Goal: Task Accomplishment & Management: Manage account settings

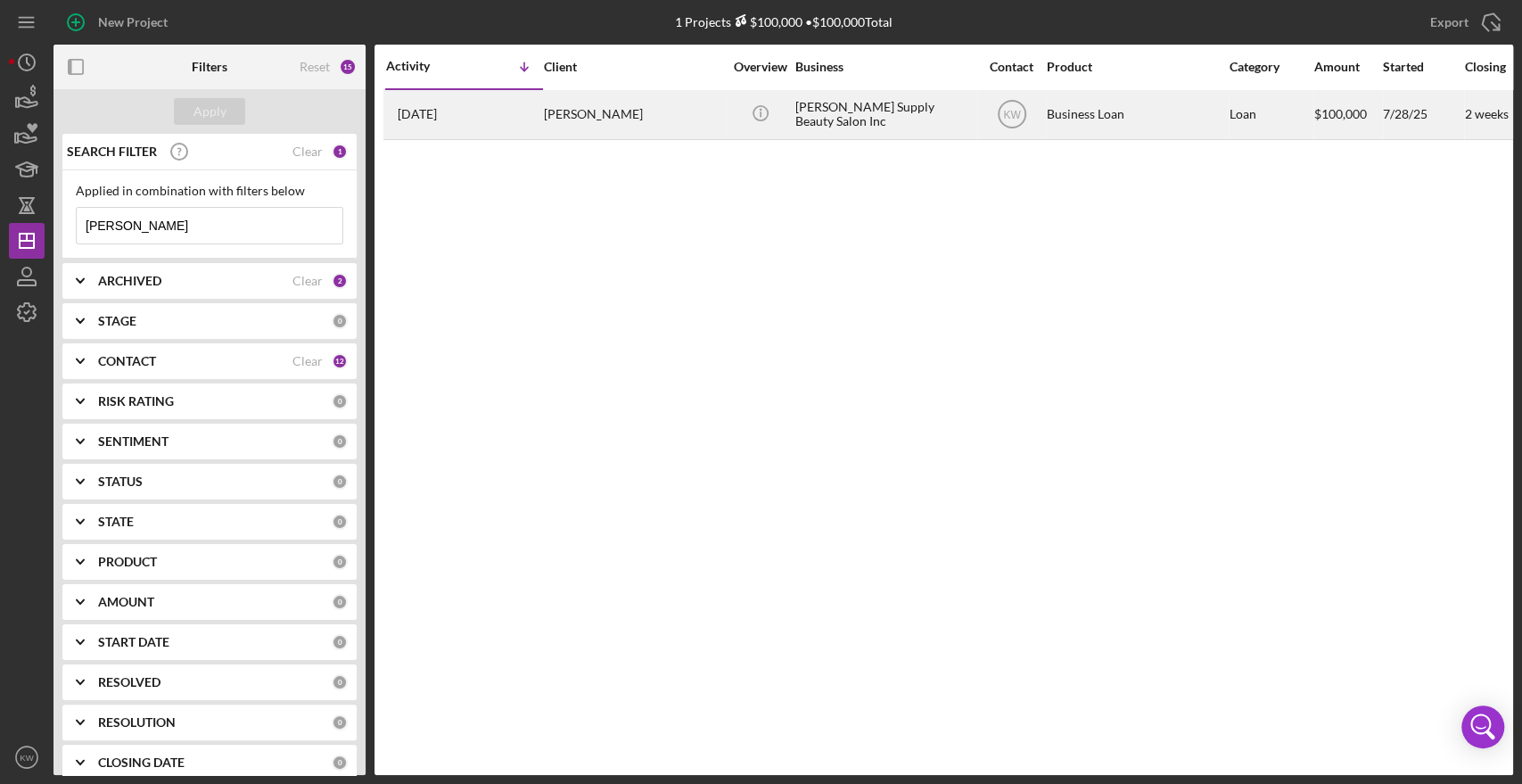
click at [596, 124] on div "[PERSON_NAME]" at bounding box center [633, 114] width 179 height 47
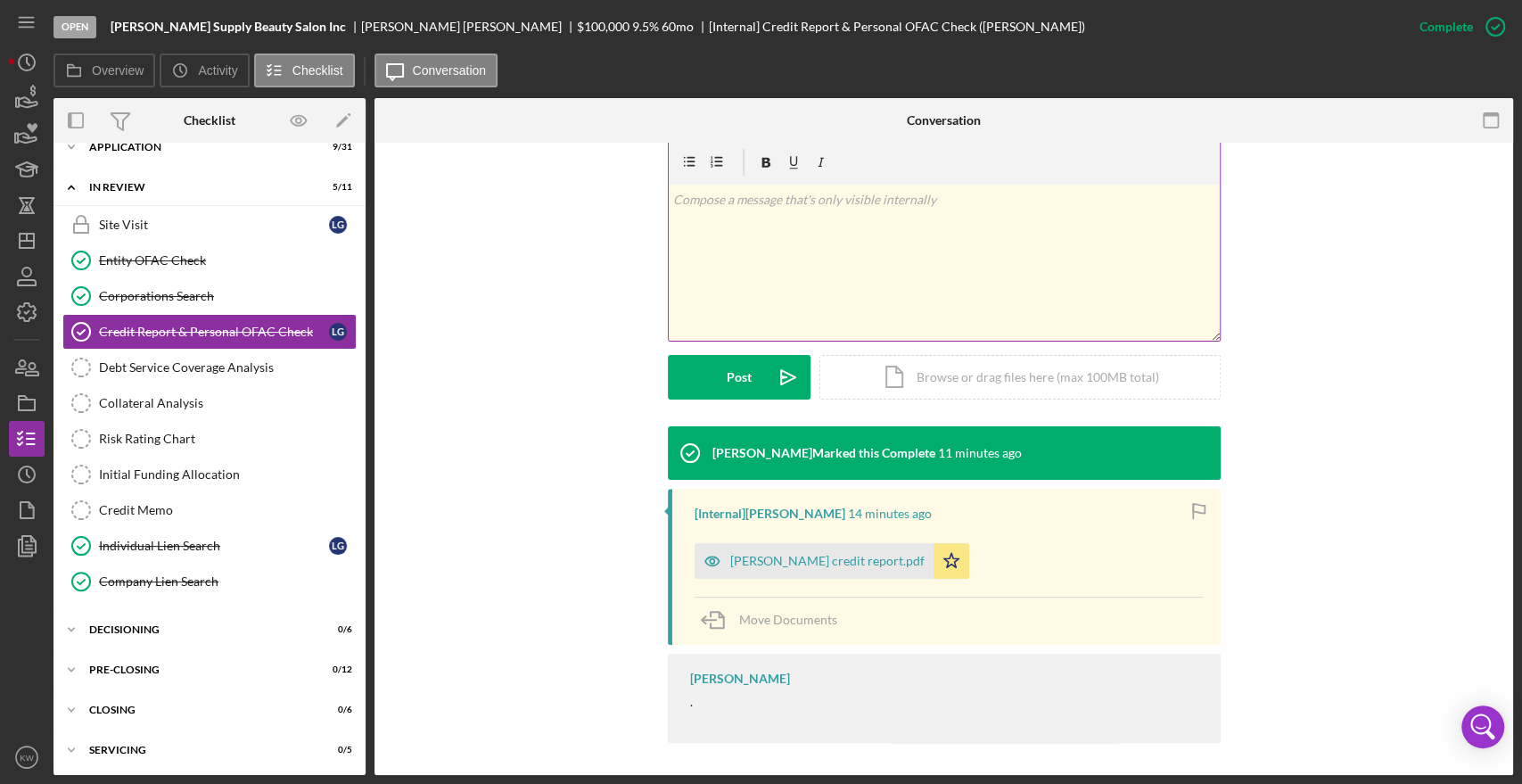
scroll to position [262, 0]
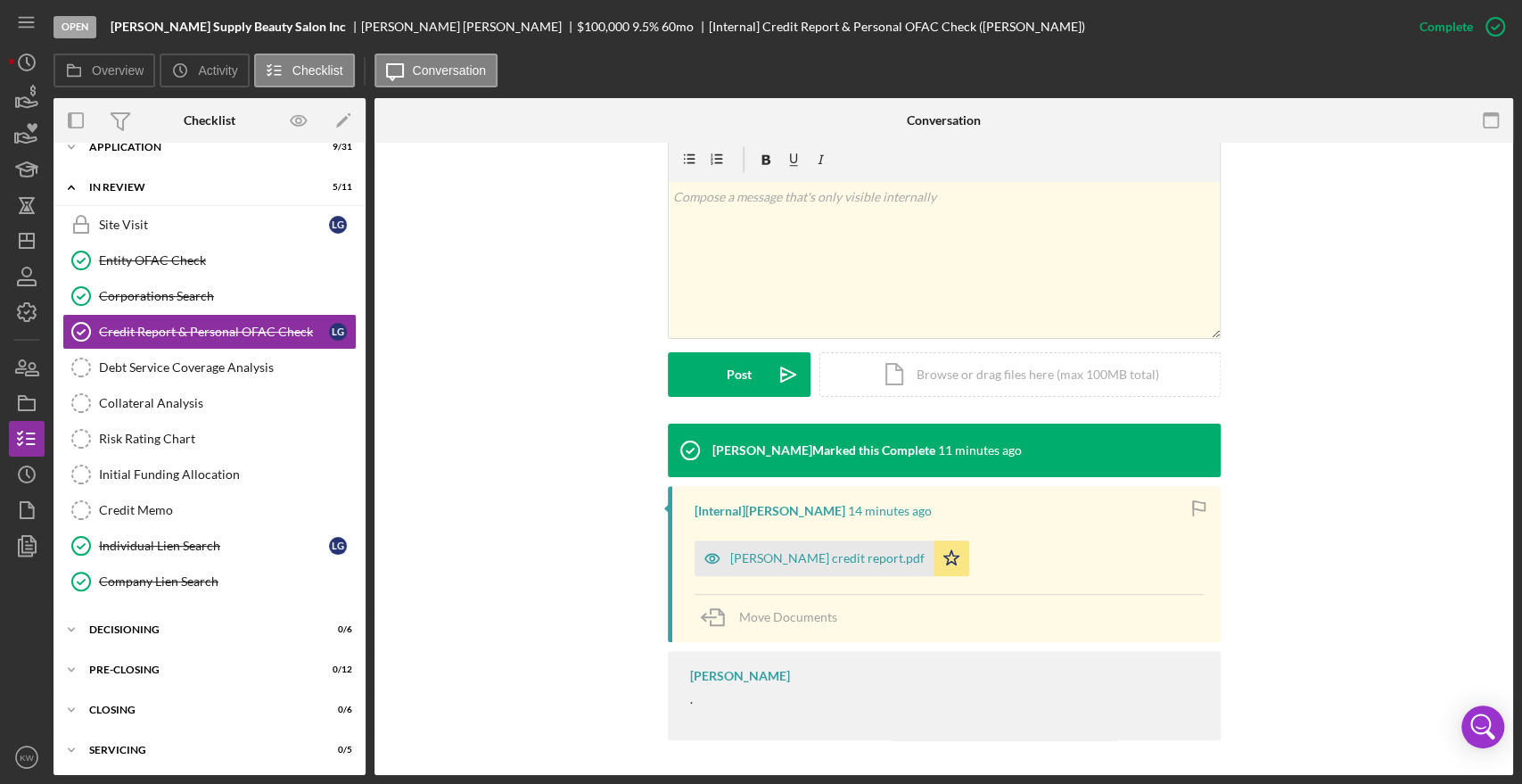
click at [859, 537] on div "Luisa P Gonzalez credit report.pdf Icon/Star" at bounding box center [836, 554] width 283 height 44
click at [857, 555] on div "Luisa P Gonzalez credit report.pdf" at bounding box center [827, 559] width 194 height 15
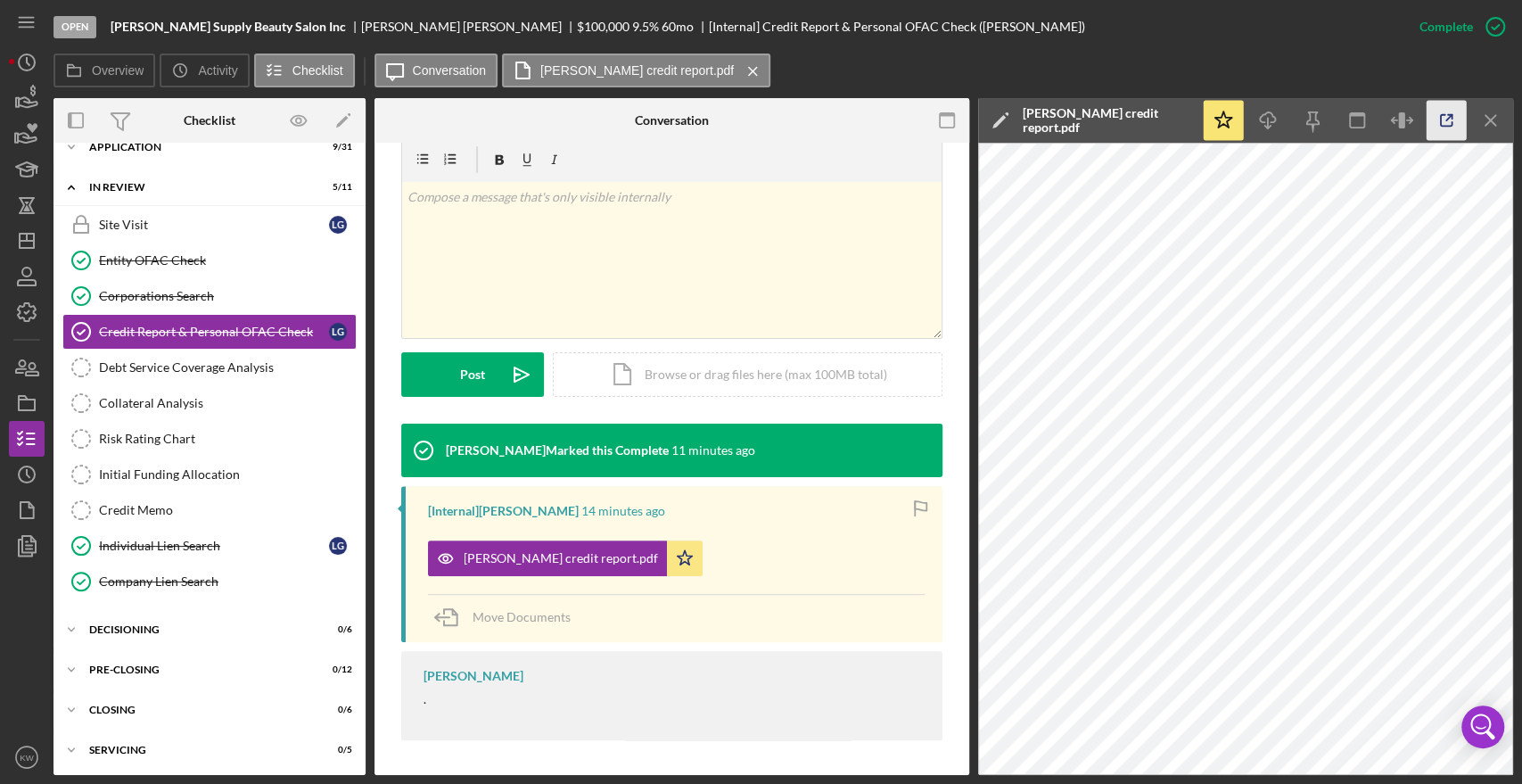
click at [1449, 113] on icon "button" at bounding box center [1447, 121] width 40 height 40
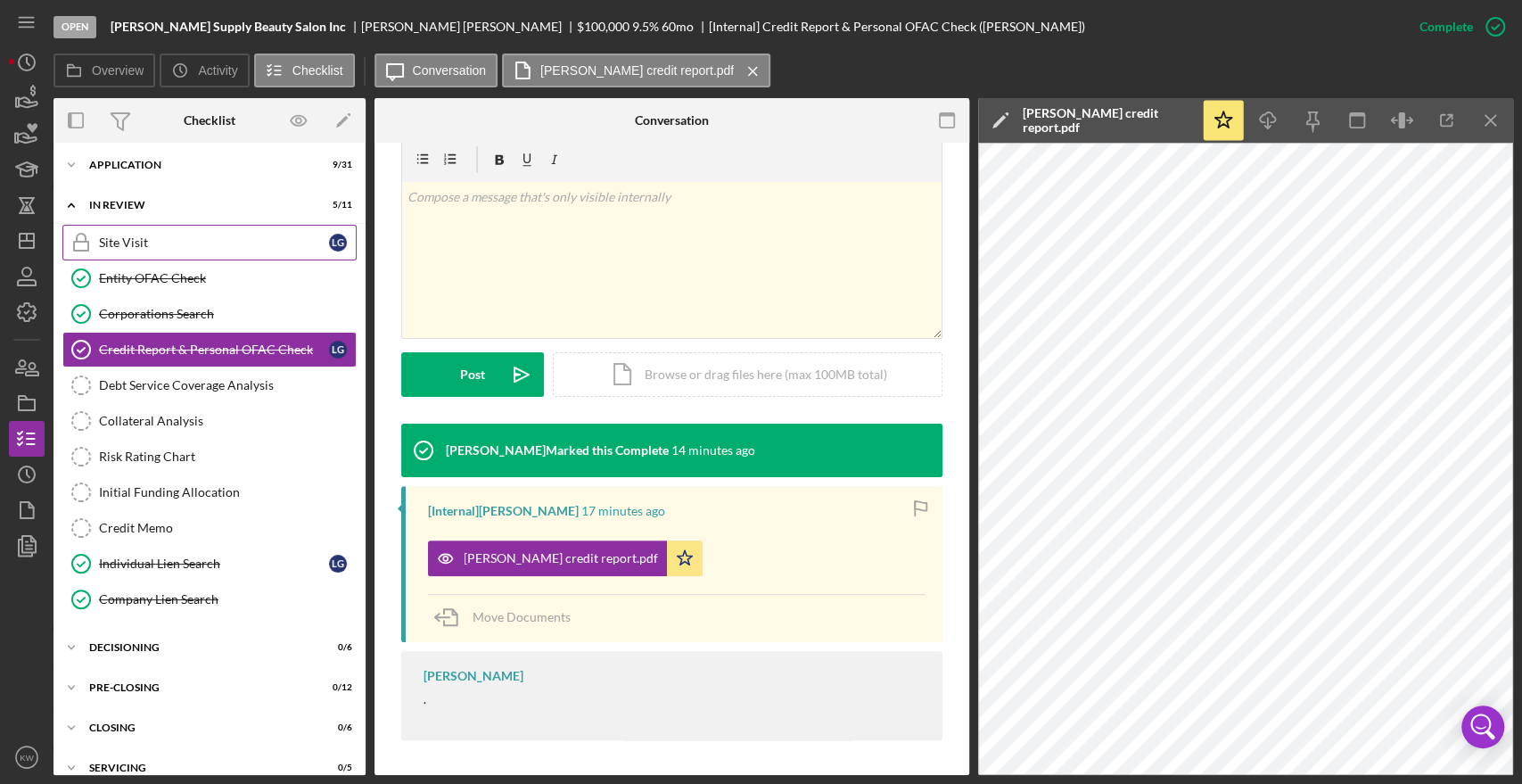
scroll to position [0, 0]
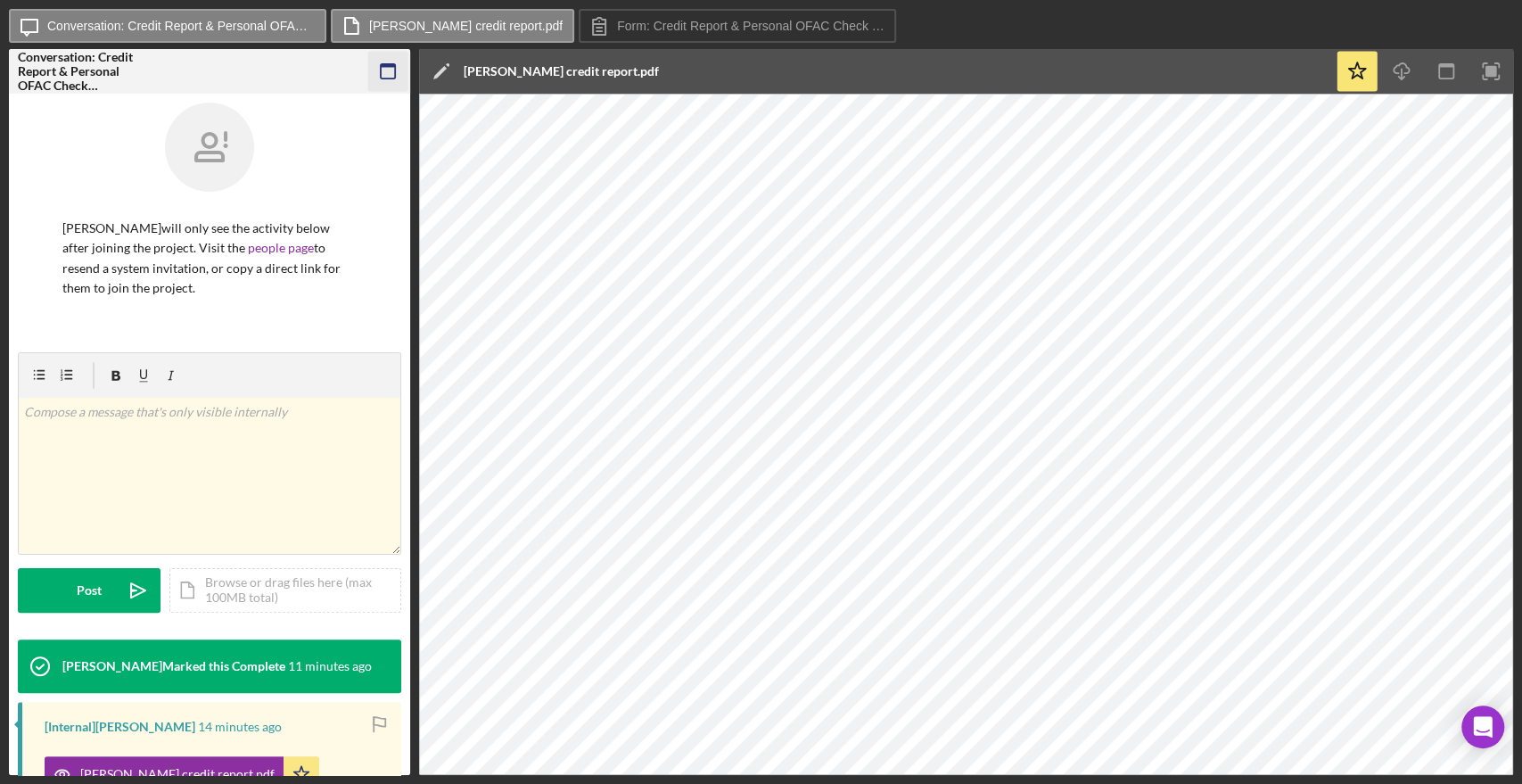
click at [377, 79] on icon "button" at bounding box center [388, 72] width 40 height 40
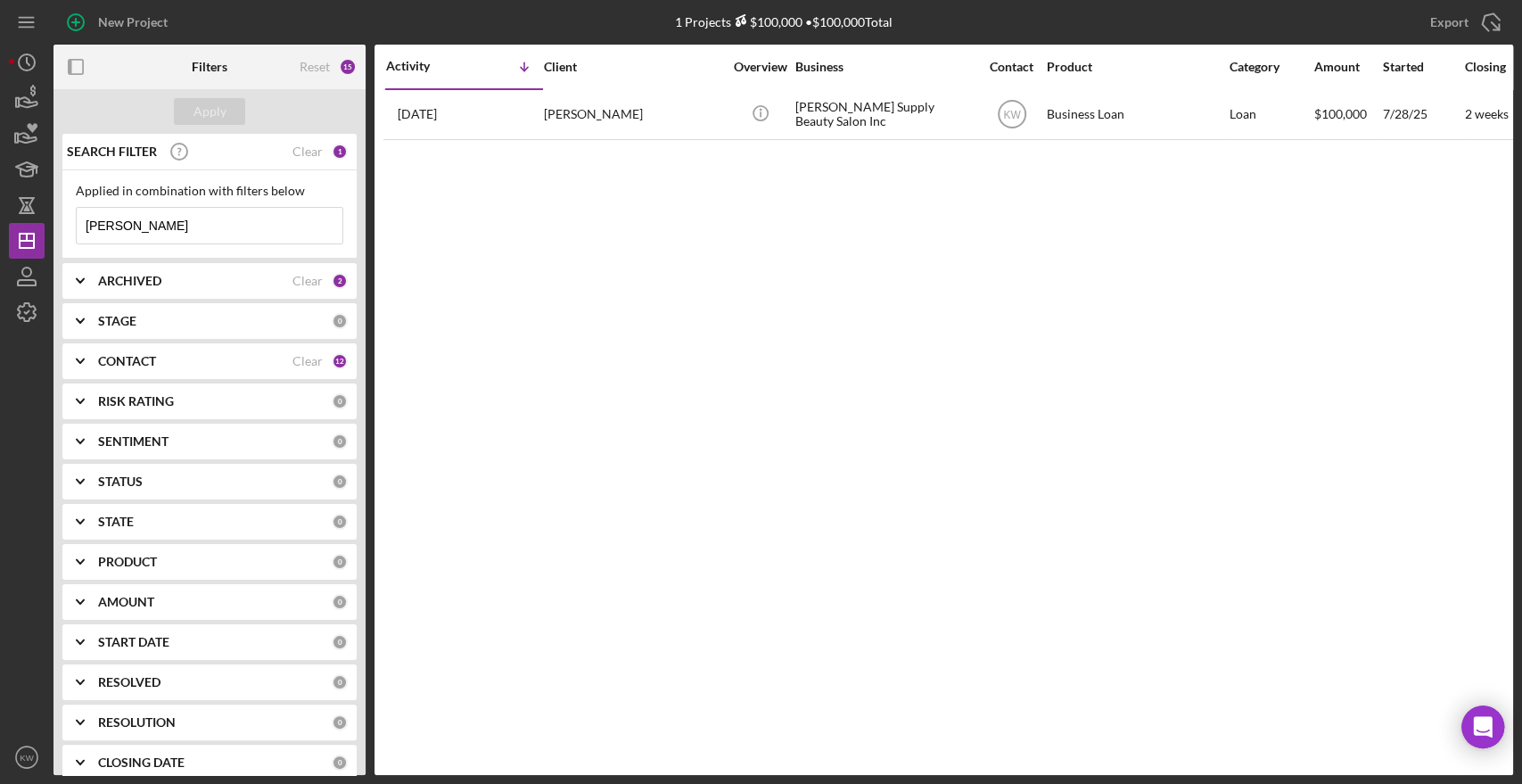
click at [151, 221] on input "naisha" at bounding box center [209, 225] width 266 height 36
drag, startPoint x: 158, startPoint y: 224, endPoint x: 1, endPoint y: 218, distance: 157.1
click at [1, 218] on div "New Project 1 Projects $100,000 • $100,000 Total naisha Export Icon/Export Filt…" at bounding box center [761, 392] width 1522 height 784
click at [218, 111] on div "Apply" at bounding box center [210, 111] width 33 height 27
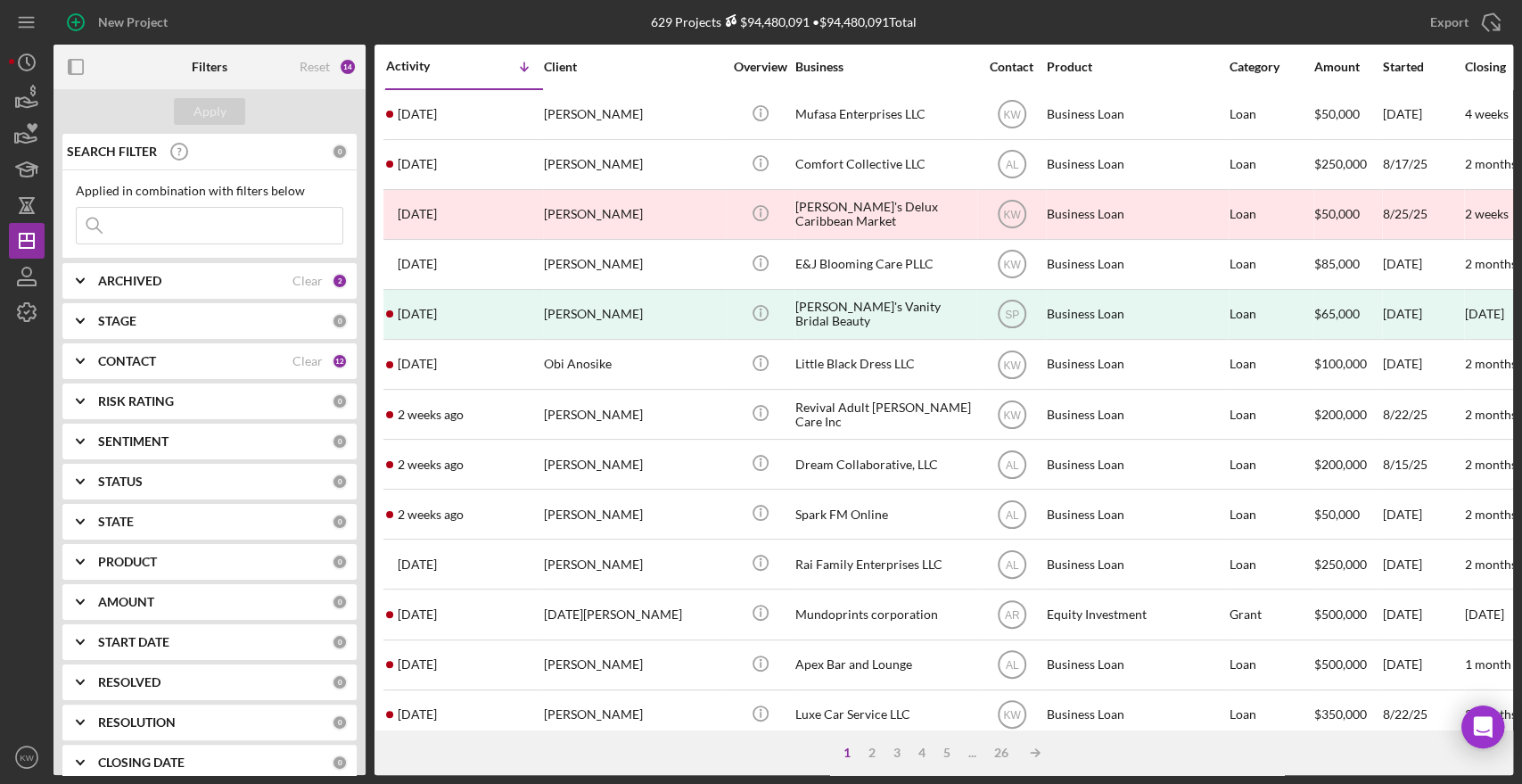
click at [158, 276] on b "ARCHIVED" at bounding box center [130, 281] width 63 height 15
click at [130, 279] on b "ARCHIVED" at bounding box center [130, 281] width 63 height 15
click at [132, 355] on b "CONTACT" at bounding box center [127, 362] width 58 height 15
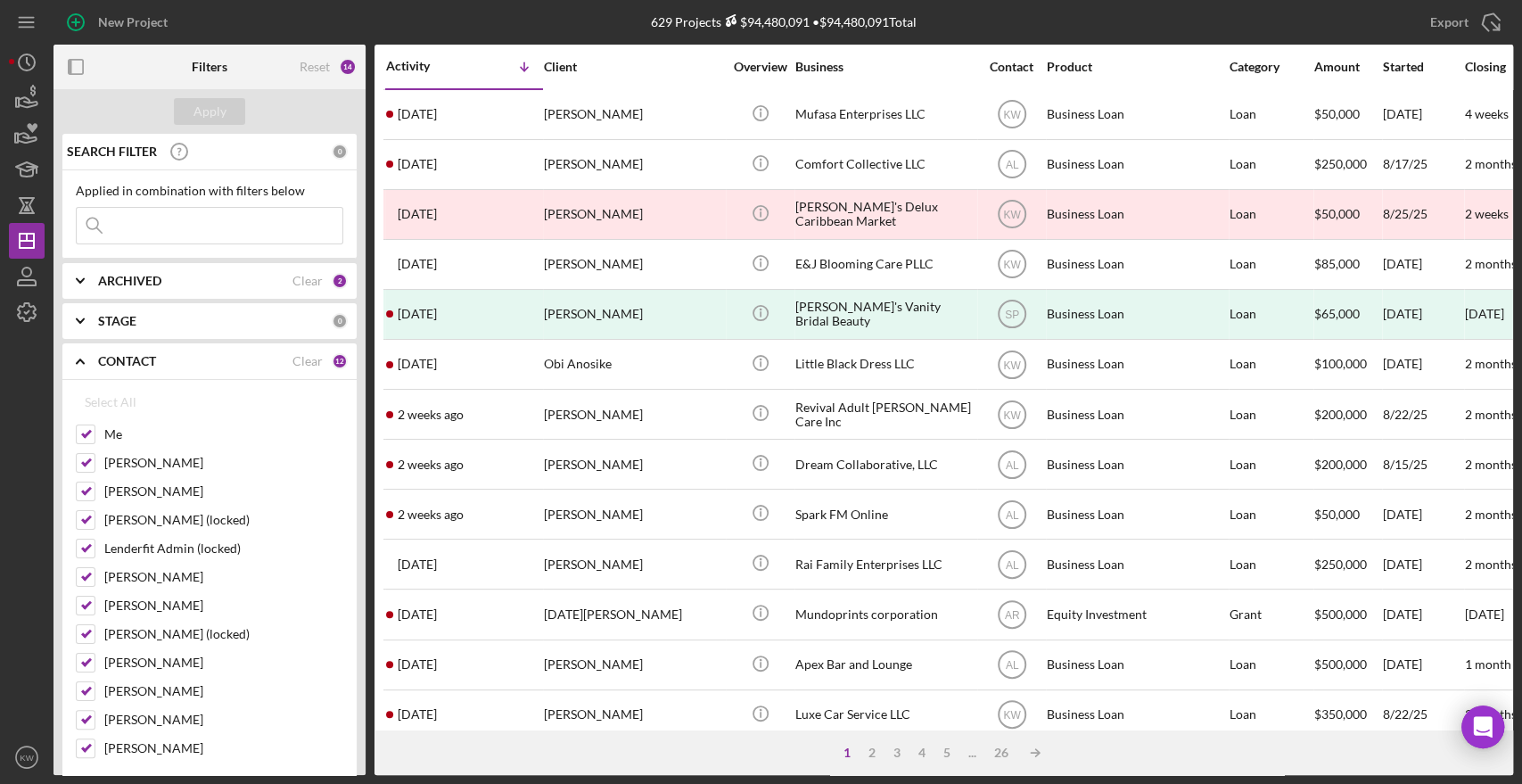
click at [132, 355] on b "CONTACT" at bounding box center [127, 362] width 58 height 15
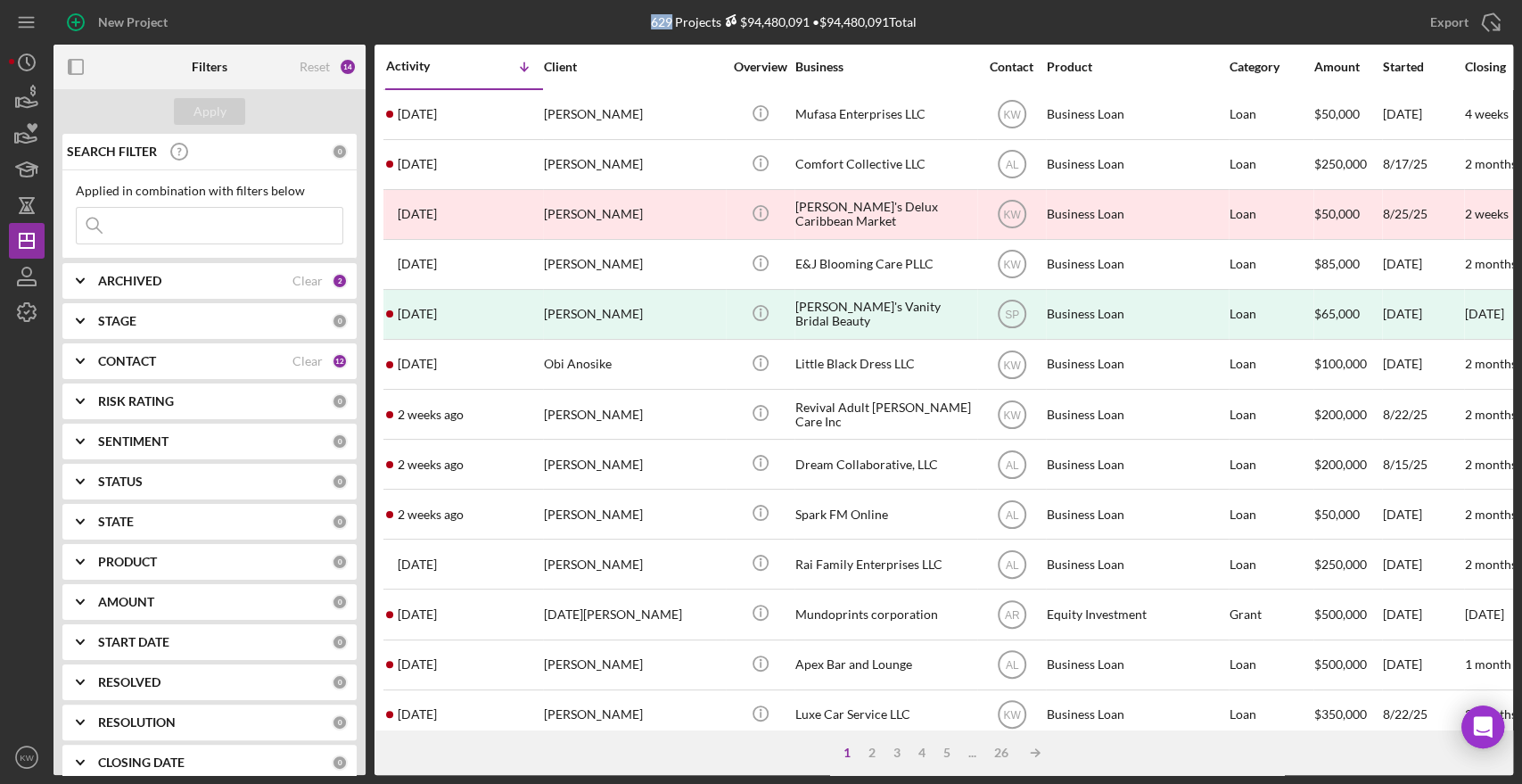
drag, startPoint x: 643, startPoint y: 22, endPoint x: 668, endPoint y: 19, distance: 25.2
click at [668, 19] on div "629 Projects $94,480,091 • $94,480,091 Total naisha" at bounding box center [783, 22] width 487 height 44
click at [21, 101] on icon "button" at bounding box center [27, 98] width 44 height 44
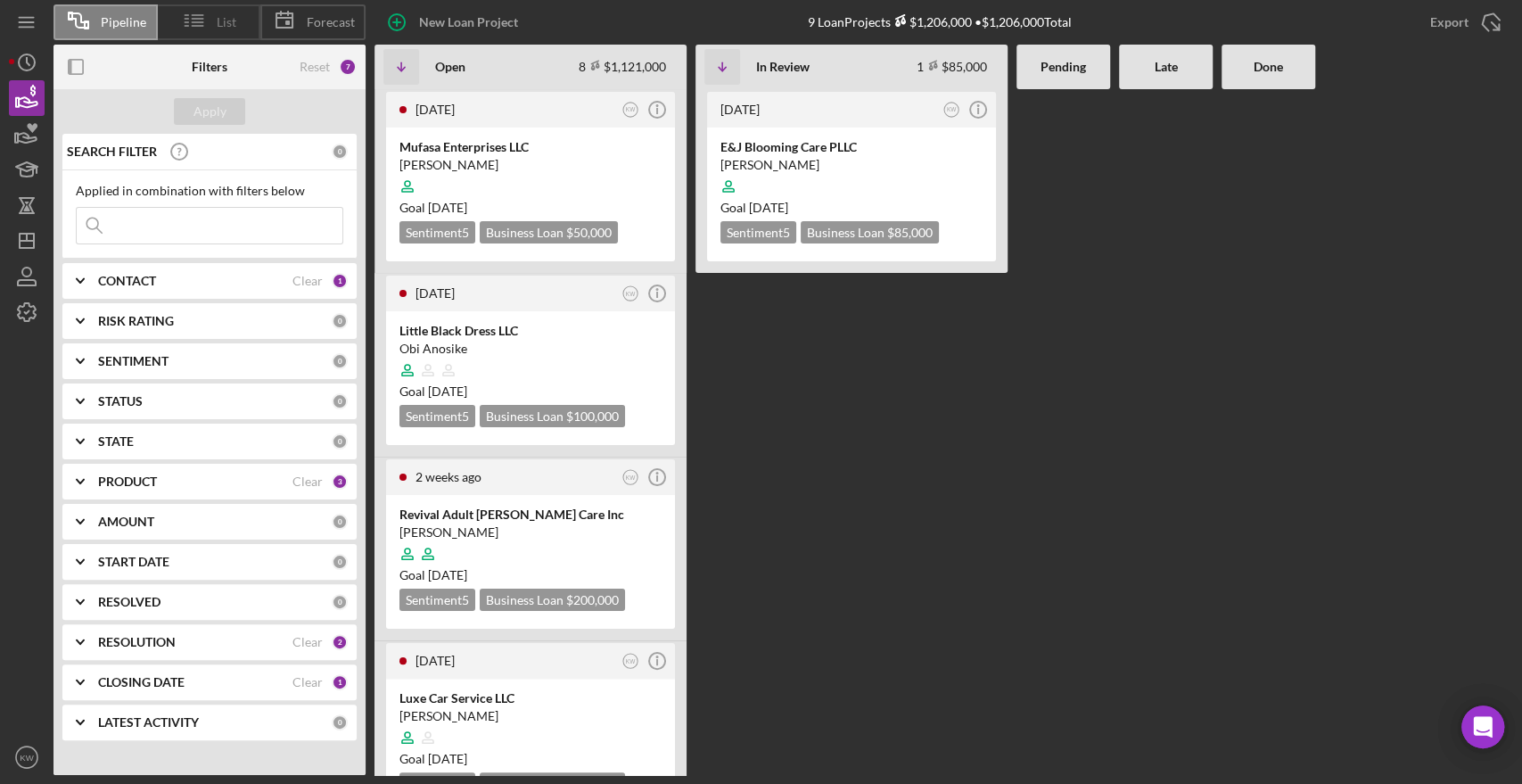
click at [213, 21] on icon at bounding box center [194, 20] width 44 height 44
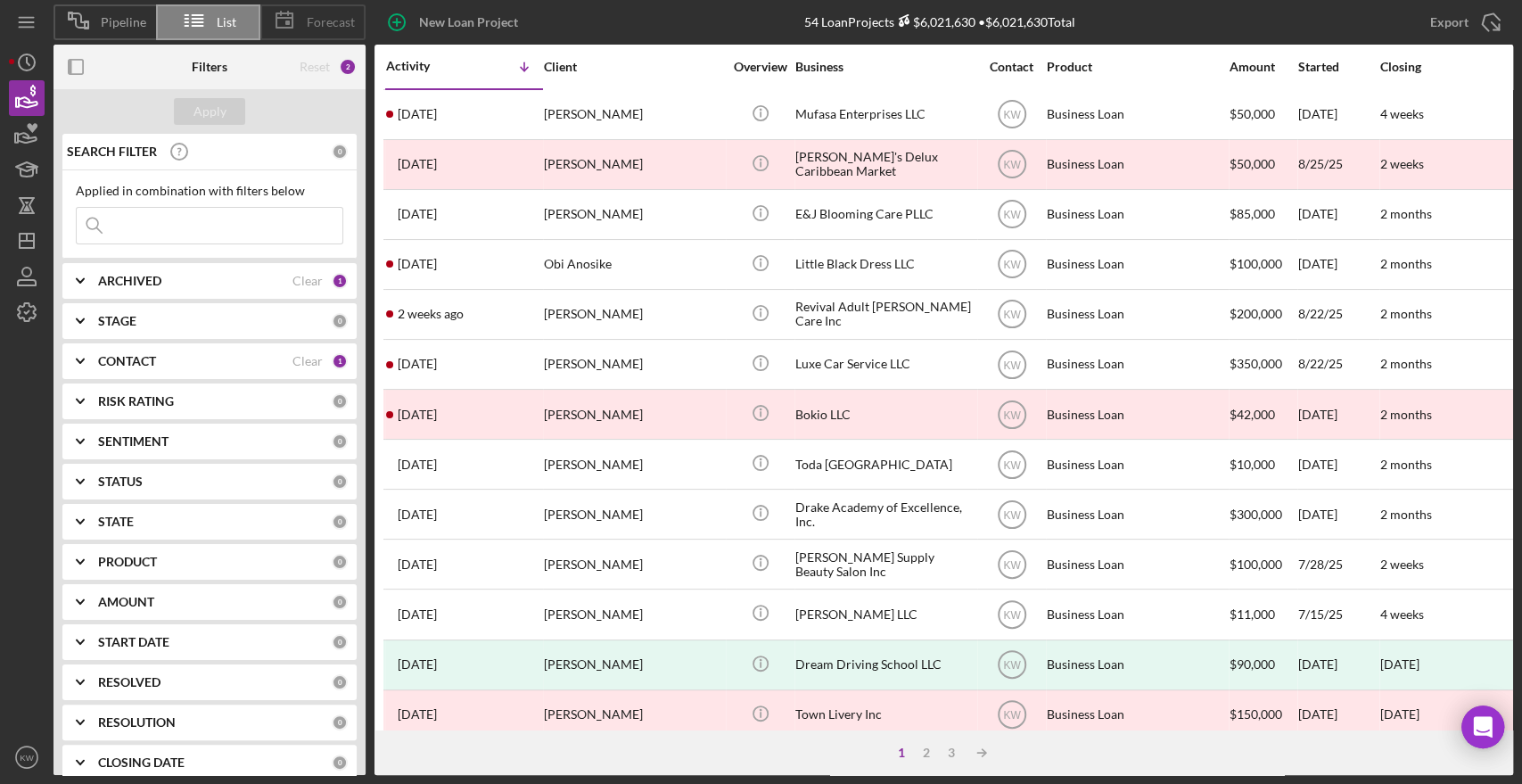
click at [320, 20] on span "Forecast" at bounding box center [330, 22] width 48 height 15
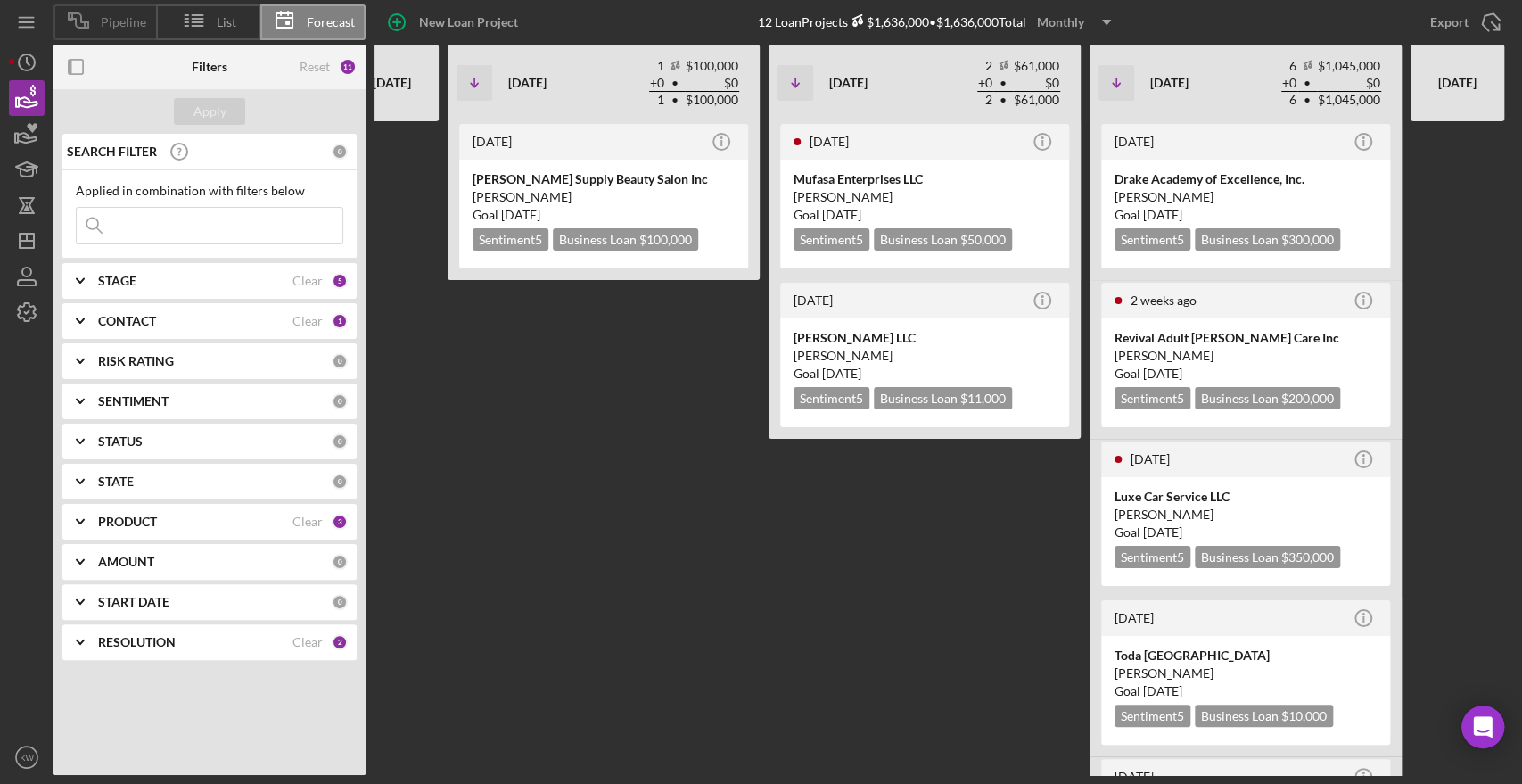
click at [130, 25] on span "Pipeline" at bounding box center [122, 22] width 45 height 15
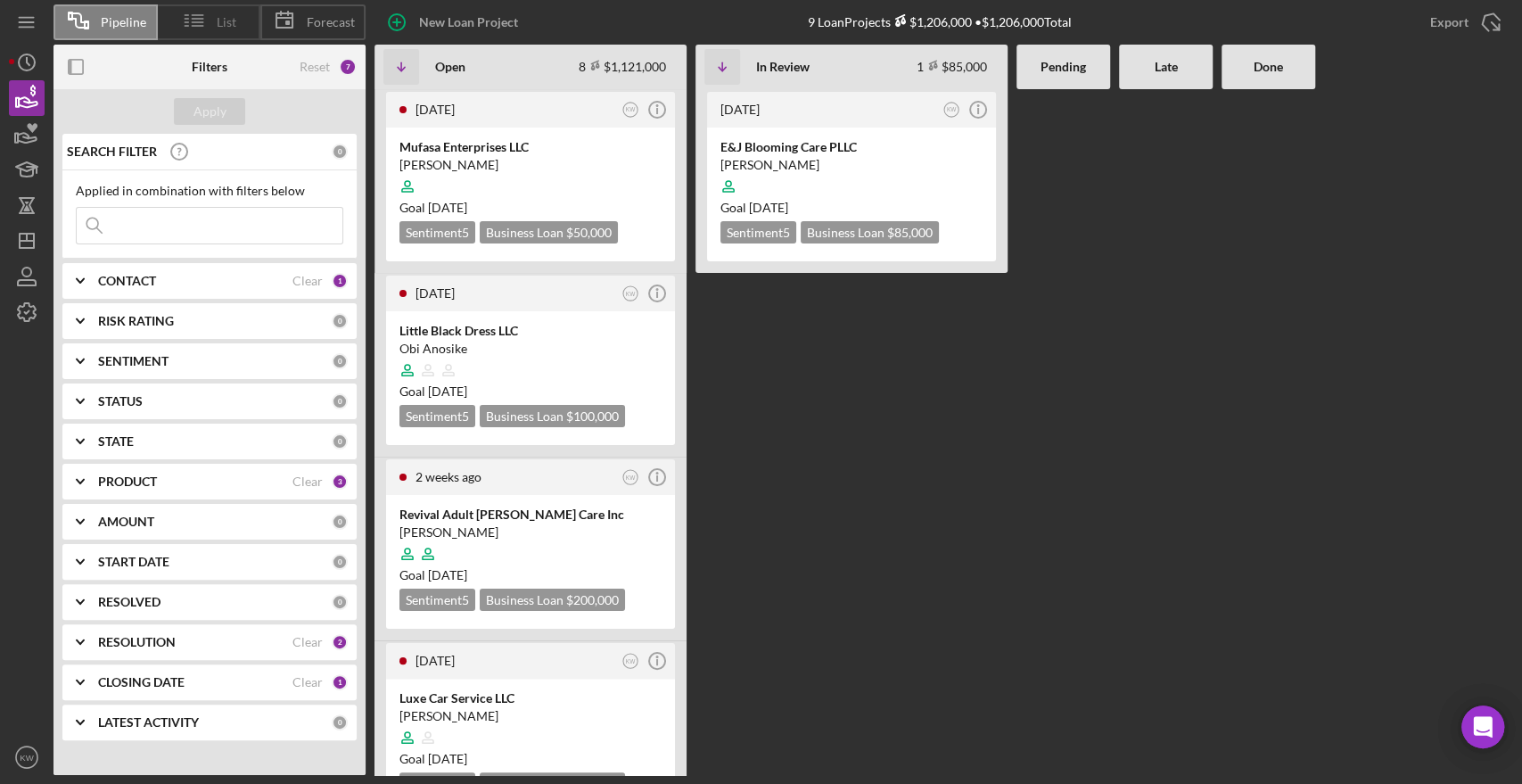
click at [228, 23] on span "List" at bounding box center [225, 22] width 19 height 15
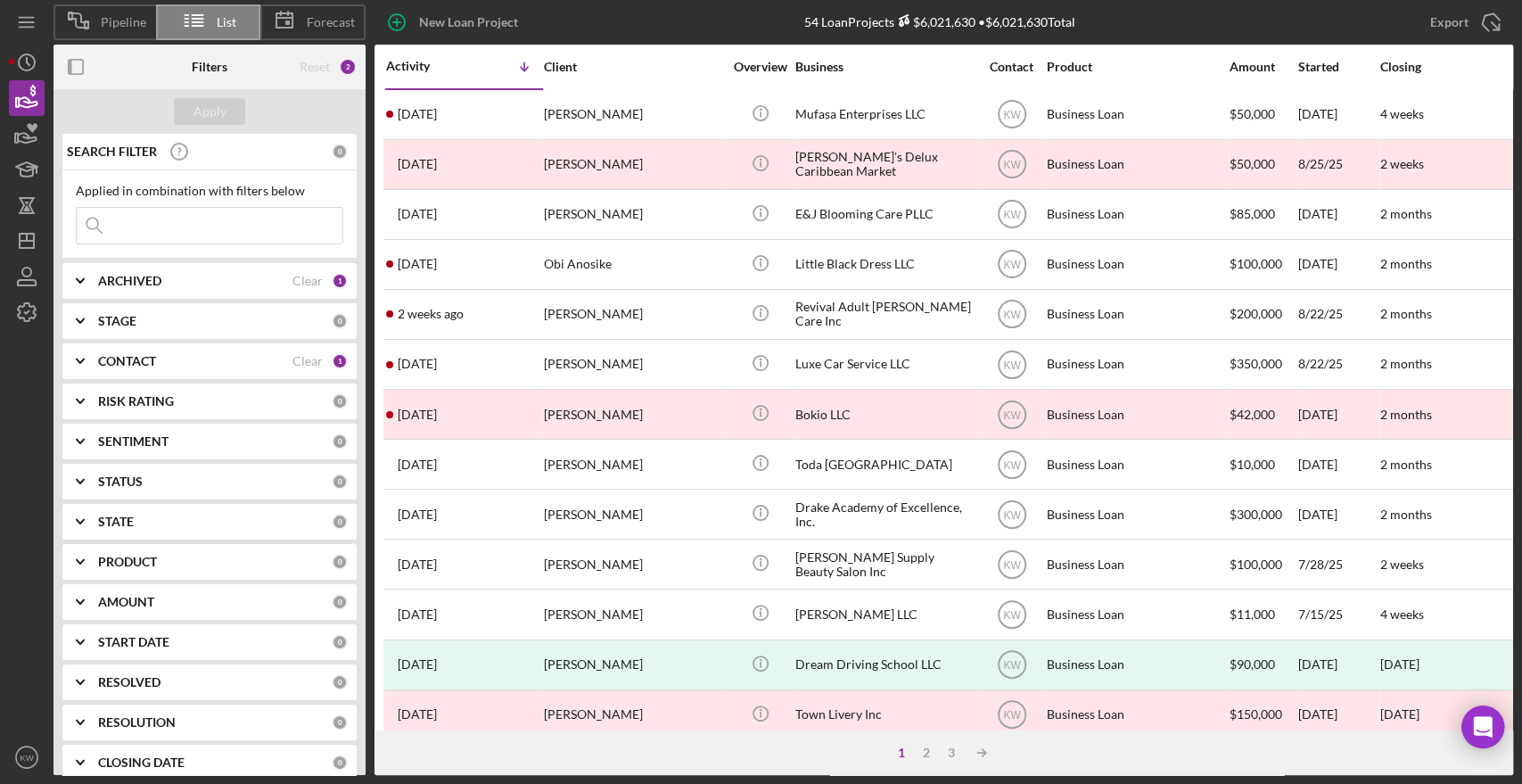
click at [189, 210] on input at bounding box center [209, 225] width 266 height 36
type input "chocolaffee"
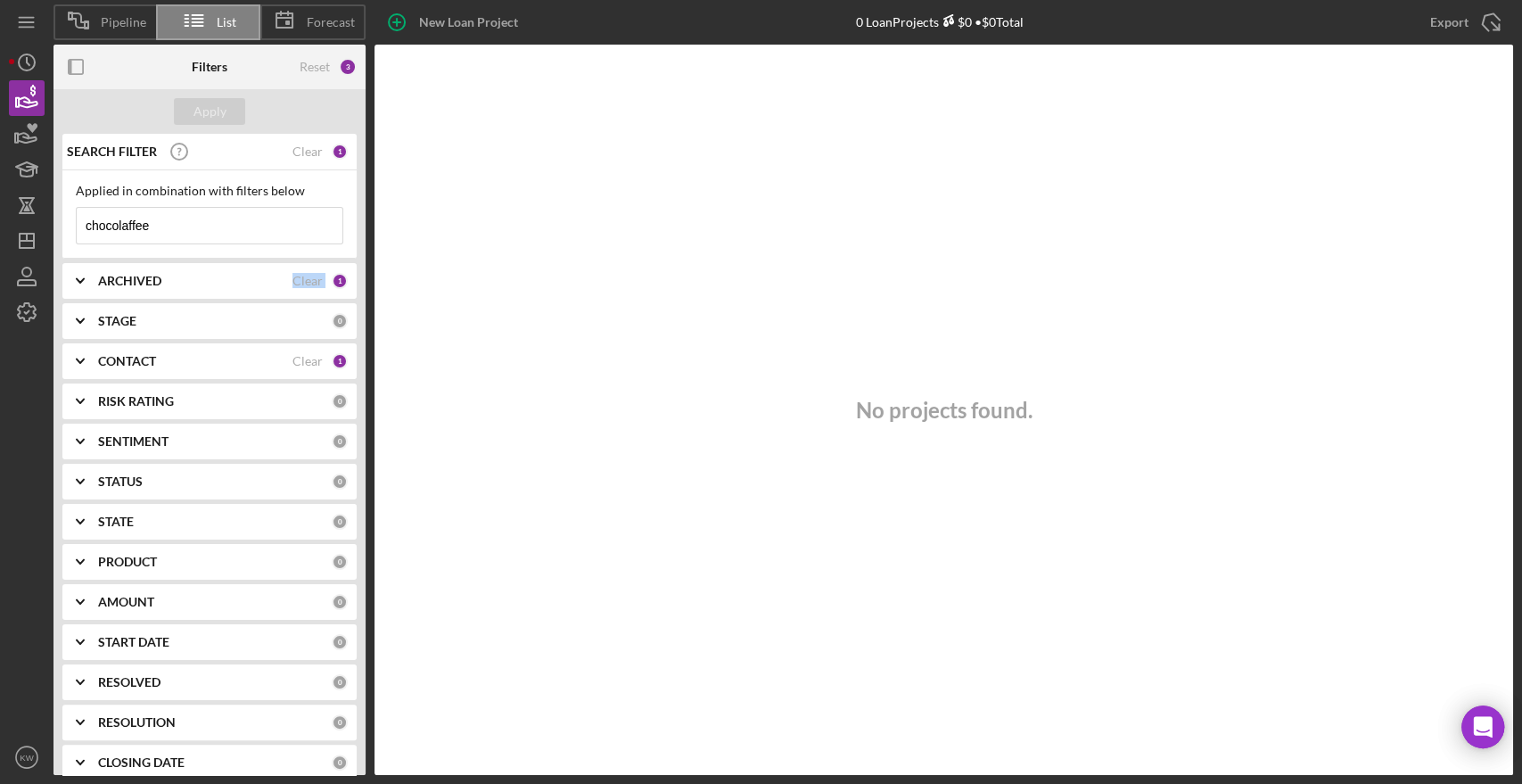
drag, startPoint x: 252, startPoint y: 283, endPoint x: 237, endPoint y: 325, distance: 44.6
click at [237, 325] on div "SEARCH FILTER Clear 1 Applied in combination with filters below chocolaffee Ico…" at bounding box center [209, 454] width 312 height 641
click at [179, 348] on div "CONTACT Clear 1" at bounding box center [223, 361] width 249 height 36
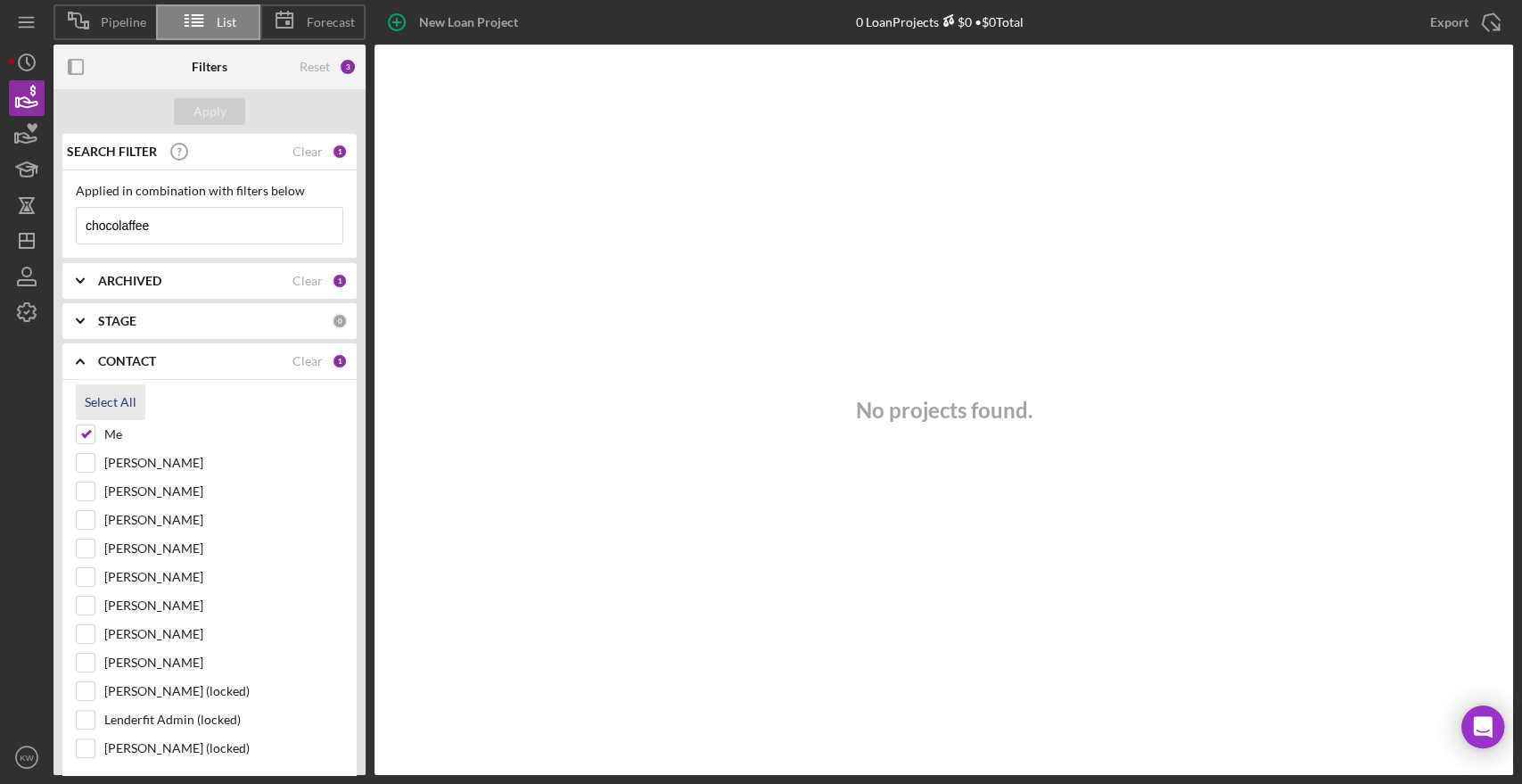
click at [127, 398] on div "Select All" at bounding box center [110, 402] width 52 height 36
checkbox input "true"
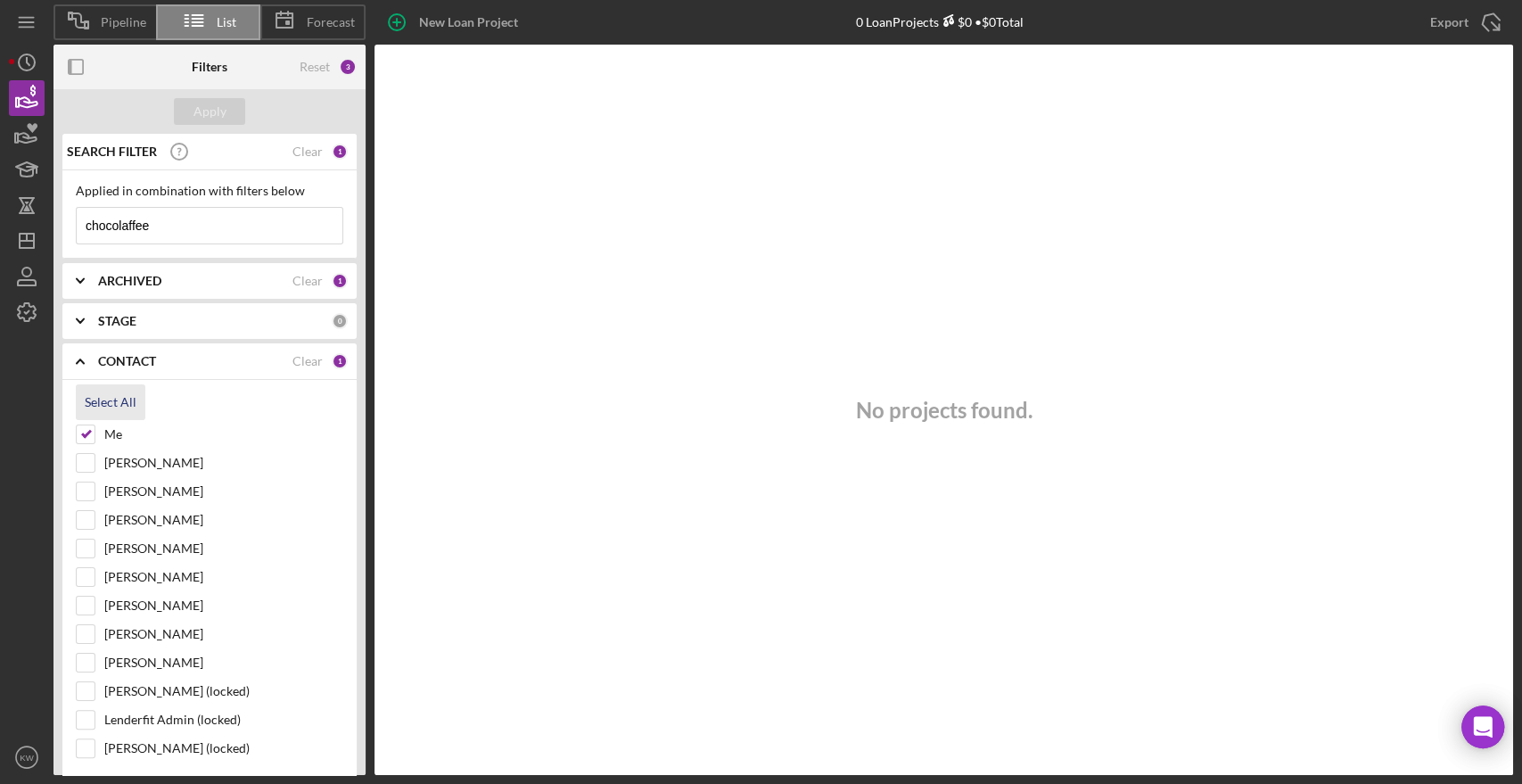
checkbox input "true"
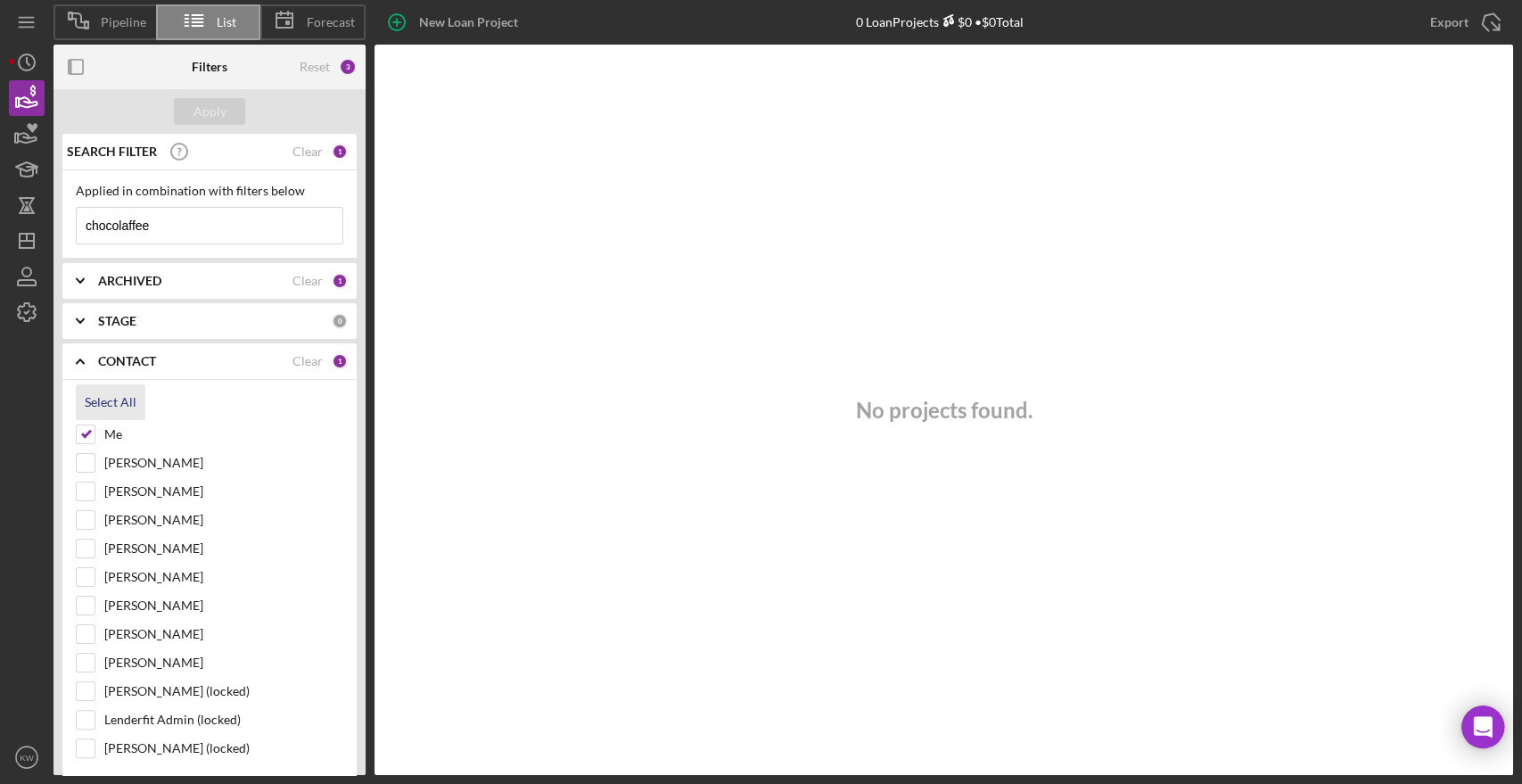
checkbox input "true"
click at [211, 112] on div "Apply" at bounding box center [210, 111] width 33 height 27
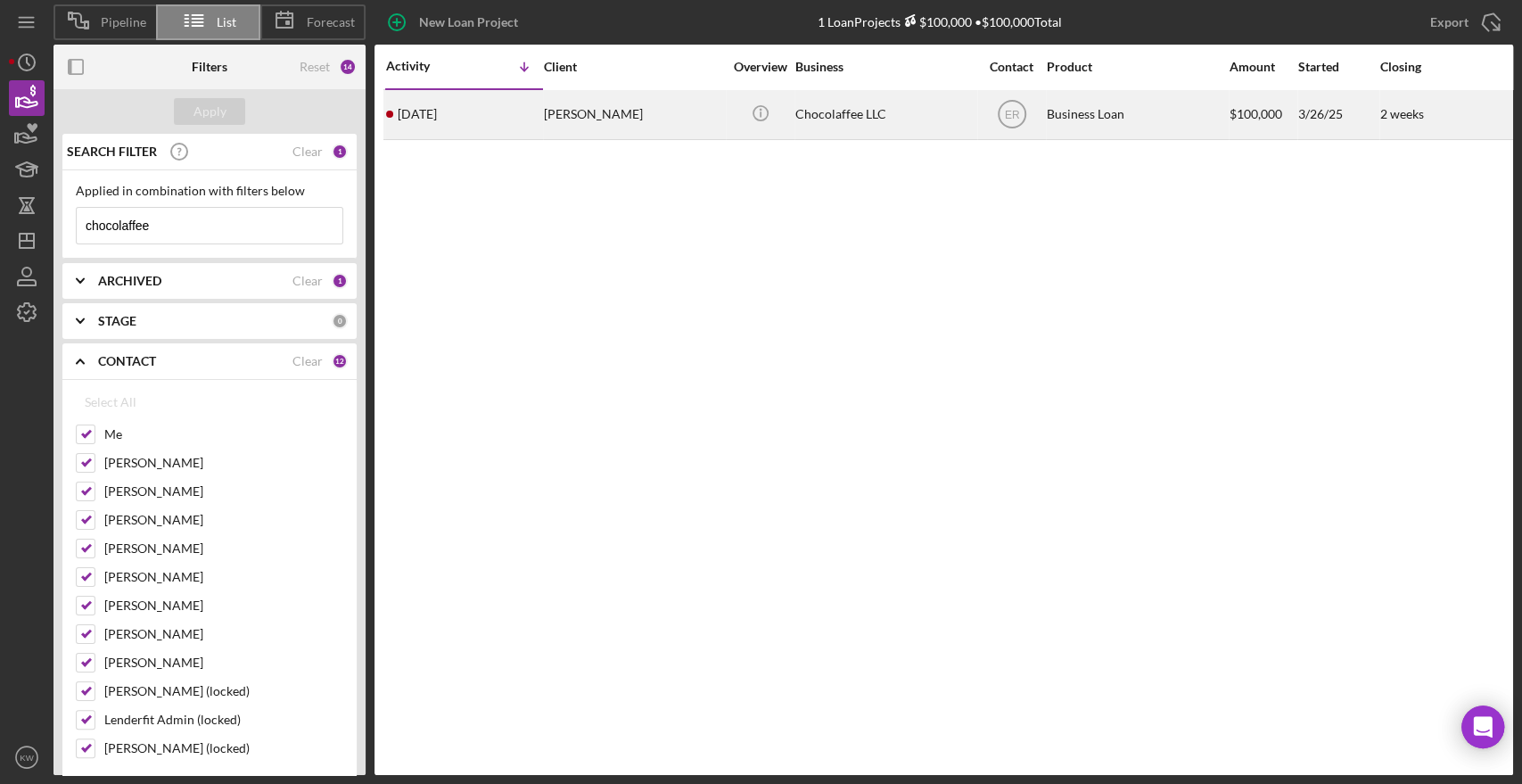
click at [694, 112] on div "Angelica CardonaRamirez" at bounding box center [633, 114] width 179 height 47
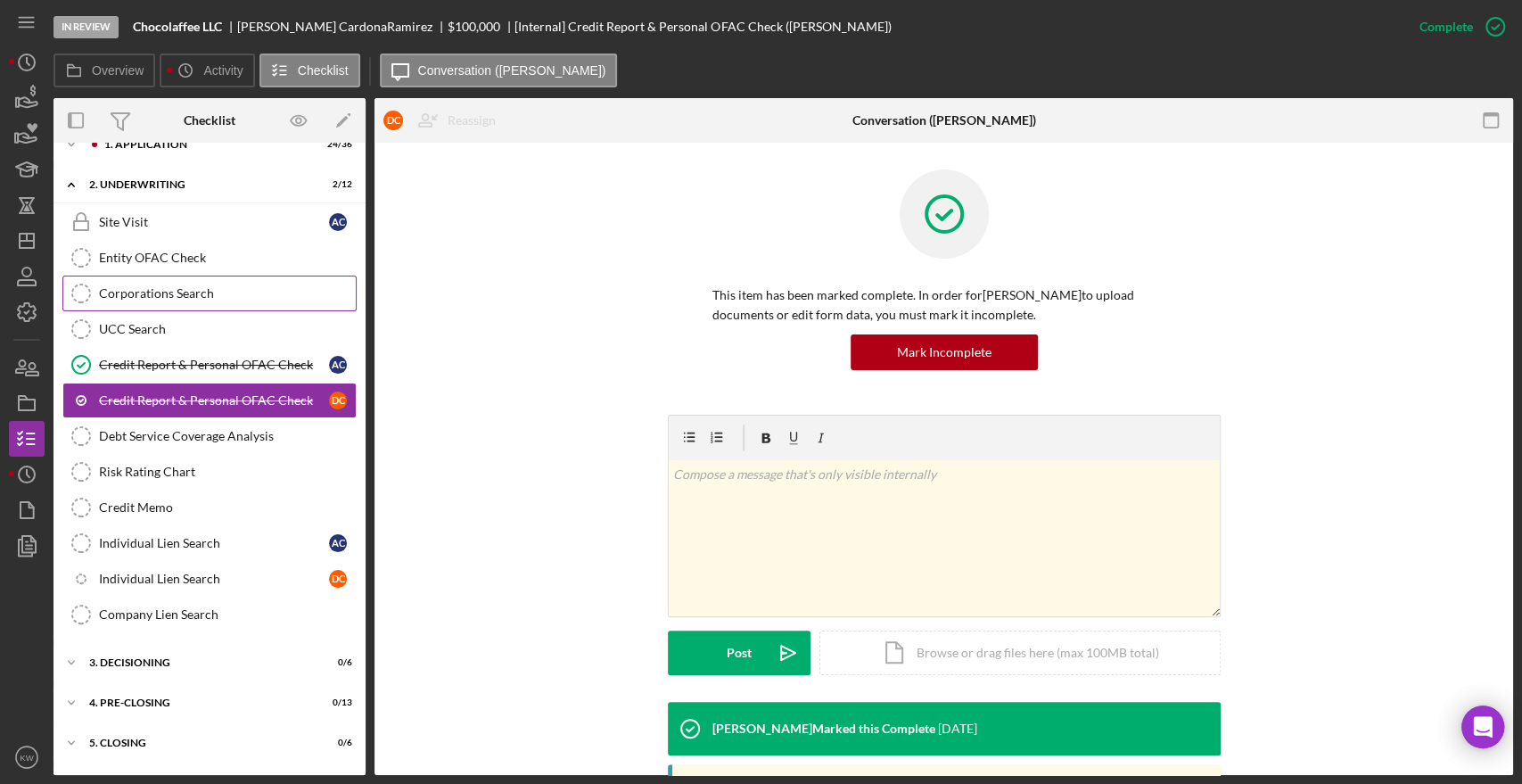
scroll to position [96, 0]
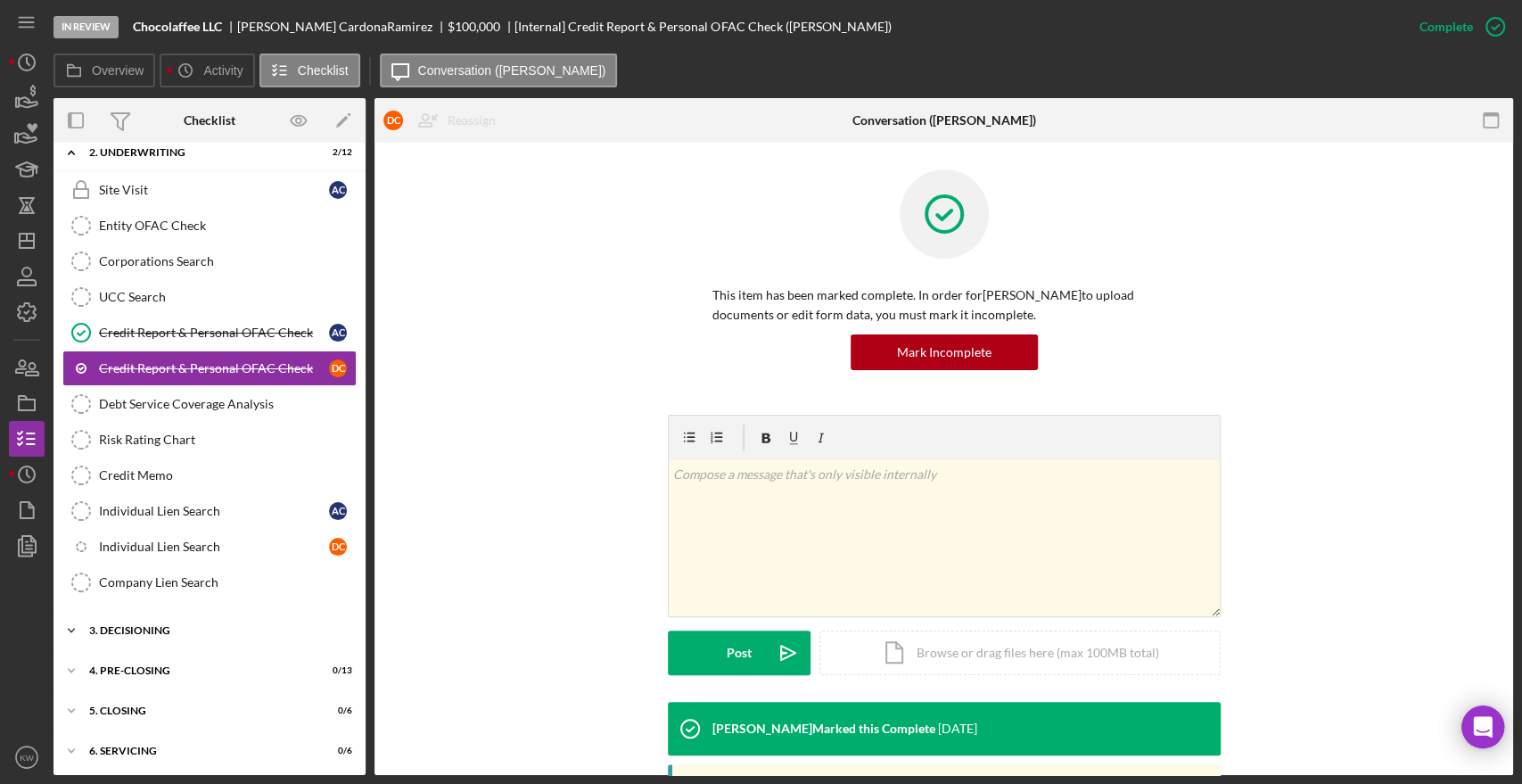
click at [126, 633] on div "Icon/Expander 3. Decisioning 0 / 6" at bounding box center [209, 630] width 312 height 36
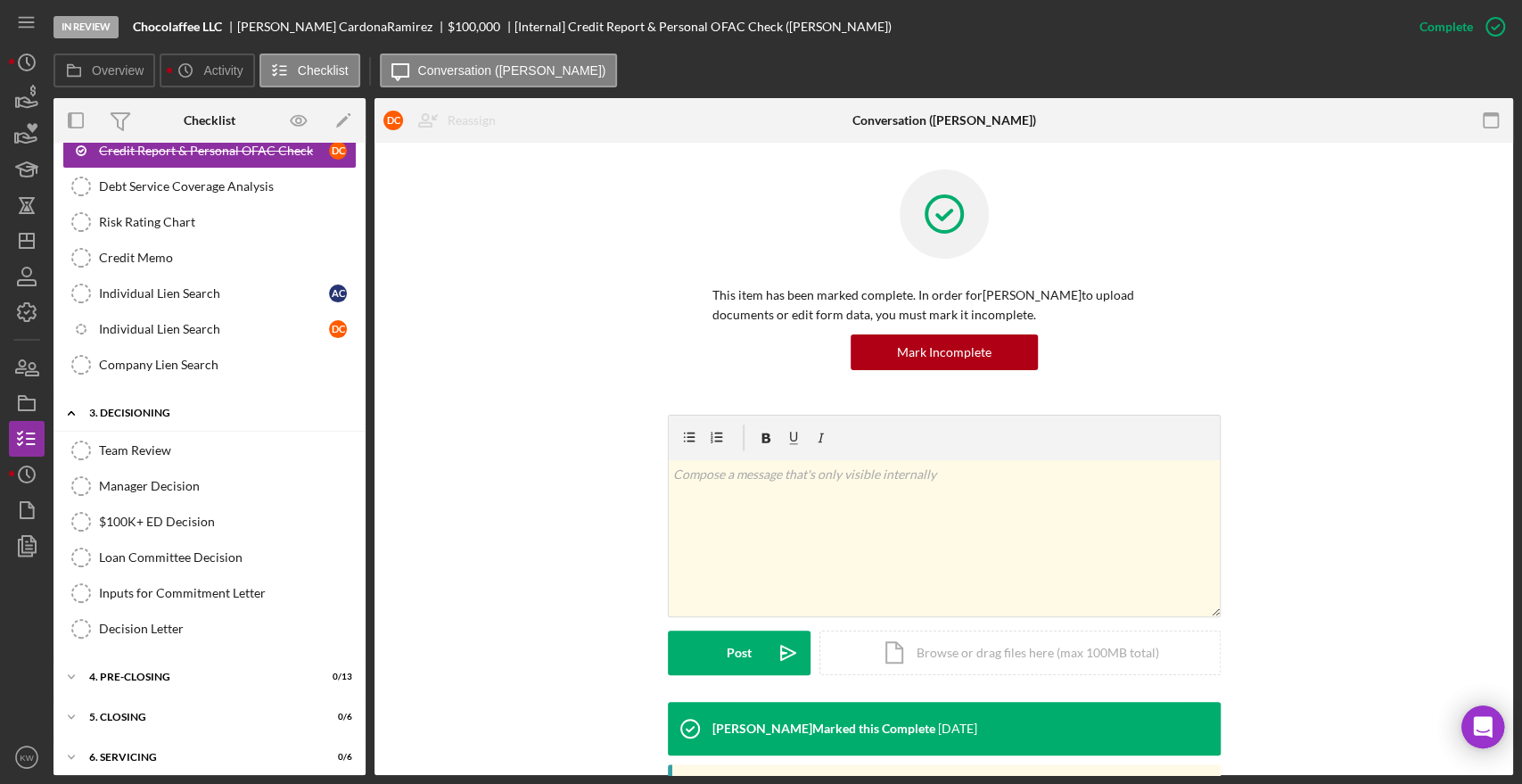
scroll to position [317, 0]
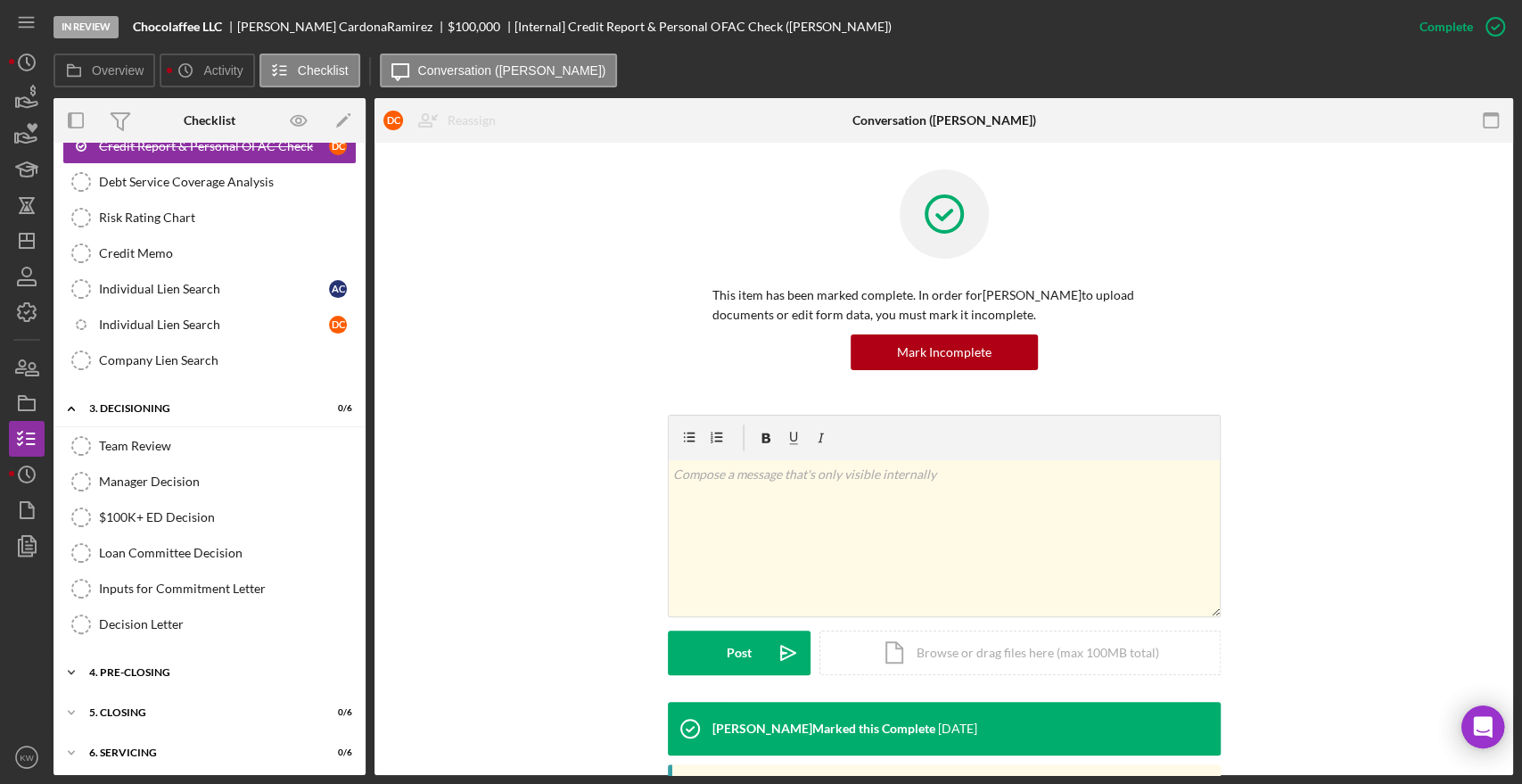
click at [150, 667] on div "4. Pre-Closing" at bounding box center [216, 673] width 254 height 11
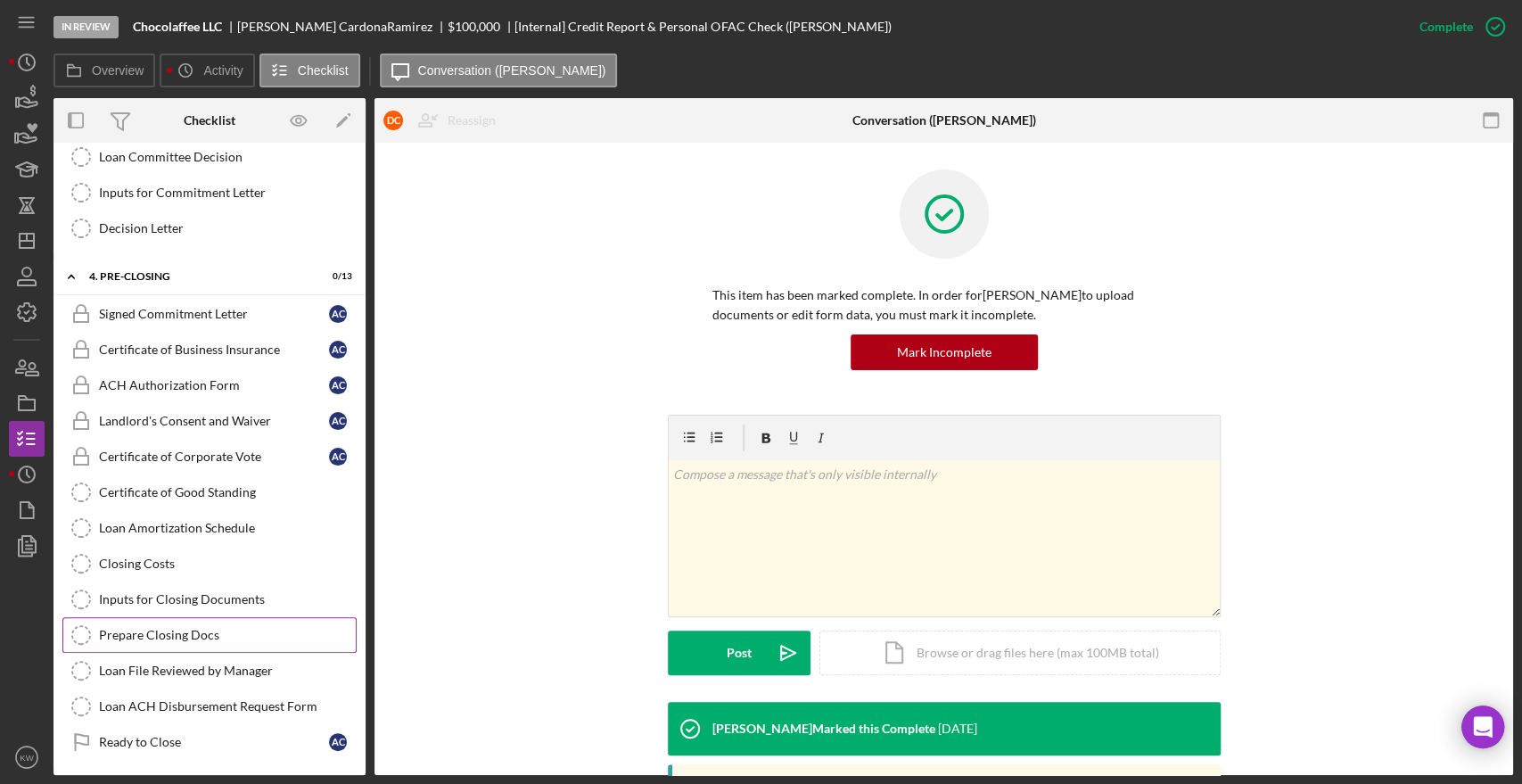
scroll to position [515, 0]
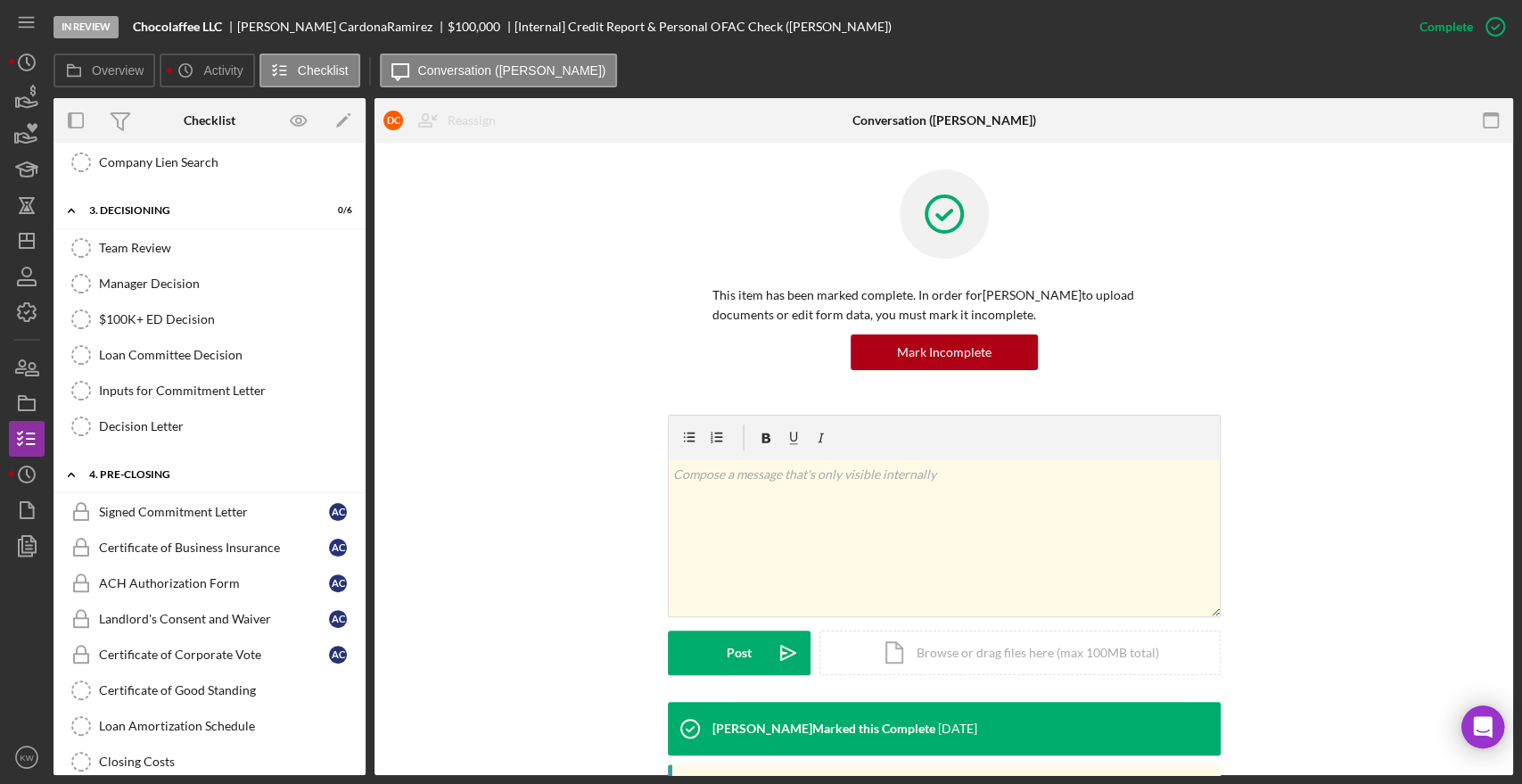
click at [130, 469] on div "4. Pre-Closing" at bounding box center [216, 475] width 254 height 11
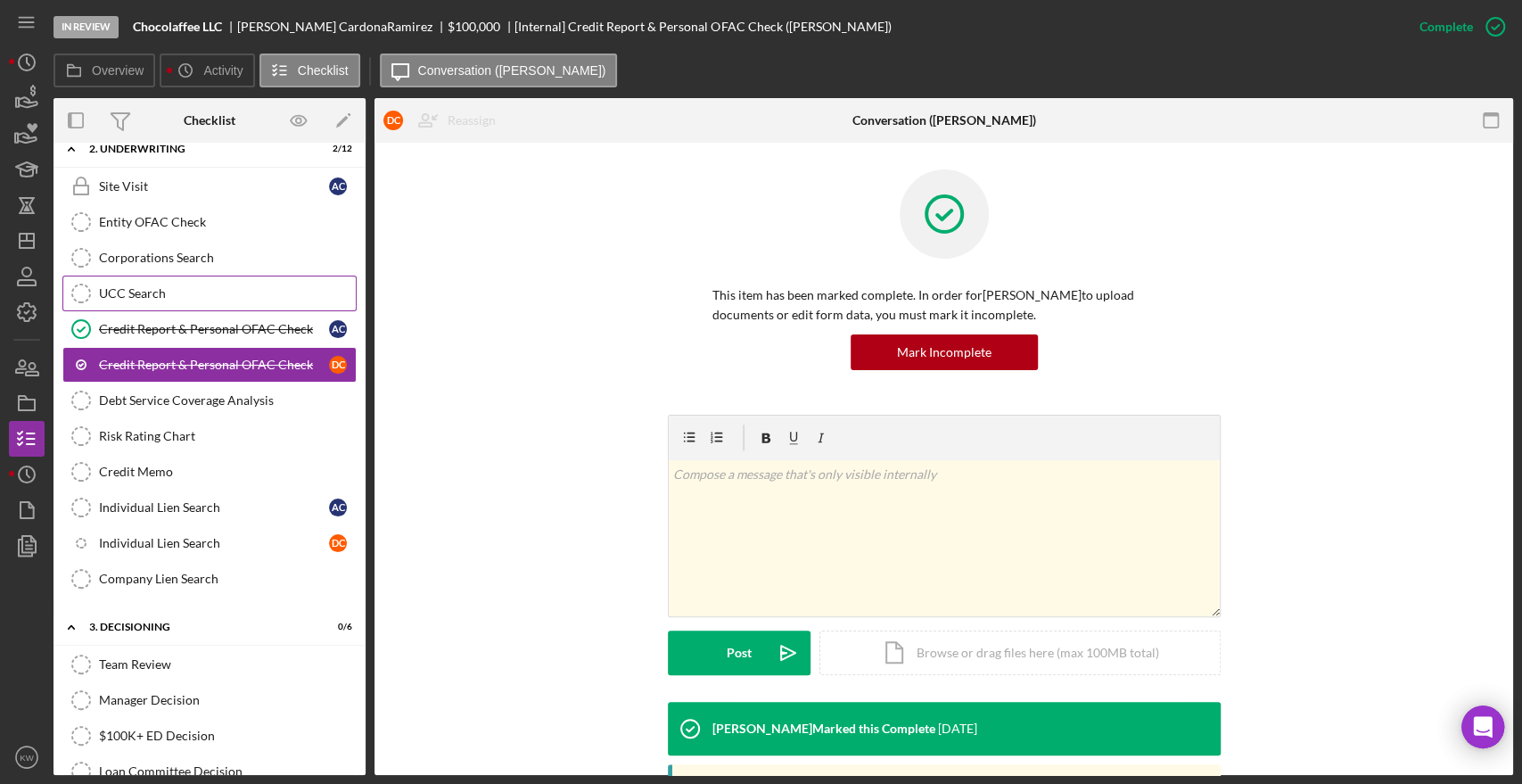
scroll to position [0, 0]
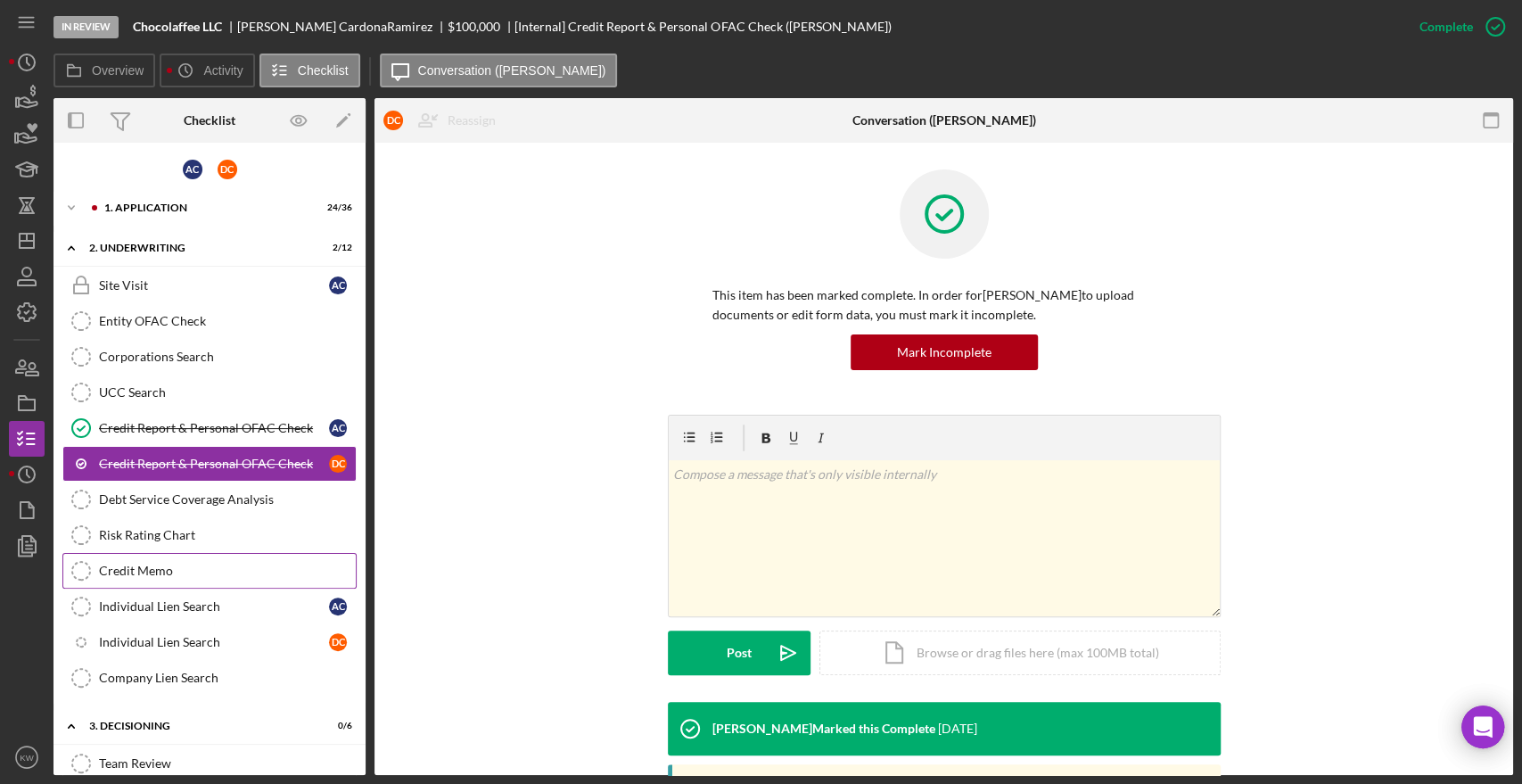
click at [158, 569] on div "Credit Memo" at bounding box center [227, 571] width 257 height 15
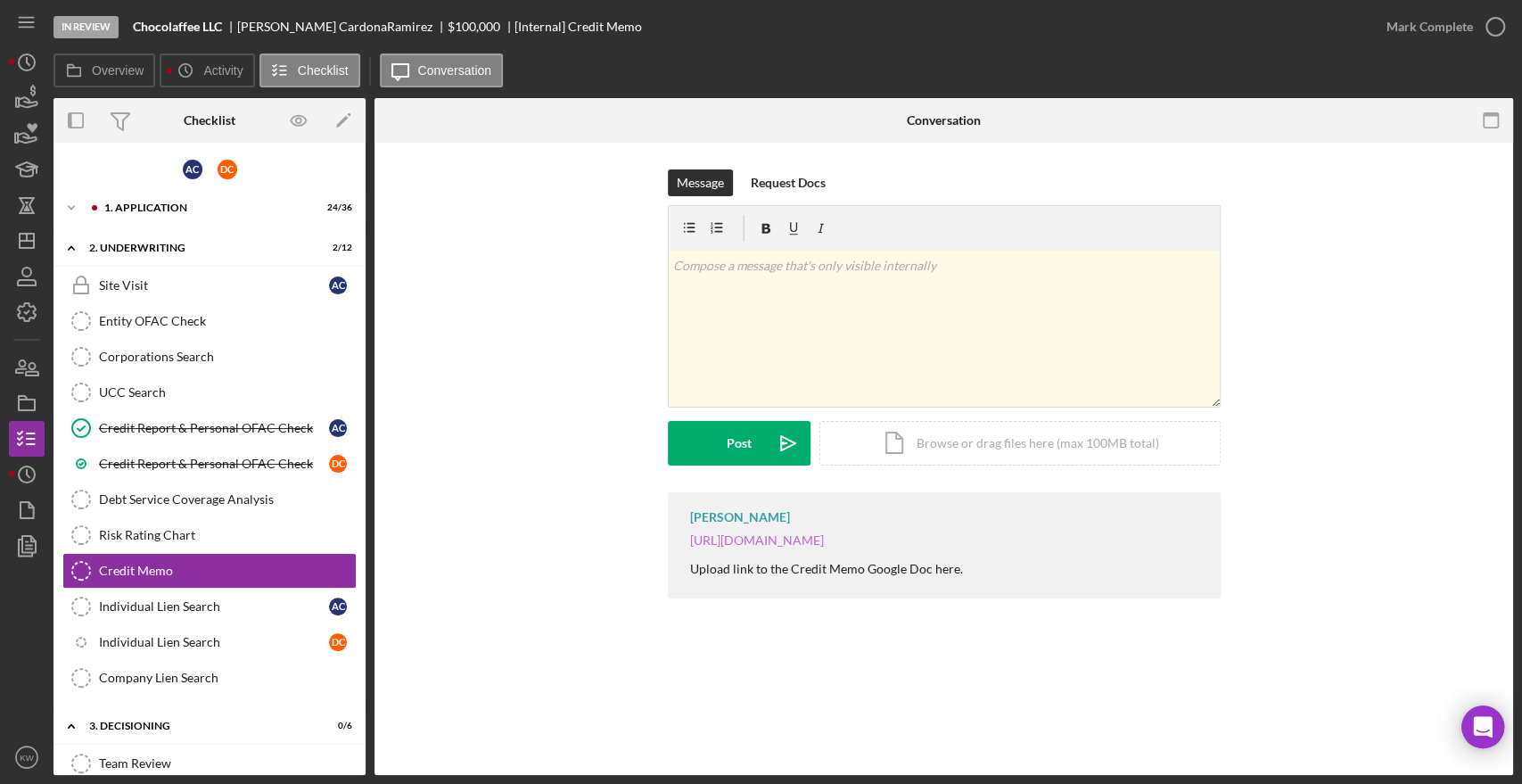
click at [743, 545] on link "https://docs.google.com/document/d/1eZOOZjRpoGl7-nDJAVVQeDuxnou-AgTeLUqFEzLGIBY…" at bounding box center [756, 539] width 133 height 15
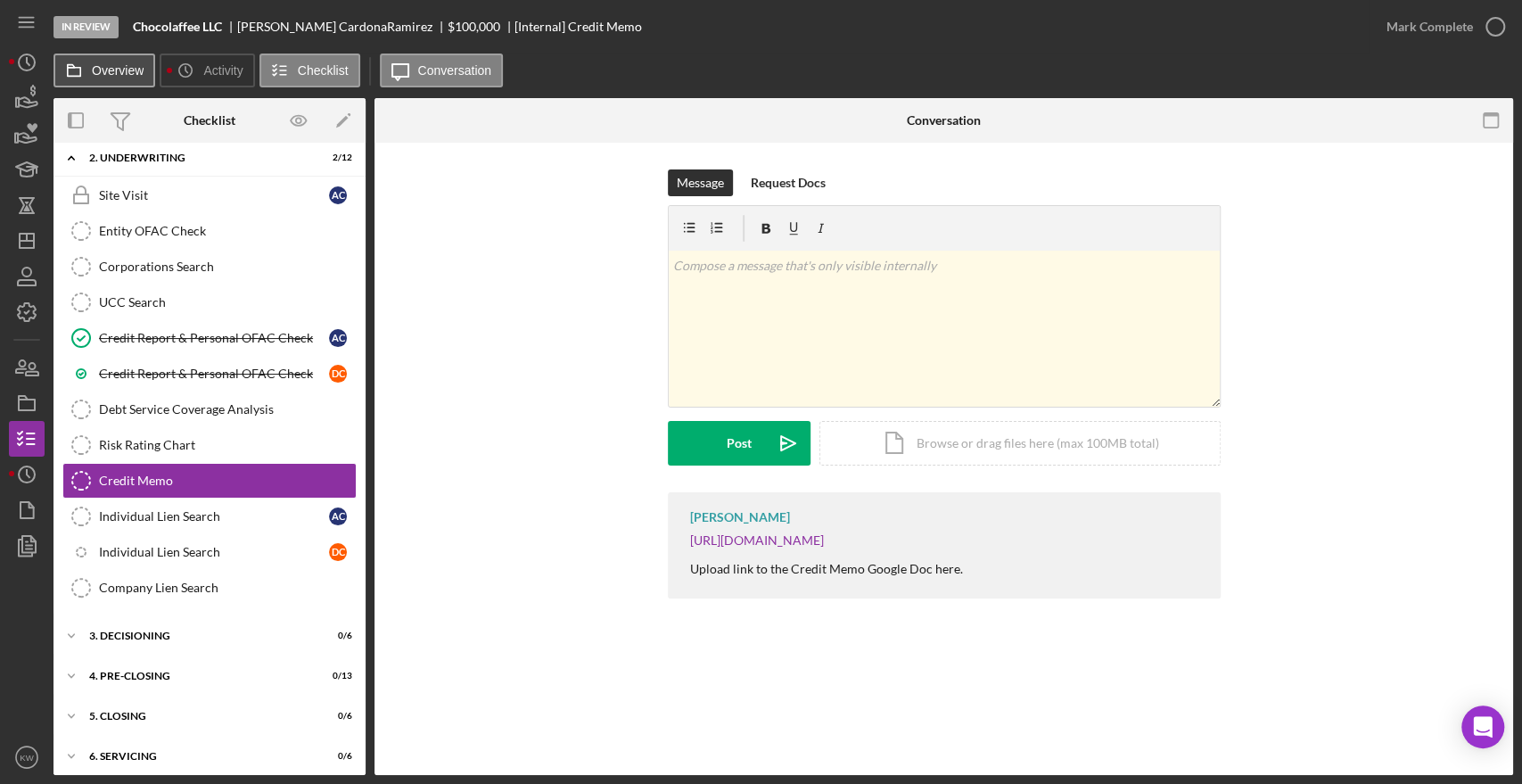
scroll to position [96, 0]
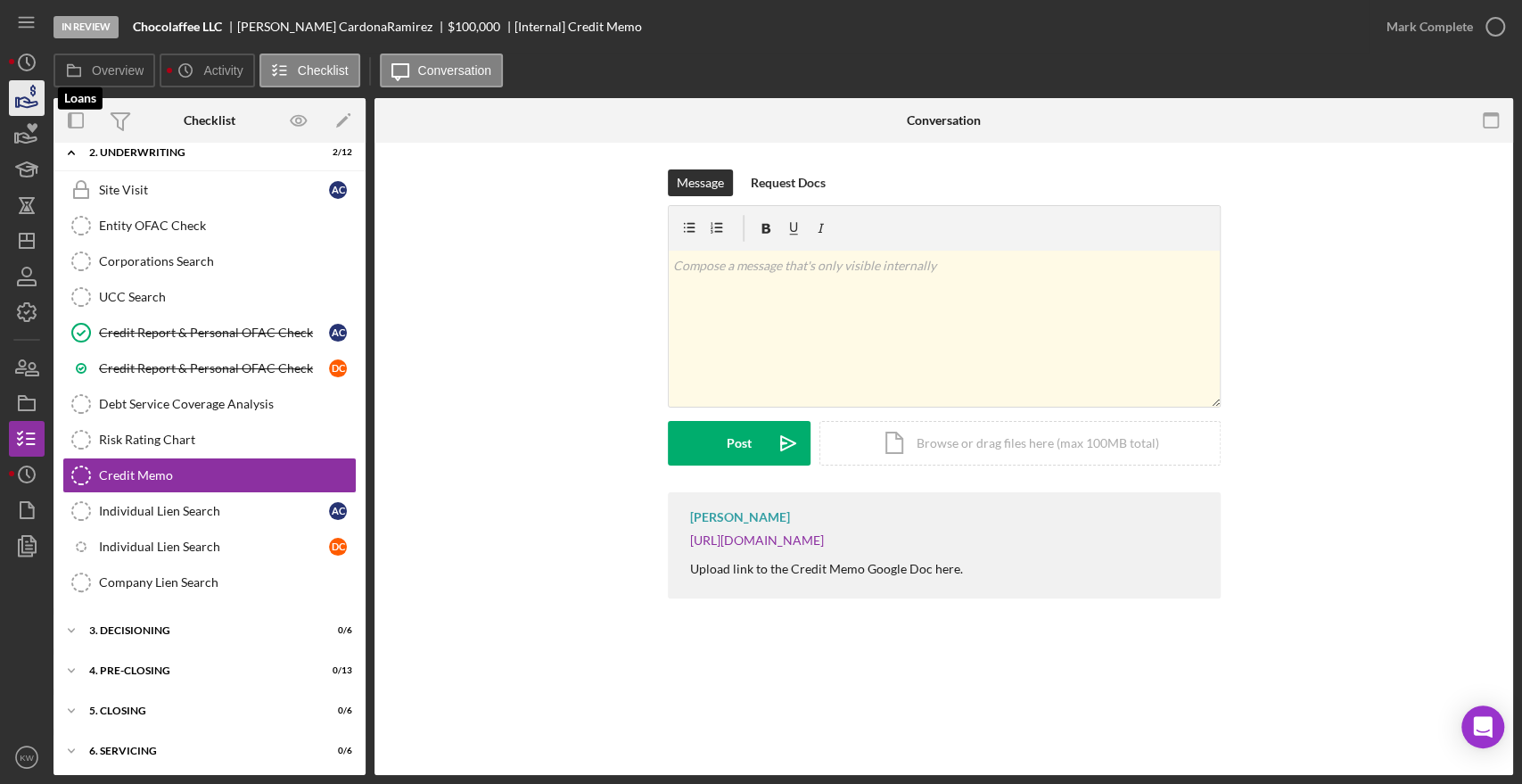
click at [14, 104] on icon "button" at bounding box center [27, 98] width 44 height 44
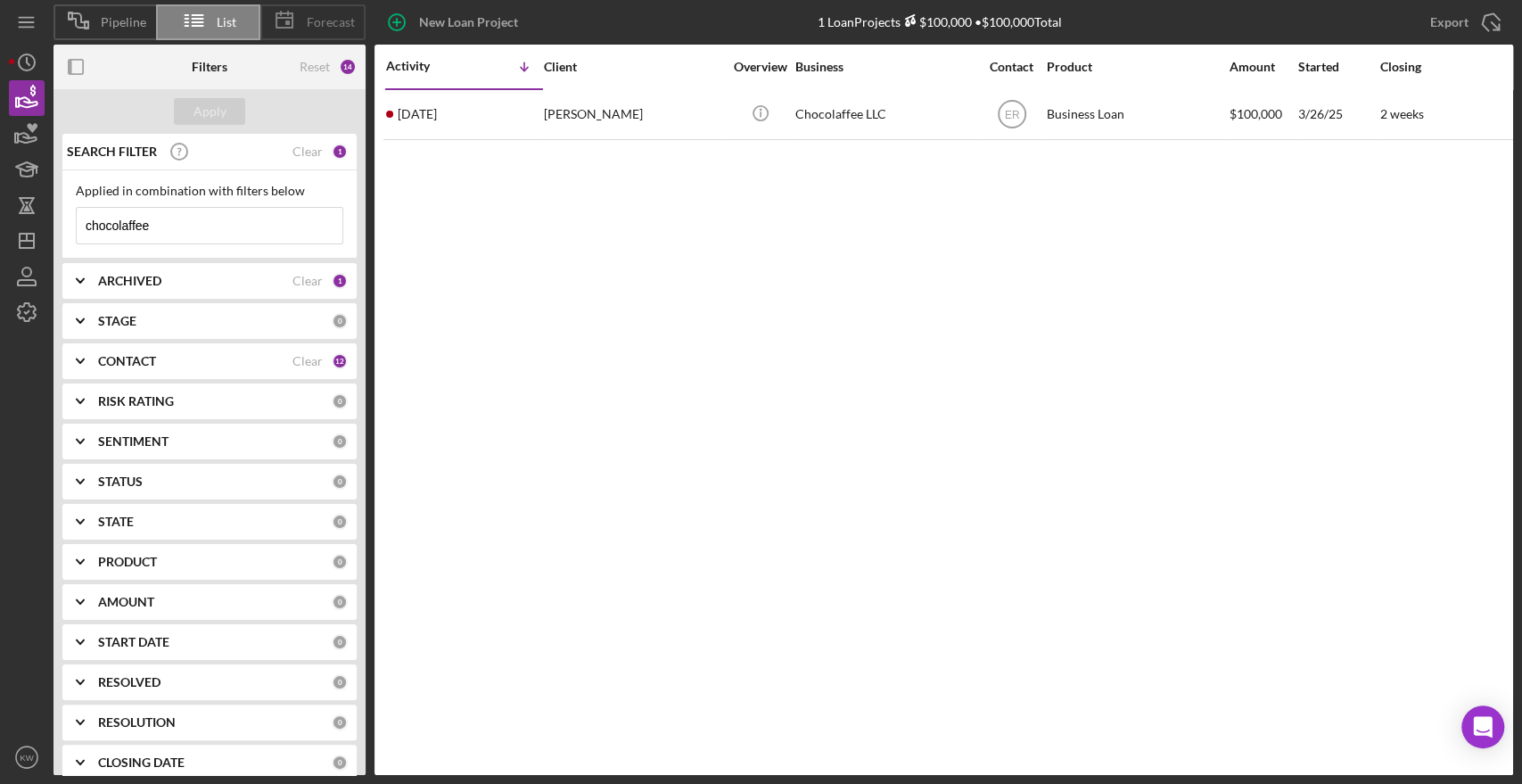
click at [306, 33] on icon at bounding box center [284, 20] width 44 height 44
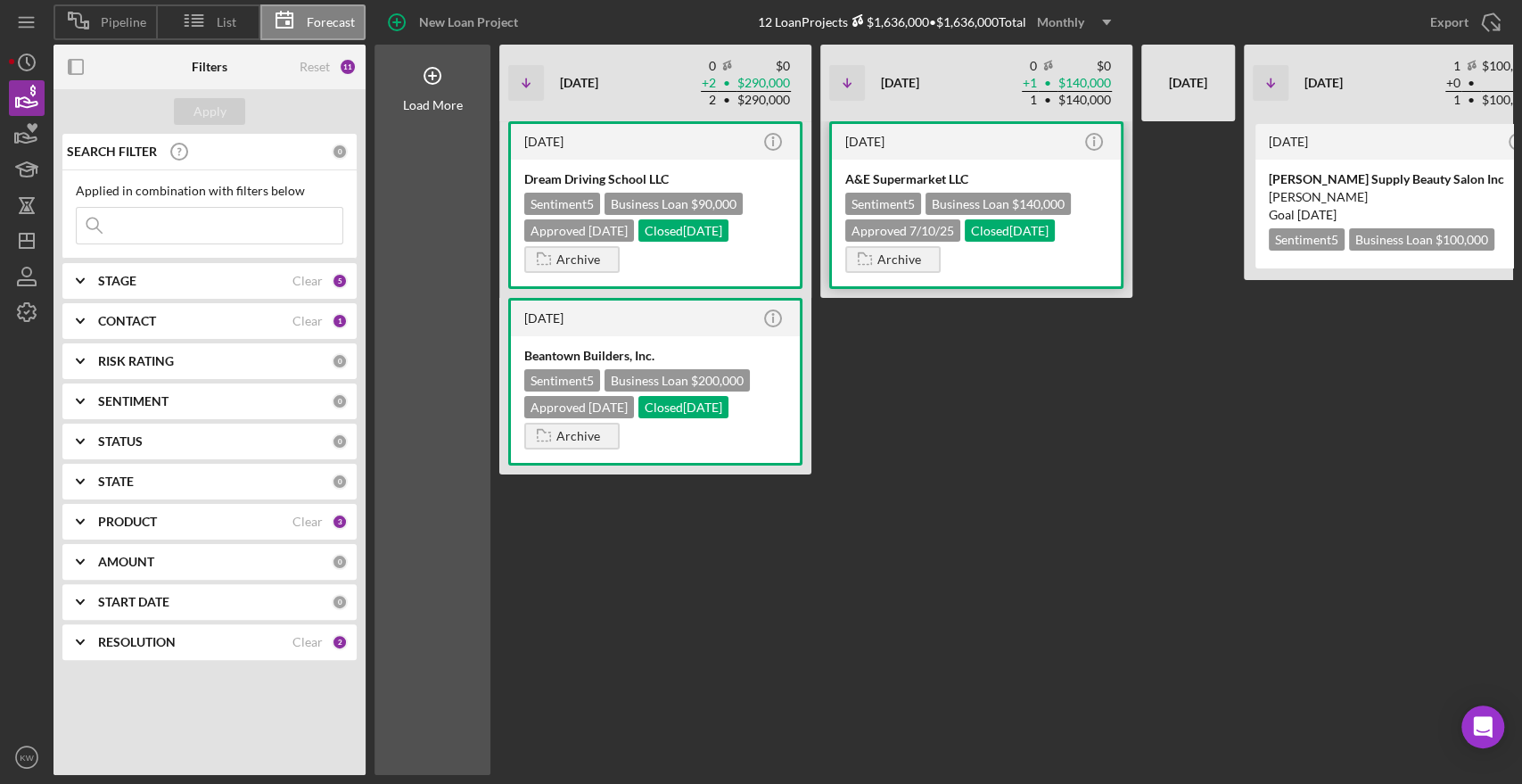
click at [977, 176] on div "A&E Supermarket LLC" at bounding box center [976, 179] width 262 height 17
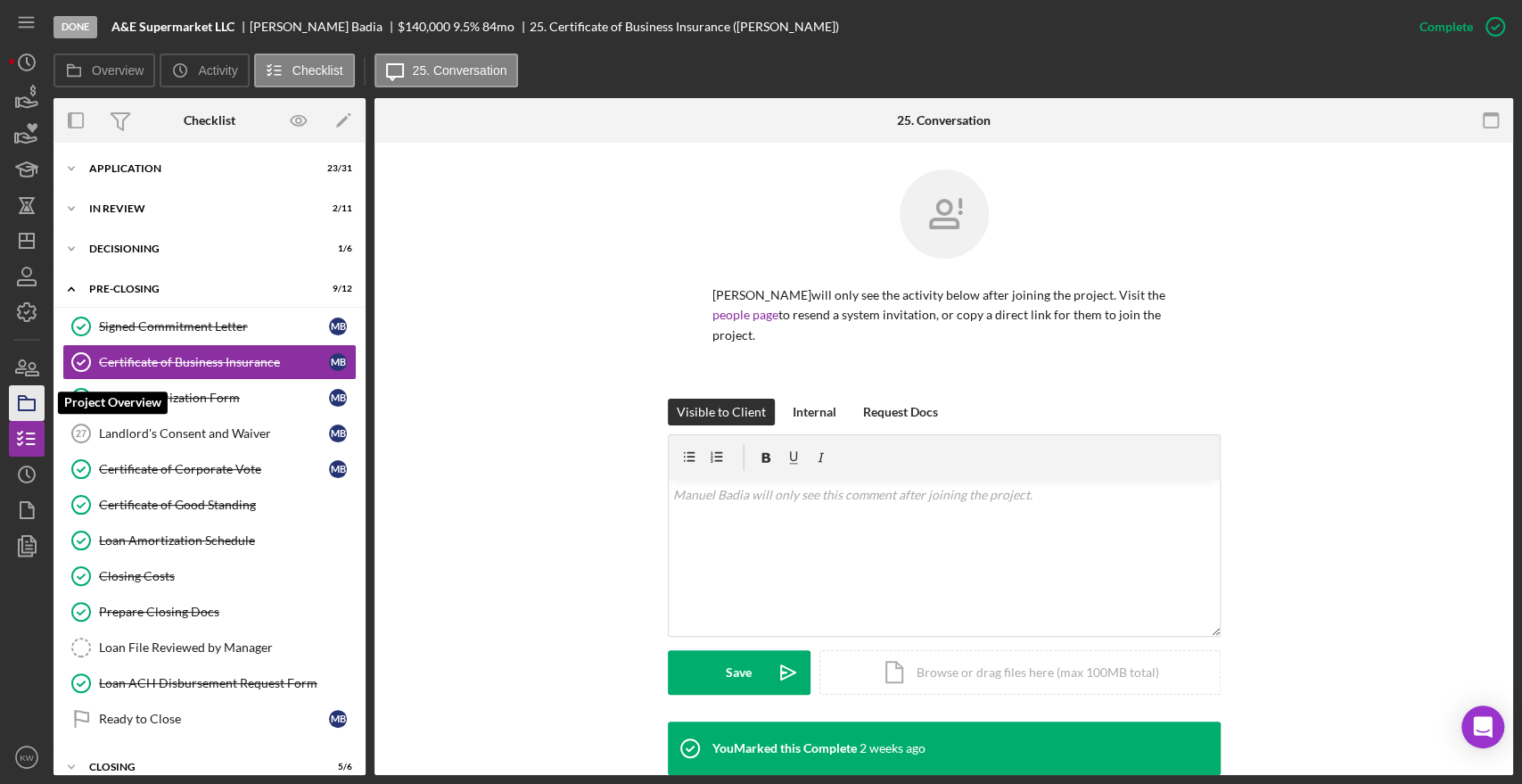
click at [26, 404] on icon "button" at bounding box center [27, 403] width 44 height 44
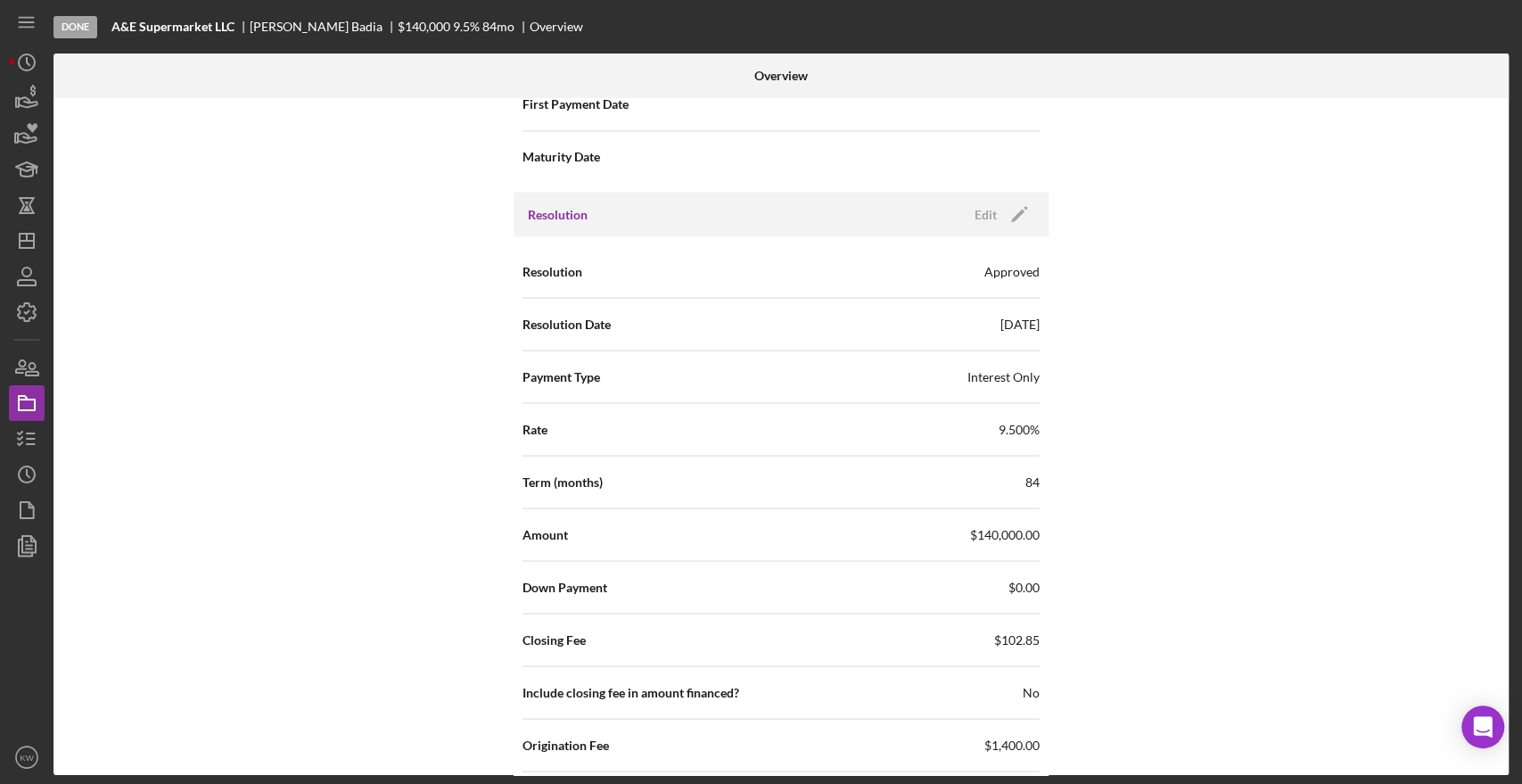
scroll to position [2150, 0]
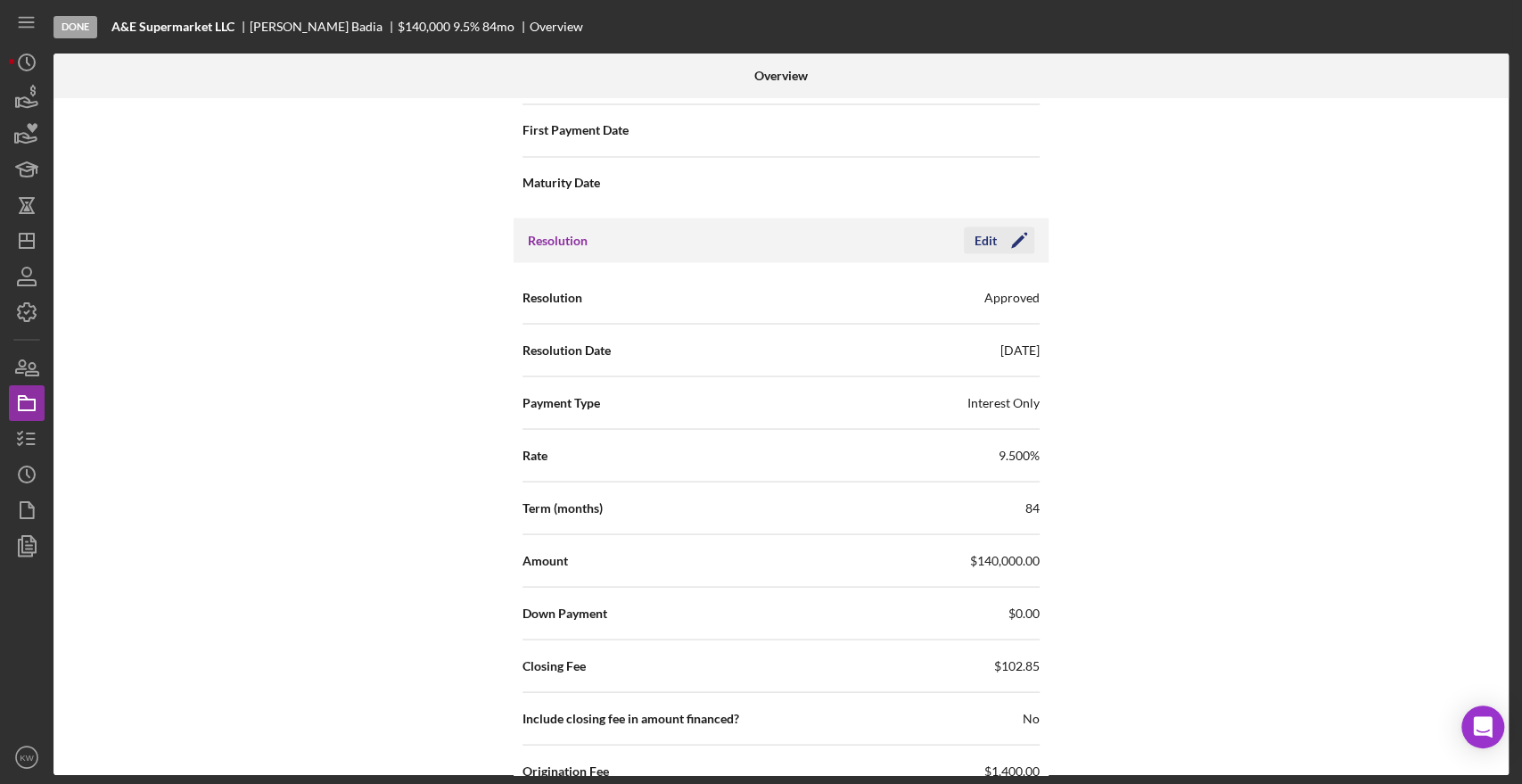
click at [1014, 236] on polygon "button" at bounding box center [1018, 241] width 14 height 14
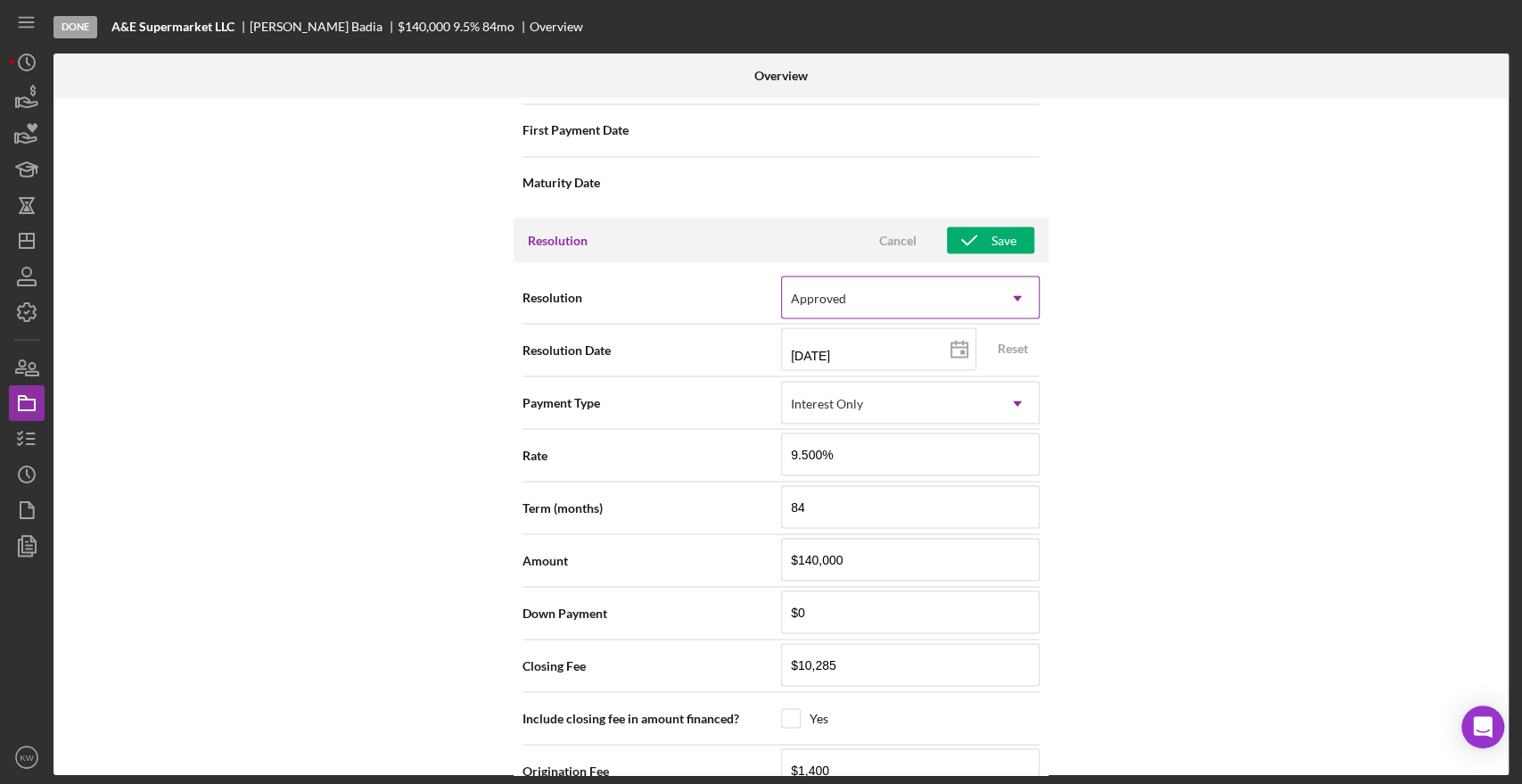
click at [848, 287] on div "Approved" at bounding box center [889, 297] width 214 height 41
click at [1106, 312] on div "Internal Workflow Stage Done Icon/Dropdown Arrow Archive (can unarchive later i…" at bounding box center [780, 436] width 1455 height 676
click at [23, 108] on icon "button" at bounding box center [27, 98] width 44 height 44
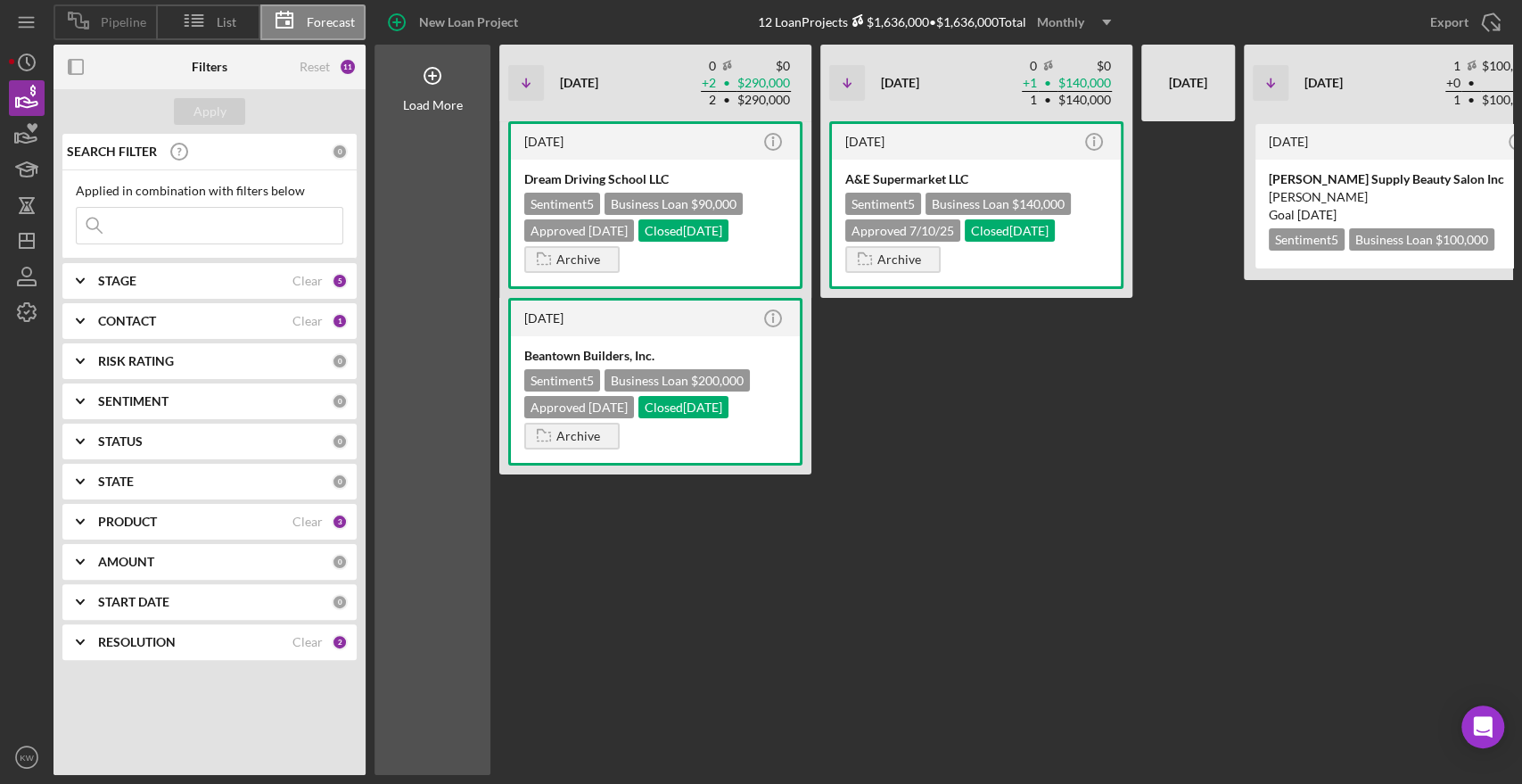
click at [108, 28] on span "Pipeline" at bounding box center [122, 22] width 45 height 15
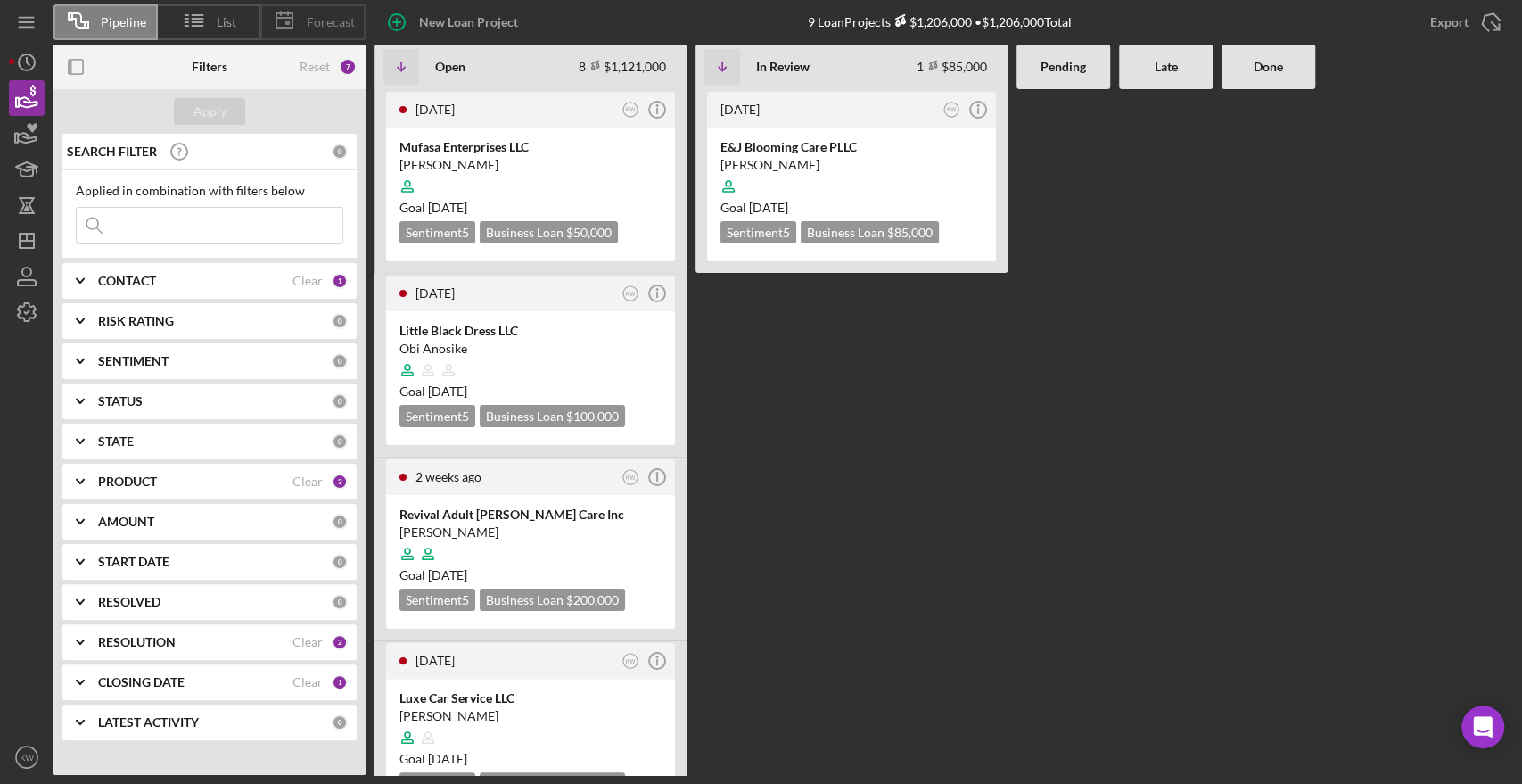
click at [287, 19] on icon at bounding box center [284, 20] width 44 height 44
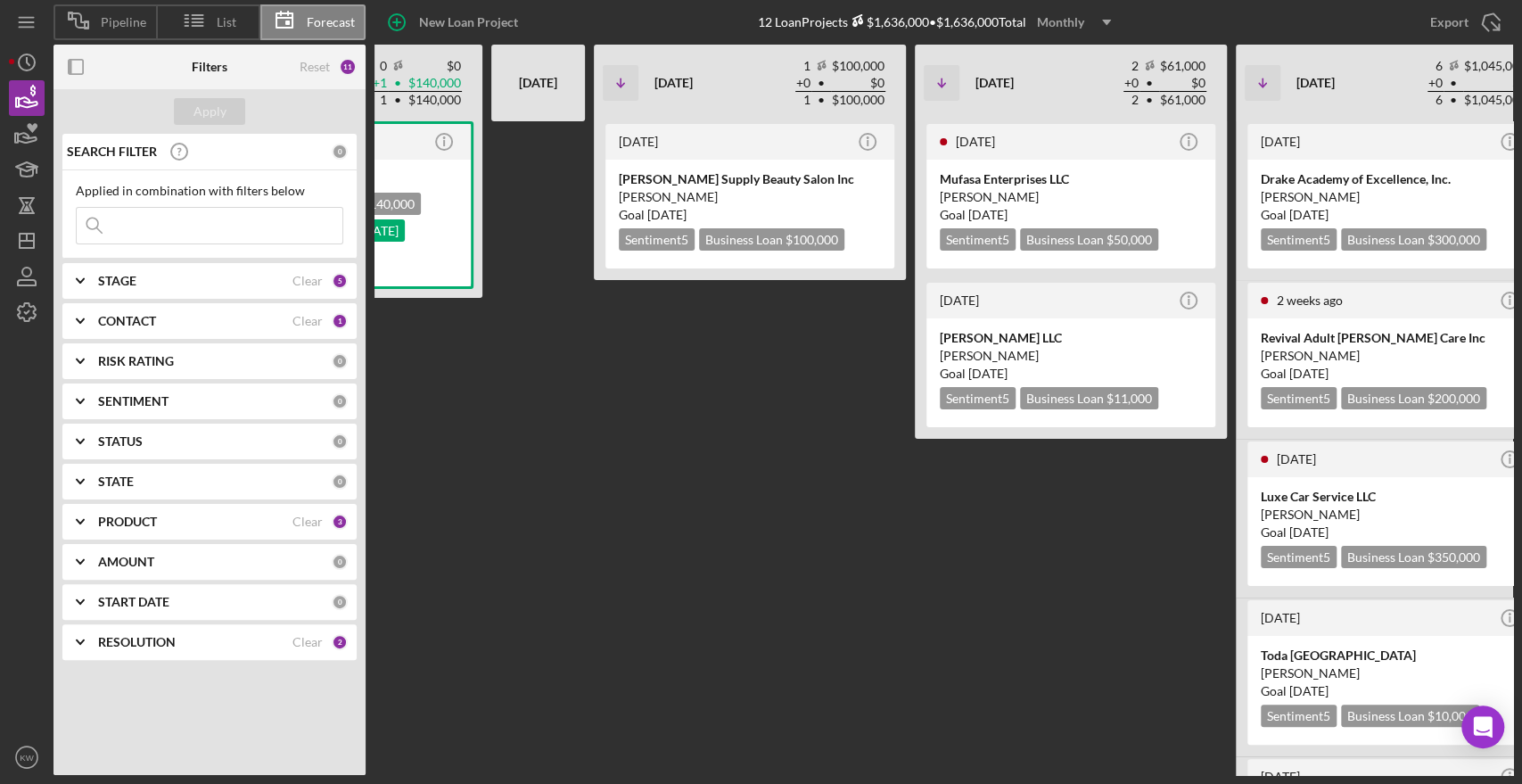
scroll to position [0, 652]
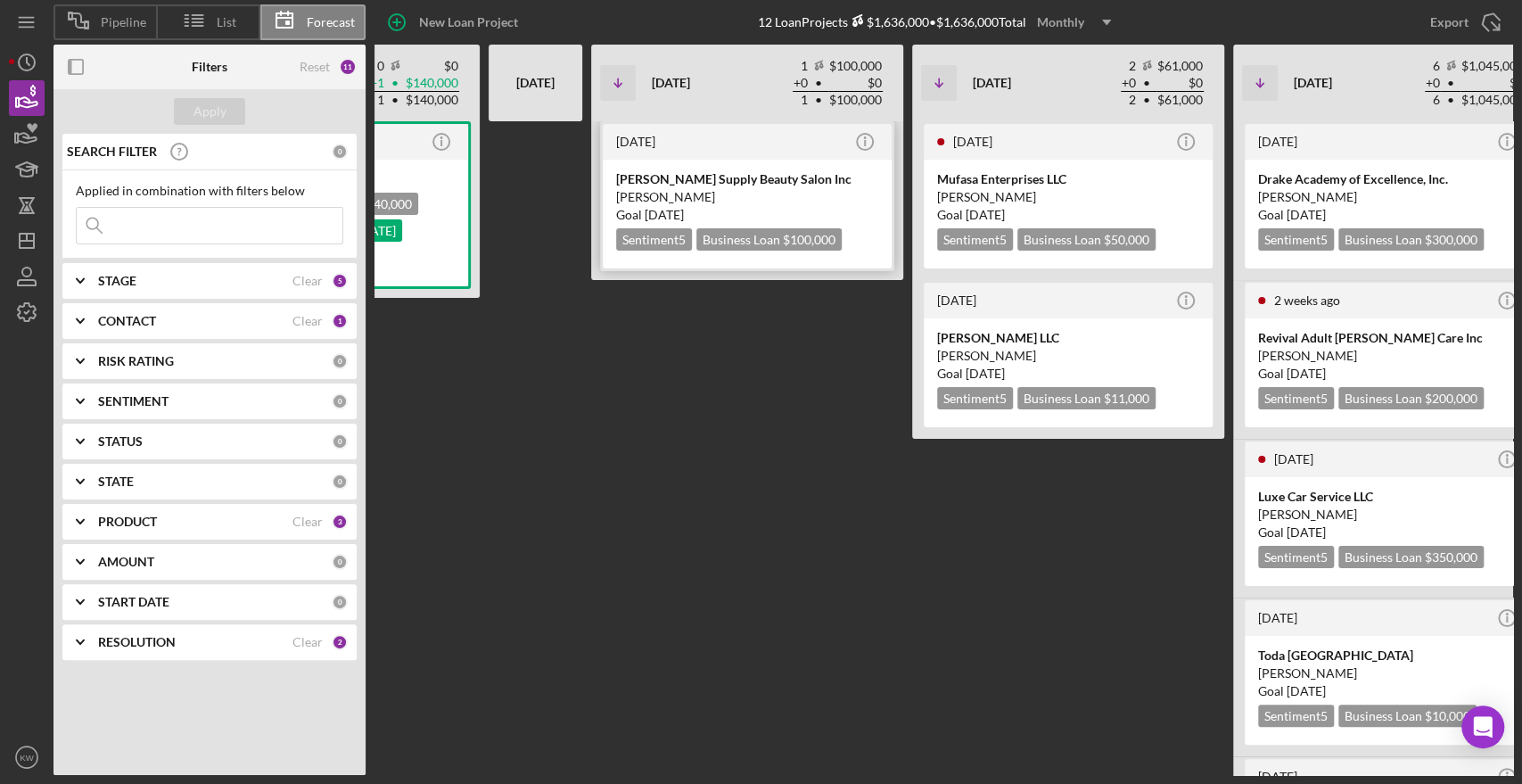
click at [674, 189] on div "Luisa Gonzalez" at bounding box center [747, 196] width 262 height 17
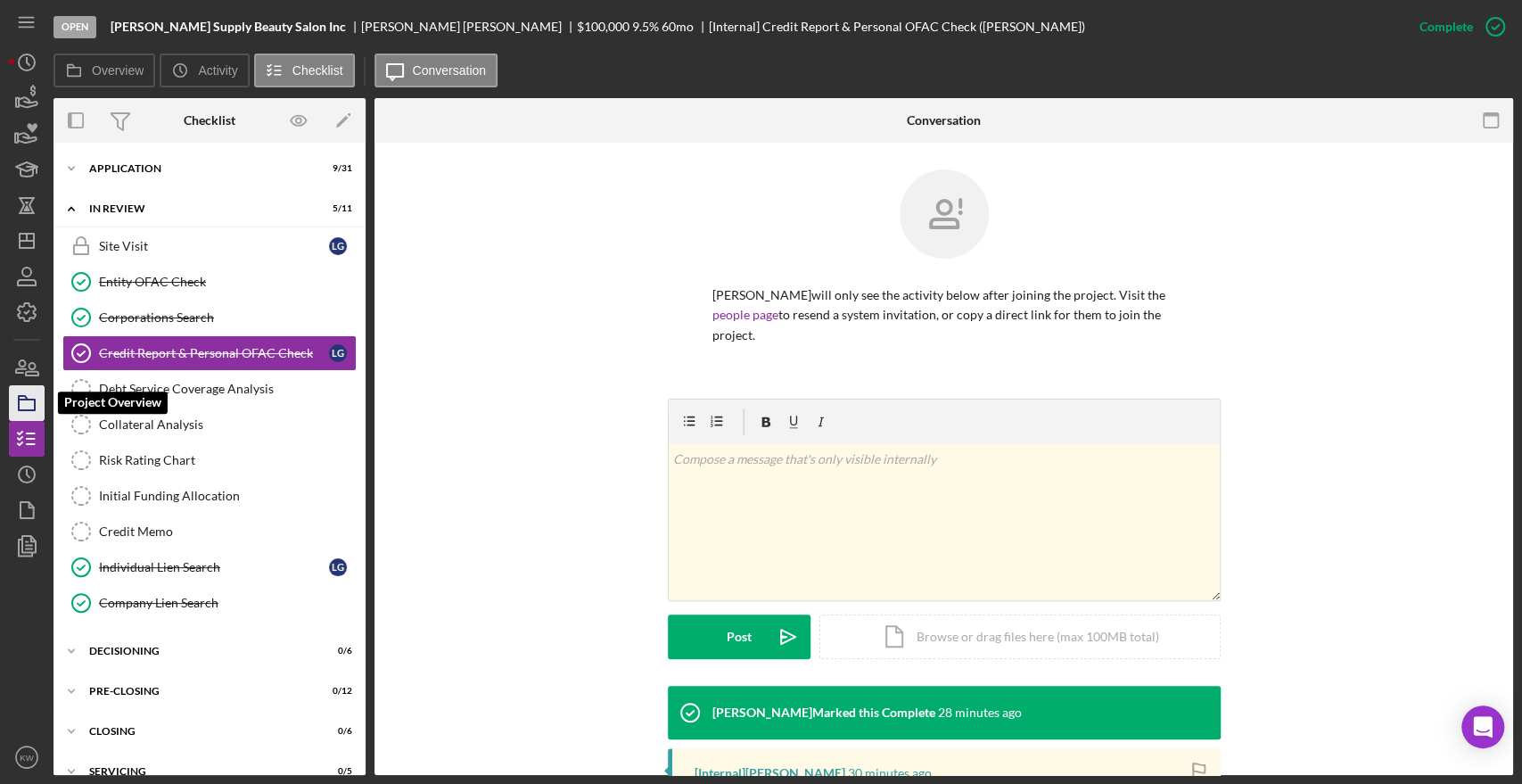
click at [33, 400] on icon "button" at bounding box center [27, 403] width 44 height 44
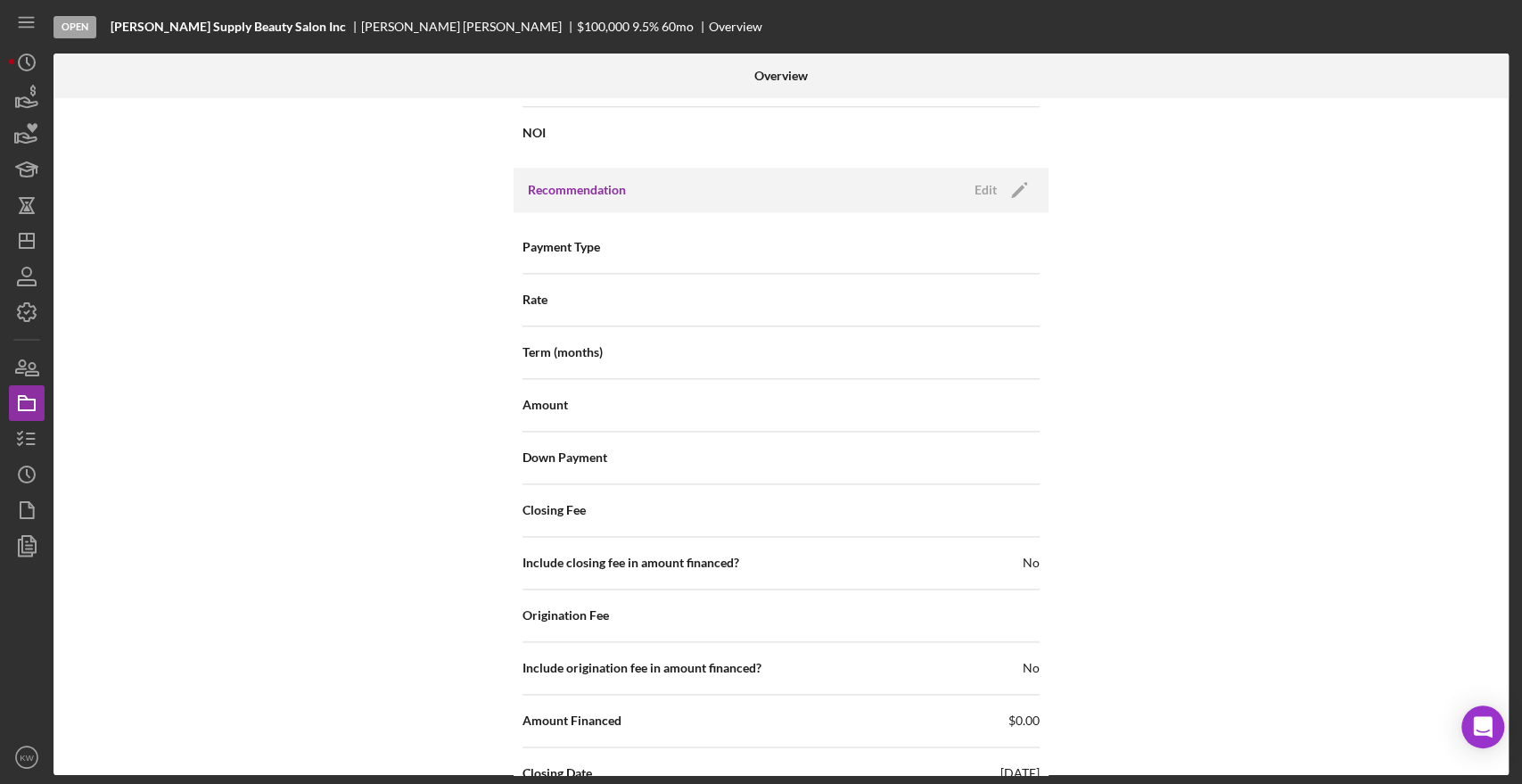
scroll to position [1485, 0]
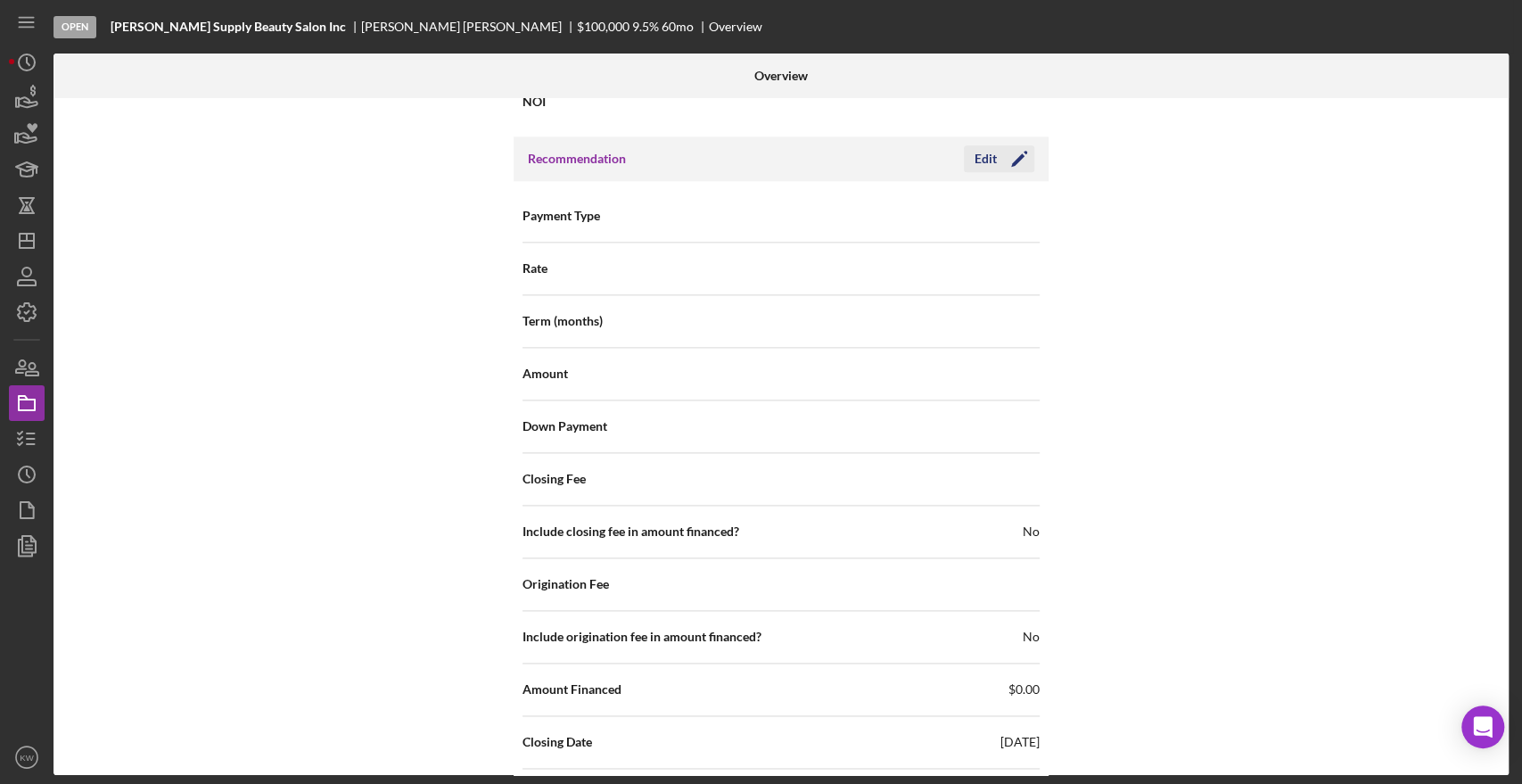
click at [1022, 154] on icon "Icon/Edit" at bounding box center [1019, 158] width 44 height 44
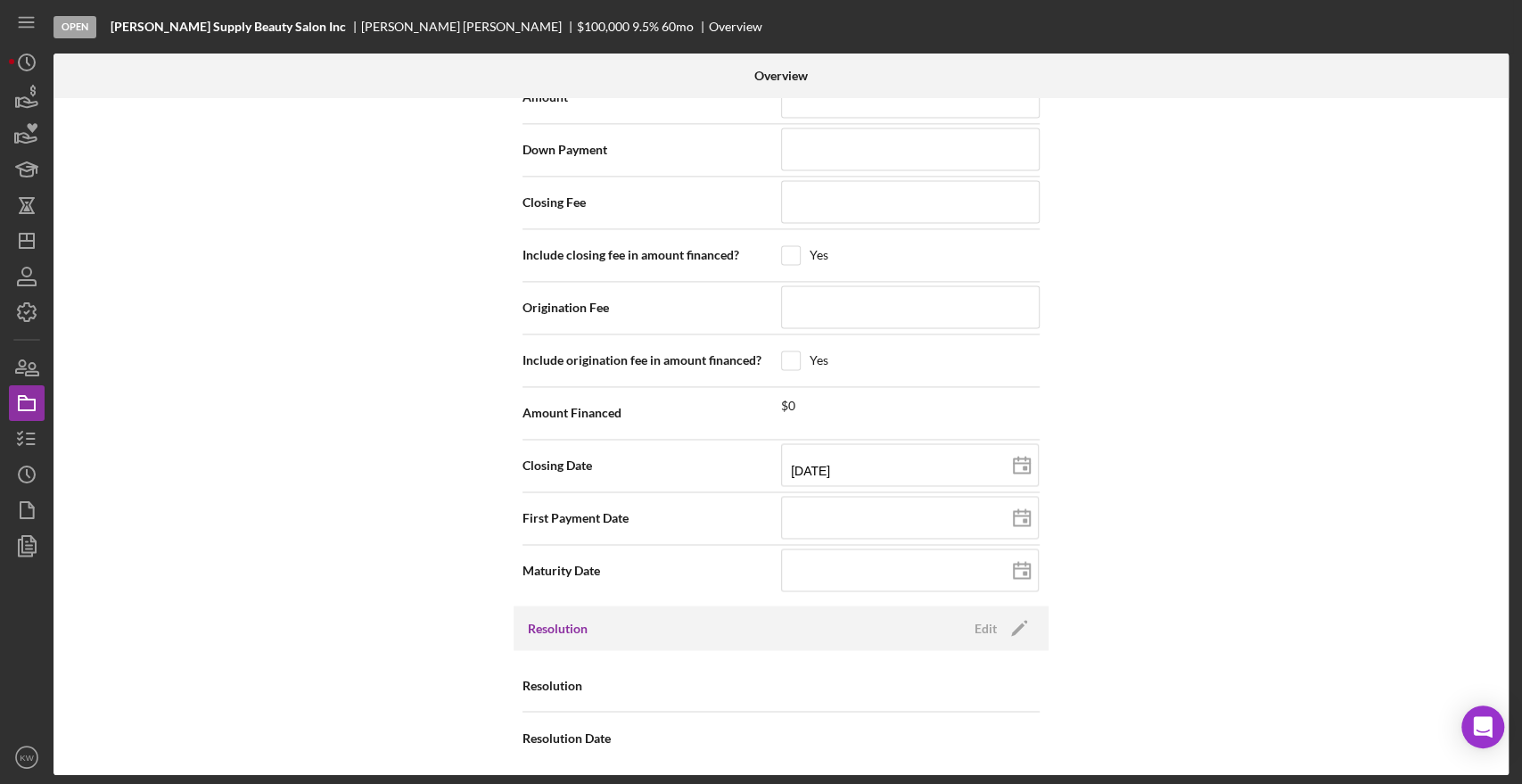
scroll to position [1765, 0]
click at [897, 459] on input "09/30/2025" at bounding box center [910, 462] width 258 height 43
click at [1019, 455] on polygon at bounding box center [1021, 463] width 16 height 15
type input "10/30/2025"
type input "2025-10-30"
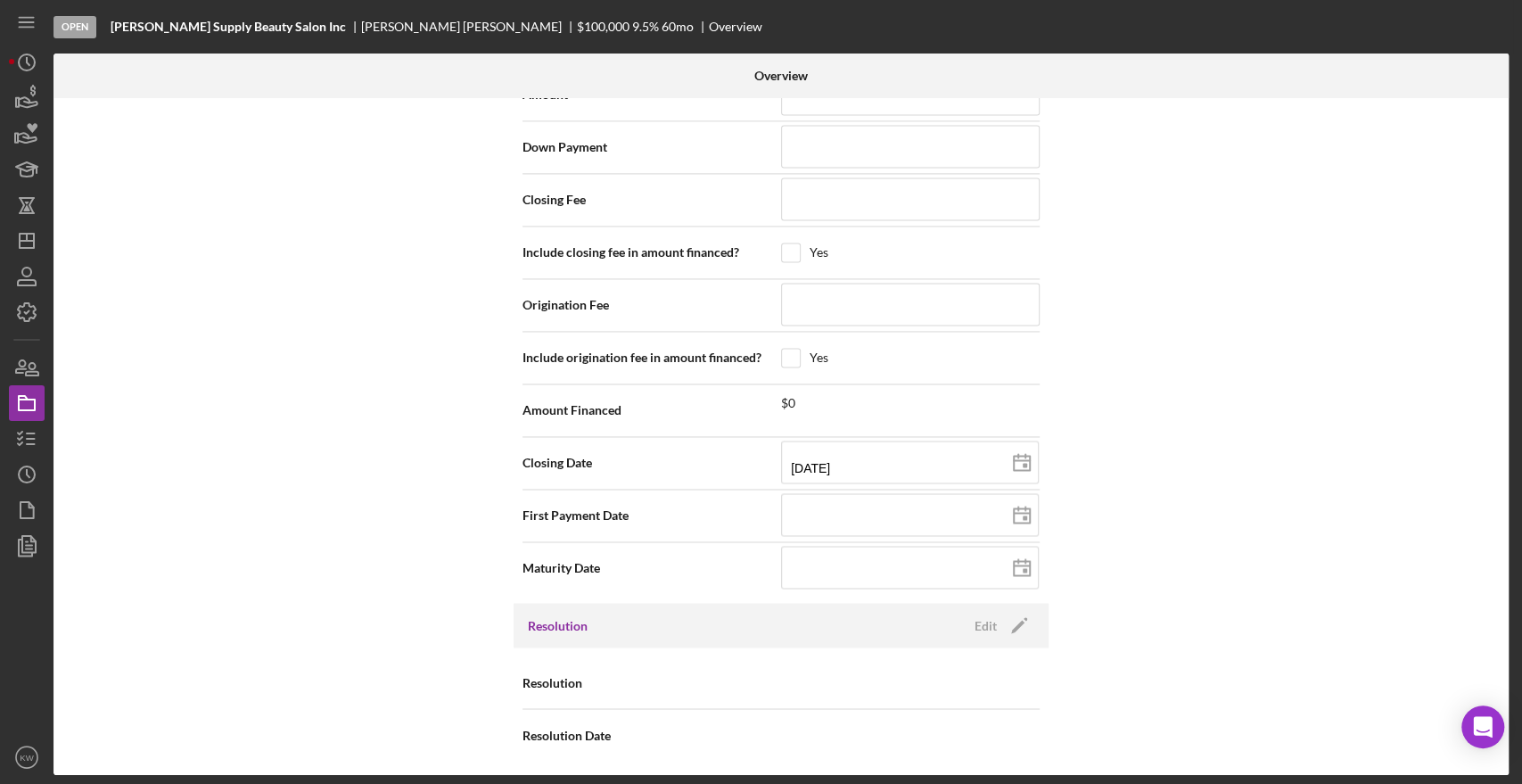
type input "10/31/2025"
type input "2025-10-31"
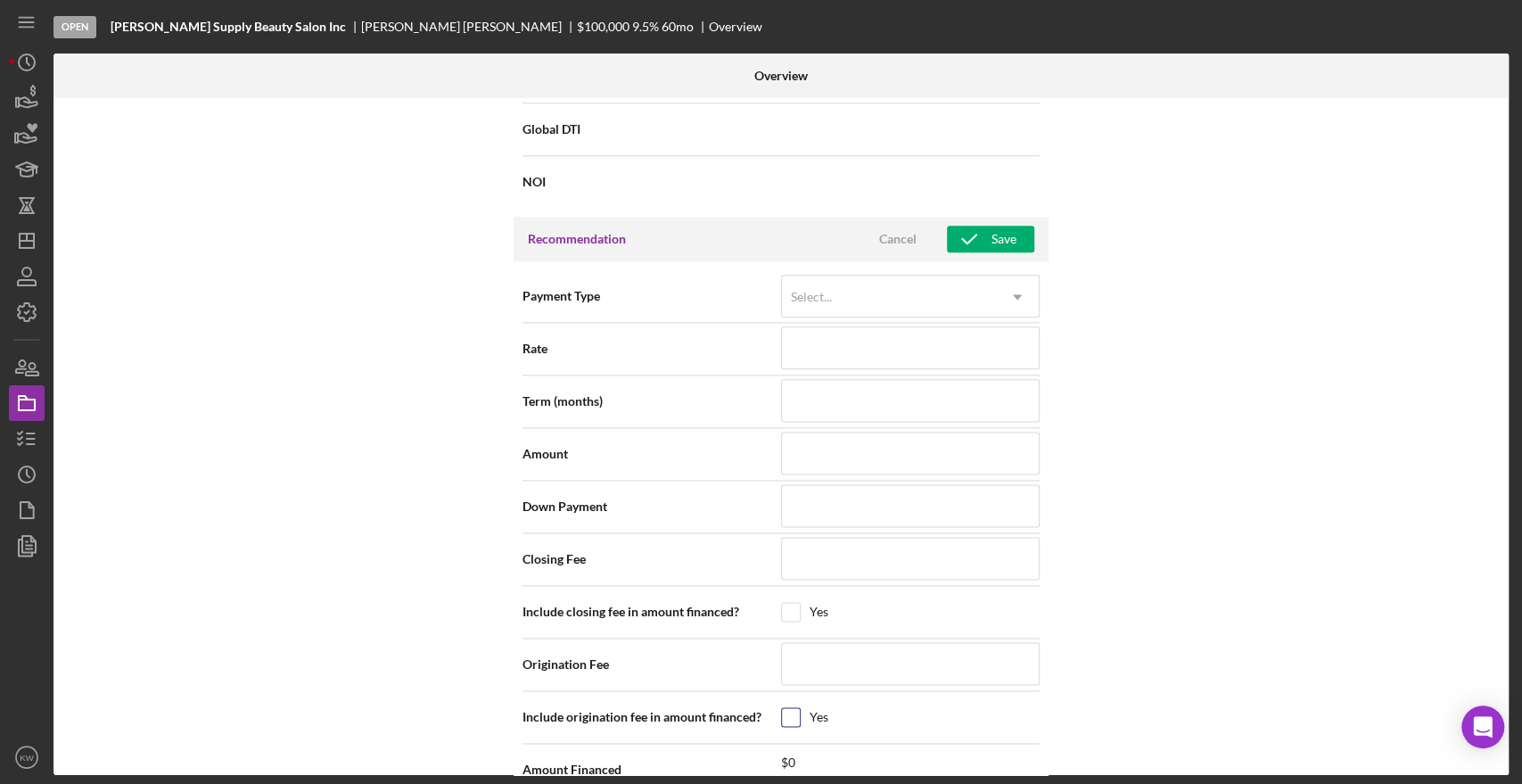
scroll to position [1270, 0]
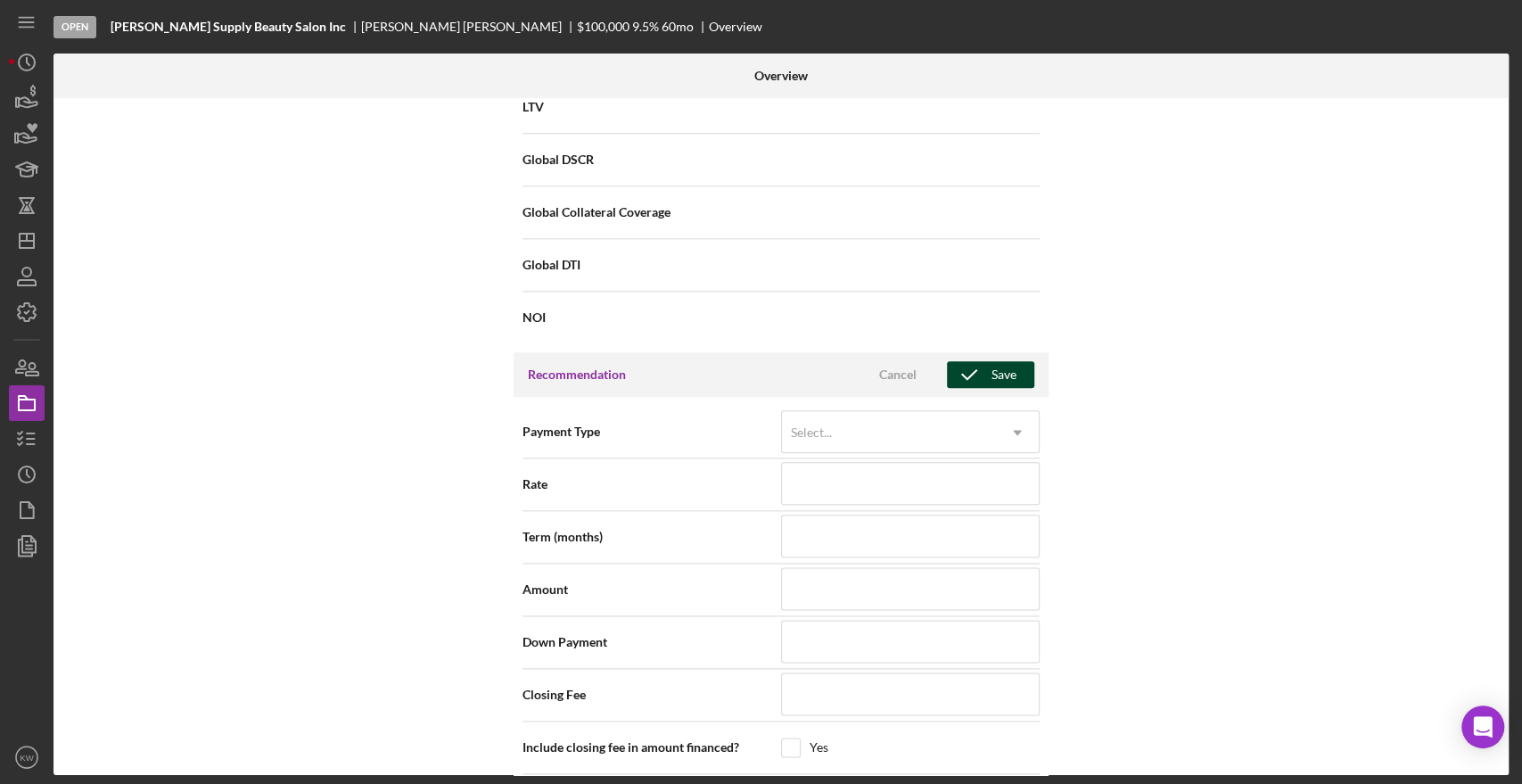
click at [994, 371] on div "Save" at bounding box center [1004, 374] width 25 height 27
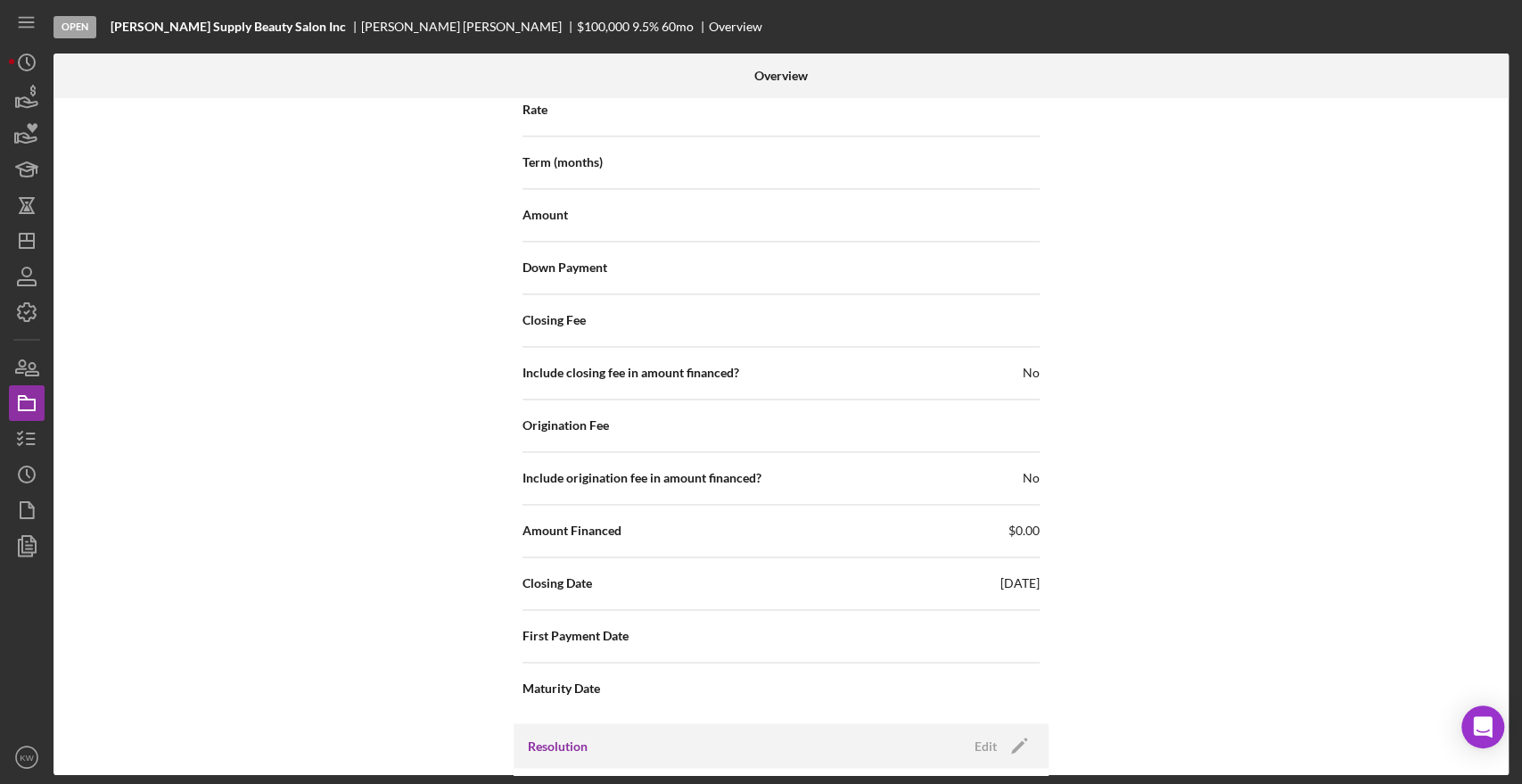
scroll to position [1666, 0]
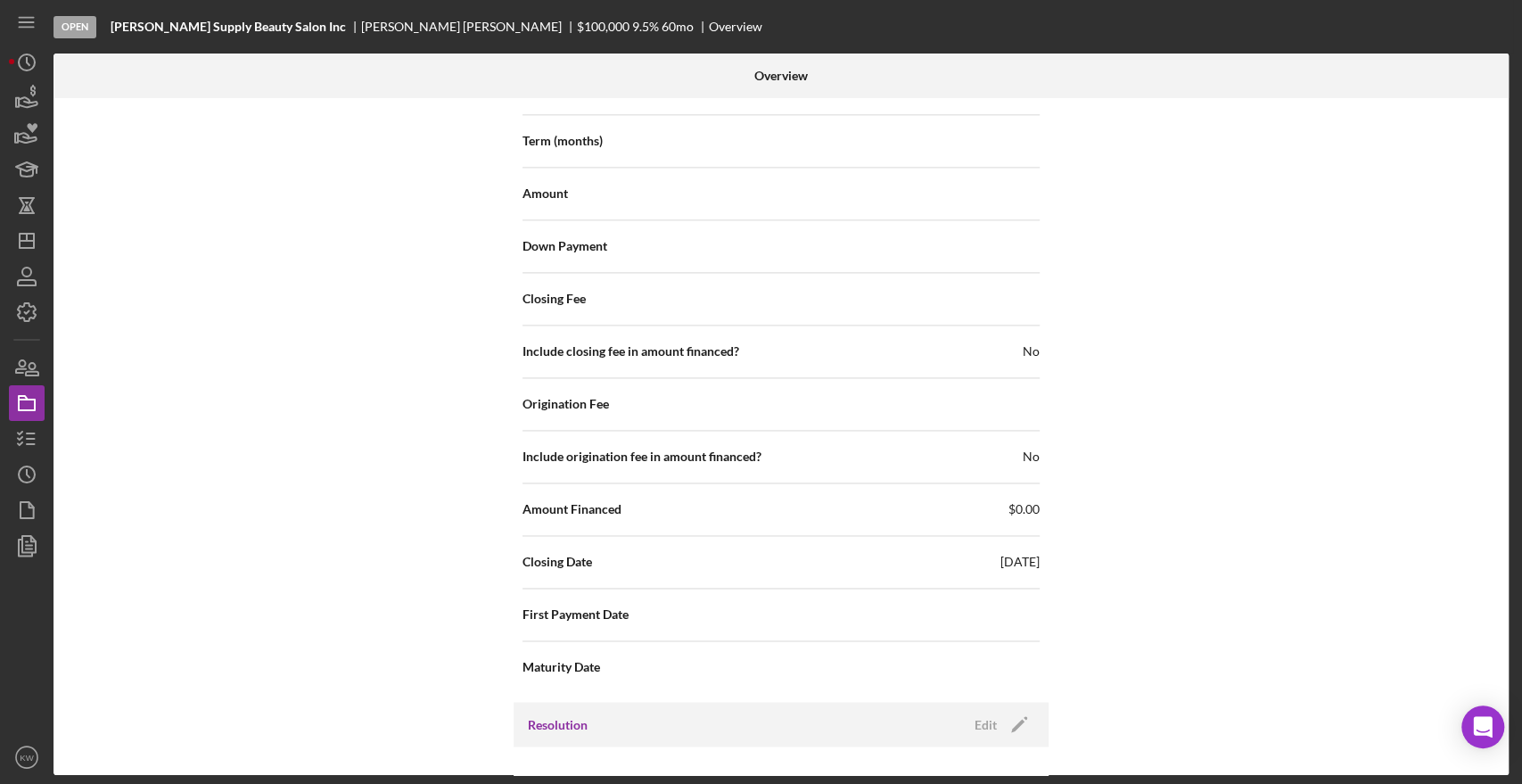
drag, startPoint x: 975, startPoint y: 560, endPoint x: 1076, endPoint y: 555, distance: 101.1
click at [1076, 555] on div "Internal Workflow Stage Open Icon/Dropdown Arrow Archive (can unarchive later i…" at bounding box center [780, 436] width 1455 height 676
click at [1000, 554] on span "10/31/2025" at bounding box center [1020, 561] width 40 height 17
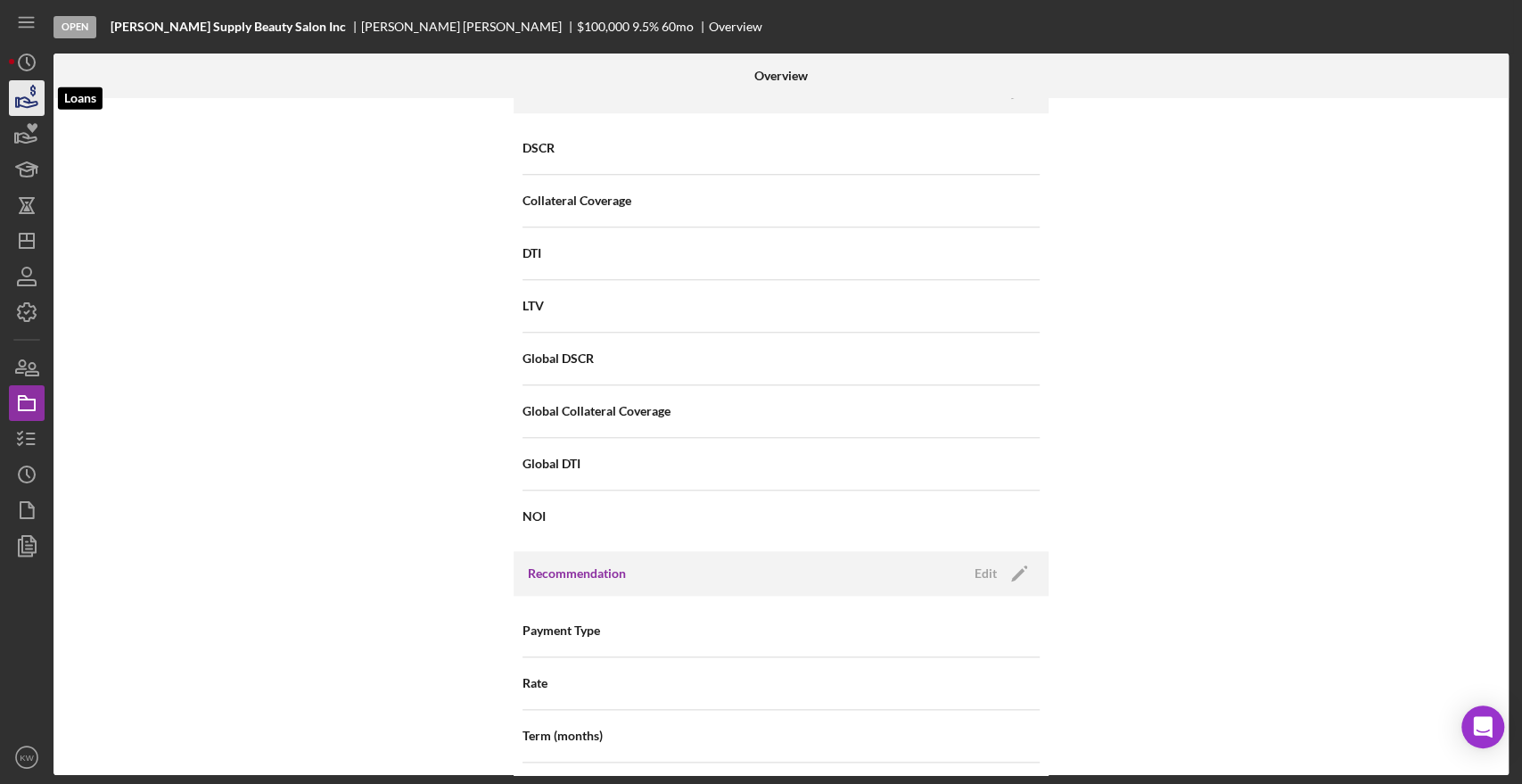
click at [15, 107] on icon "button" at bounding box center [27, 98] width 44 height 44
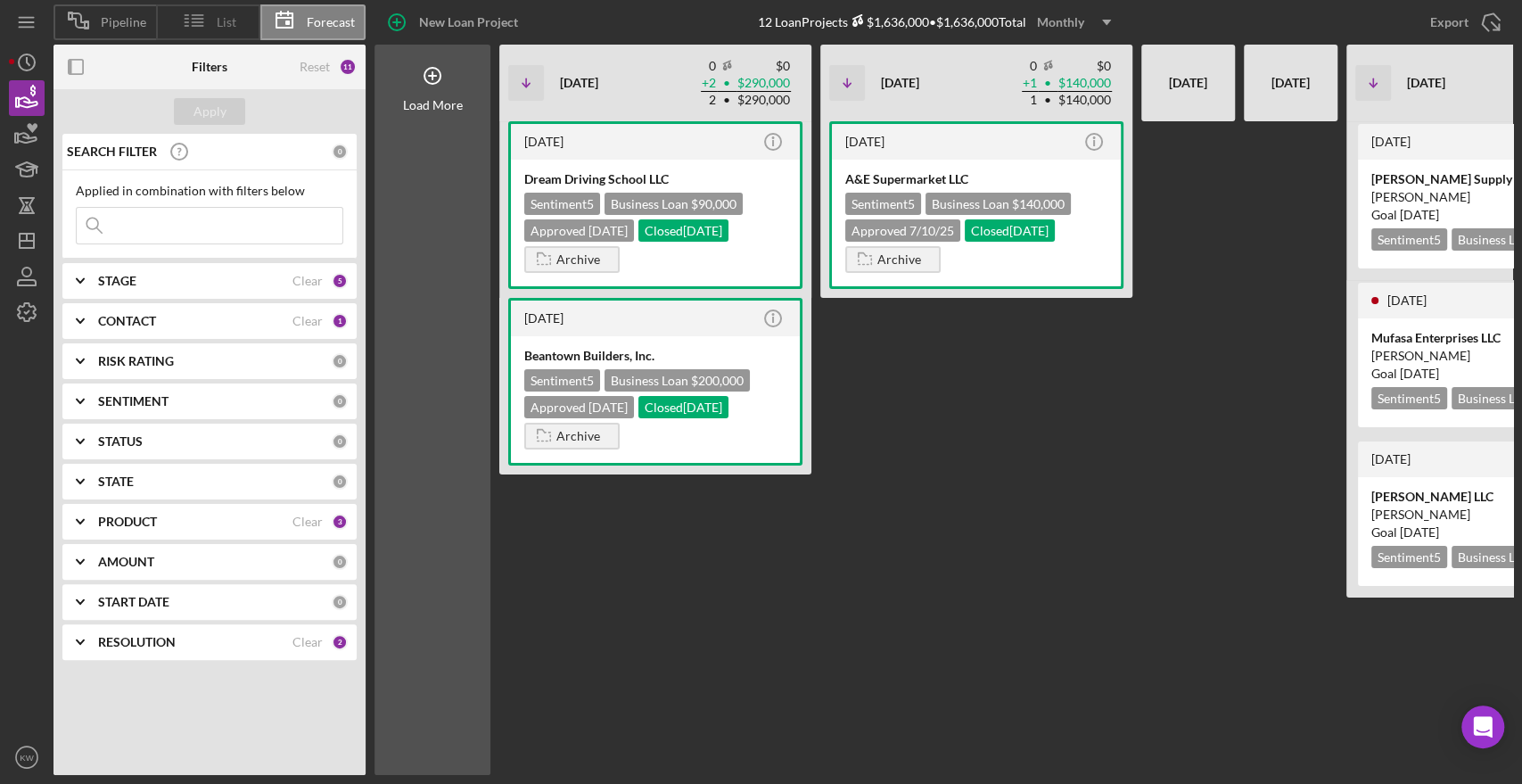
click at [214, 14] on icon at bounding box center [194, 20] width 44 height 44
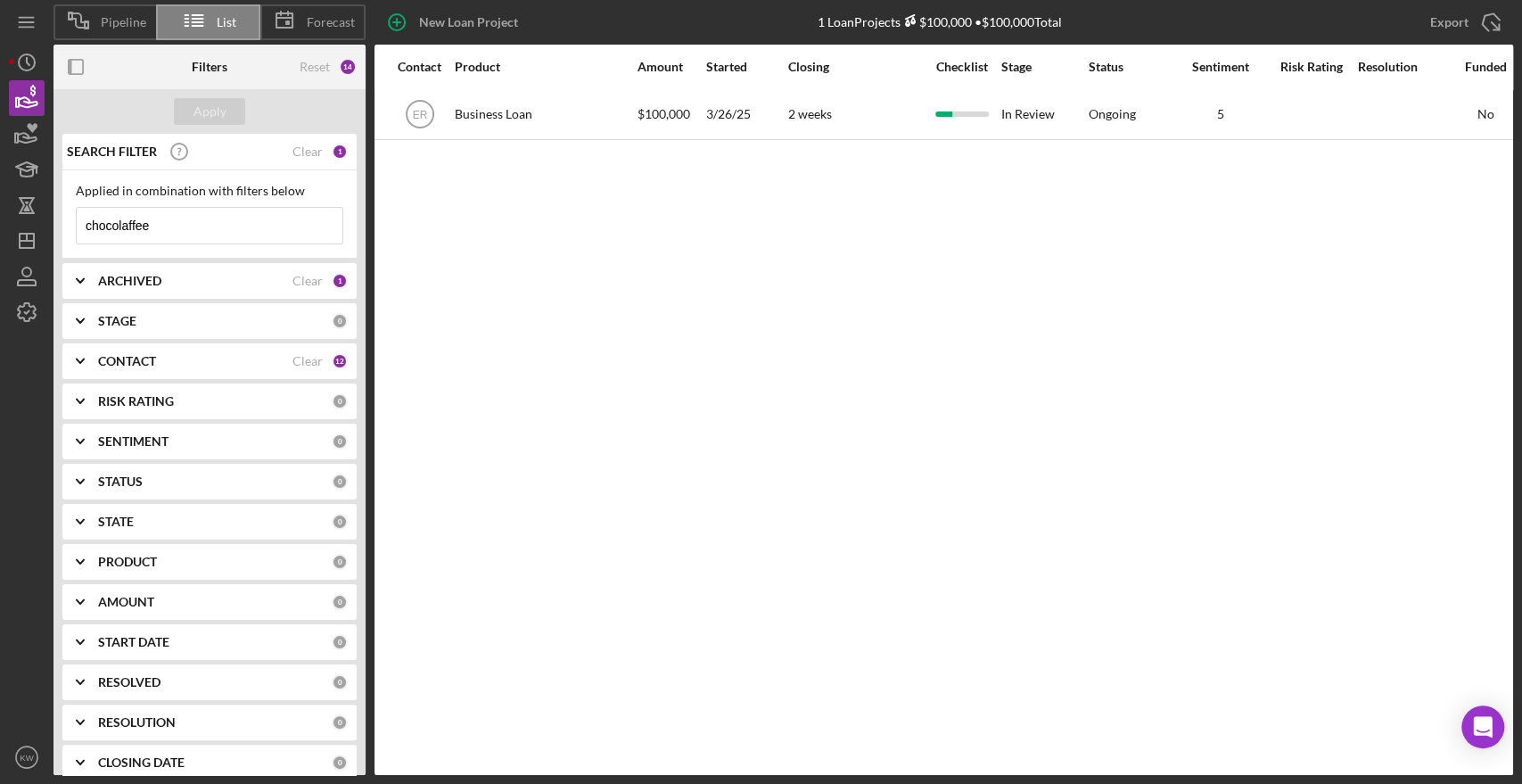
scroll to position [0, 595]
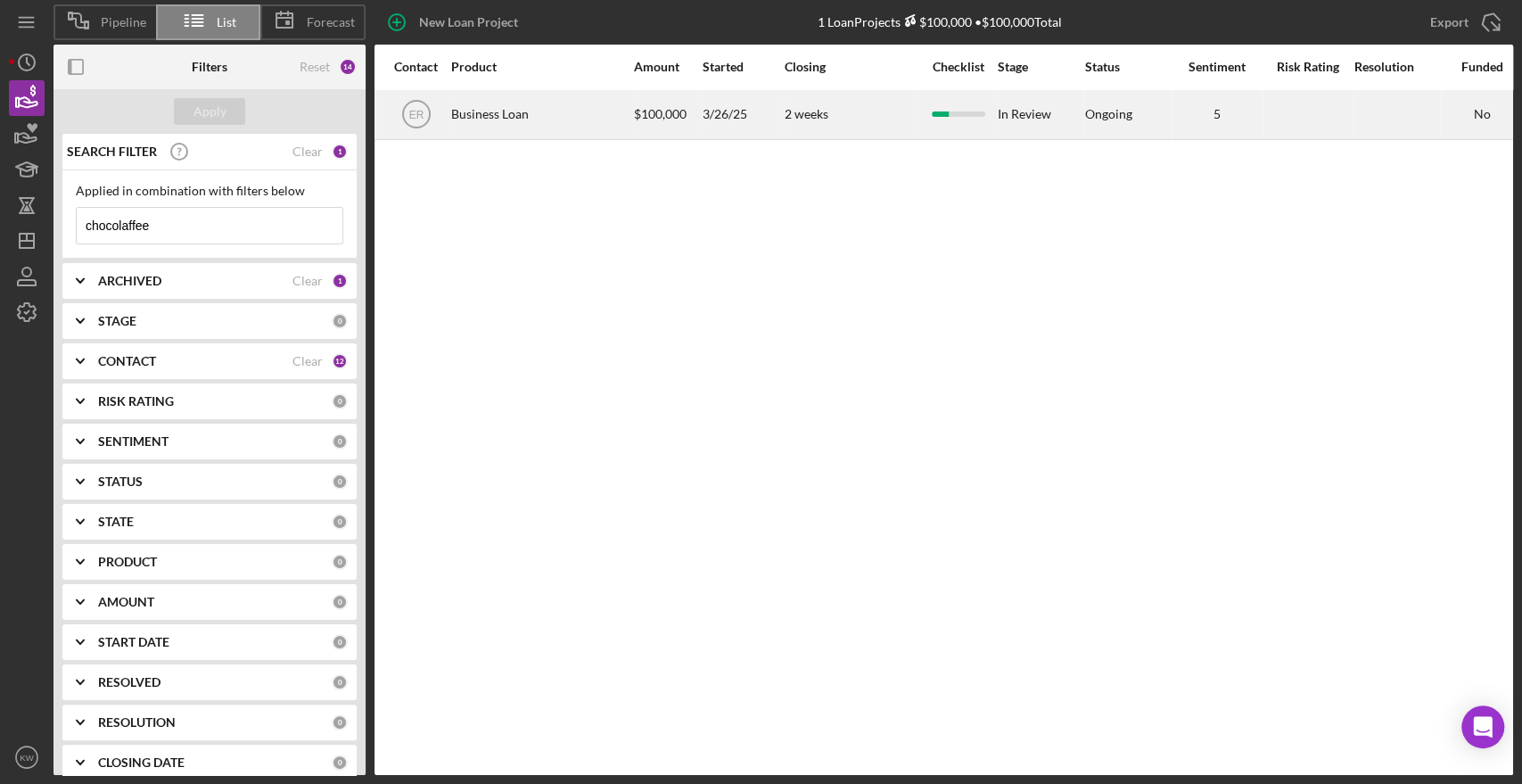
click at [950, 113] on div at bounding box center [959, 114] width 53 height 6
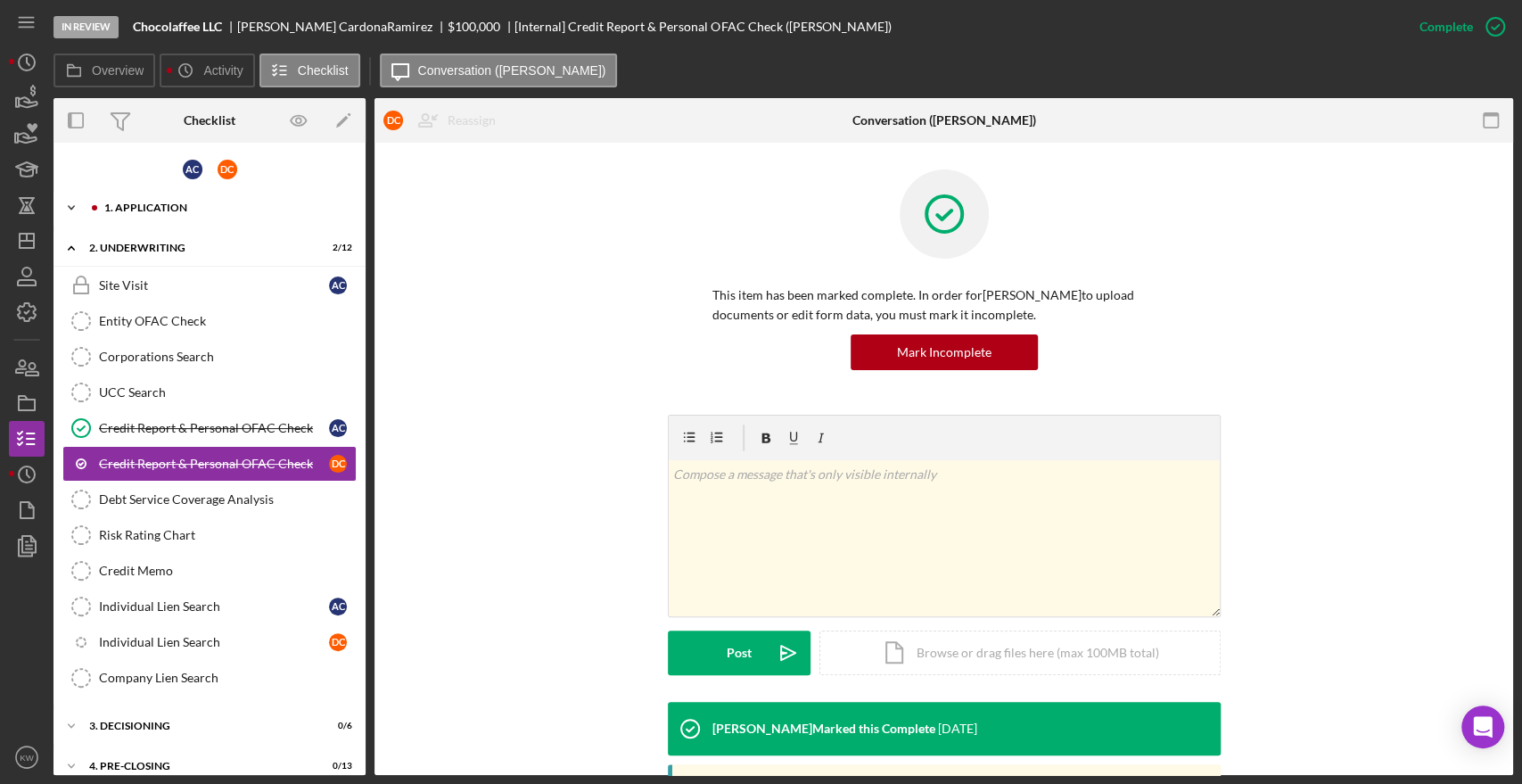
click at [72, 213] on icon "Icon/Expander" at bounding box center [71, 207] width 36 height 36
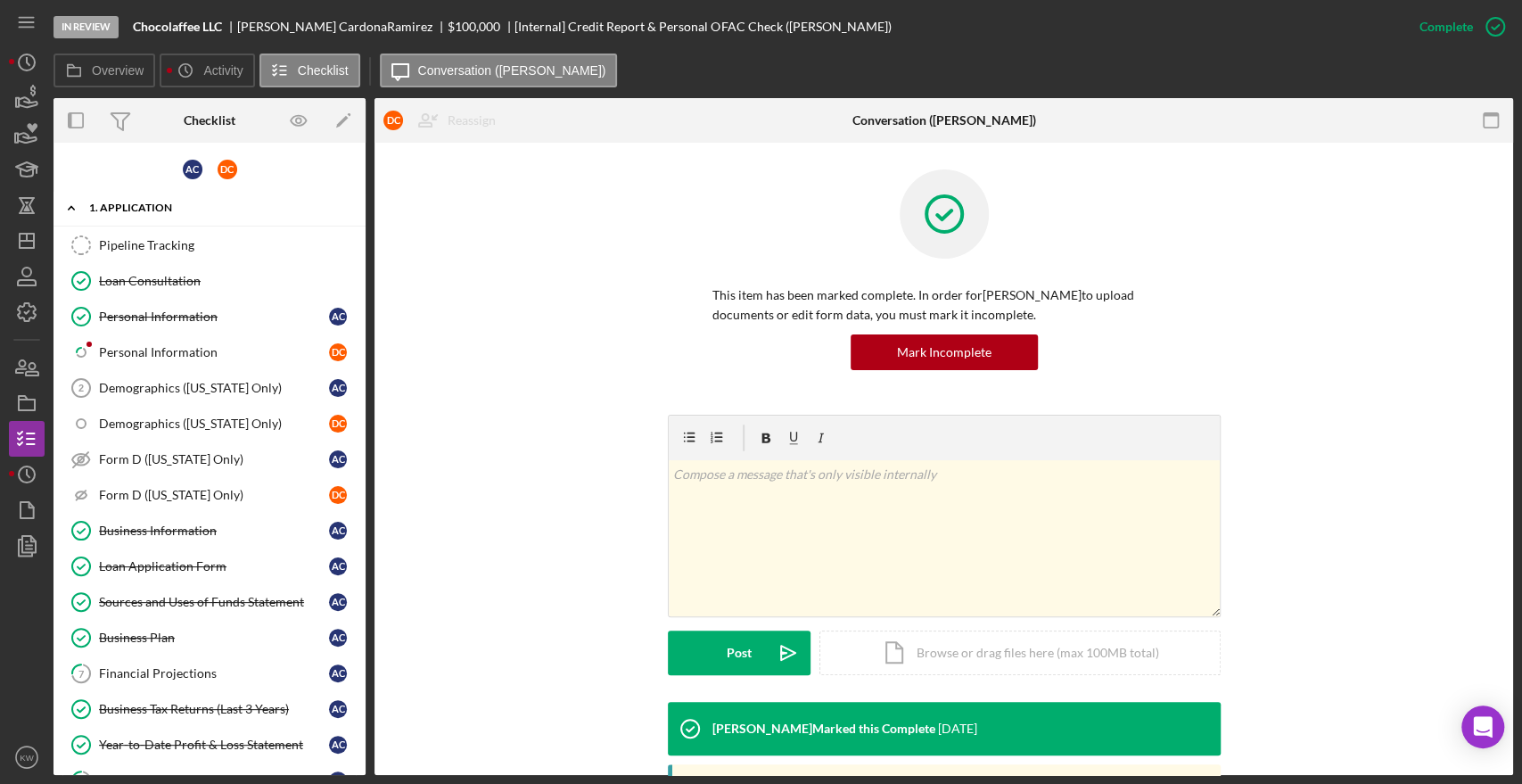
click at [75, 205] on icon "Icon/Expander" at bounding box center [71, 207] width 36 height 36
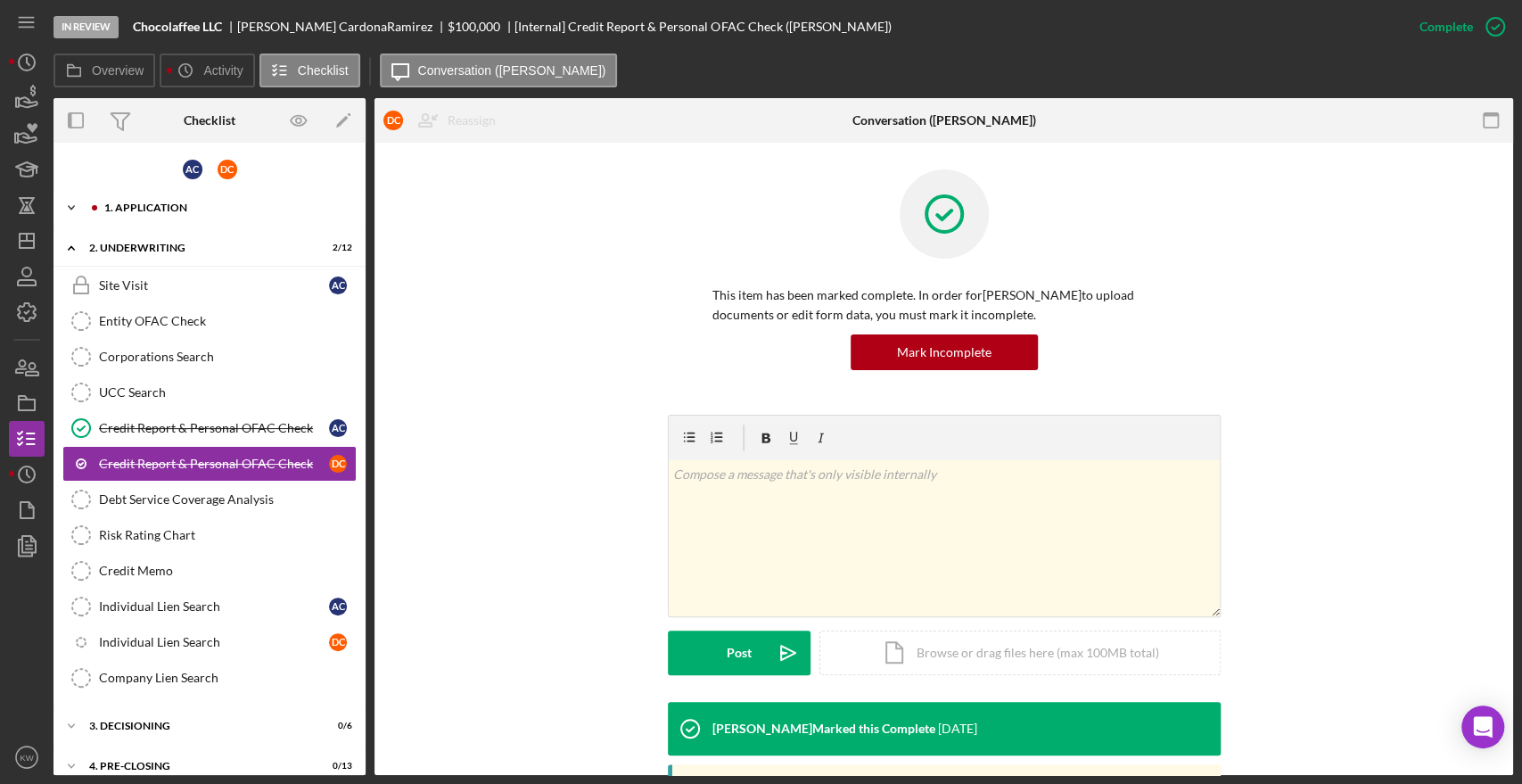
click at [127, 196] on div "Icon/Expander 1. Application 24 / 36" at bounding box center [209, 207] width 312 height 36
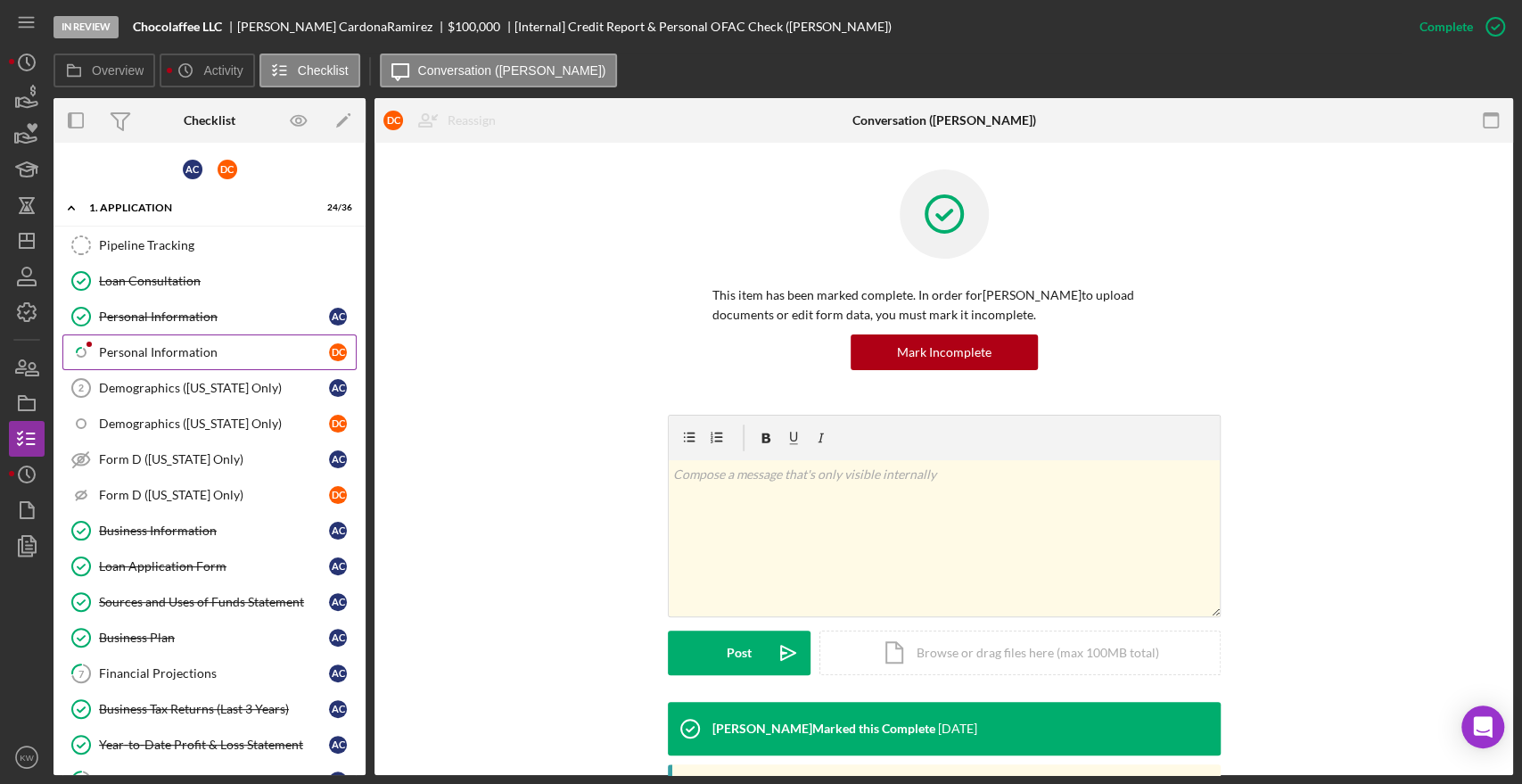
click at [177, 350] on div "Personal Information" at bounding box center [214, 352] width 230 height 15
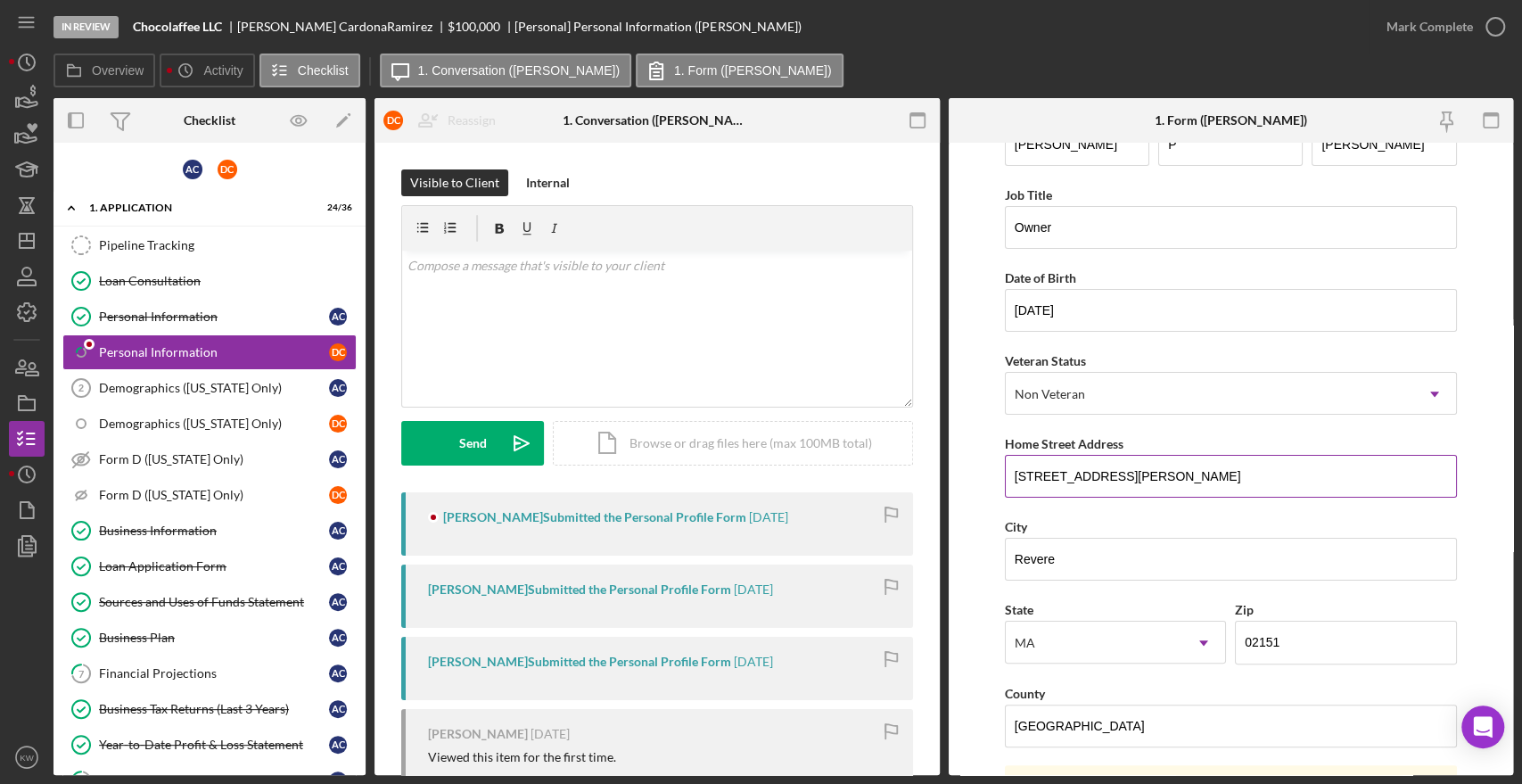
scroll to position [99, 0]
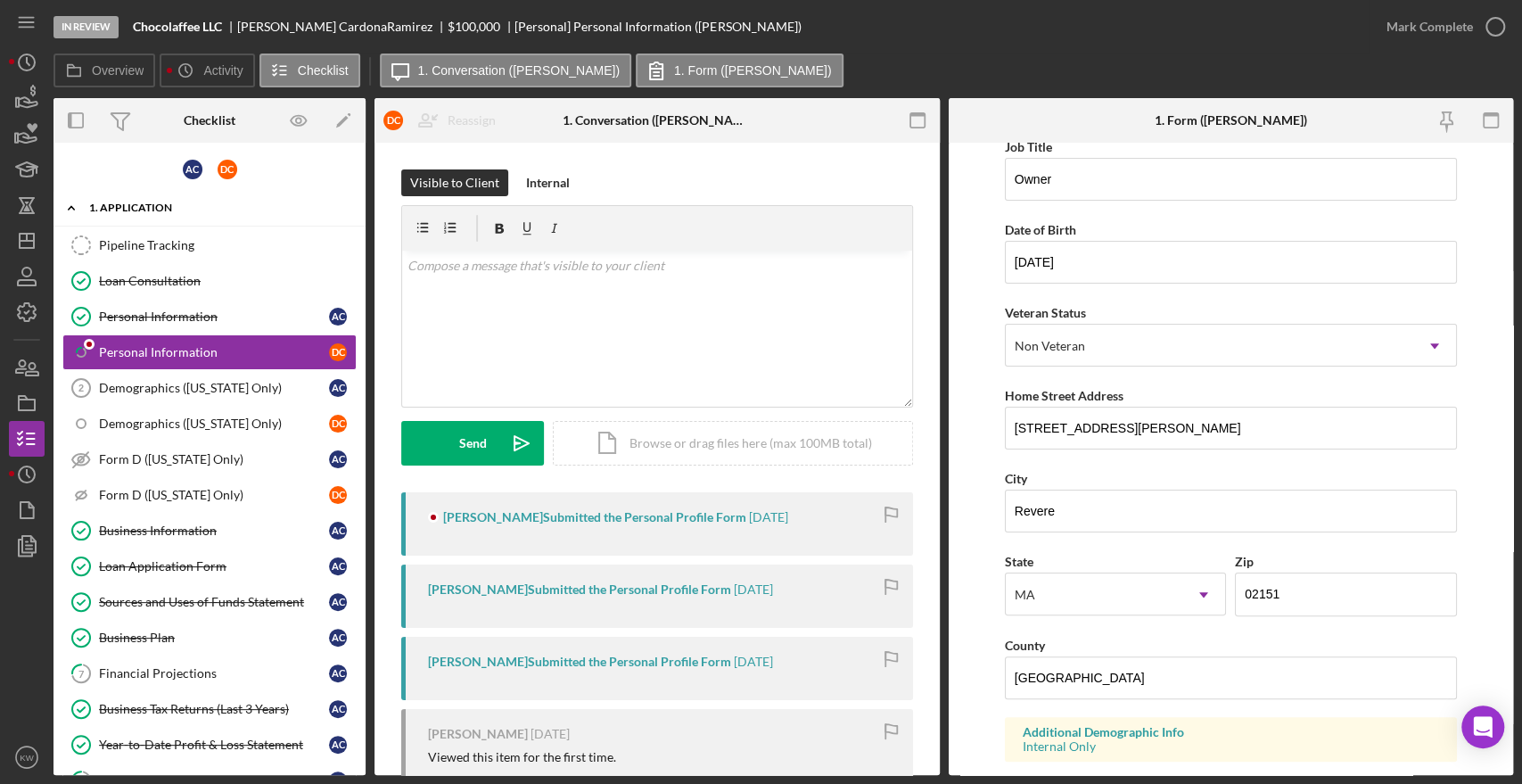
click at [69, 203] on icon "Icon/Expander" at bounding box center [71, 207] width 36 height 36
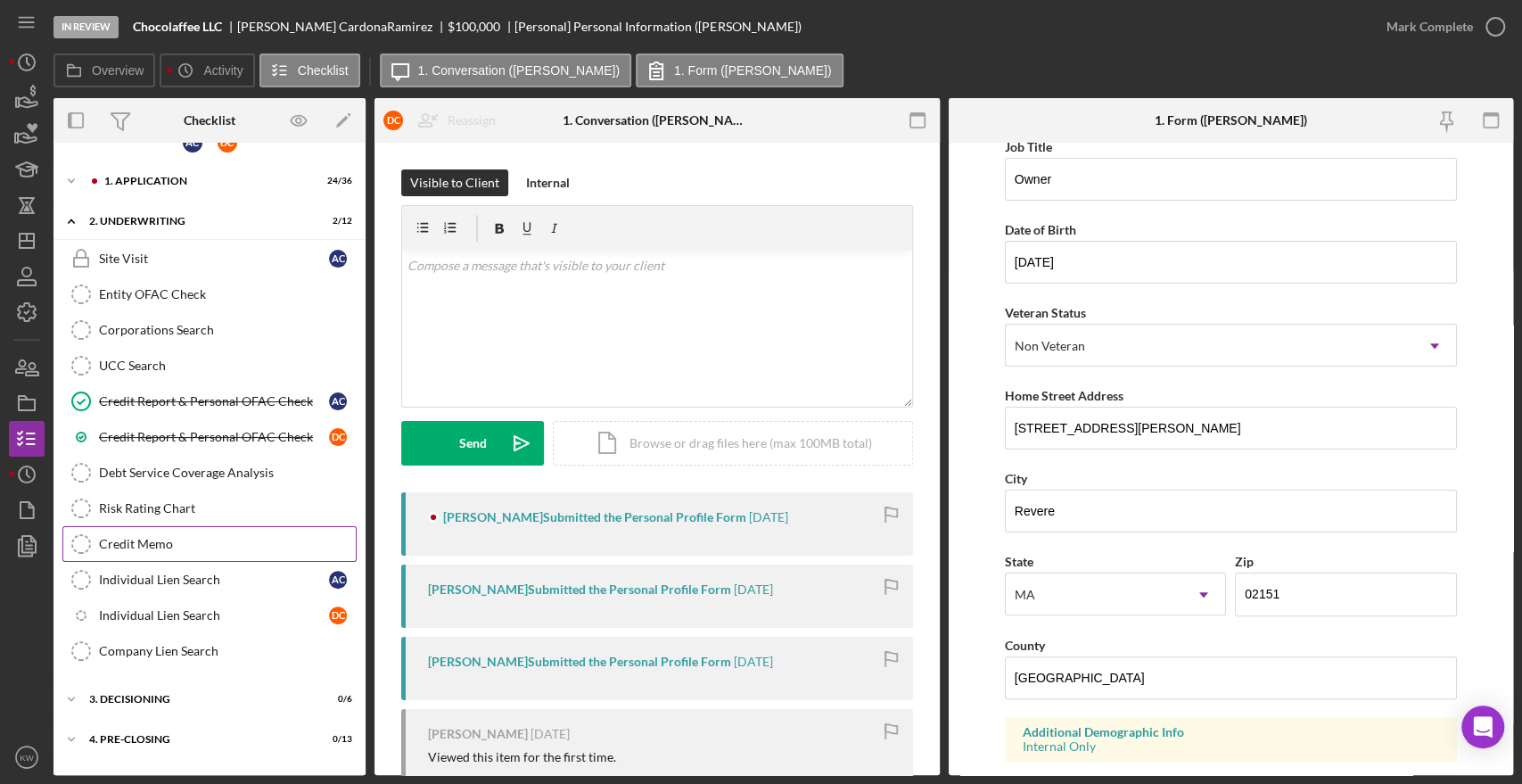
scroll to position [0, 0]
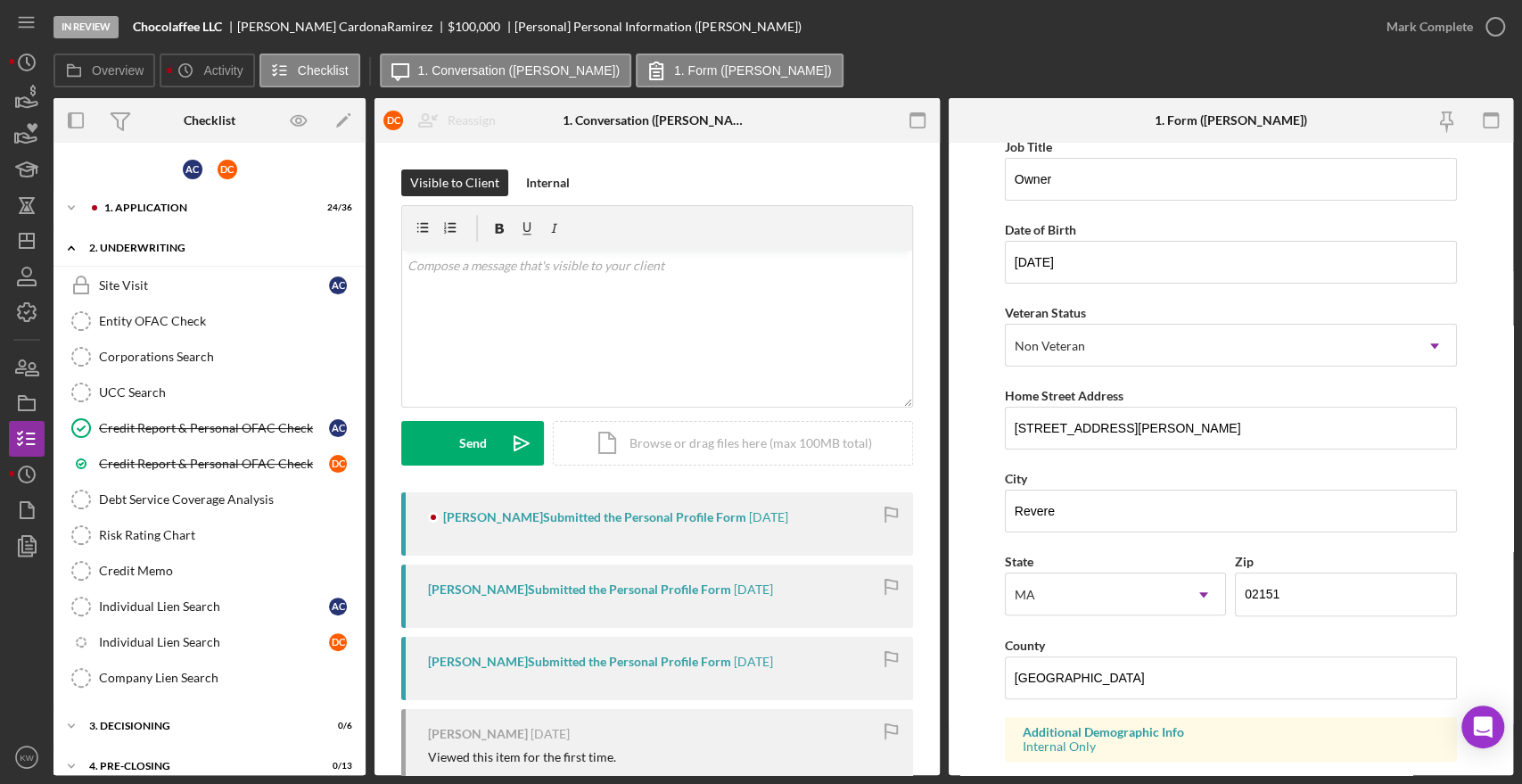
click at [75, 245] on icon "Icon/Expander" at bounding box center [71, 248] width 36 height 36
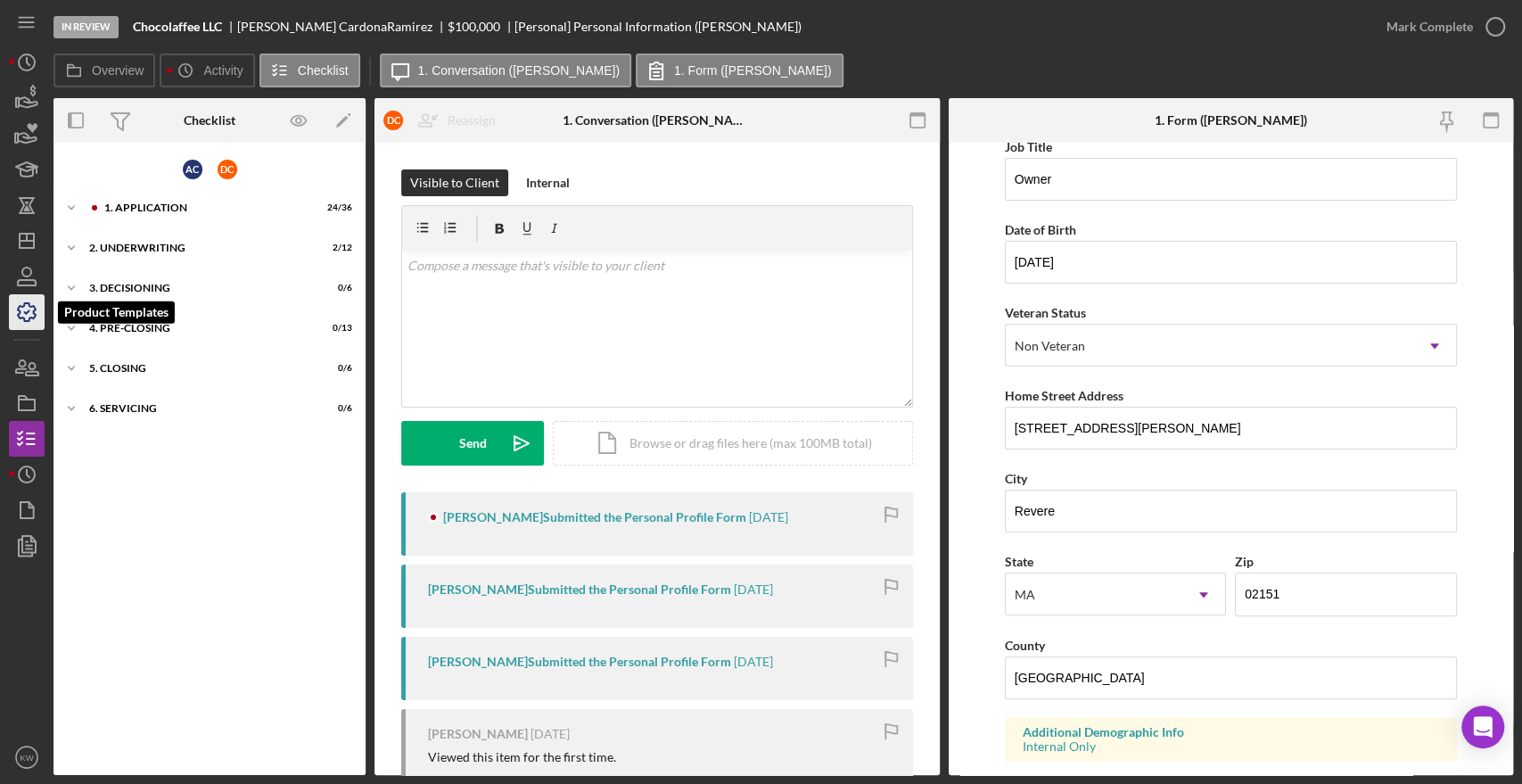
click at [17, 316] on icon "button" at bounding box center [26, 311] width 17 height 17
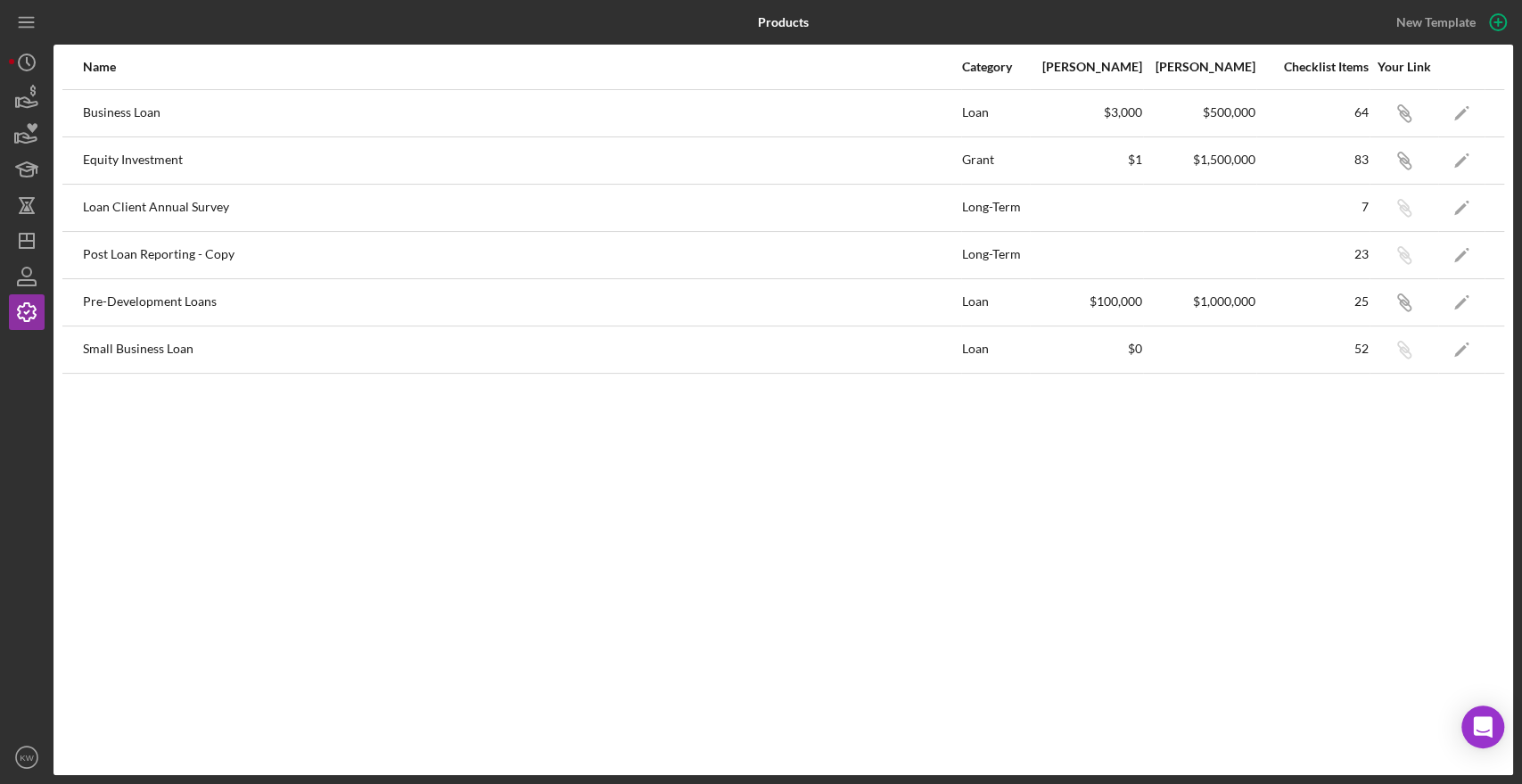
click at [87, 110] on div "Business Loan" at bounding box center [521, 113] width 877 height 44
click at [1454, 120] on icon "Icon/Edit" at bounding box center [1462, 113] width 40 height 40
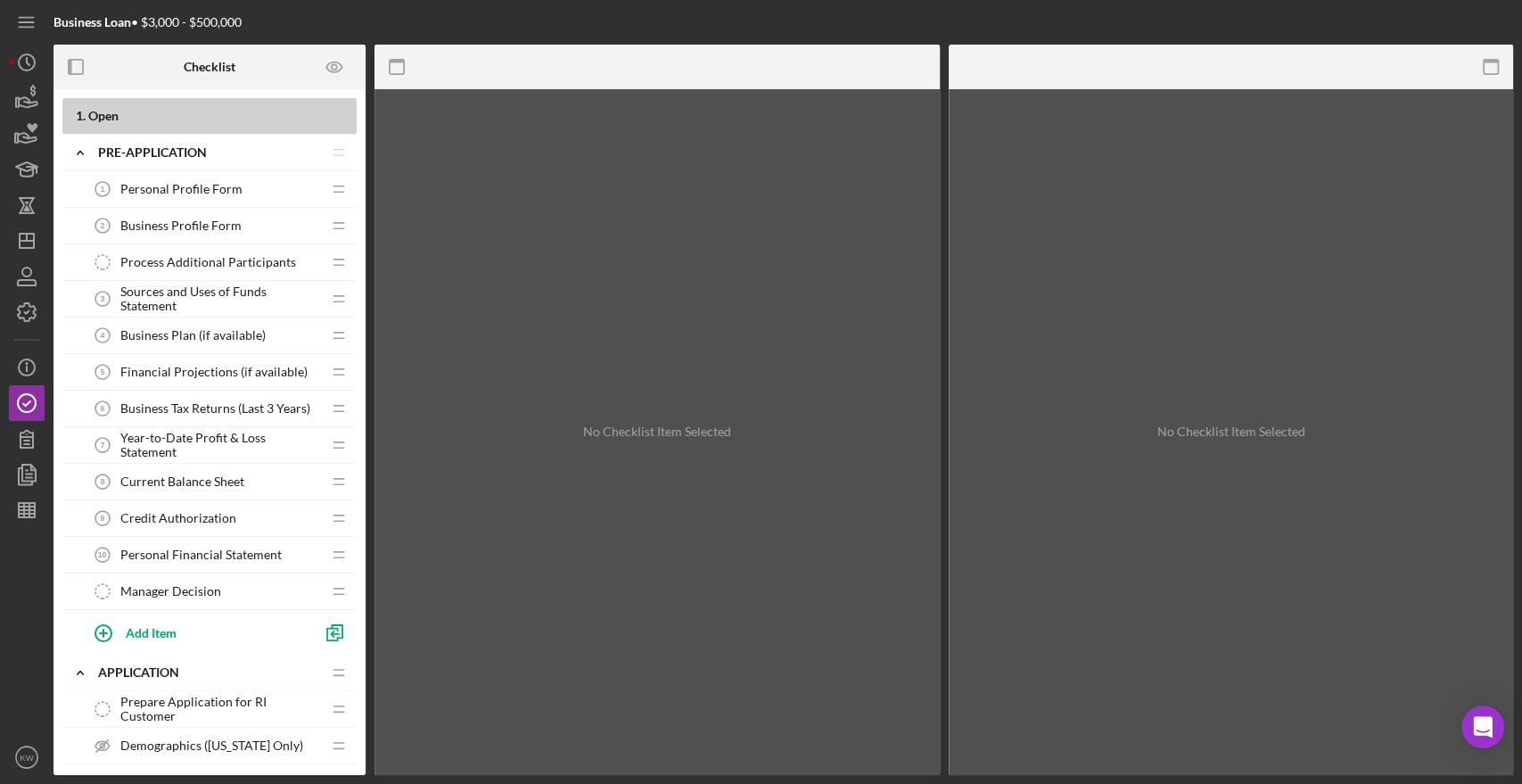
click at [195, 184] on span "Personal Profile Form" at bounding box center [181, 190] width 122 height 15
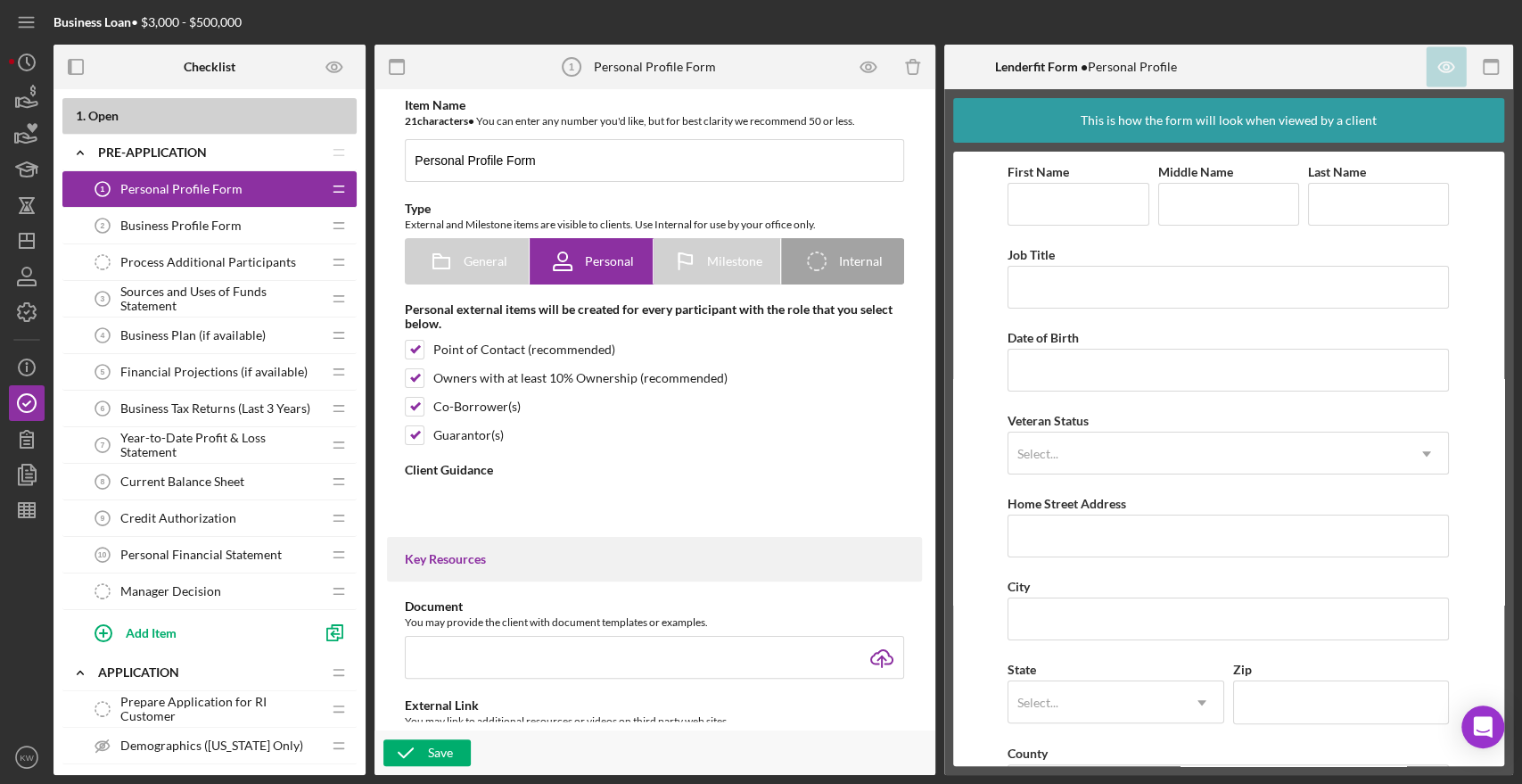
type textarea "<div>Please complete the form above, providing accurate and complete personal d…"
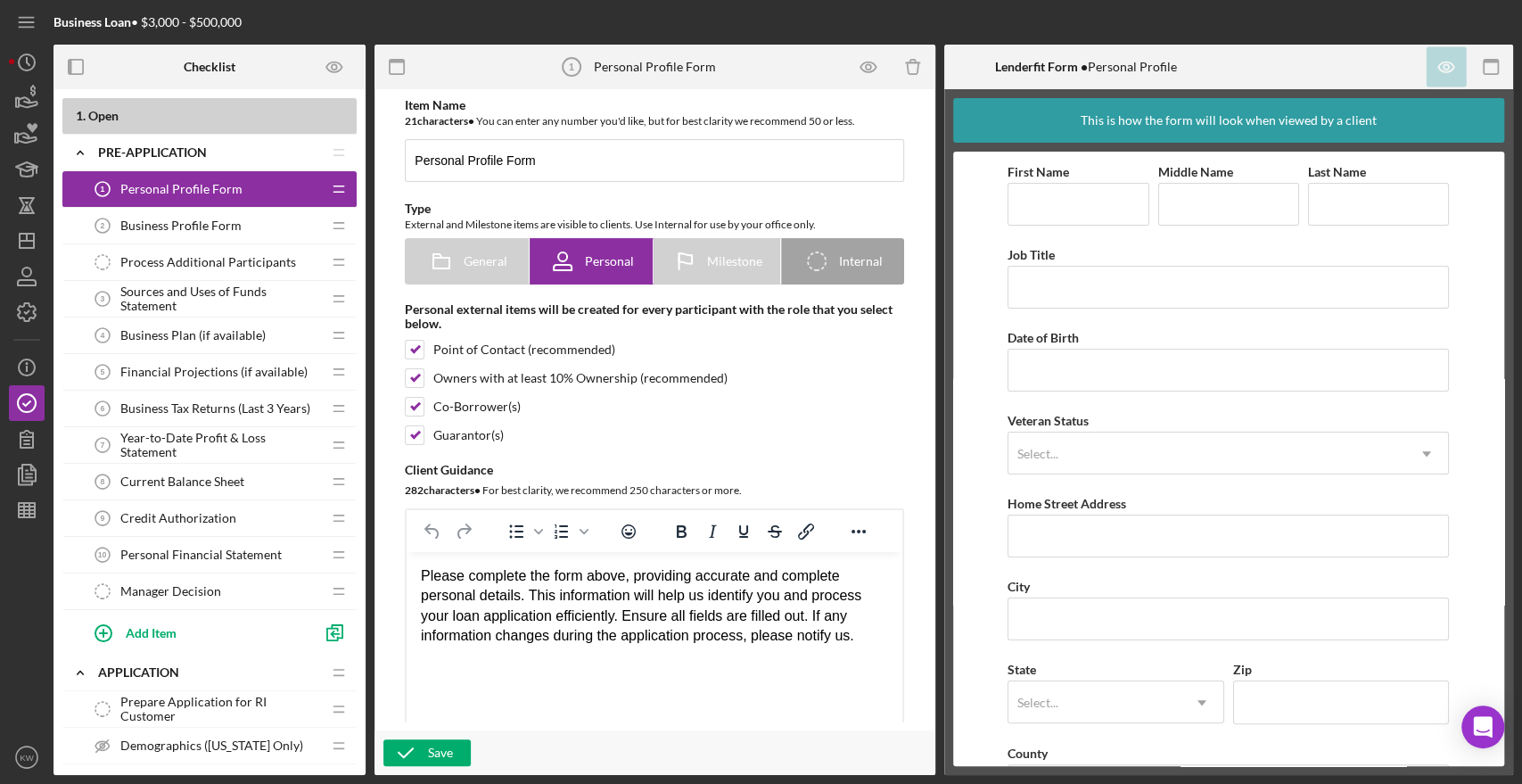
click at [144, 218] on span "Business Profile Form" at bounding box center [181, 225] width 121 height 15
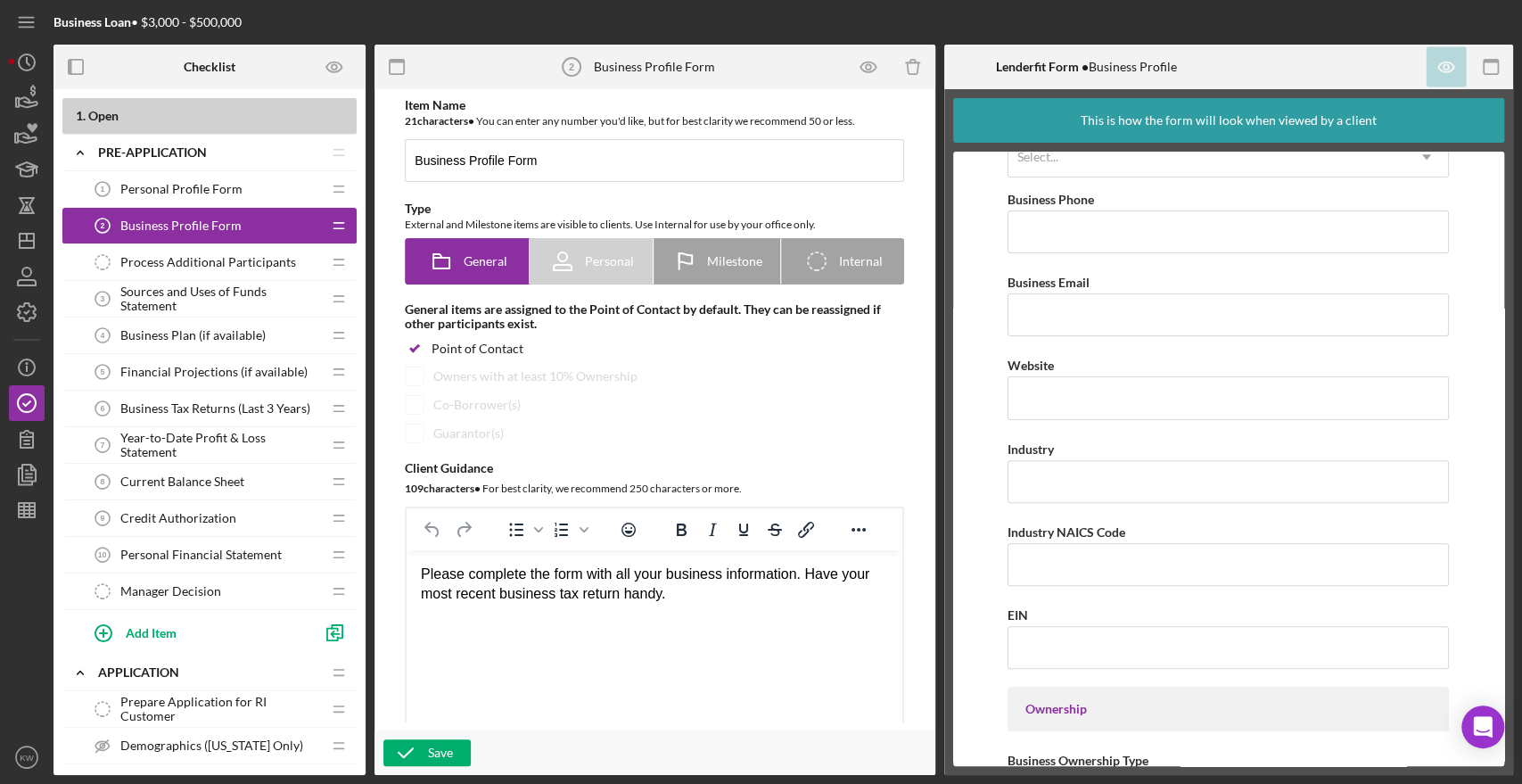
scroll to position [396, 0]
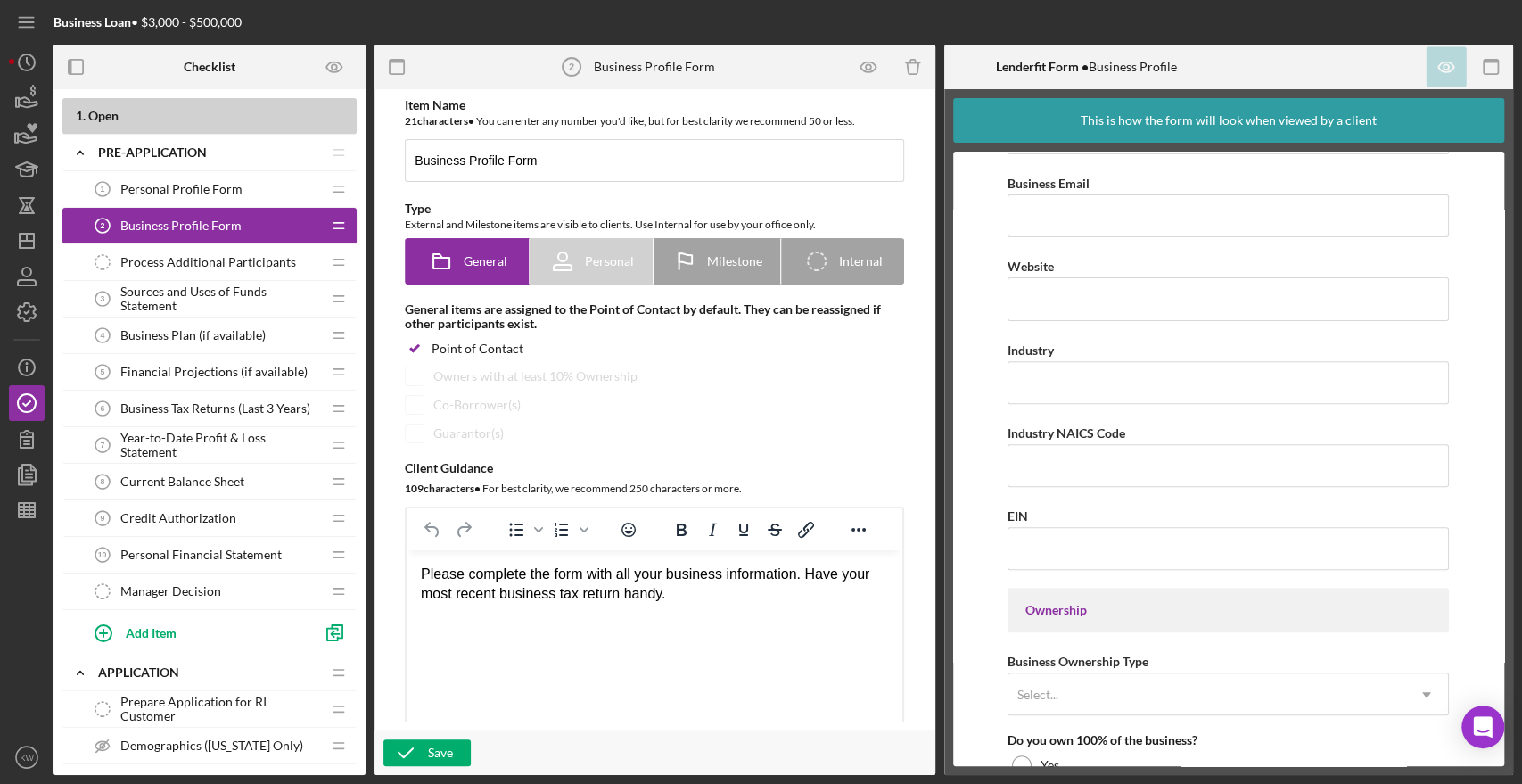
click at [188, 269] on span "Process Additional Participants" at bounding box center [208, 262] width 176 height 15
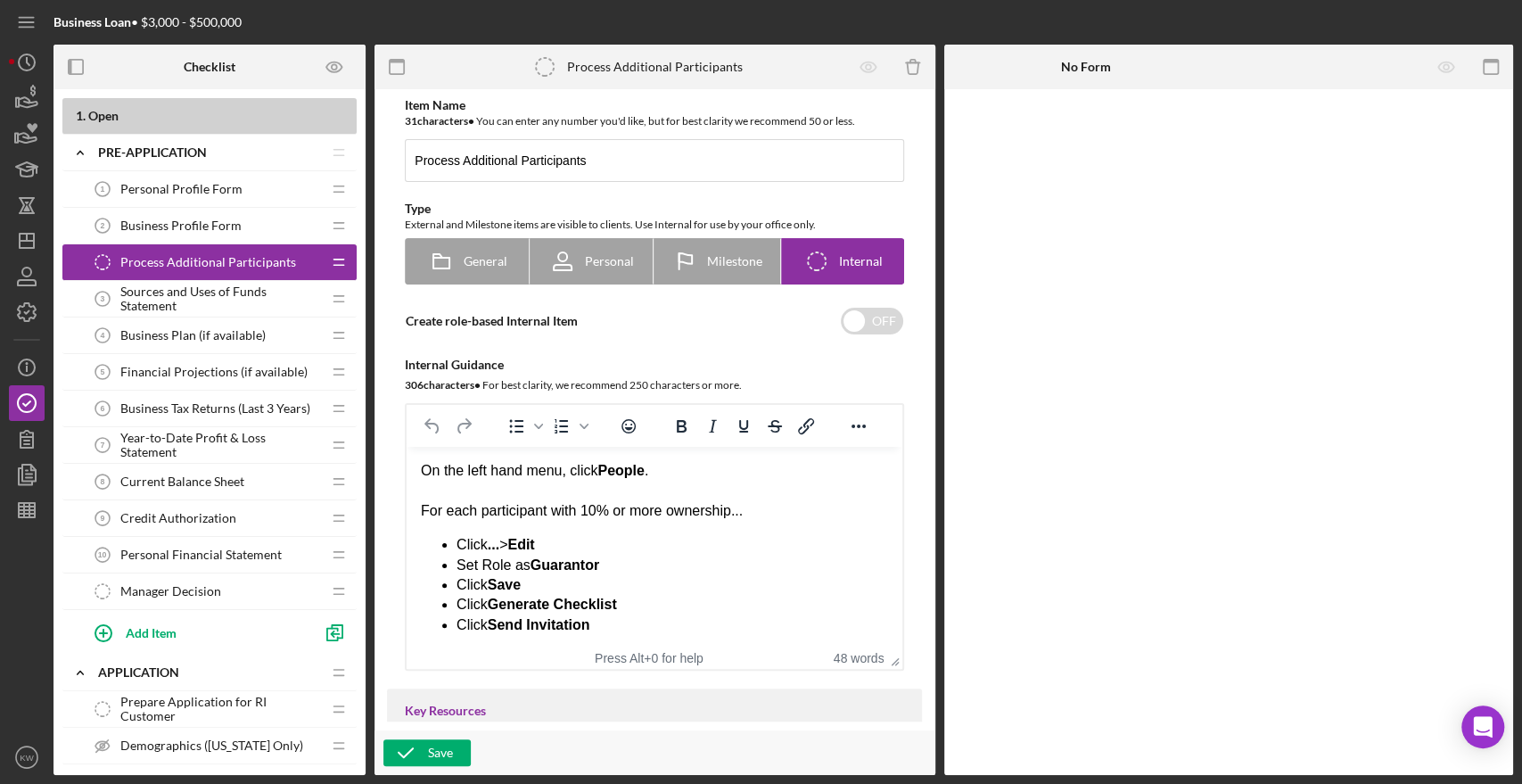
click at [153, 303] on span "Sources and Uses of Funds Statement" at bounding box center [221, 298] width 201 height 29
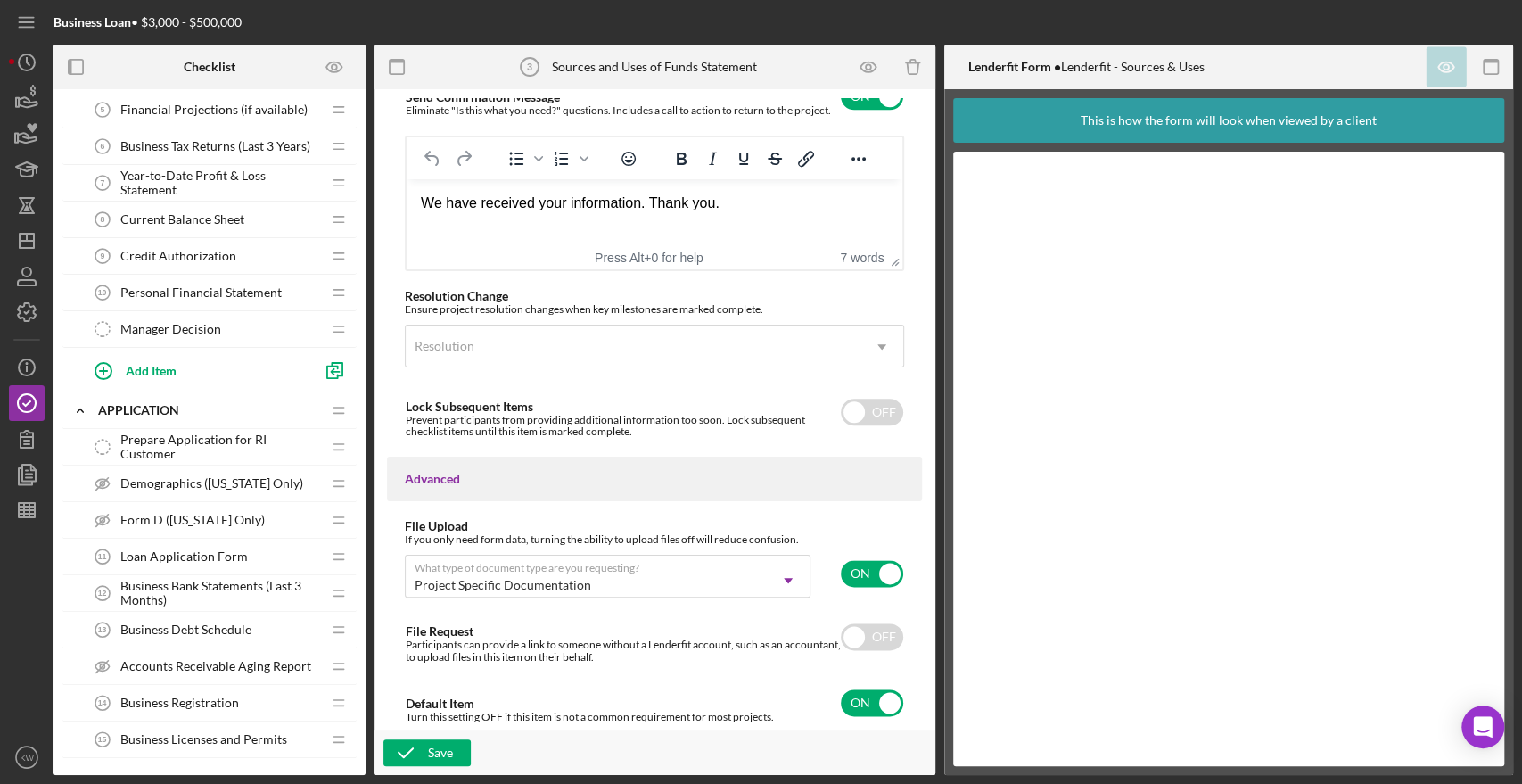
scroll to position [495, 0]
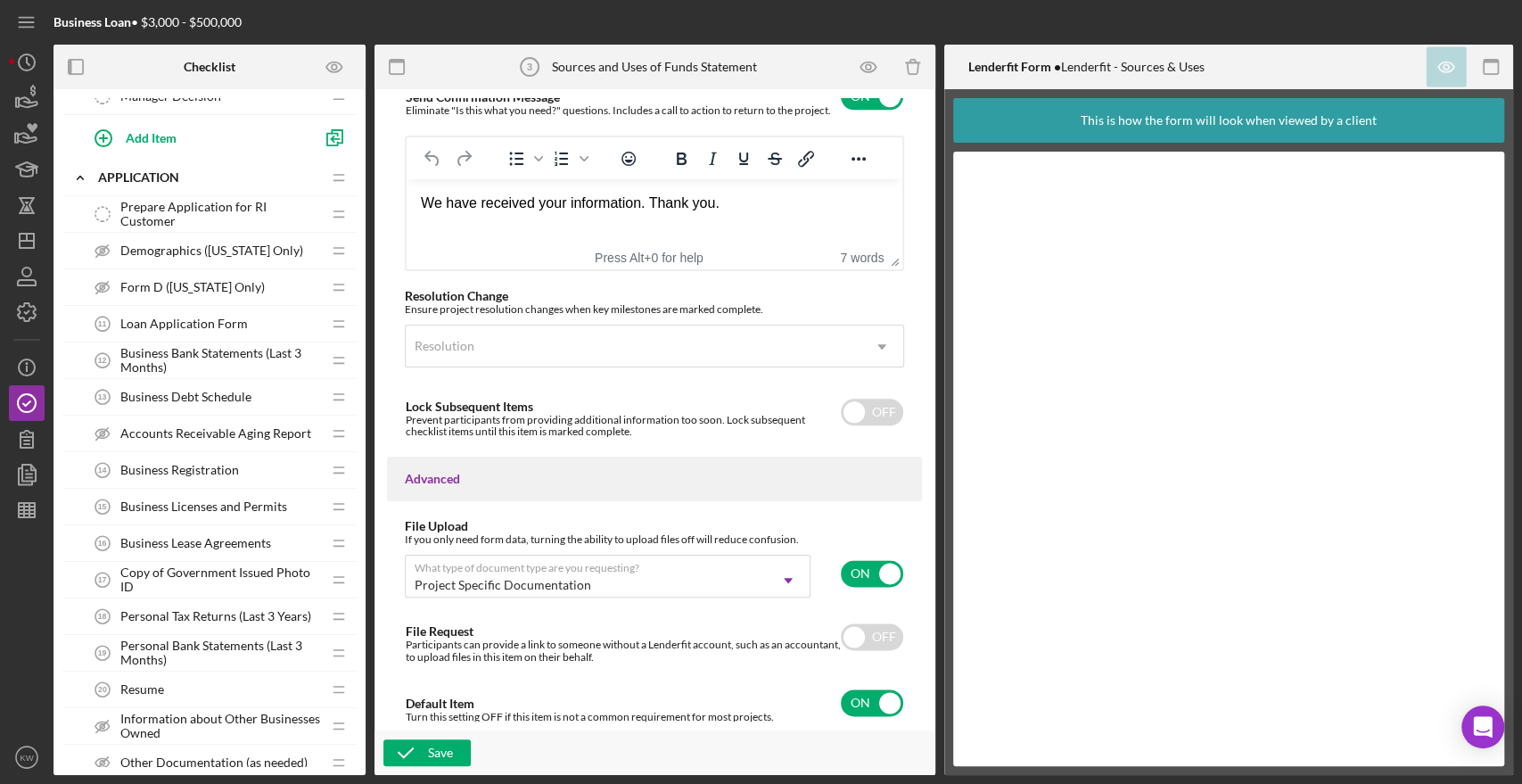
click at [183, 249] on span "Demographics (Rhode Island Only)" at bounding box center [212, 251] width 183 height 15
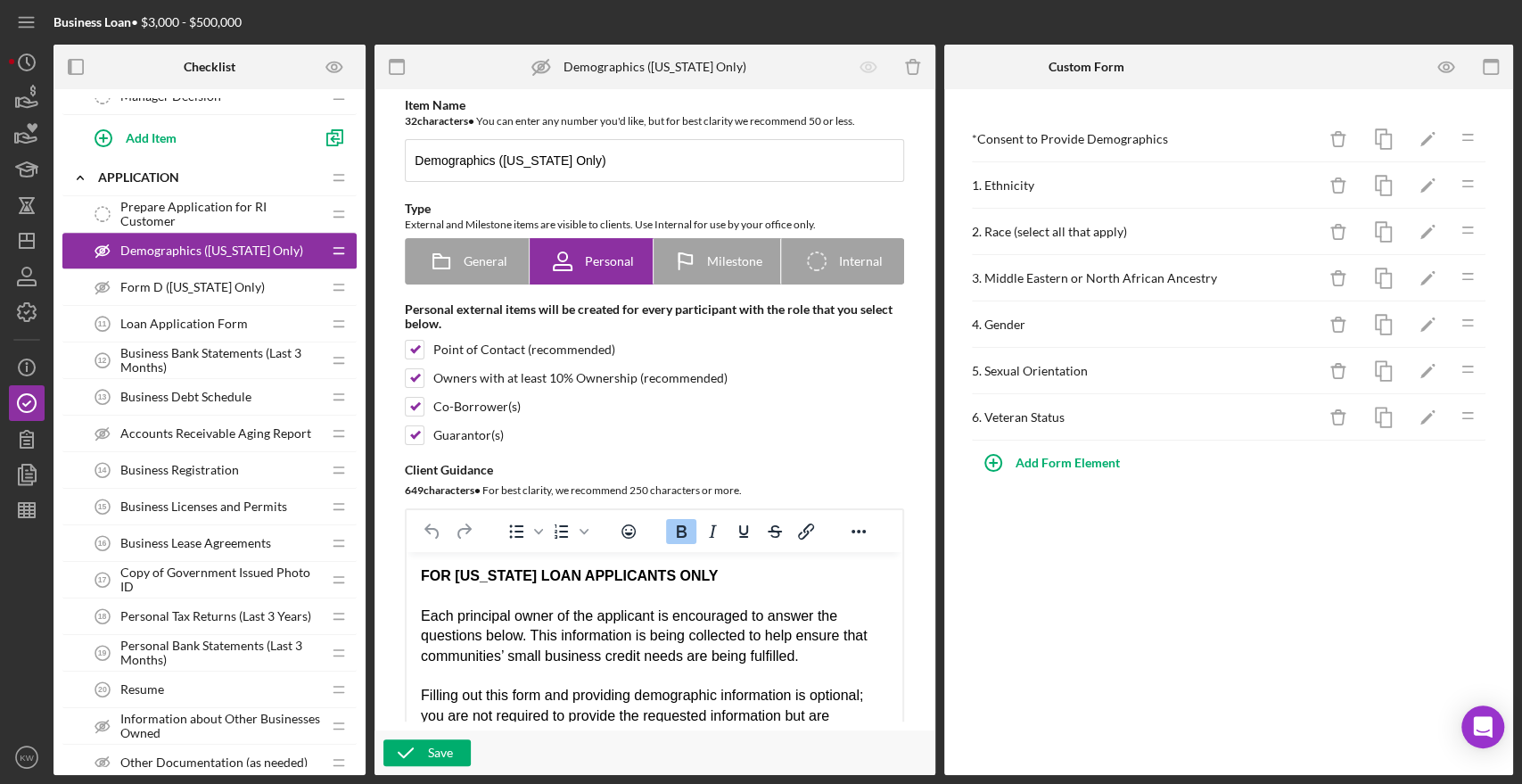
click at [148, 286] on span "Form D (Rhode Island Only)" at bounding box center [192, 287] width 144 height 15
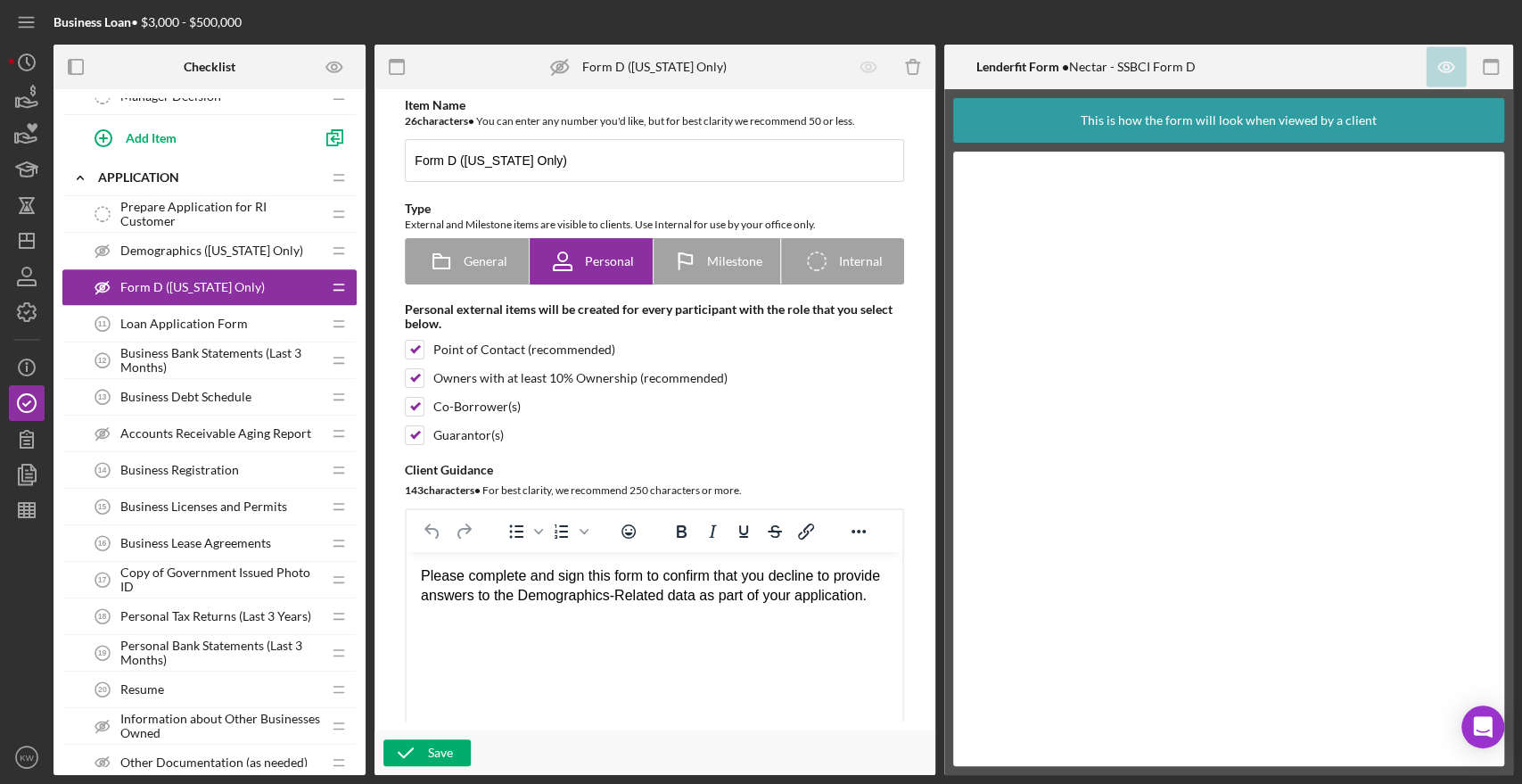
click at [239, 248] on span "Demographics (Rhode Island Only)" at bounding box center [212, 251] width 183 height 15
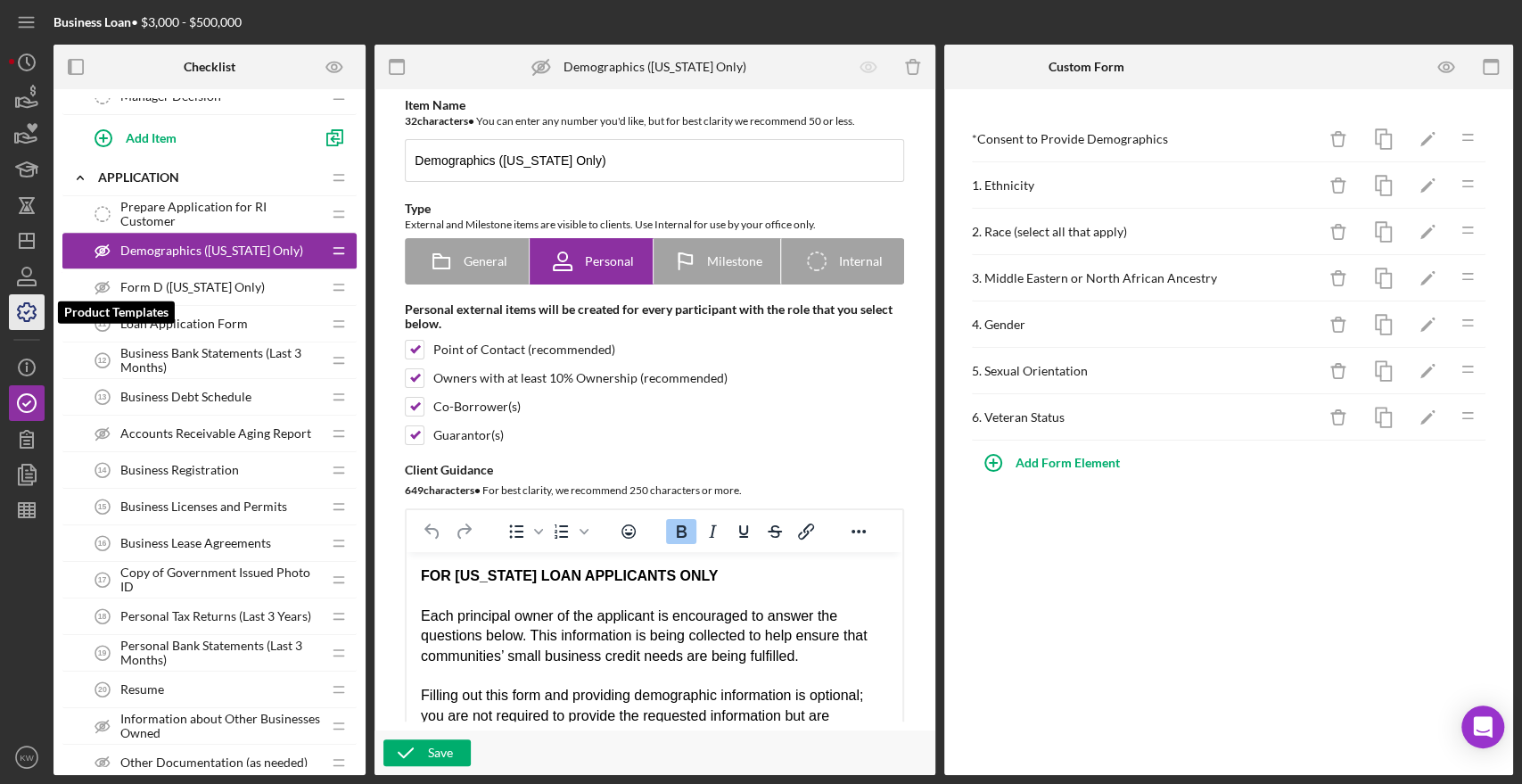
click at [22, 328] on icon "button" at bounding box center [27, 312] width 44 height 44
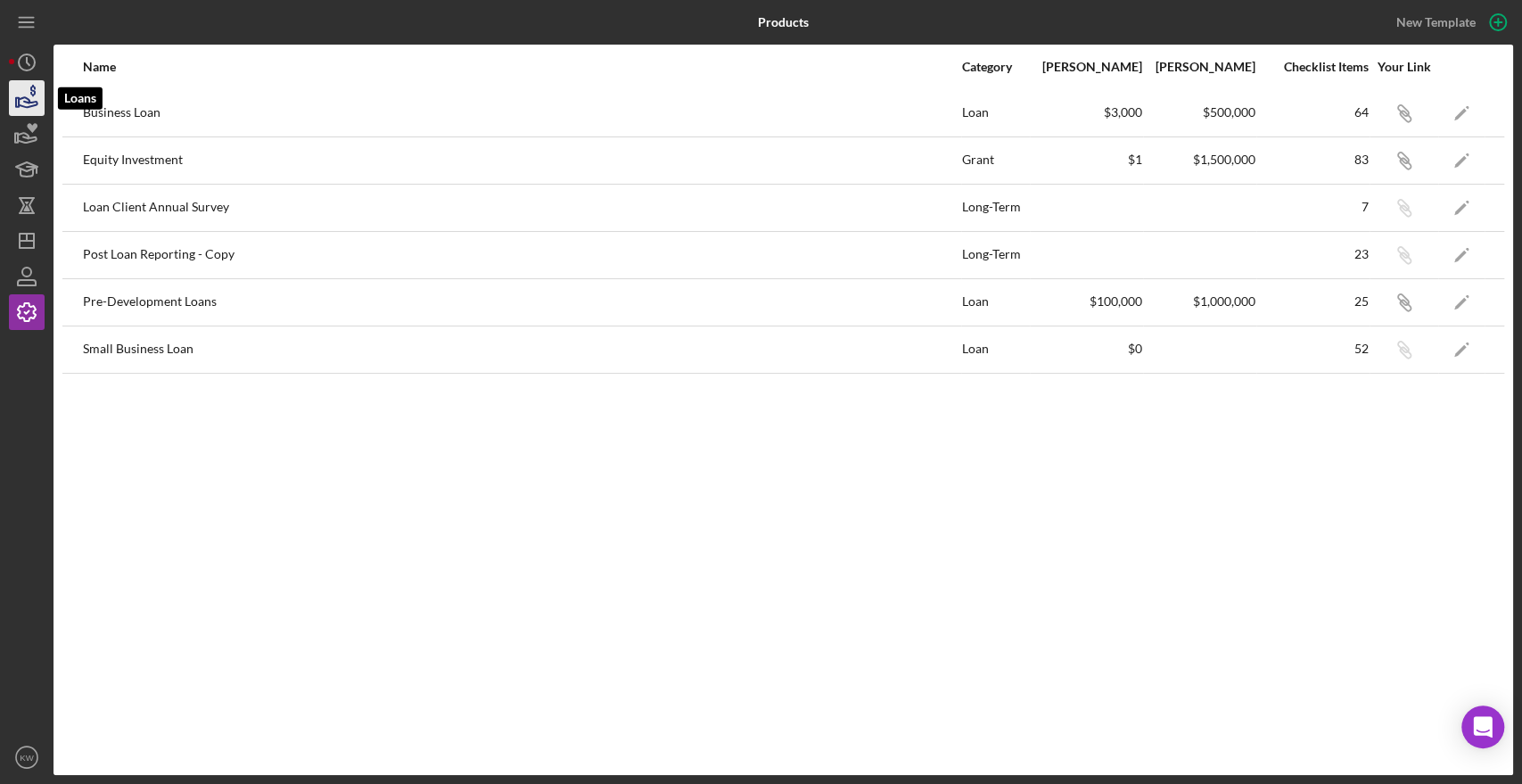
click at [28, 98] on icon "button" at bounding box center [28, 102] width 18 height 10
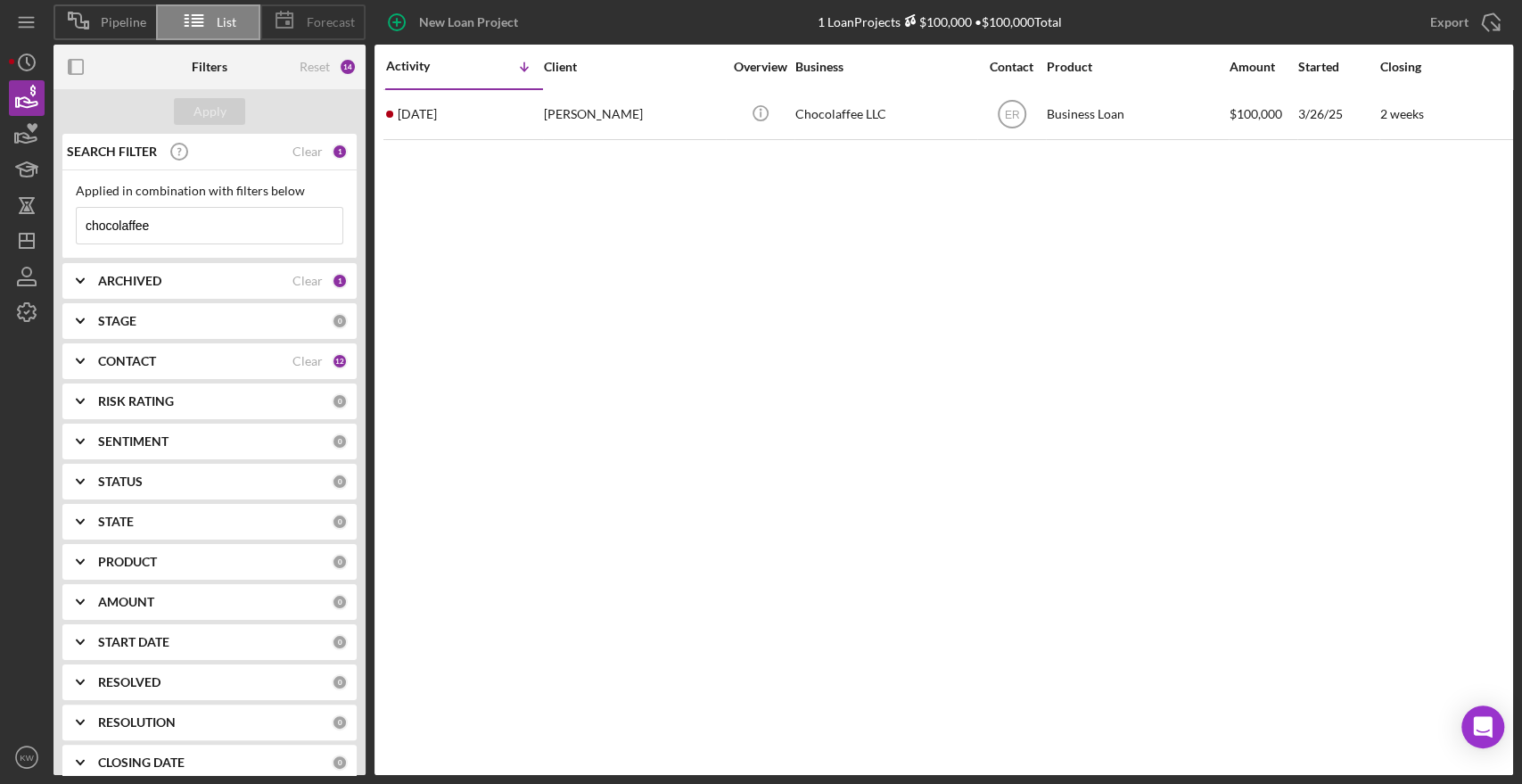
click at [334, 24] on span "Forecast" at bounding box center [330, 22] width 48 height 15
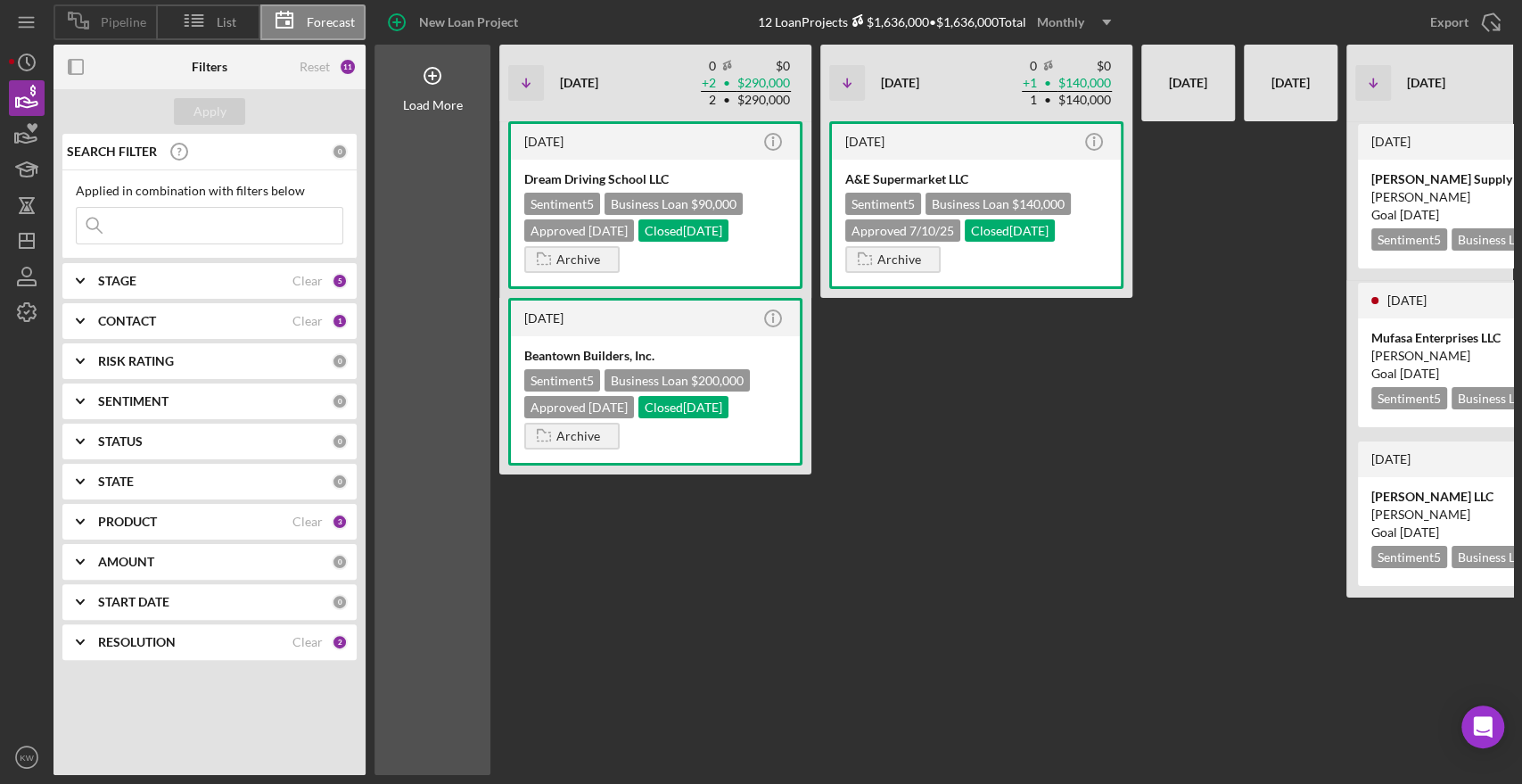
click at [107, 29] on span "Pipeline" at bounding box center [122, 22] width 45 height 15
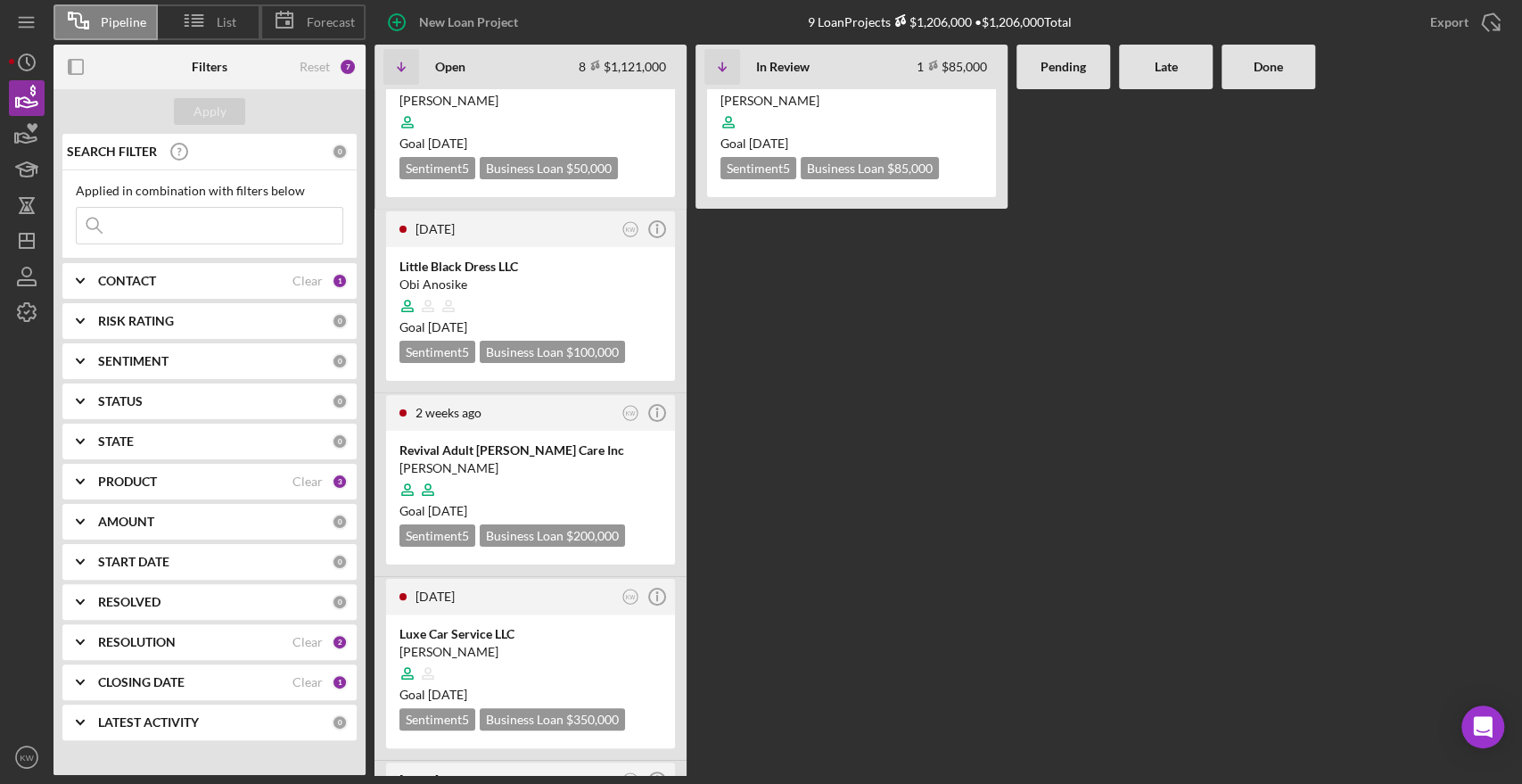
scroll to position [99, 0]
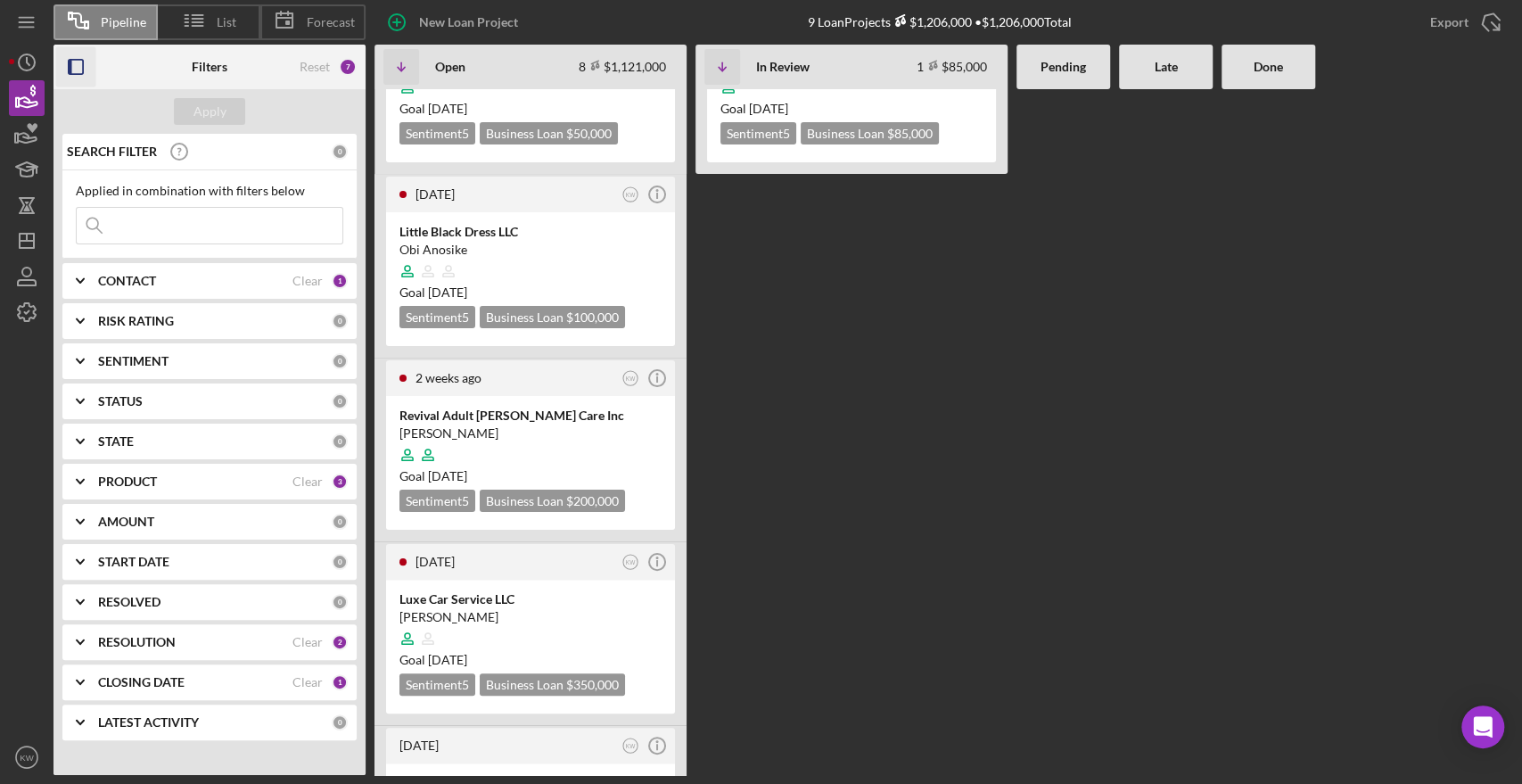
click at [74, 56] on icon "button" at bounding box center [76, 67] width 40 height 40
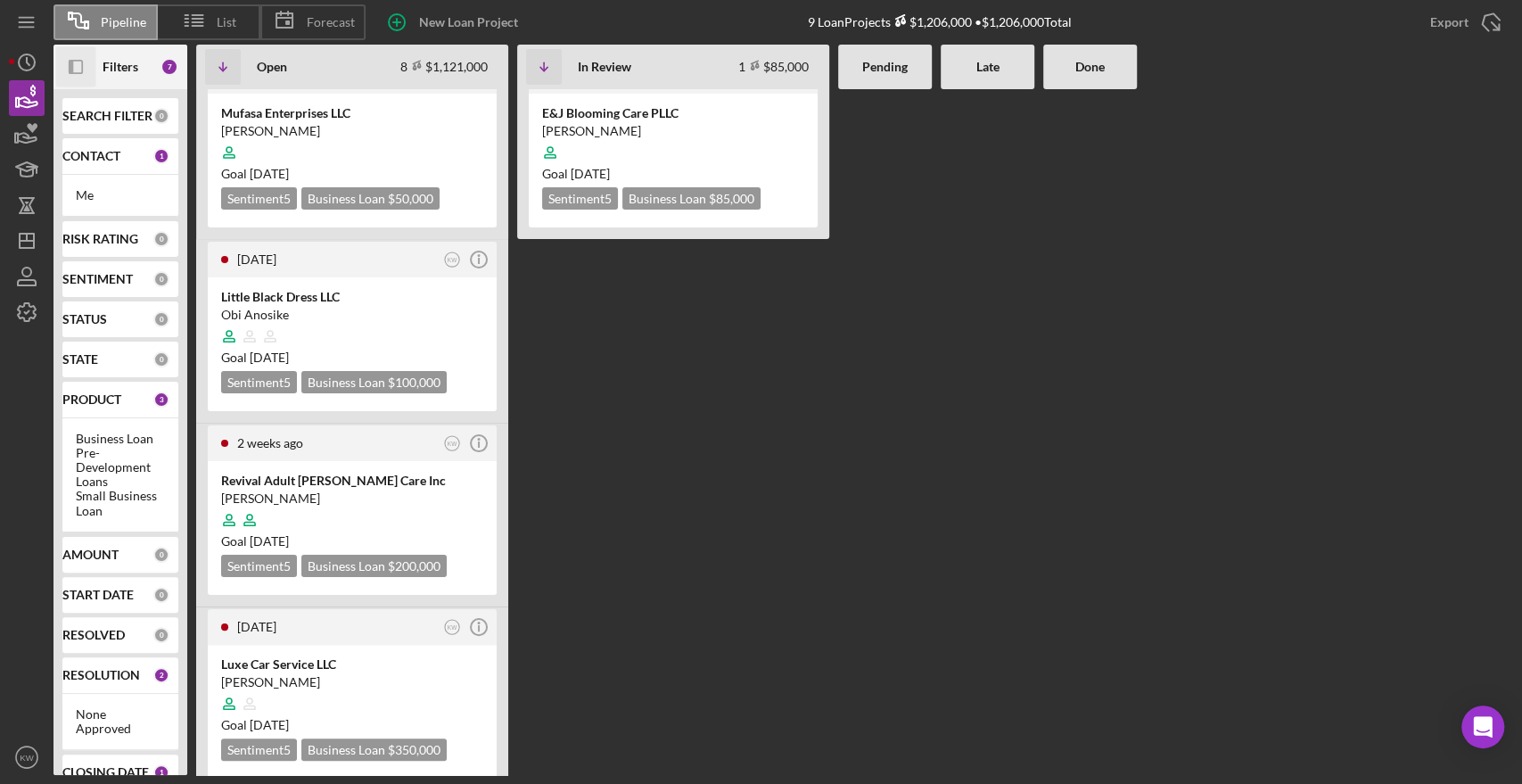
scroll to position [0, 0]
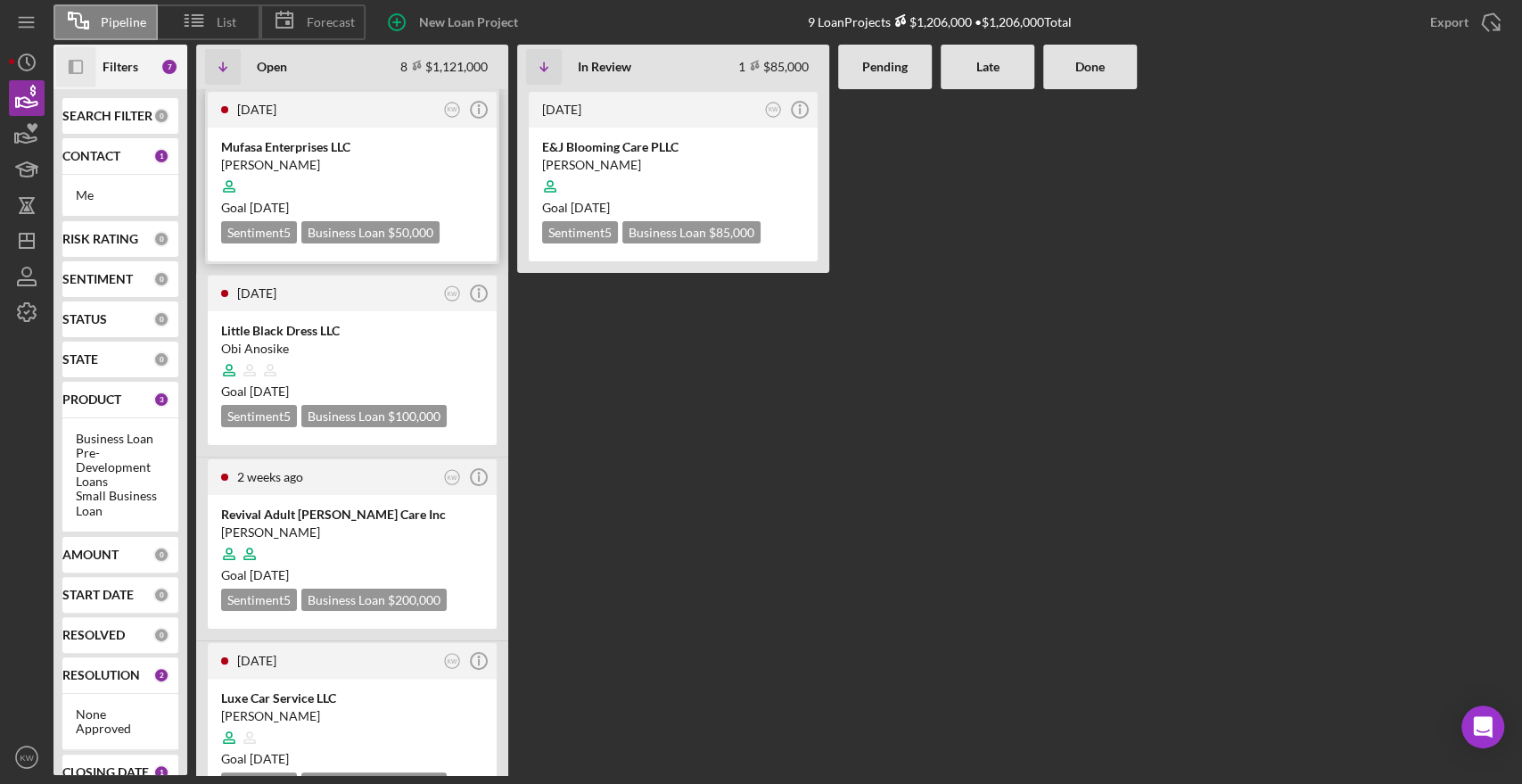
click at [265, 163] on div "Courtney Faucher" at bounding box center [352, 165] width 262 height 17
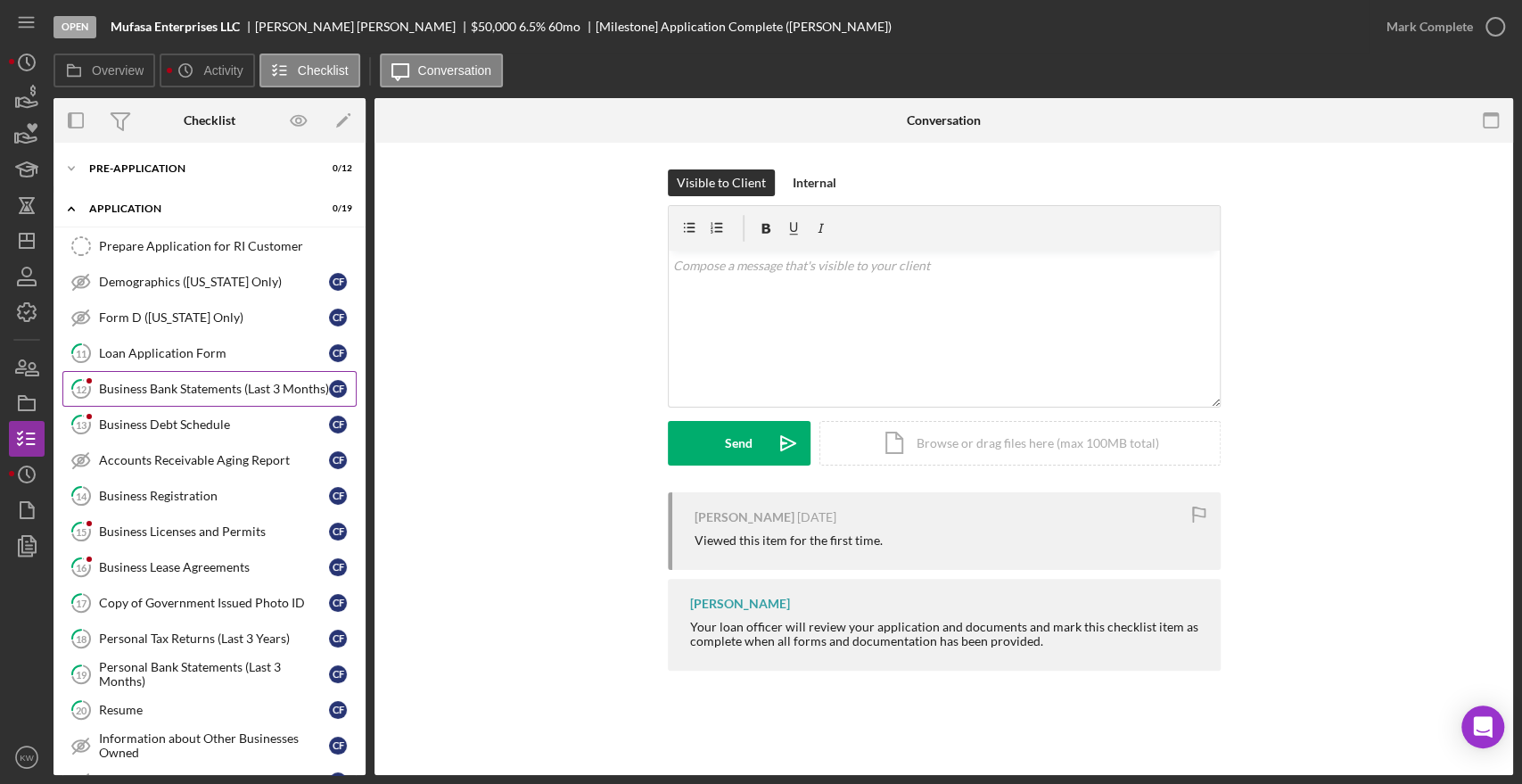
click at [120, 394] on div "Business Bank Statements (Last 3 Months)" at bounding box center [214, 389] width 230 height 15
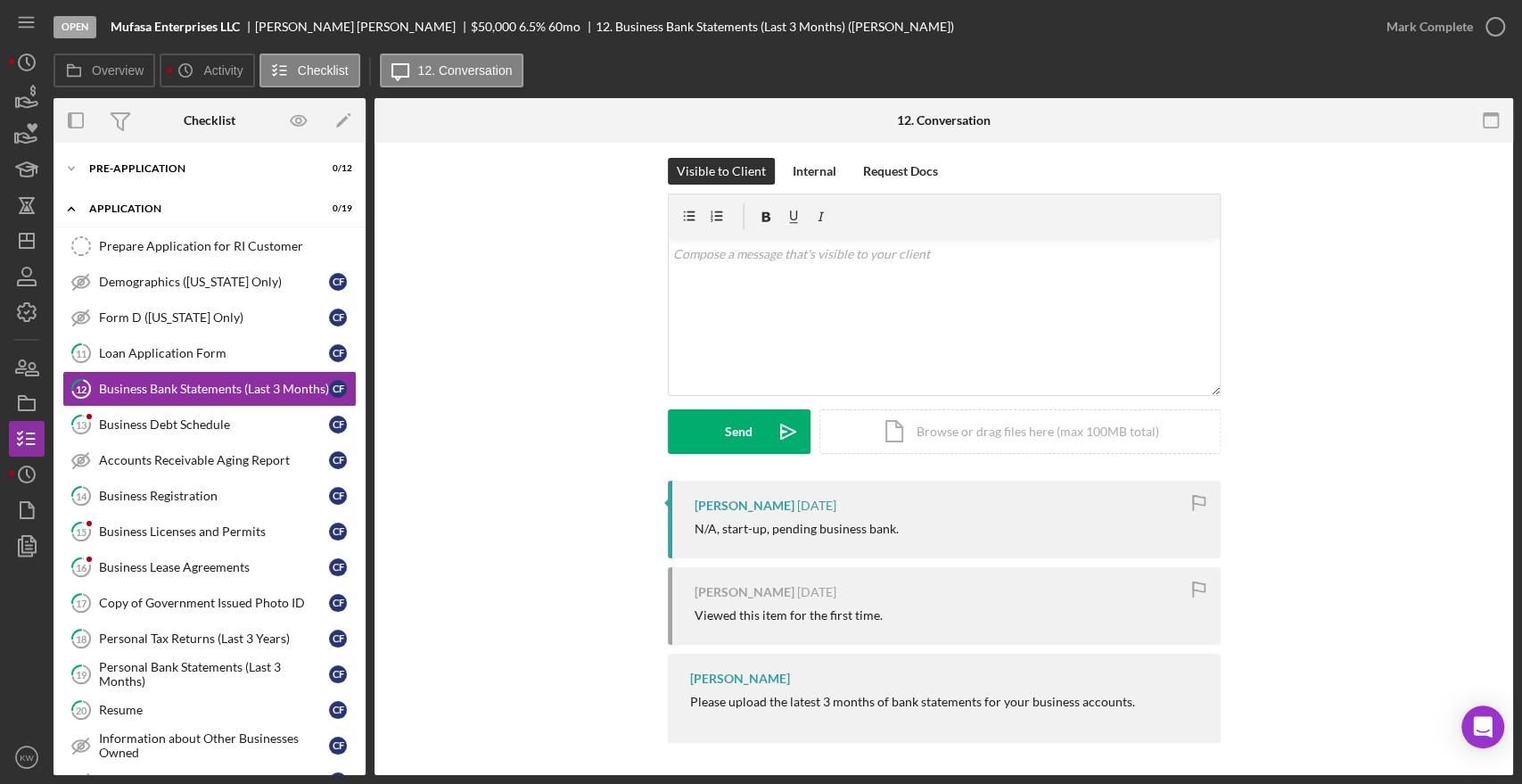
scroll to position [15, 0]
click at [336, 127] on polygon "button" at bounding box center [342, 122] width 13 height 13
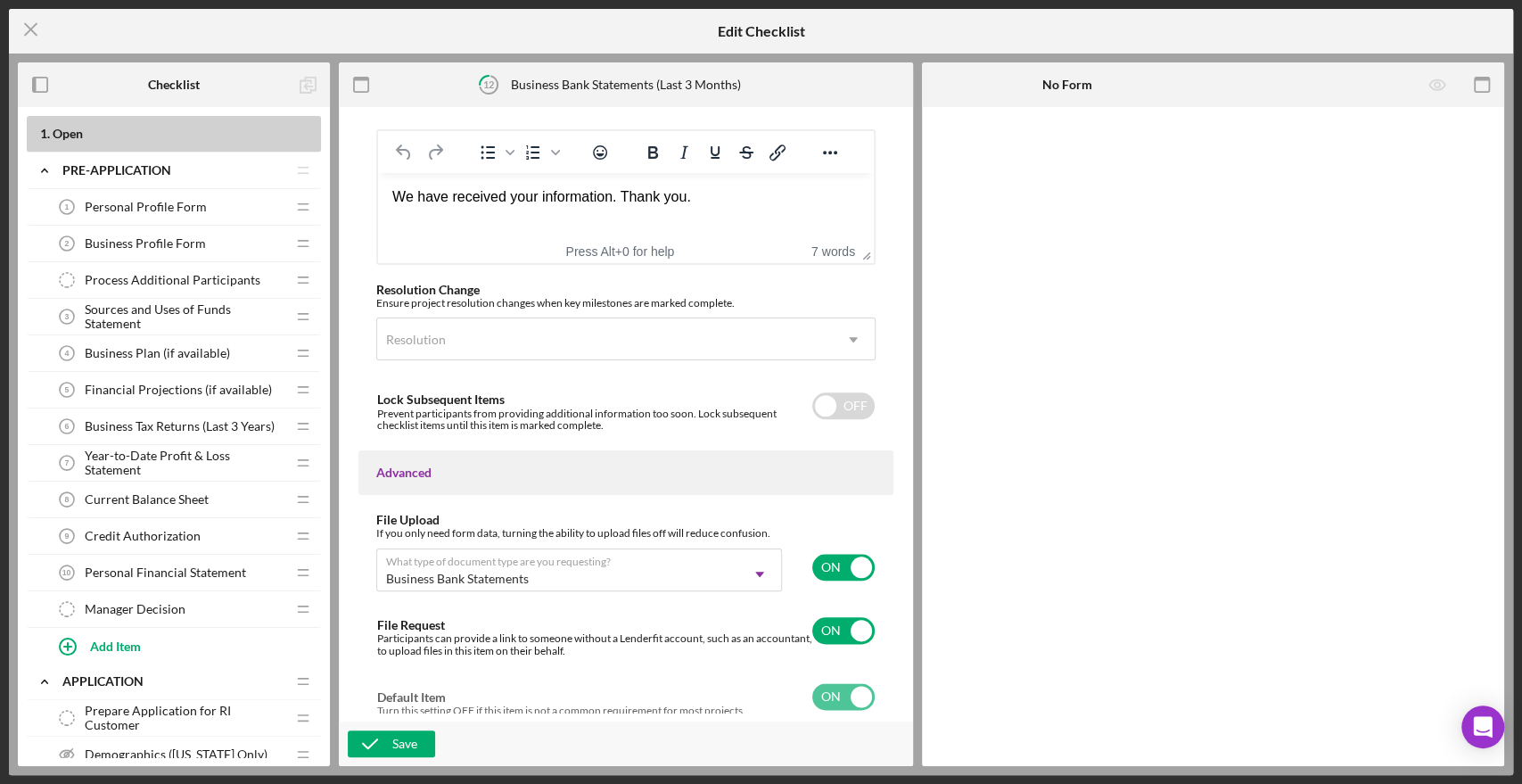
scroll to position [1208, 0]
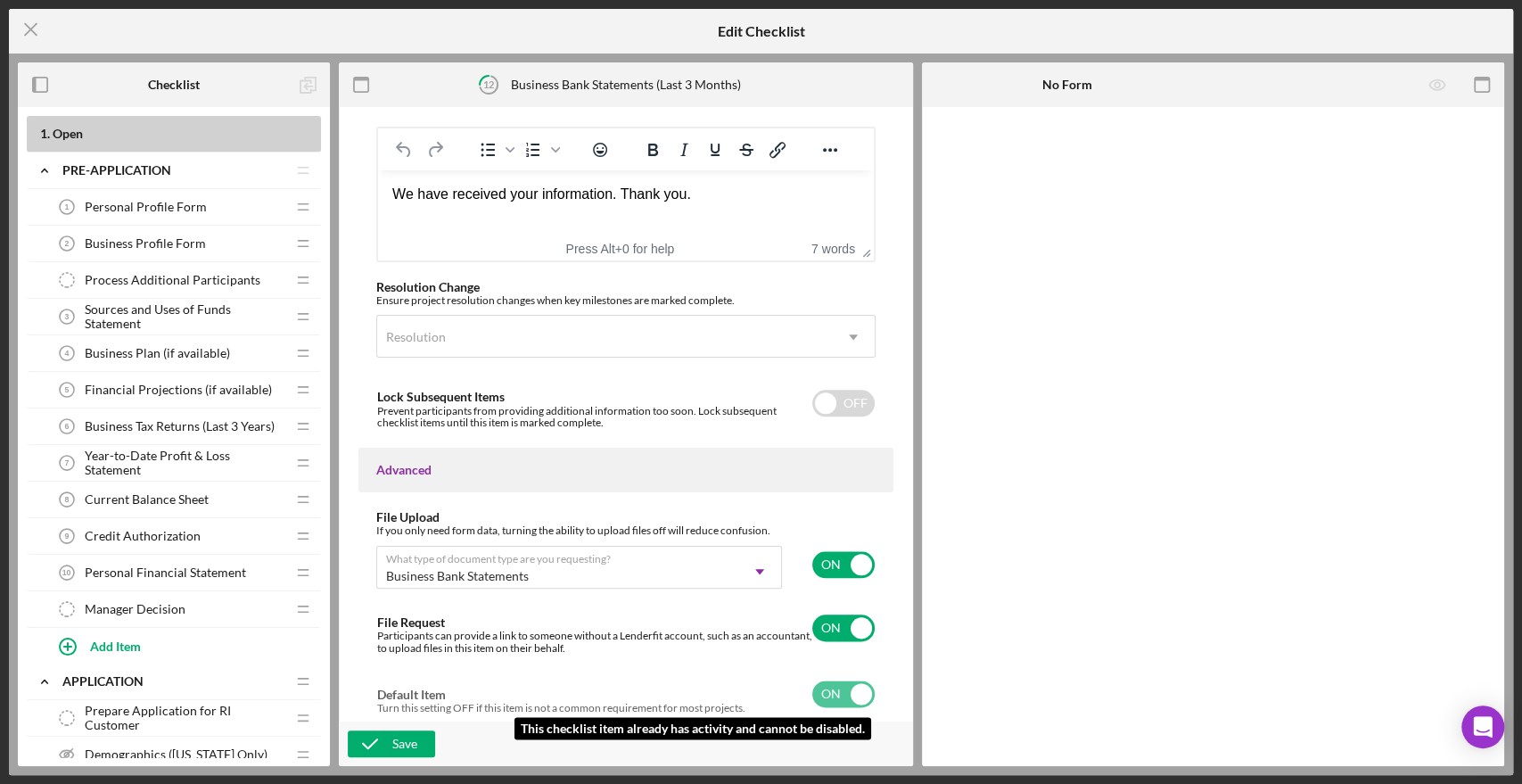
click at [828, 698] on input "checkbox" at bounding box center [844, 693] width 63 height 27
checkbox input "true"
click at [26, 24] on line at bounding box center [30, 29] width 12 height 12
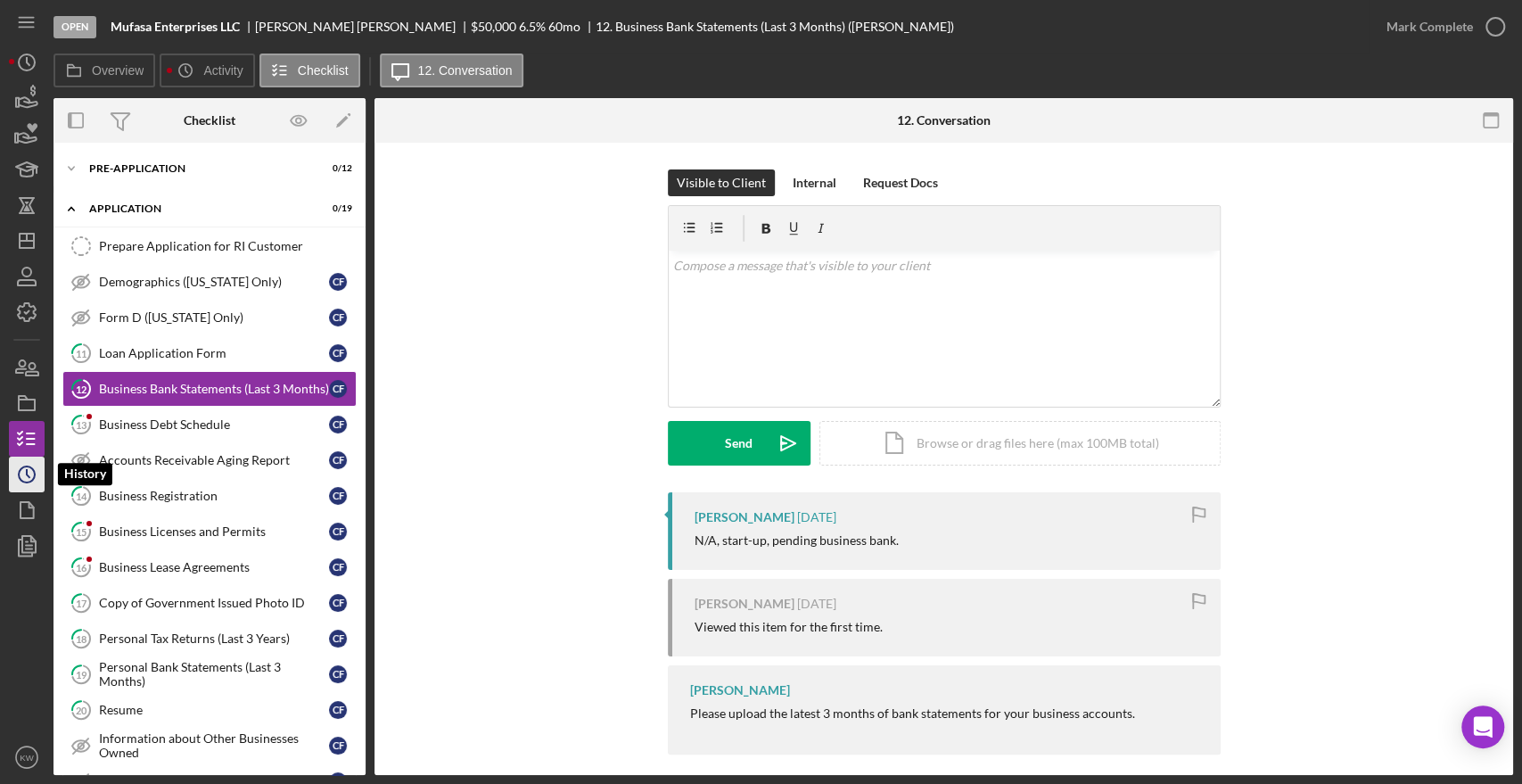
click at [21, 473] on icon "Icon/History" at bounding box center [27, 474] width 44 height 44
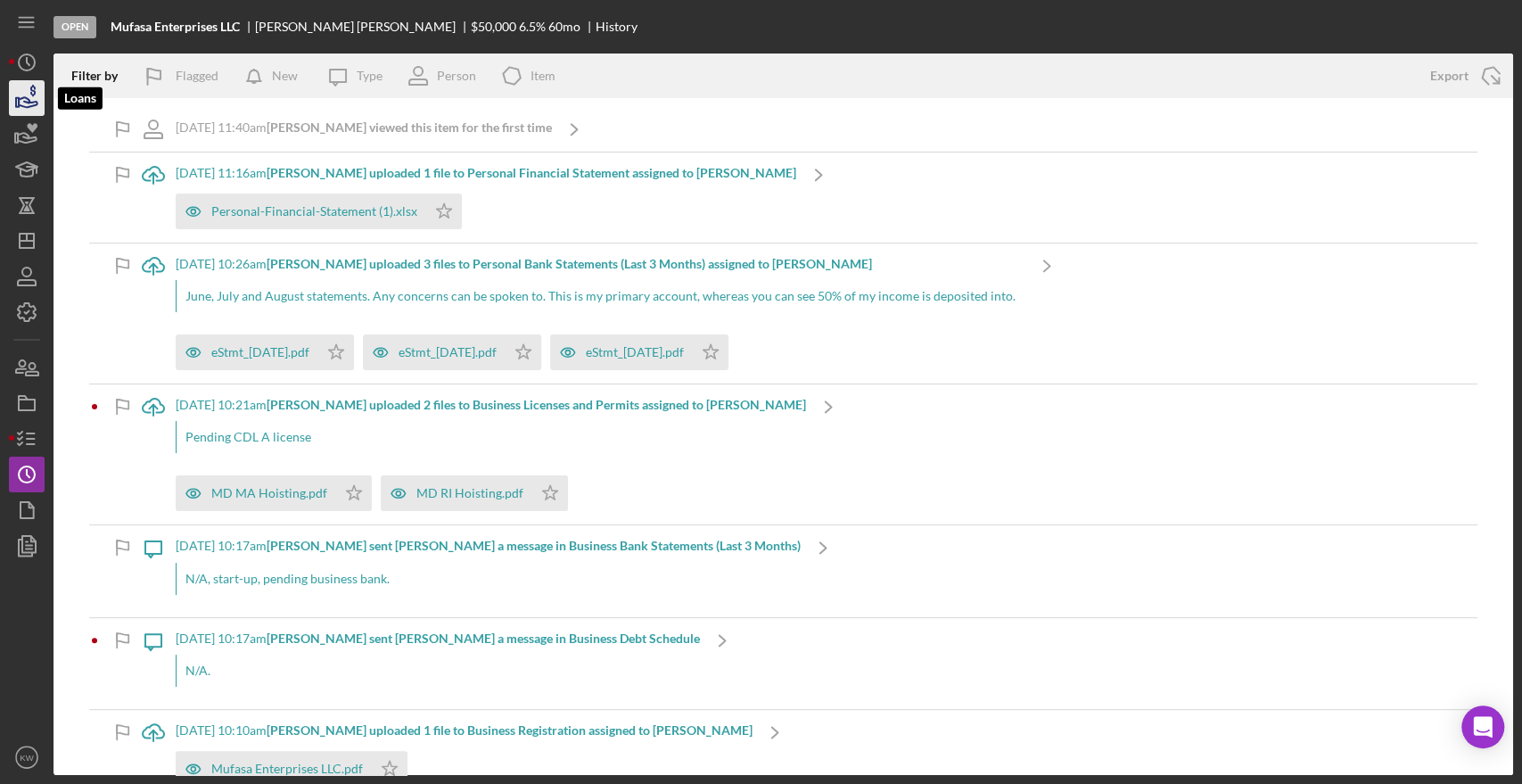
click at [16, 86] on icon "button" at bounding box center [27, 98] width 44 height 44
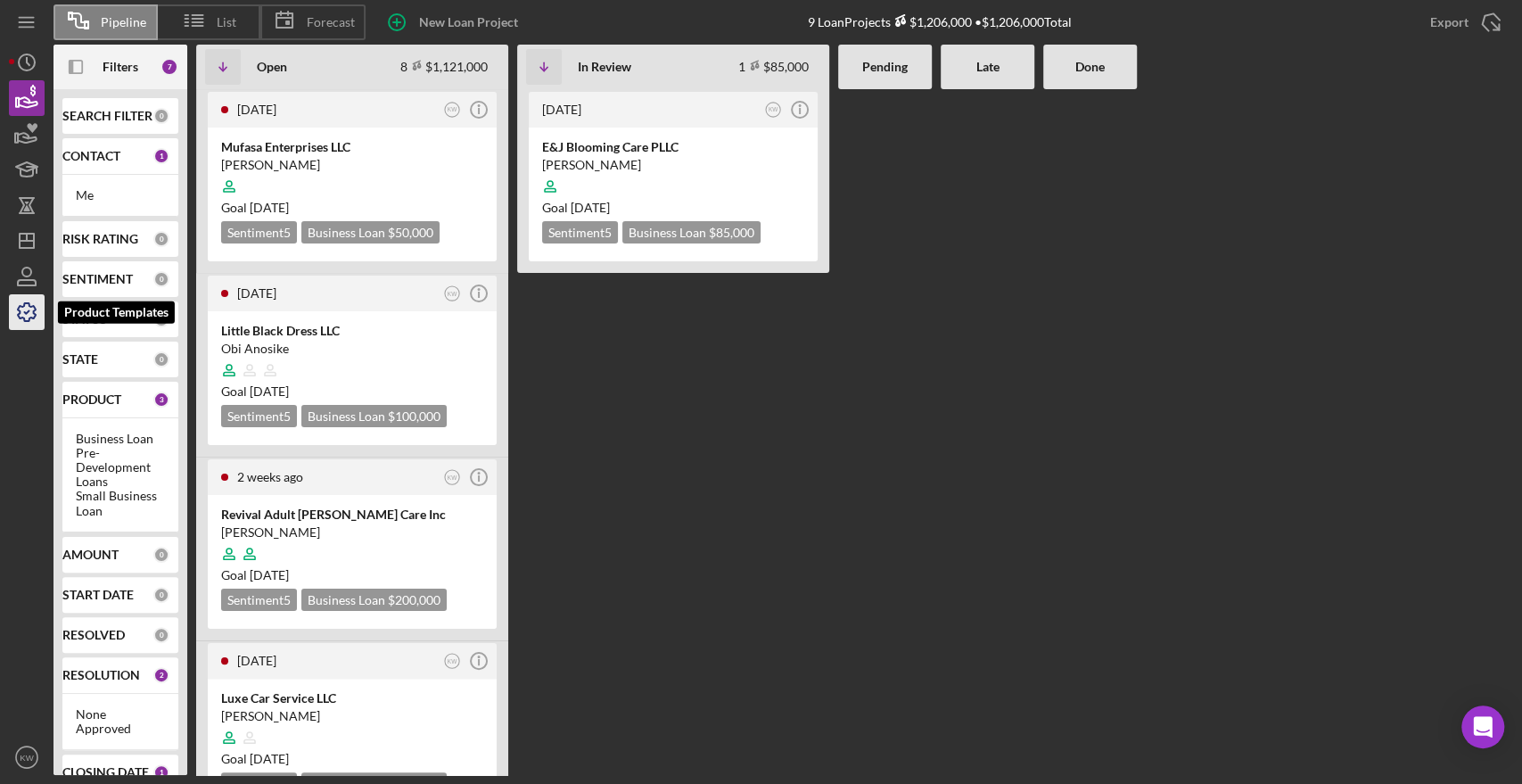
click at [15, 320] on icon "button" at bounding box center [27, 312] width 44 height 44
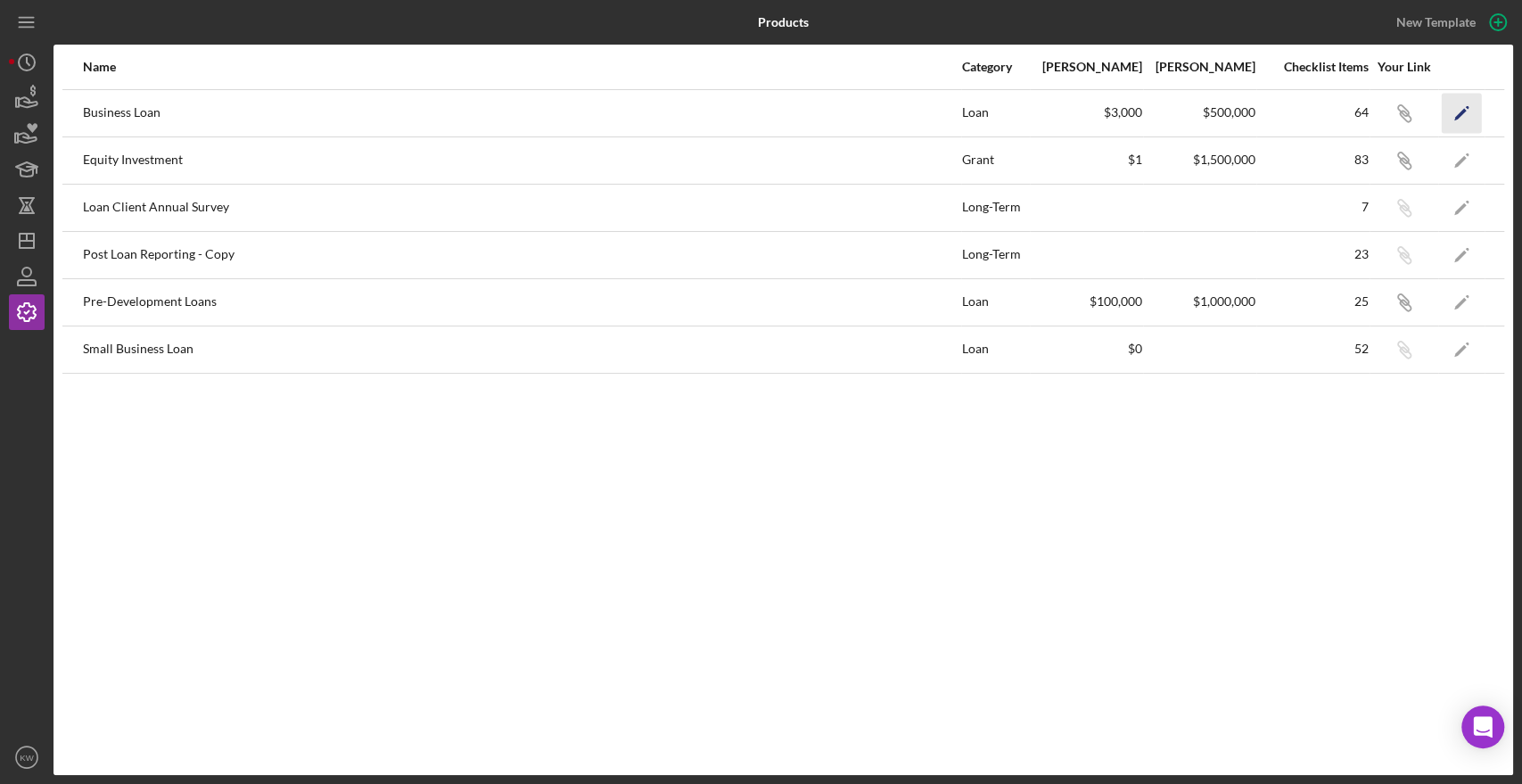
click at [1464, 110] on polygon "button" at bounding box center [1460, 114] width 13 height 13
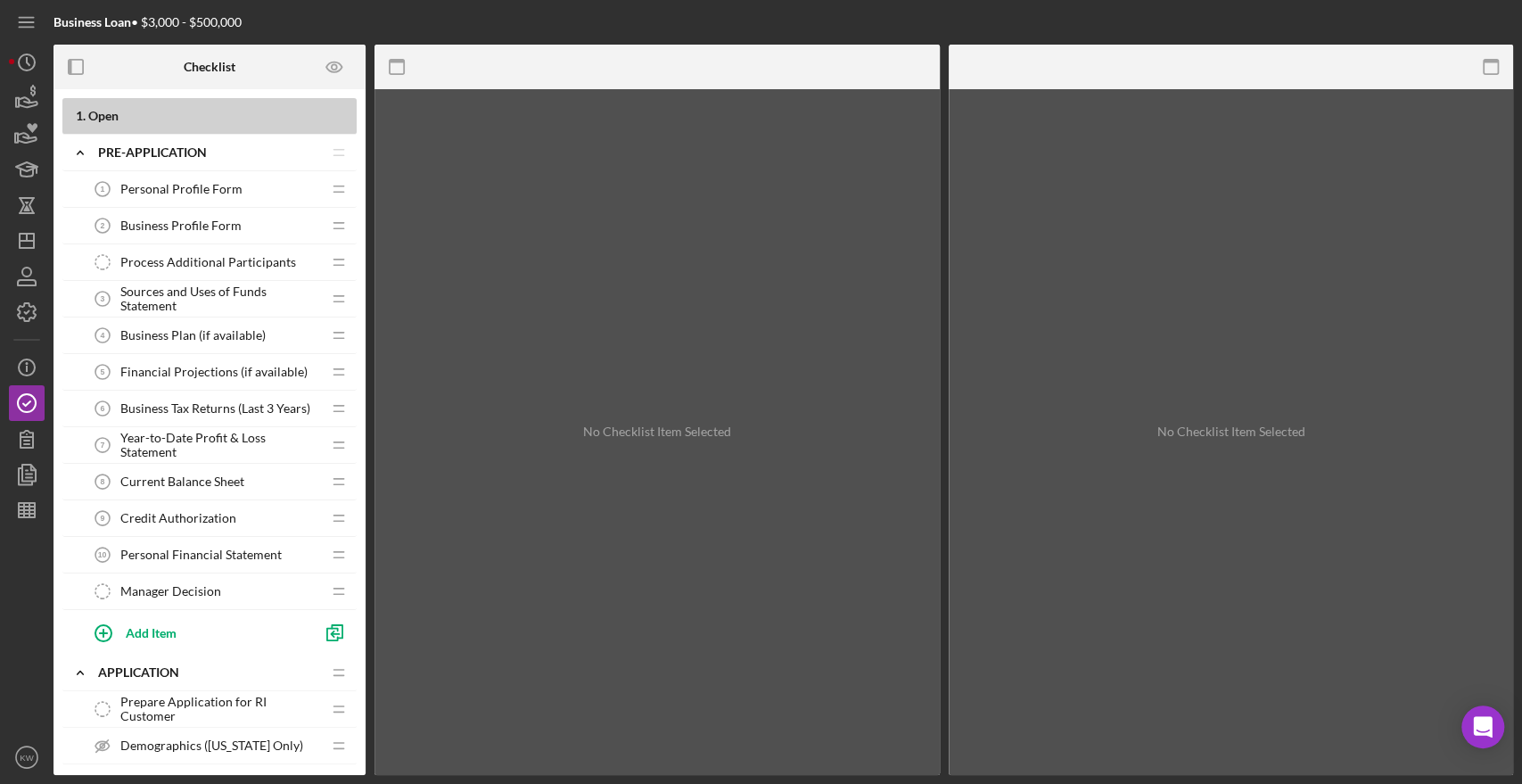
click at [183, 518] on span "Credit Authorization" at bounding box center [179, 518] width 116 height 15
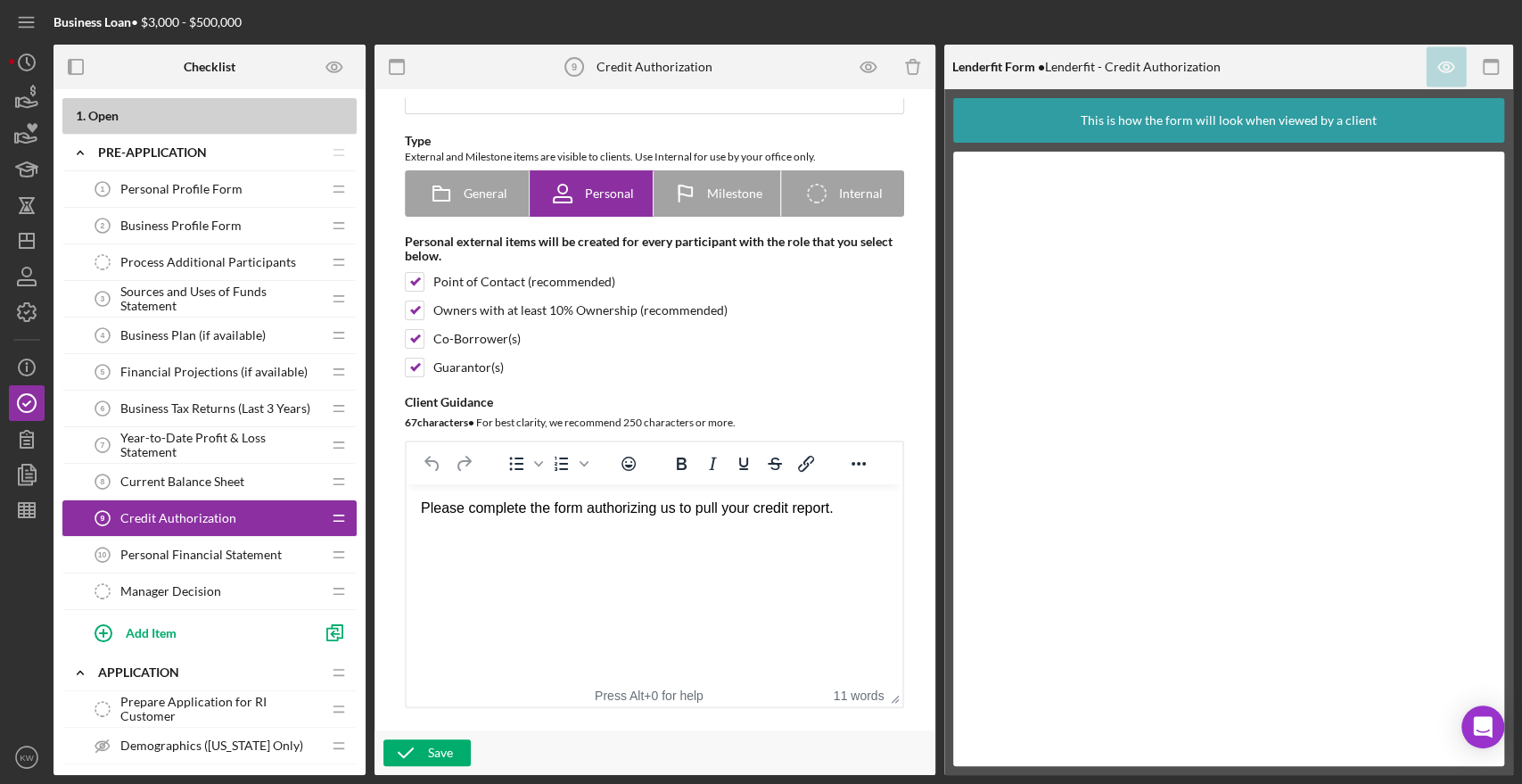
scroll to position [99, 0]
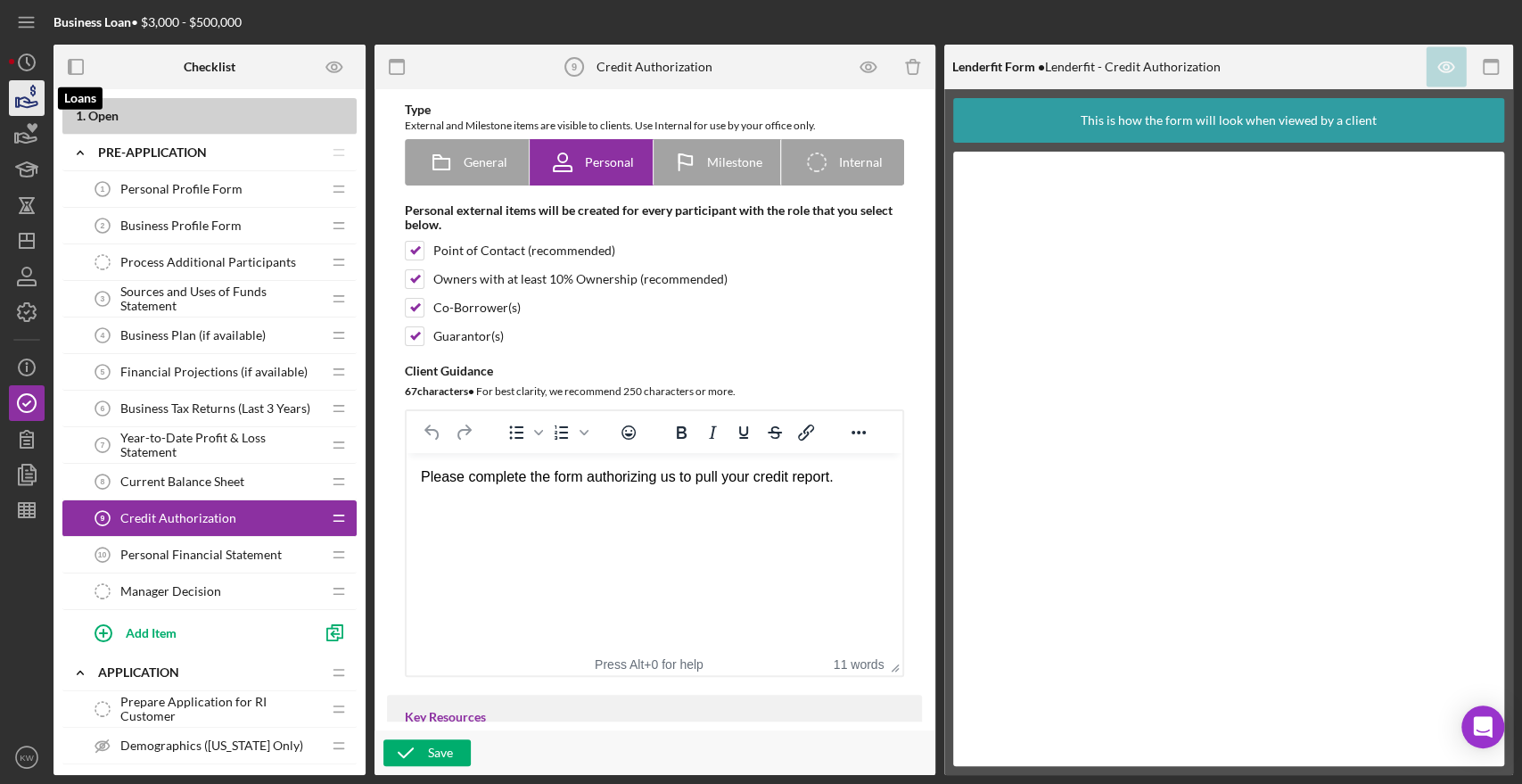
click at [28, 91] on icon "button" at bounding box center [27, 98] width 44 height 44
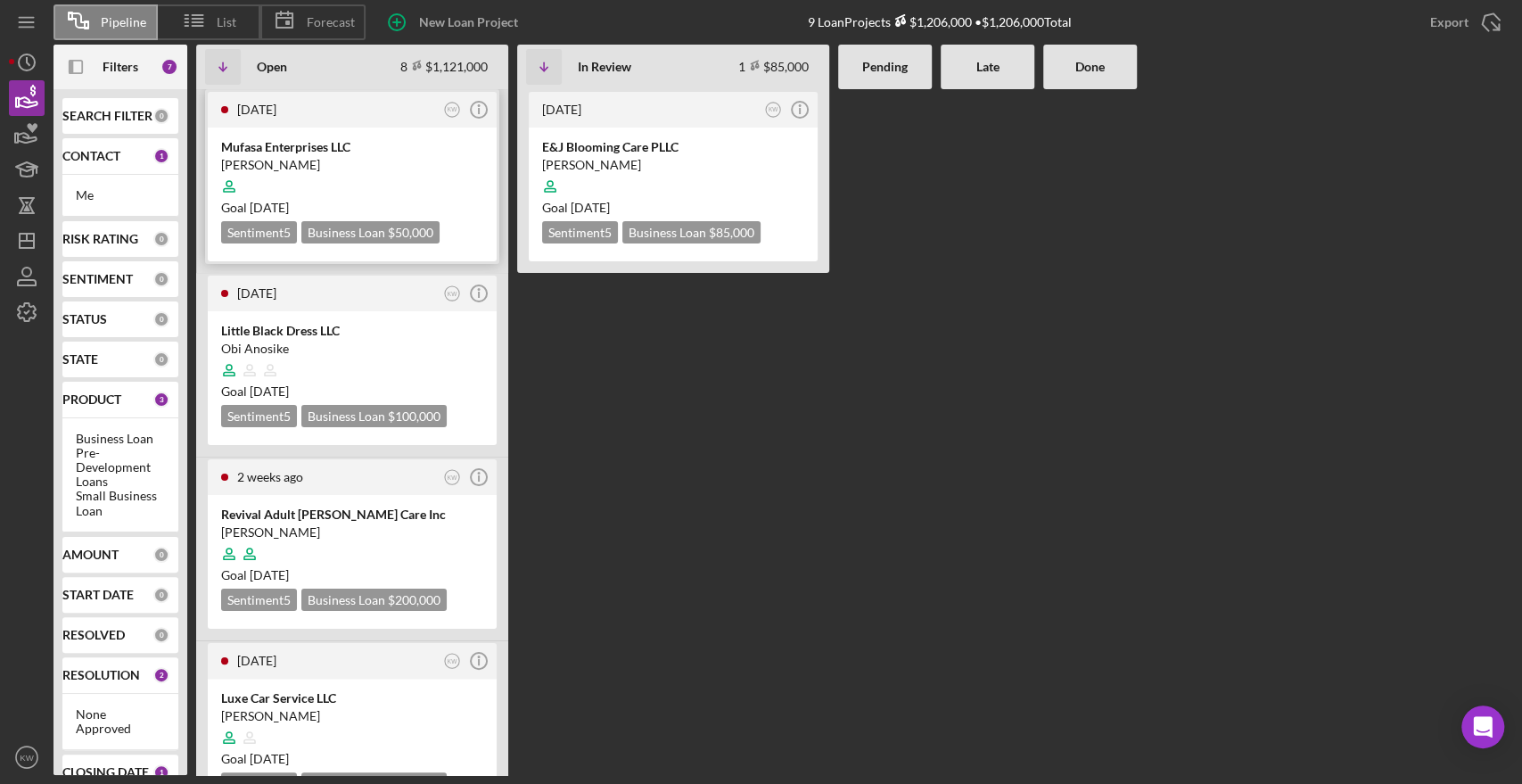
click at [303, 148] on div "Mufasa Enterprises LLC" at bounding box center [352, 146] width 262 height 17
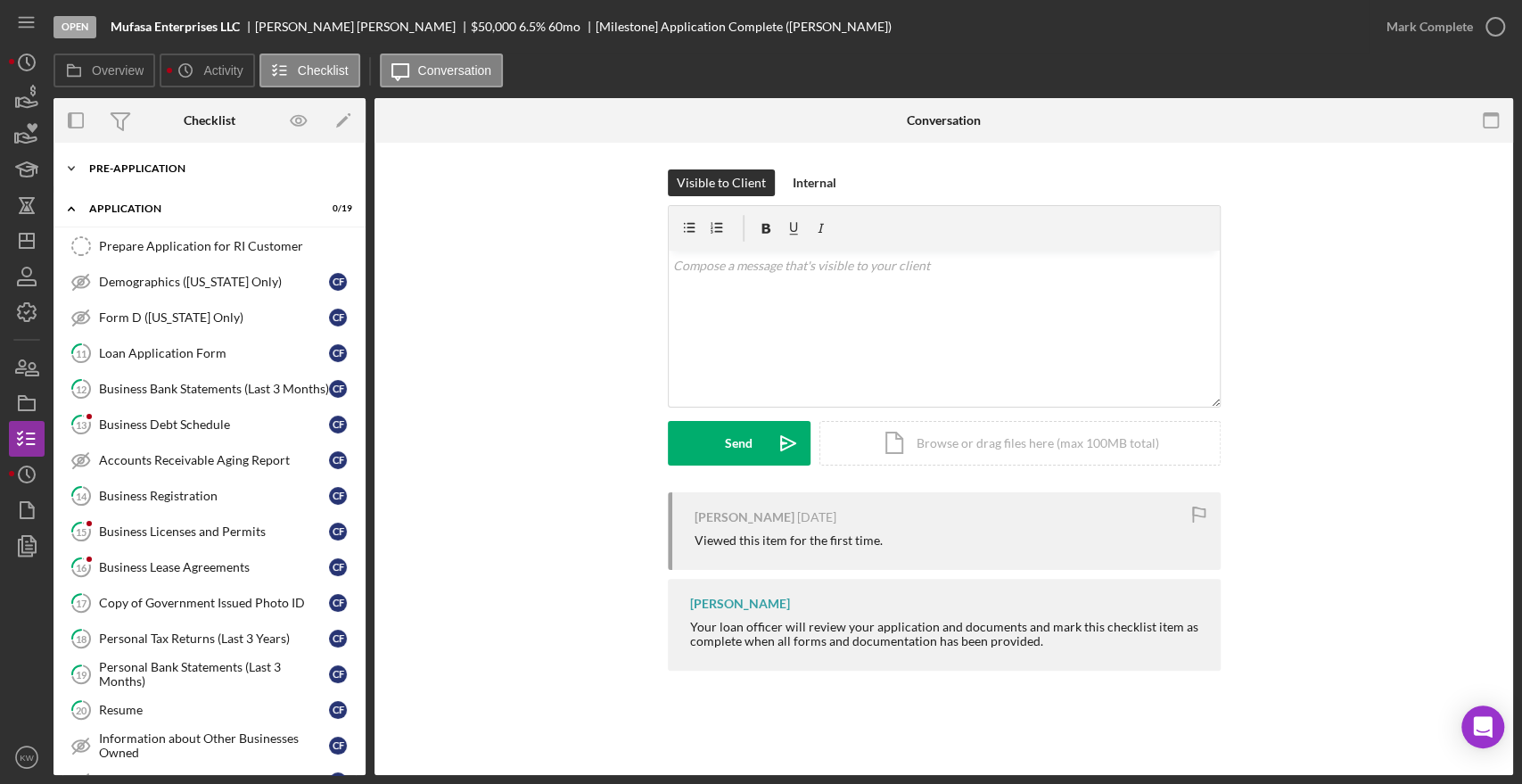
click at [98, 167] on div "Pre-Application" at bounding box center [216, 168] width 254 height 11
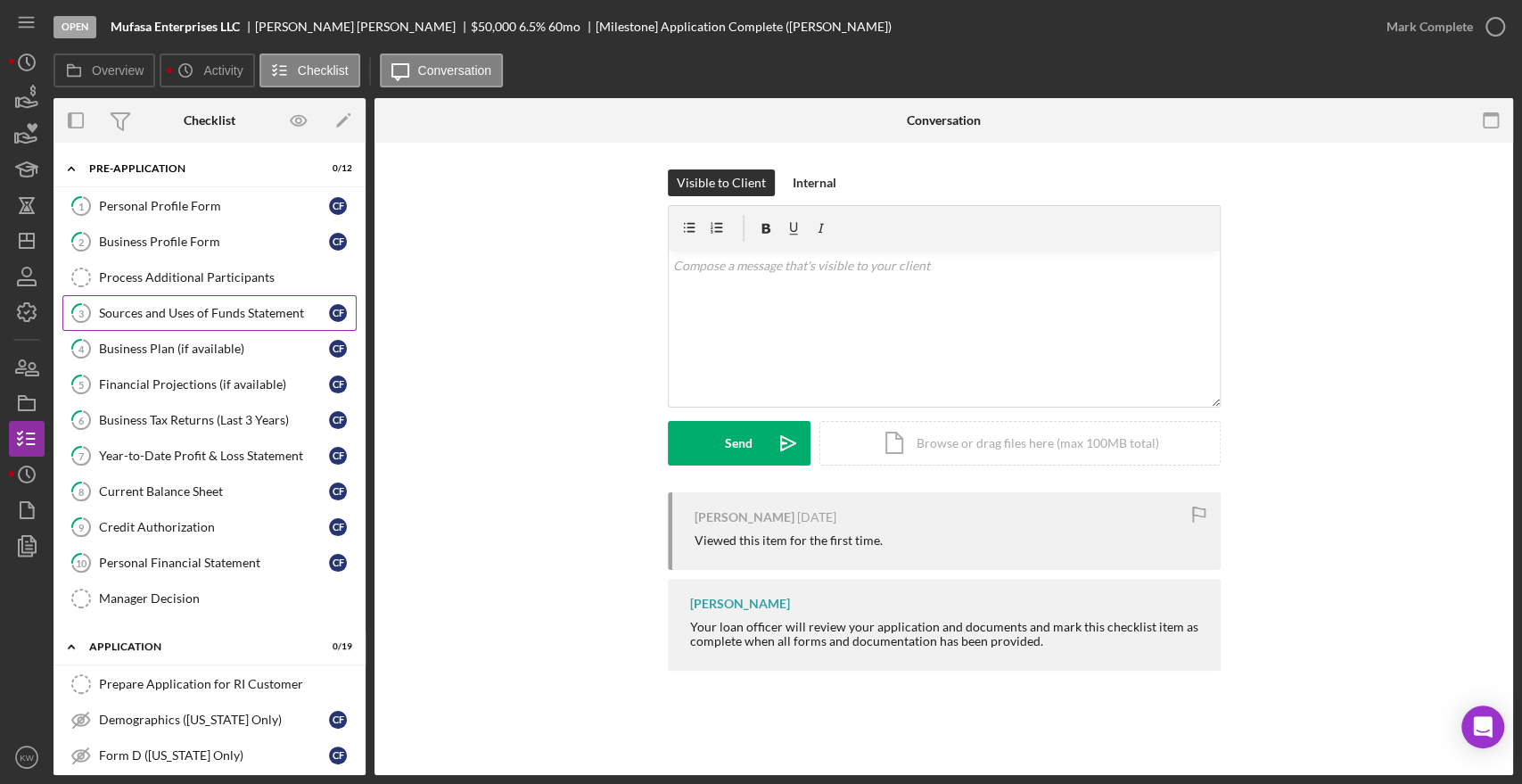
click at [217, 312] on div "Sources and Uses of Funds Statement" at bounding box center [214, 313] width 230 height 15
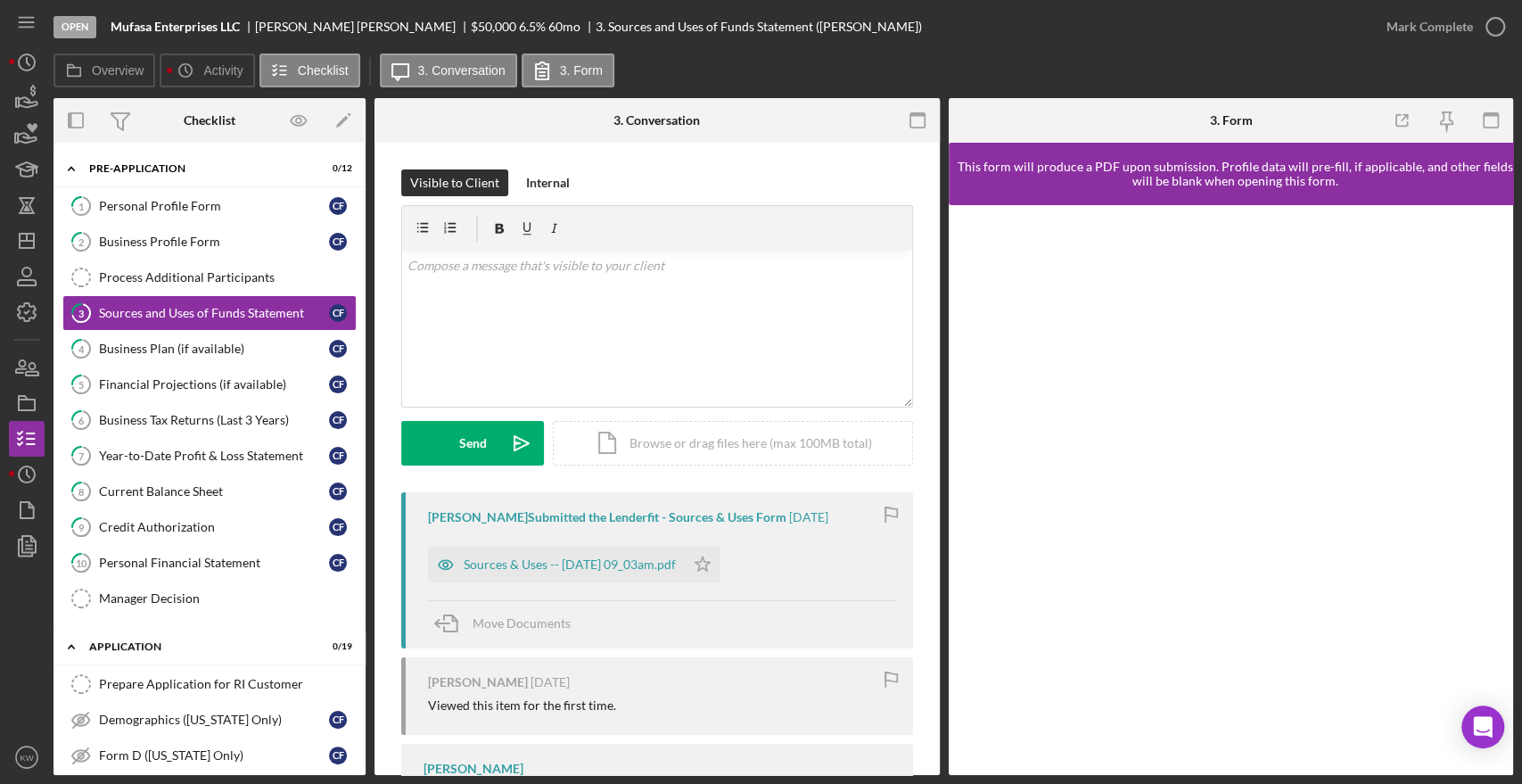
scroll to position [93, 0]
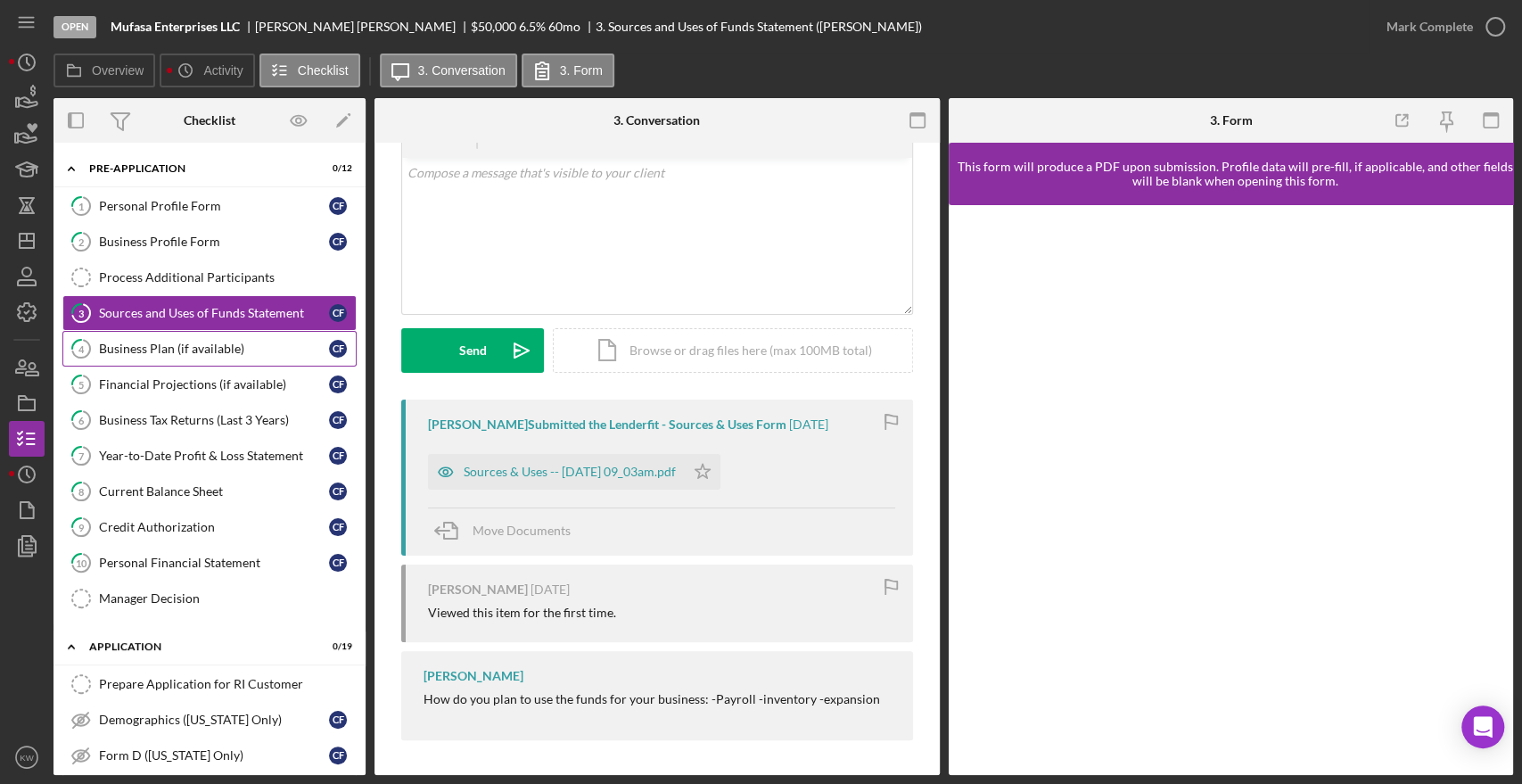
click at [133, 351] on div "Business Plan (if available)" at bounding box center [214, 349] width 230 height 15
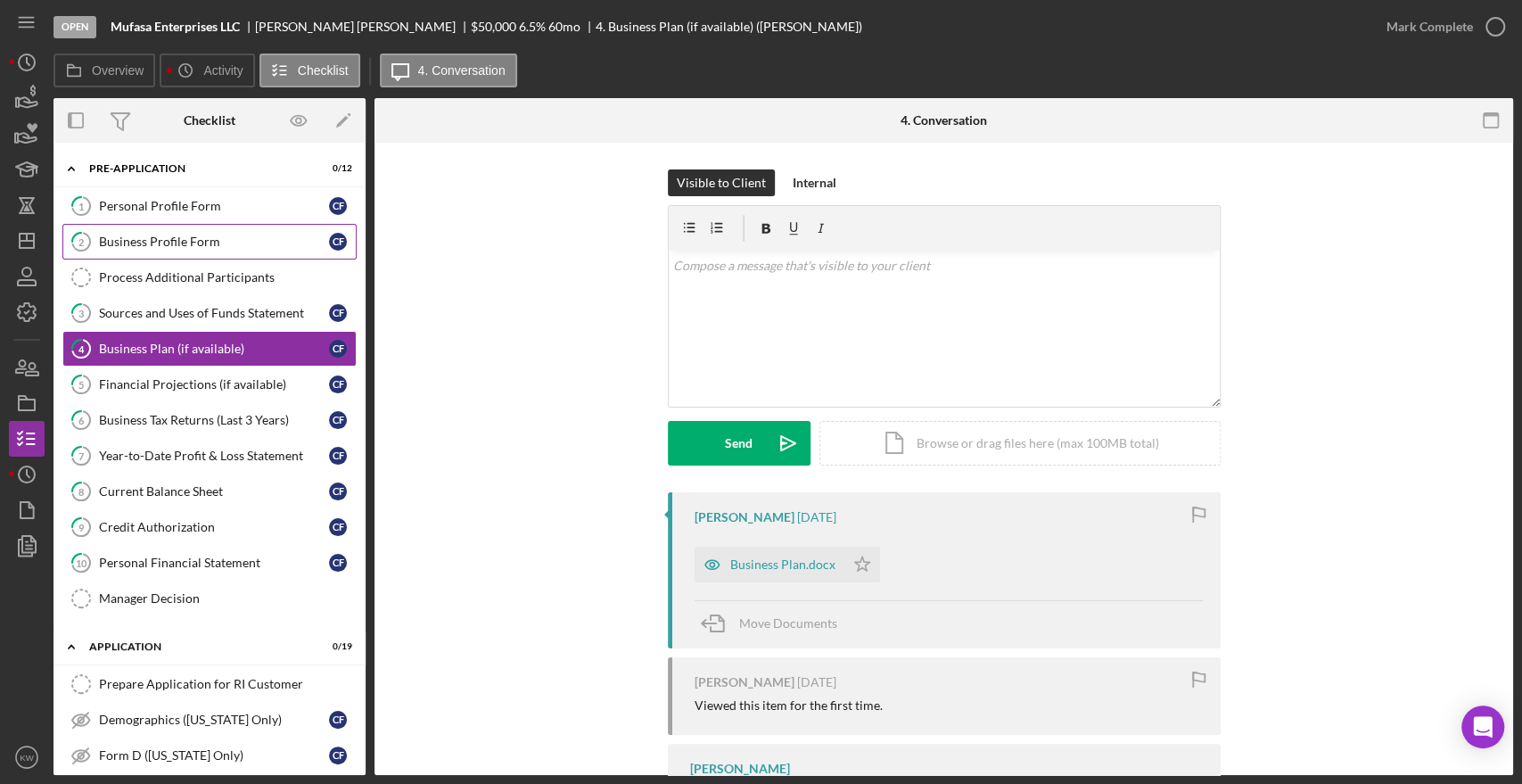
click at [145, 235] on div "Business Profile Form" at bounding box center [214, 242] width 230 height 15
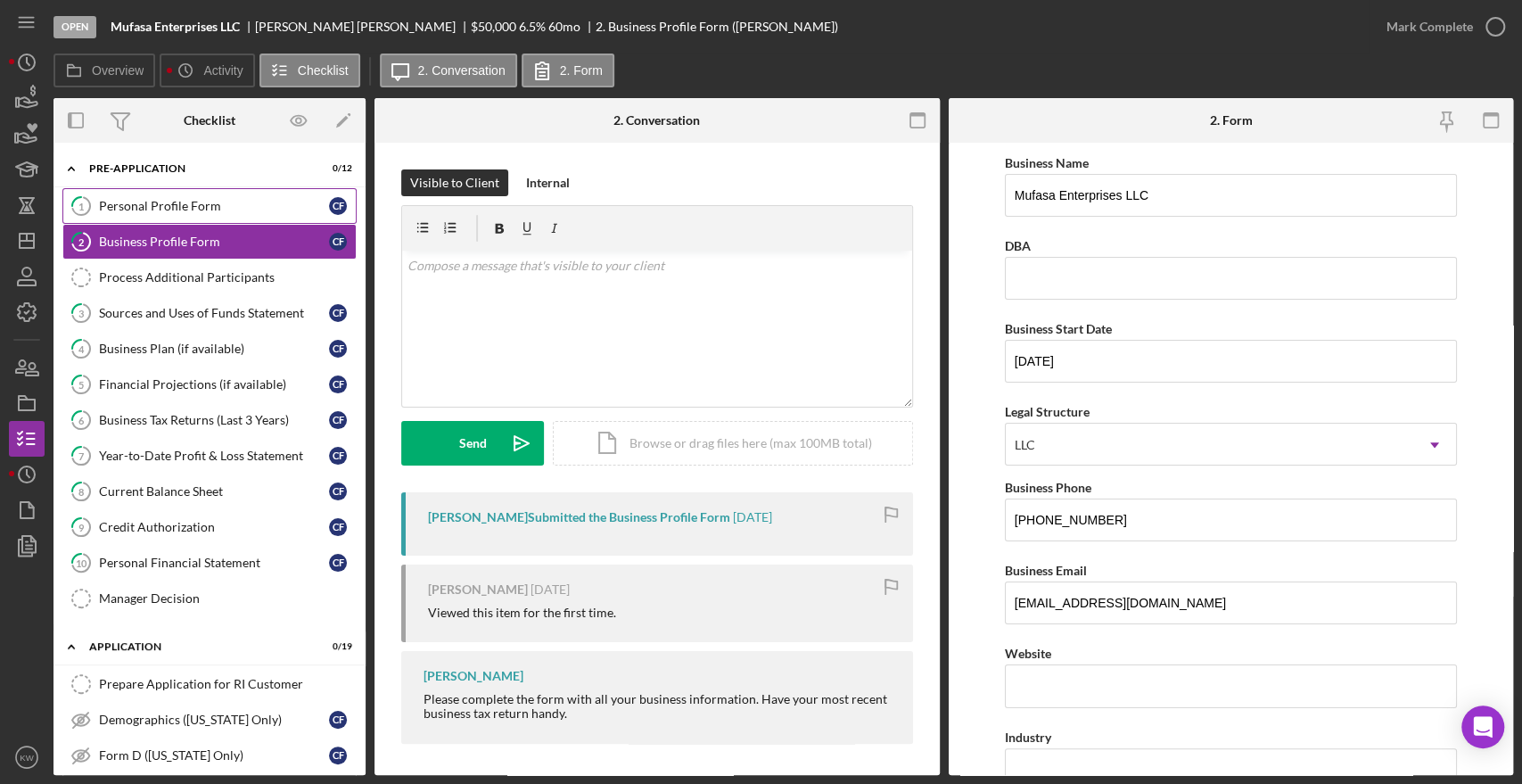
click at [142, 202] on div "Personal Profile Form" at bounding box center [214, 206] width 230 height 15
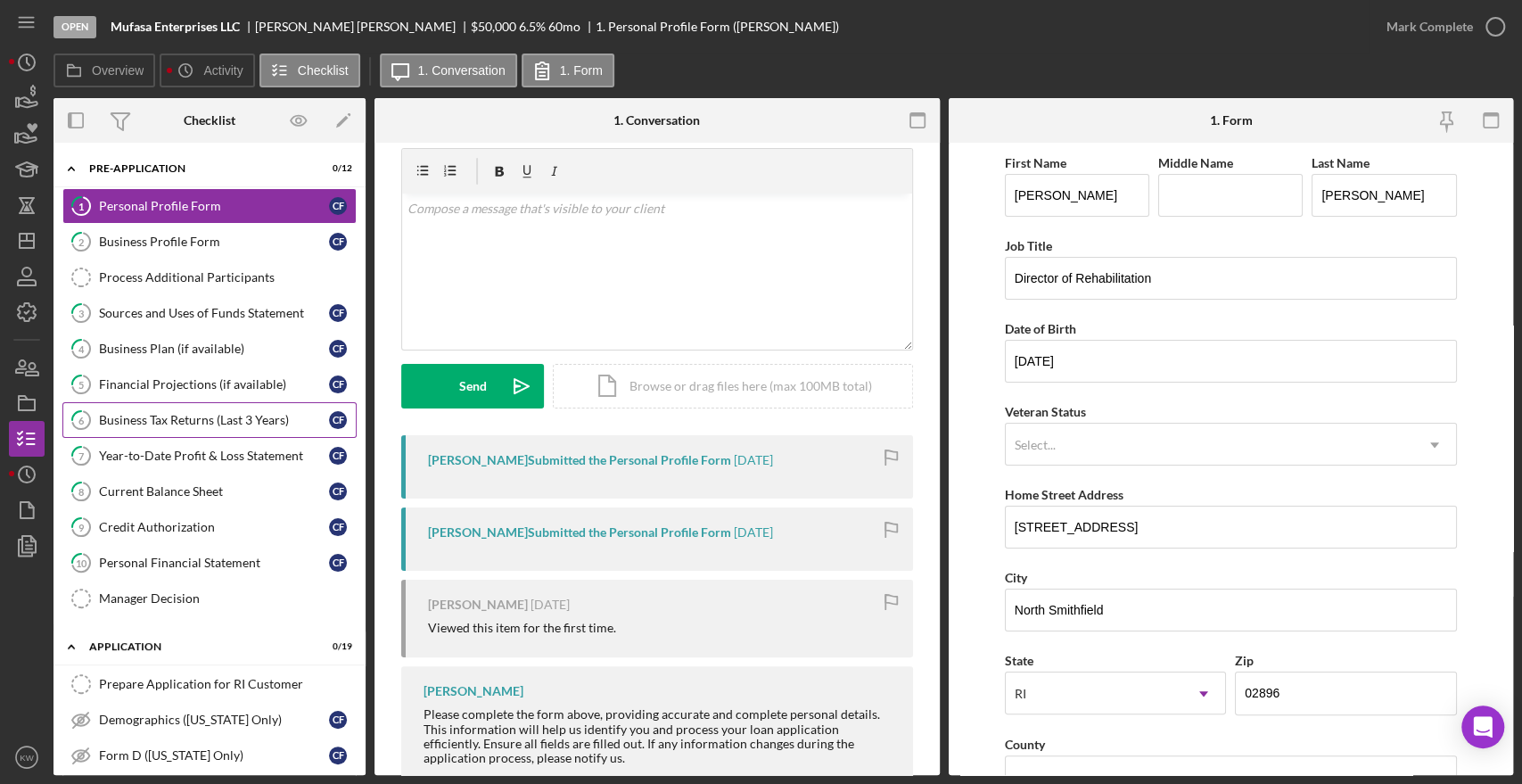
scroll to position [104, 0]
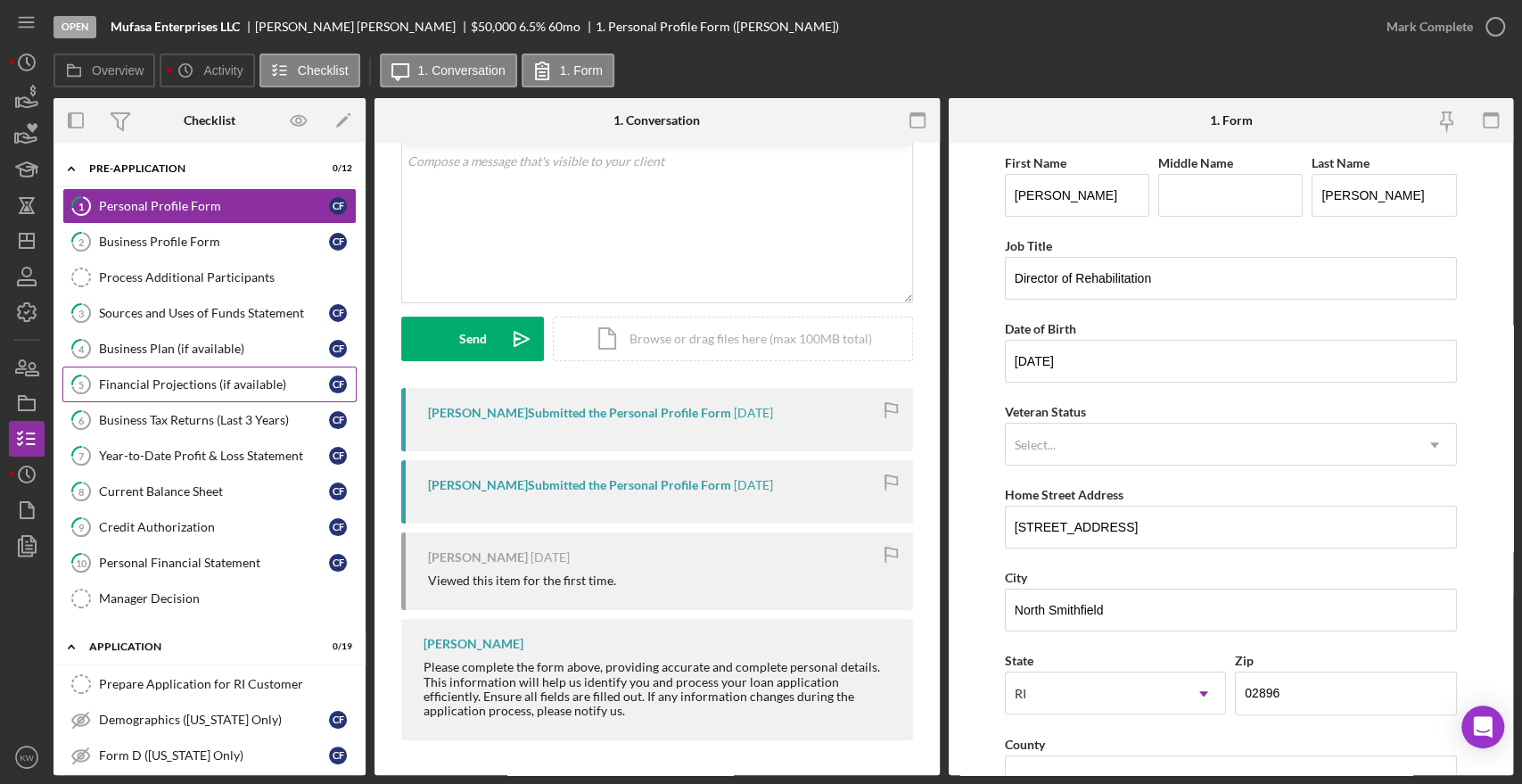
click at [186, 372] on link "5 Financial Projections (if available) C F" at bounding box center [210, 384] width 294 height 36
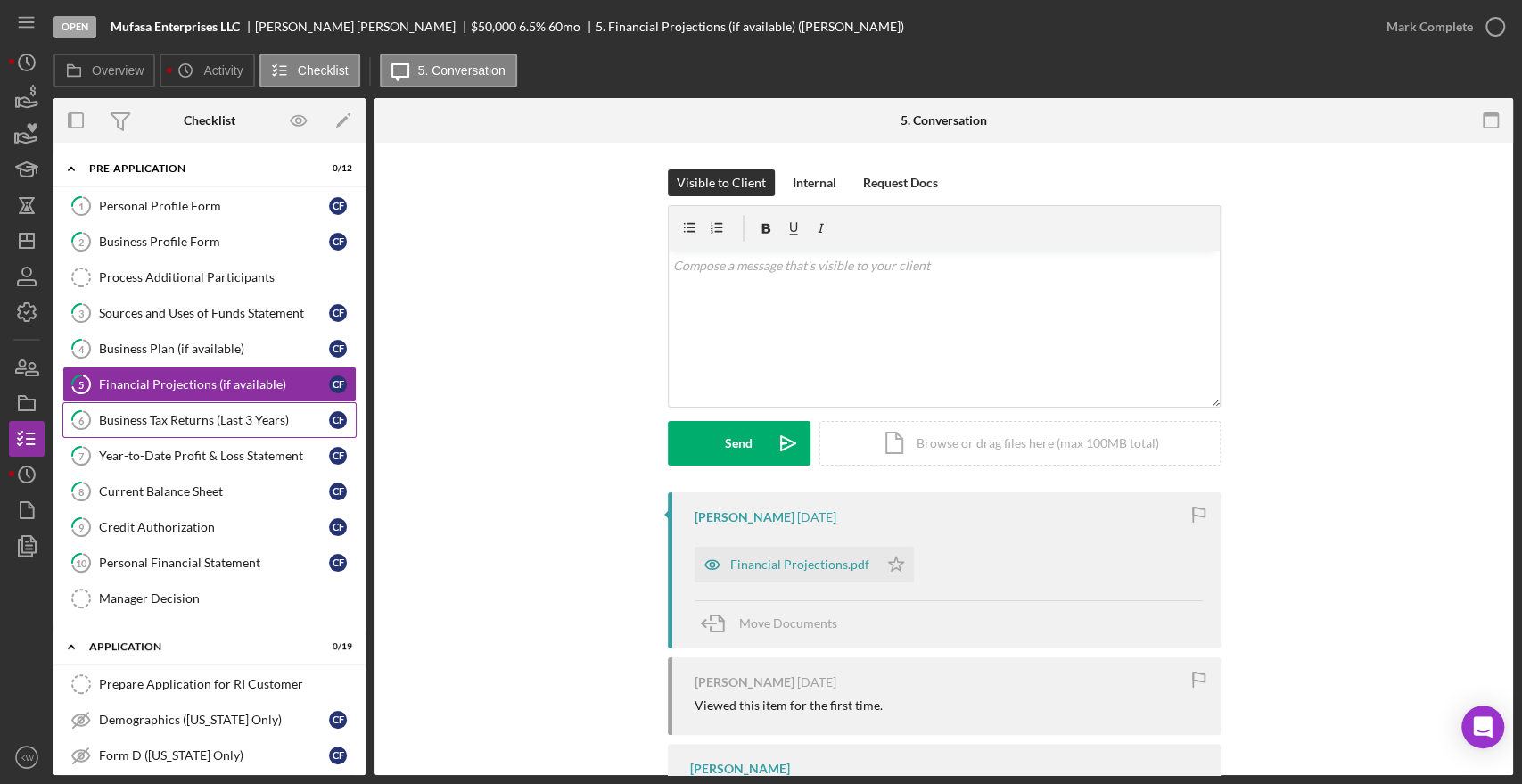
click at [136, 424] on div "Business Tax Returns (Last 3 Years)" at bounding box center [214, 421] width 230 height 15
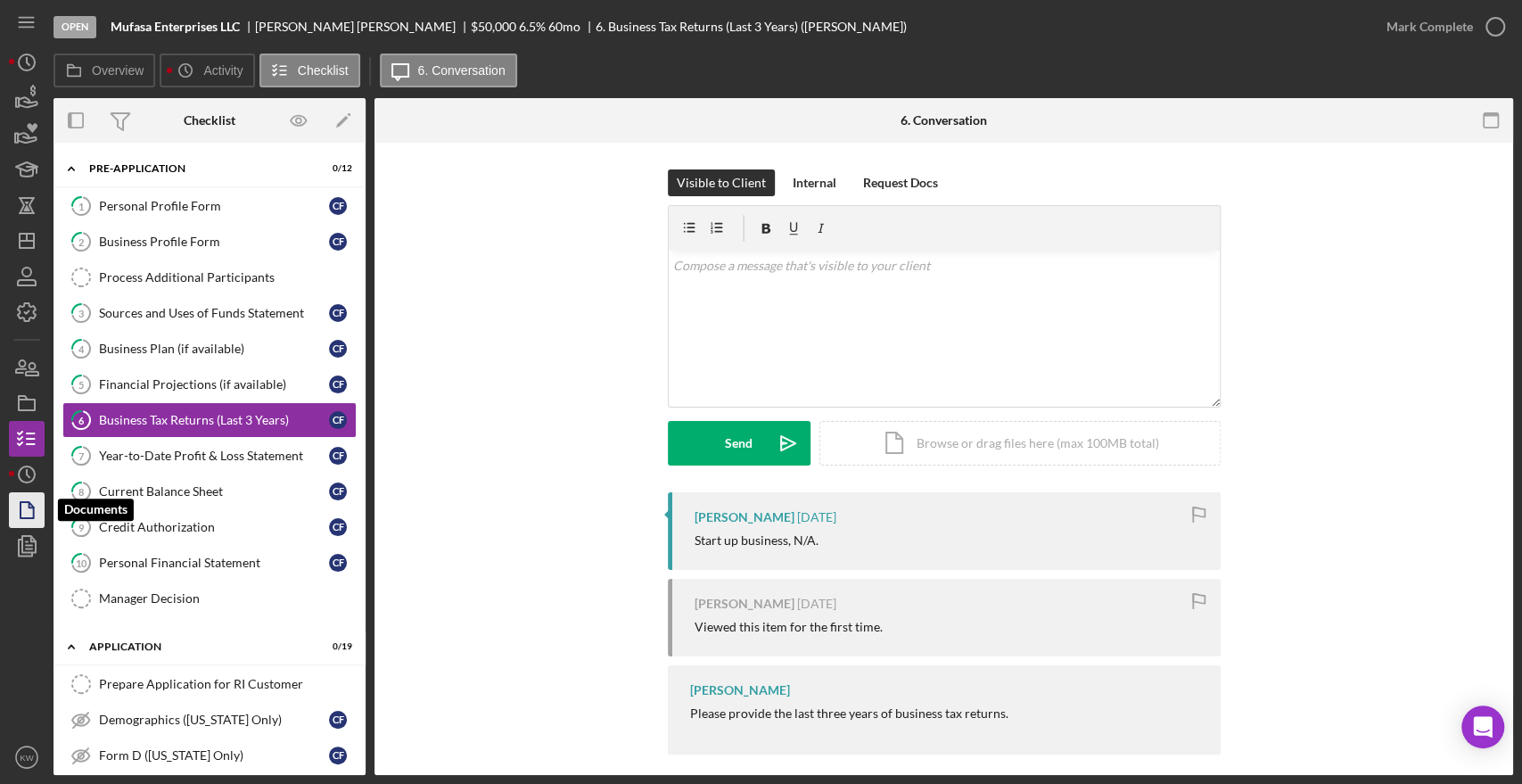
click at [33, 504] on icon "button" at bounding box center [27, 510] width 44 height 44
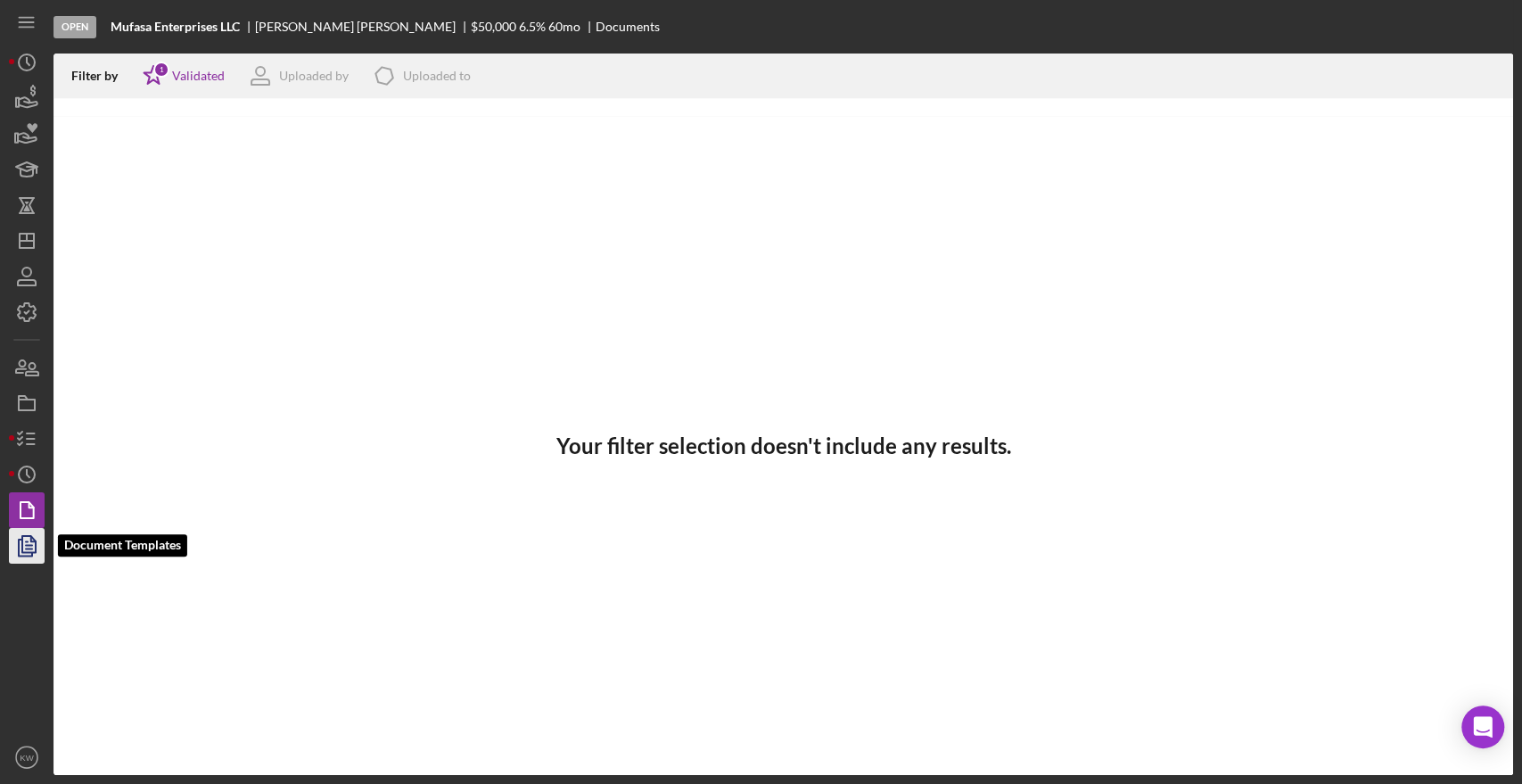
click at [27, 548] on icon "button" at bounding box center [27, 546] width 44 height 44
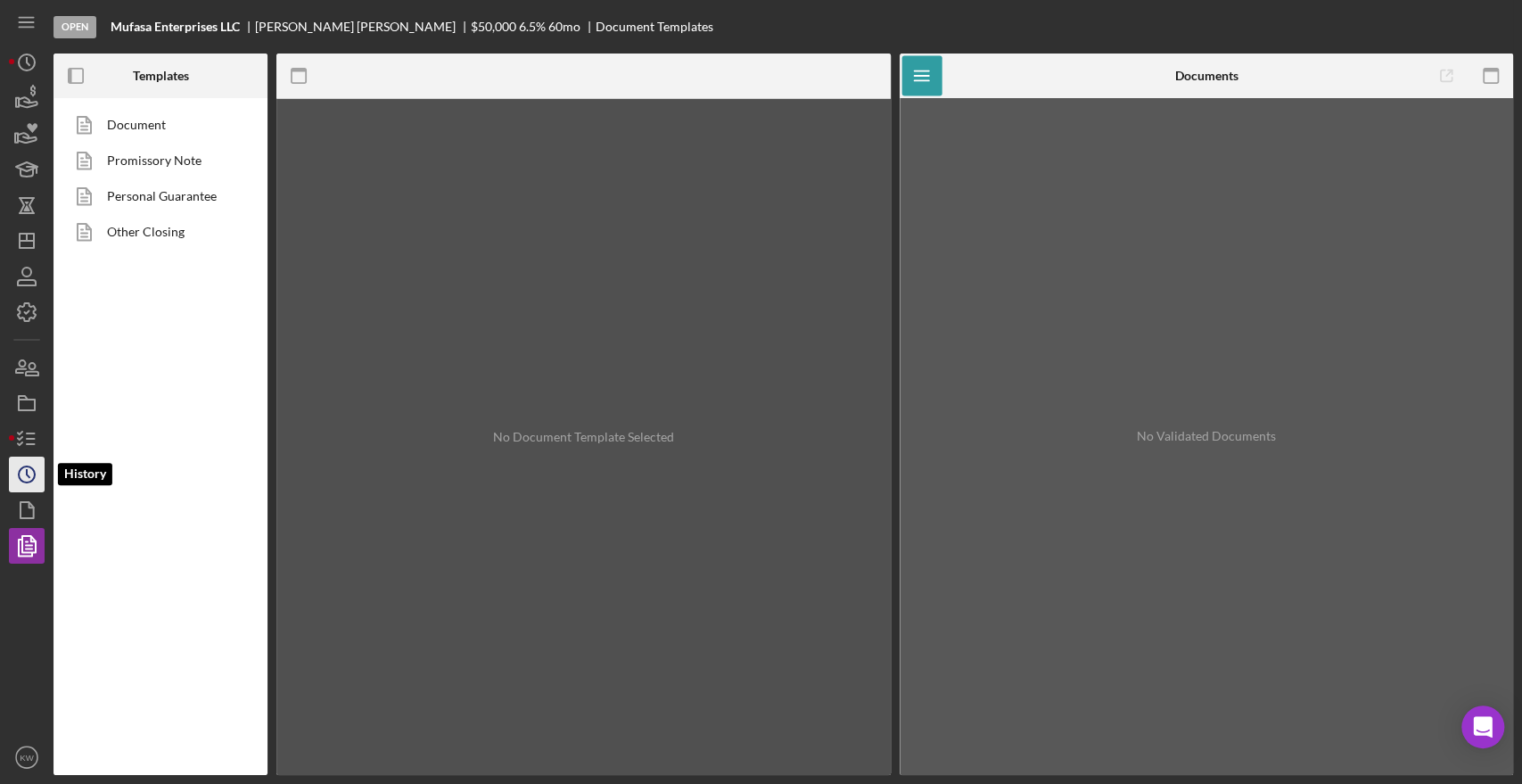
click at [17, 466] on icon "Icon/History" at bounding box center [27, 474] width 44 height 44
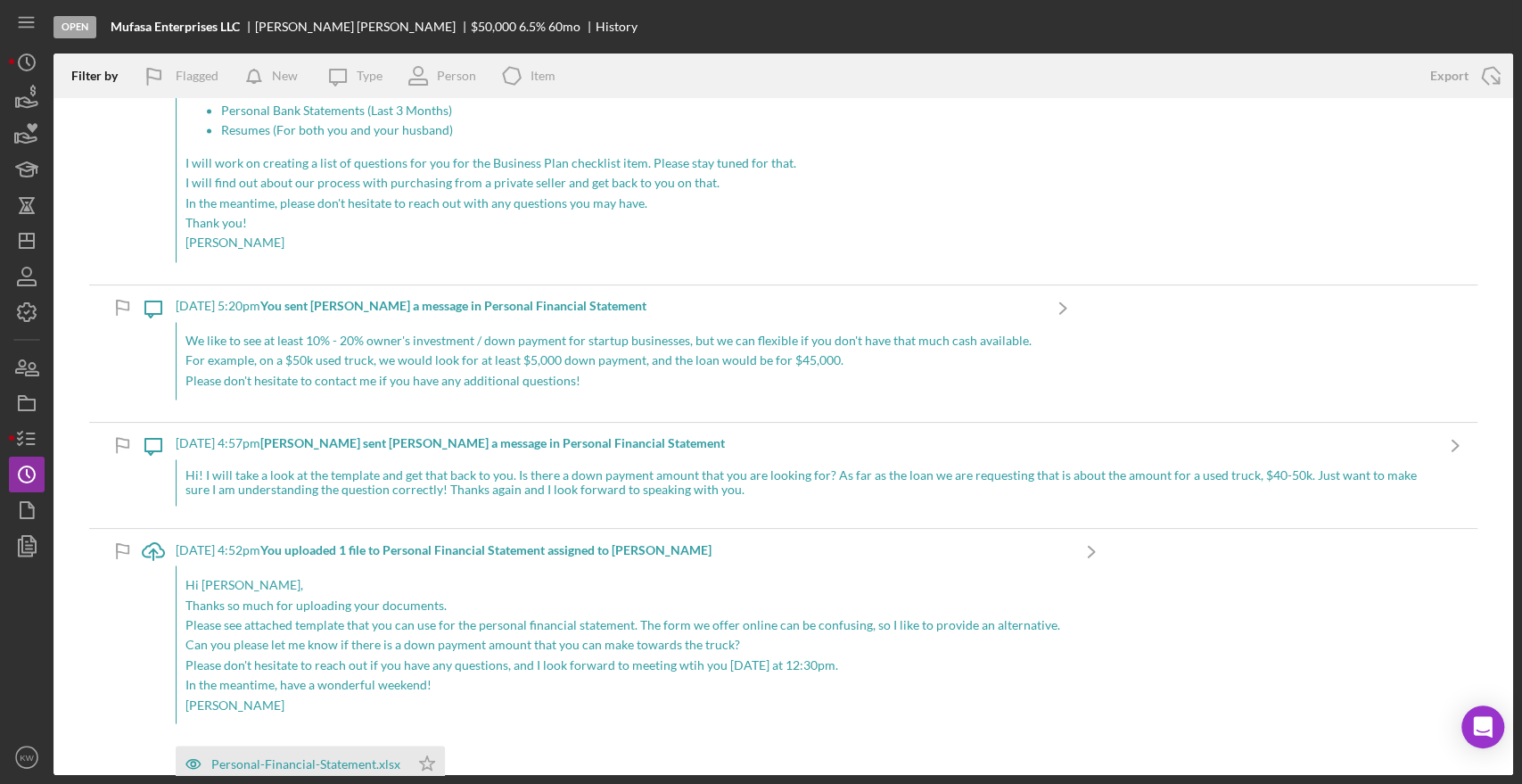
scroll to position [1981, 0]
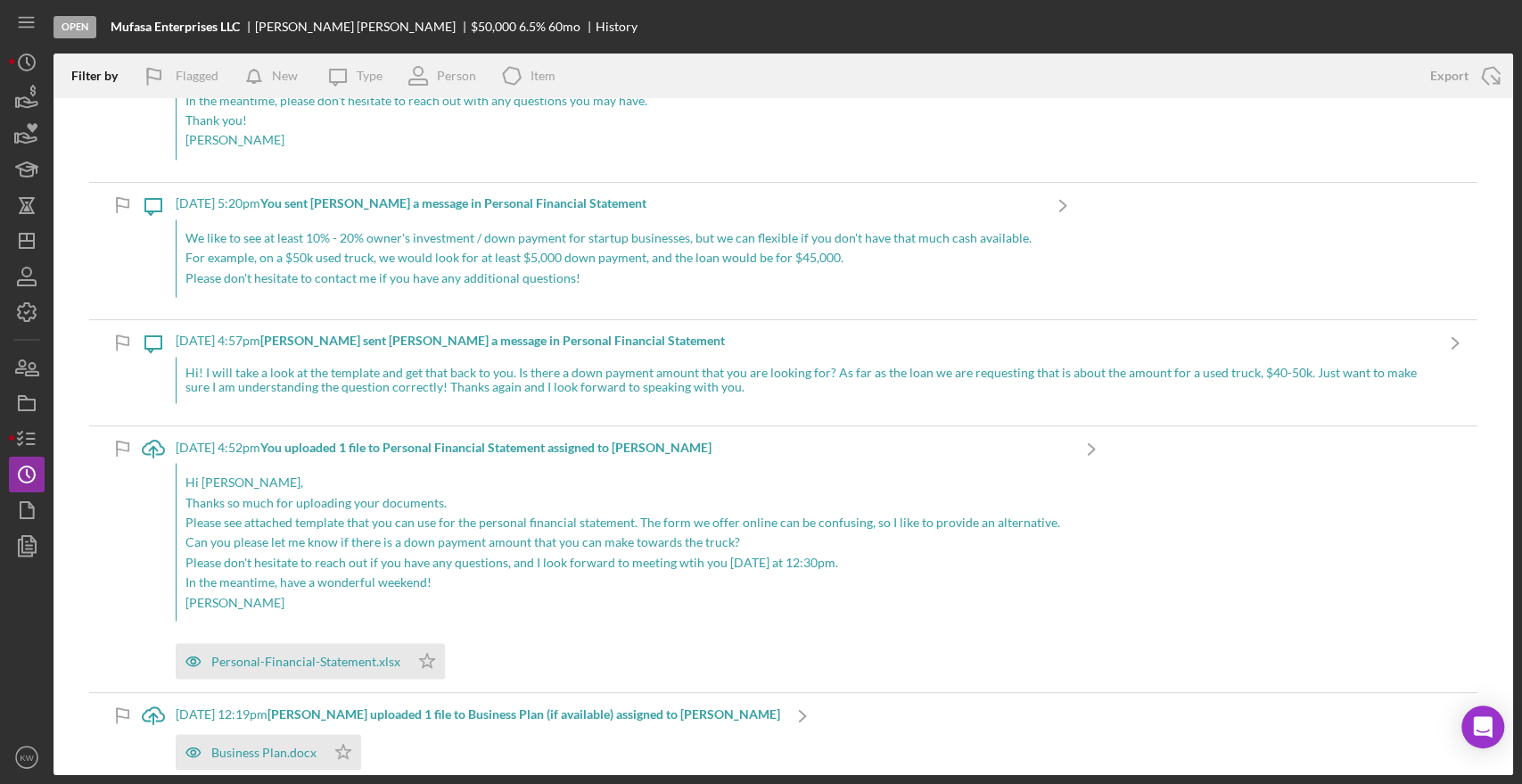
click at [417, 479] on p "Hi Courtney," at bounding box center [623, 481] width 875 height 19
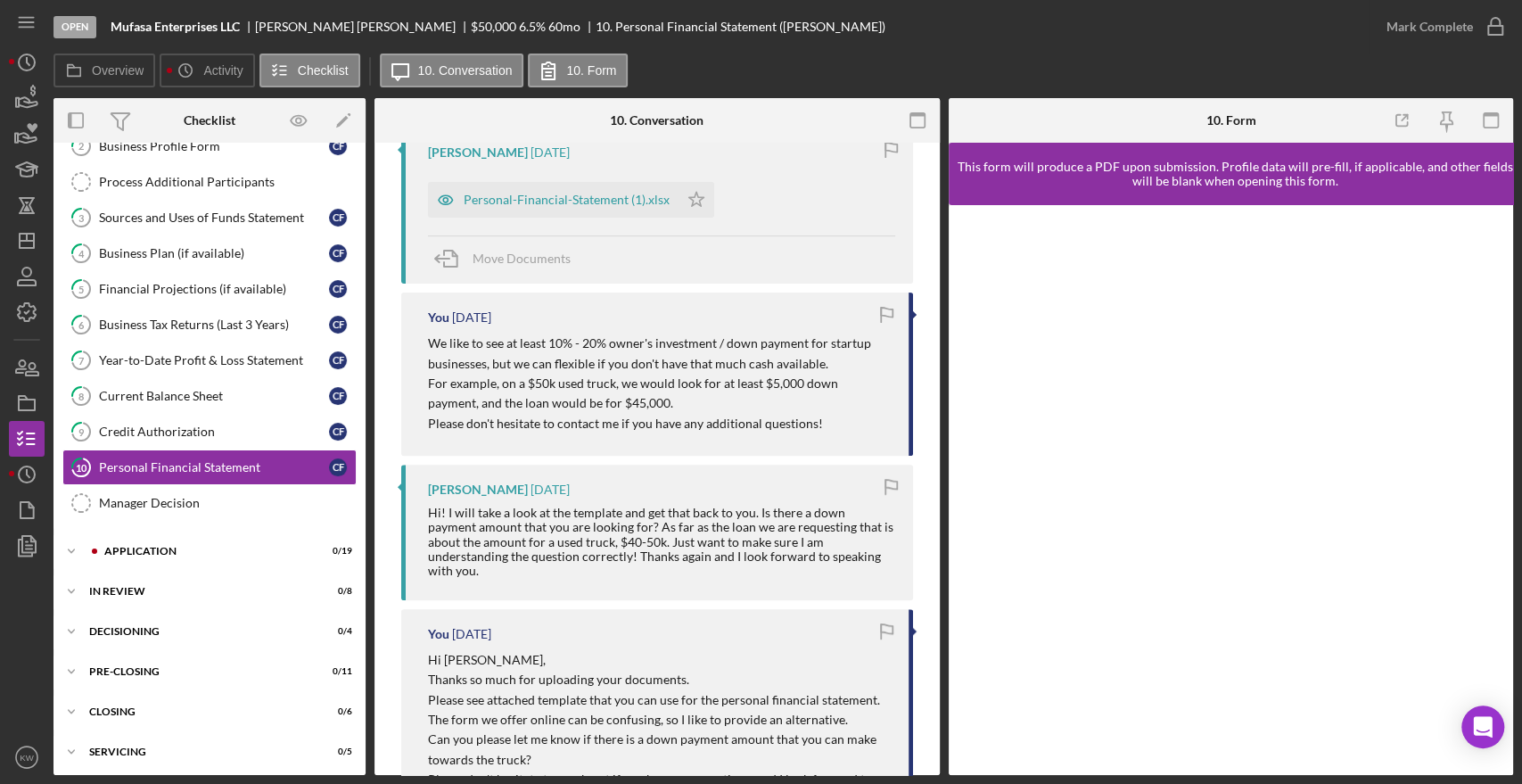
scroll to position [365, 0]
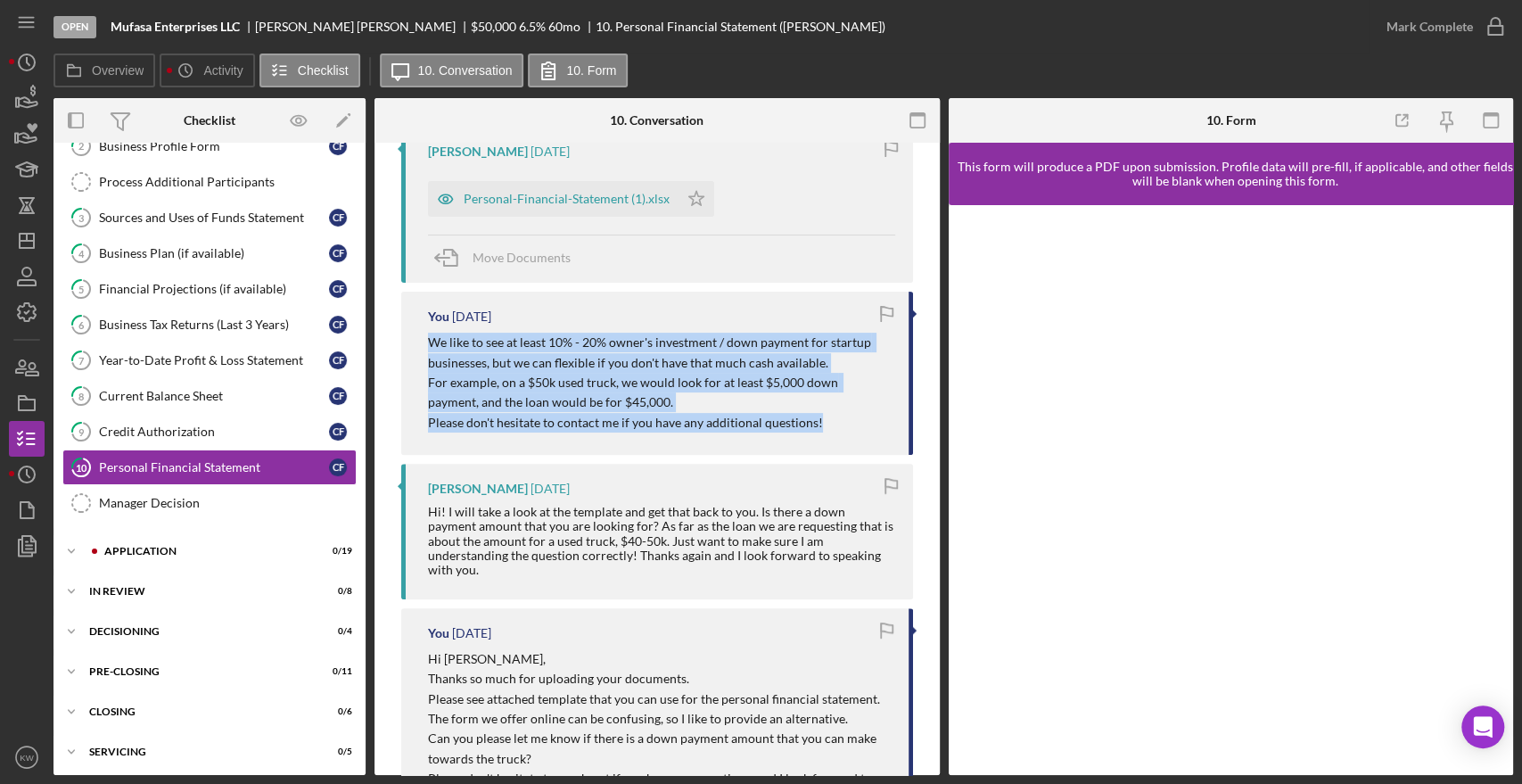
drag, startPoint x: 432, startPoint y: 340, endPoint x: 837, endPoint y: 424, distance: 413.6
click at [837, 424] on div "We like to see at least 10% - 20% owner's investment / down payment for startup…" at bounding box center [659, 382] width 463 height 100
click at [835, 427] on p "Please don't hesitate to contact me if you have any additional questions!" at bounding box center [659, 422] width 463 height 19
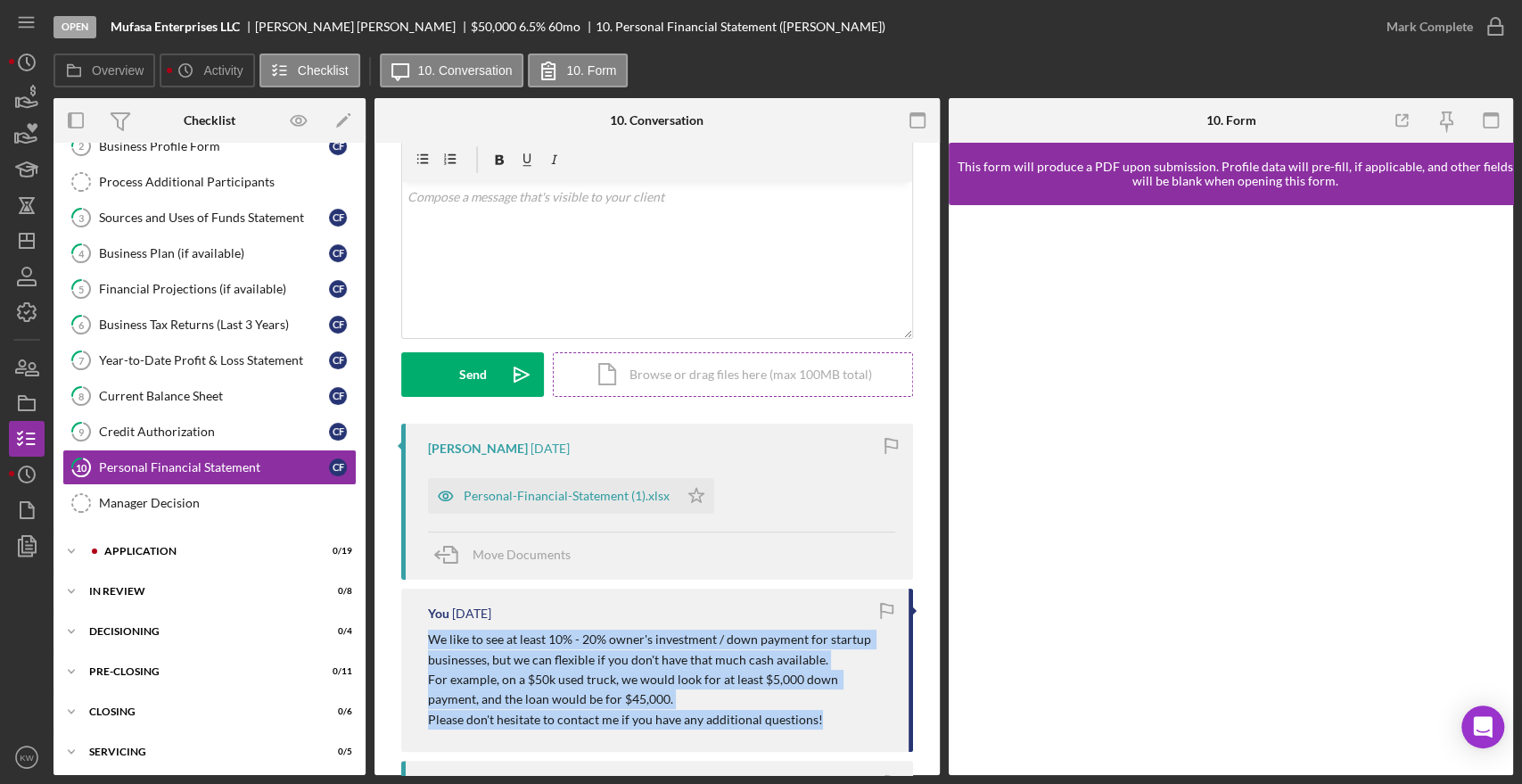
scroll to position [0, 0]
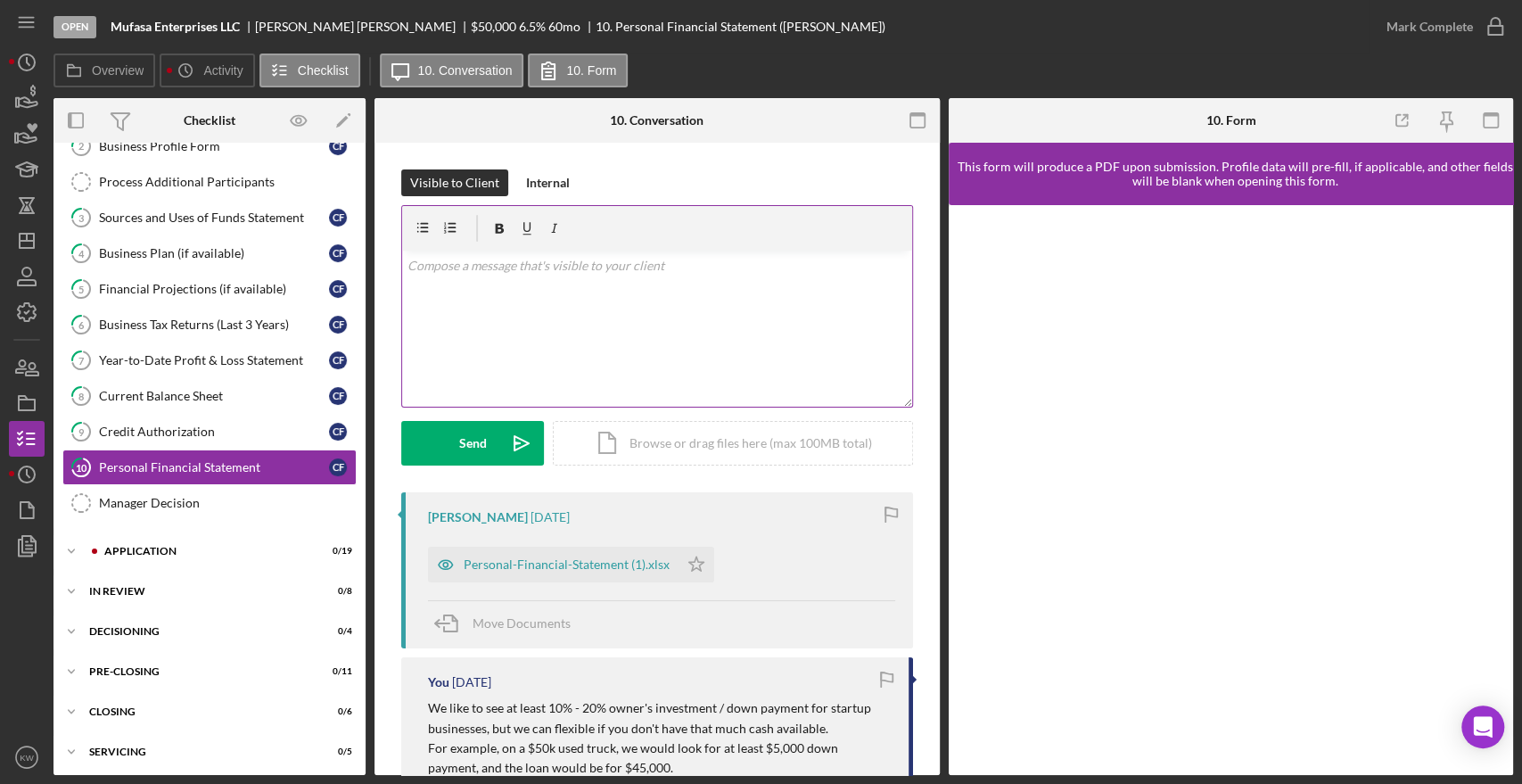
click at [461, 290] on div "v Color teal Color pink Remove color Add row above Add row below Add column bef…" at bounding box center [657, 329] width 510 height 156
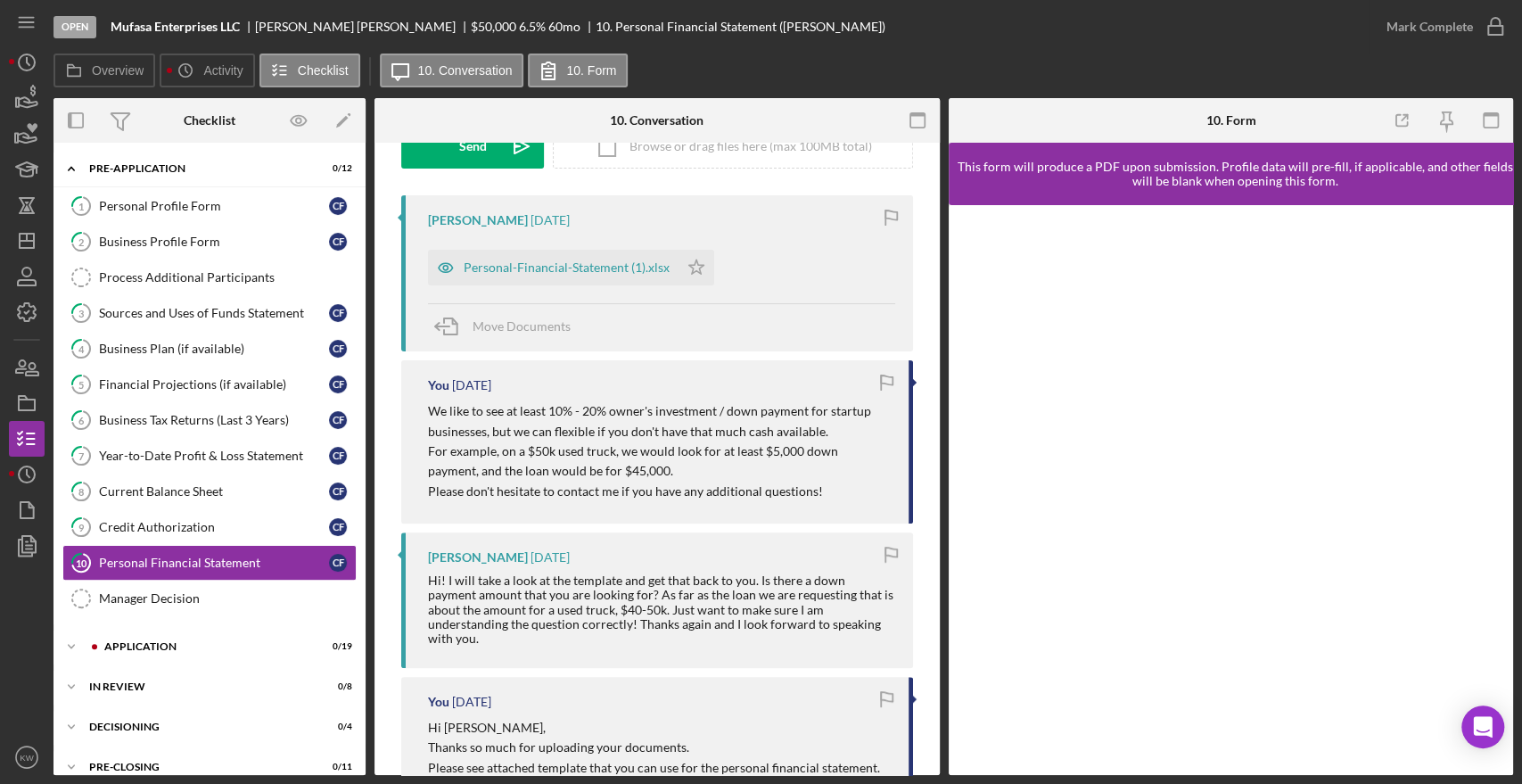
scroll to position [294, 0]
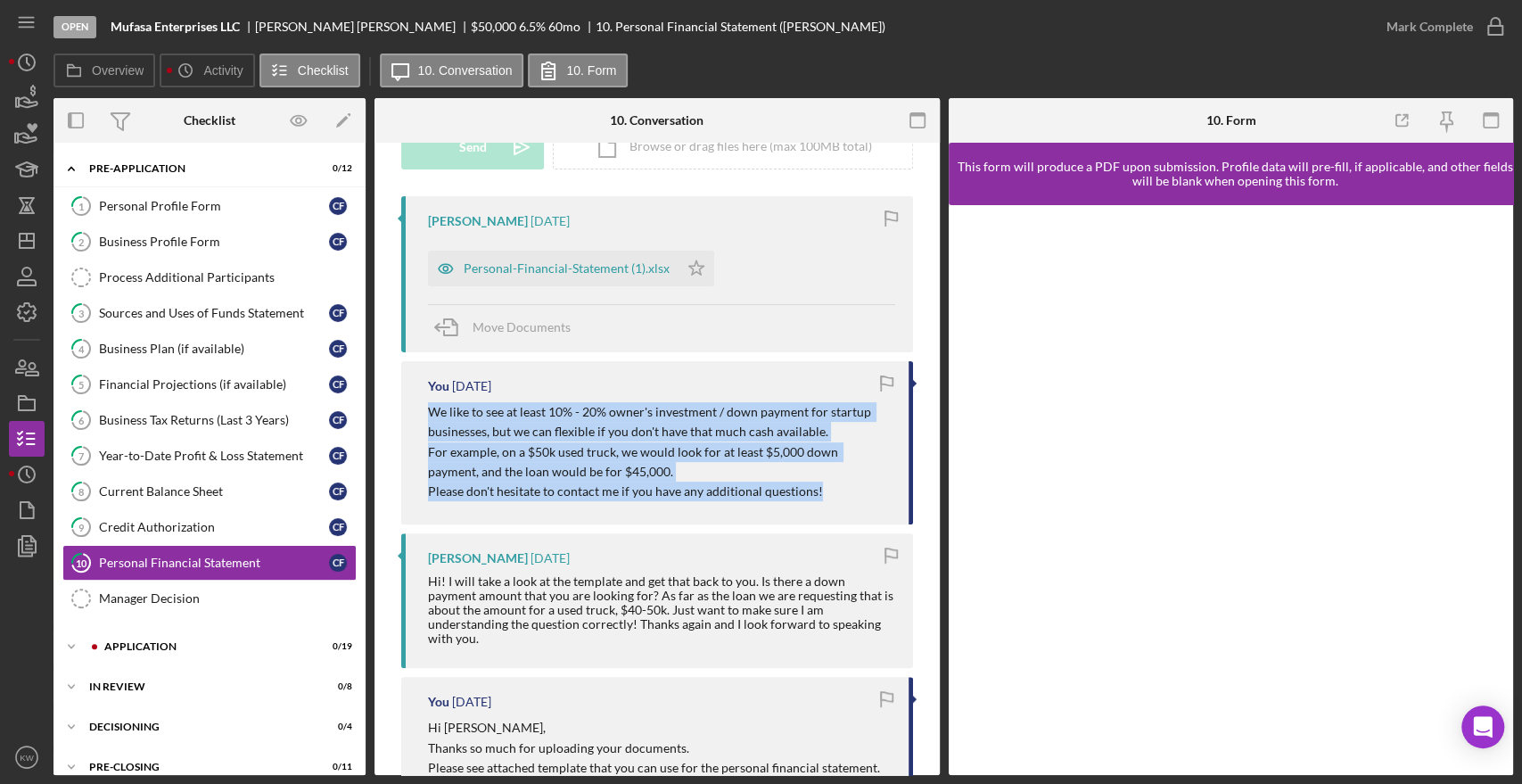
drag, startPoint x: 845, startPoint y: 488, endPoint x: 421, endPoint y: 412, distance: 430.8
click at [421, 412] on div "You 6 days ago We like to see at least 10% - 20% owner's investment / down paym…" at bounding box center [657, 442] width 512 height 163
click at [503, 432] on p "We like to see at least 10% - 20% owner's investment / down payment for startup…" at bounding box center [659, 422] width 463 height 40
drag, startPoint x: 835, startPoint y: 498, endPoint x: 432, endPoint y: 417, distance: 411.1
click at [432, 417] on div "We like to see at least 10% - 20% owner's investment / down payment for startup…" at bounding box center [659, 452] width 463 height 100
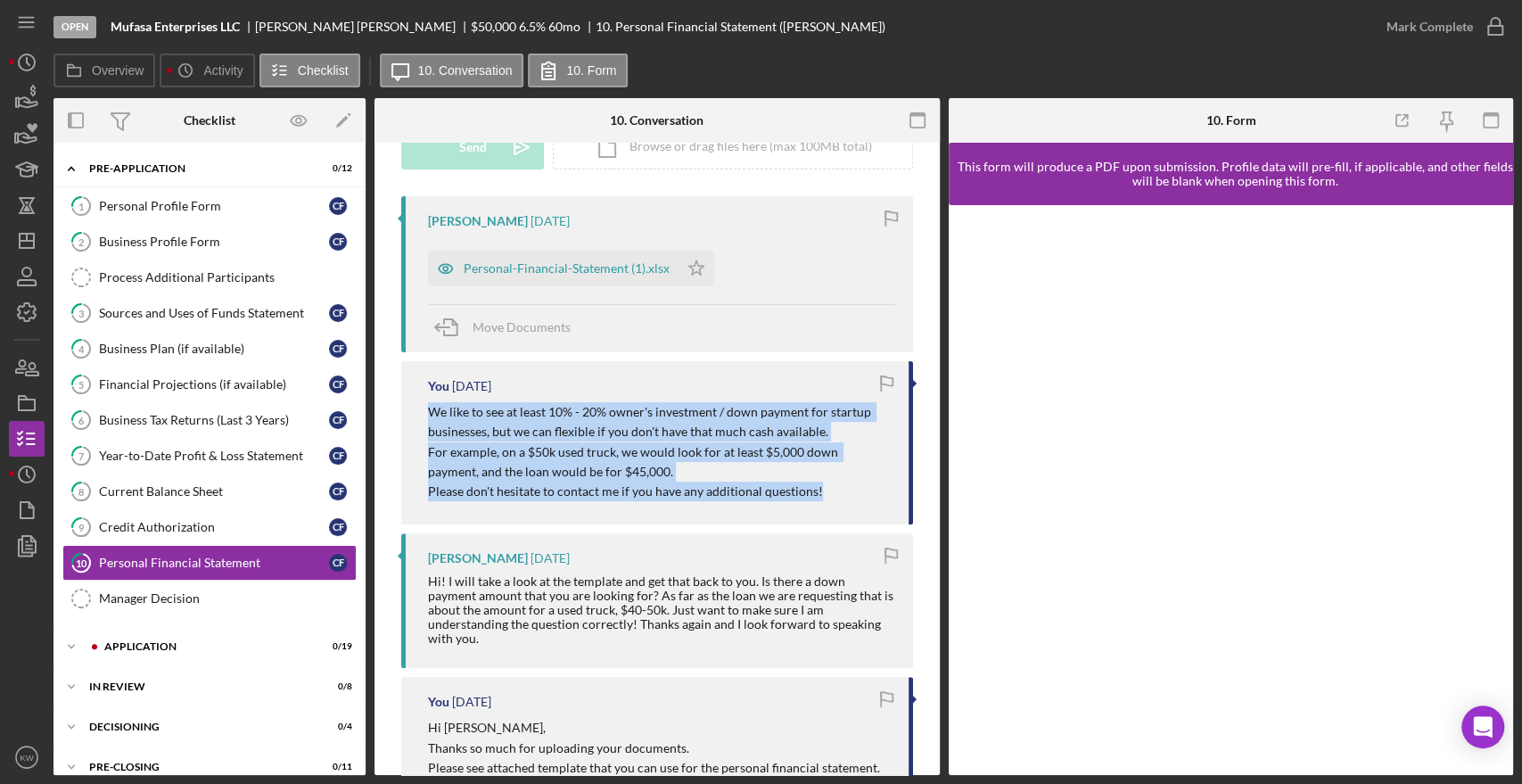
click at [432, 417] on p "We like to see at least 10% - 20% owner's investment / down payment for startup…" at bounding box center [659, 422] width 463 height 40
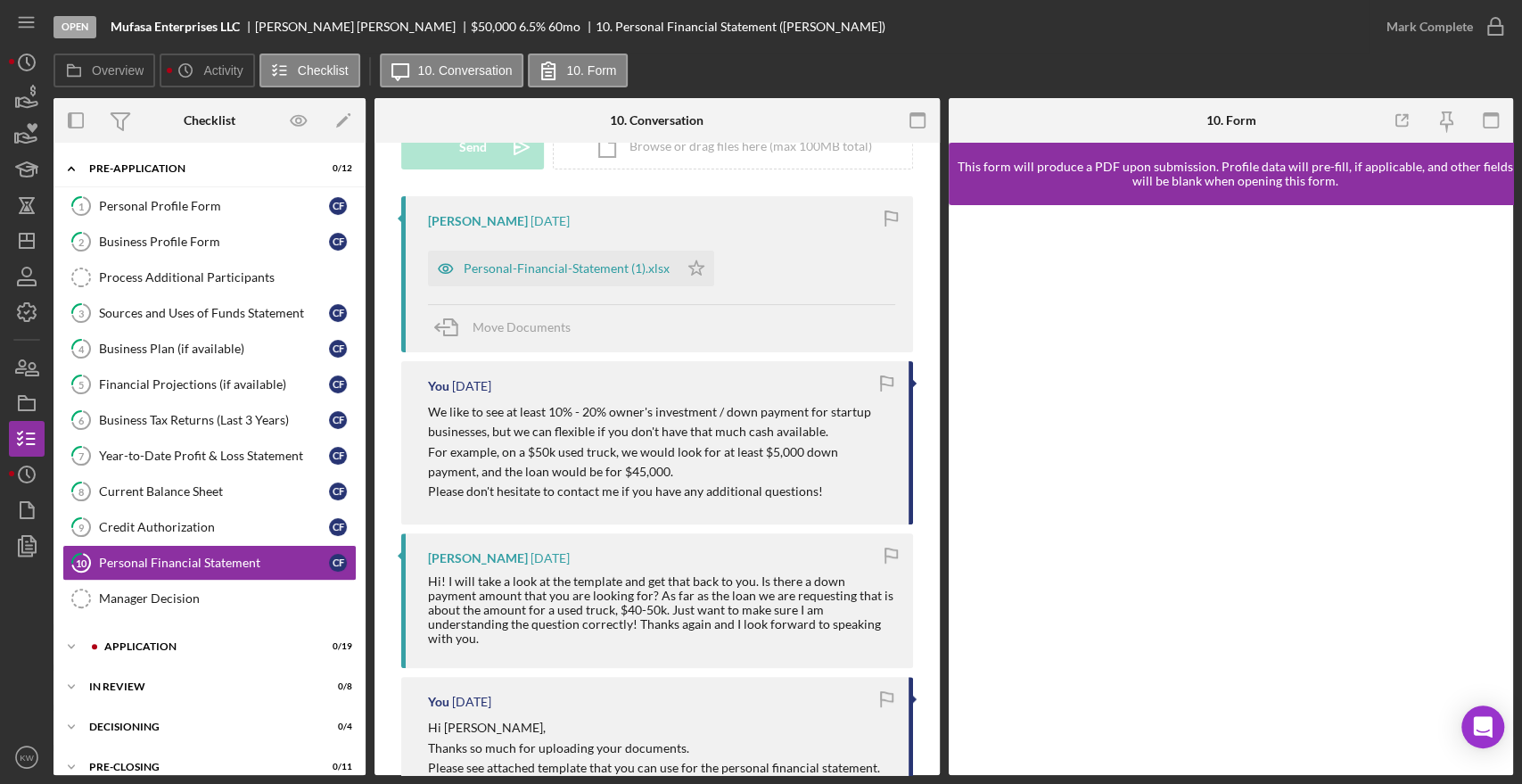
scroll to position [392, 0]
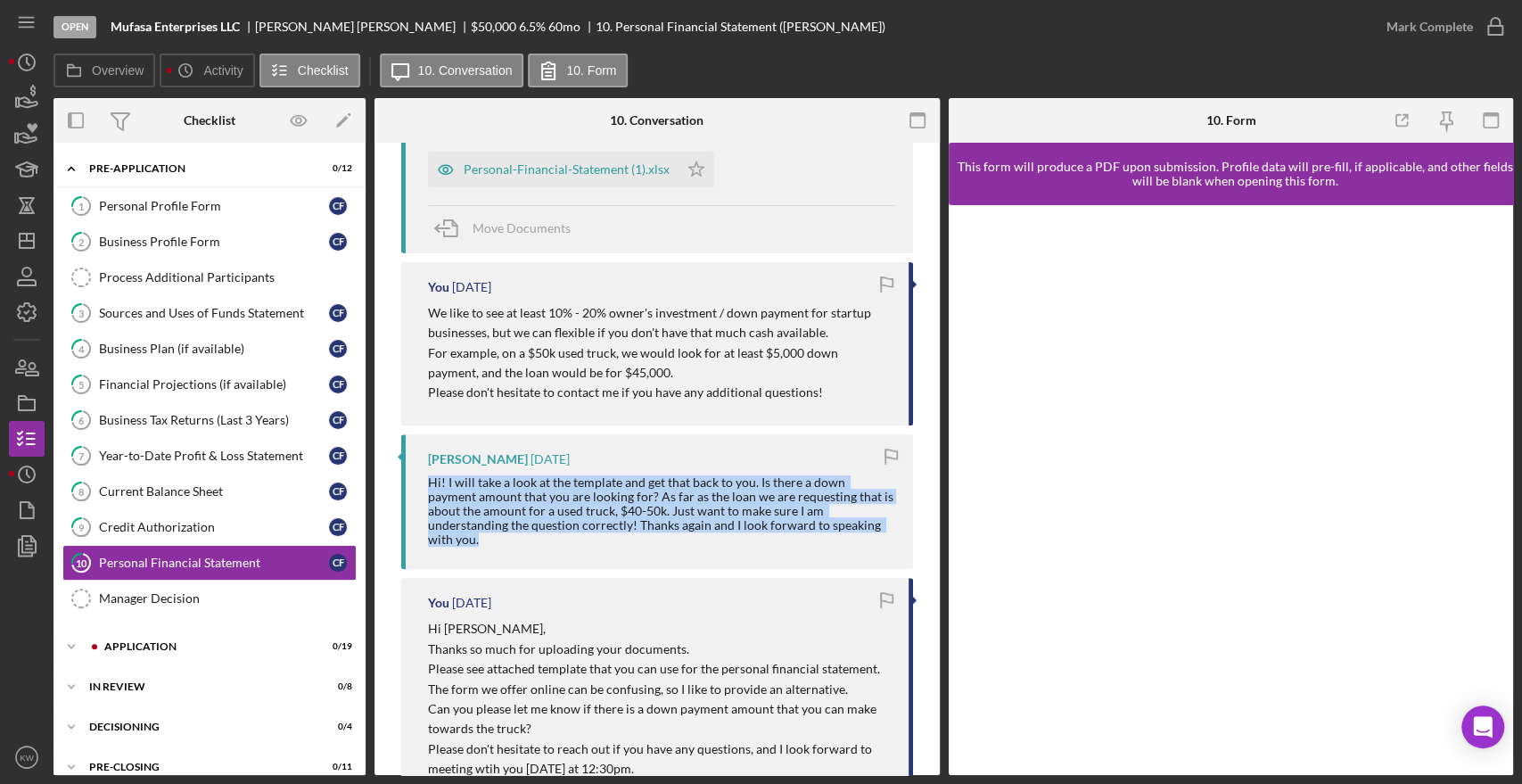
drag, startPoint x: 836, startPoint y: 525, endPoint x: 427, endPoint y: 480, distance: 411.5
click at [428, 480] on div "Hi! I will take a look at the template and get that back to you. Is there a dow…" at bounding box center [662, 511] width 467 height 72
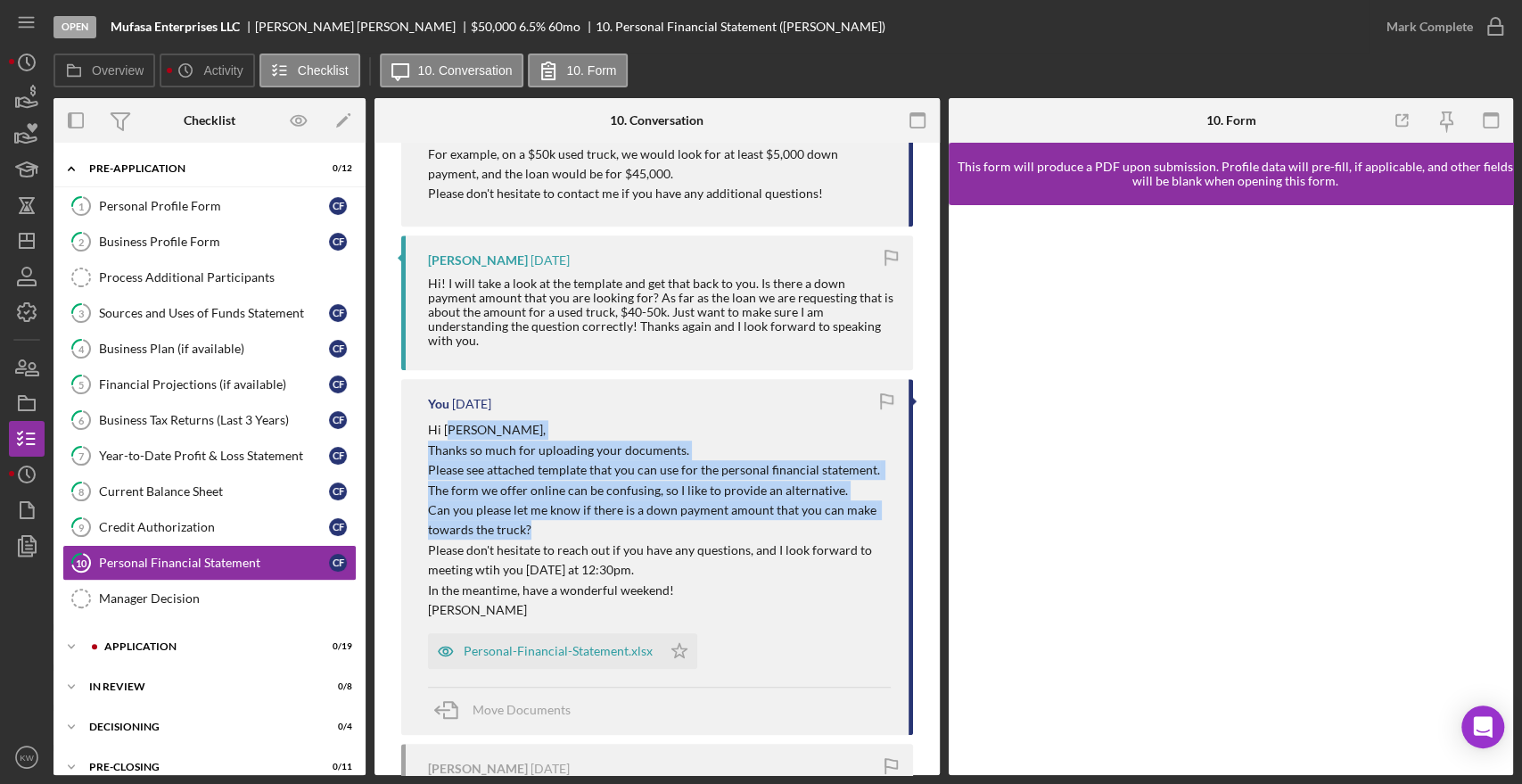
drag, startPoint x: 447, startPoint y: 421, endPoint x: 706, endPoint y: 509, distance: 273.5
click at [706, 509] on div "Hi Courtney, Thanks so much for uploading your documents. Please see attached t…" at bounding box center [659, 519] width 463 height 200
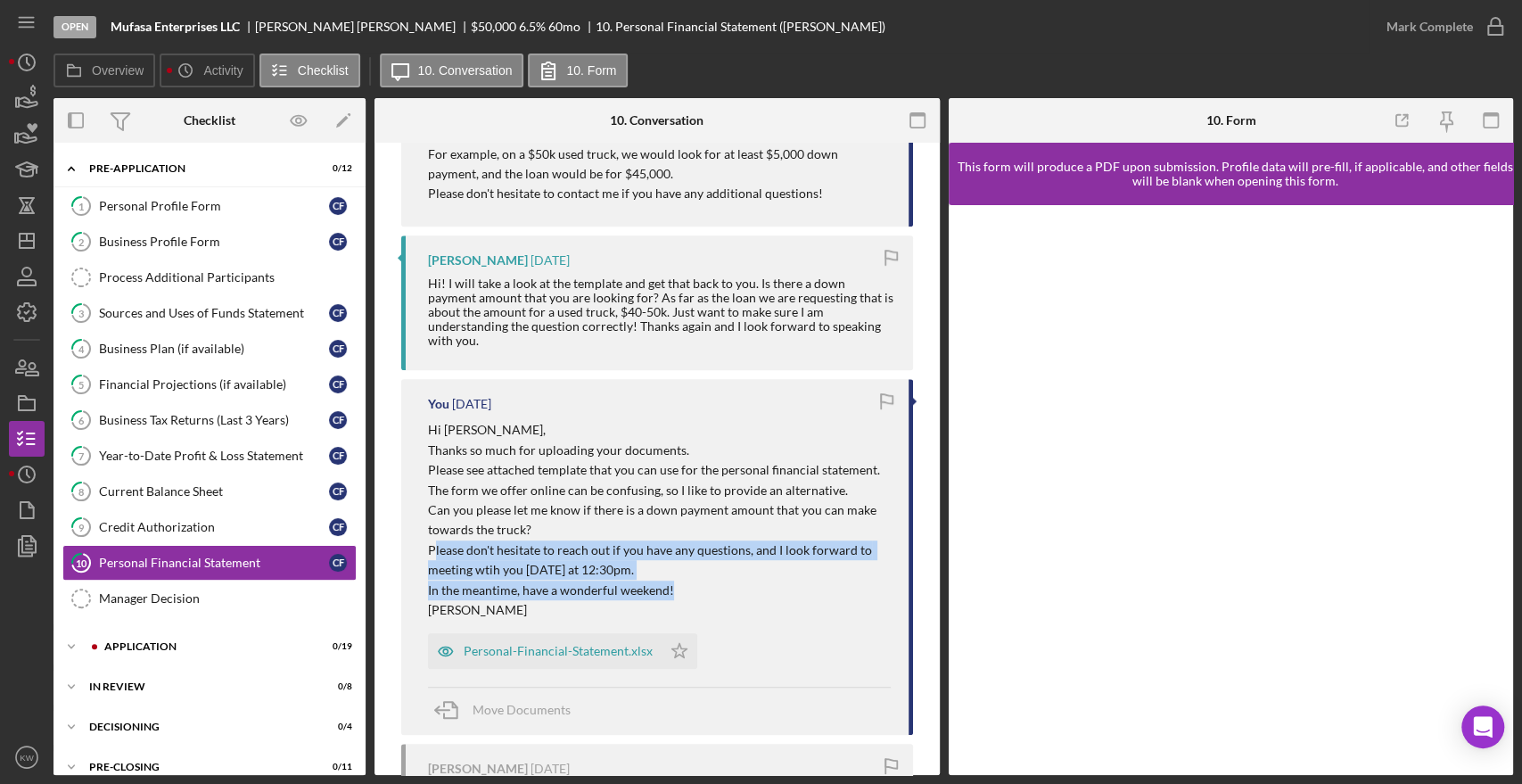
drag, startPoint x: 694, startPoint y: 577, endPoint x: 432, endPoint y: 540, distance: 264.6
click at [432, 540] on div "Hi Courtney, Thanks so much for uploading your documents. Please see attached t…" at bounding box center [659, 519] width 463 height 200
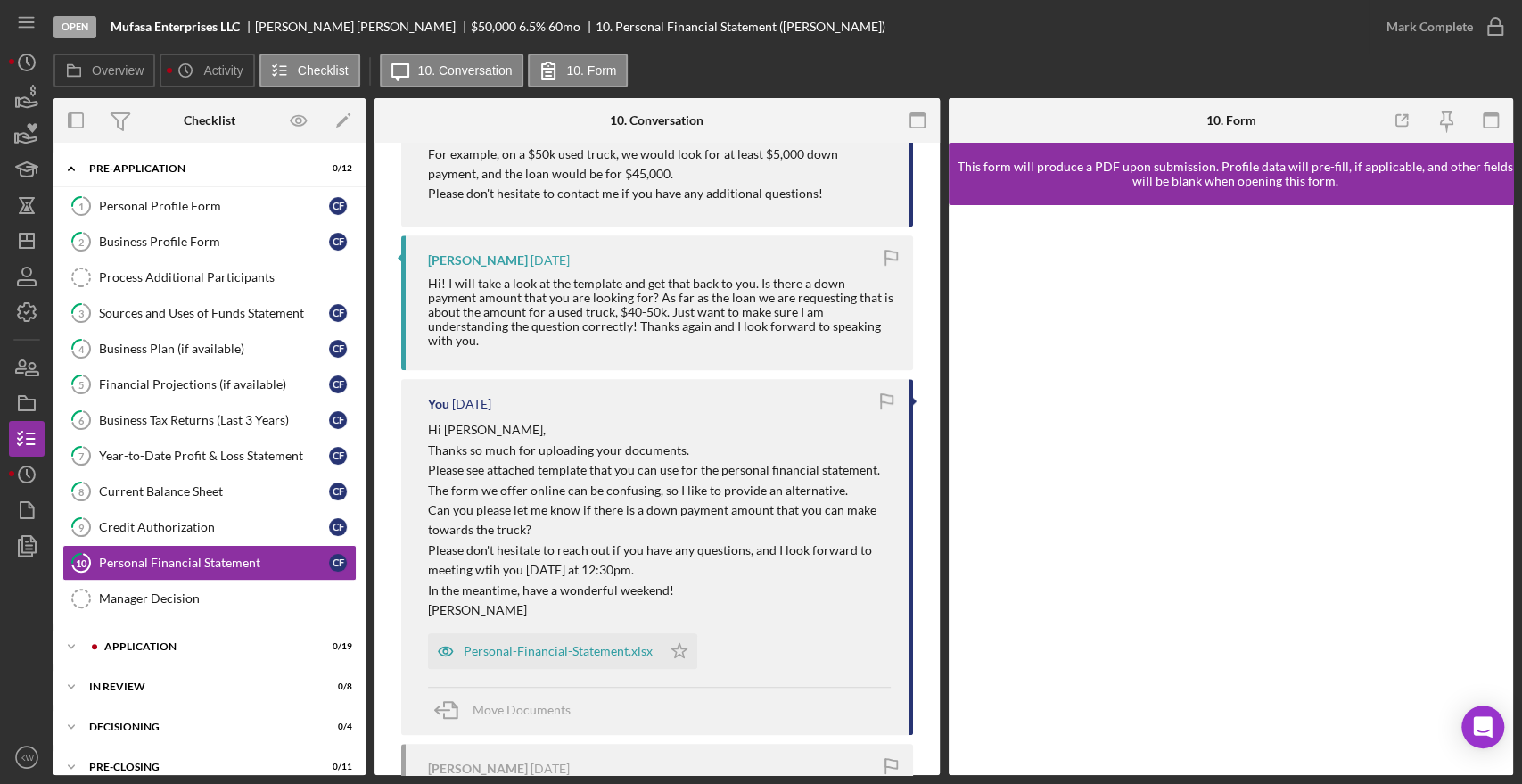
click at [474, 465] on p "Please see attached template that you can use for the personal financial statem…" at bounding box center [659, 480] width 463 height 40
drag, startPoint x: 578, startPoint y: 520, endPoint x: 427, endPoint y: 491, distance: 153.8
click at [427, 491] on div "You 6 days ago Hi Courtney, Thanks so much for uploading your documents. Please…" at bounding box center [657, 557] width 512 height 356
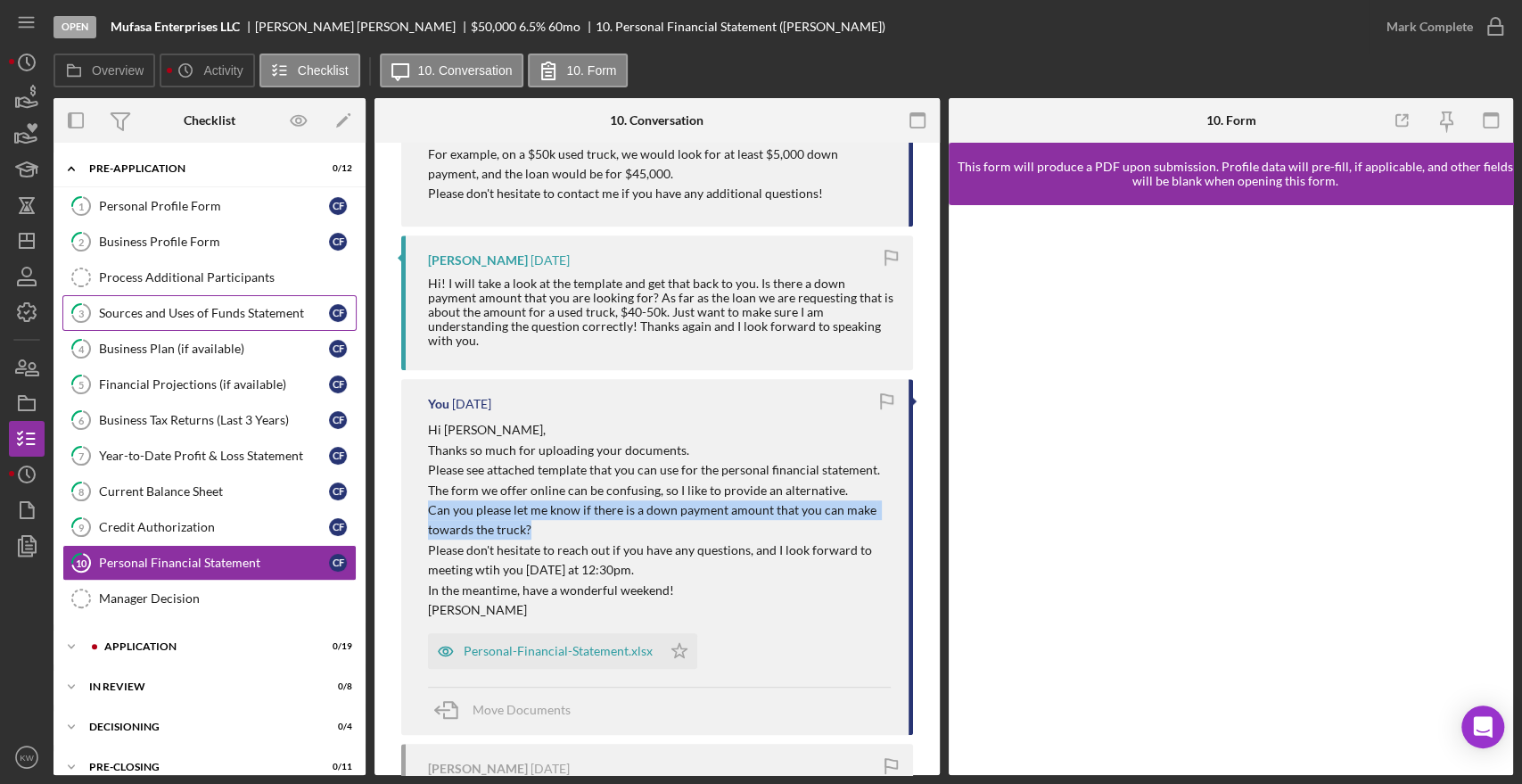
click at [180, 312] on div "Sources and Uses of Funds Statement" at bounding box center [214, 313] width 230 height 15
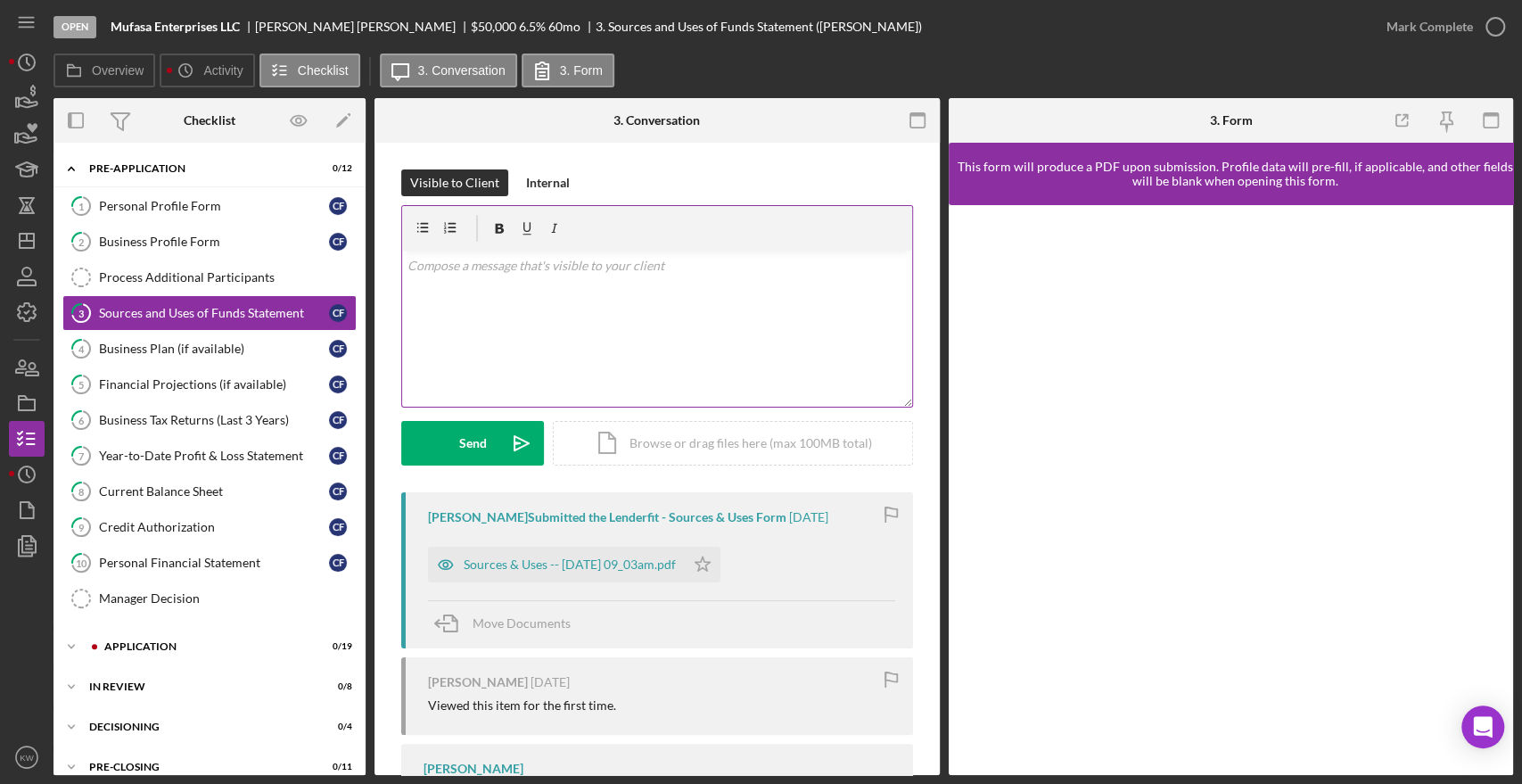
click at [613, 312] on div "v Color teal Color pink Remove color Add row above Add row below Add column bef…" at bounding box center [657, 329] width 510 height 156
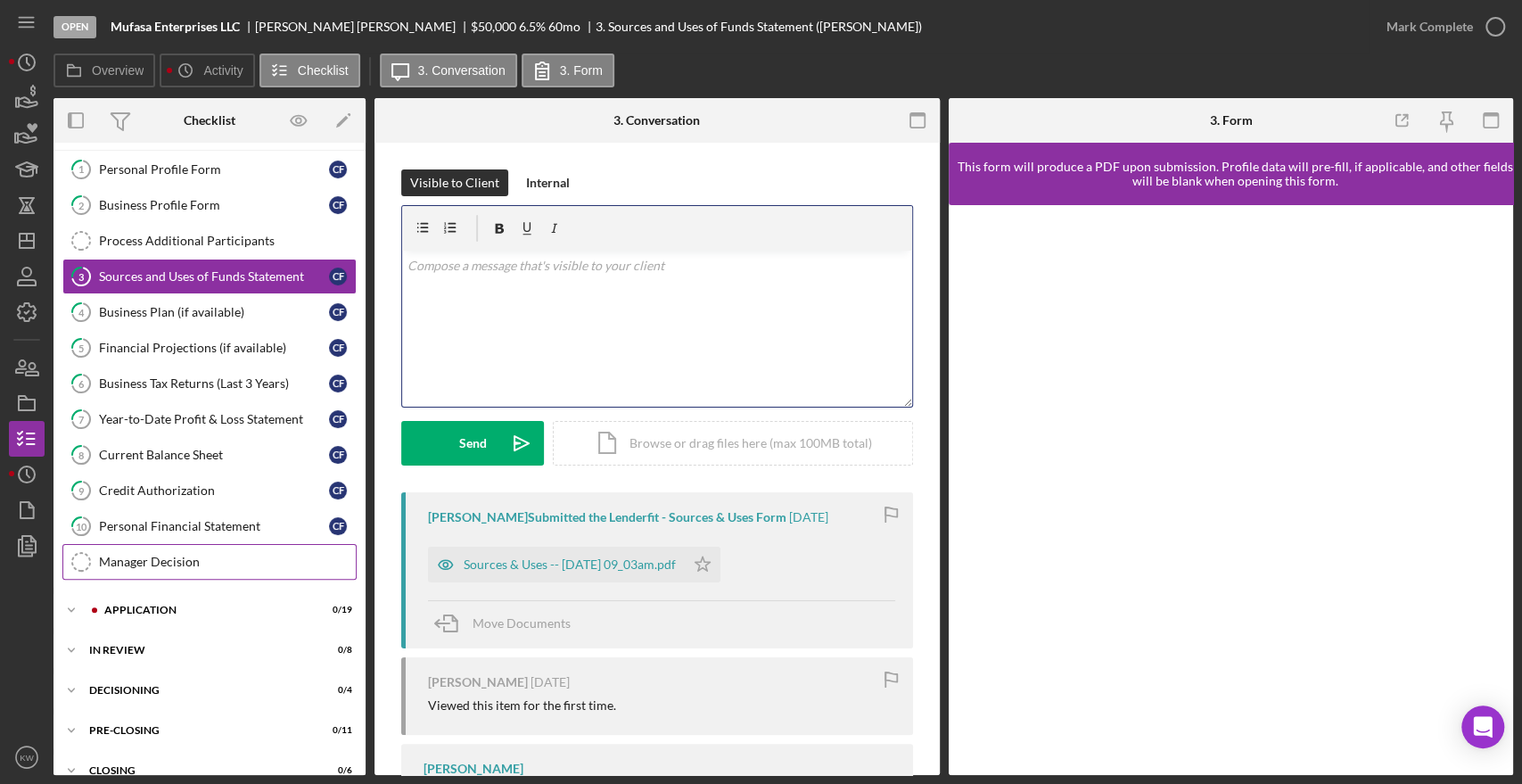
scroll to position [98, 0]
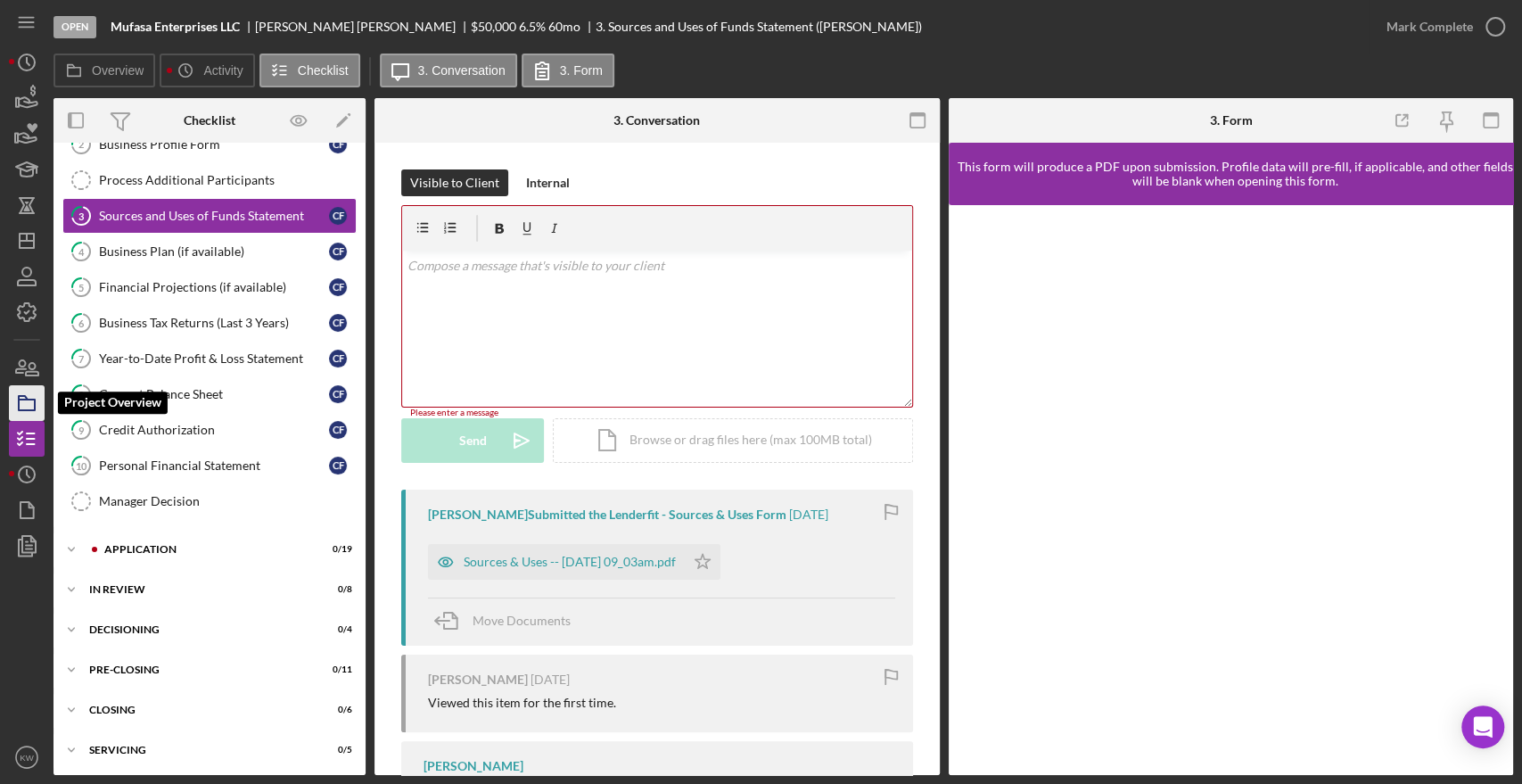
click at [28, 407] on icon "button" at bounding box center [27, 403] width 44 height 44
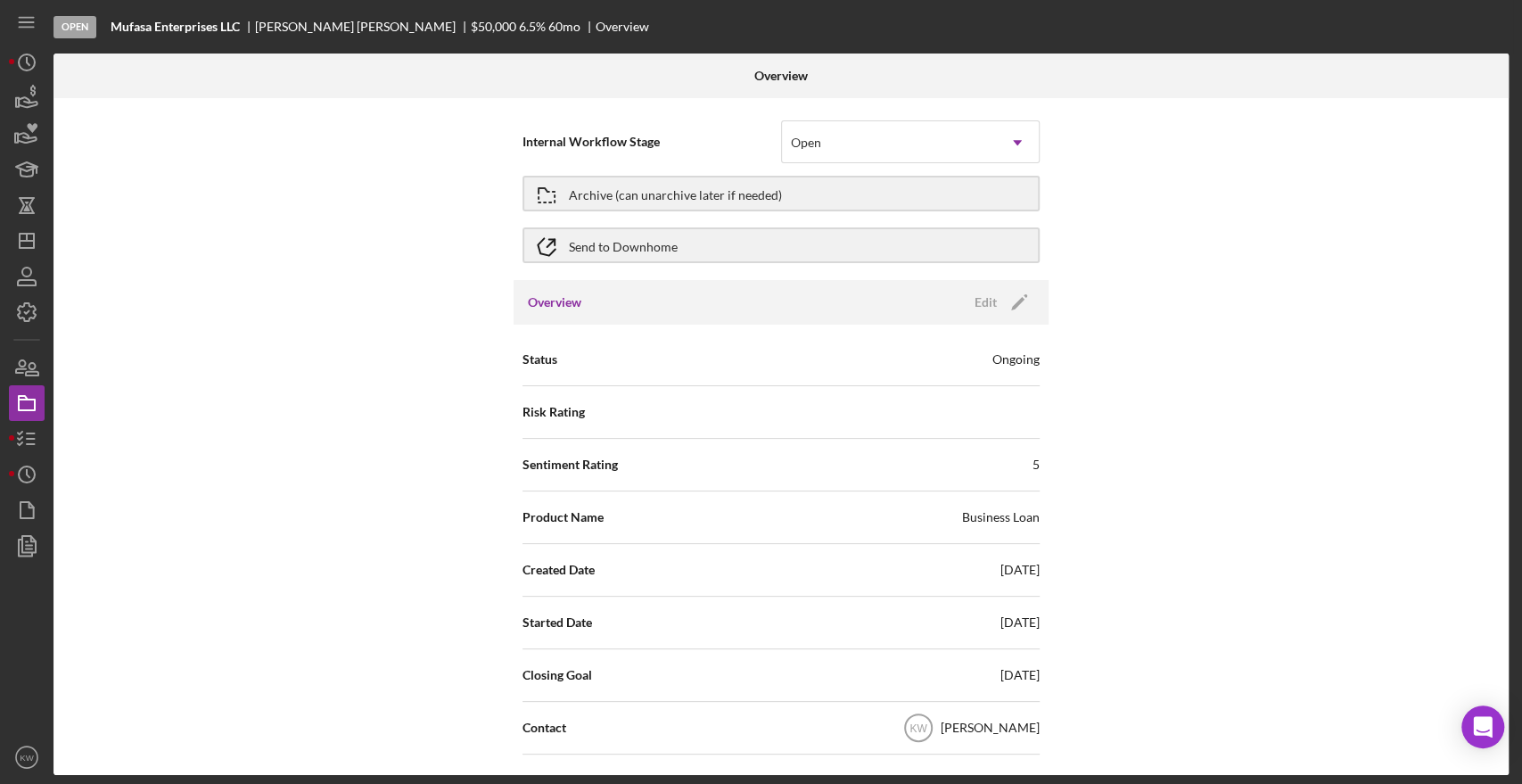
drag, startPoint x: 1030, startPoint y: 569, endPoint x: 948, endPoint y: 569, distance: 82.0
click at [948, 569] on div "Created Date 09/11/2025" at bounding box center [781, 570] width 517 height 44
click at [1000, 568] on div "09/11/2025" at bounding box center [1020, 569] width 40 height 17
click at [28, 436] on icon "button" at bounding box center [27, 439] width 44 height 44
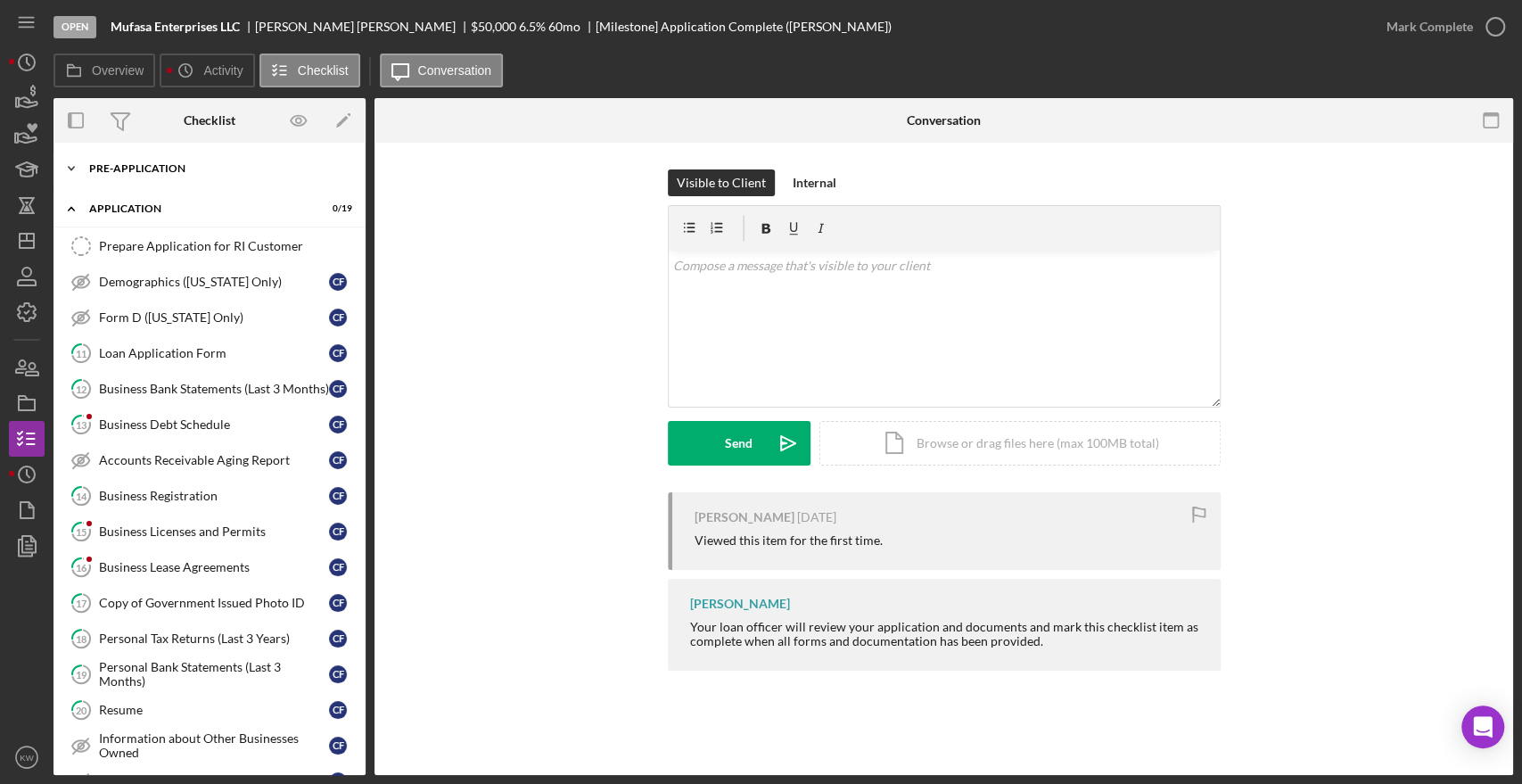
click at [110, 172] on div "Pre-Application" at bounding box center [216, 168] width 254 height 11
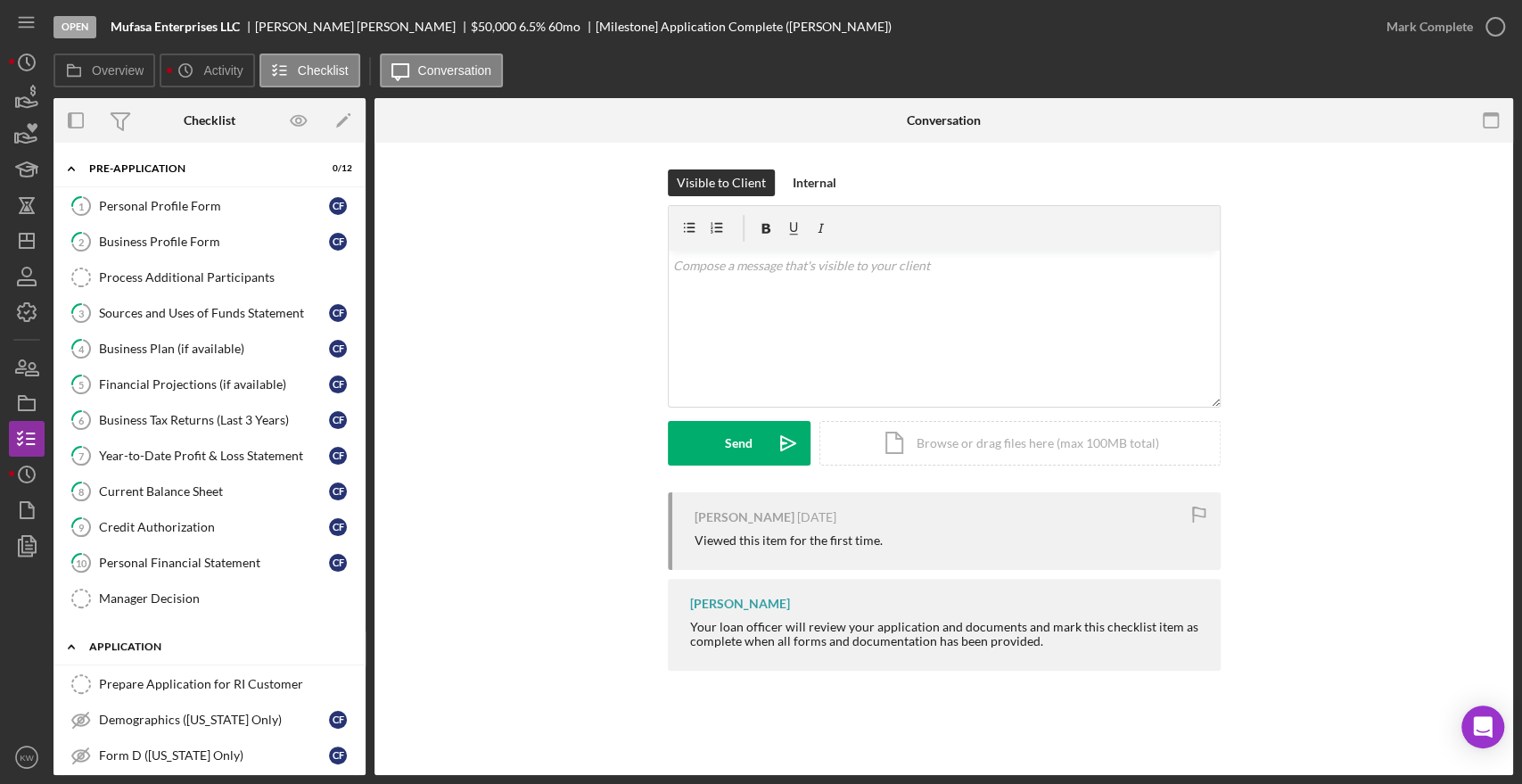
click at [121, 642] on div "Application" at bounding box center [216, 647] width 254 height 11
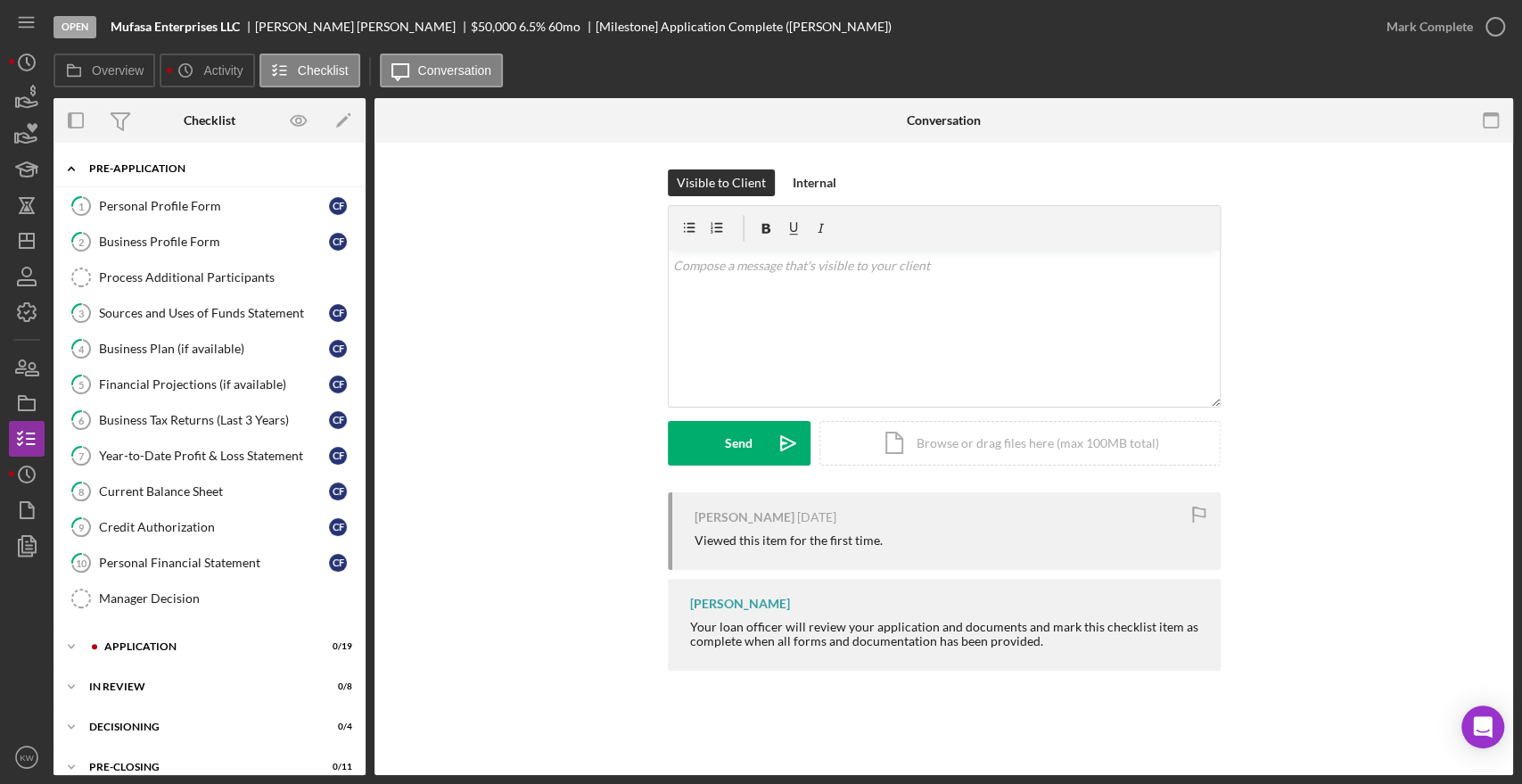
click at [110, 174] on div "Icon/Expander Pre-Application 0 / 12" at bounding box center [209, 169] width 312 height 37
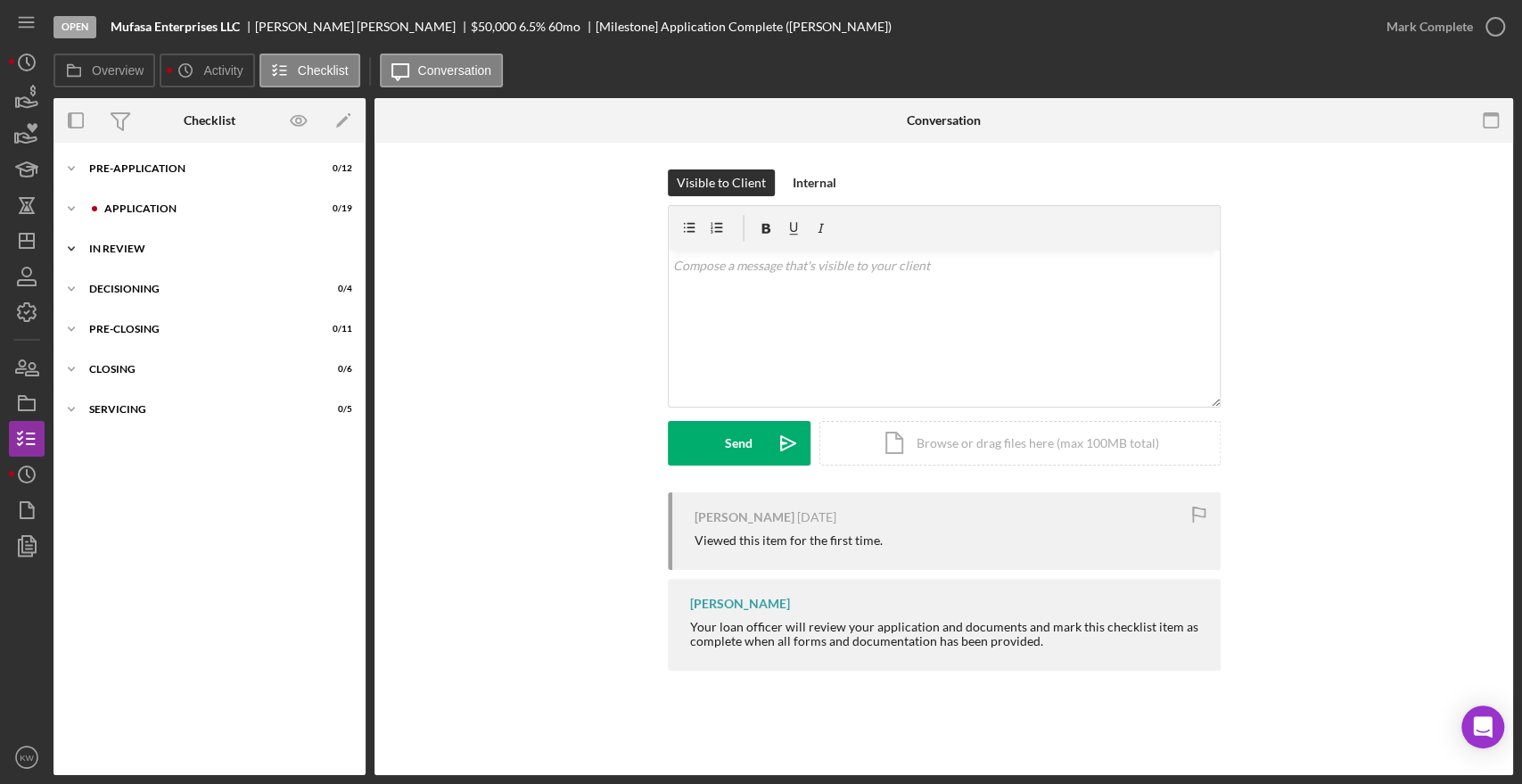
click at [112, 249] on div "In Review" at bounding box center [216, 249] width 254 height 11
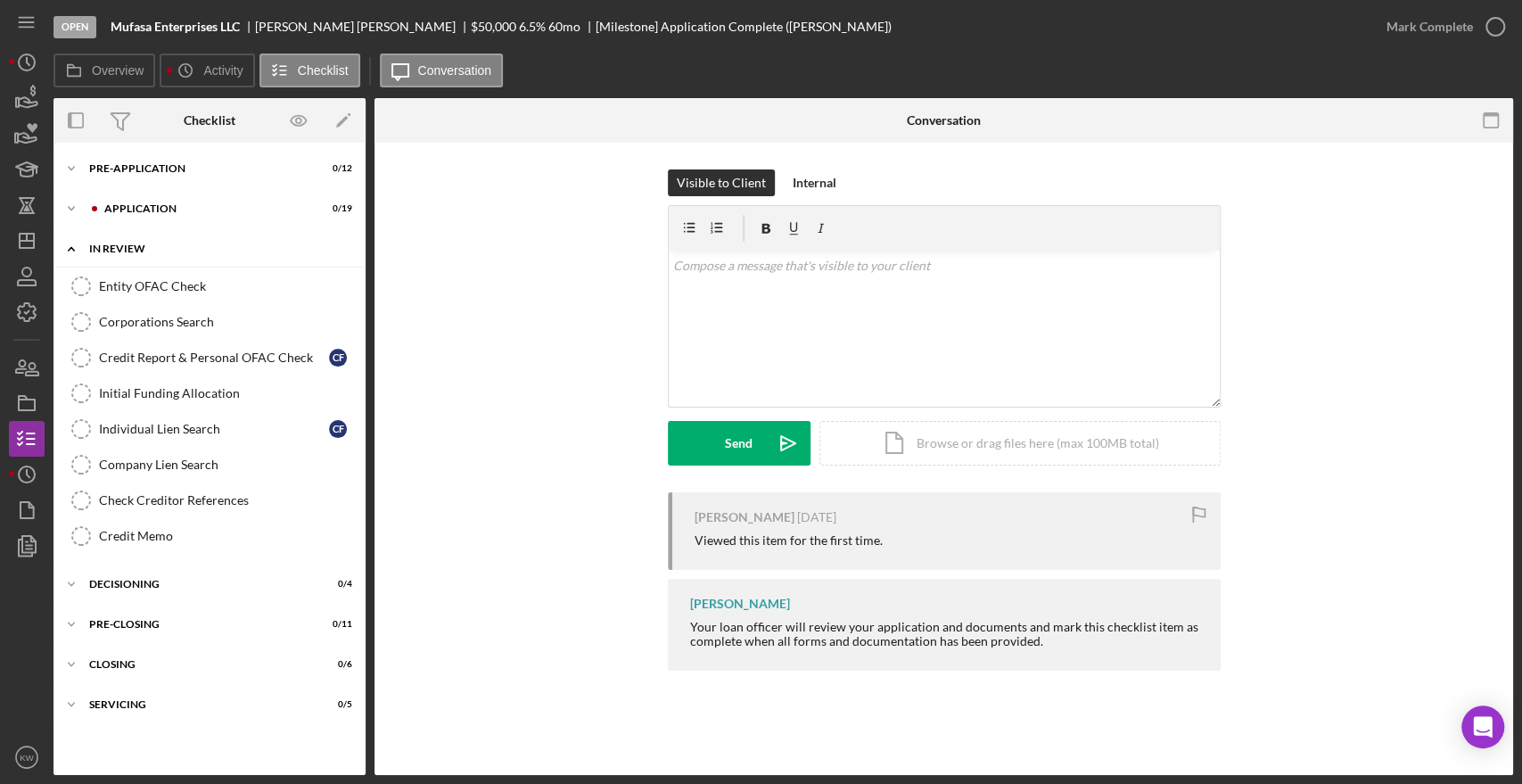
click at [79, 253] on icon "Icon/Expander" at bounding box center [71, 248] width 36 height 36
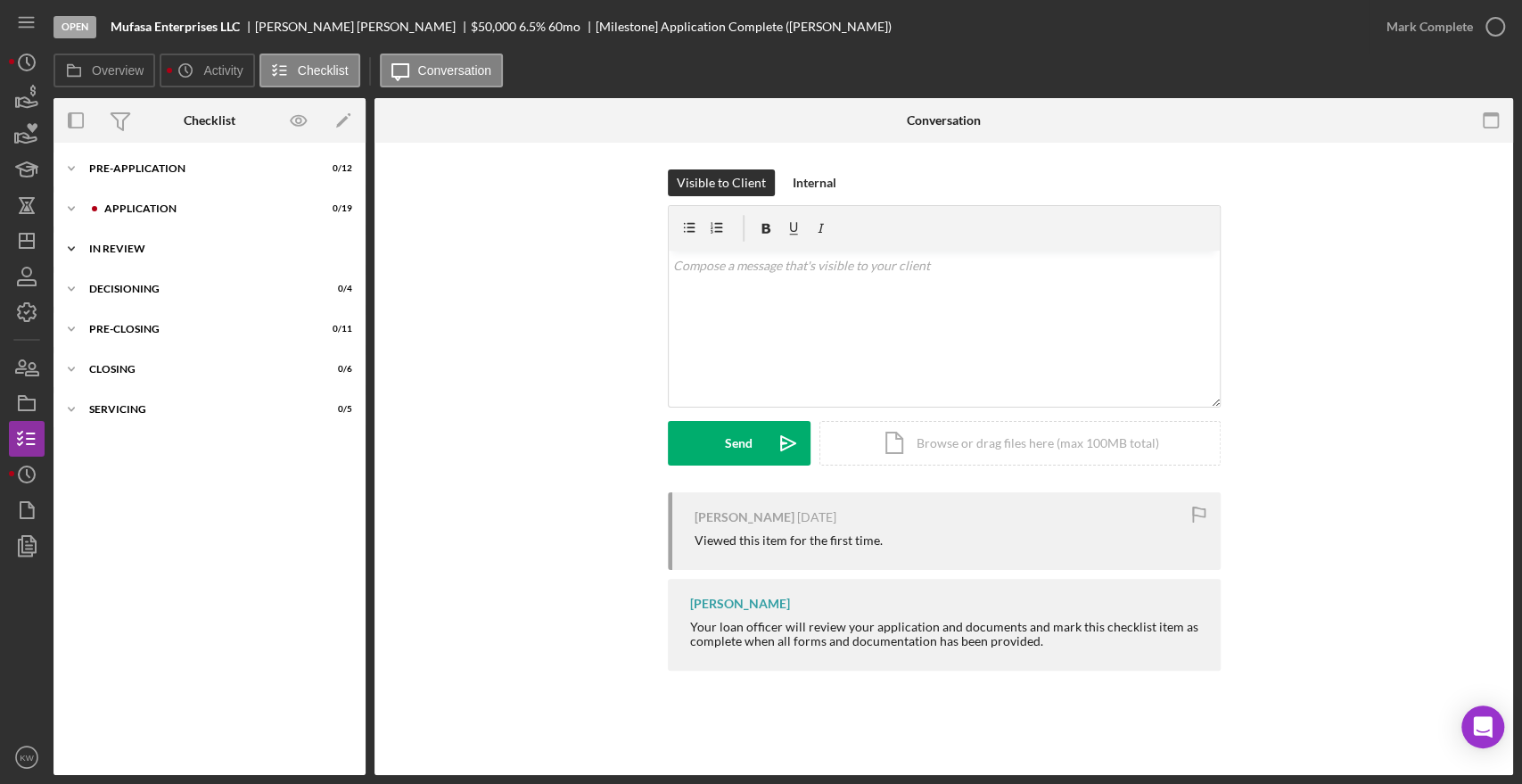
click at [75, 248] on icon "Icon/Expander" at bounding box center [71, 248] width 36 height 36
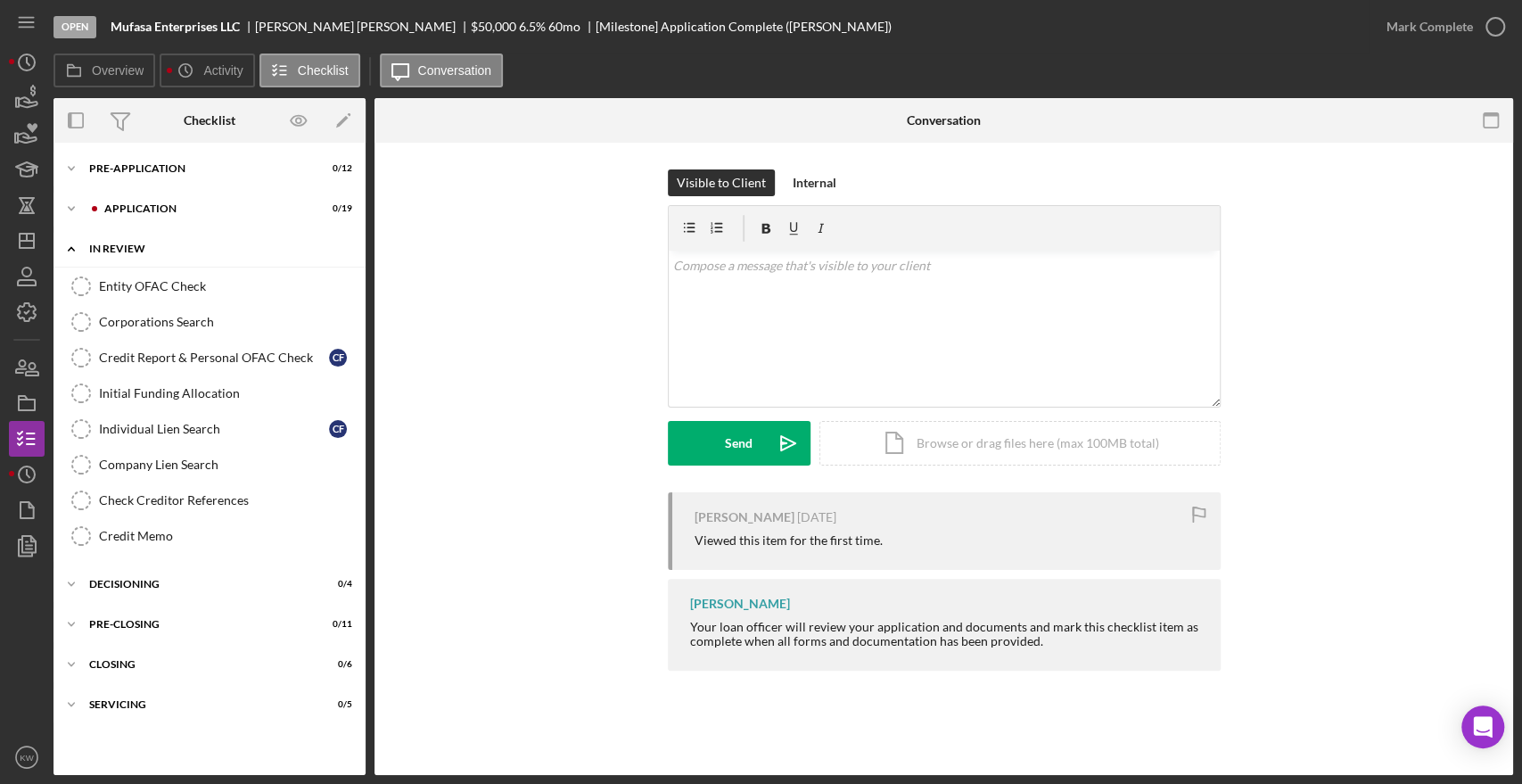
click at [75, 248] on icon "Icon/Expander" at bounding box center [71, 248] width 36 height 36
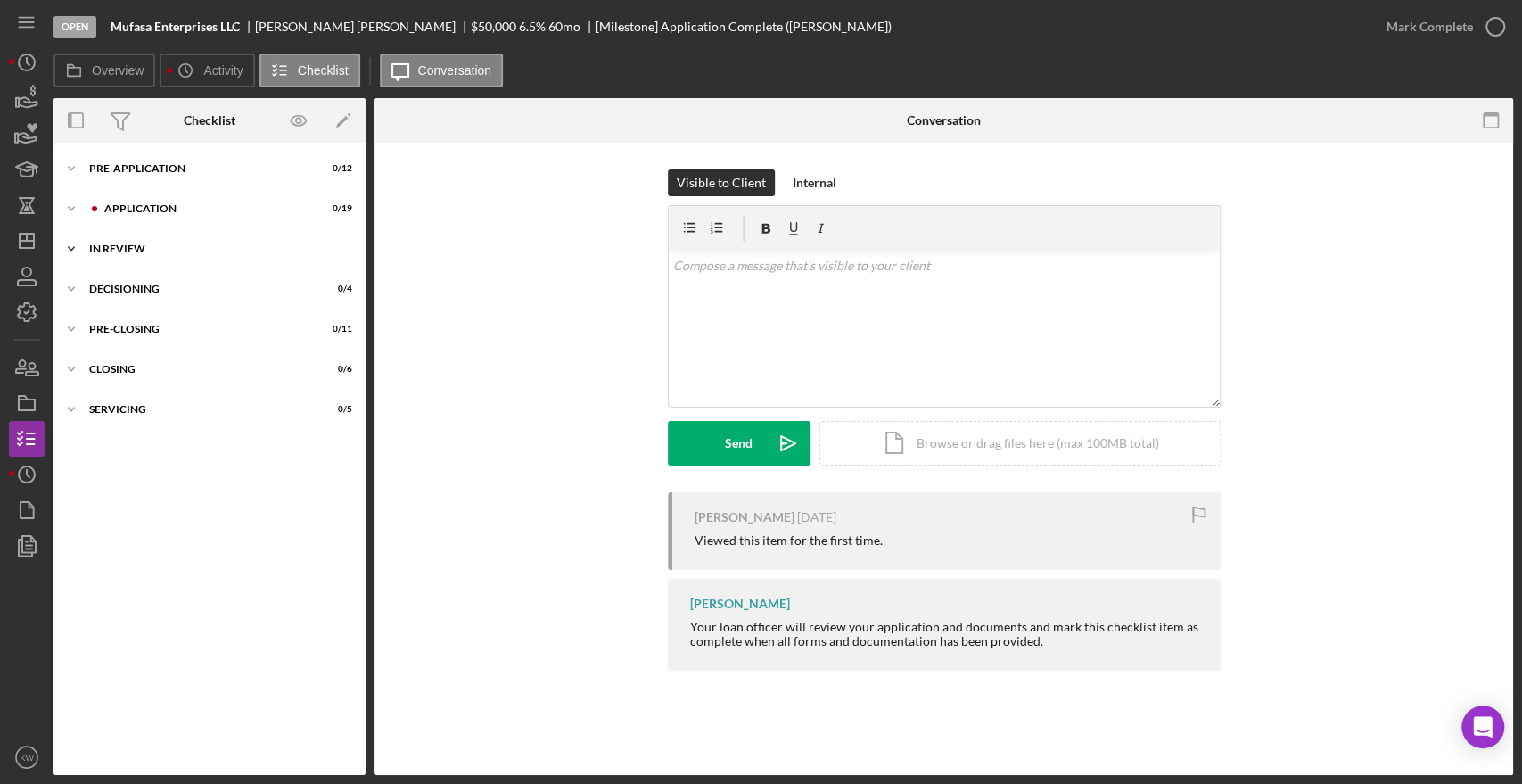
click at [98, 244] on div "In Review" at bounding box center [216, 249] width 254 height 11
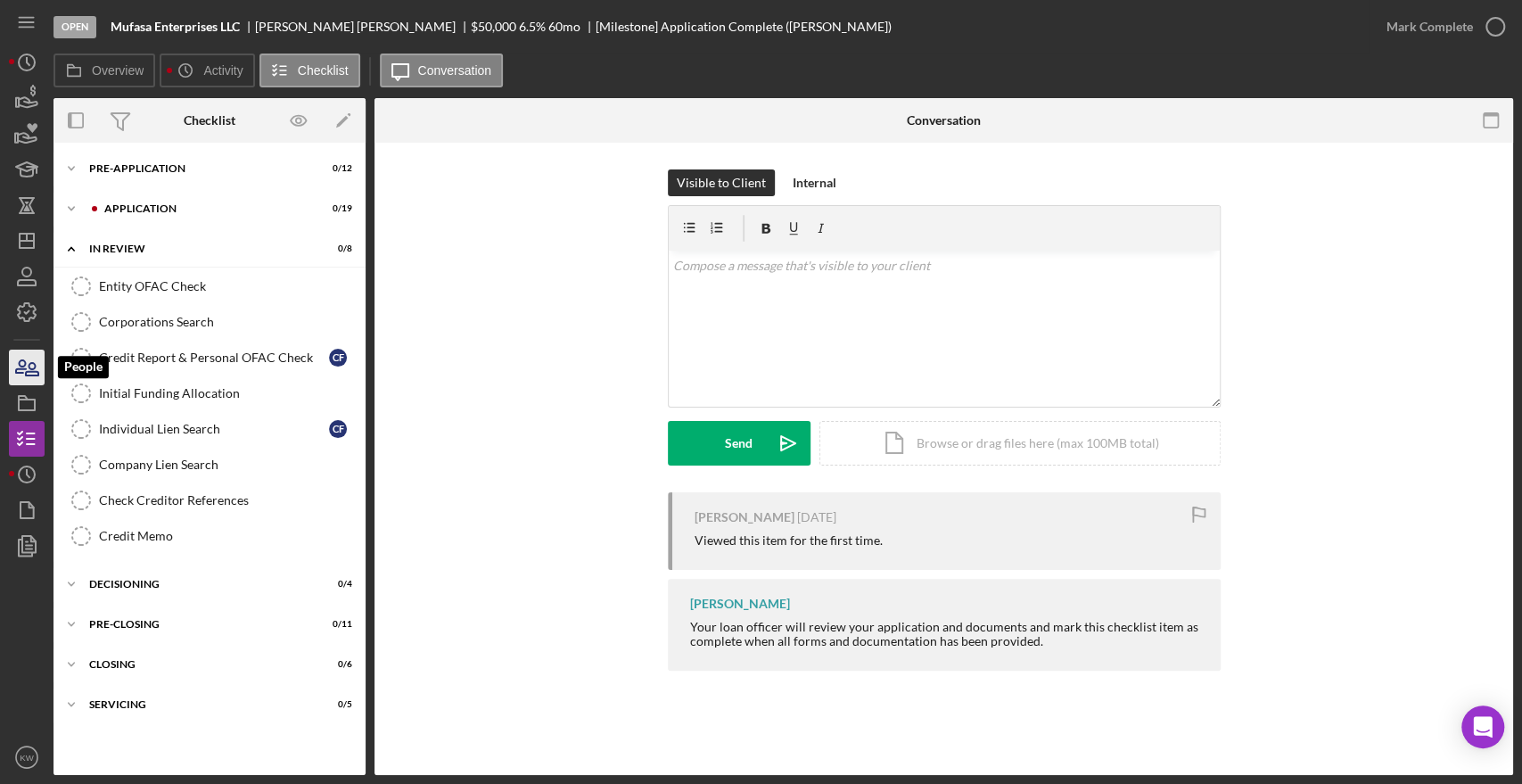
click at [24, 370] on icon "button" at bounding box center [27, 367] width 44 height 44
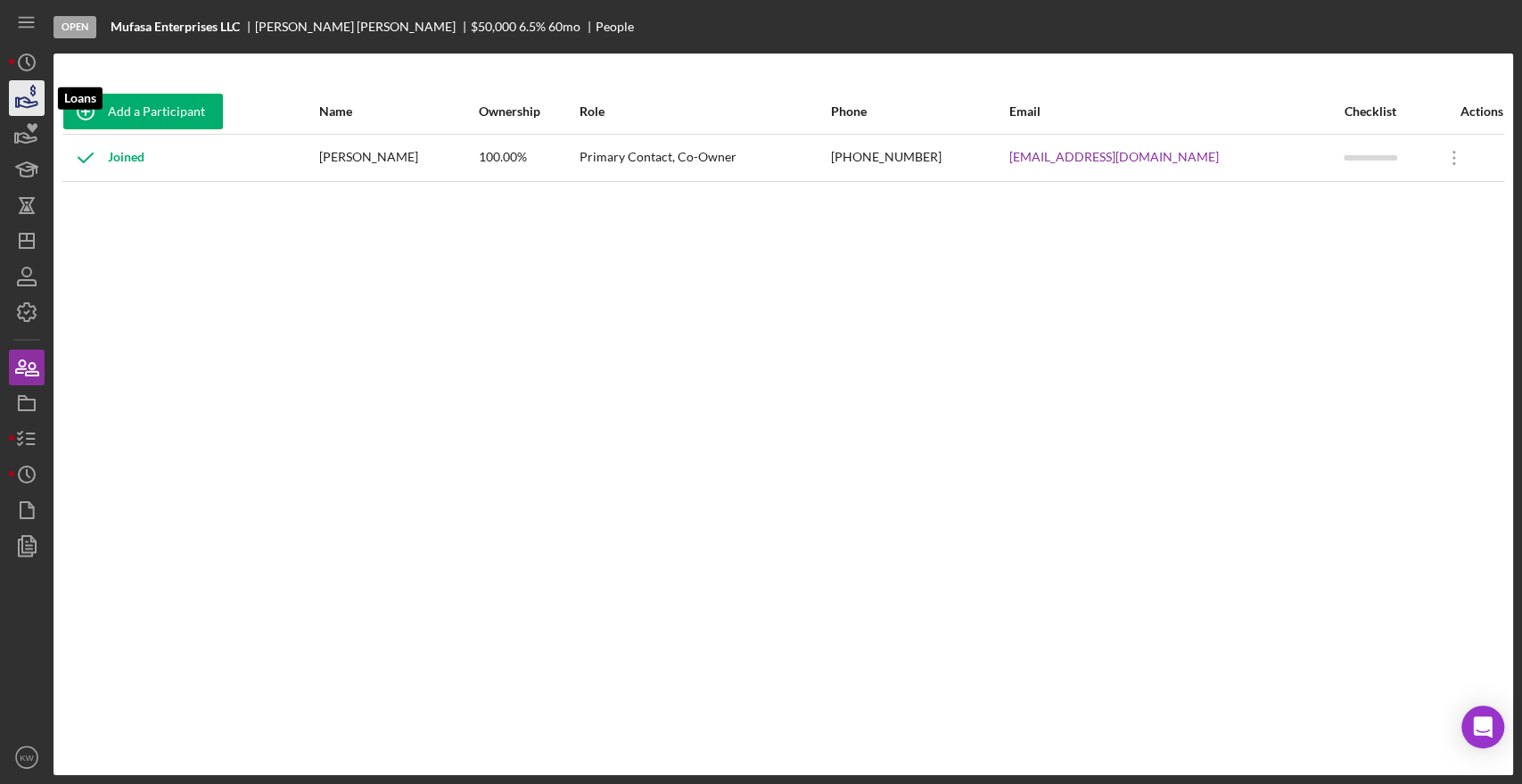
click at [22, 95] on icon "button" at bounding box center [27, 98] width 44 height 44
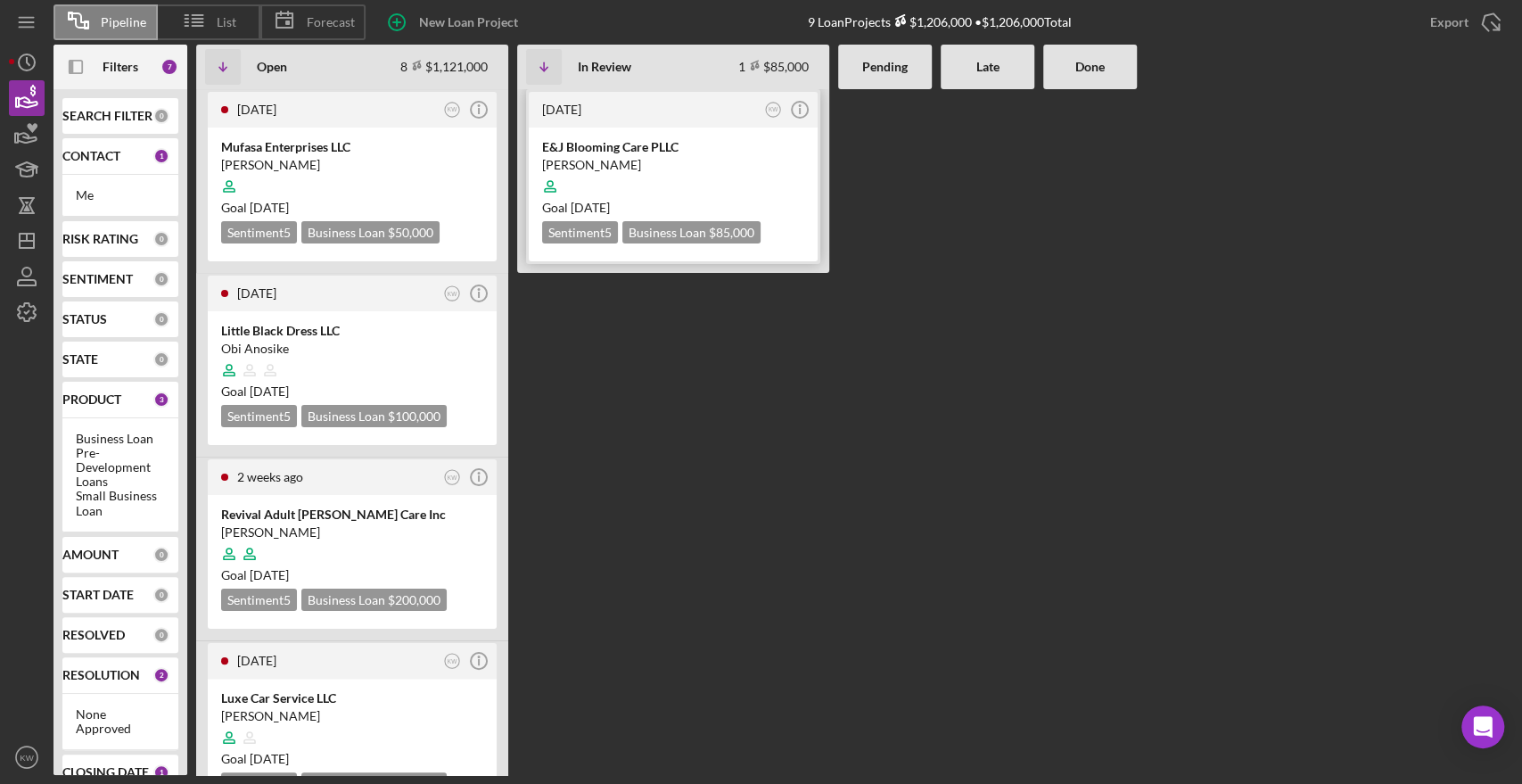
click at [617, 165] on div "Eliana Valdez" at bounding box center [673, 165] width 262 height 17
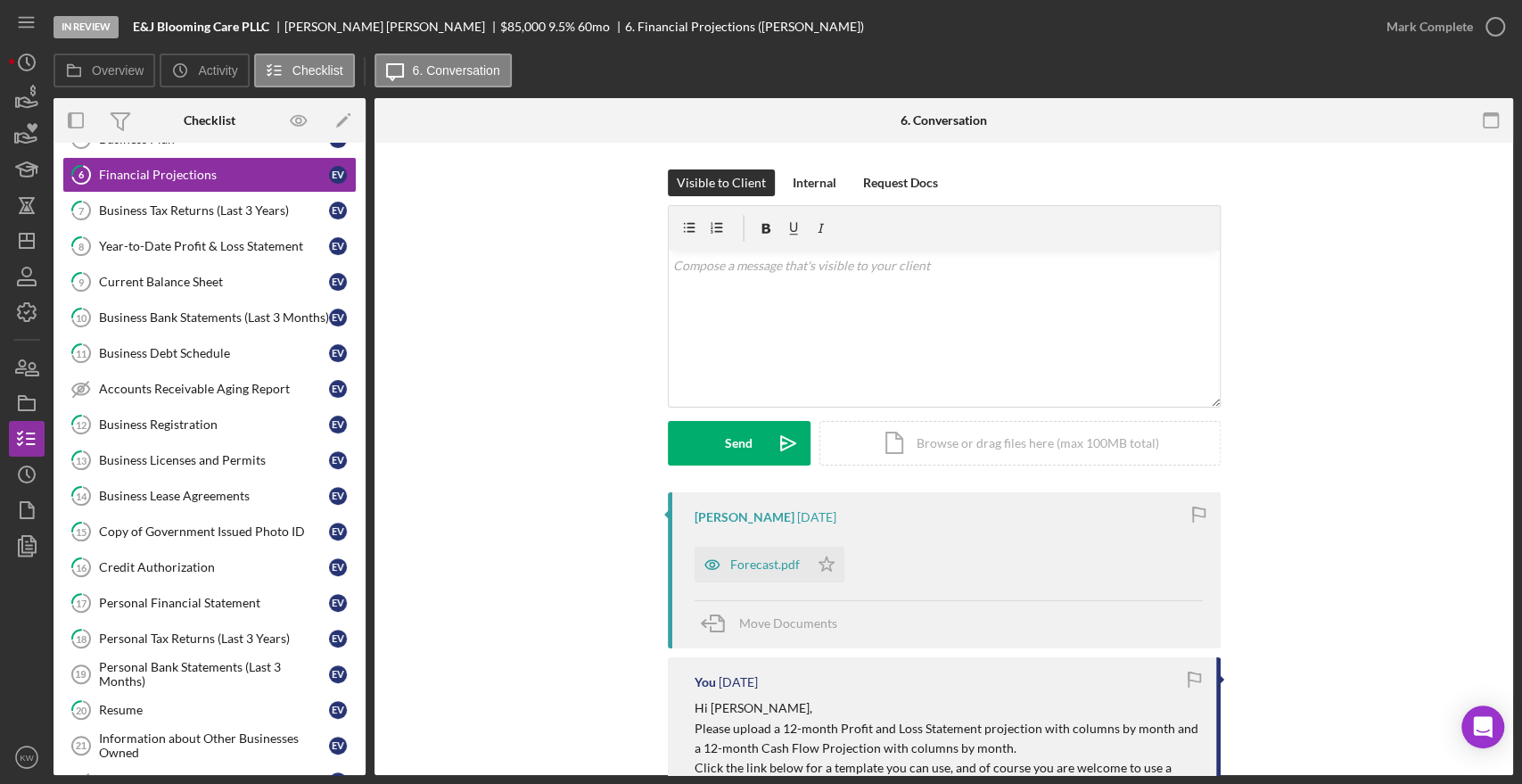
scroll to position [624, 0]
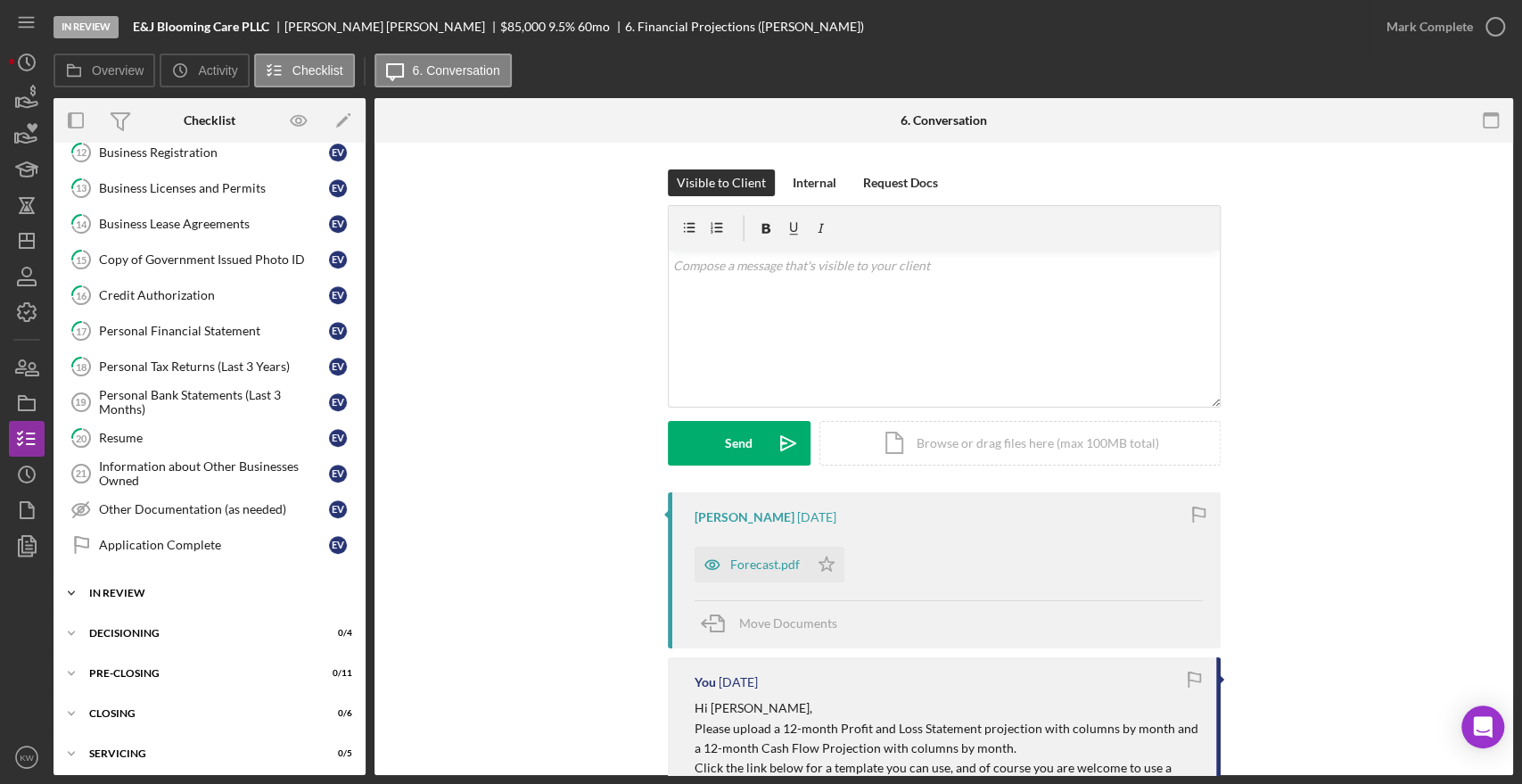
click at [126, 588] on div "In Review" at bounding box center [216, 594] width 254 height 11
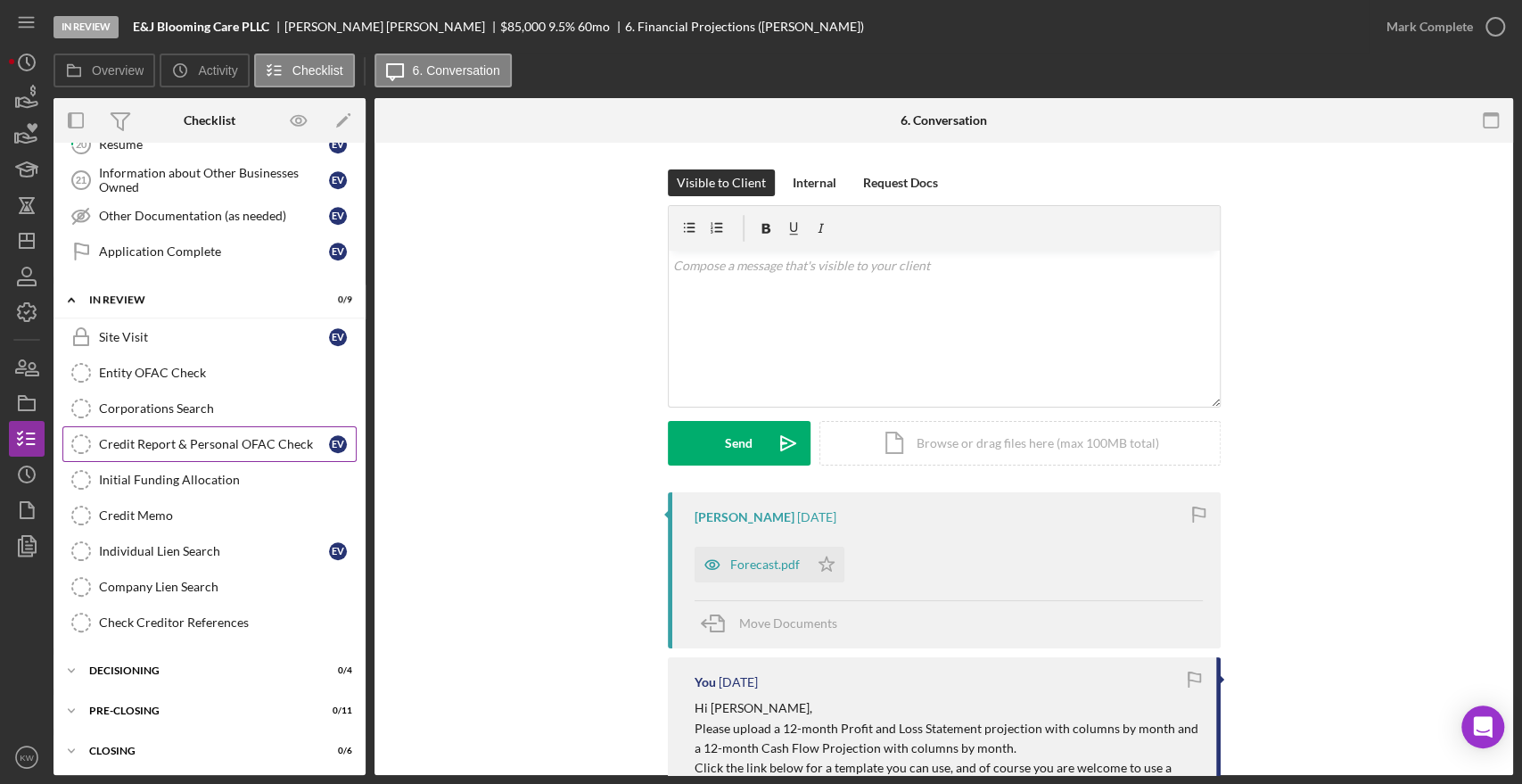
scroll to position [921, 0]
click at [278, 433] on div "Credit Report & Personal OFAC Check" at bounding box center [214, 441] width 230 height 15
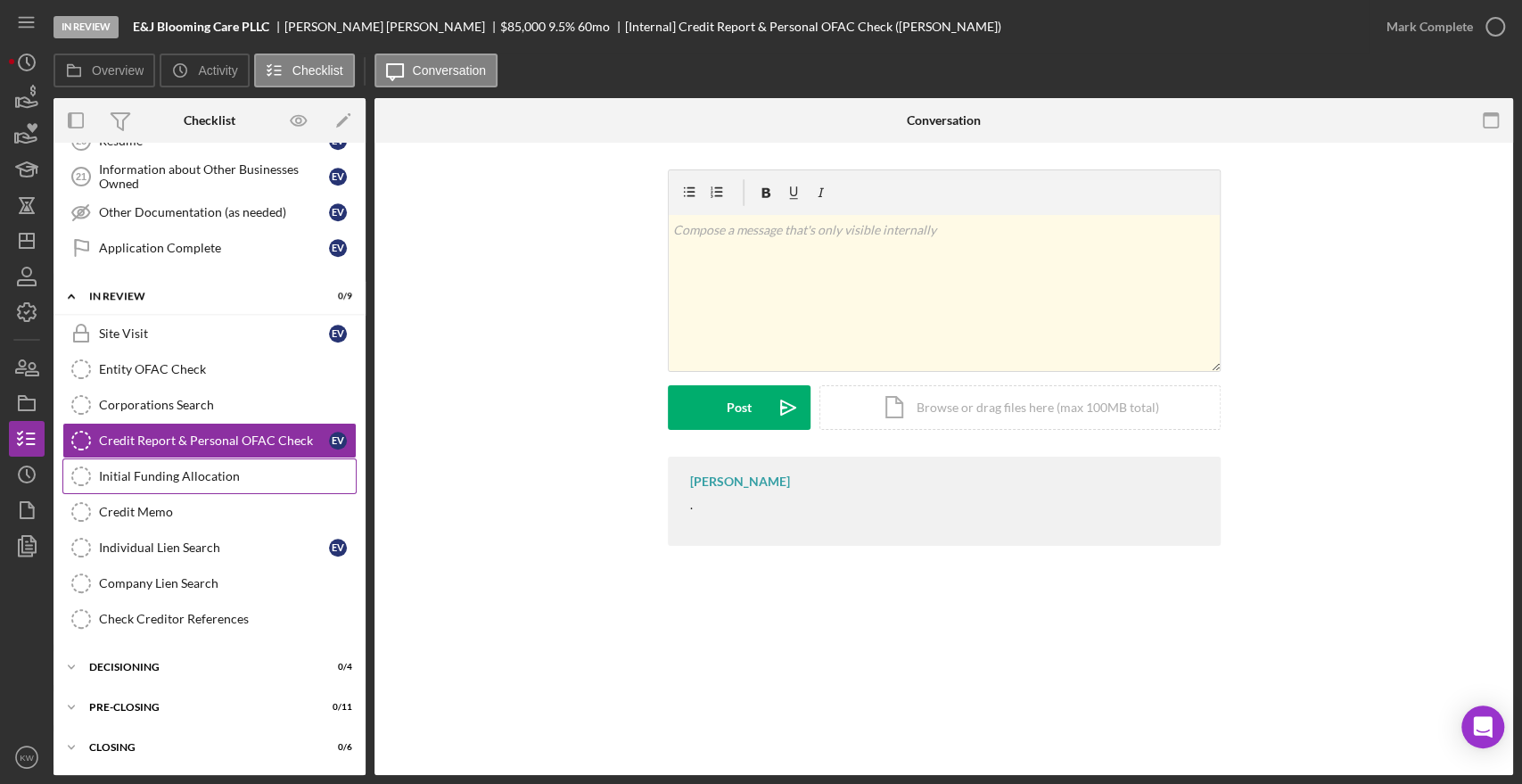
click at [173, 469] on div "Initial Funding Allocation" at bounding box center [227, 477] width 257 height 15
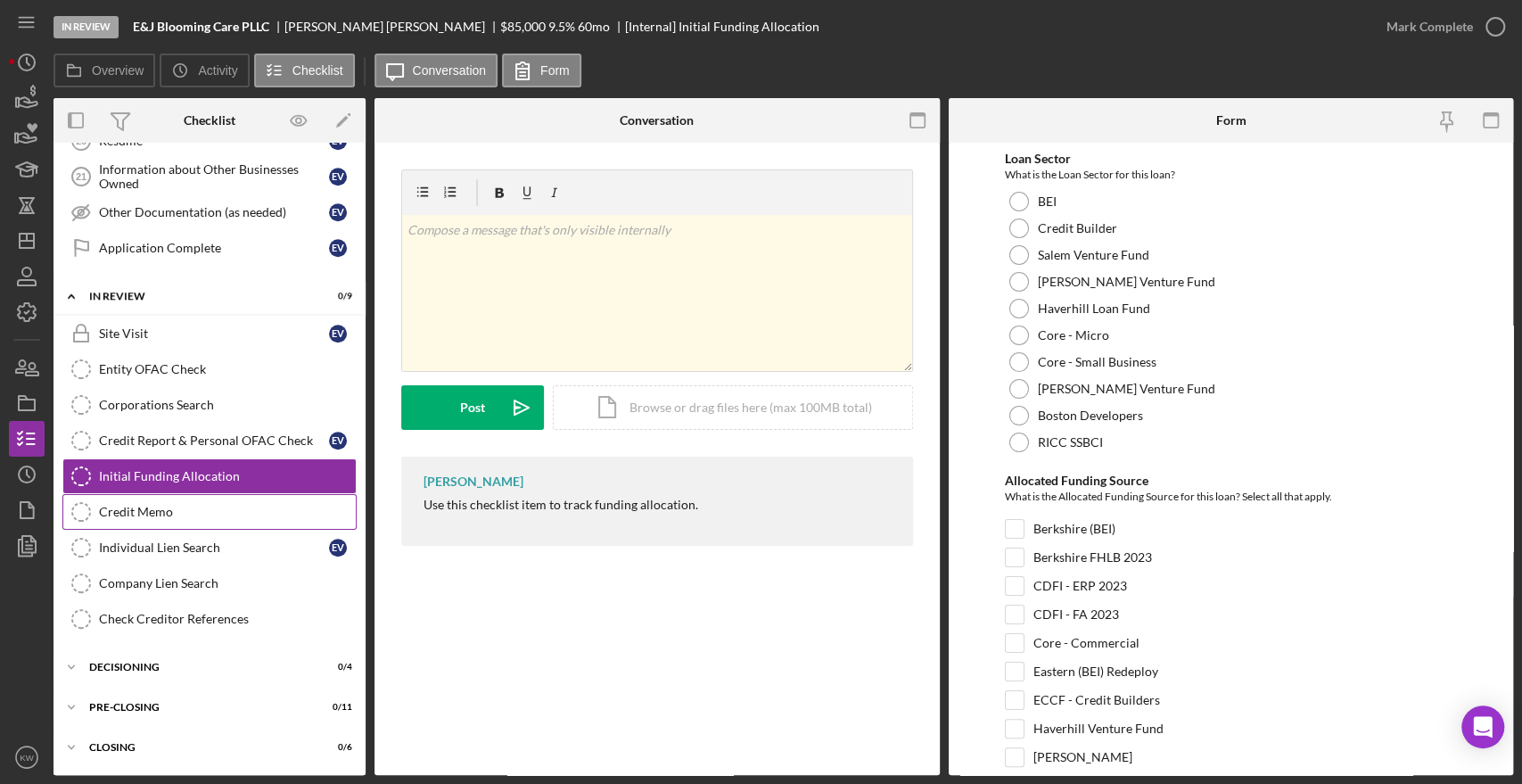
click at [144, 504] on div "Credit Memo" at bounding box center [227, 512] width 257 height 15
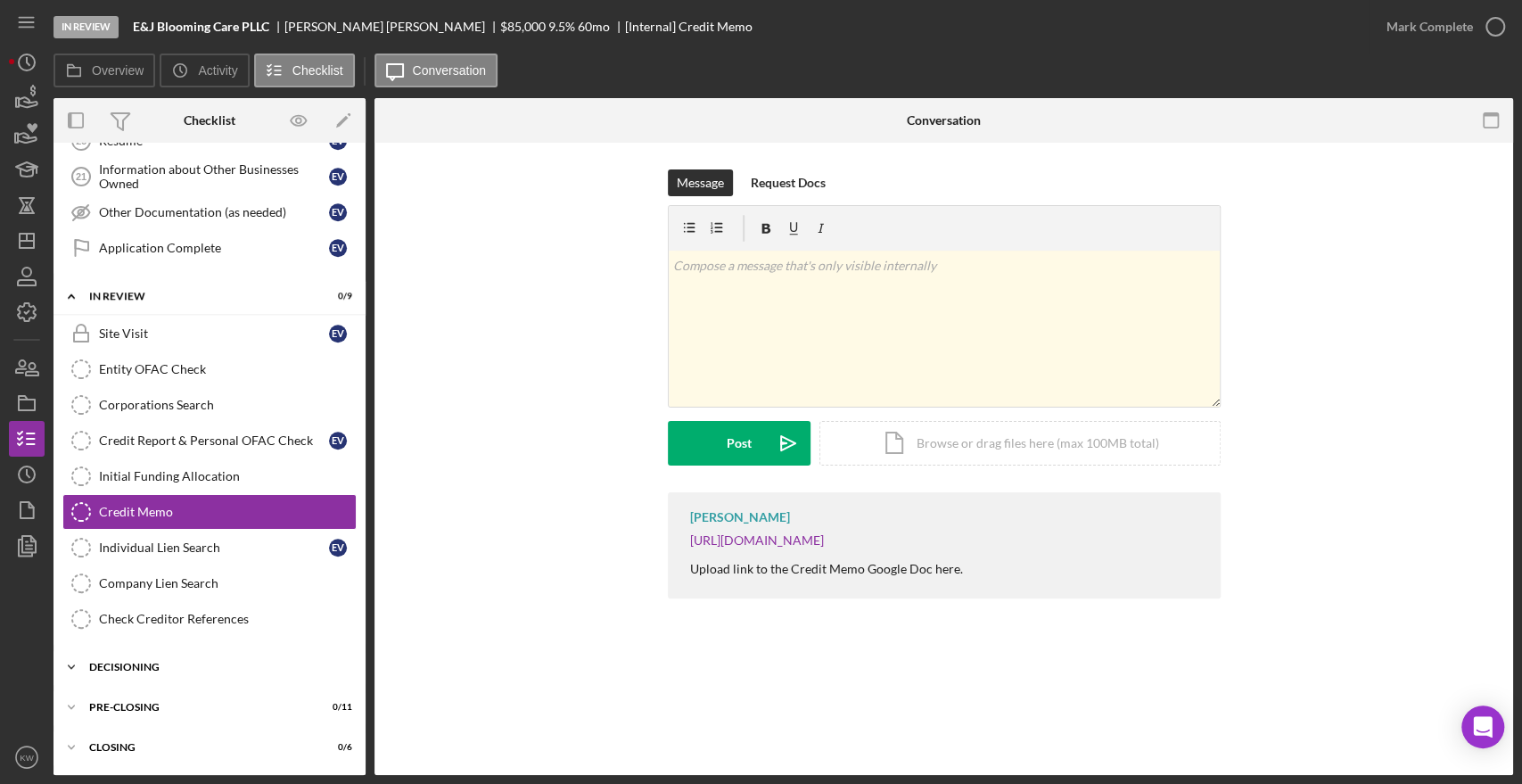
click at [132, 662] on div "Decisioning" at bounding box center [216, 667] width 254 height 11
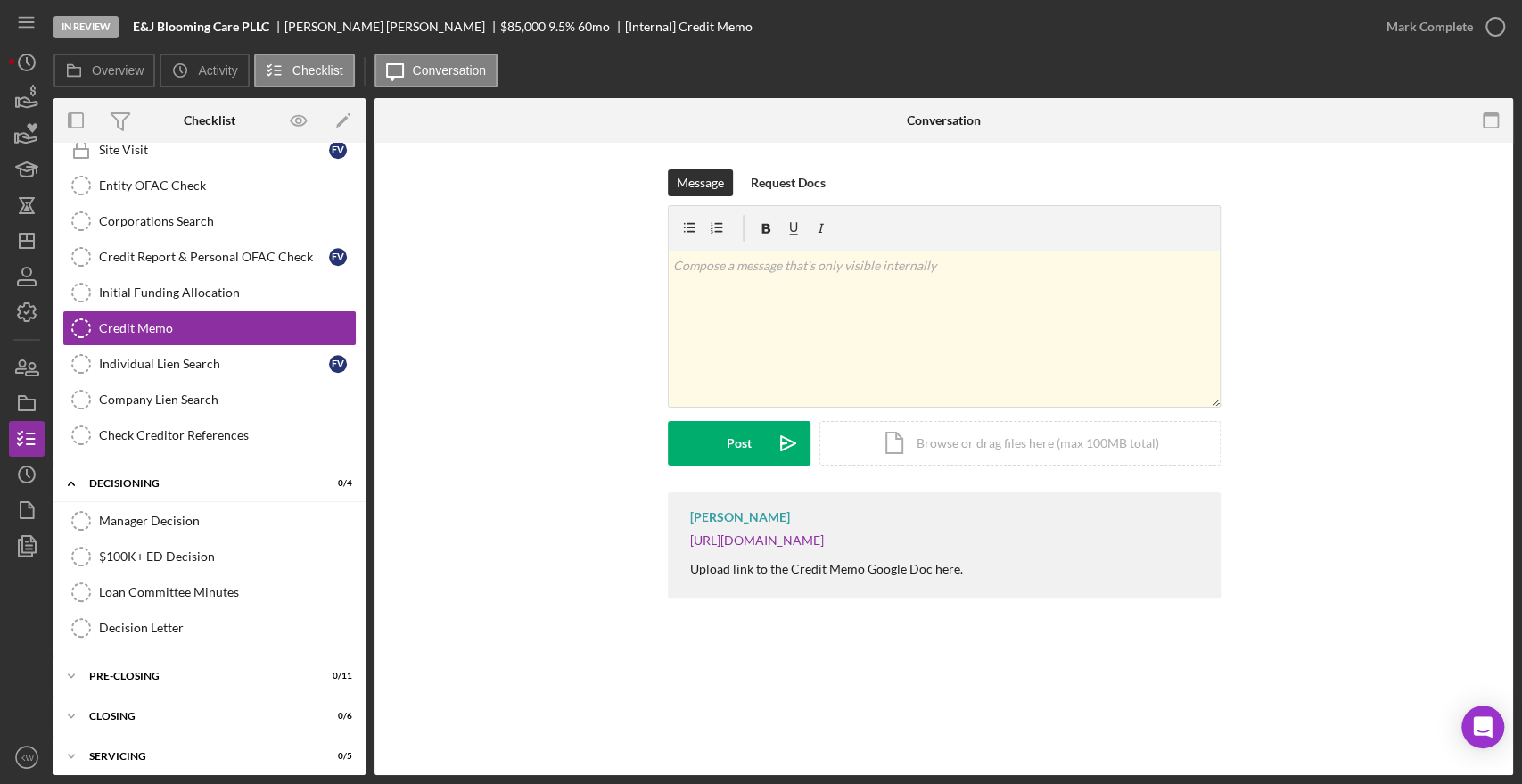
scroll to position [1006, 0]
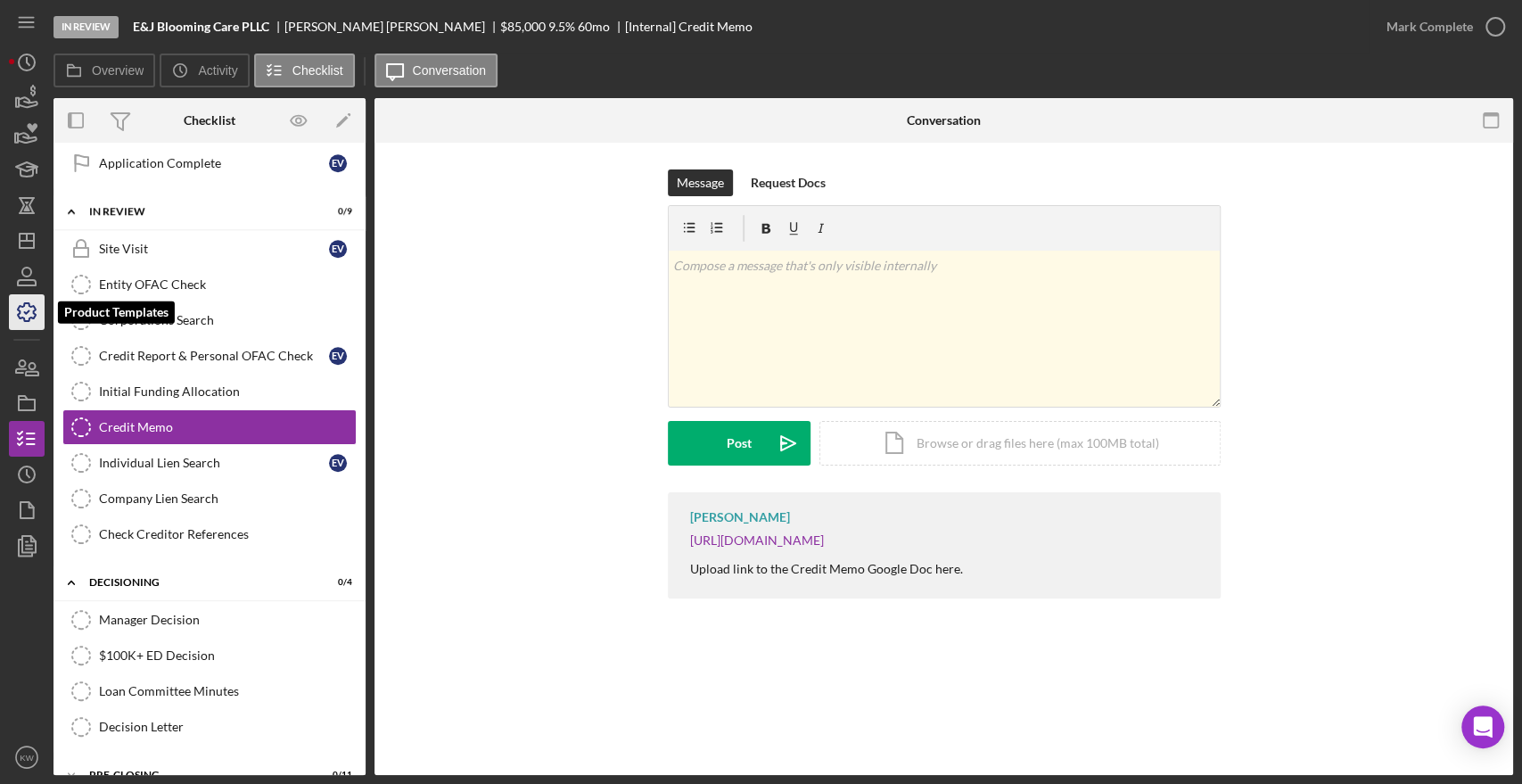
click at [18, 319] on icon "button" at bounding box center [27, 312] width 44 height 44
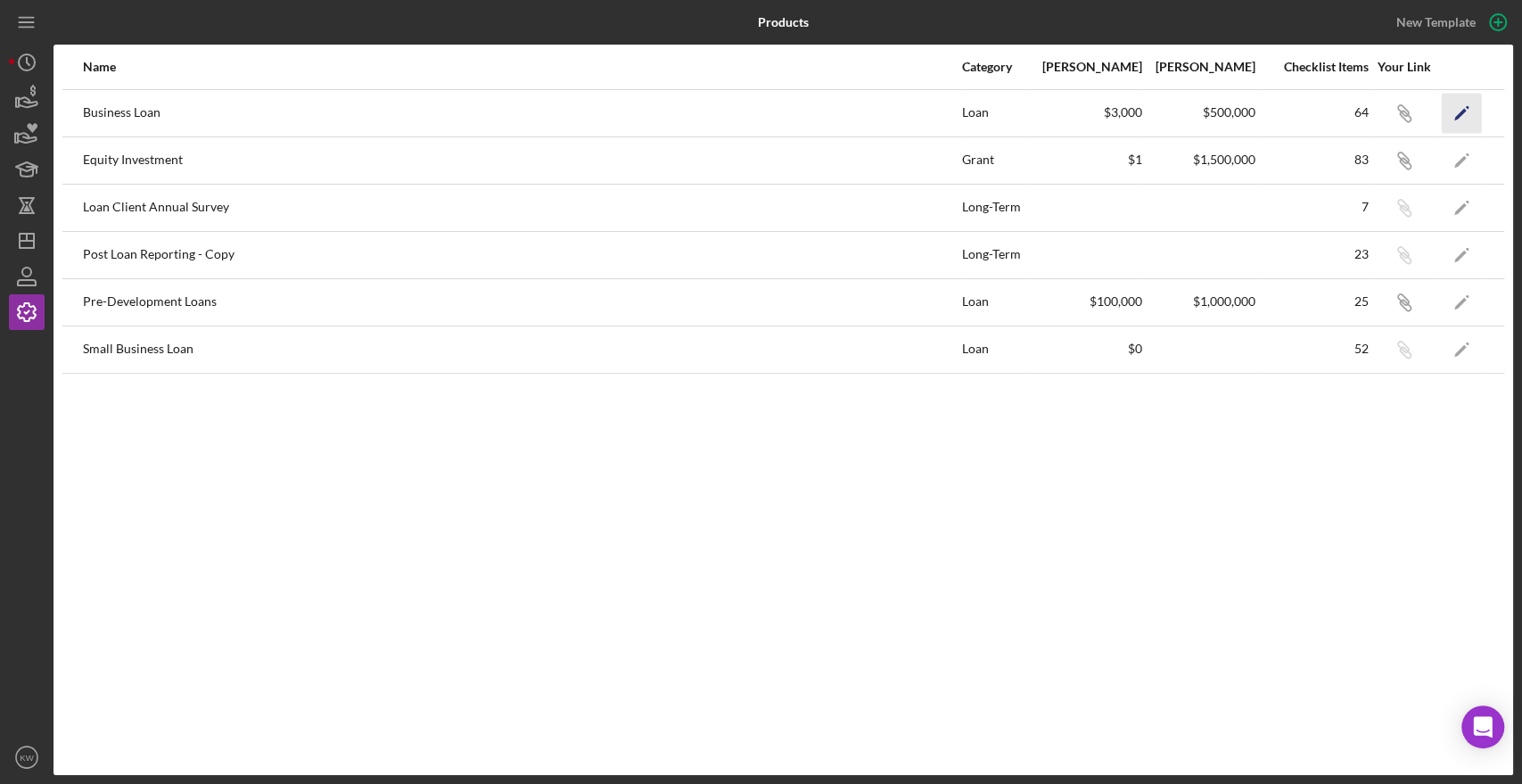
click at [1466, 117] on icon "Icon/Edit" at bounding box center [1462, 113] width 40 height 40
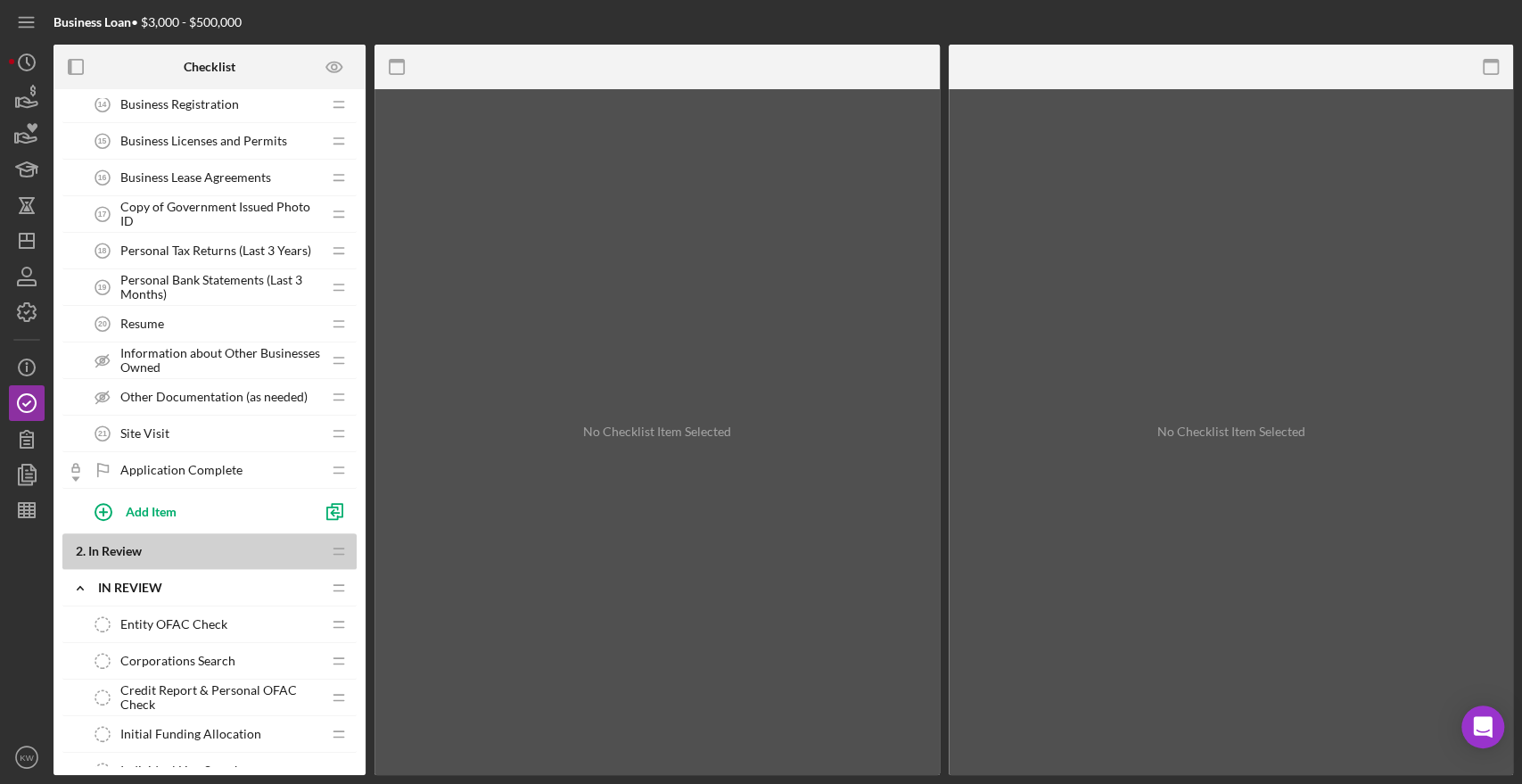
scroll to position [1090, 0]
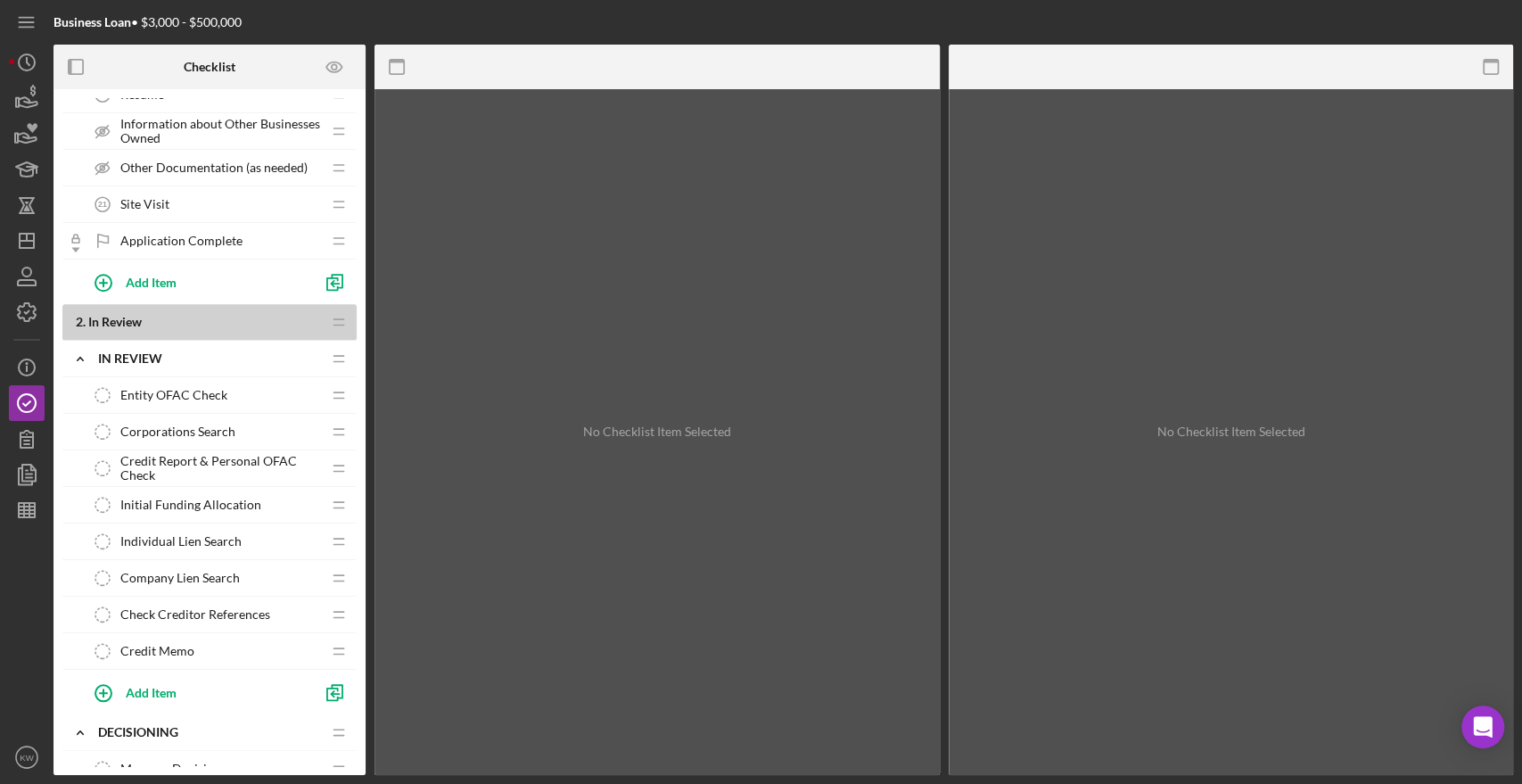
click at [178, 644] on span "Credit Memo" at bounding box center [157, 651] width 74 height 15
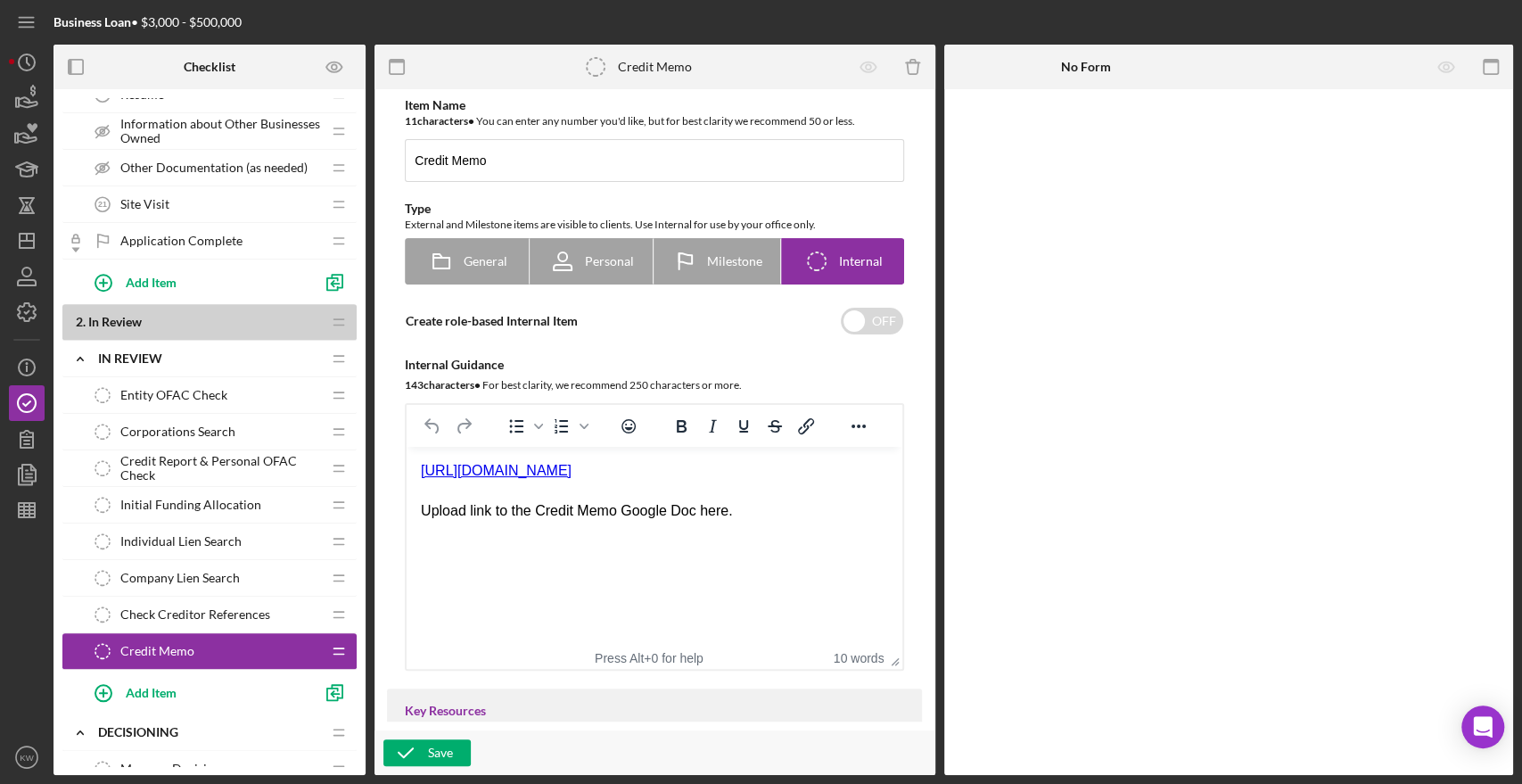
click at [802, 535] on html "https://docs.google.com/document/d/1eZOOZjRpoGl7-nDJAVVQeDuxnou-AgTeLUqFEzLGIBY…" at bounding box center [654, 490] width 496 height 88
click at [571, 478] on link "https://docs.google.com/document/d/1eZOOZjRpoGl7-nDJAVVQeDuxnou-AgTeLUqFEzLGIBY…" at bounding box center [496, 470] width 151 height 15
click at [571, 477] on link "https://docs.google.com/document/d/1eZOOZjRpoGl7-nDJAVVQeDuxnou-AgTeLUqFEzLGIBY…" at bounding box center [496, 470] width 151 height 15
drag, startPoint x: 778, startPoint y: 499, endPoint x: 410, endPoint y: 467, distance: 369.4
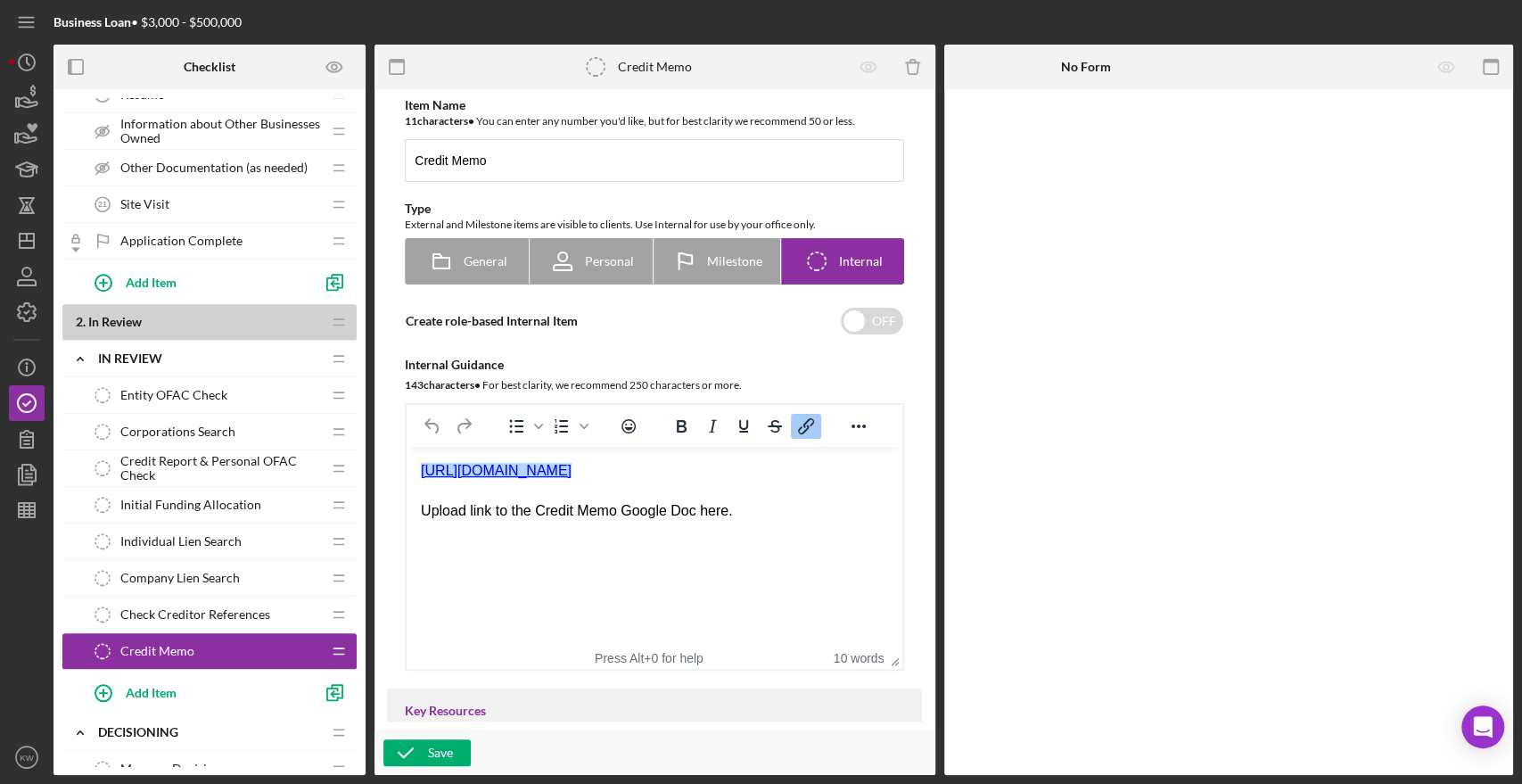
click at [410, 467] on html "https://docs.google.com/document/d/1eZOOZjRpoGl7-nDJAVVQeDuxnou-AgTeLUqFEzLGIBY…" at bounding box center [654, 490] width 496 height 88
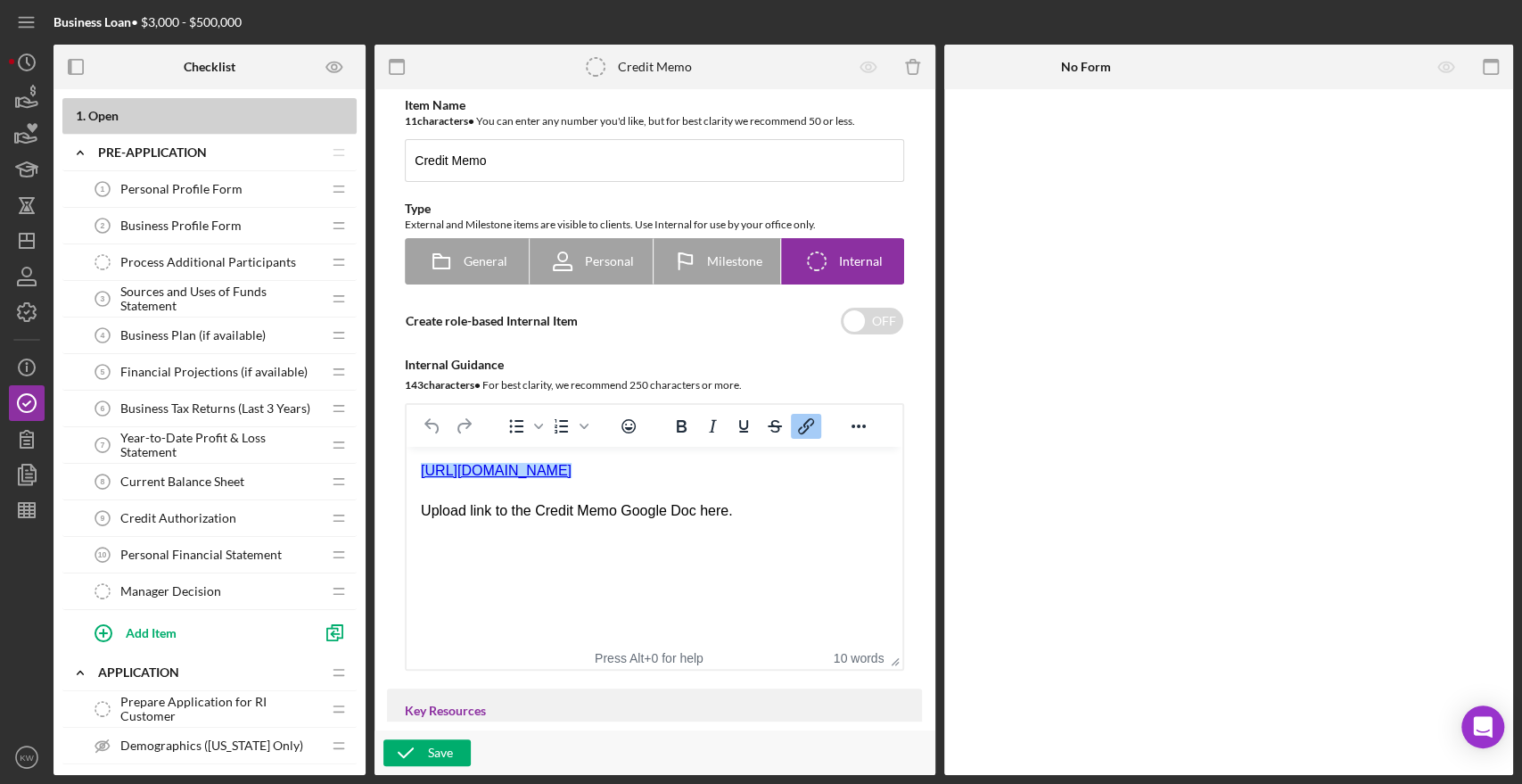
click at [188, 590] on span "Manager Decision" at bounding box center [170, 592] width 100 height 15
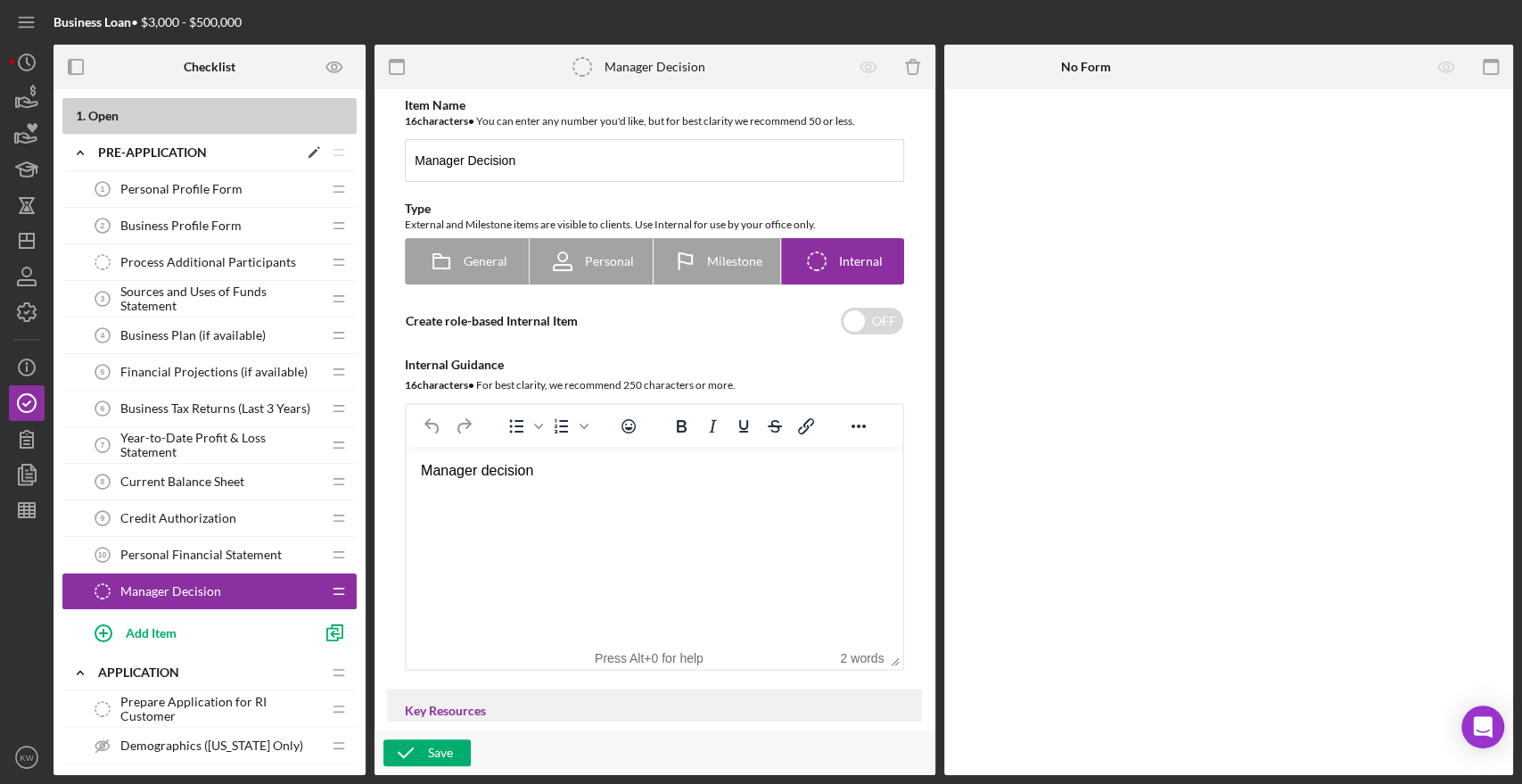
click at [80, 156] on icon "Icon/Expander" at bounding box center [80, 152] width 36 height 36
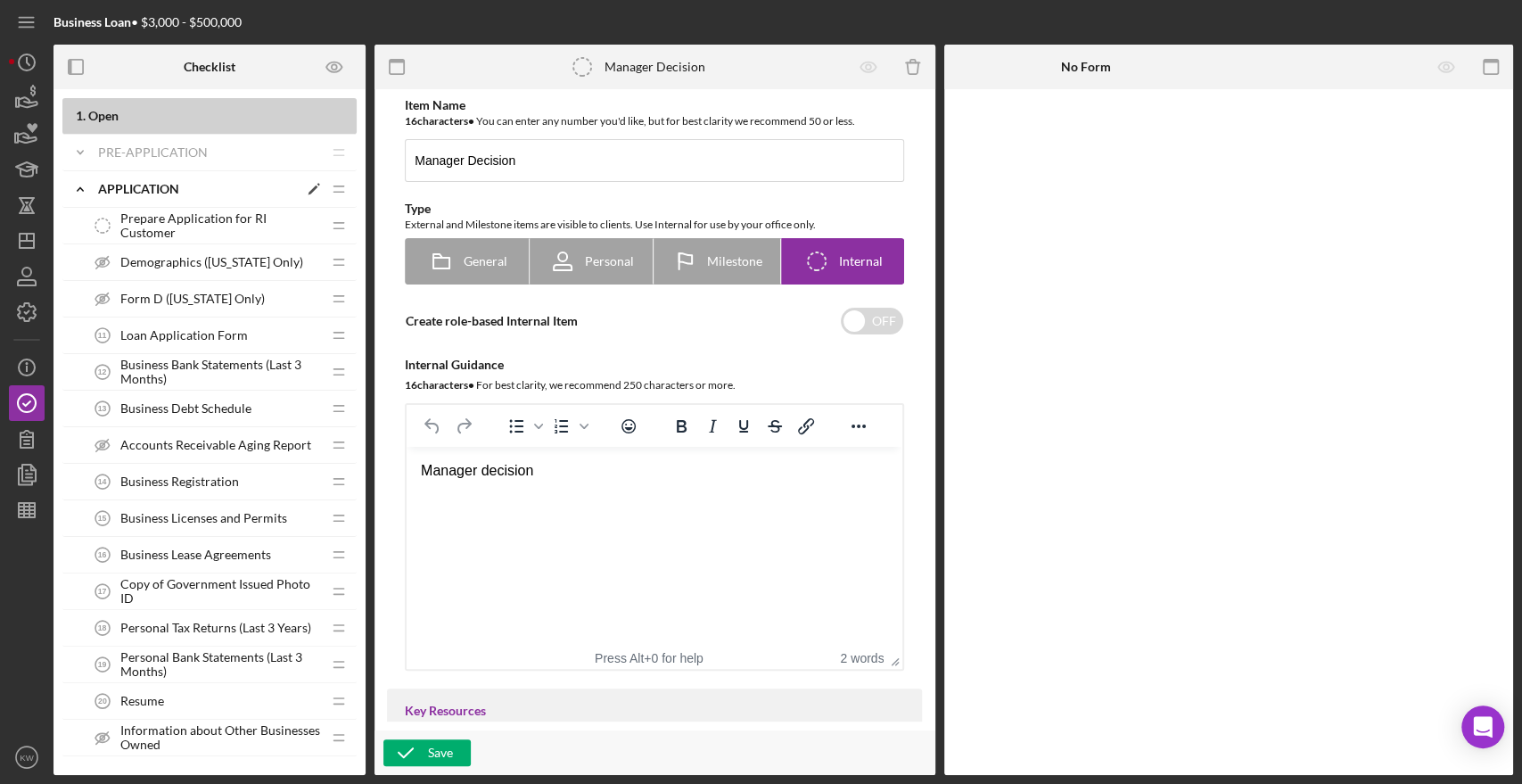
click at [79, 184] on icon "Icon/Expander" at bounding box center [80, 189] width 36 height 36
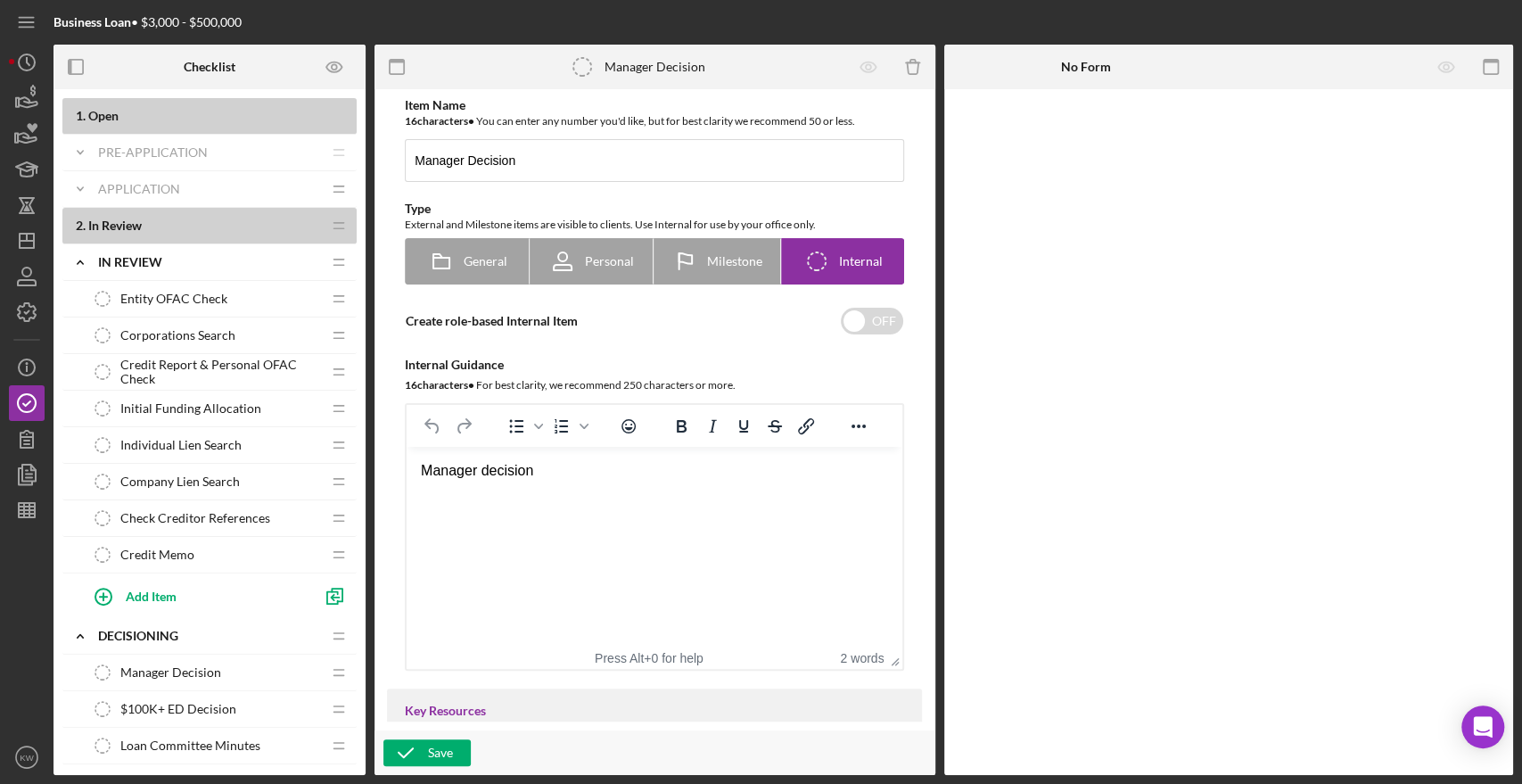
click at [207, 298] on span "Entity OFAC Check" at bounding box center [174, 299] width 107 height 15
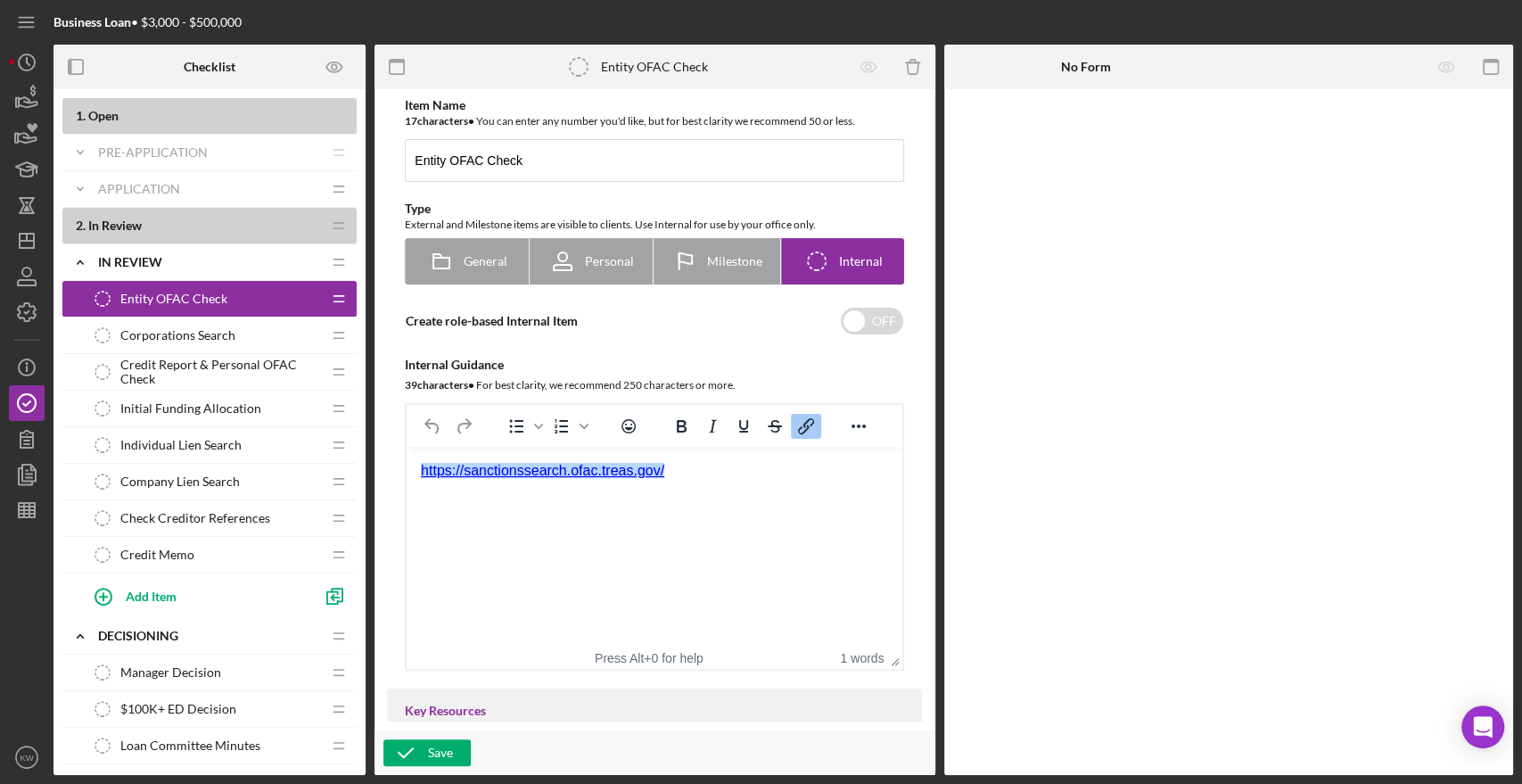
click at [727, 478] on div "﻿https://sanctionssearch.ofac.treas.gov/" at bounding box center [654, 470] width 467 height 19
click at [179, 556] on span "Credit Memo" at bounding box center [157, 555] width 74 height 15
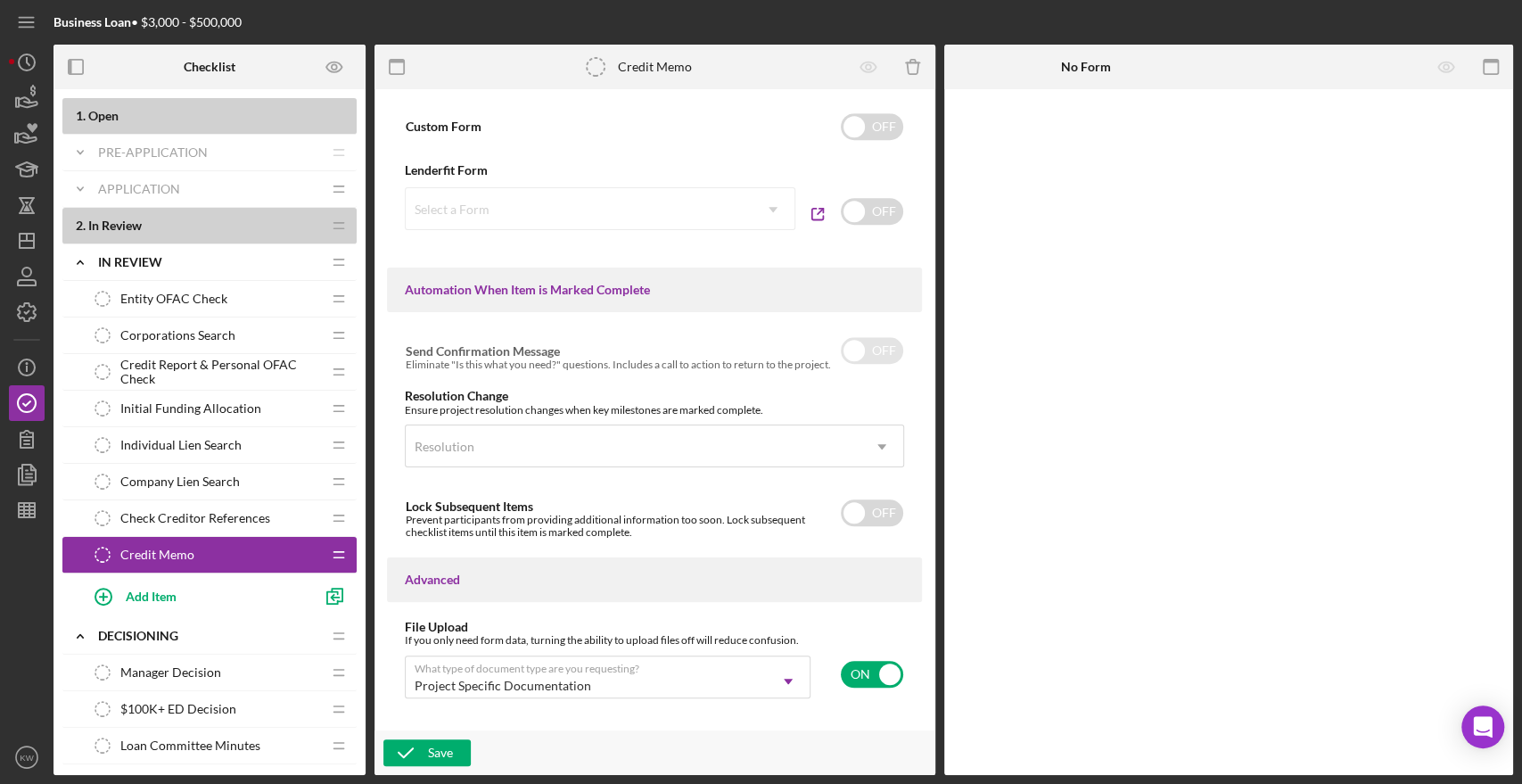
scroll to position [905, 0]
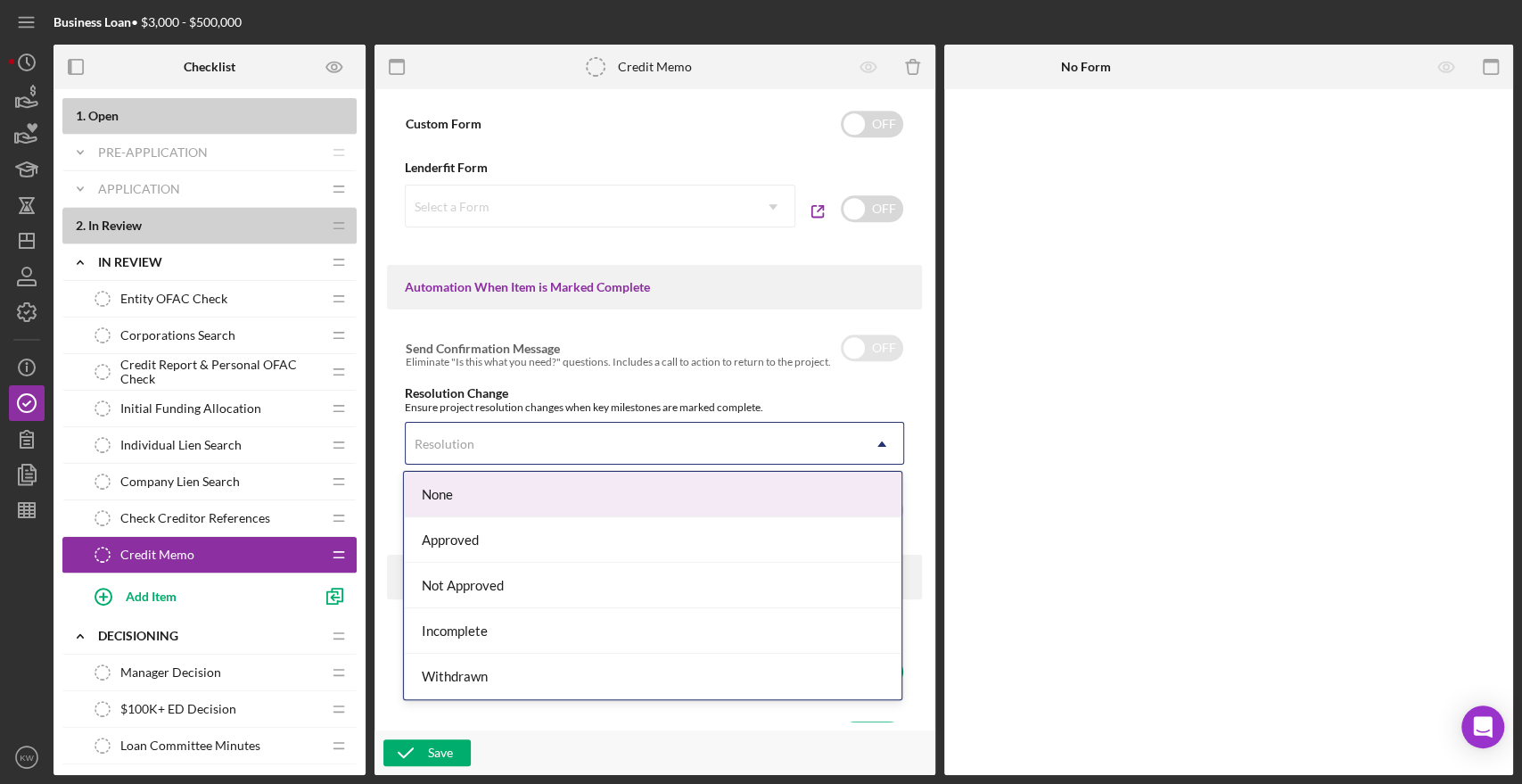
click at [524, 433] on div "Resolution" at bounding box center [633, 444] width 455 height 41
click at [578, 393] on div "Resolution Change" at bounding box center [654, 394] width 500 height 15
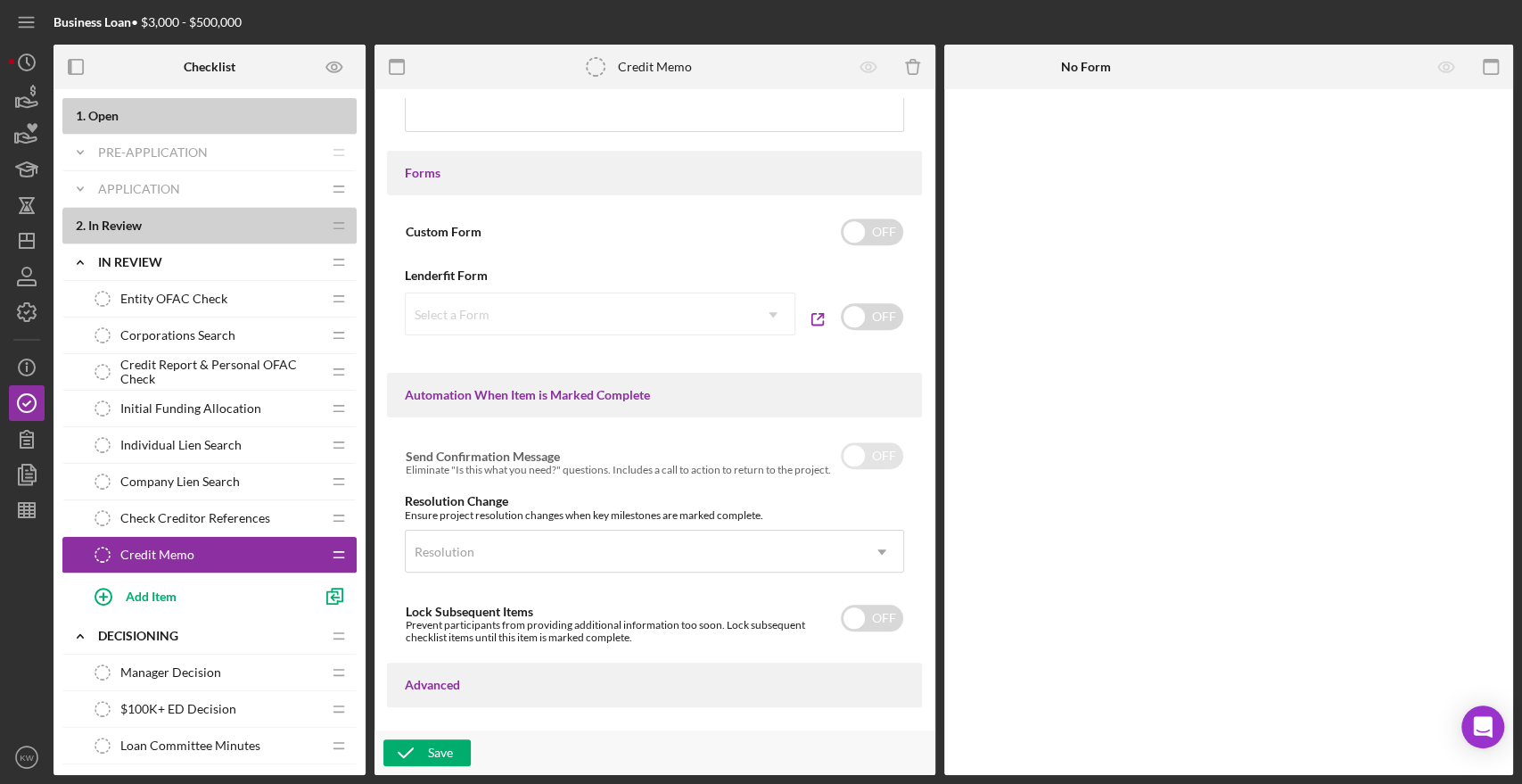
scroll to position [806, 0]
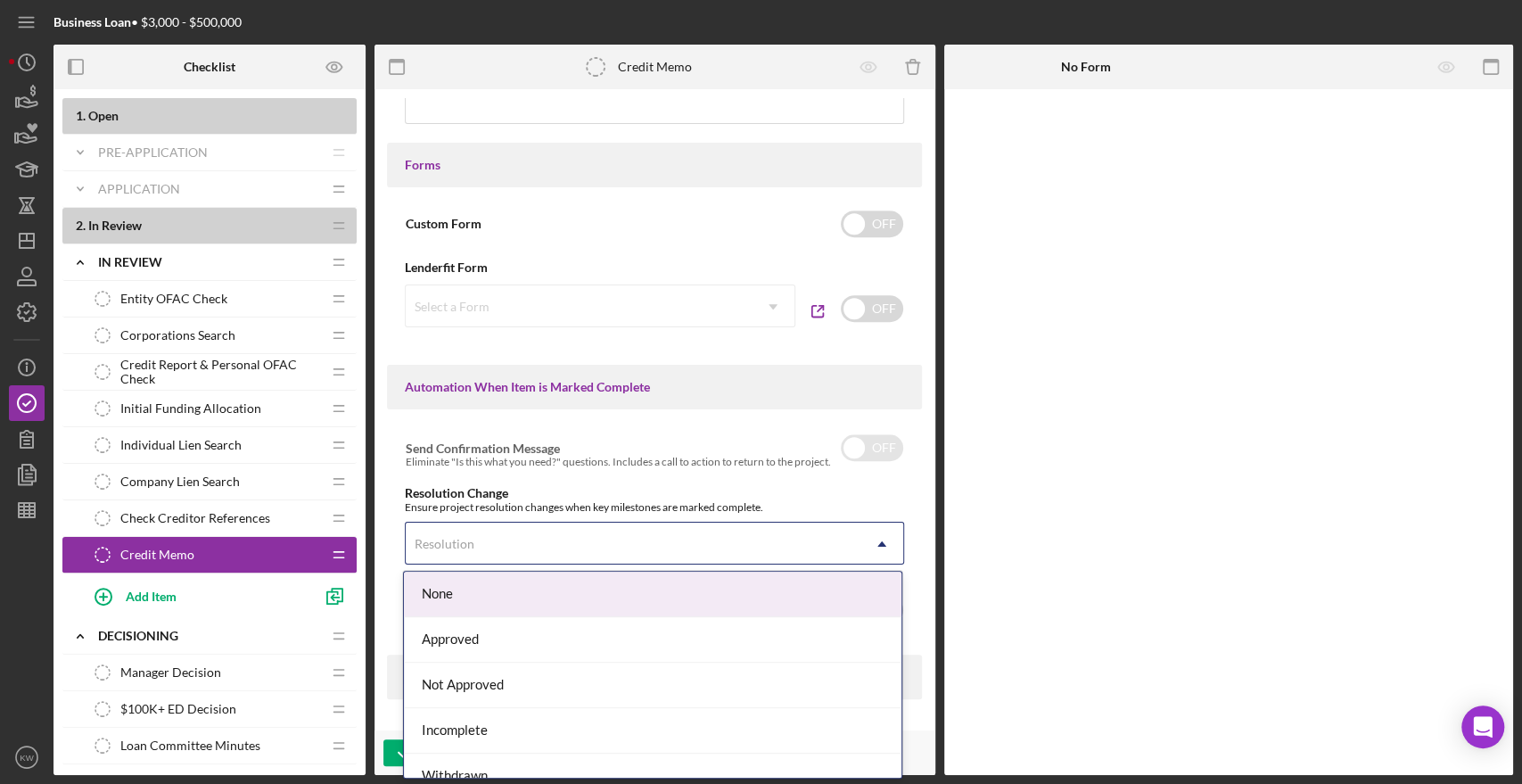
click at [776, 537] on div "Resolution" at bounding box center [633, 544] width 455 height 41
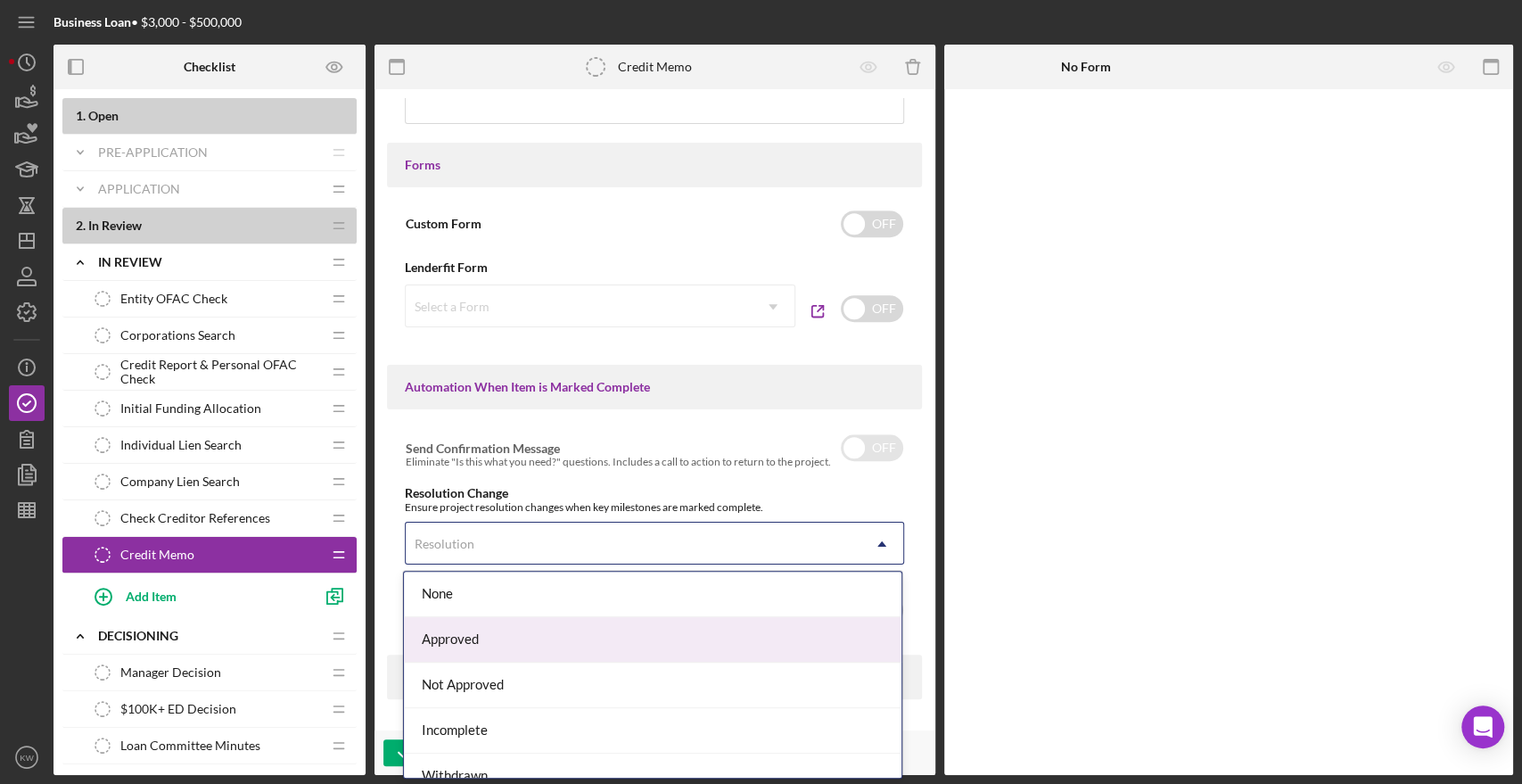
scroll to position [20, 0]
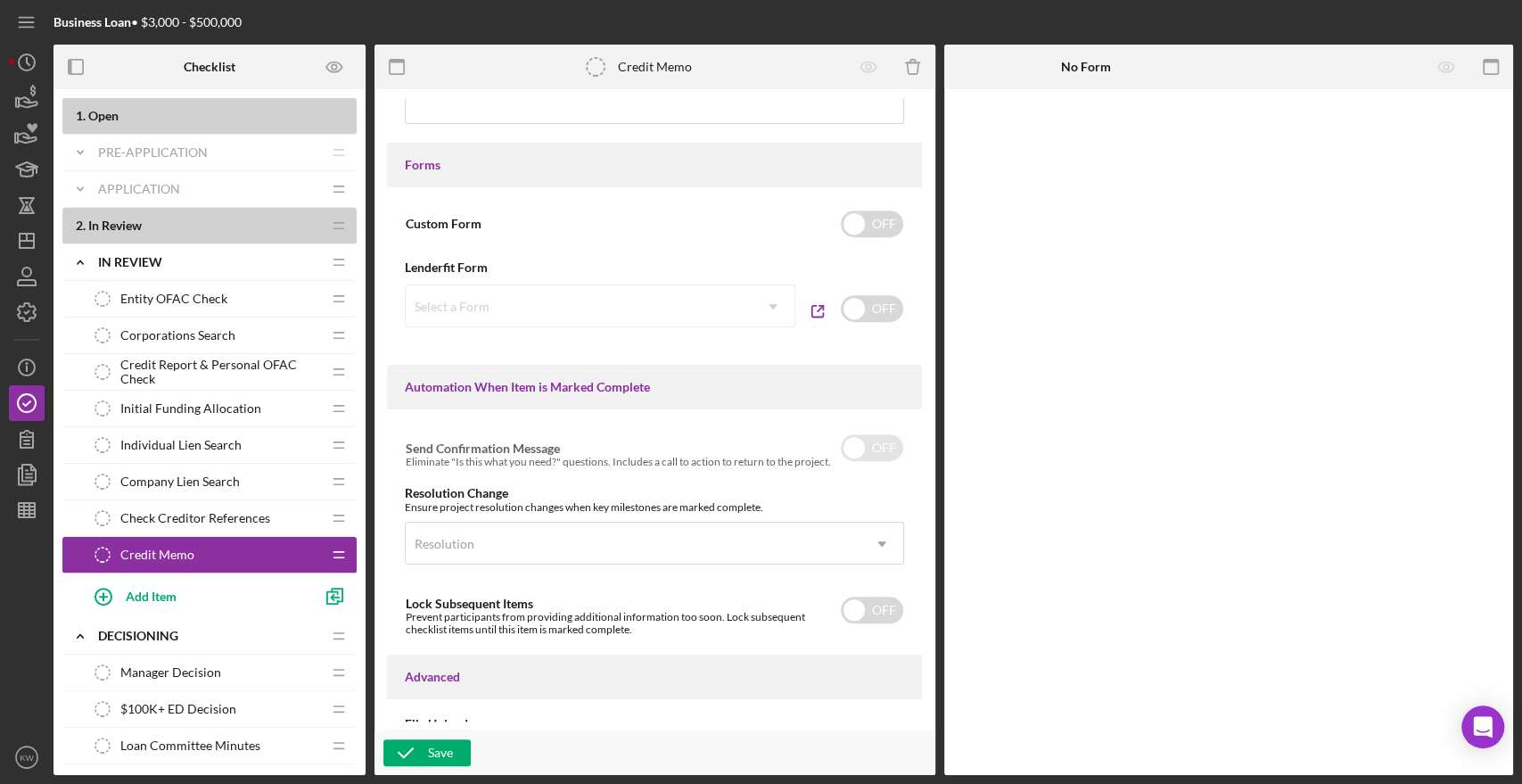
click at [772, 491] on div "Resolution Change" at bounding box center [654, 493] width 500 height 15
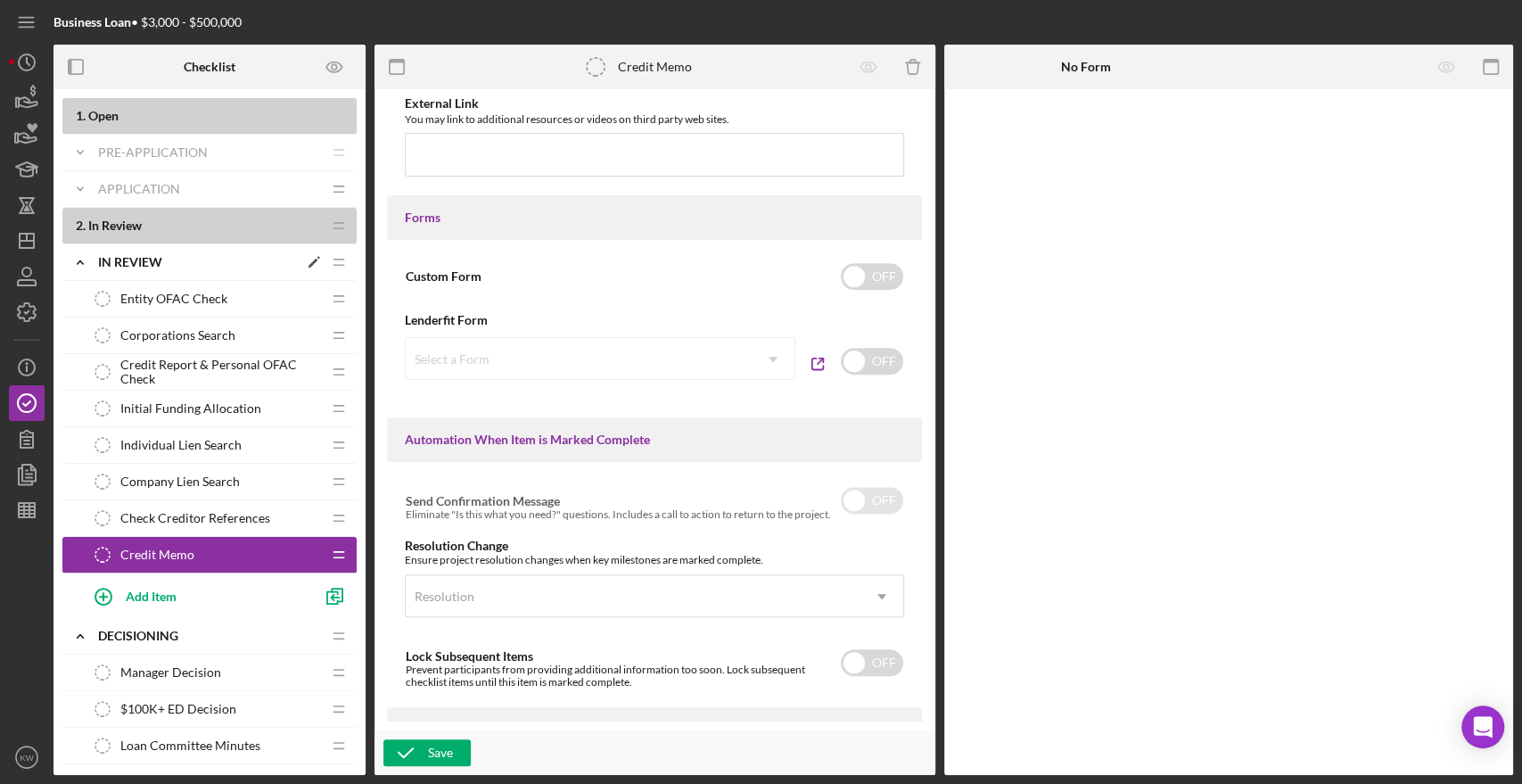
scroll to position [706, 0]
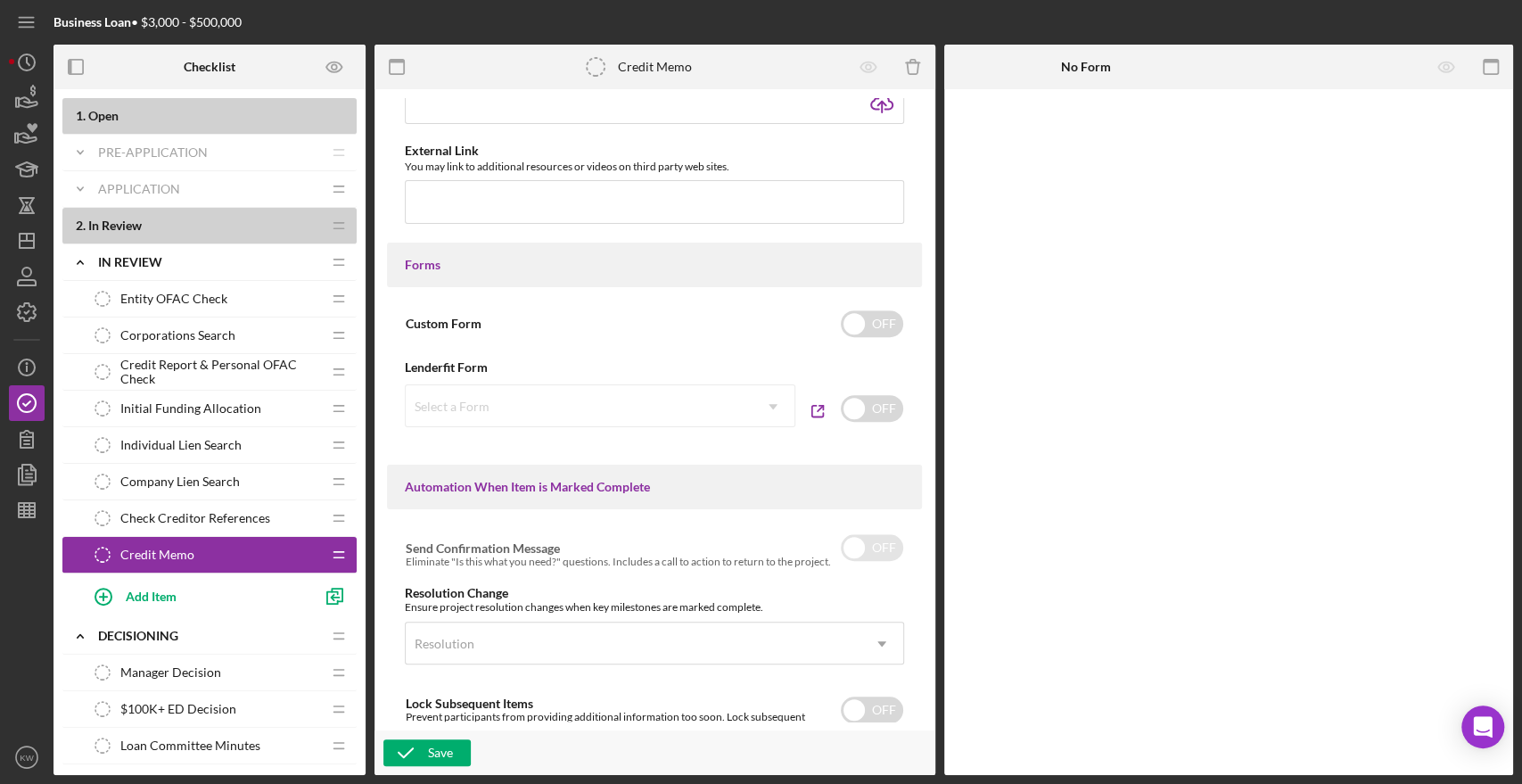
click at [99, 230] on span "In Review" at bounding box center [115, 225] width 53 height 15
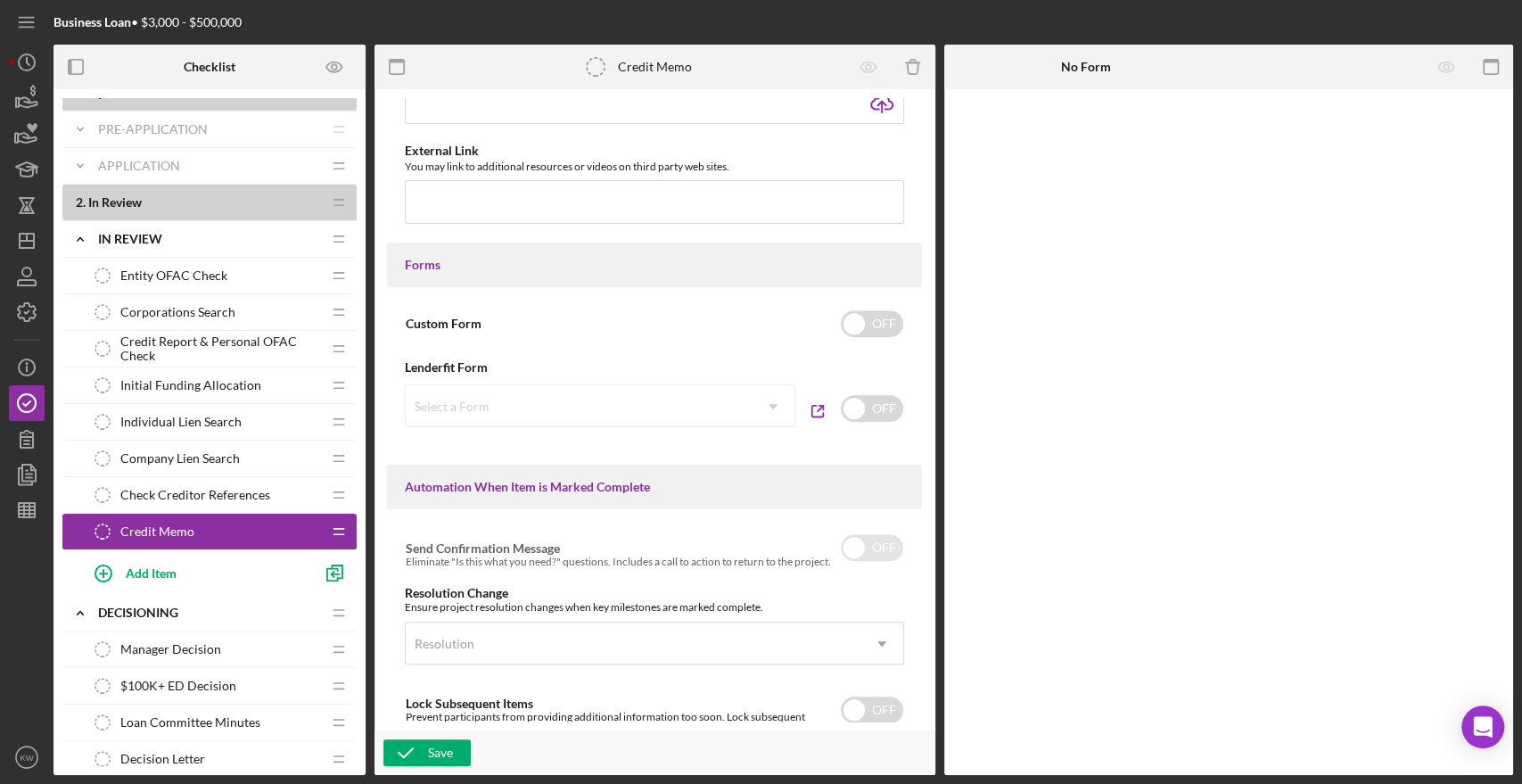
scroll to position [0, 0]
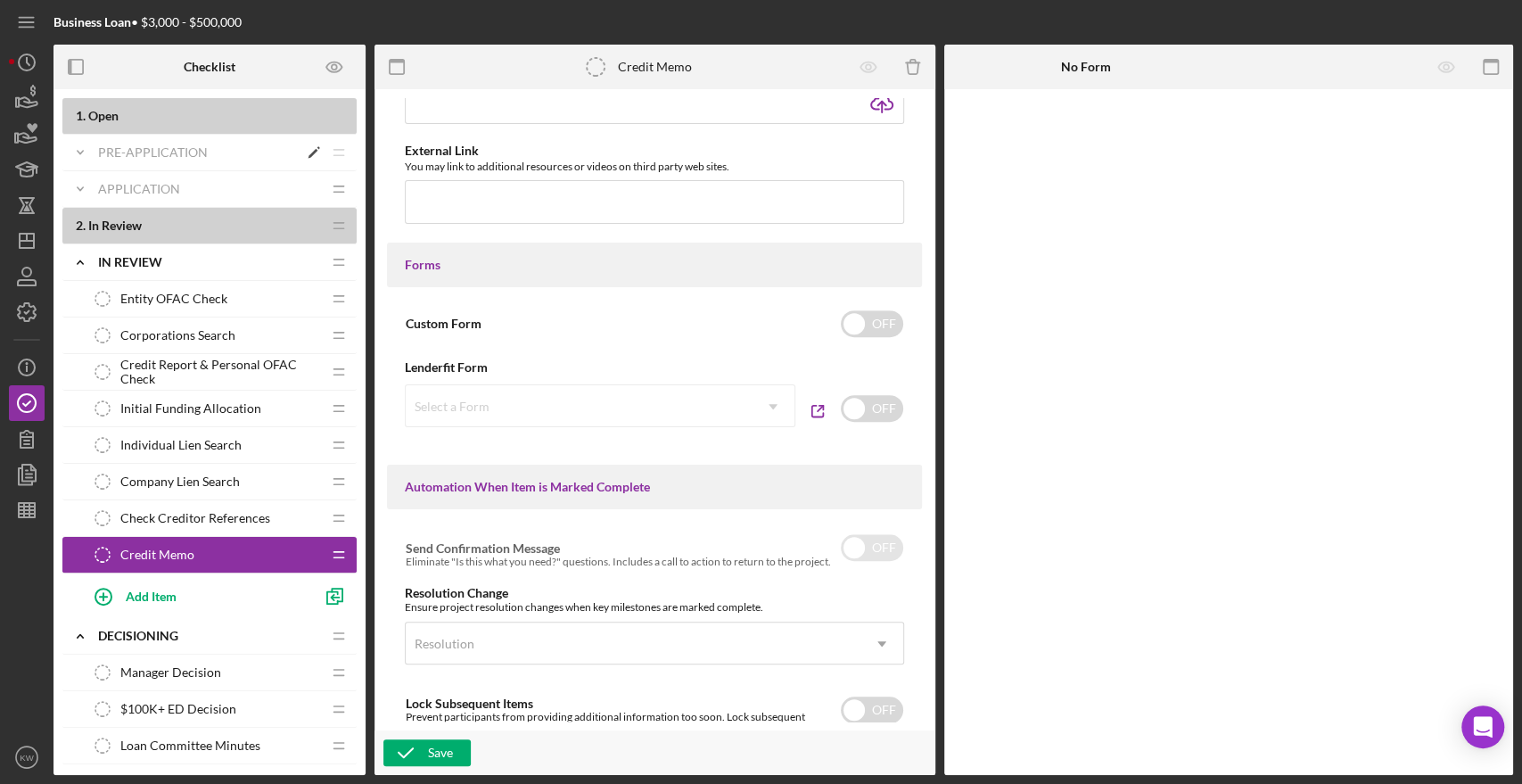
click at [127, 156] on div "Pre-Application" at bounding box center [198, 153] width 200 height 15
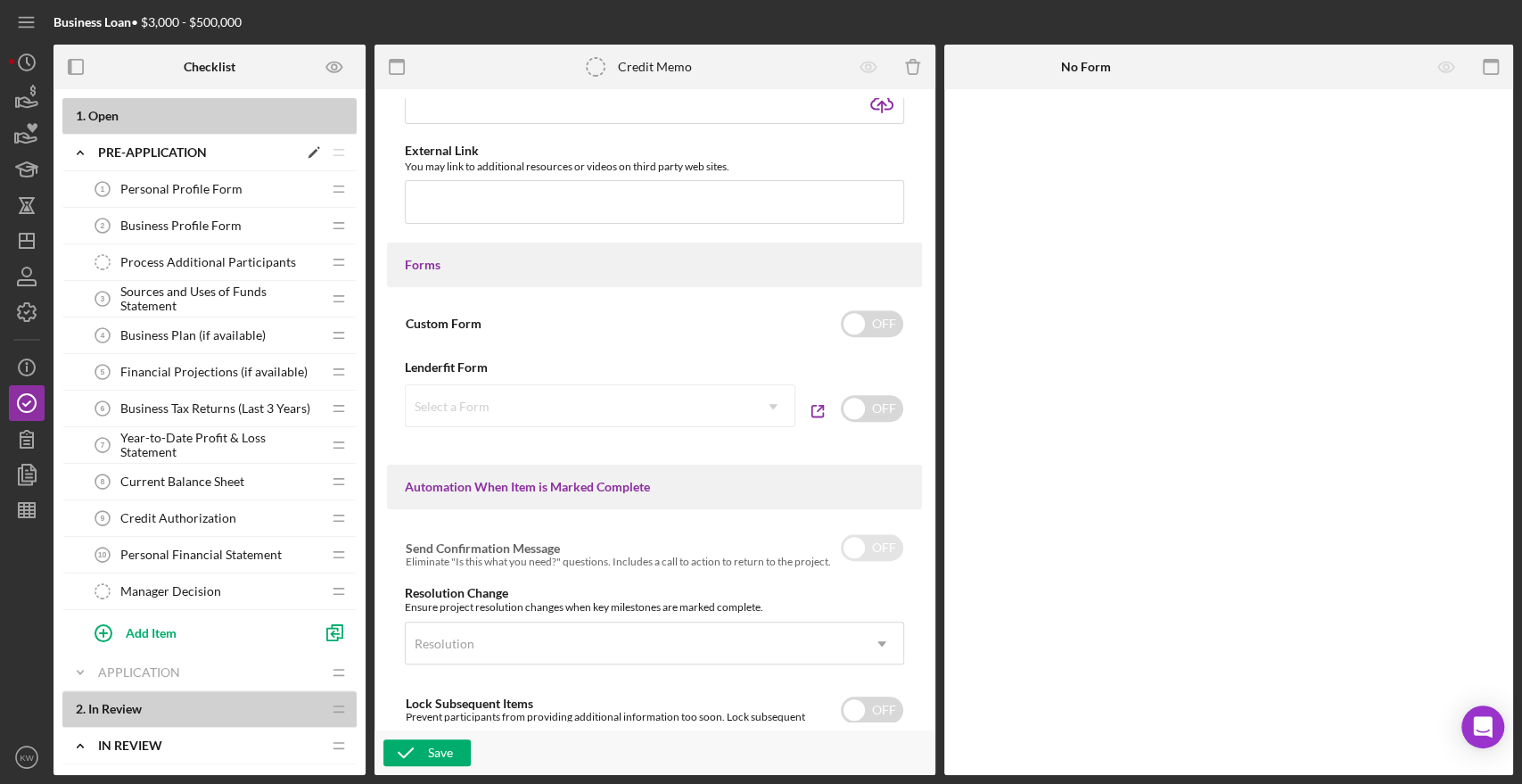
click at [127, 156] on div "Pre-Application" at bounding box center [198, 153] width 200 height 15
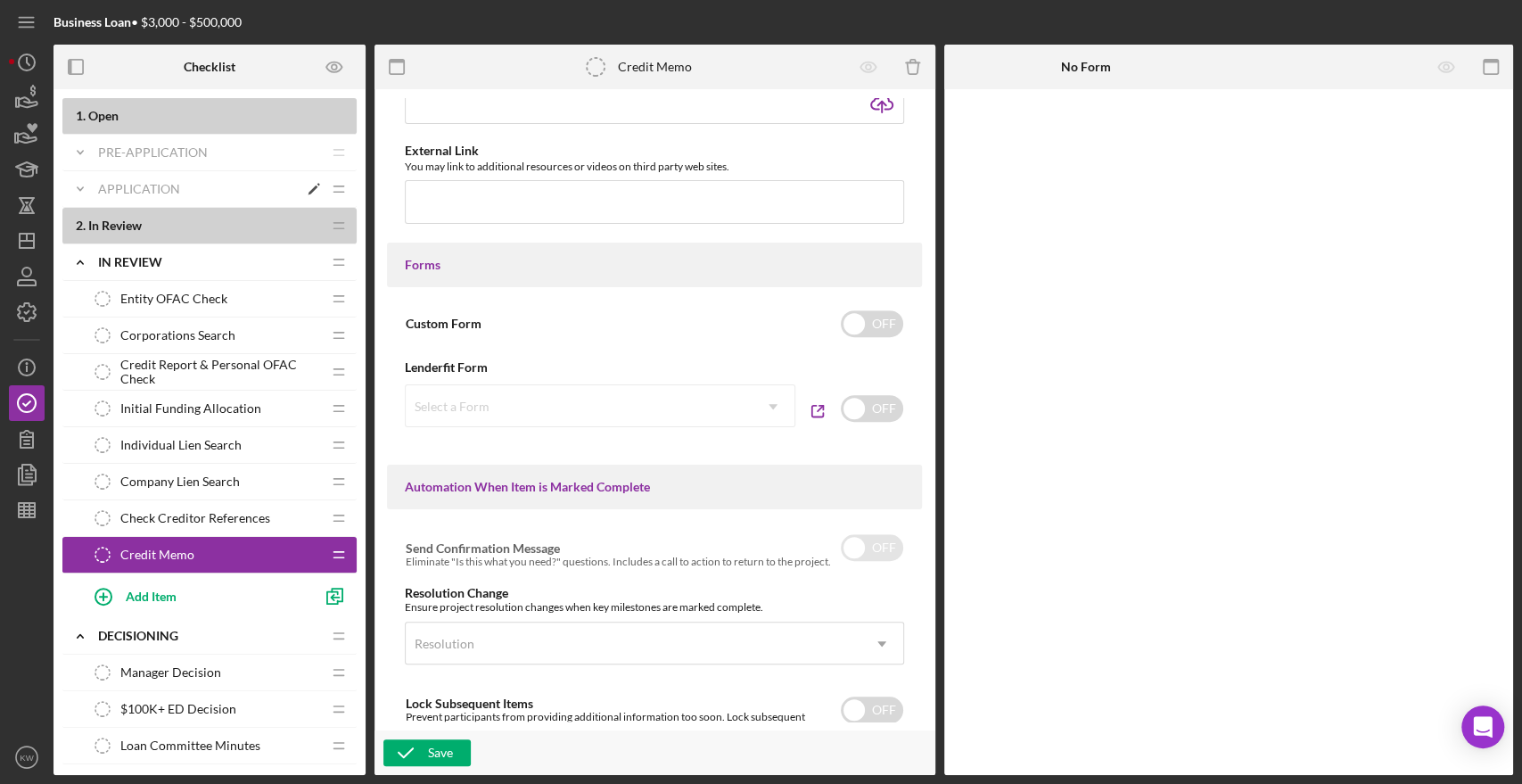
click at [120, 186] on div "Application" at bounding box center [198, 190] width 200 height 15
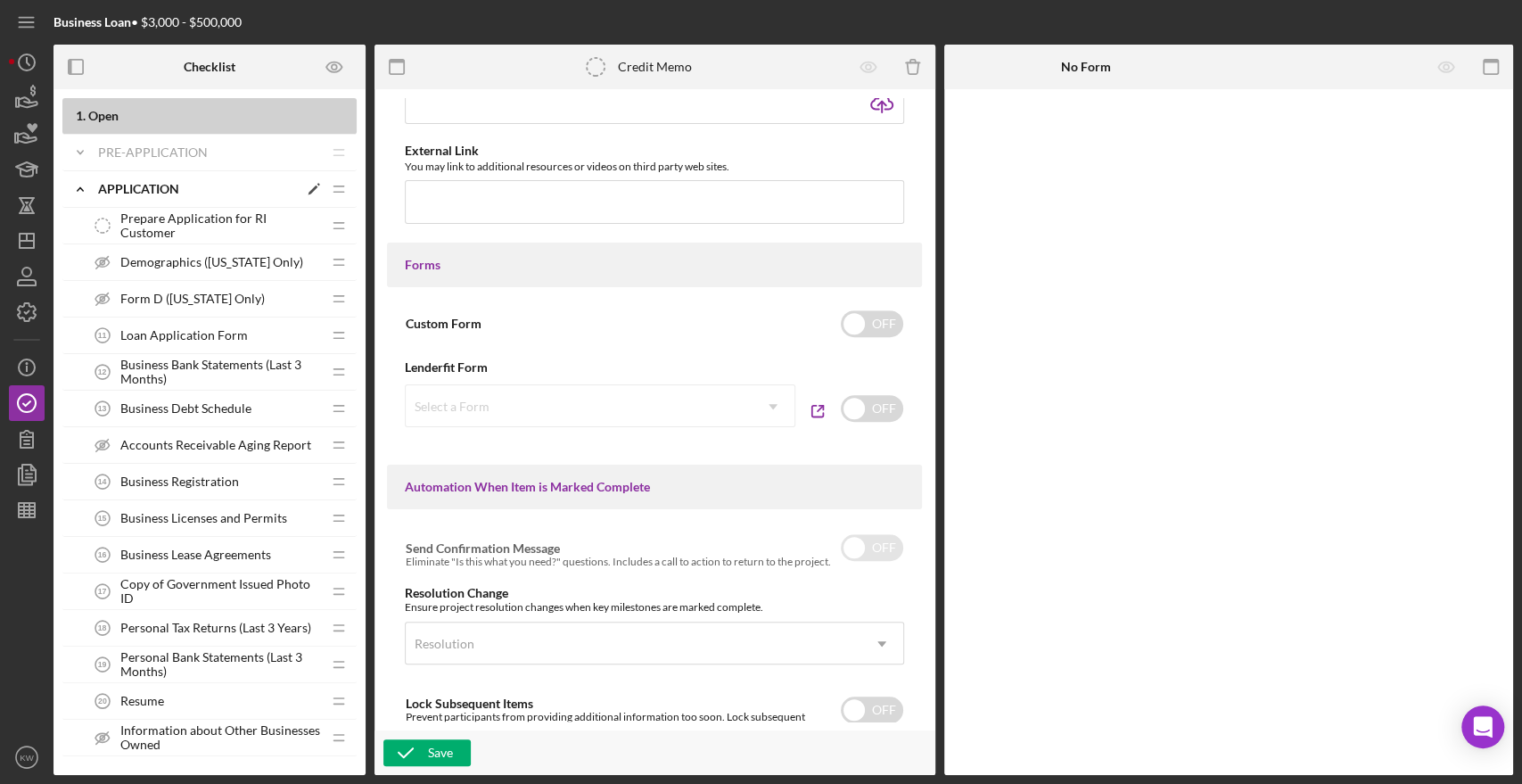
click at [149, 186] on div "Application" at bounding box center [198, 190] width 200 height 15
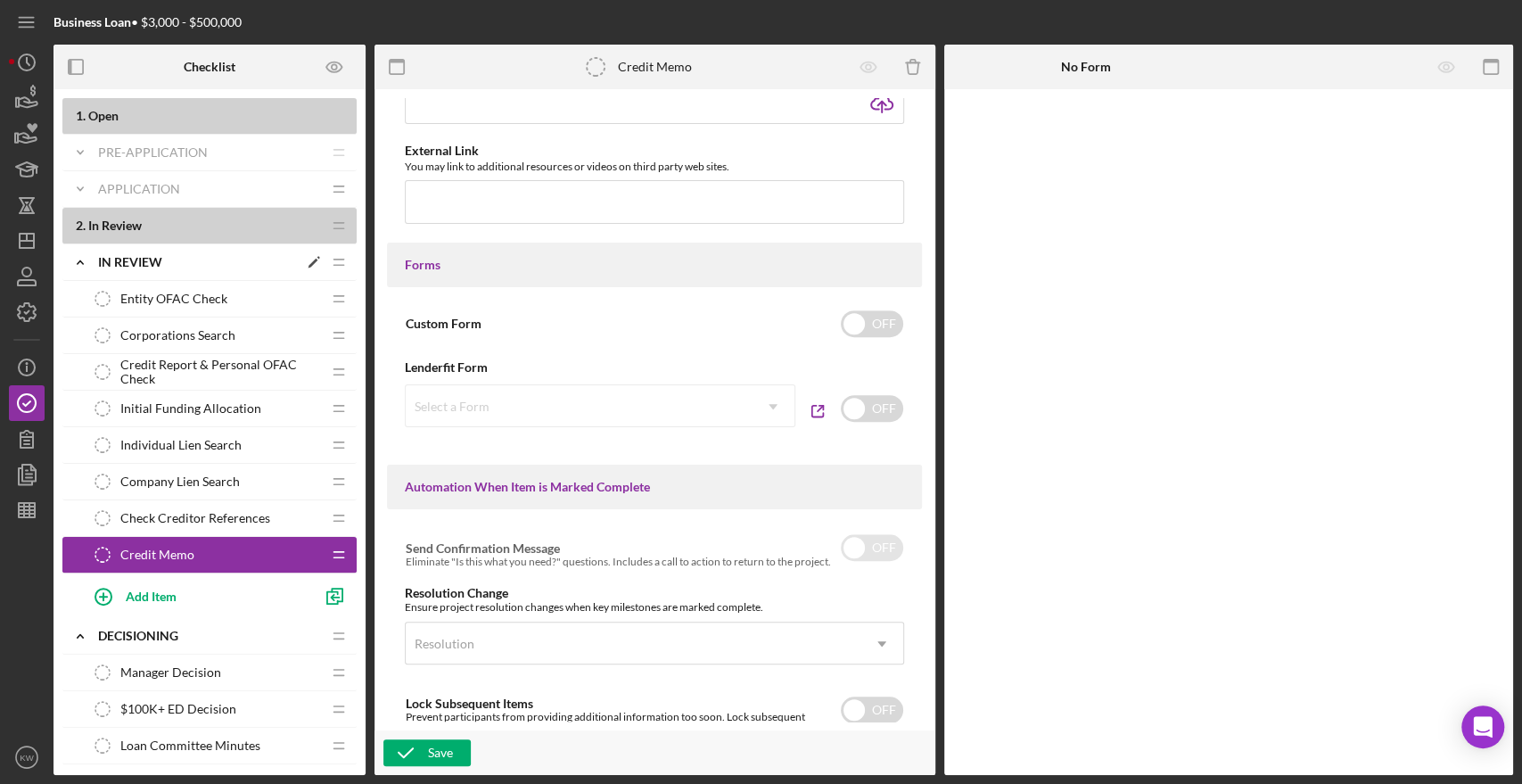
click at [120, 256] on div "In Review" at bounding box center [198, 262] width 200 height 15
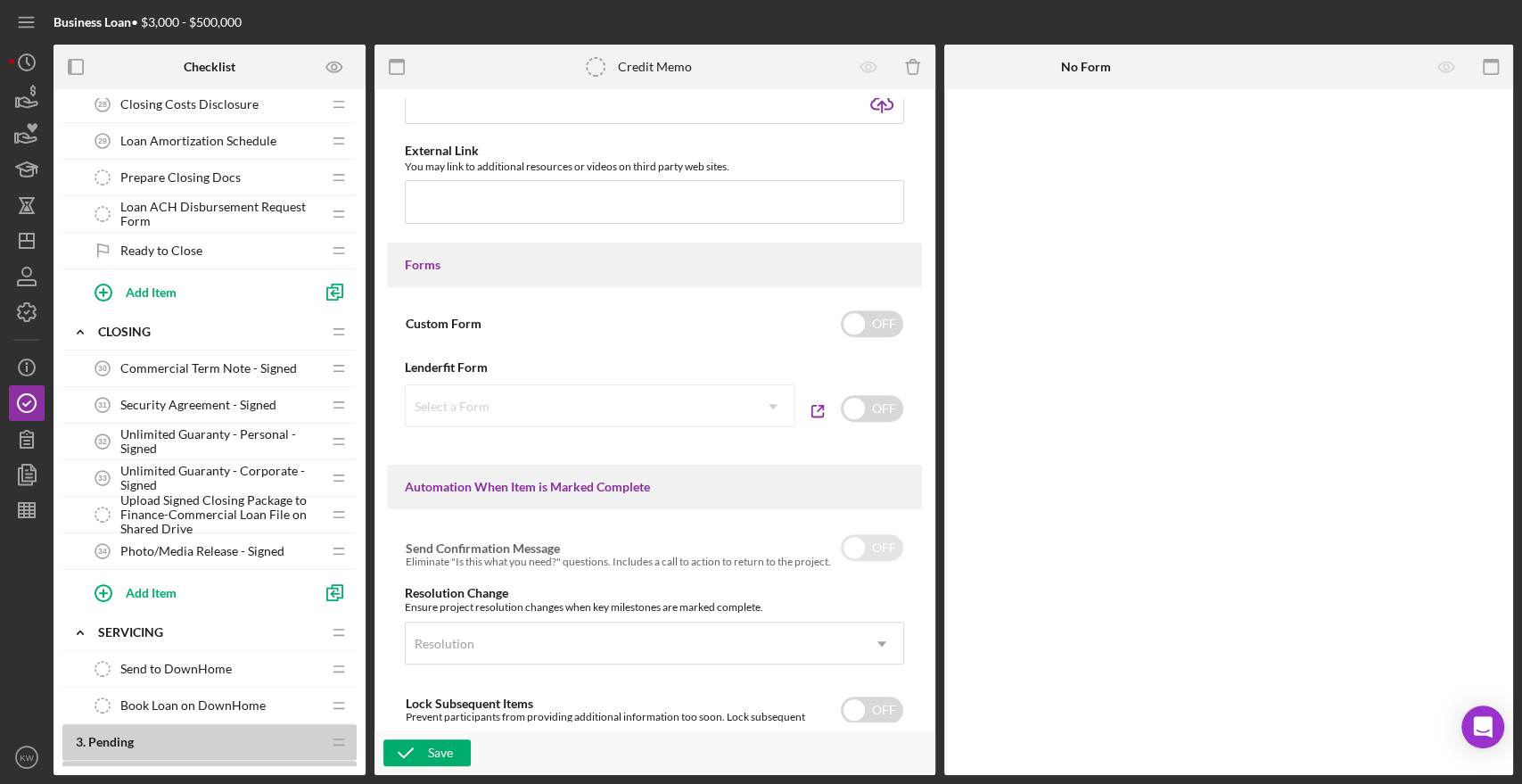
scroll to position [579, 0]
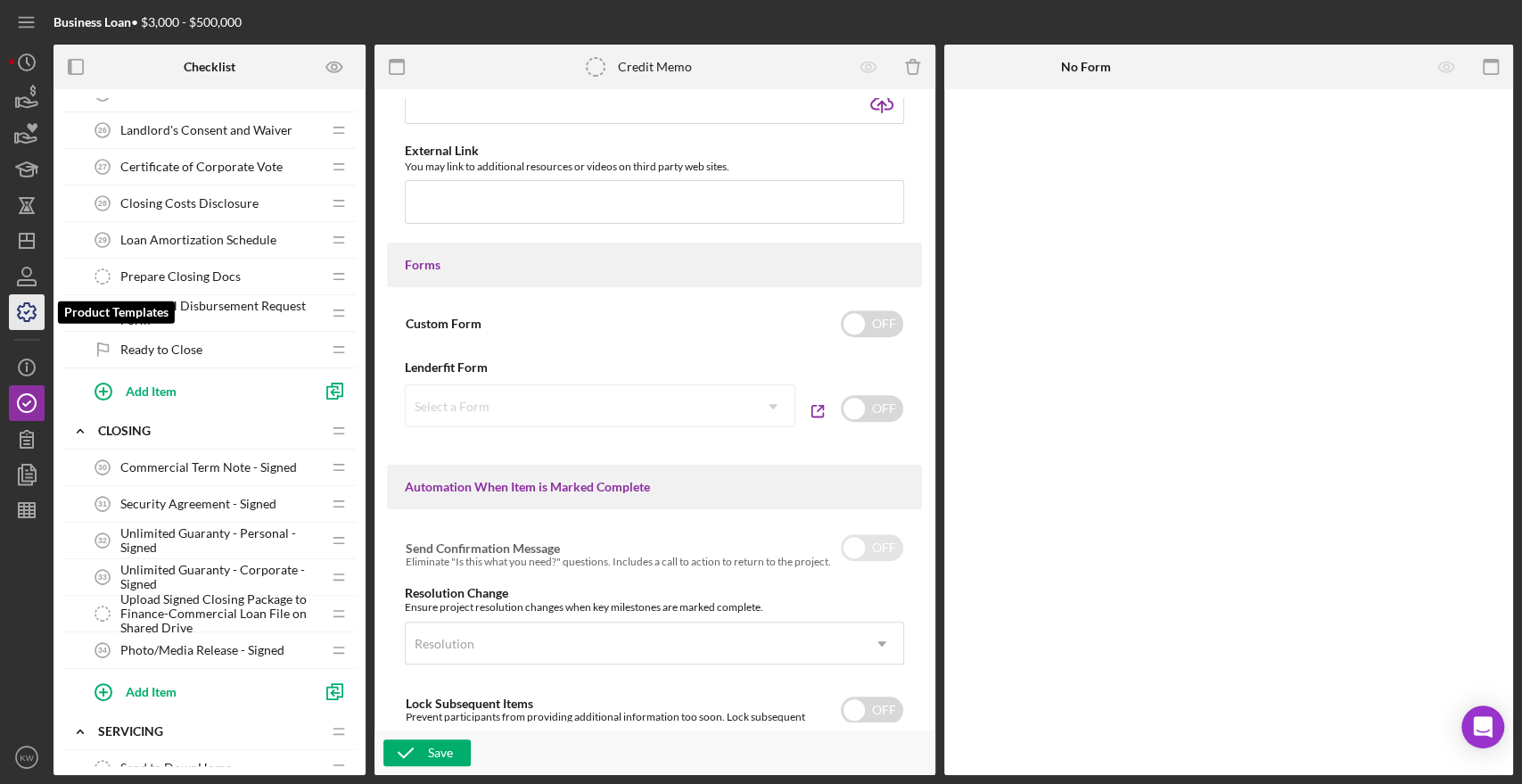
click at [21, 310] on icon "button" at bounding box center [27, 312] width 44 height 44
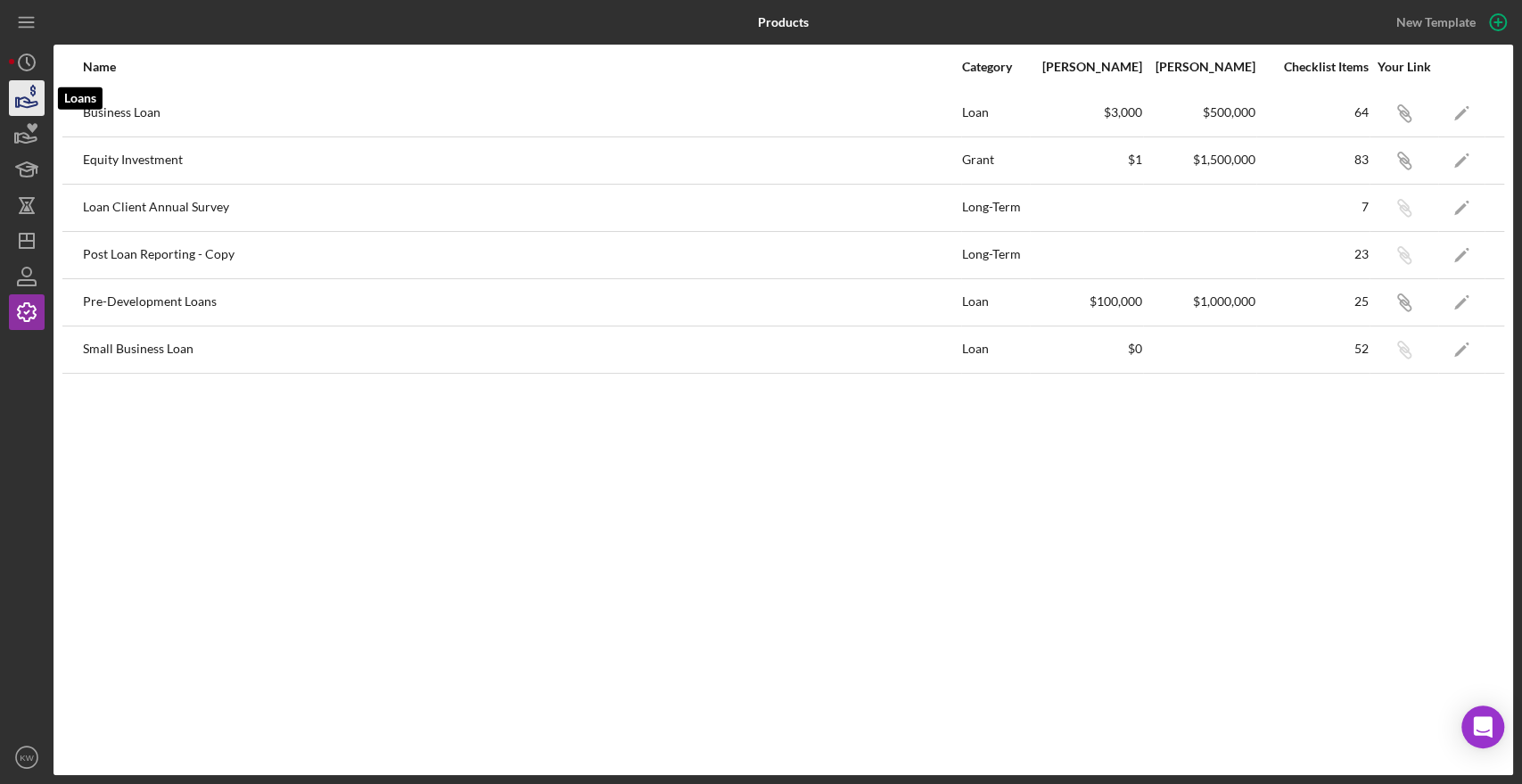
click at [29, 93] on icon "button" at bounding box center [27, 98] width 44 height 44
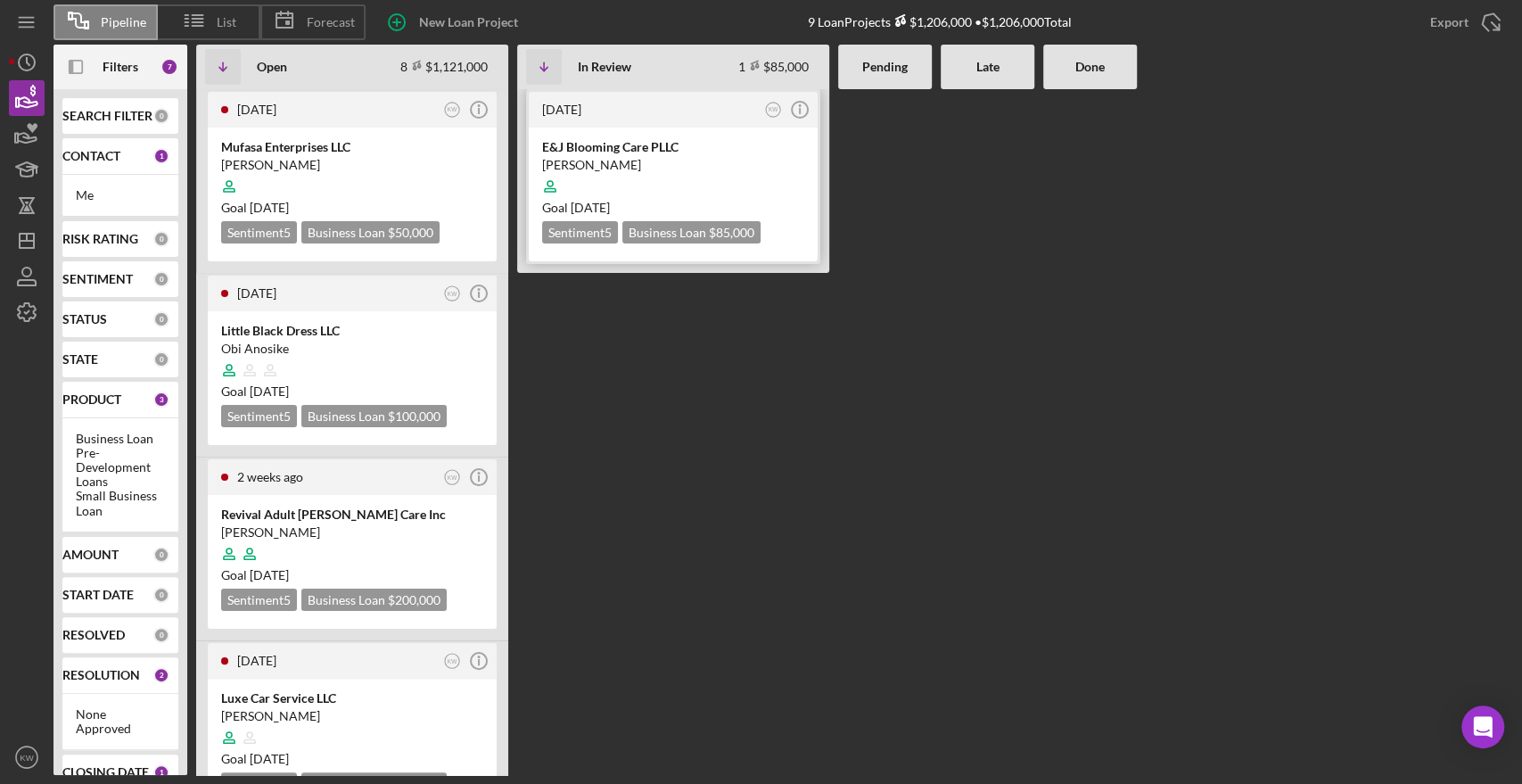
click at [656, 149] on div "E&J Blooming Care PLLC" at bounding box center [673, 146] width 262 height 17
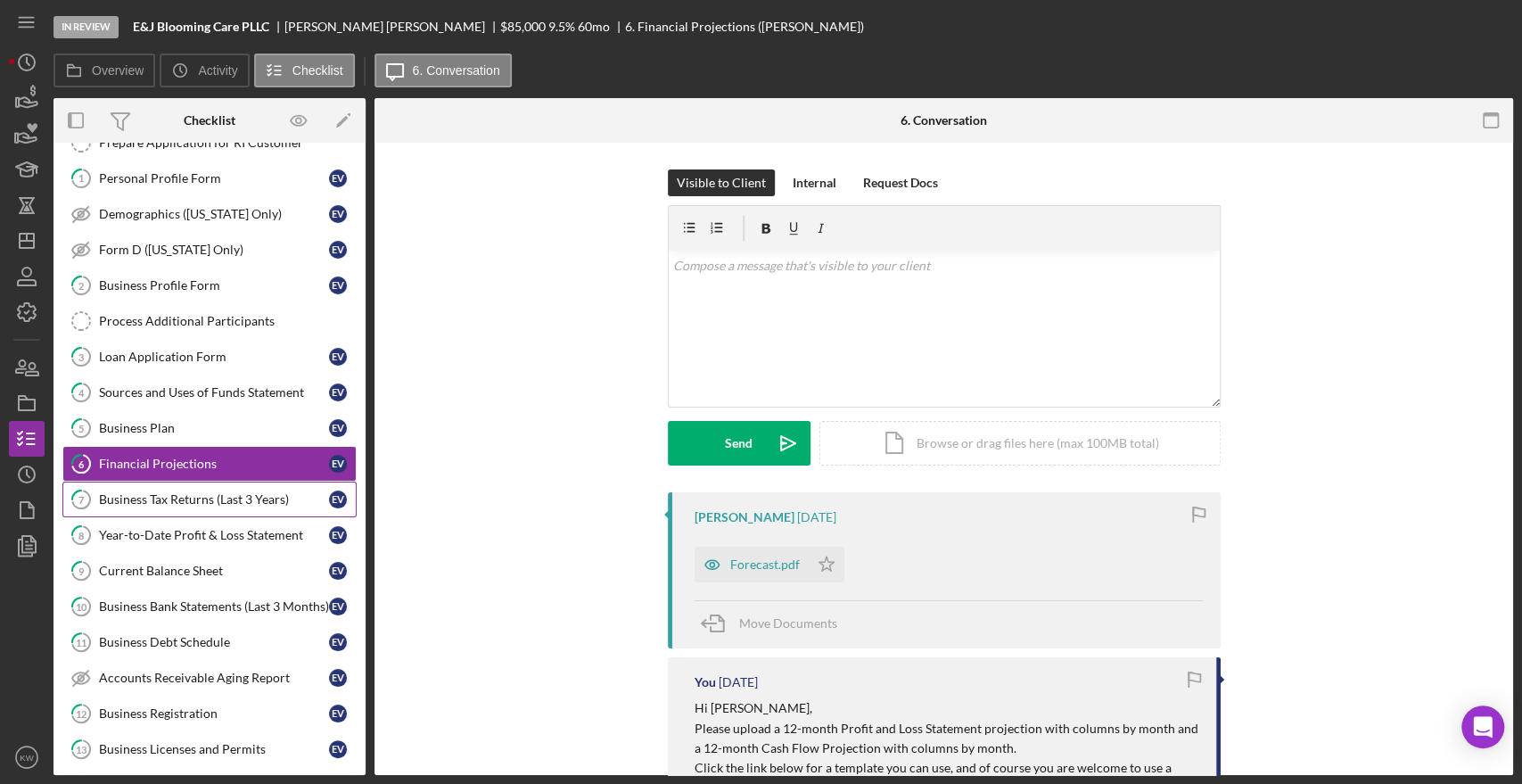
scroll to position [64, 0]
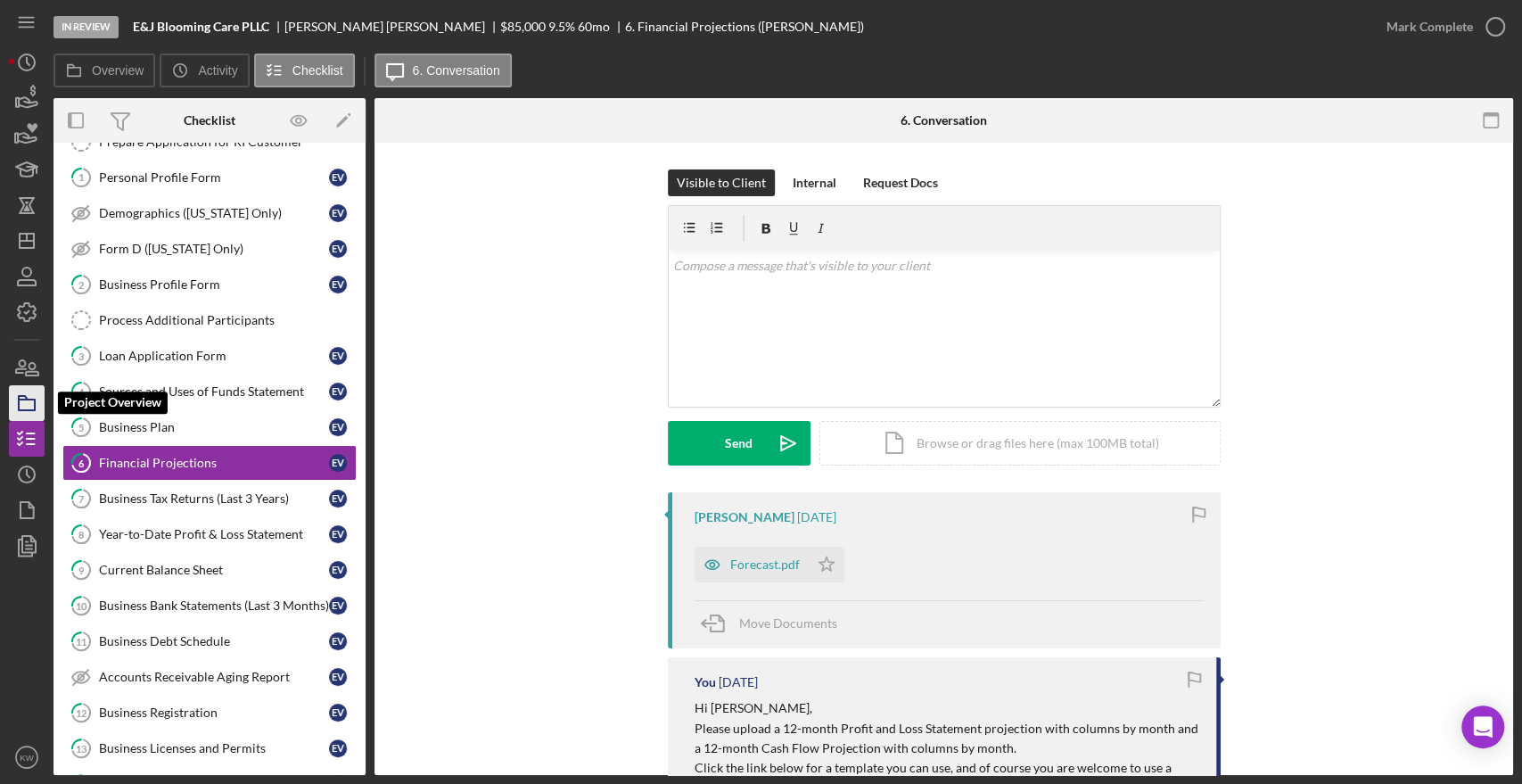
click at [28, 412] on icon "button" at bounding box center [27, 403] width 44 height 44
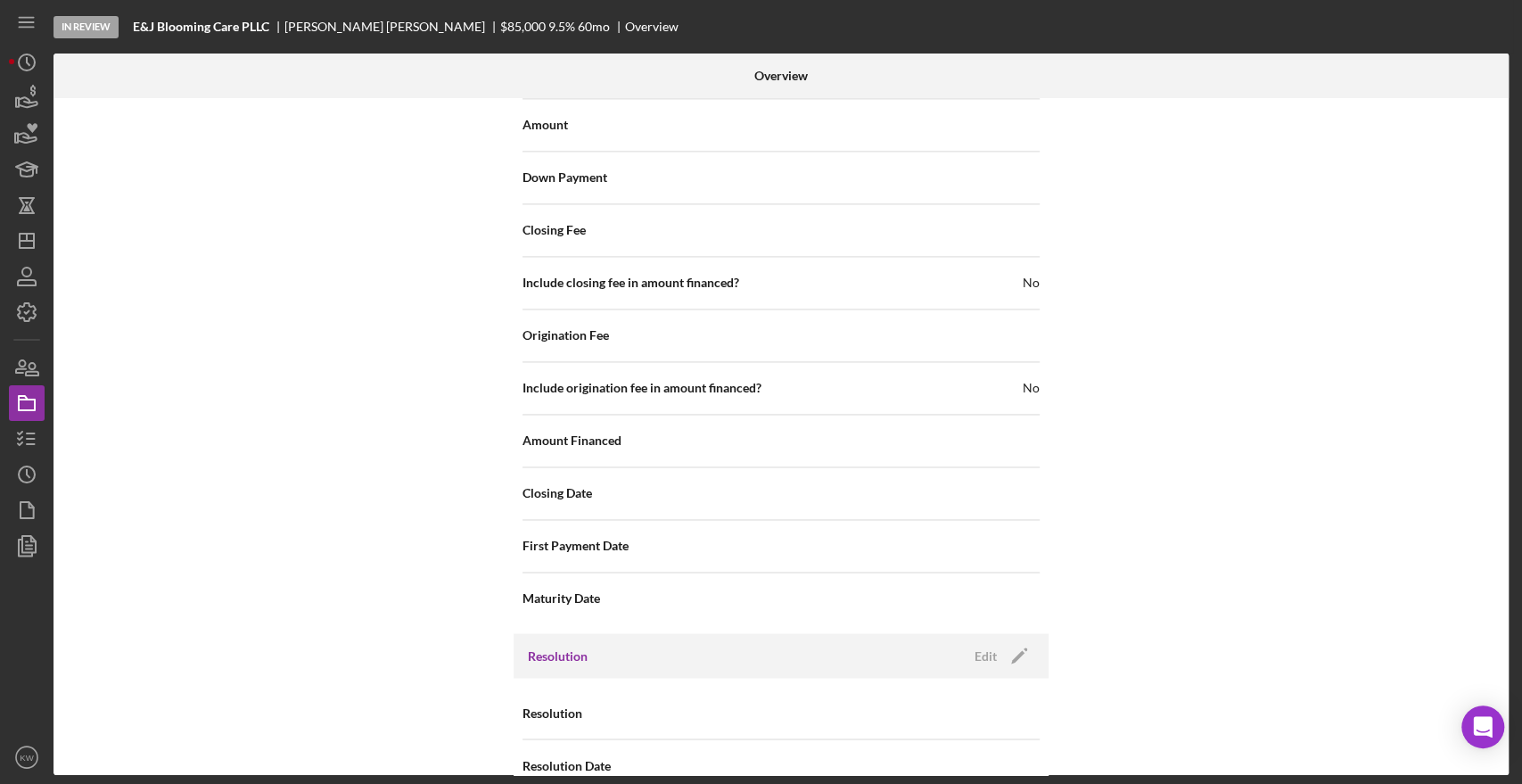
scroll to position [1765, 0]
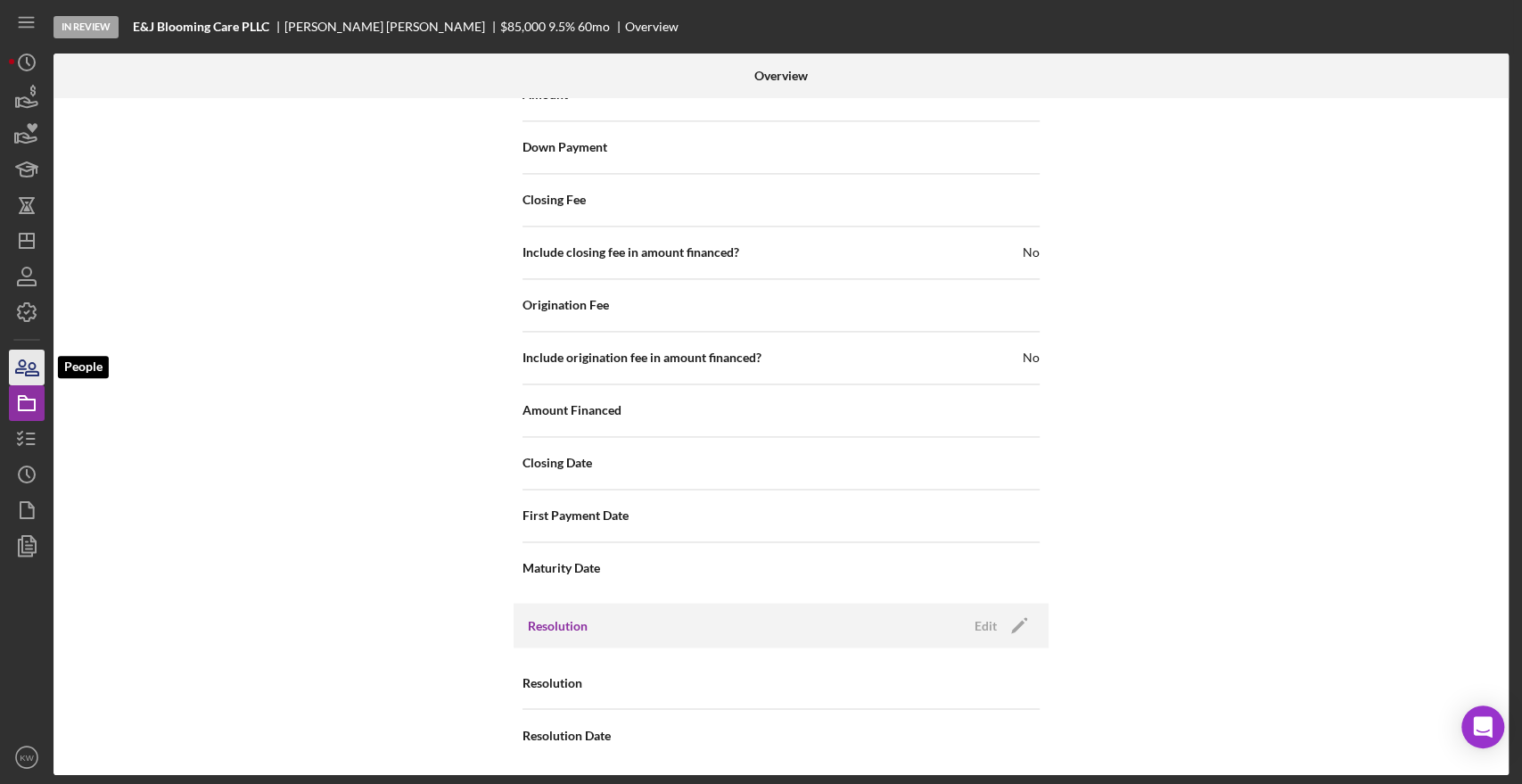
click at [32, 355] on icon "button" at bounding box center [27, 367] width 44 height 44
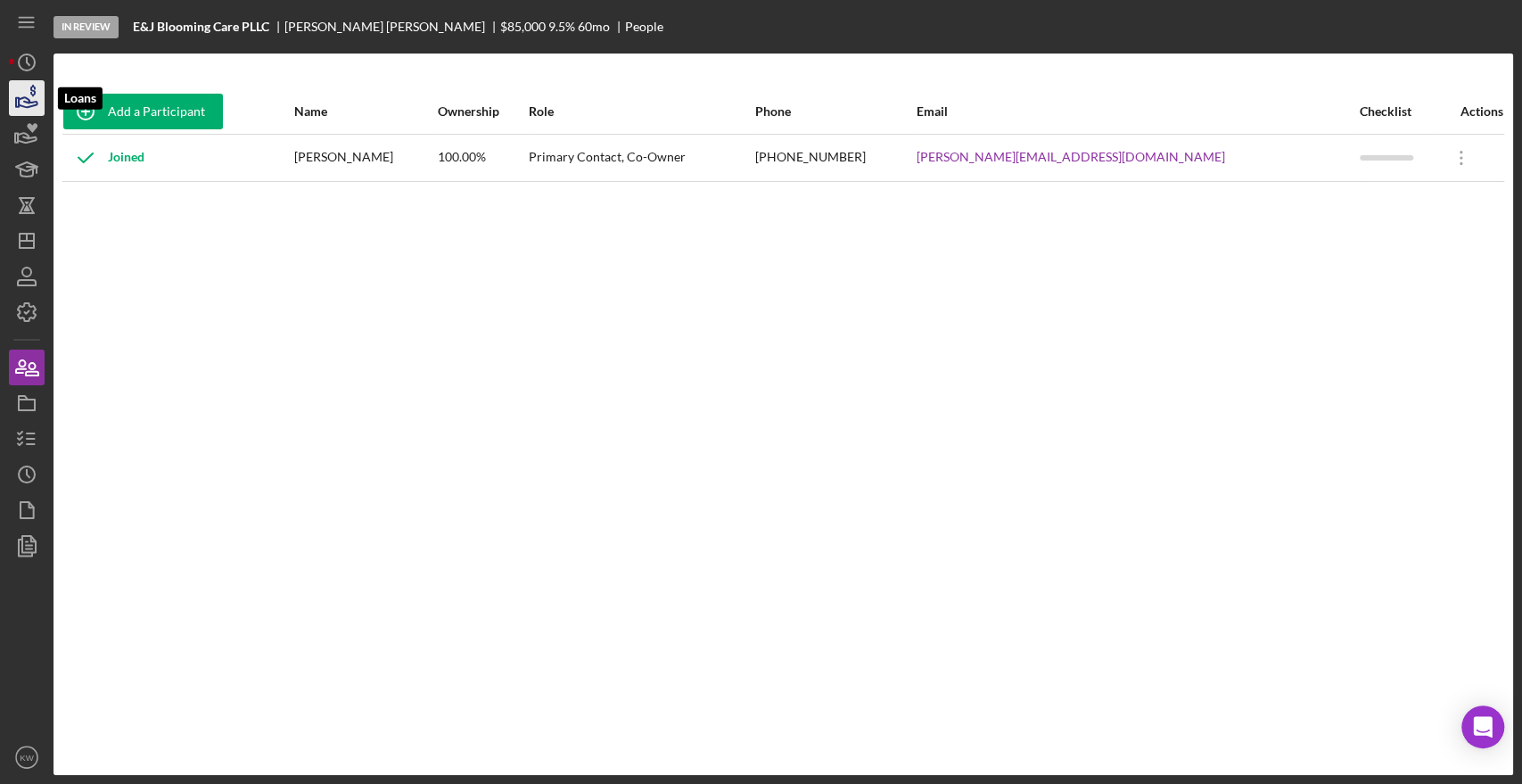
click at [28, 106] on icon "button" at bounding box center [28, 102] width 18 height 10
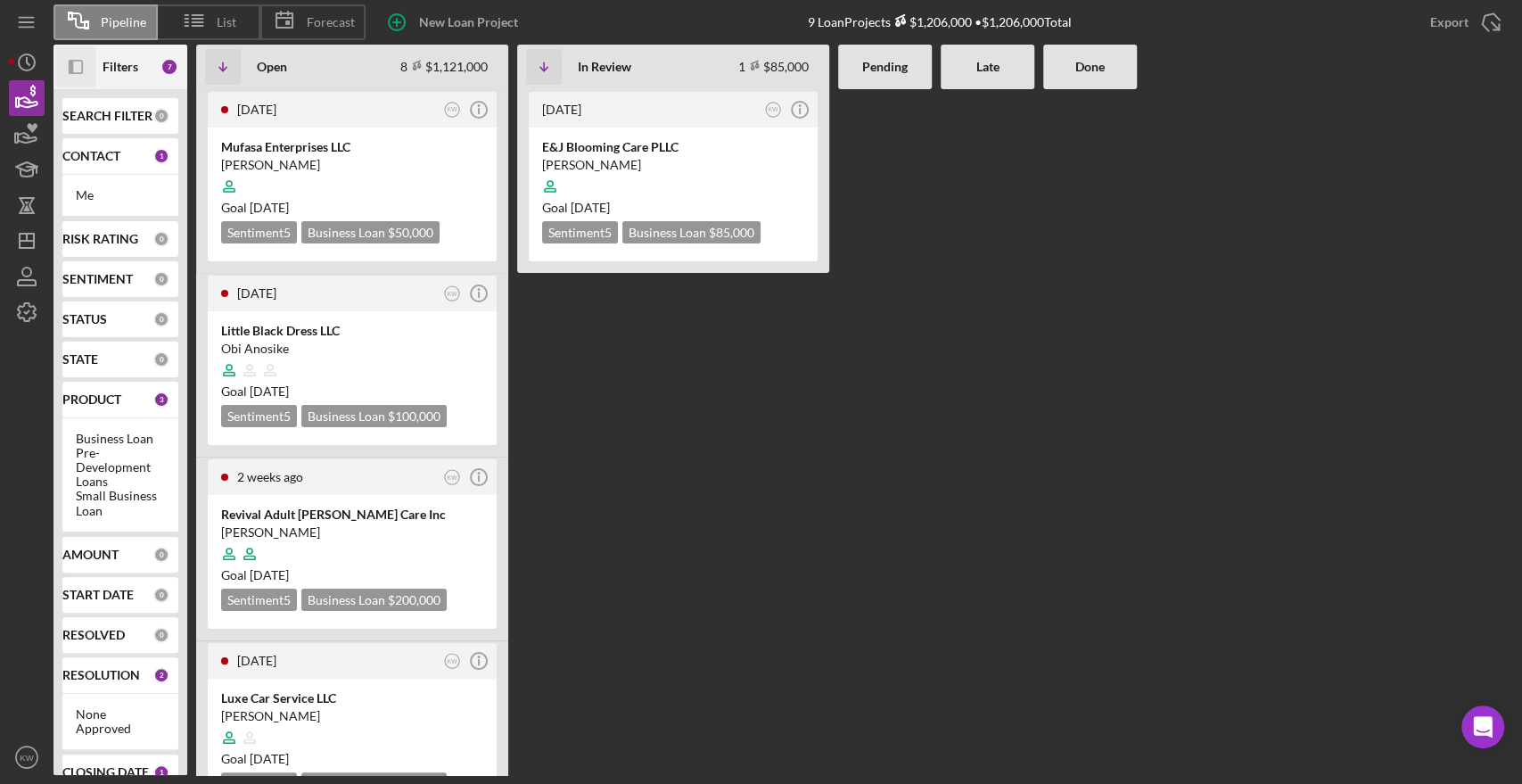
click at [65, 68] on icon "Icon/Panel Side Expand" at bounding box center [76, 67] width 40 height 40
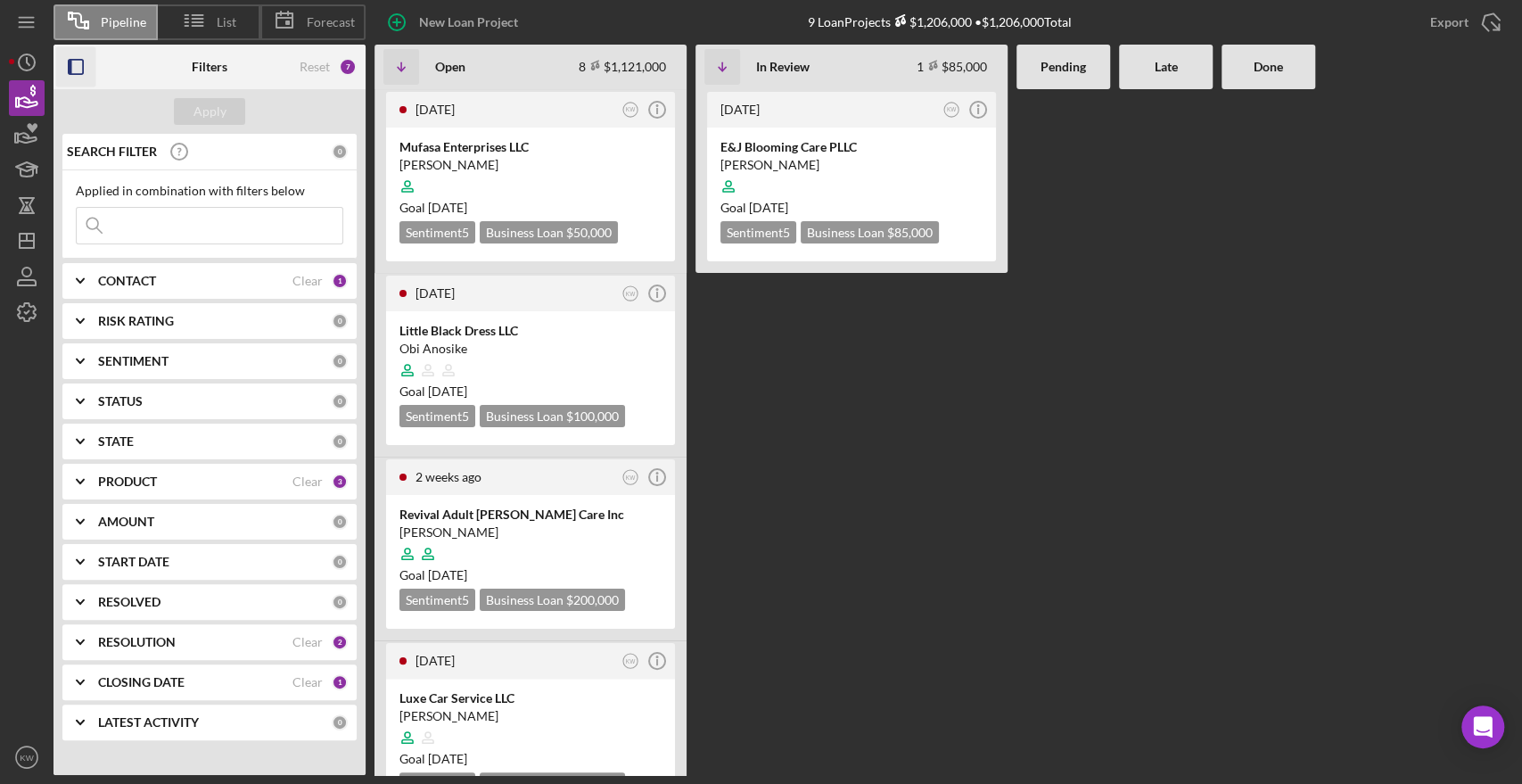
click at [211, 231] on input at bounding box center [209, 225] width 266 height 36
type input "chocolaffee"
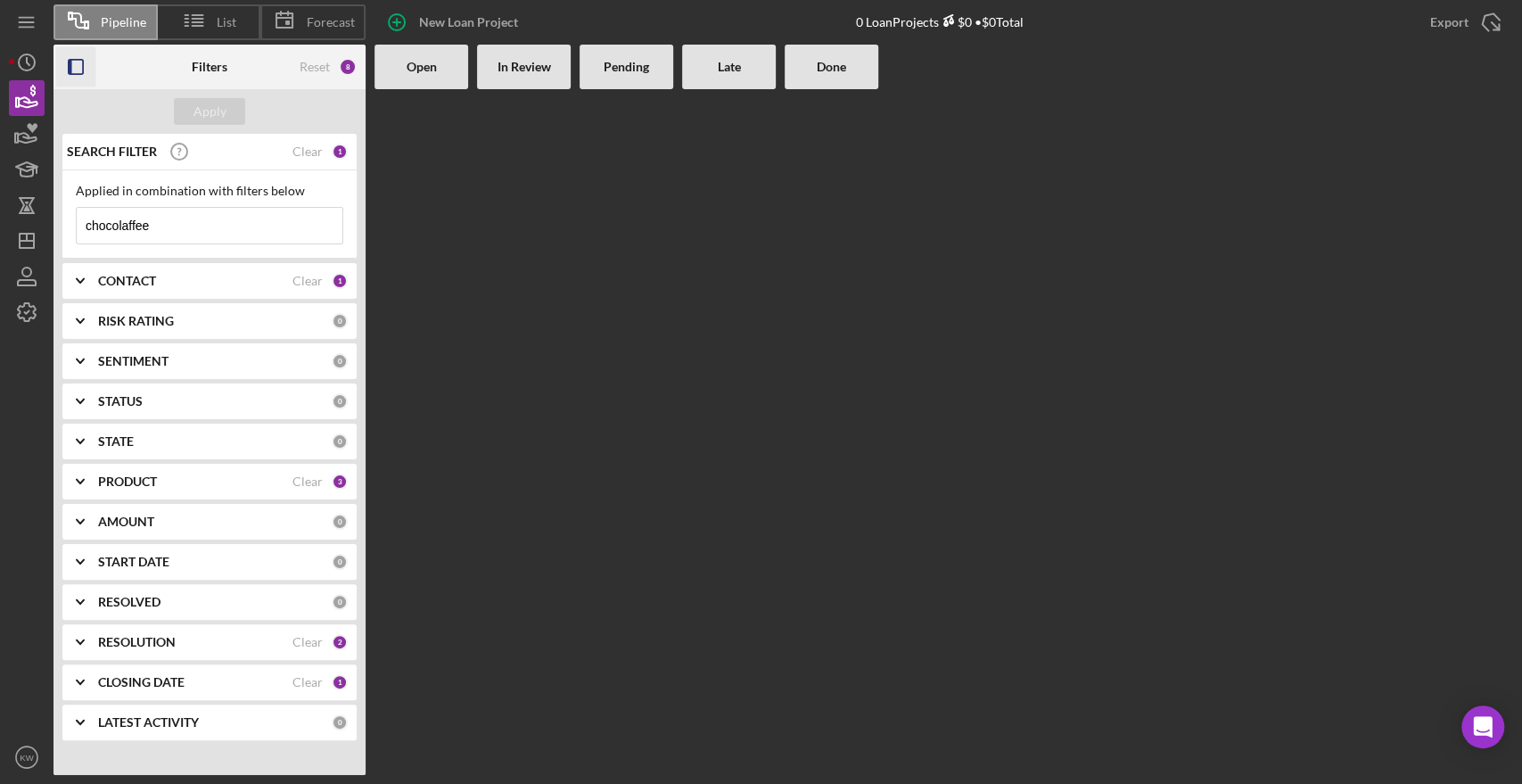
click at [243, 281] on div "CONTACT" at bounding box center [195, 281] width 194 height 15
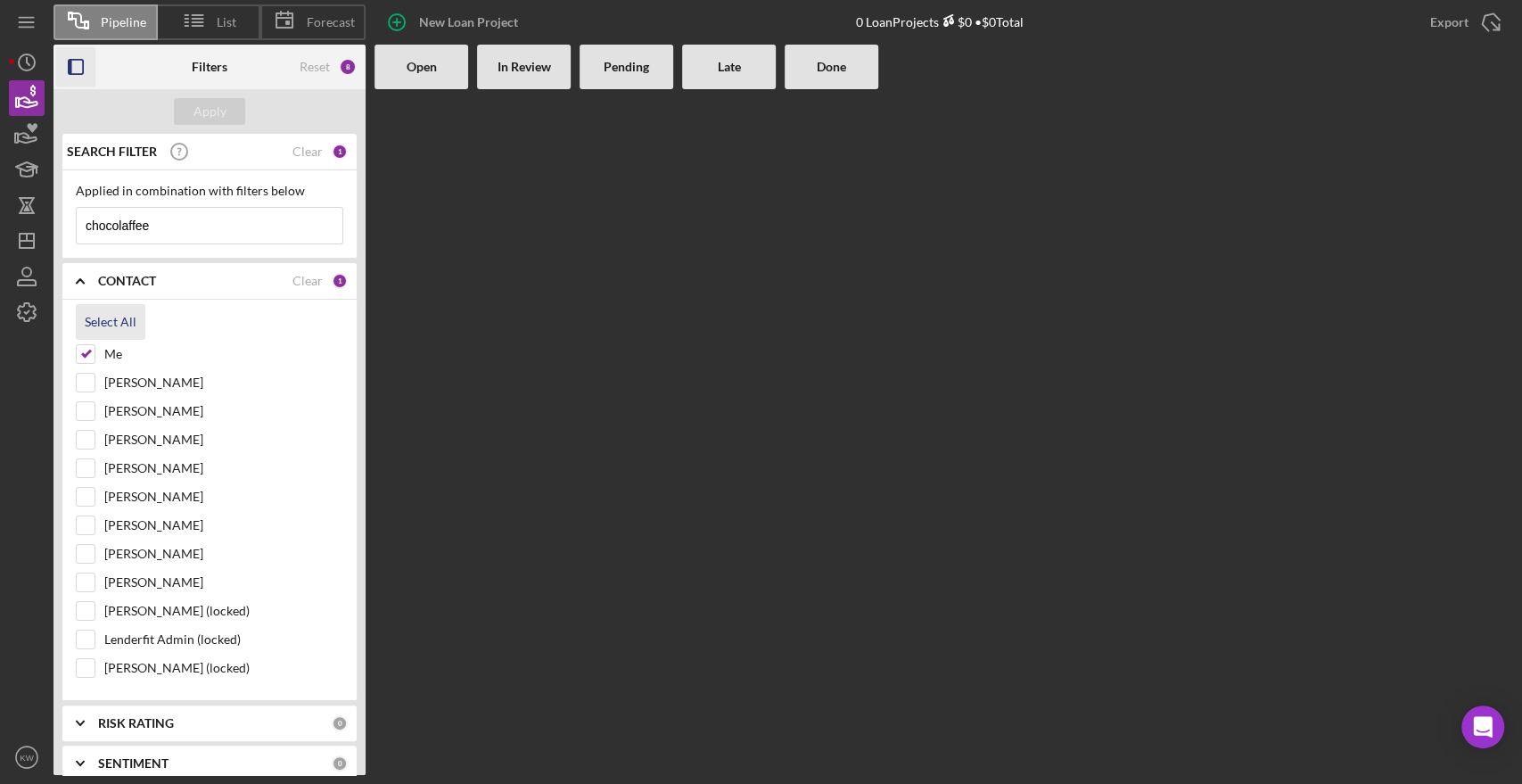
click at [98, 326] on div "Select All" at bounding box center [110, 321] width 52 height 36
checkbox input "true"
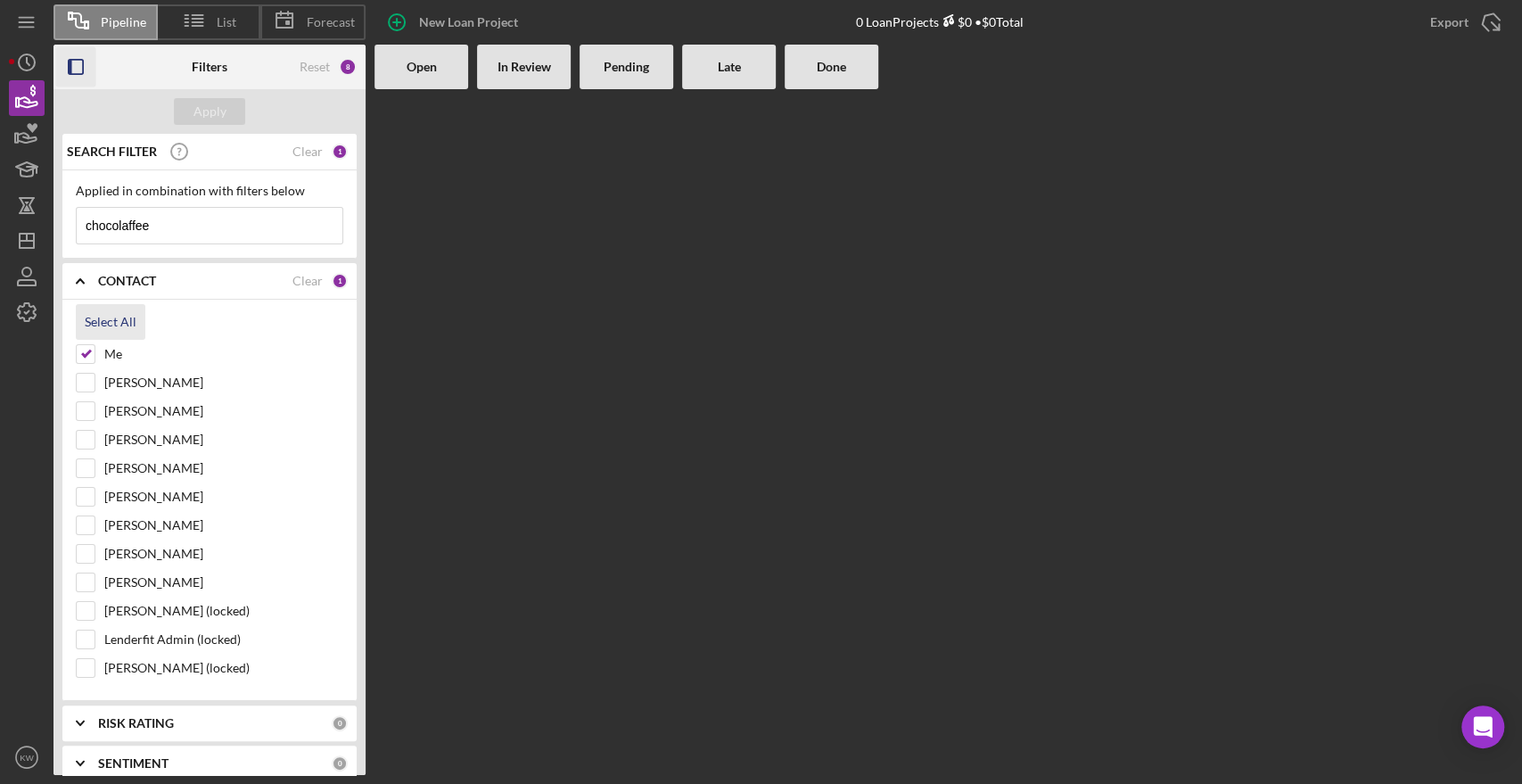
checkbox input "true"
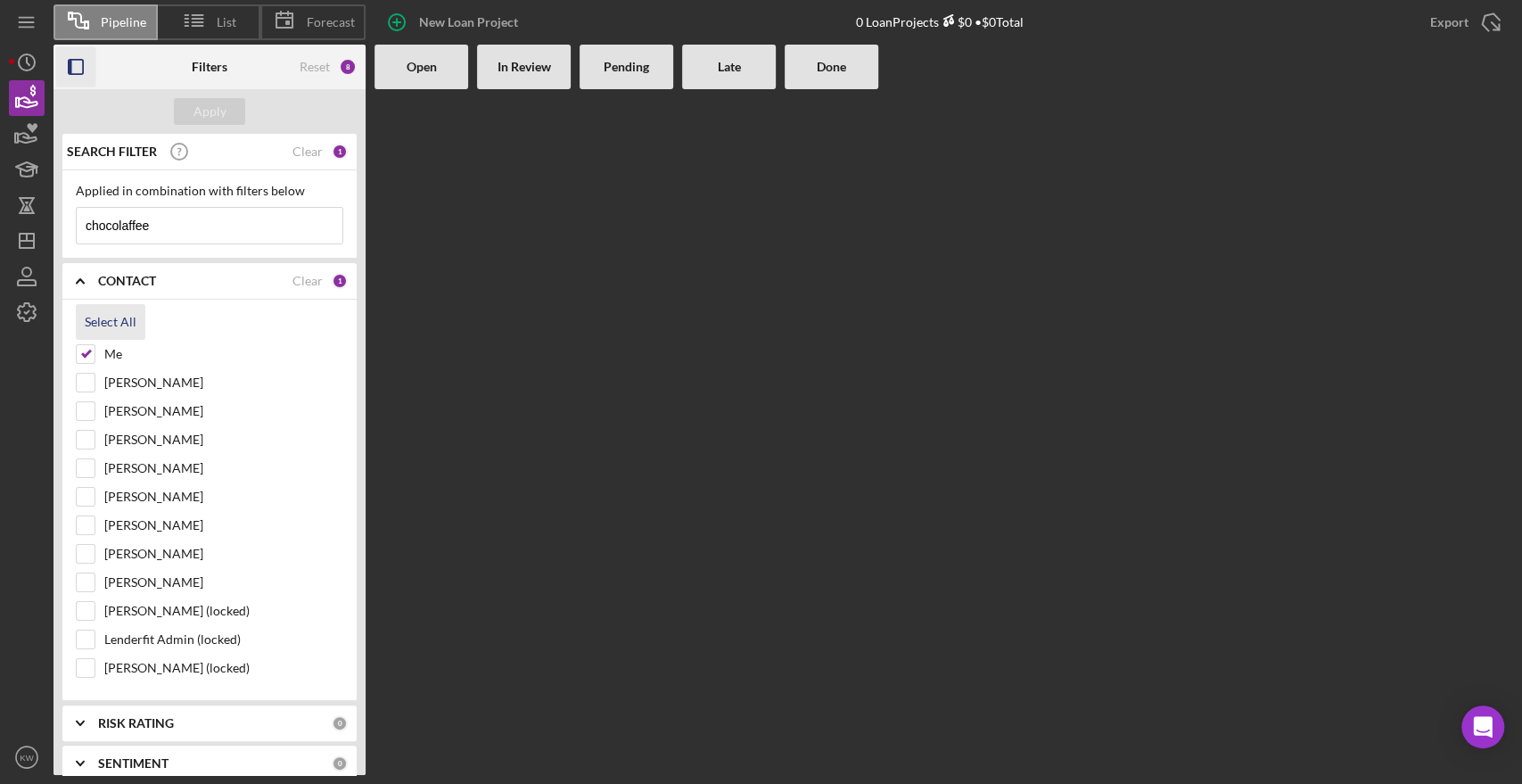
checkbox input "true"
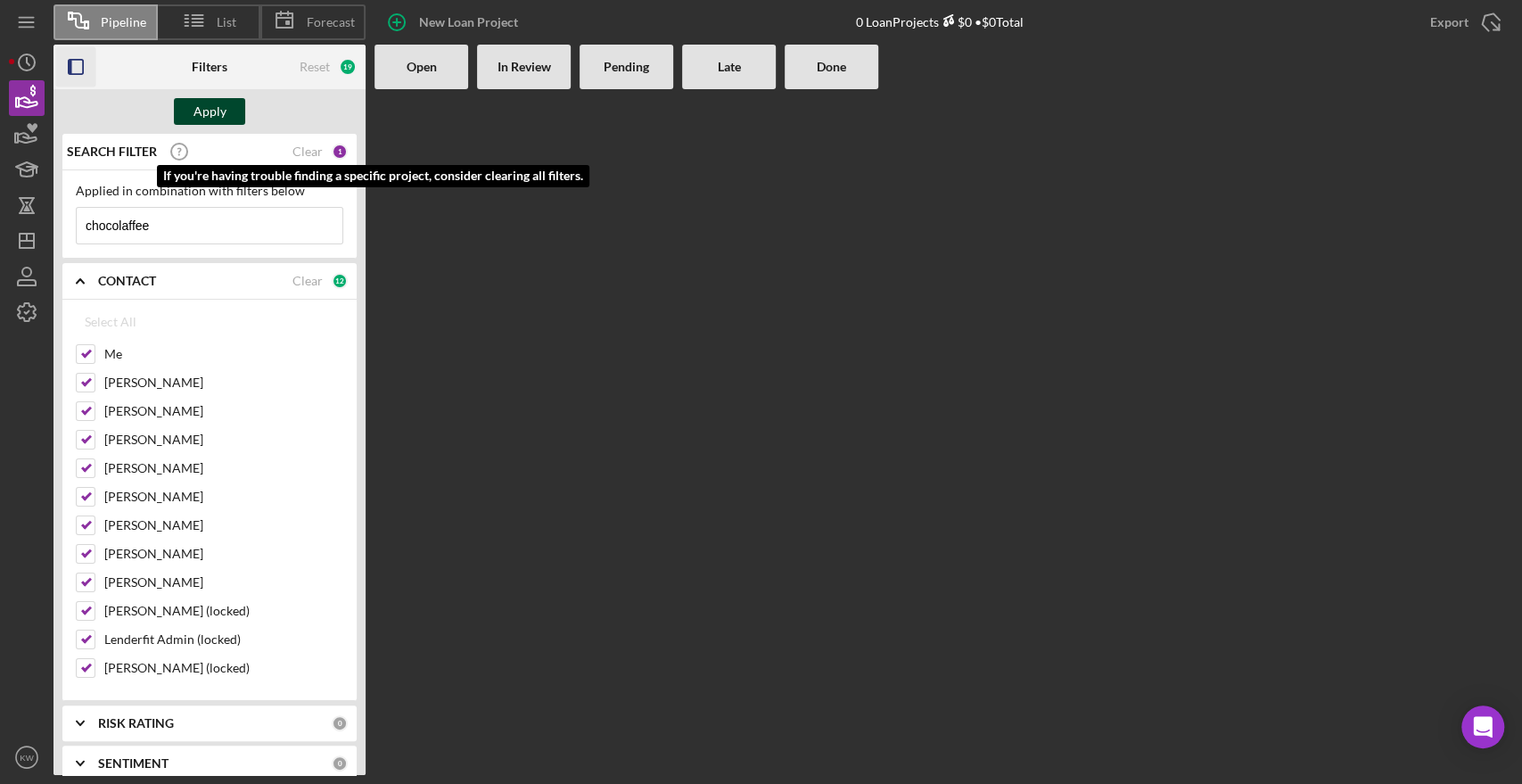
click at [202, 111] on div "Apply" at bounding box center [210, 111] width 33 height 27
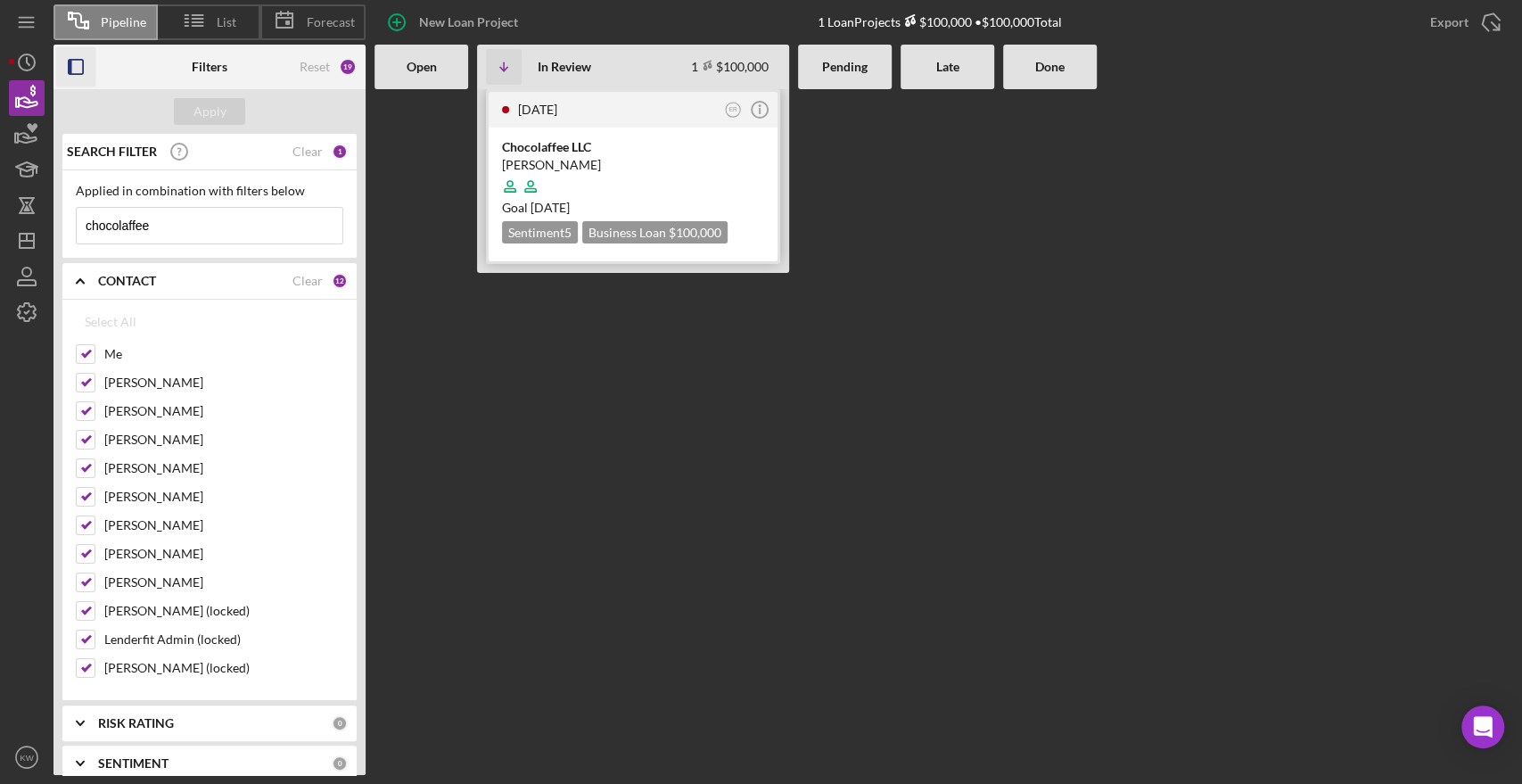
click at [582, 158] on div "Angelica CardonaRamirez" at bounding box center [633, 165] width 262 height 17
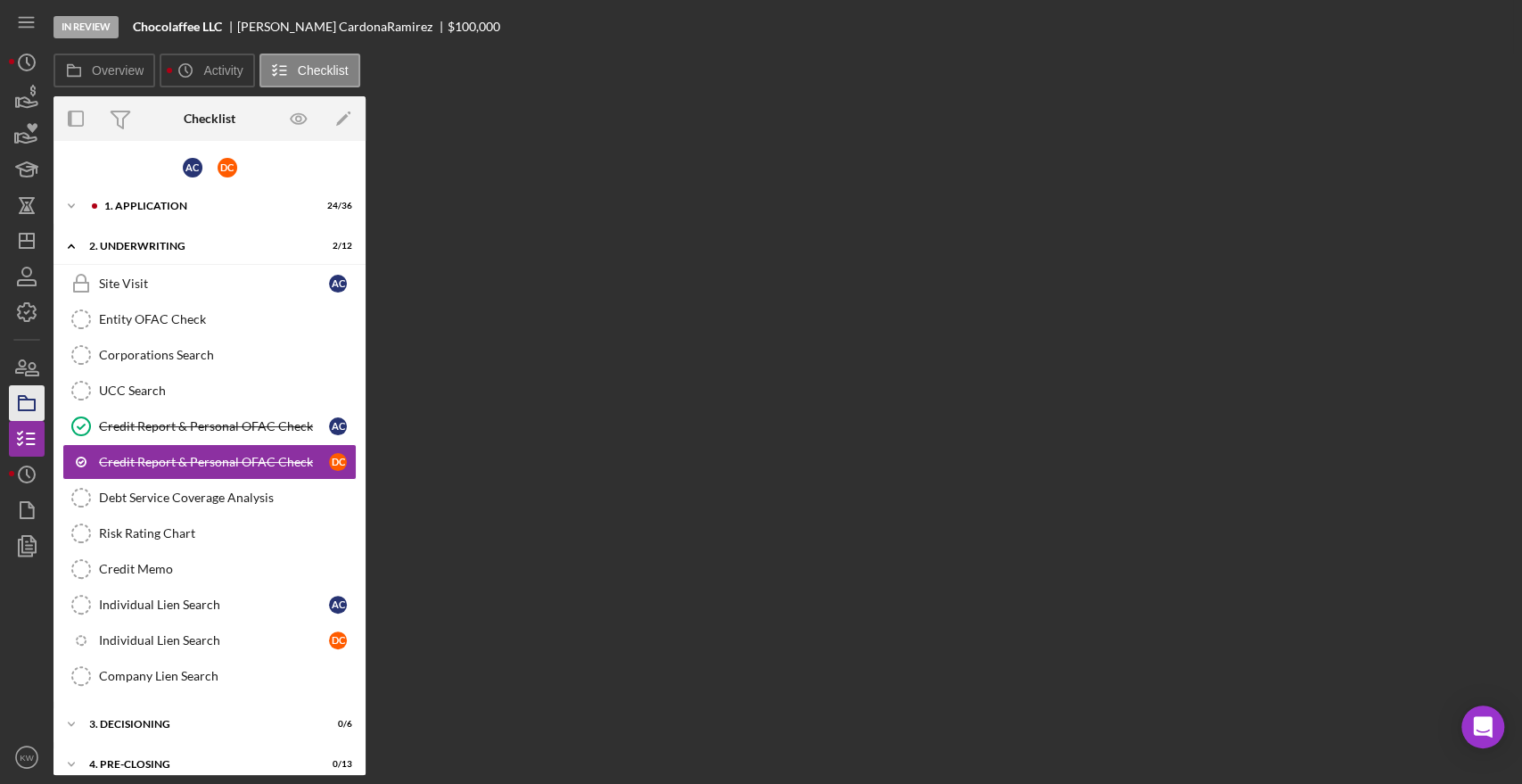
scroll to position [2, 0]
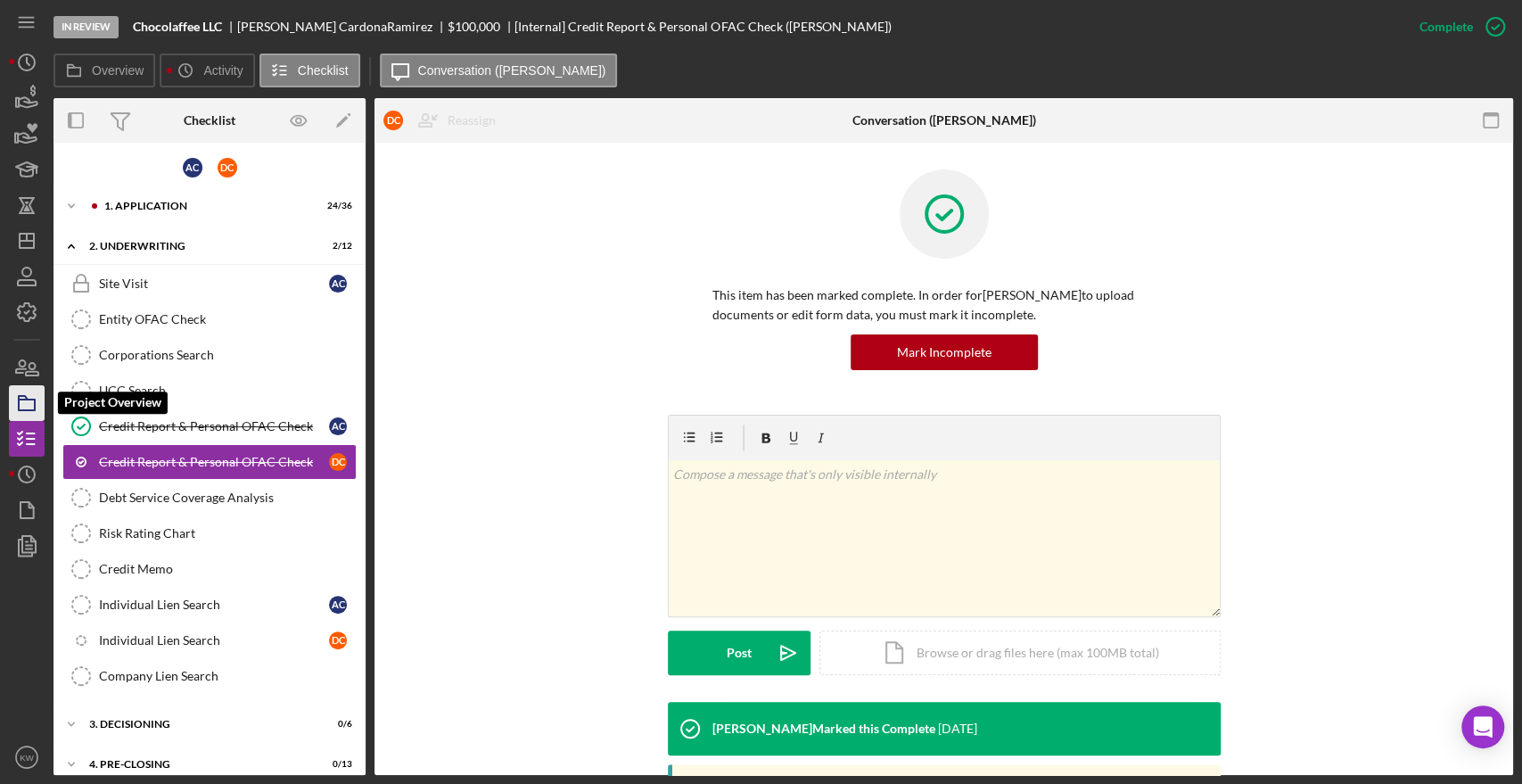
click at [34, 394] on icon "button" at bounding box center [27, 403] width 44 height 44
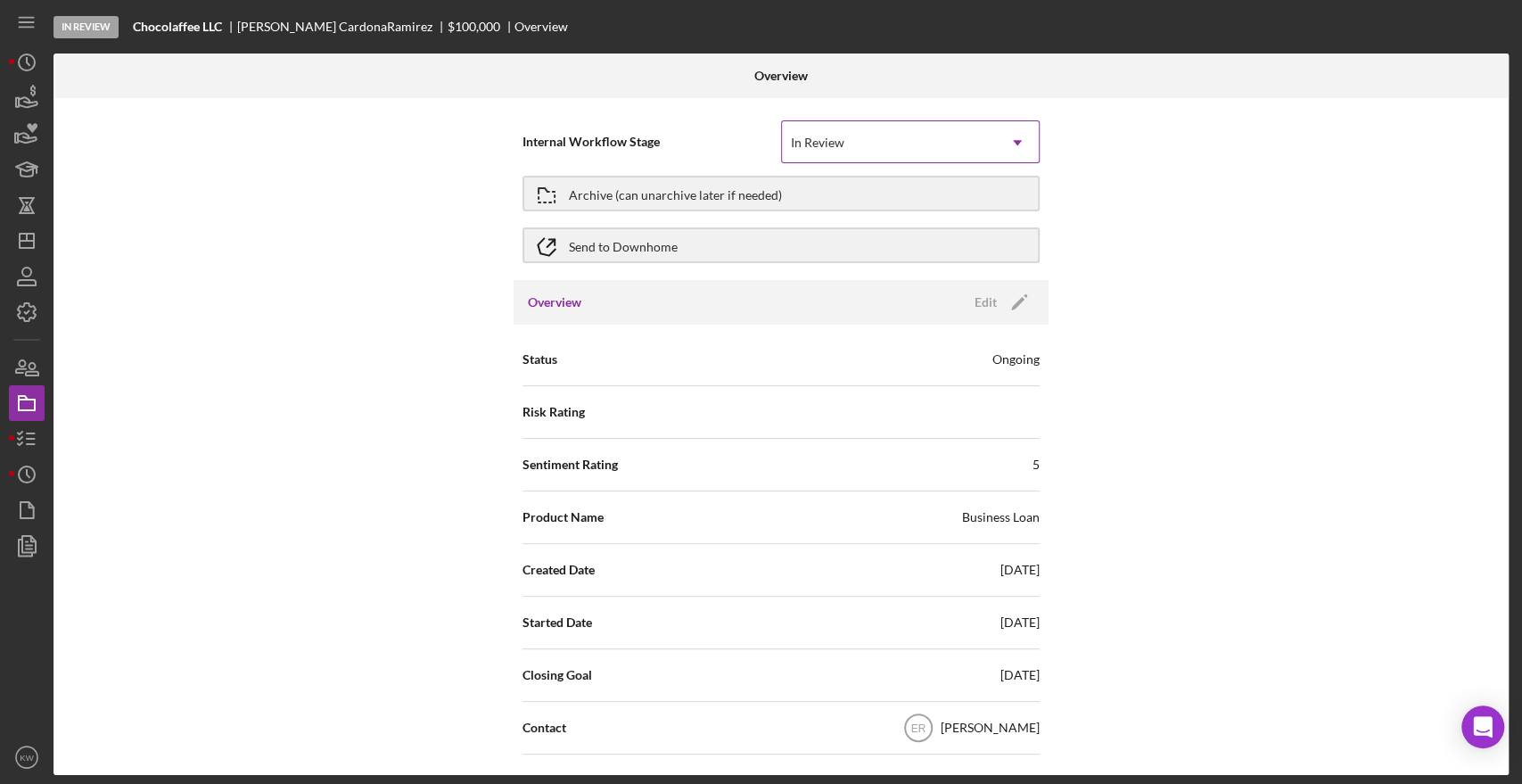
click at [842, 148] on div "In Review" at bounding box center [818, 143] width 58 height 15
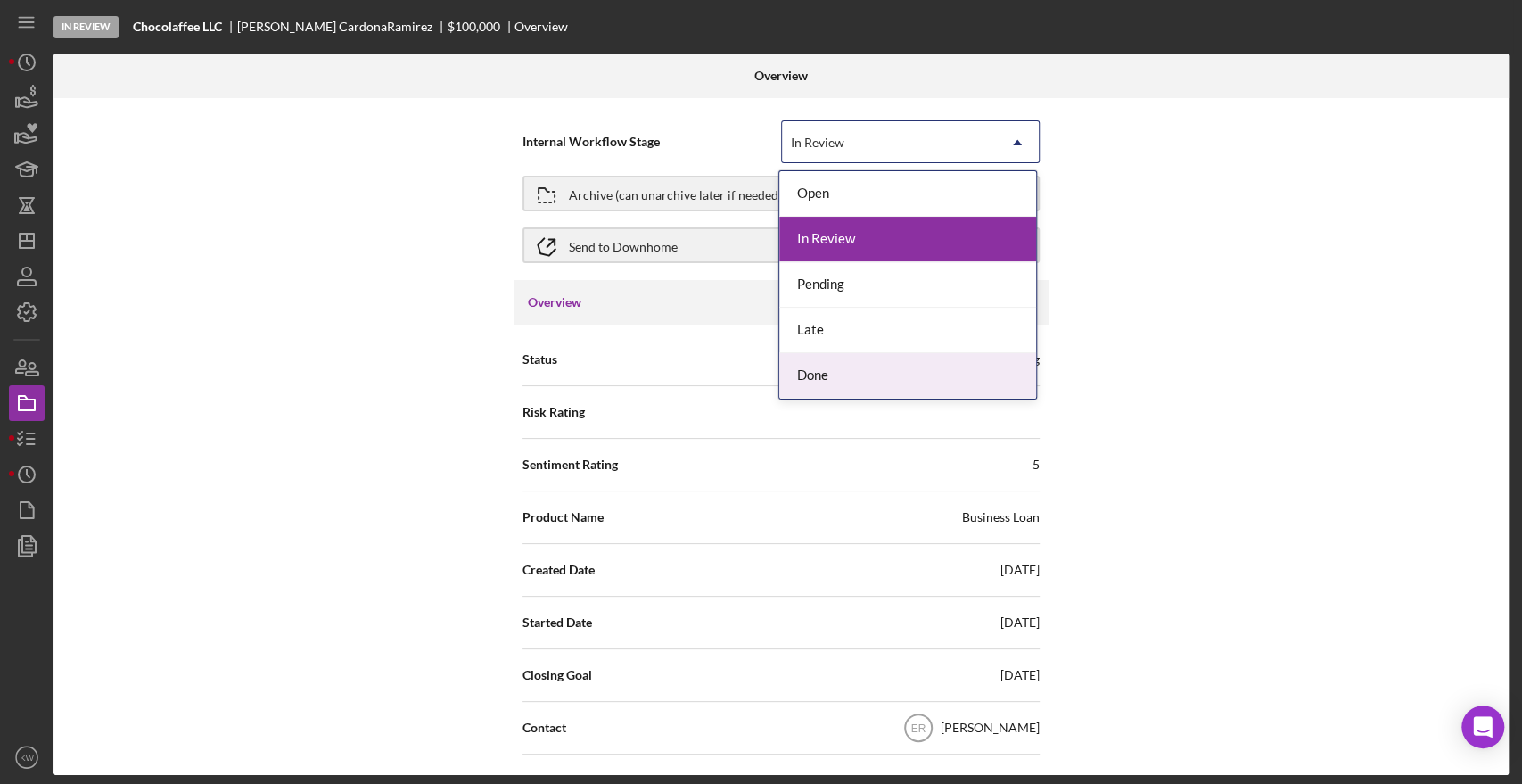
click at [801, 376] on div "Done" at bounding box center [907, 375] width 257 height 45
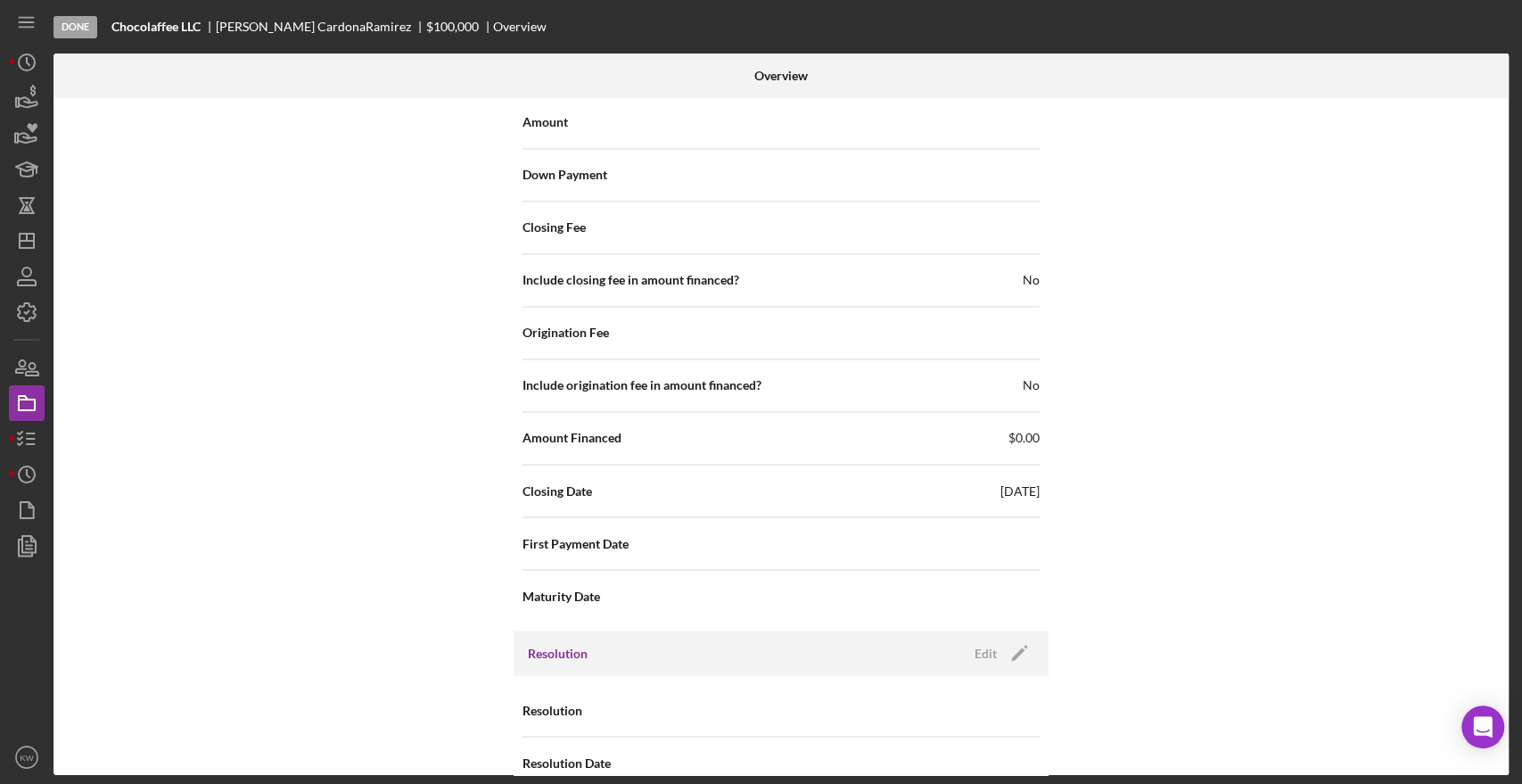
scroll to position [1950, 0]
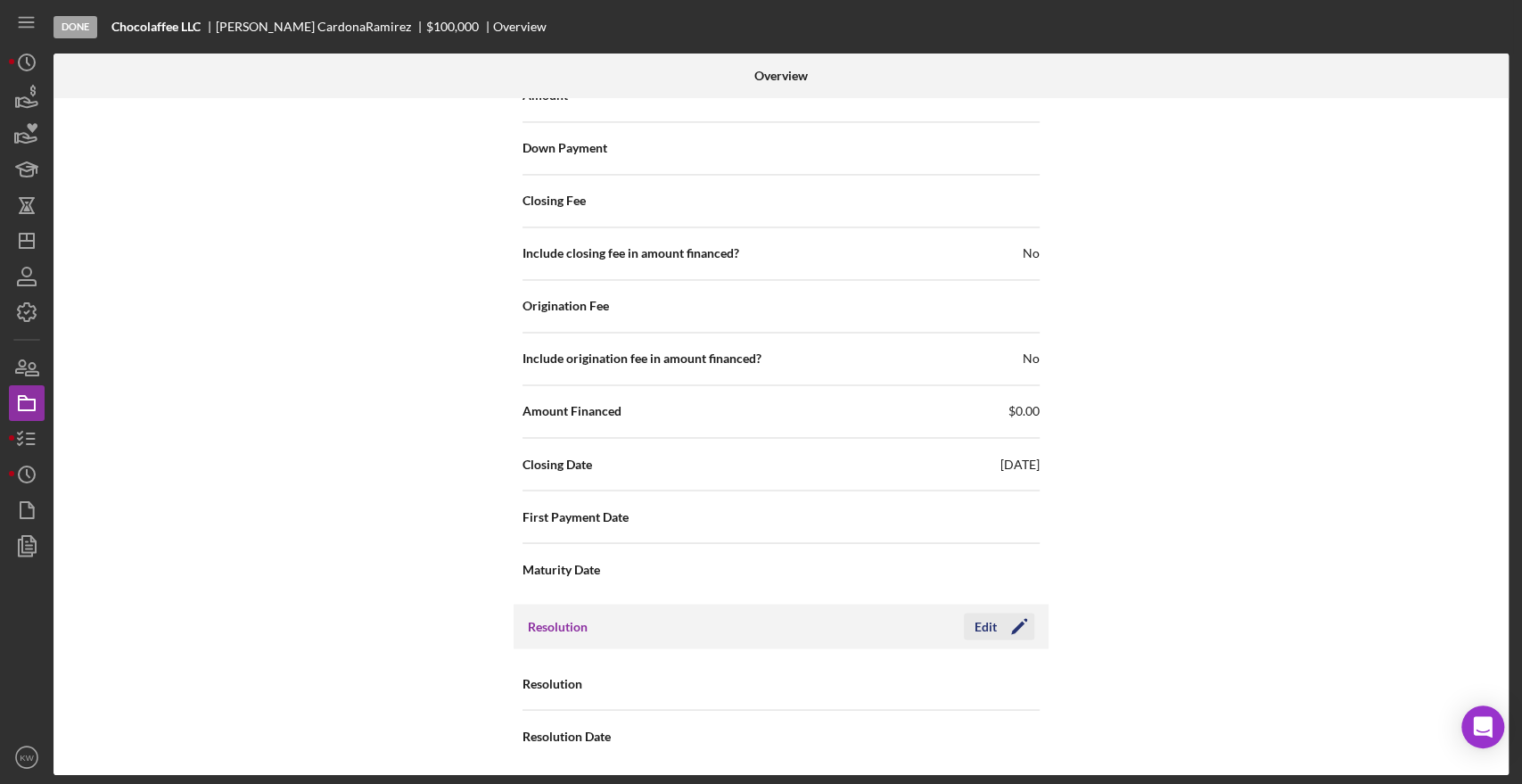
click at [1020, 623] on icon "Icon/Edit" at bounding box center [1019, 626] width 44 height 44
click at [880, 682] on div "Select..." at bounding box center [889, 684] width 214 height 41
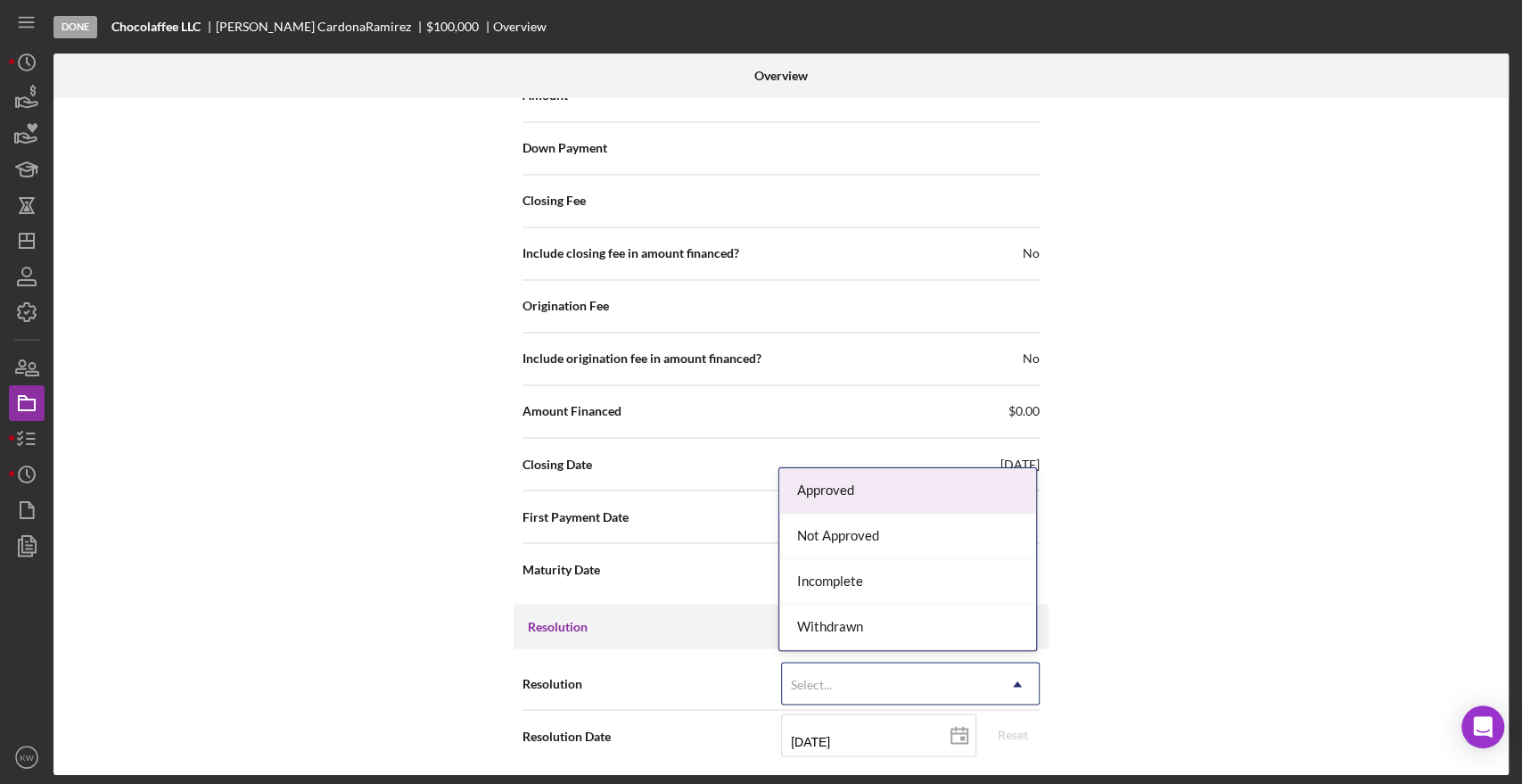
click at [843, 486] on div "Approved" at bounding box center [907, 490] width 257 height 45
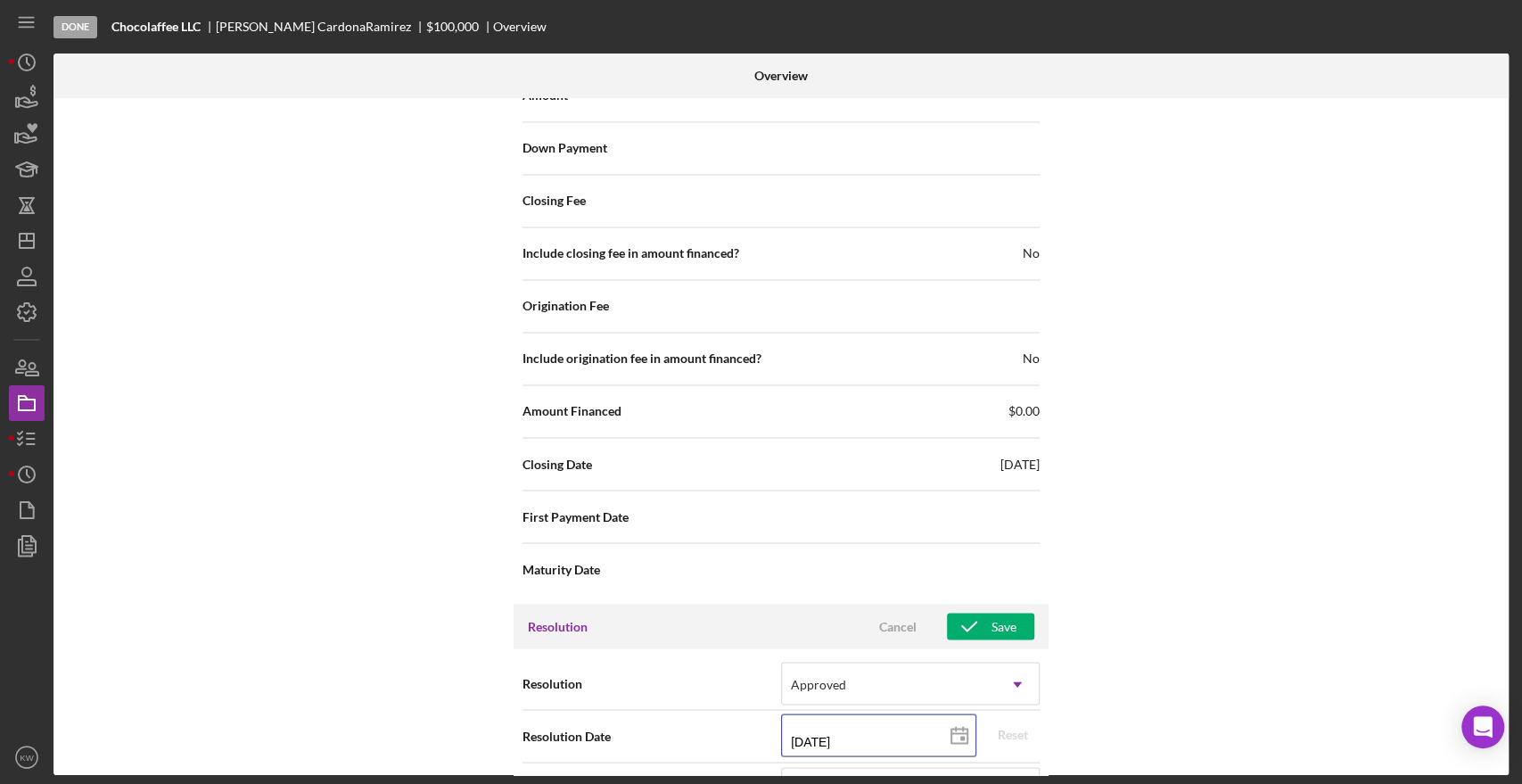
drag, startPoint x: 820, startPoint y: 737, endPoint x: 848, endPoint y: 702, distance: 44.8
click at [820, 735] on input "09/18/2025" at bounding box center [879, 734] width 195 height 43
type input "09/12/y025"
type input "09/17/2025"
type input "2025-09-17"
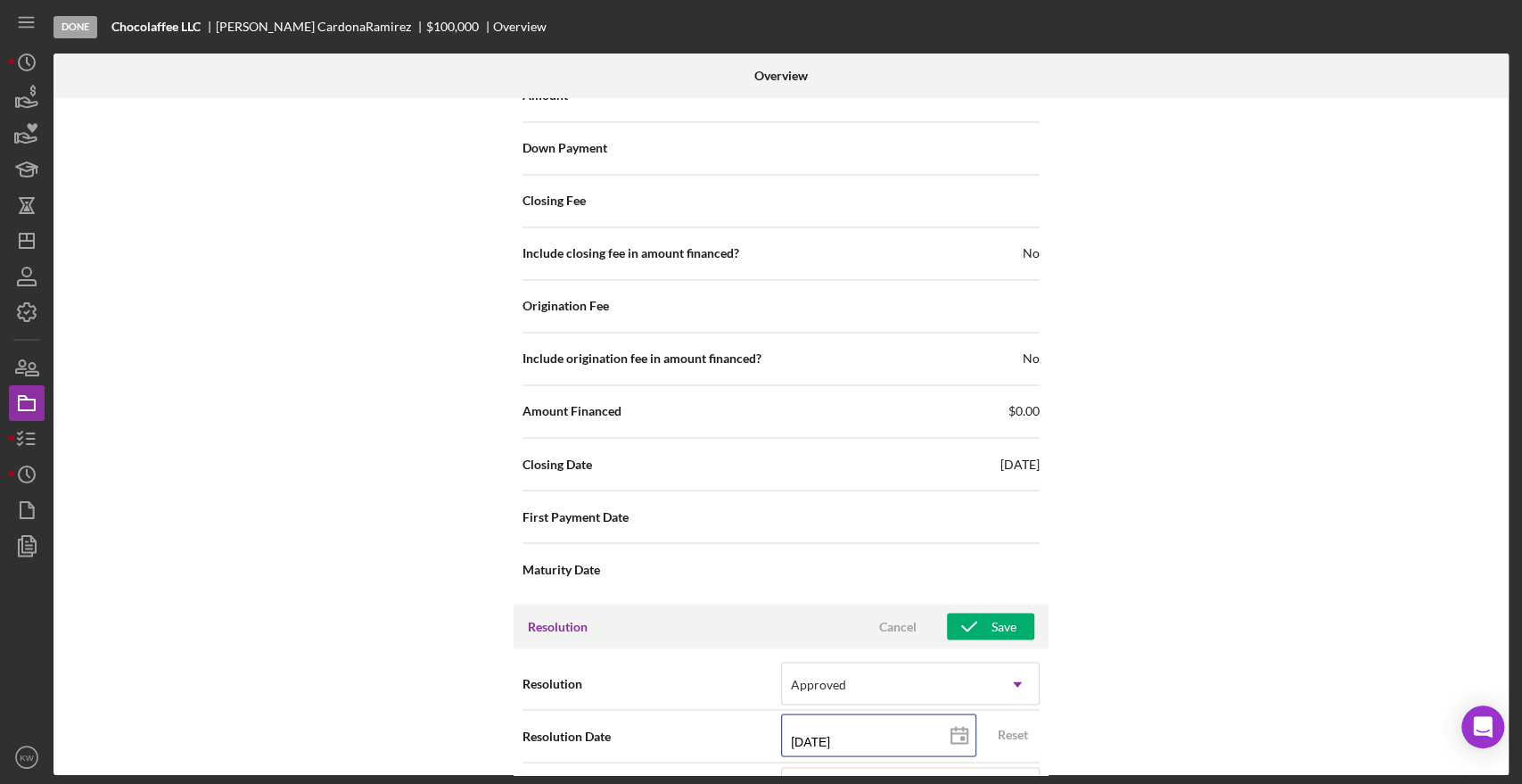
type input "09/17/2025"
click at [1189, 654] on div "Internal Workflow Stage Done Icon/Dropdown Arrow Archive (can unarchive later i…" at bounding box center [780, 436] width 1455 height 676
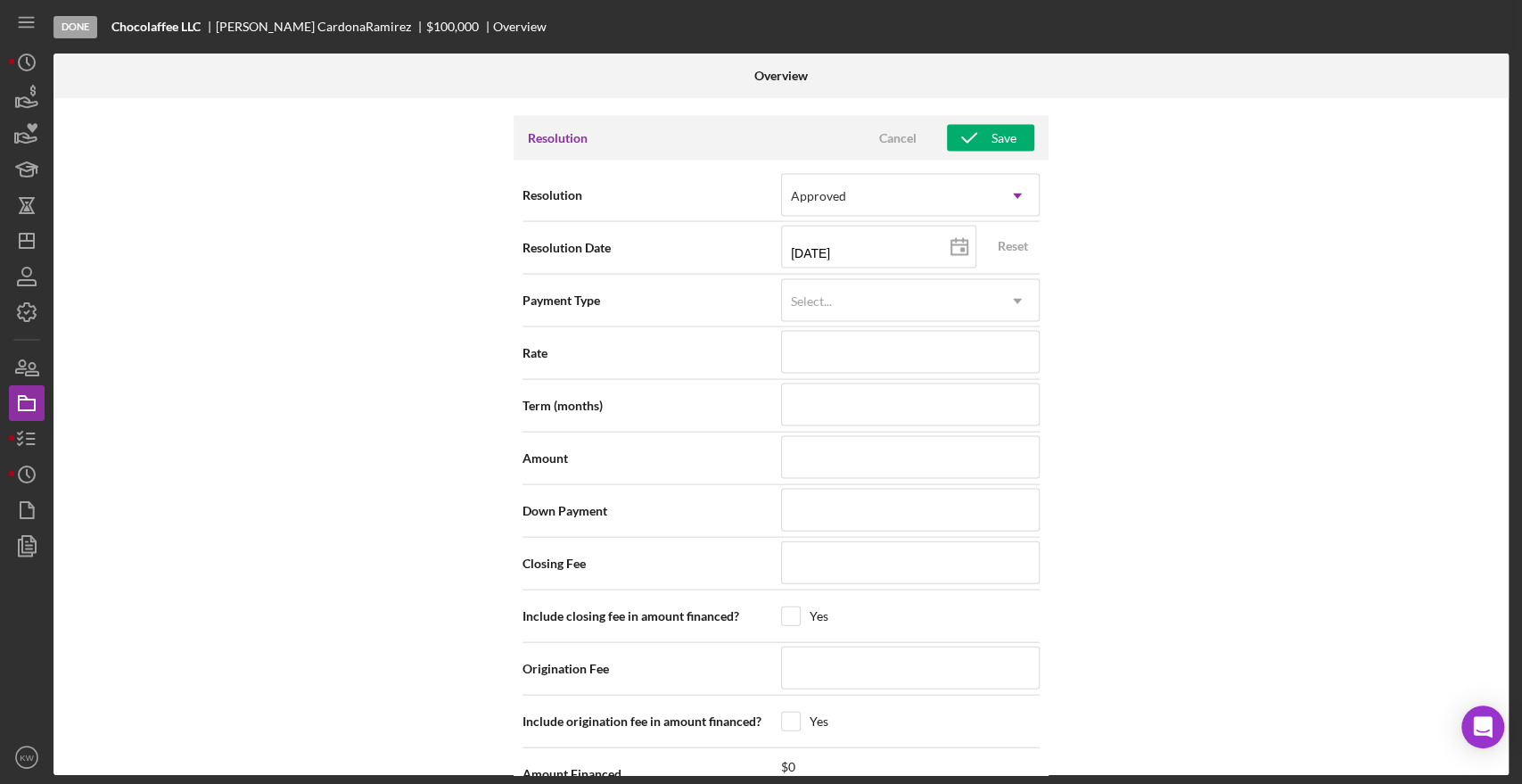
scroll to position [2435, 0]
click at [973, 131] on icon "button" at bounding box center [969, 141] width 44 height 44
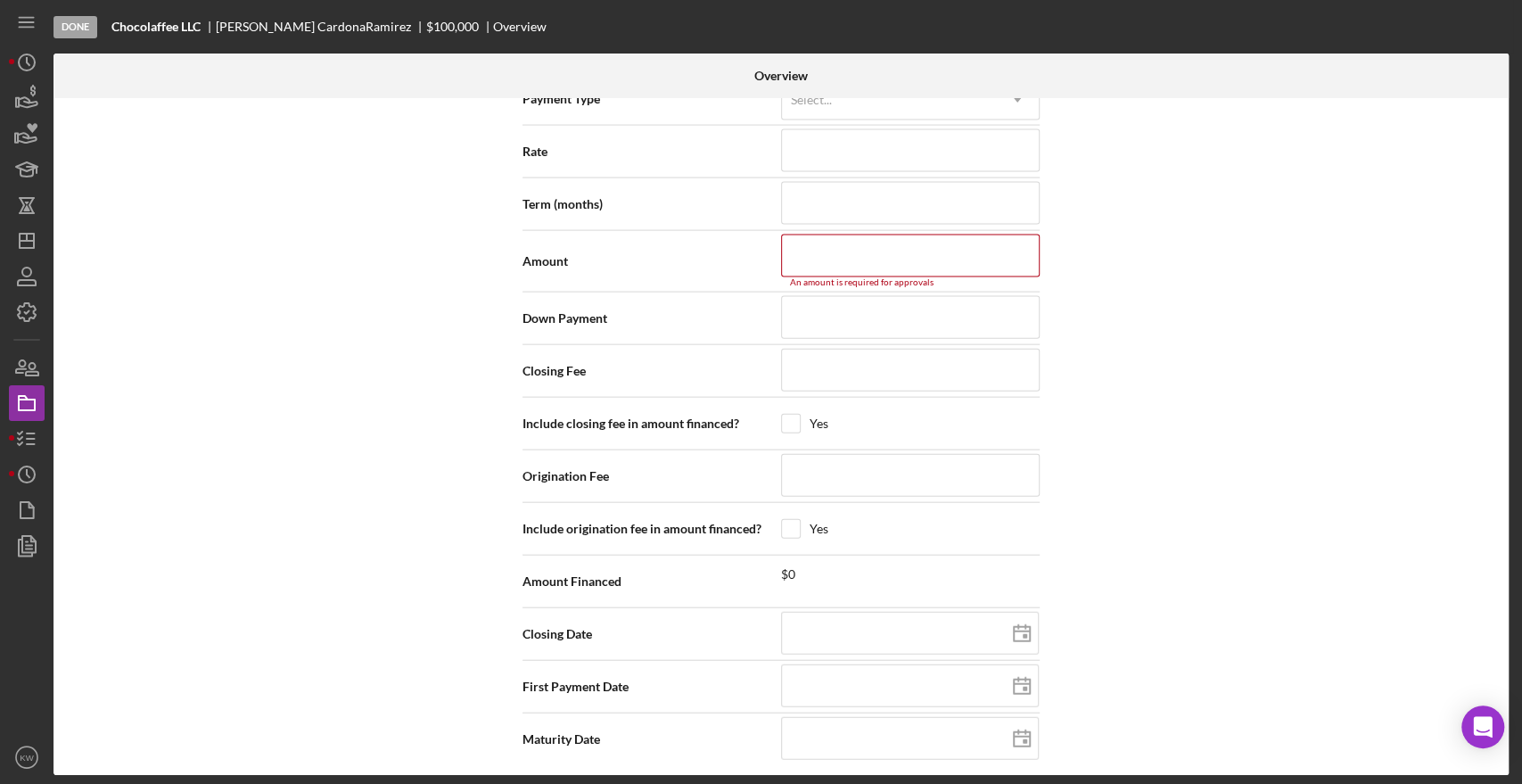
scroll to position [2641, 0]
click at [850, 255] on input at bounding box center [910, 254] width 259 height 43
type input "$1"
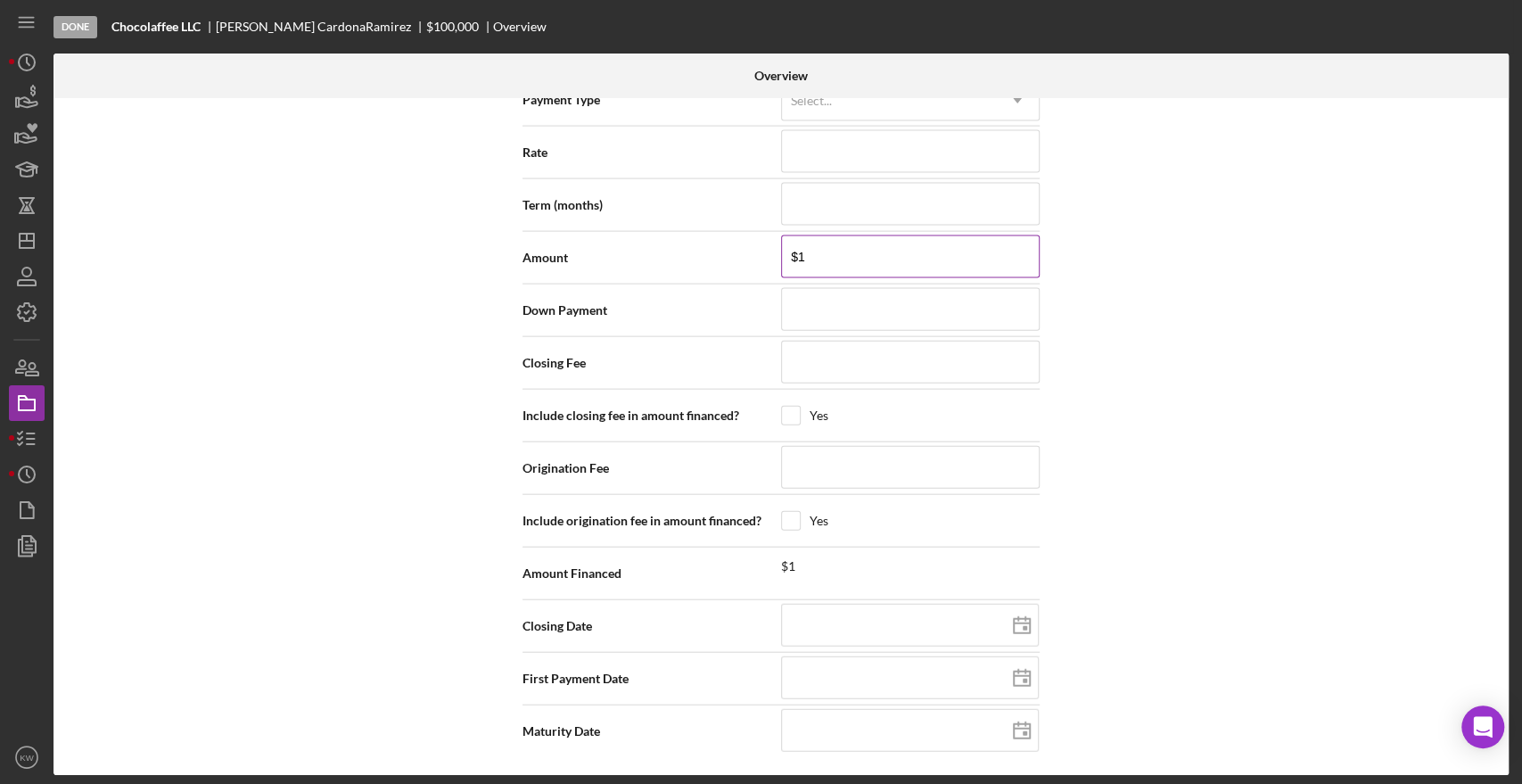
type input "$10"
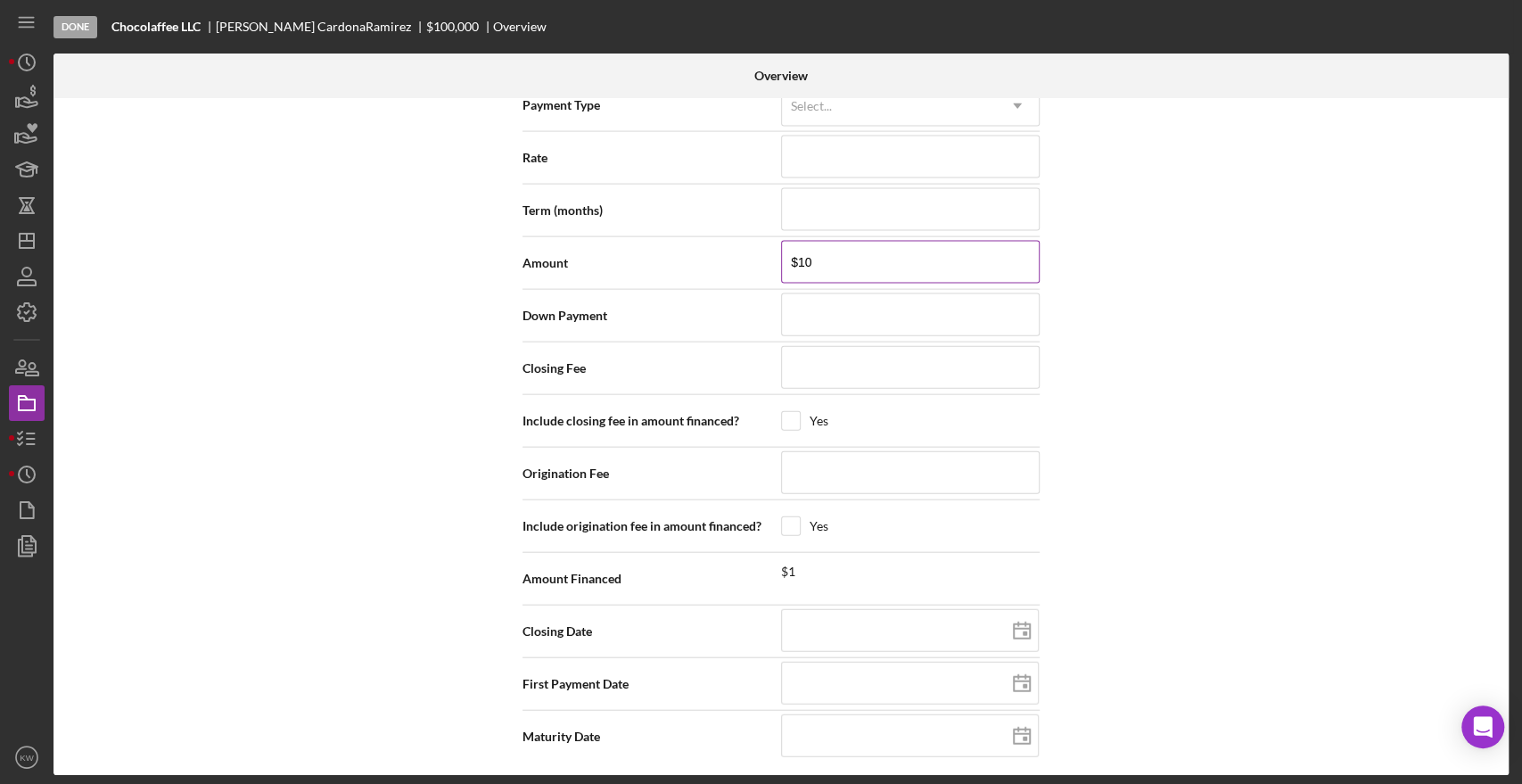
type input "$100"
type input "$1,000"
type input "$10,000"
type input "$100,000"
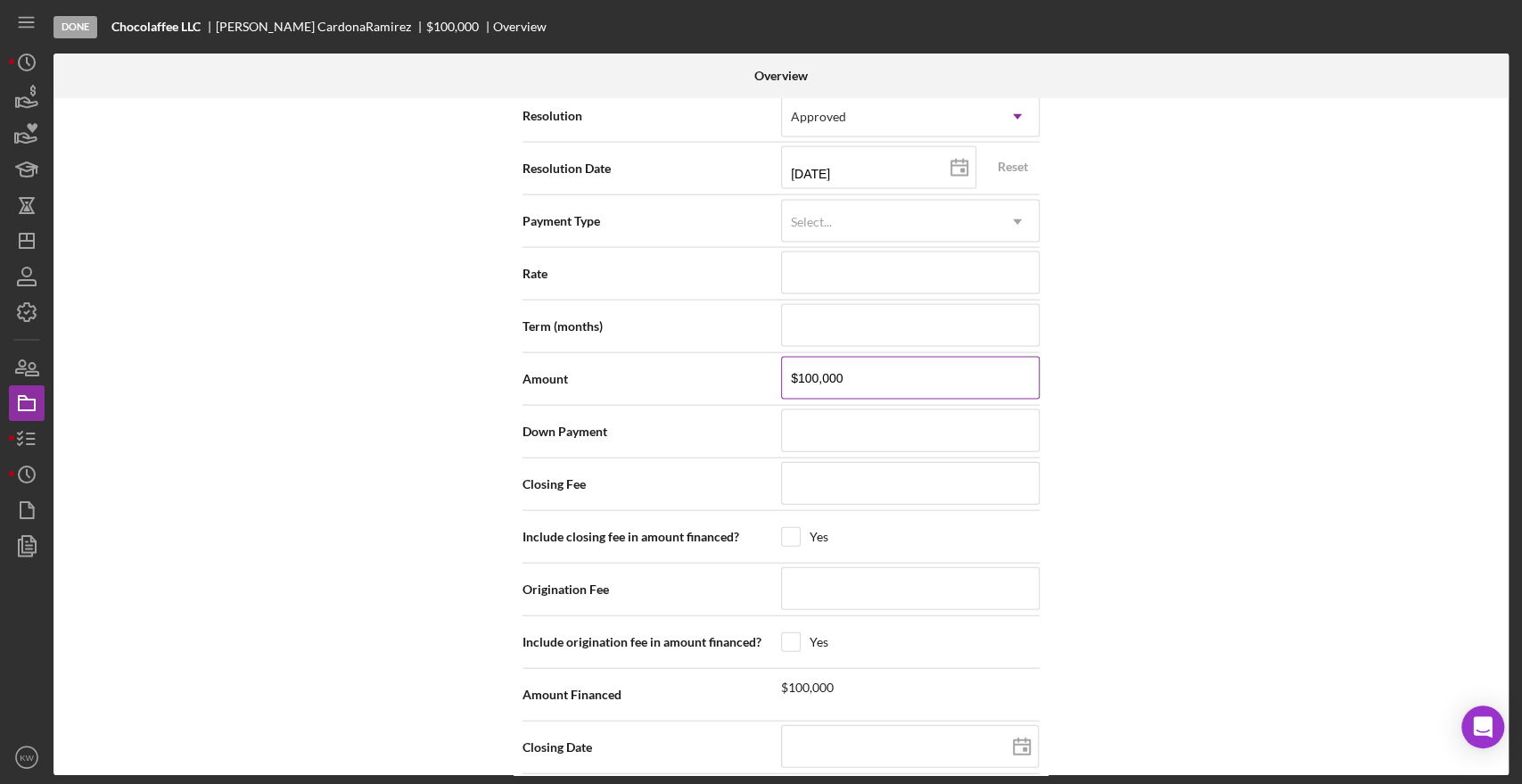
scroll to position [2435, 0]
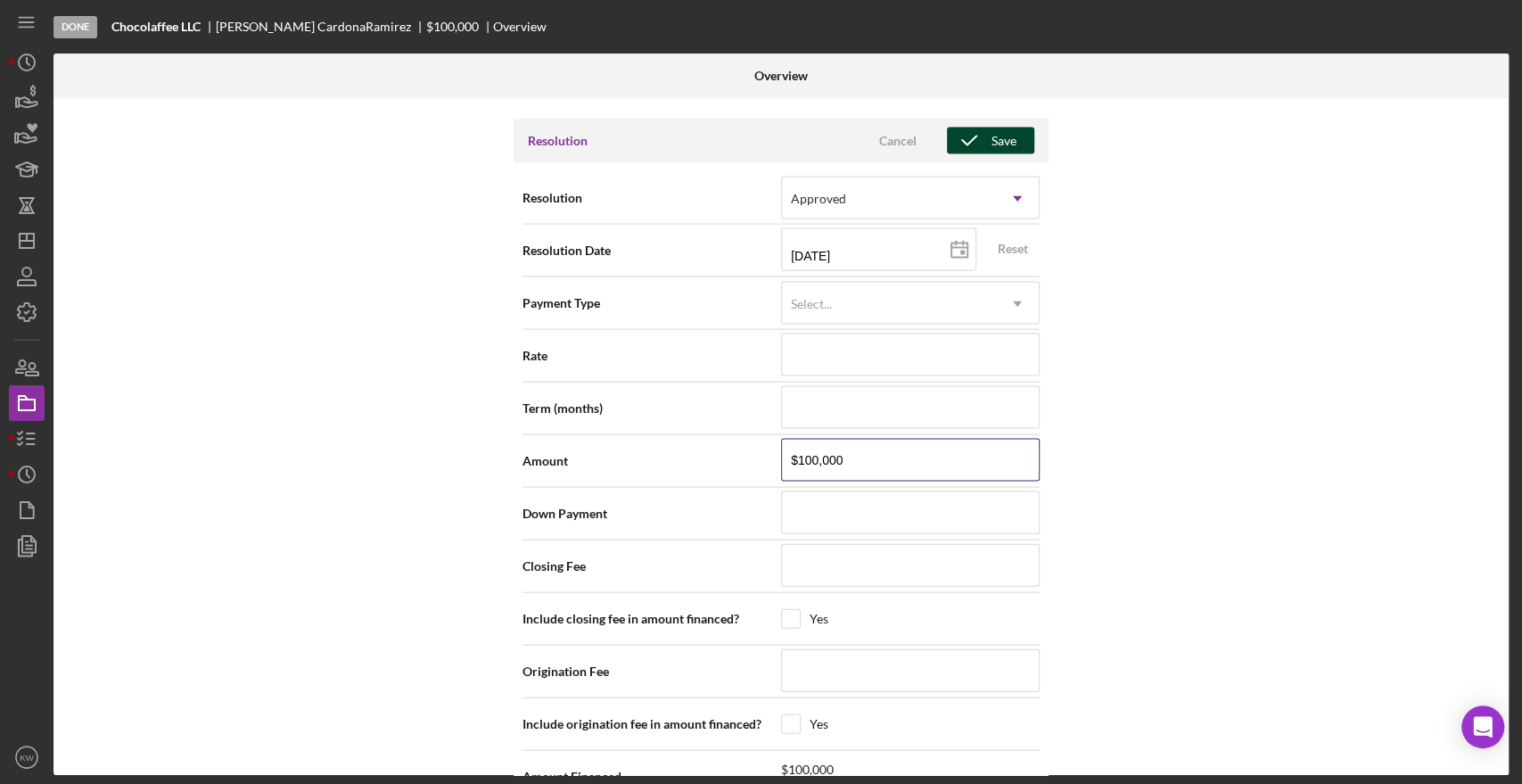
type input "$100,000"
click at [972, 143] on icon "button" at bounding box center [969, 141] width 44 height 44
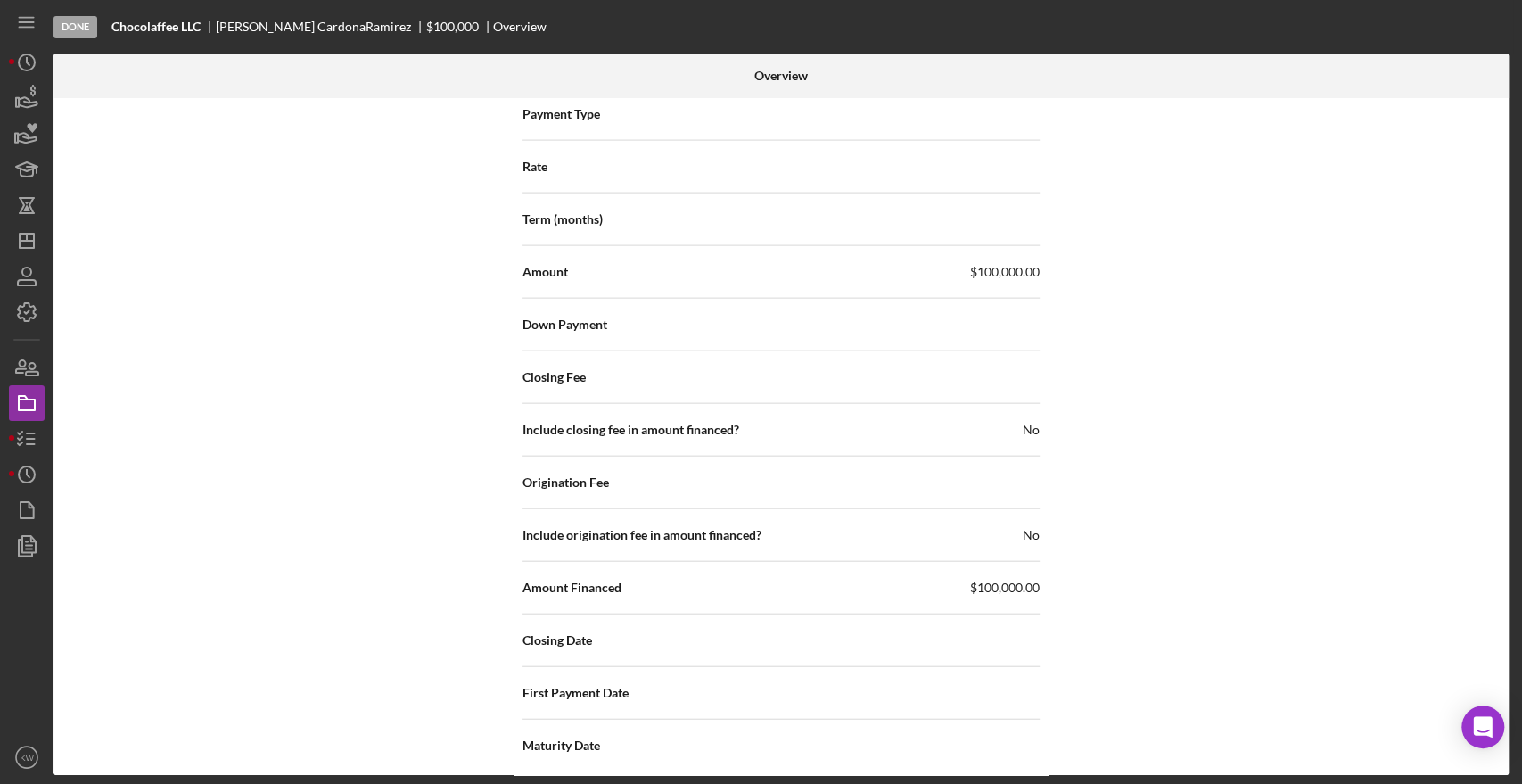
scroll to position [2633, 0]
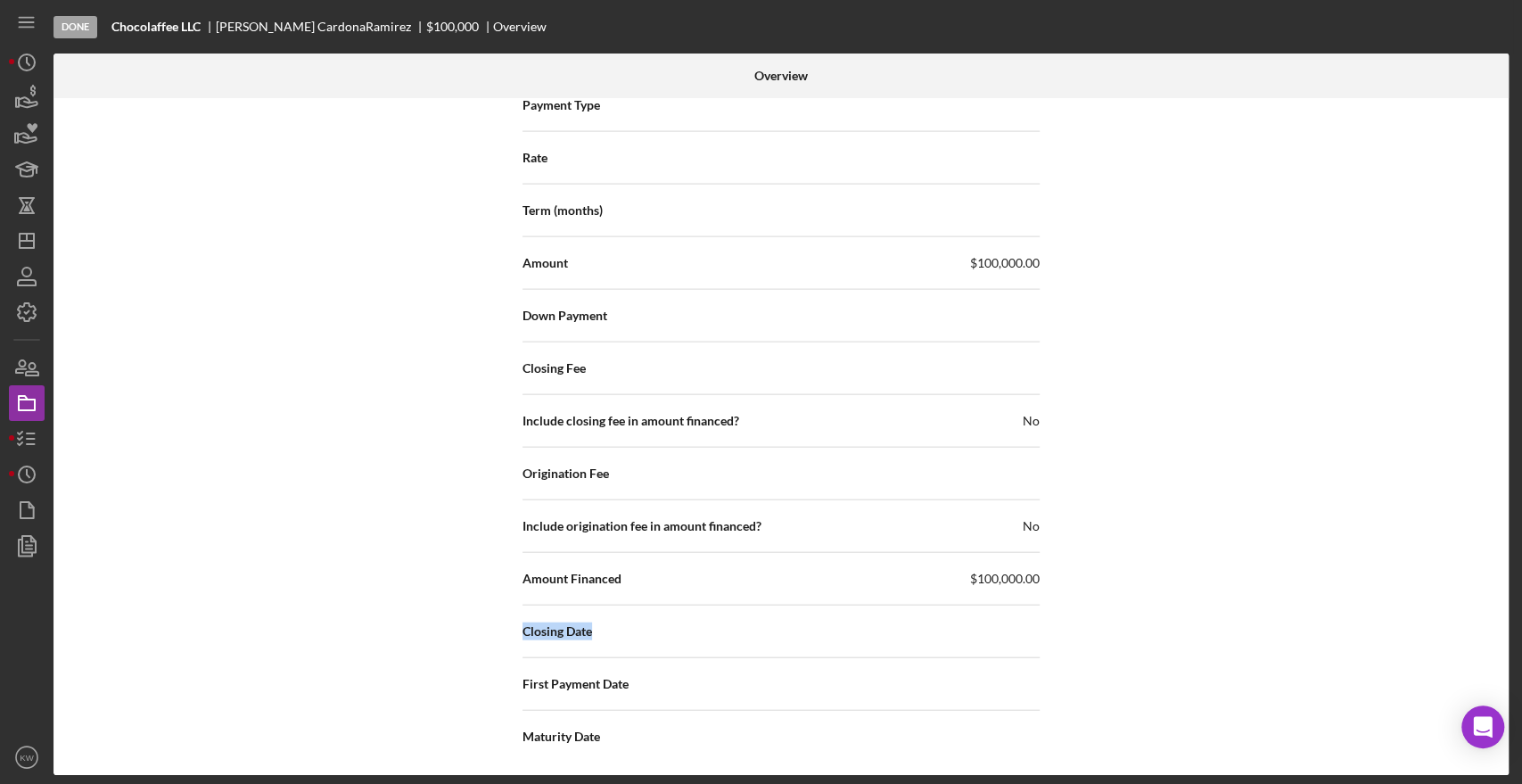
drag, startPoint x: 497, startPoint y: 624, endPoint x: 634, endPoint y: 624, distance: 137.0
click at [634, 624] on div "Internal Workflow Stage Done Icon/Dropdown Arrow Archive (can unarchive later i…" at bounding box center [780, 436] width 1455 height 676
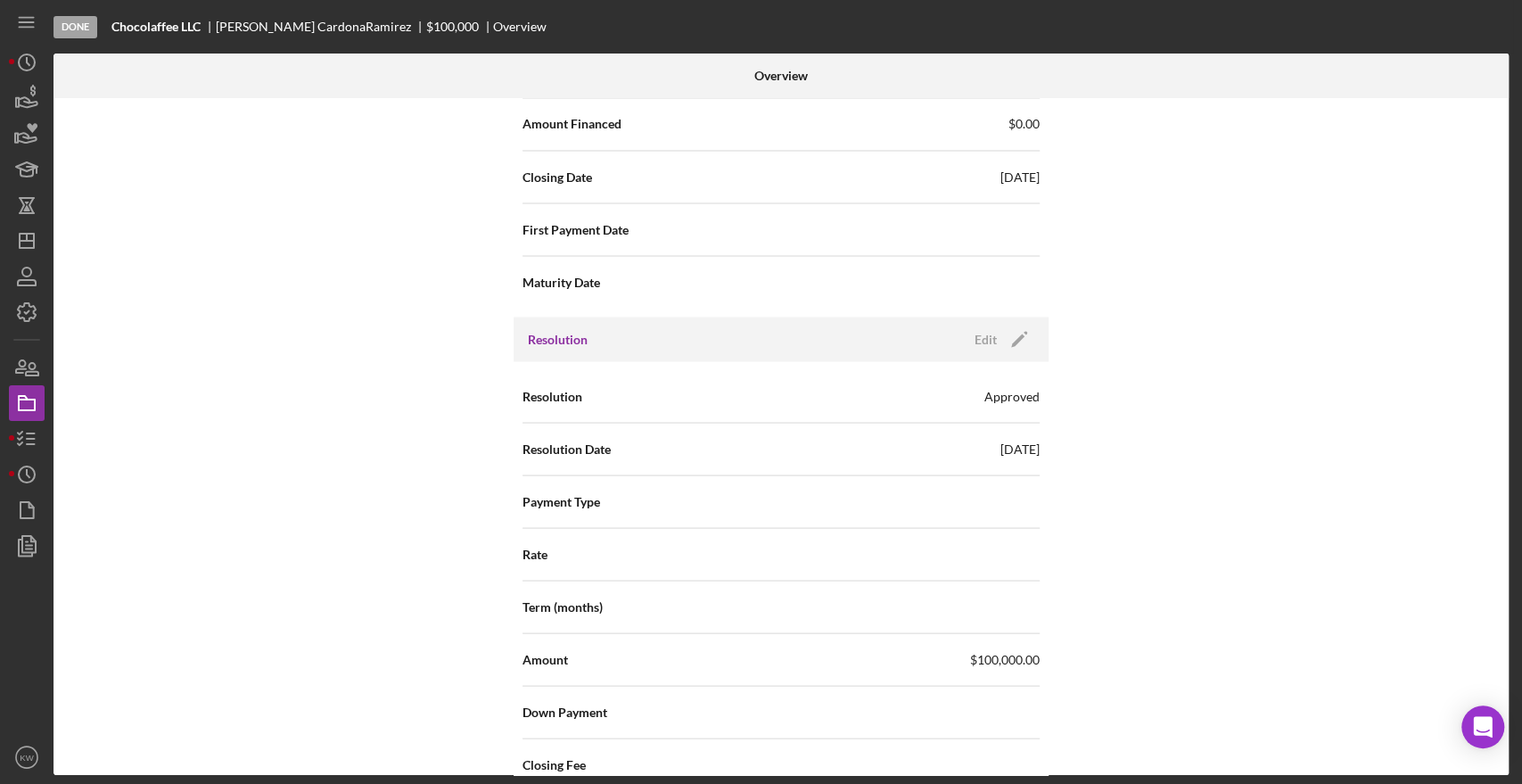
scroll to position [2336, 0]
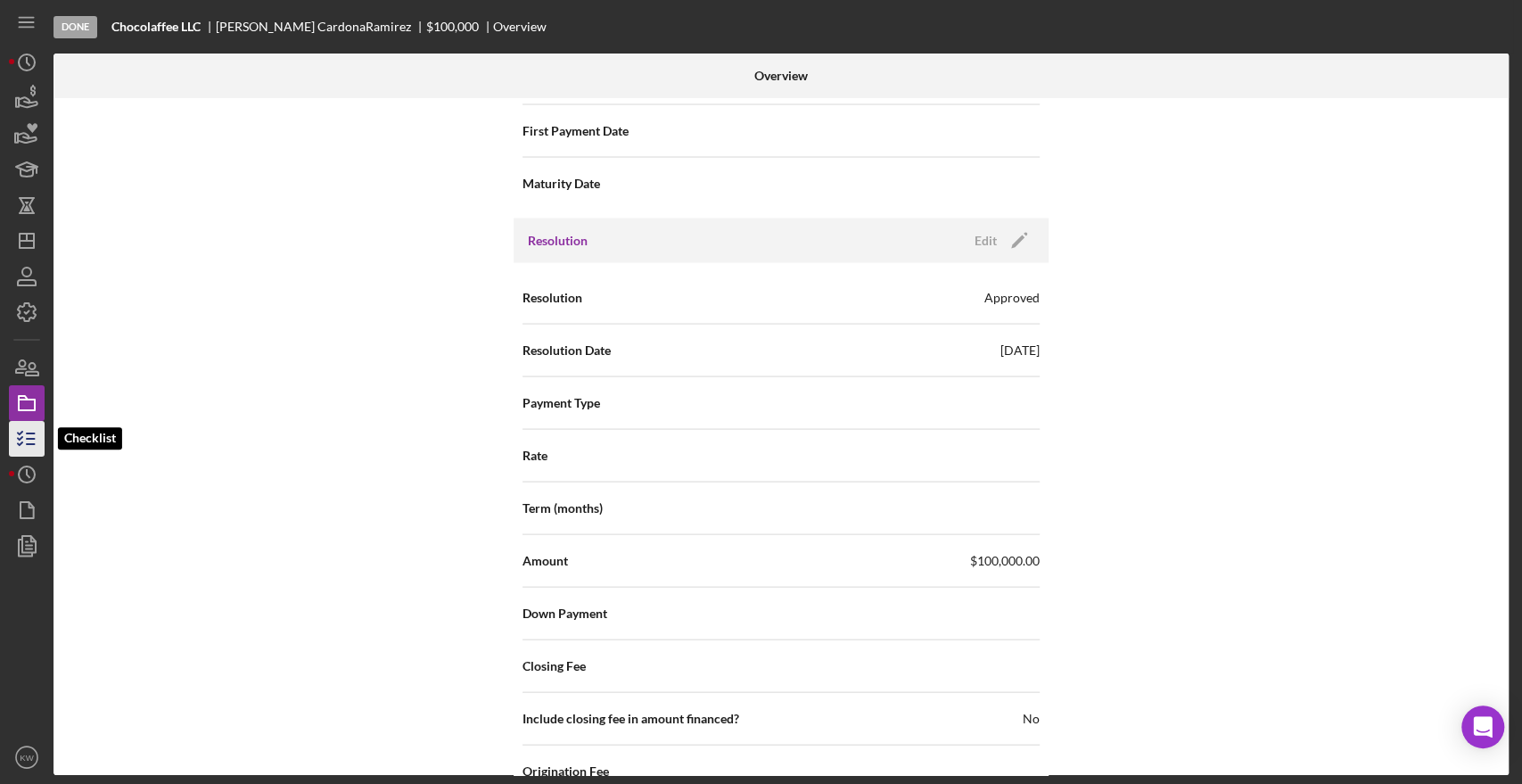
click at [15, 448] on icon "button" at bounding box center [27, 439] width 44 height 44
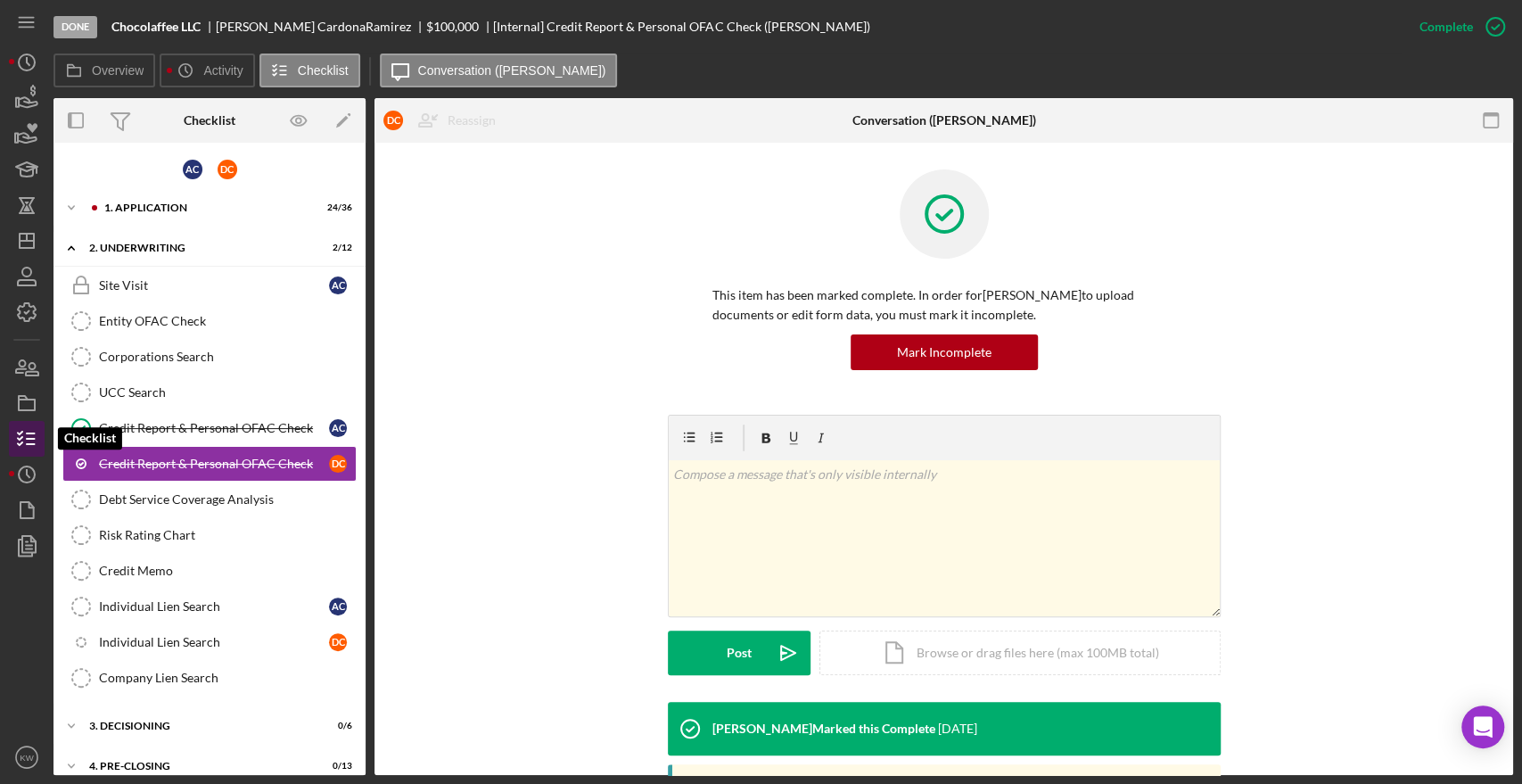
scroll to position [2, 0]
click at [116, 246] on div "2. Underwriting" at bounding box center [216, 247] width 254 height 11
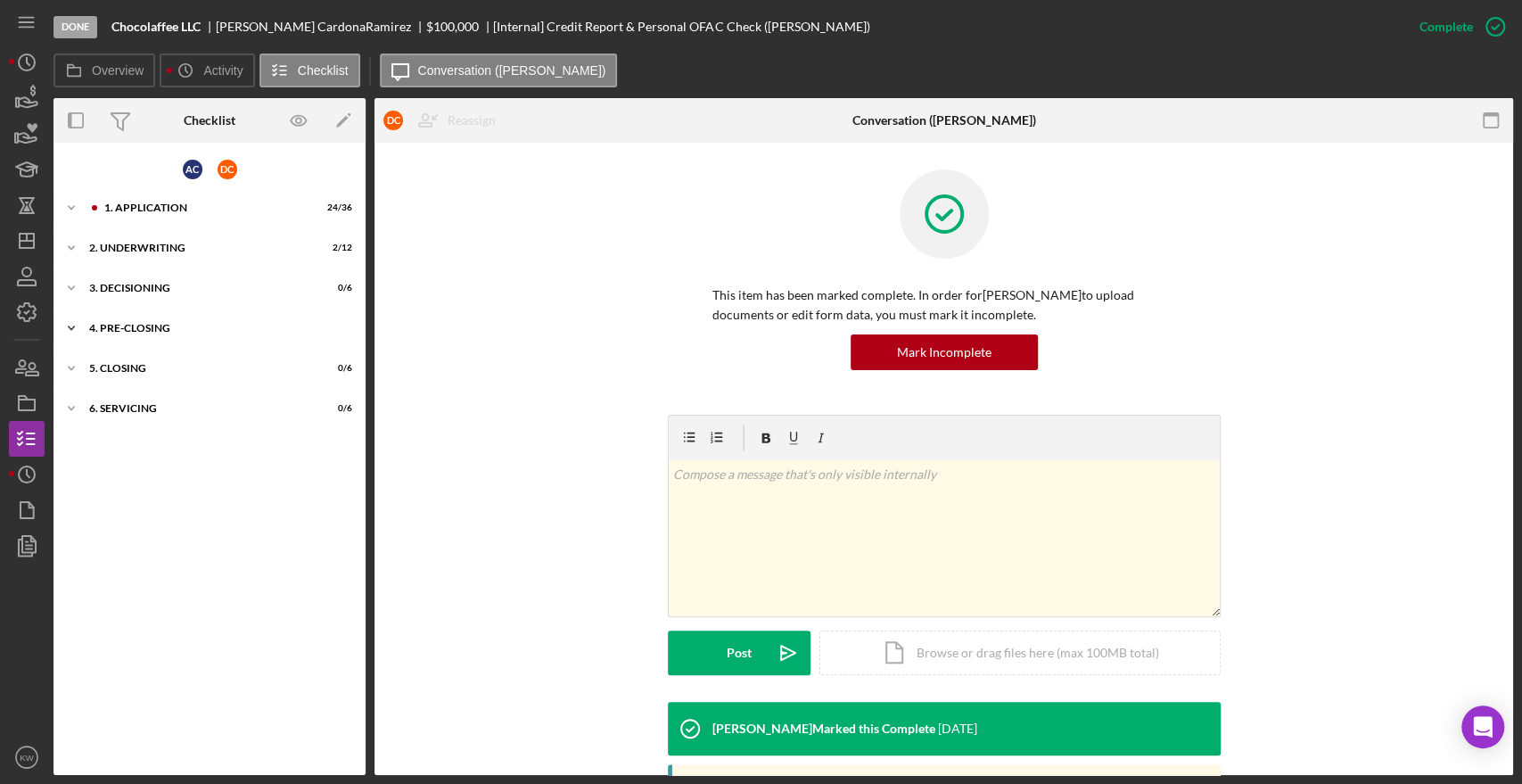
click at [107, 317] on div "Icon/Expander 4. Pre-Closing 0 / 13" at bounding box center [209, 328] width 312 height 36
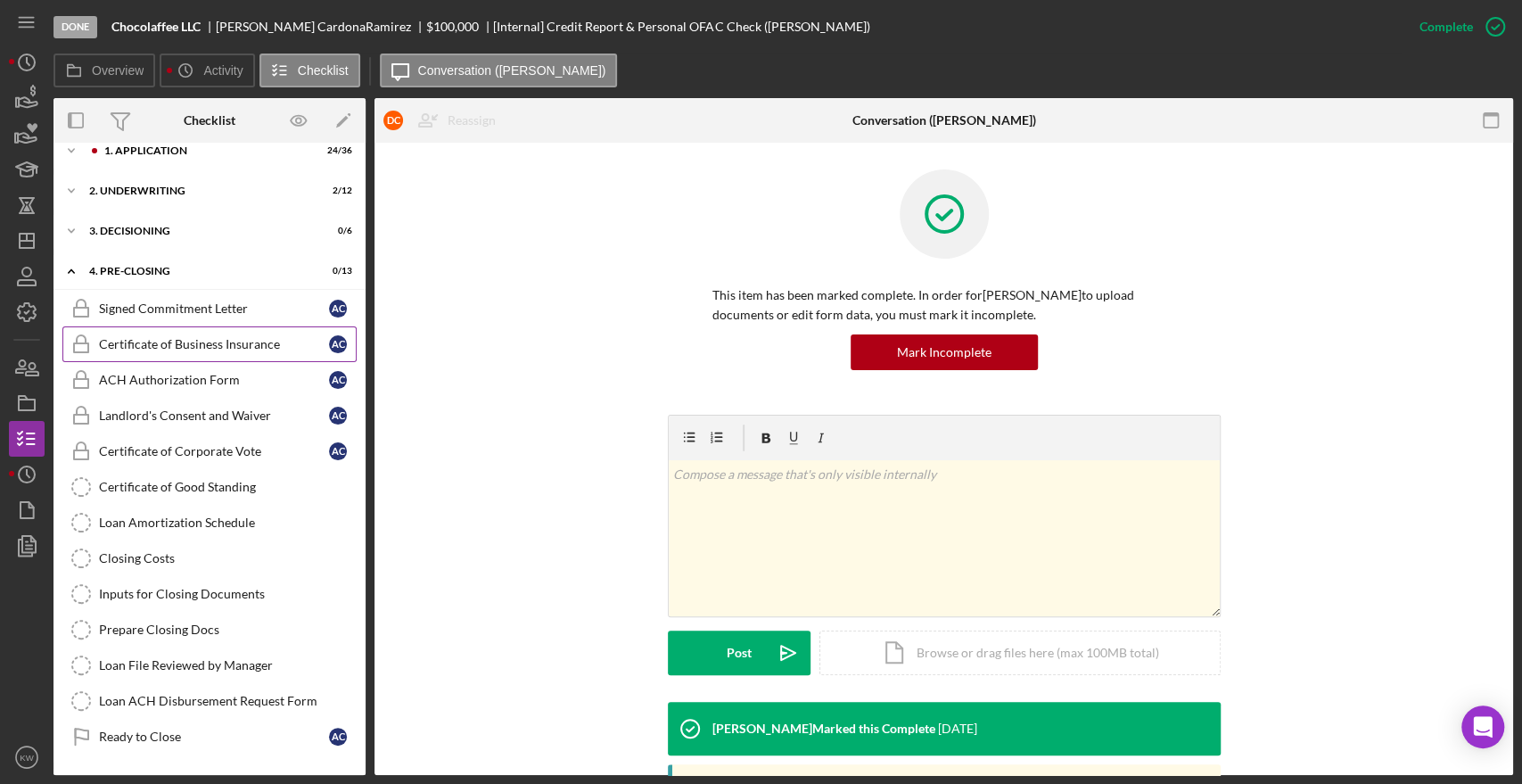
scroll to position [31, 0]
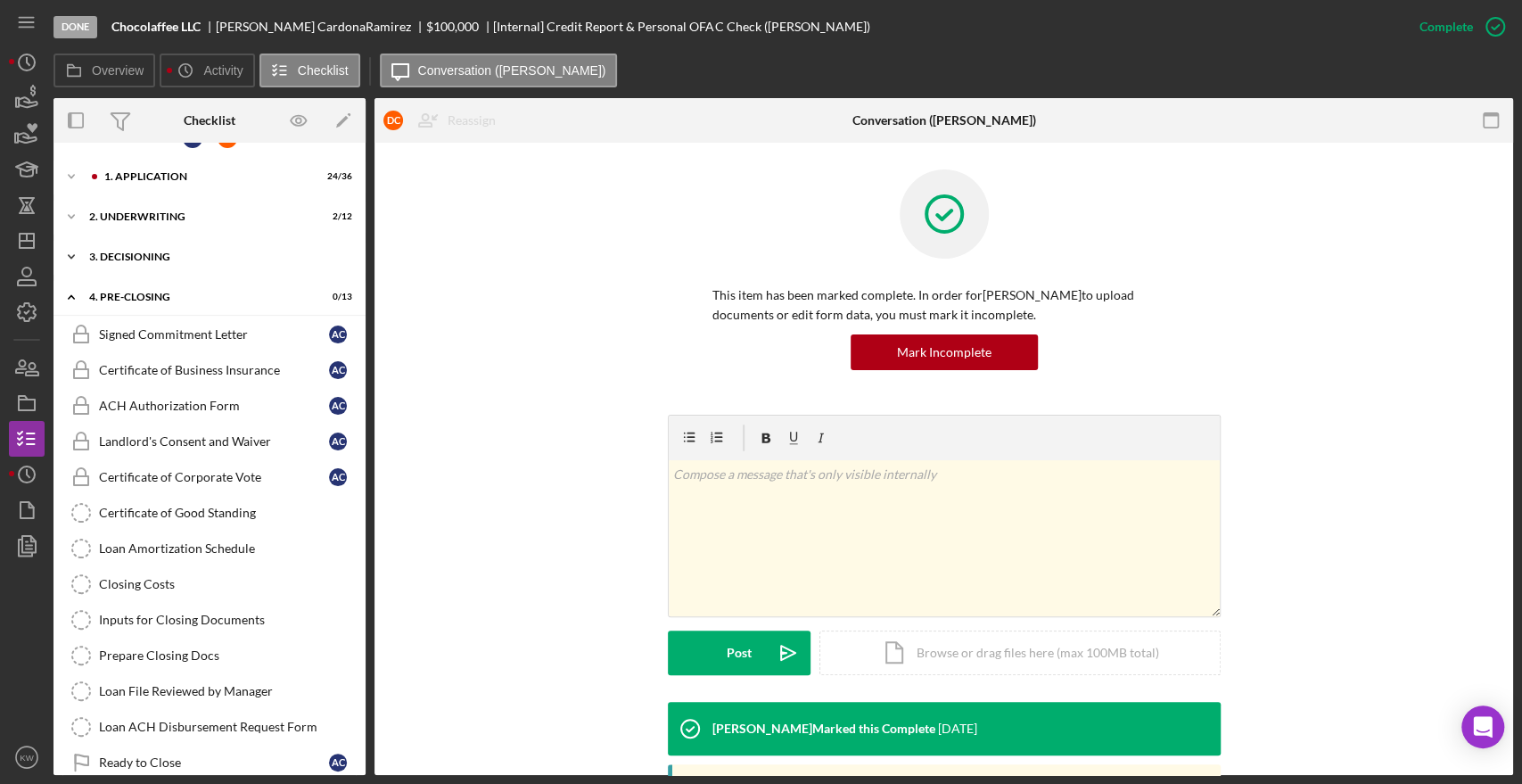
click at [70, 255] on polyline at bounding box center [72, 257] width 6 height 4
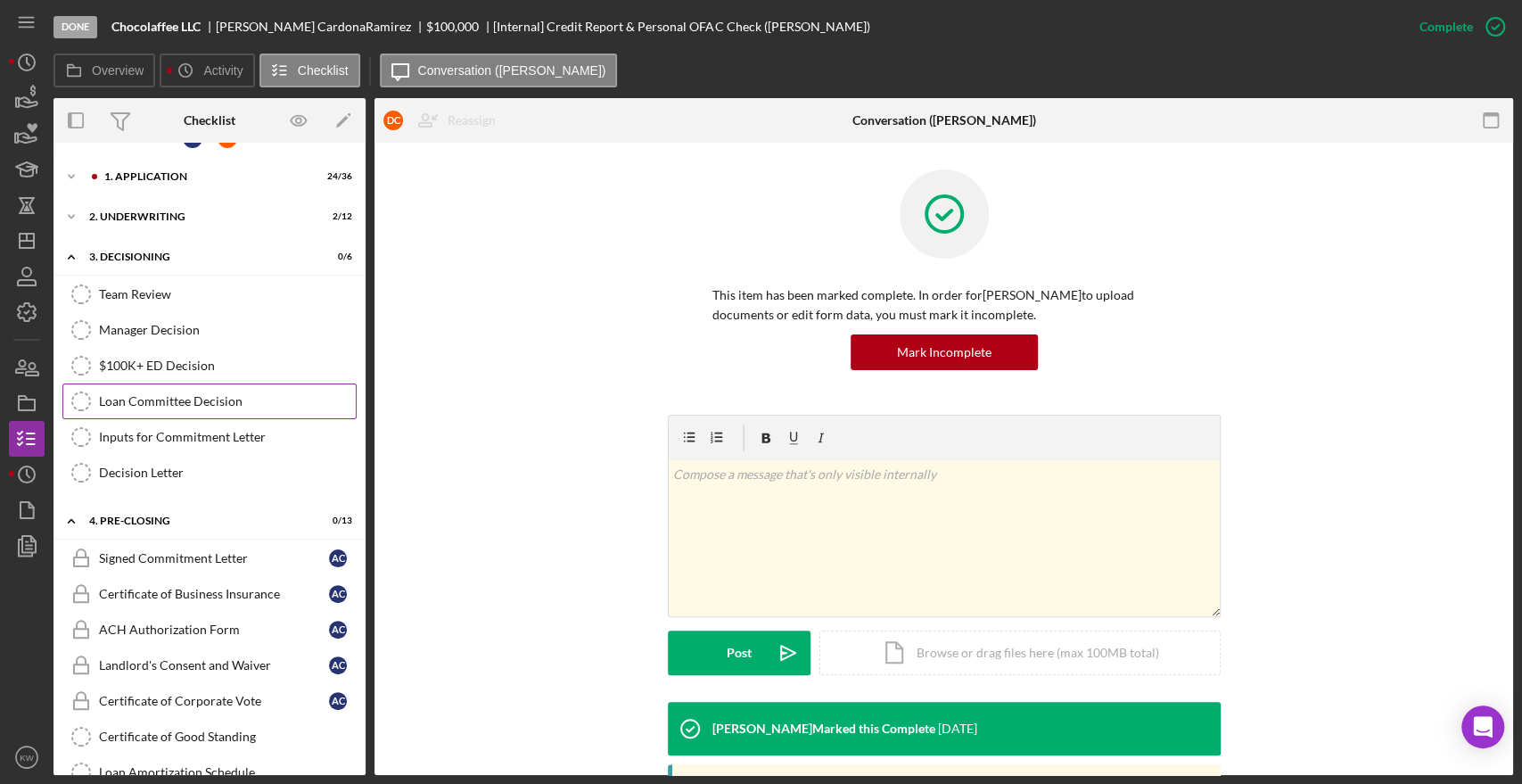
click at [129, 403] on div "Loan Committee Decision" at bounding box center [227, 401] width 257 height 15
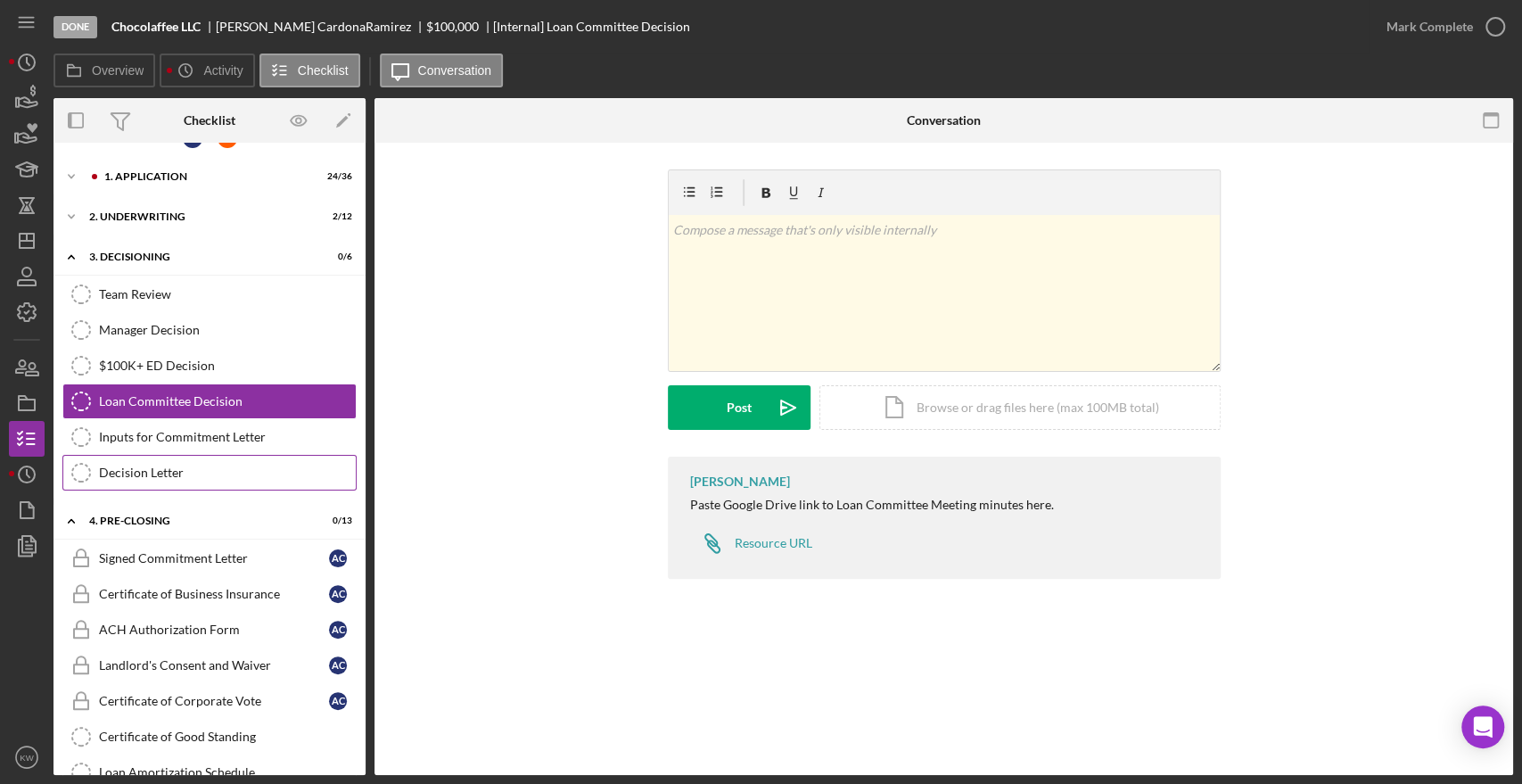
click at [105, 478] on link "Decision Letter Decision Letter" at bounding box center [210, 472] width 294 height 36
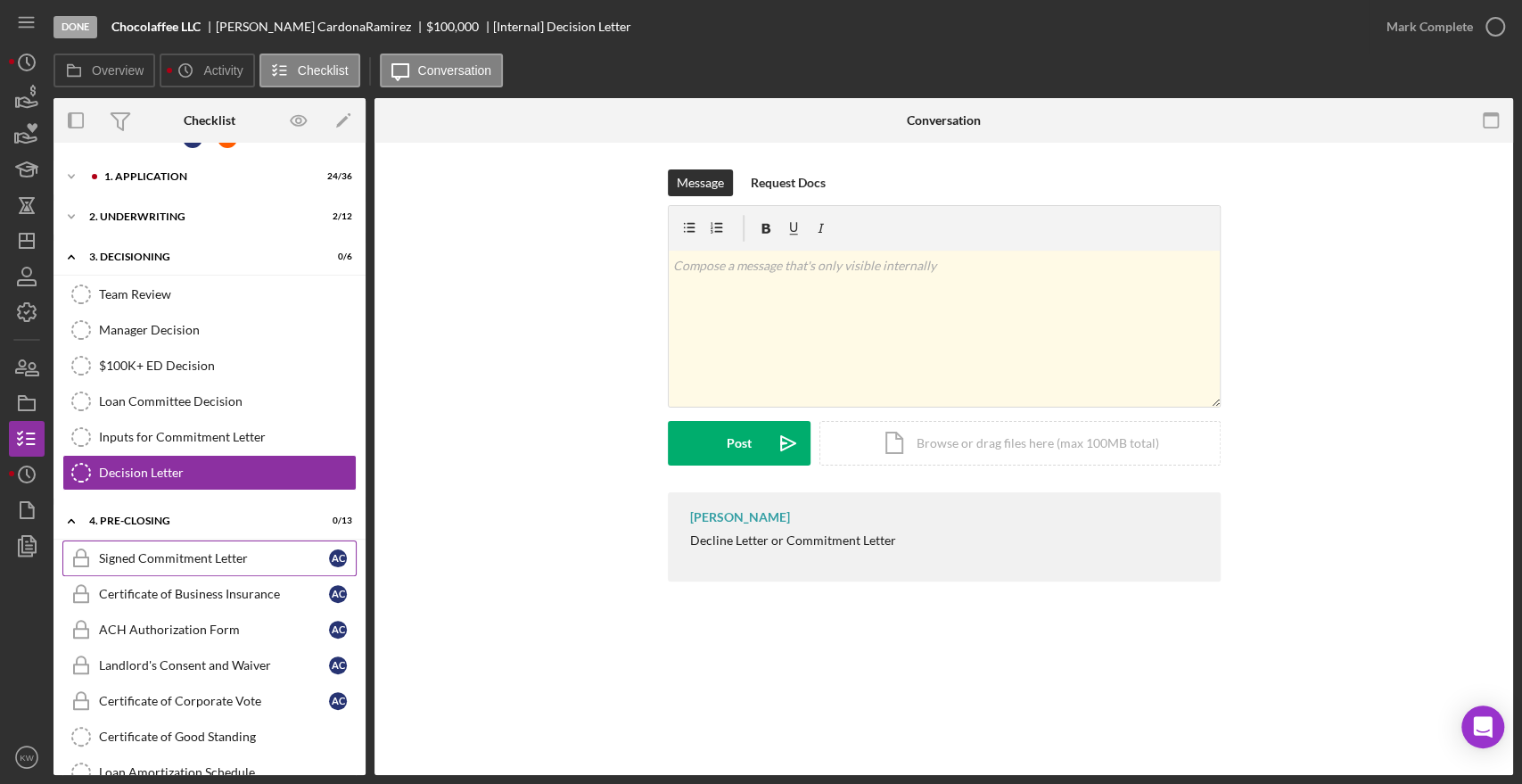
click at [178, 561] on div "Signed Commitment Letter" at bounding box center [214, 559] width 230 height 15
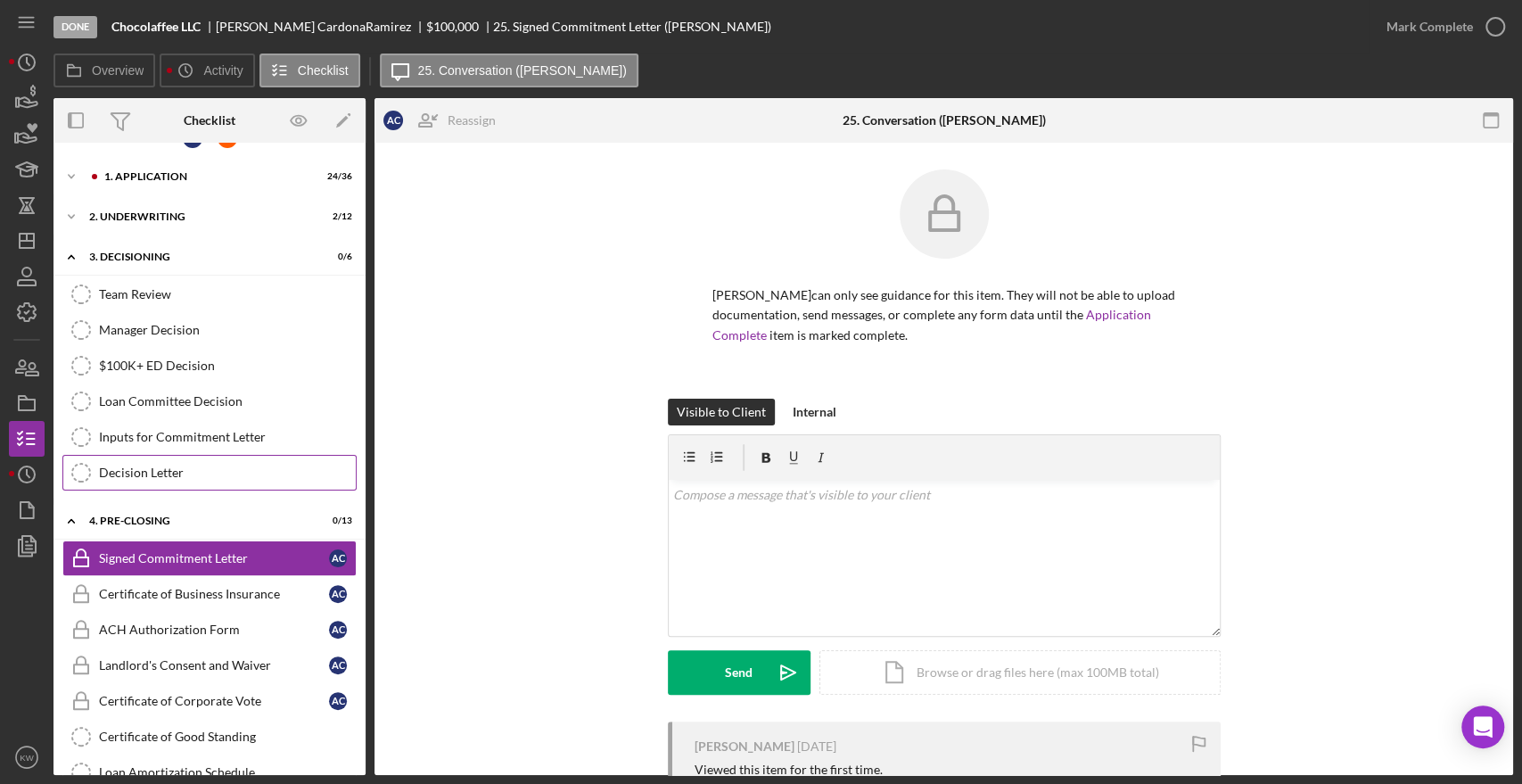
click at [121, 468] on div "Decision Letter" at bounding box center [227, 473] width 257 height 15
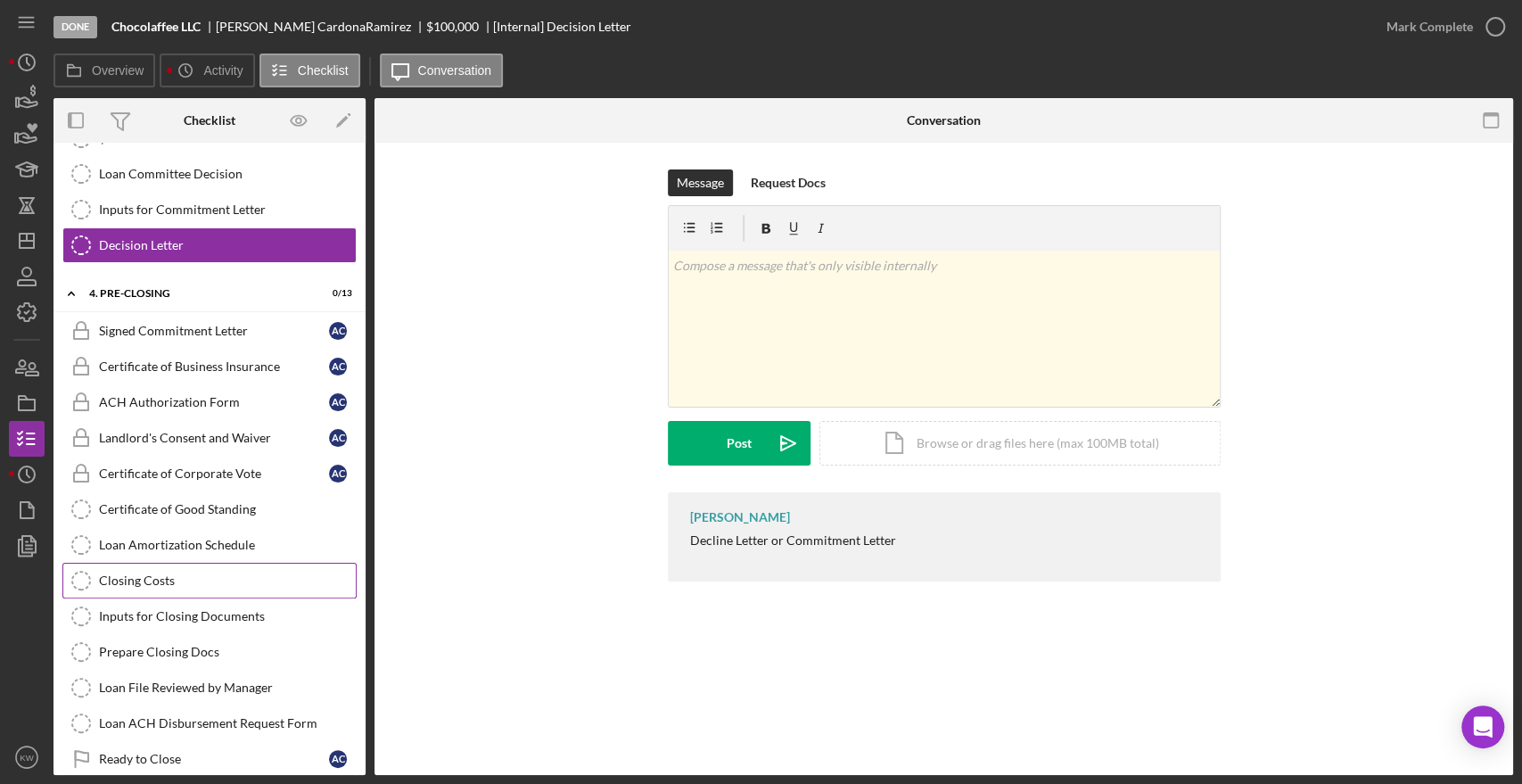
scroll to position [229, 0]
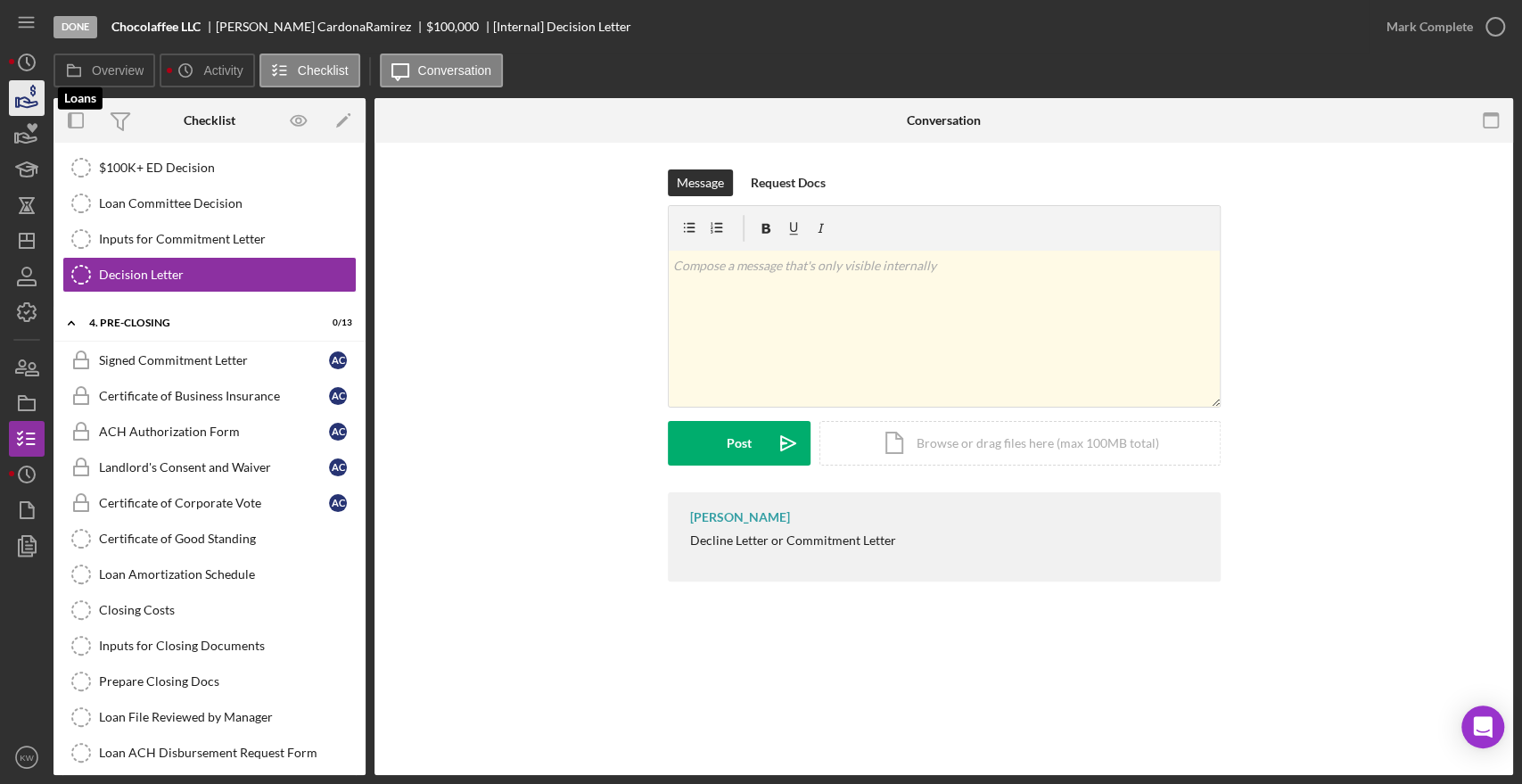
click at [18, 103] on polygon "button" at bounding box center [17, 103] width 3 height 9
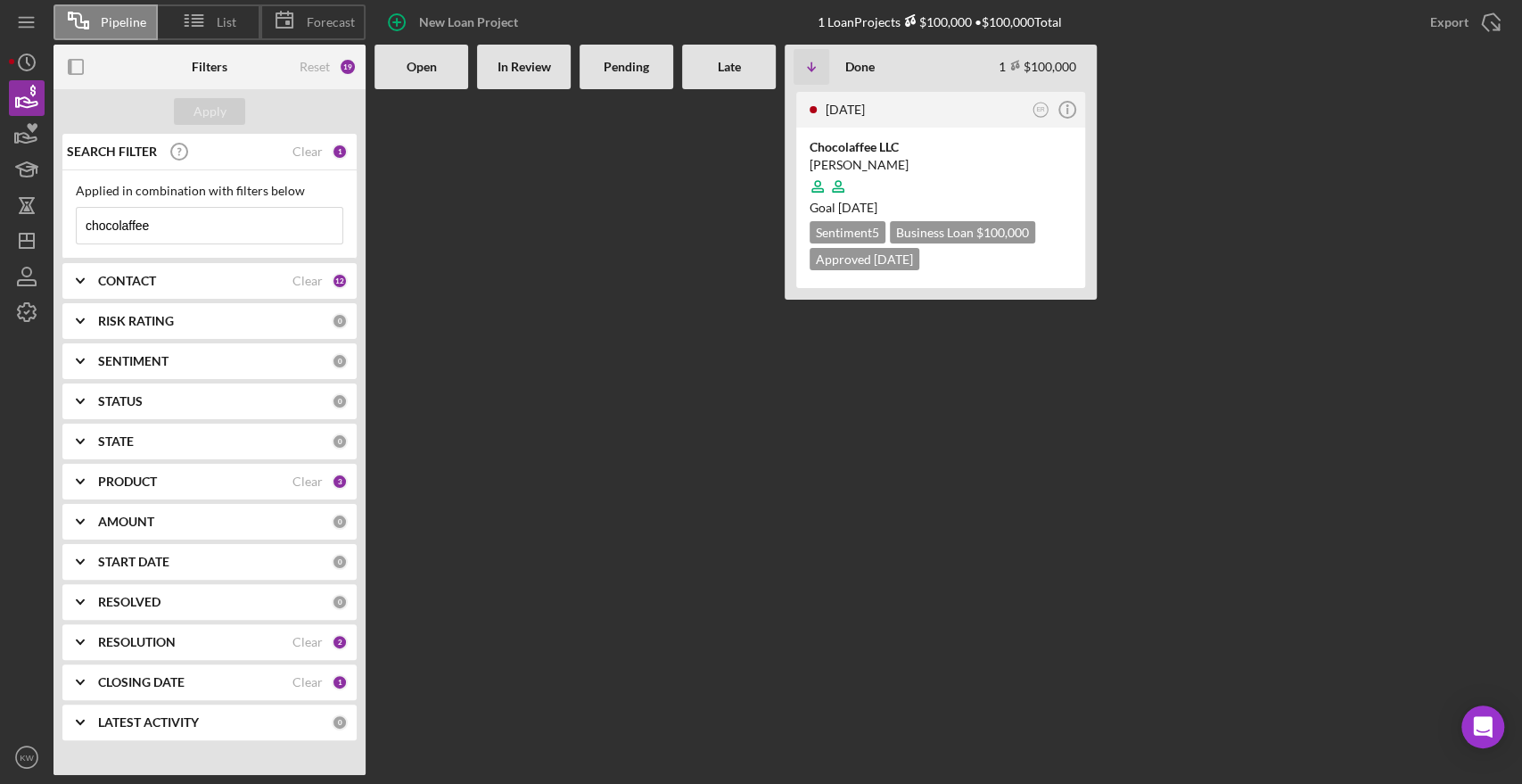
click at [327, 9] on div "Forecast" at bounding box center [313, 22] width 105 height 36
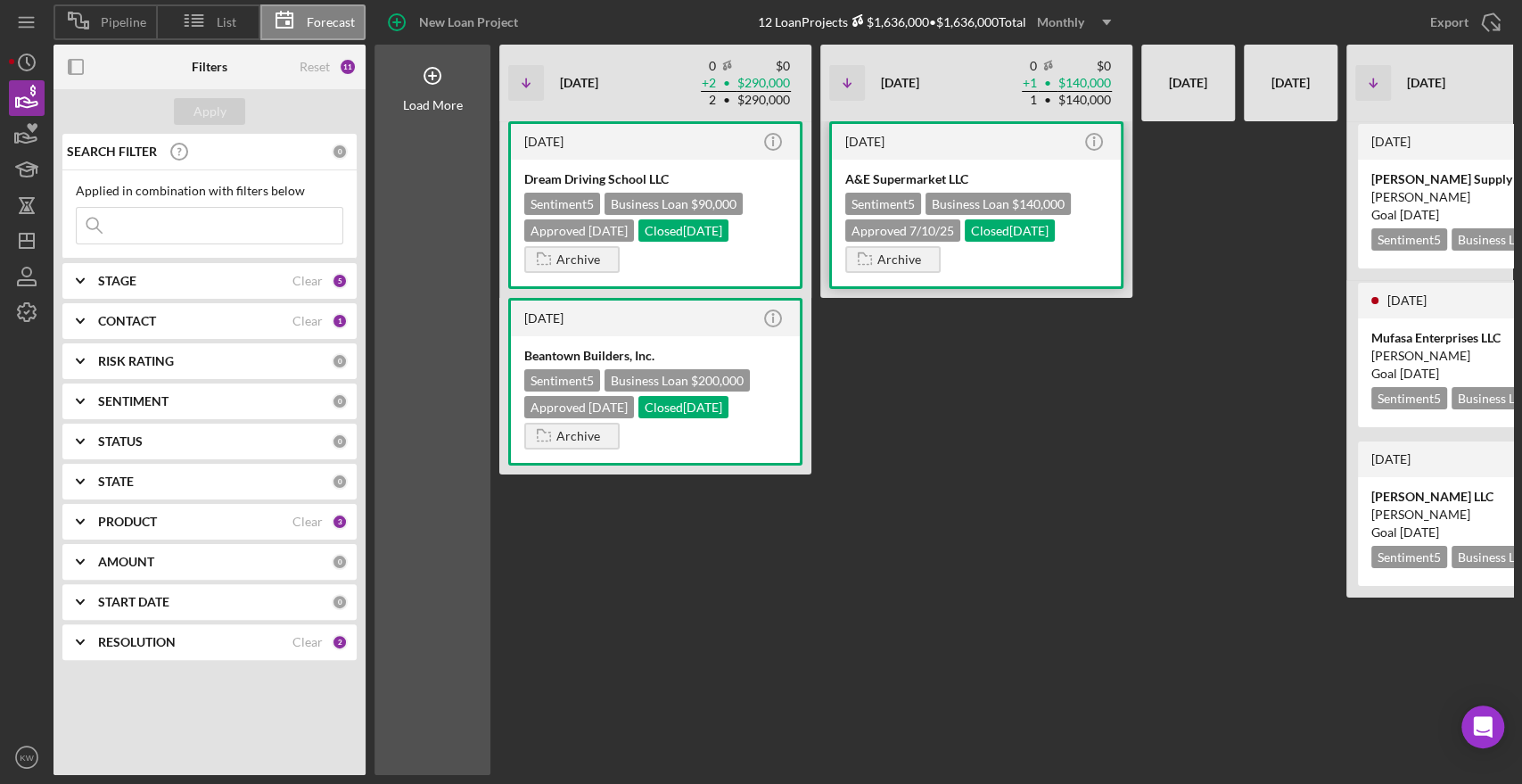
click at [1023, 159] on div "A&E Supermarket LLC Sentiment 5 Business Loan $140,000 Approved 7/10/25 Closed …" at bounding box center [976, 223] width 289 height 127
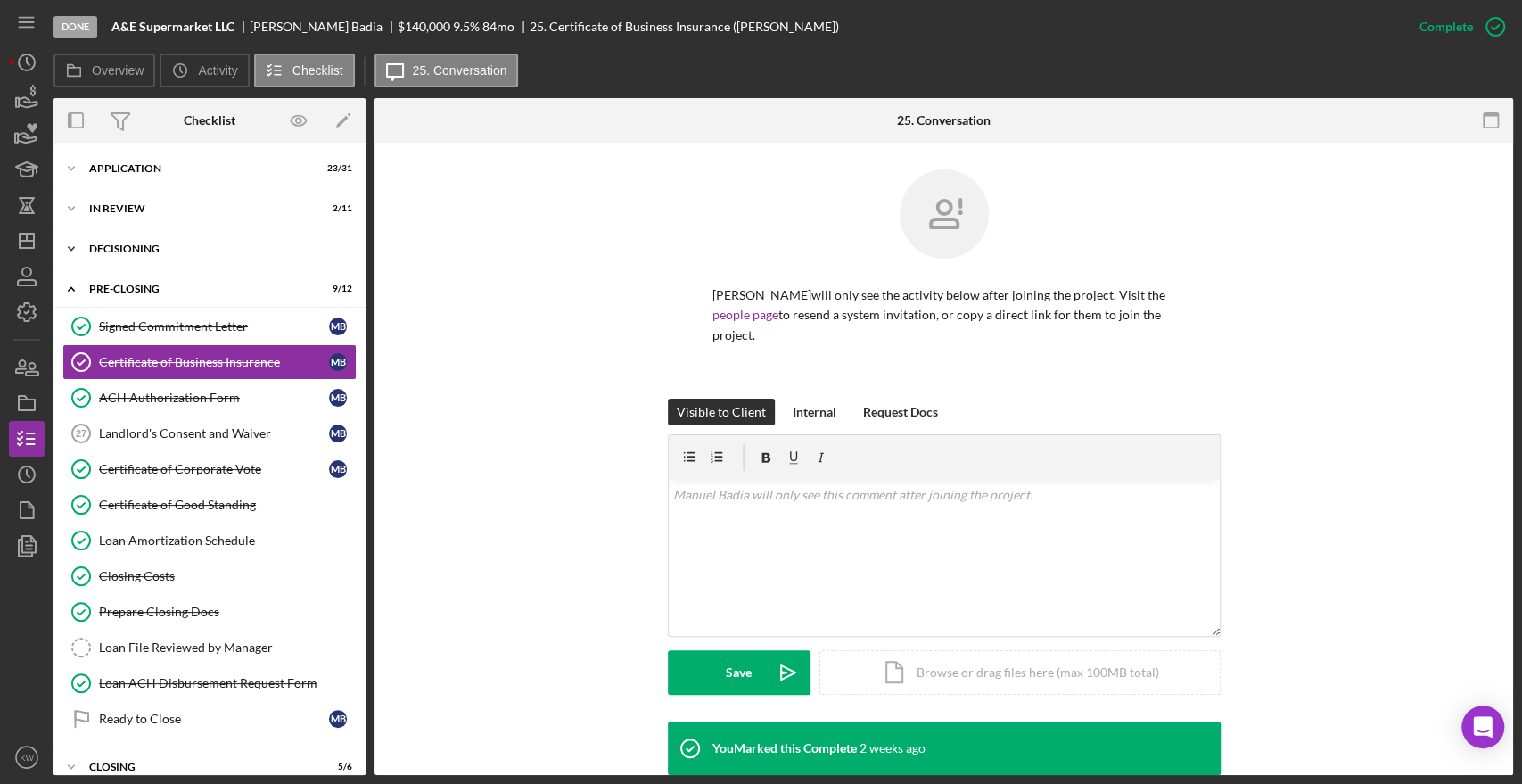
click at [76, 241] on icon "Icon/Expander" at bounding box center [71, 248] width 36 height 36
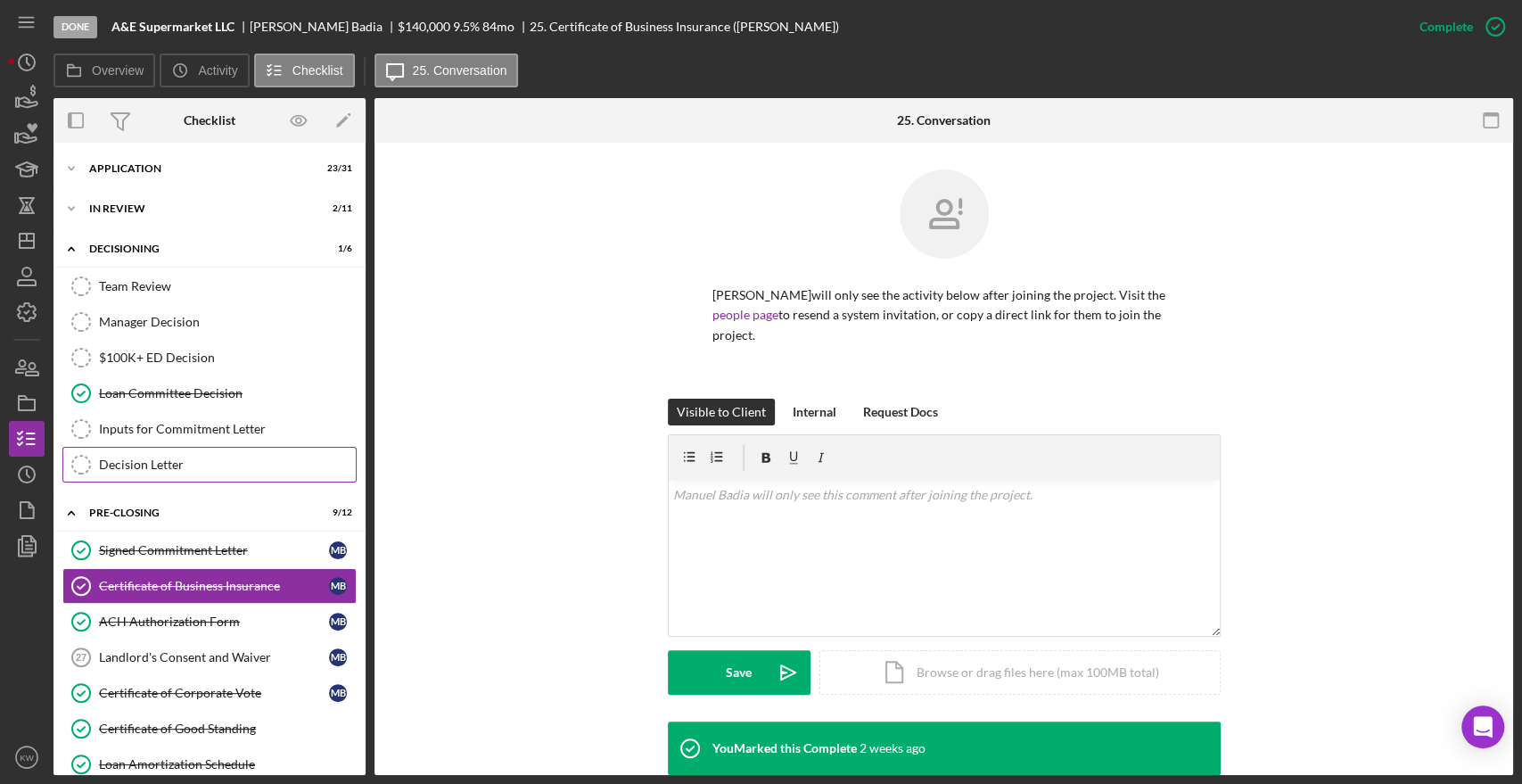
click at [160, 457] on div "Decision Letter" at bounding box center [227, 465] width 257 height 15
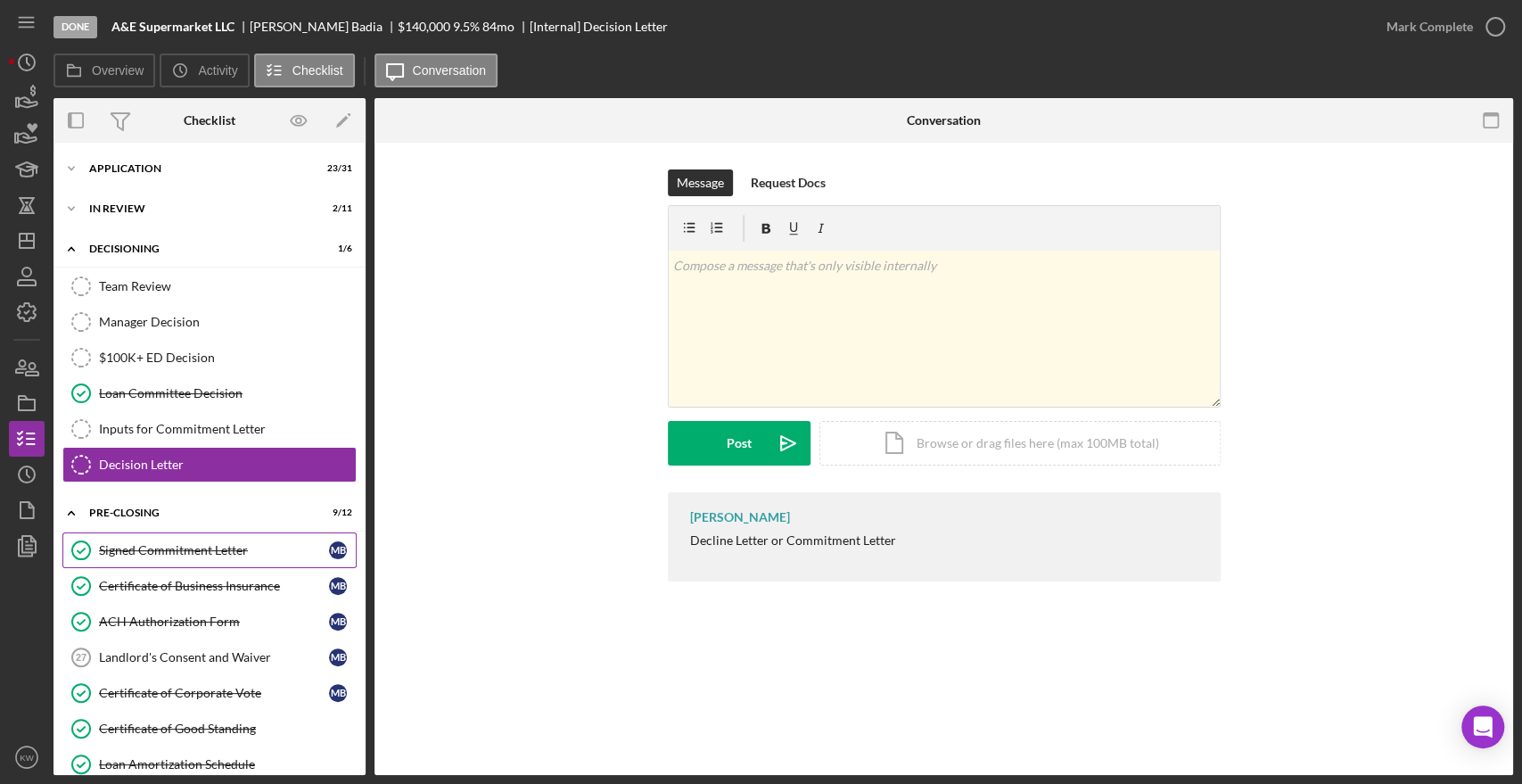
click at [166, 548] on div "Signed Commitment Letter" at bounding box center [214, 550] width 230 height 15
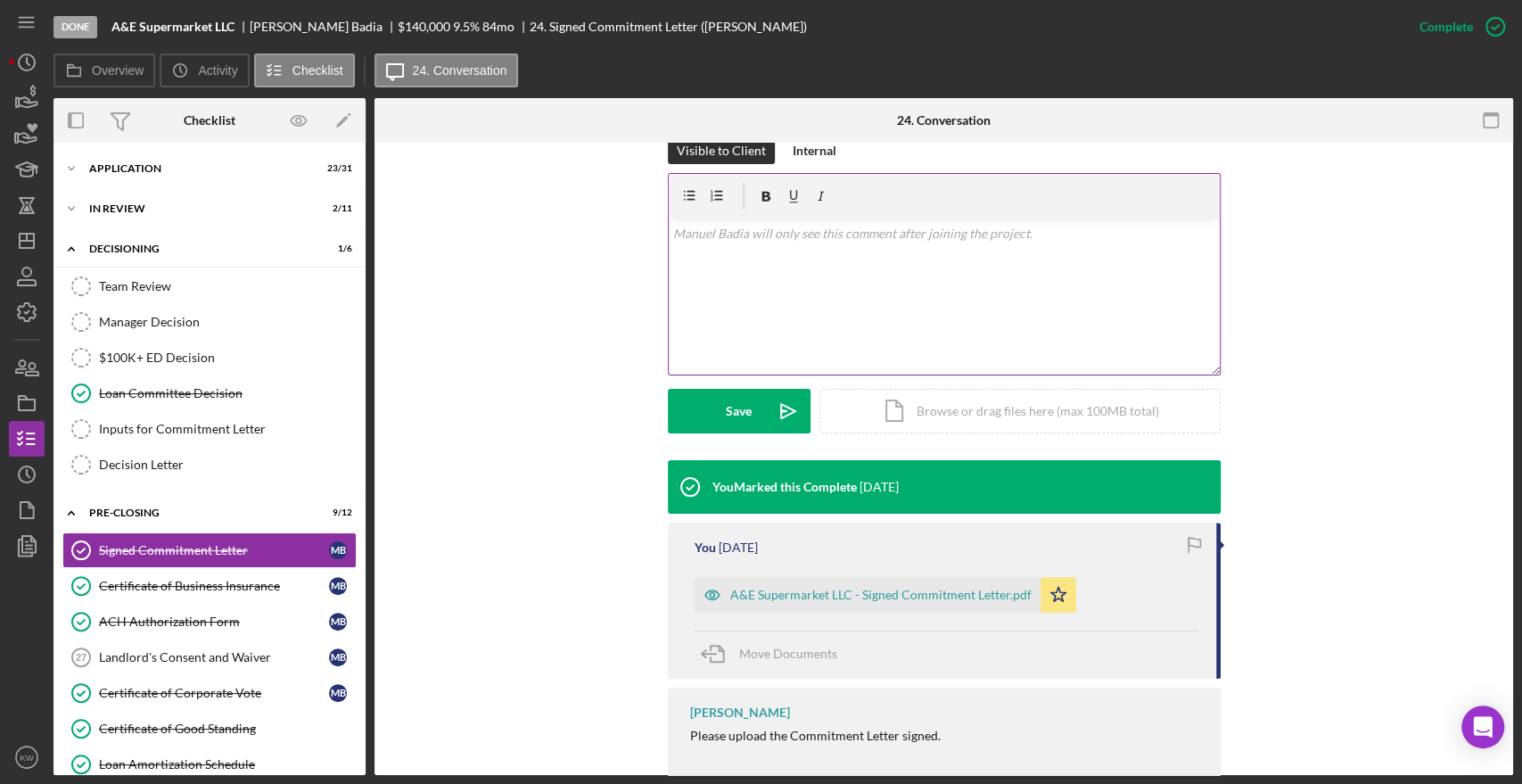
scroll to position [278, 0]
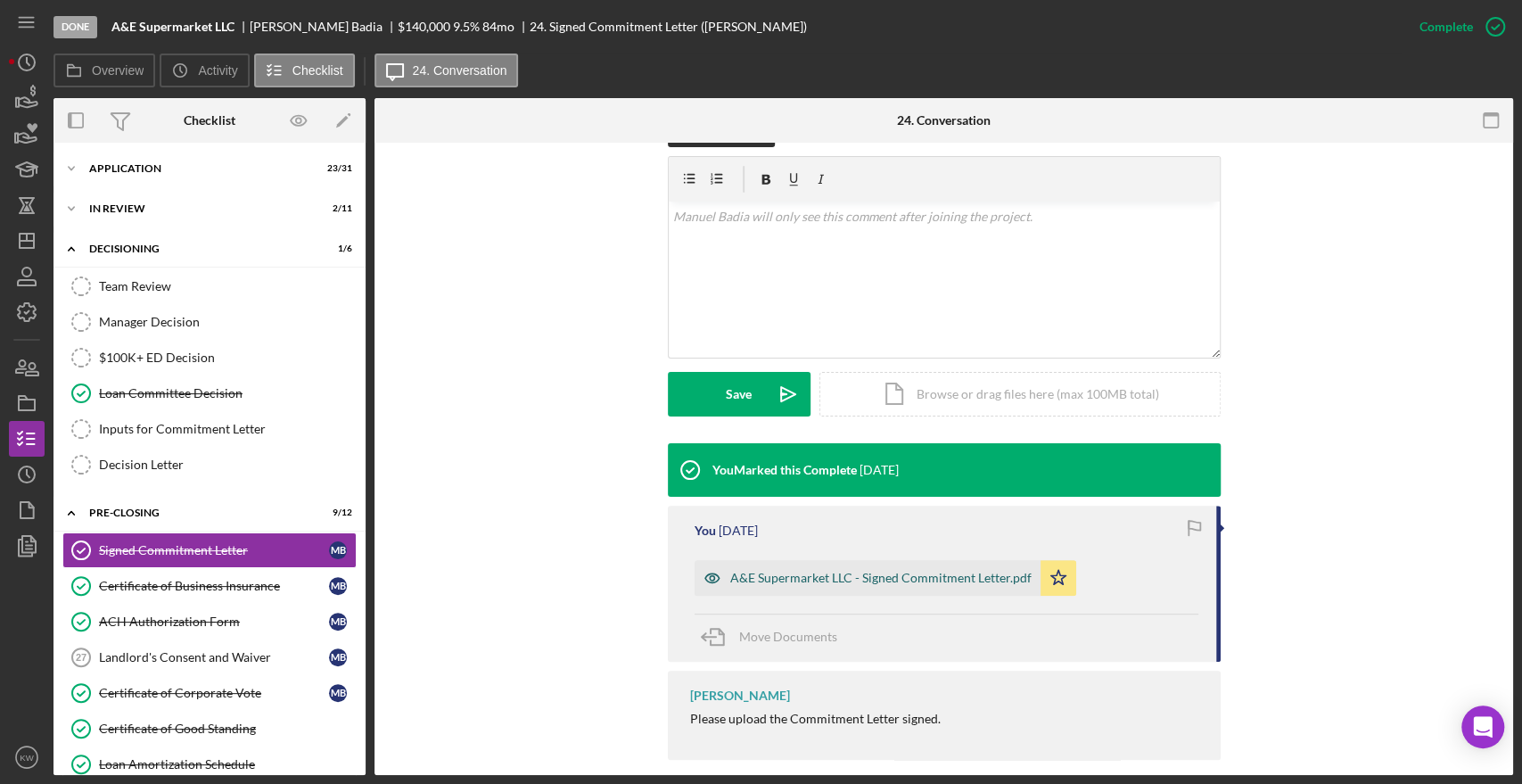
click at [884, 571] on div "A&E Supermarket LLC - Signed Commitment Letter.pdf" at bounding box center [882, 578] width 302 height 15
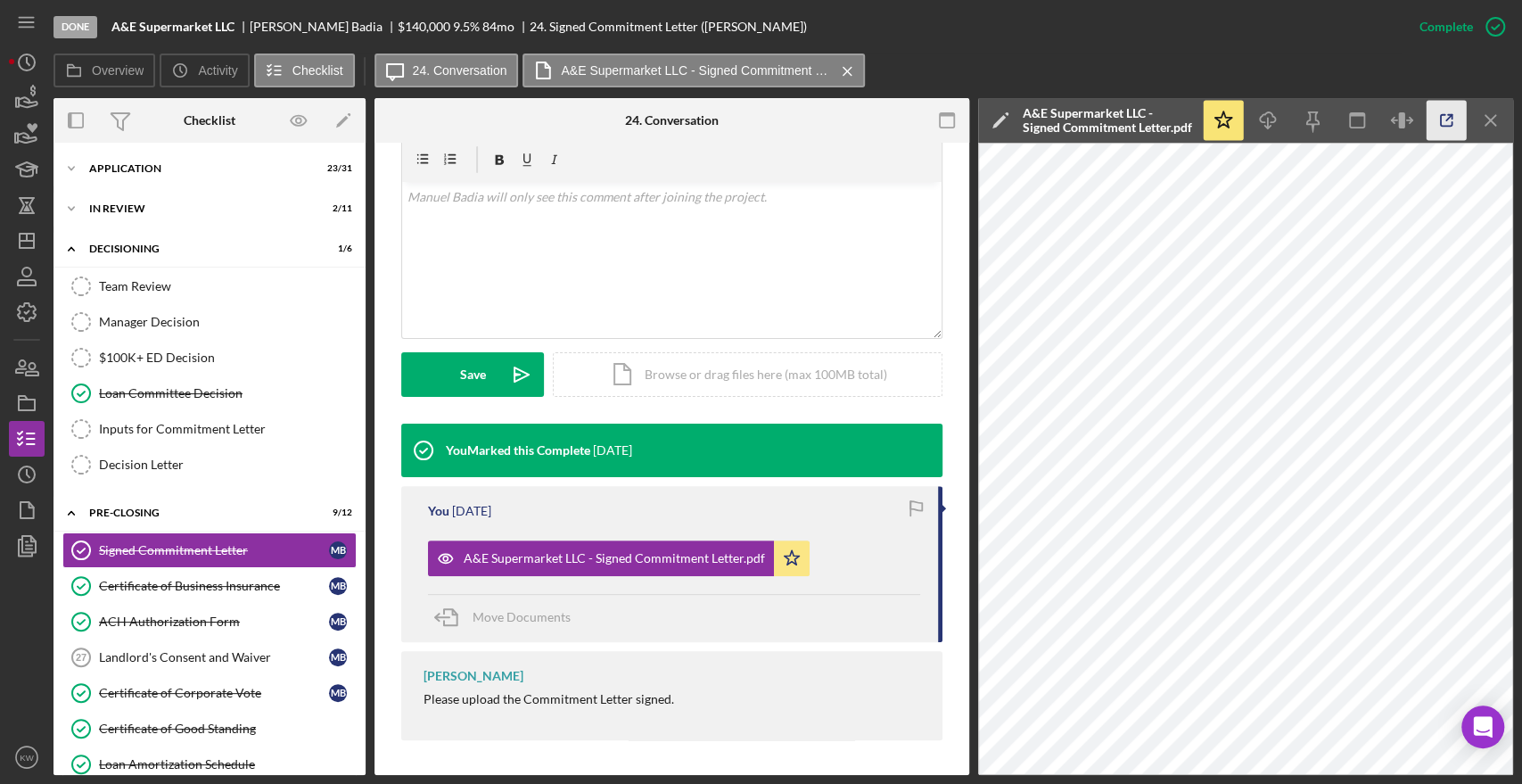
click at [1441, 115] on icon "button" at bounding box center [1447, 121] width 12 height 12
click at [149, 474] on link "Decision Letter Decision Letter" at bounding box center [210, 464] width 294 height 36
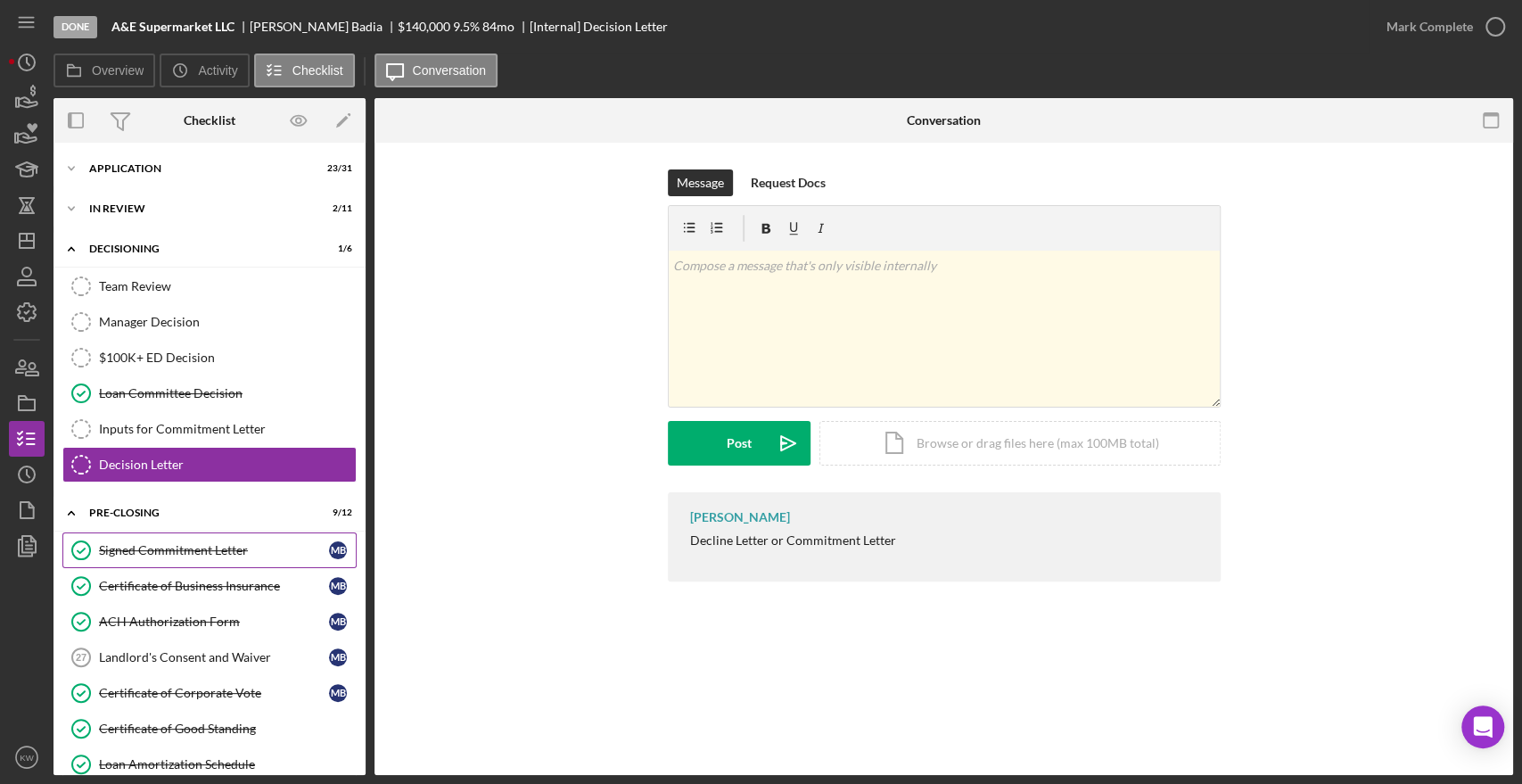
click at [146, 553] on div "Signed Commitment Letter" at bounding box center [214, 550] width 230 height 15
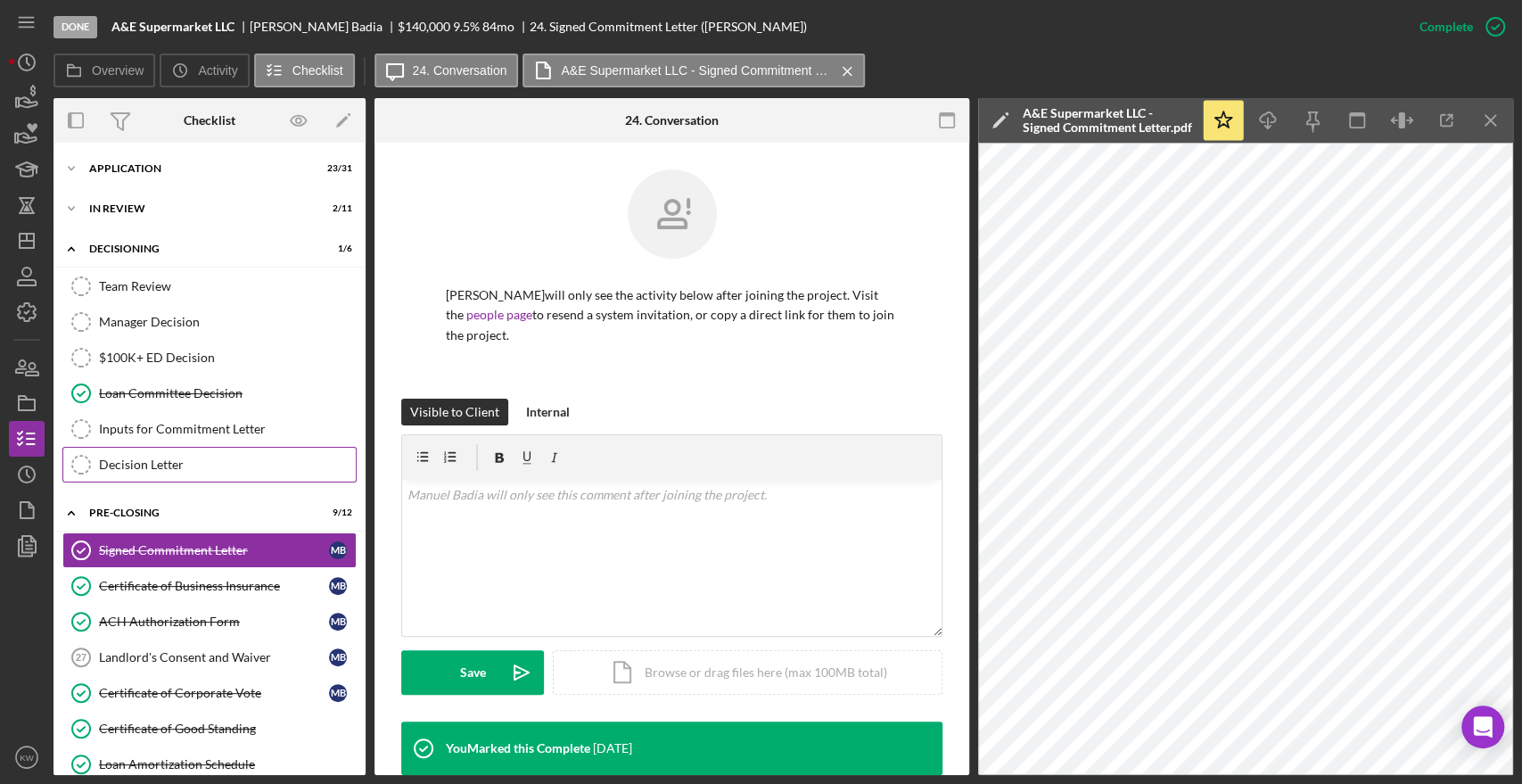
click at [140, 472] on link "Decision Letter Decision Letter" at bounding box center [210, 464] width 294 height 36
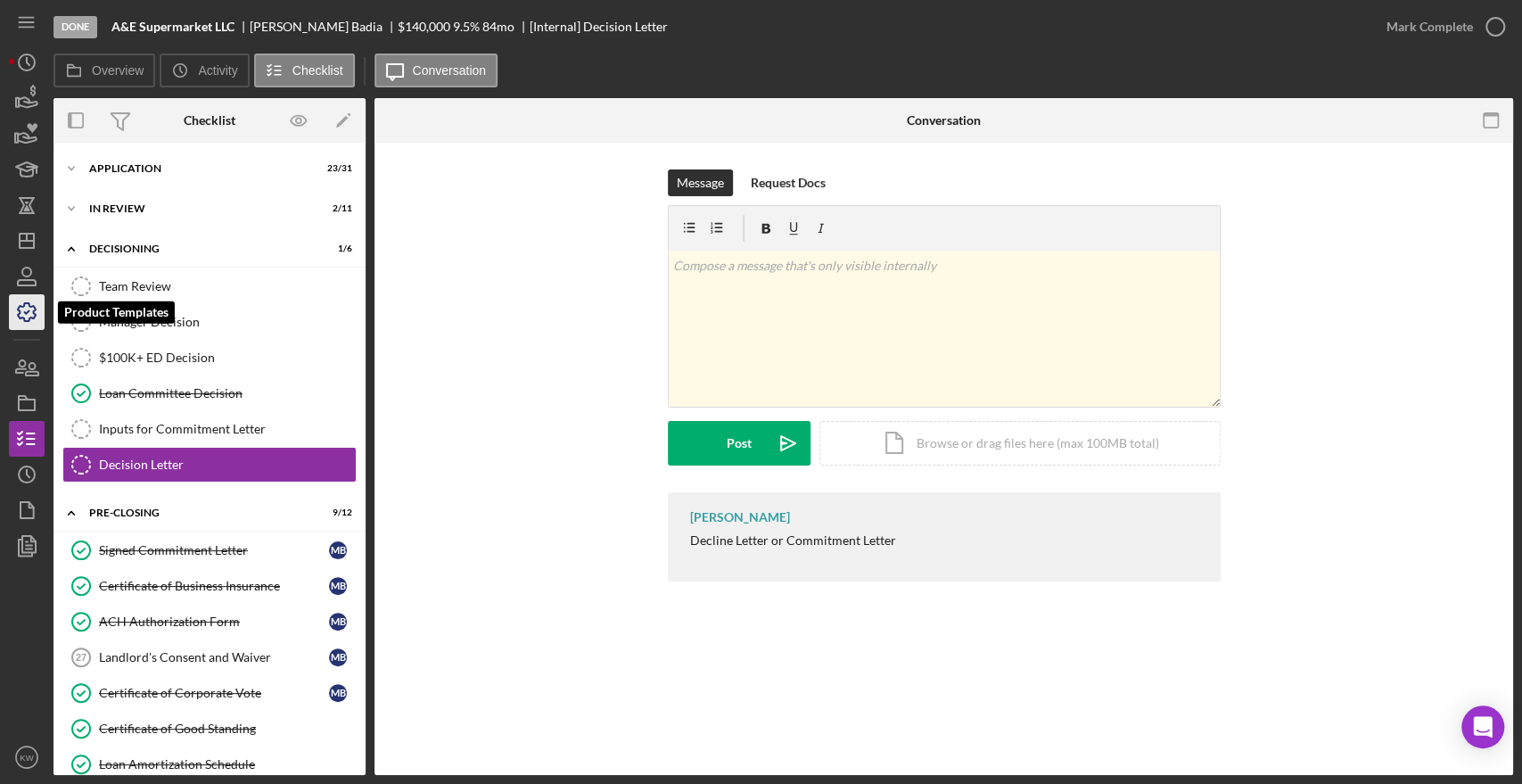
click at [29, 302] on icon "button" at bounding box center [27, 312] width 44 height 44
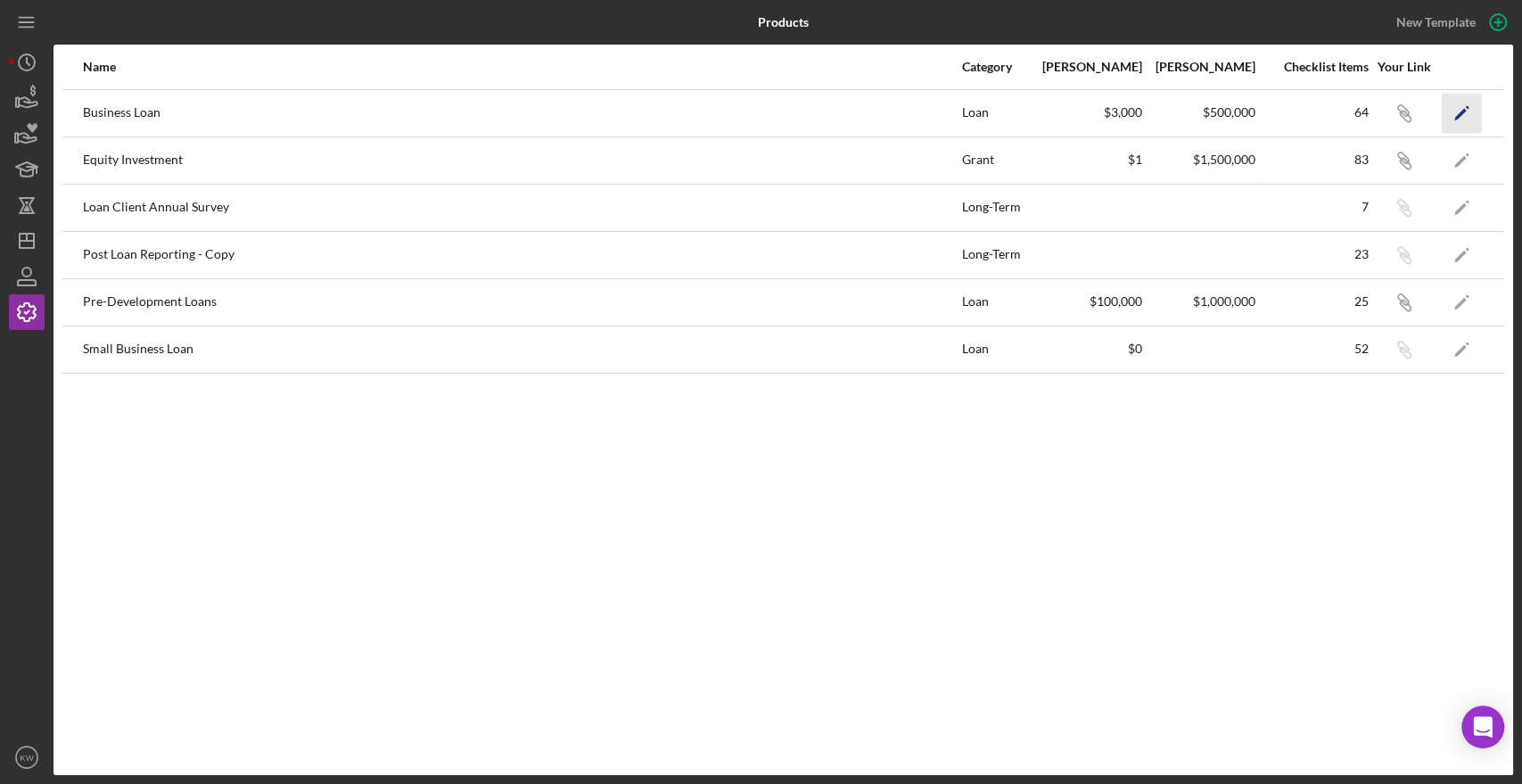
click at [1453, 112] on icon "Icon/Edit" at bounding box center [1462, 113] width 40 height 40
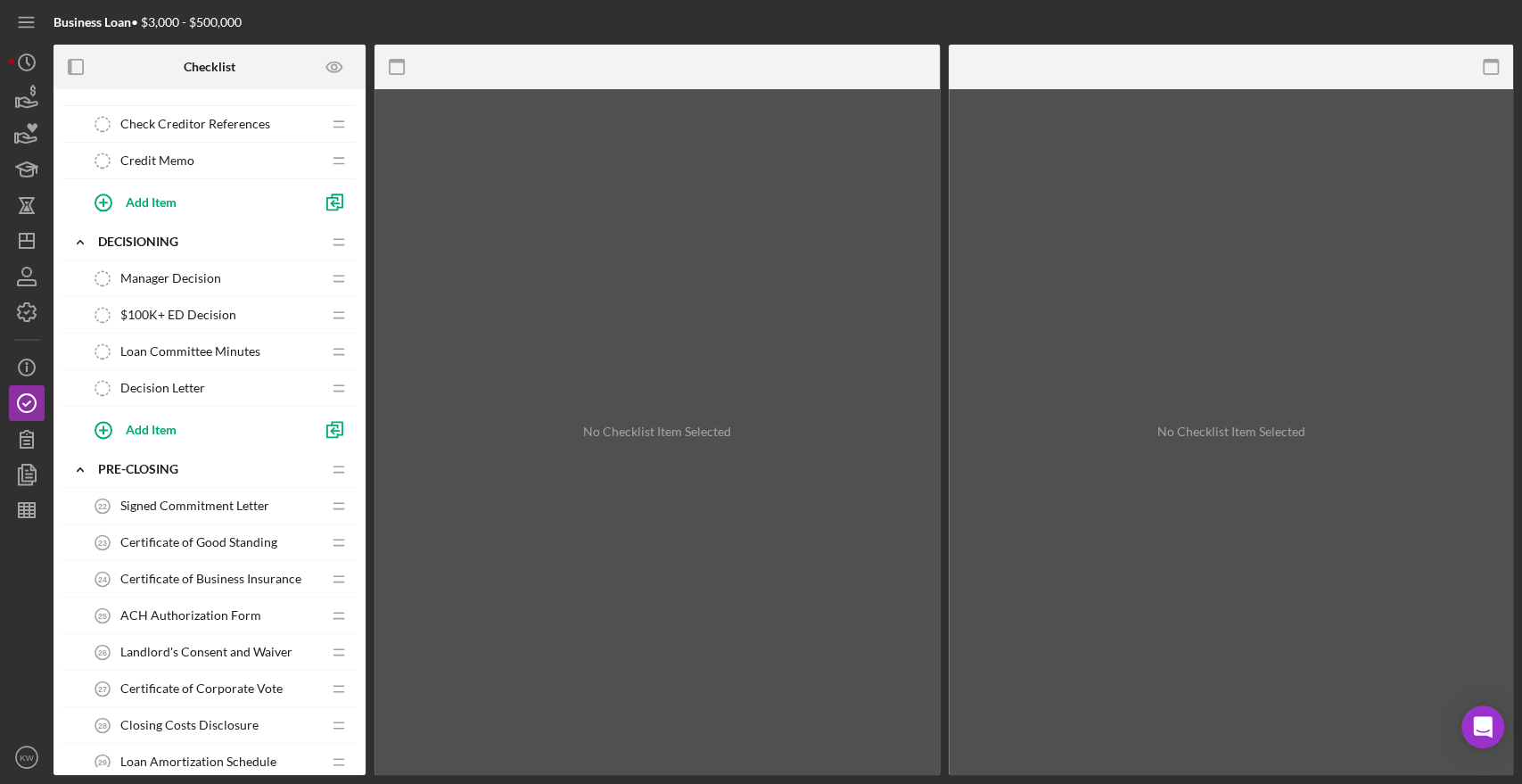
scroll to position [1585, 0]
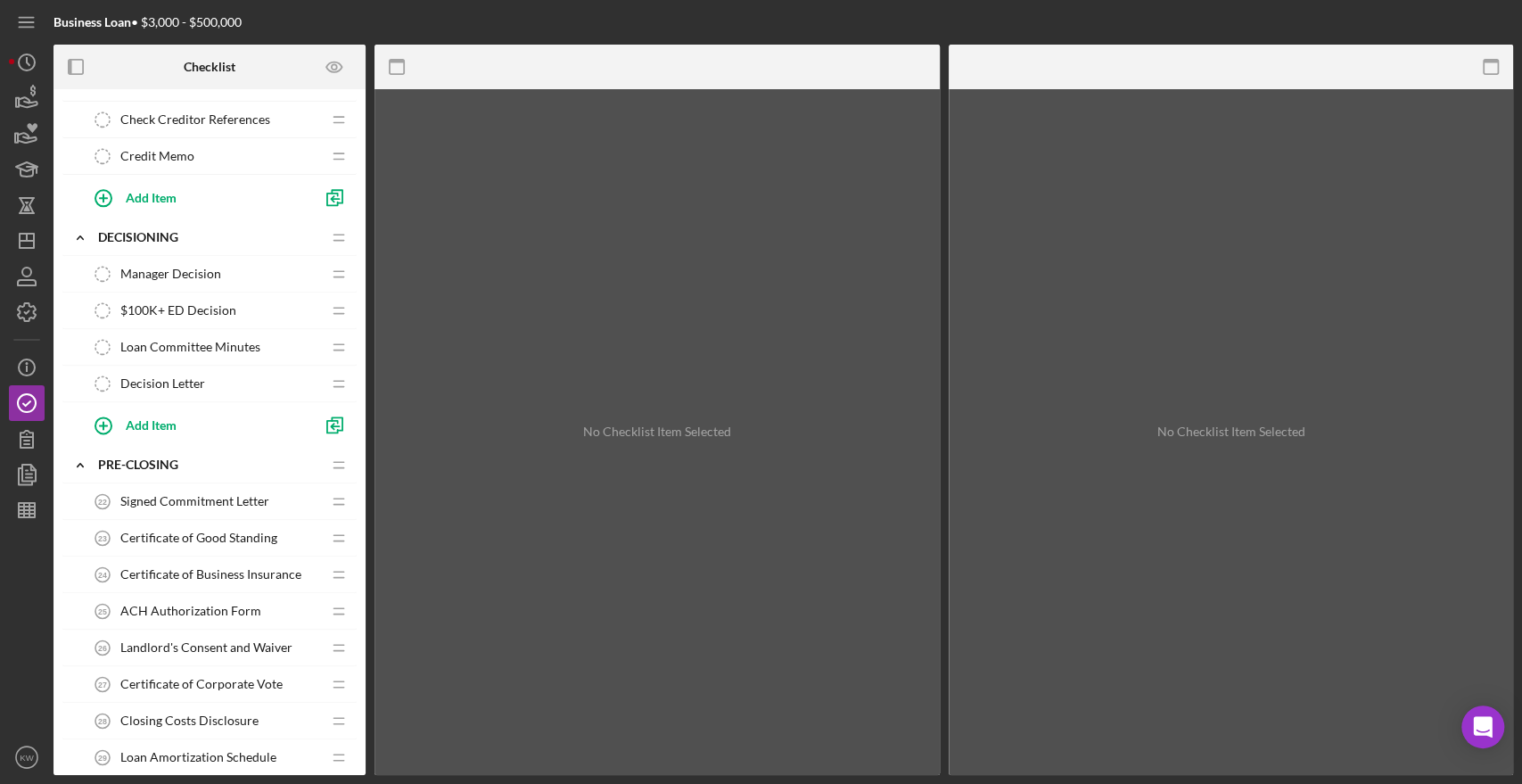
click at [157, 376] on span "Decision Letter" at bounding box center [163, 384] width 85 height 15
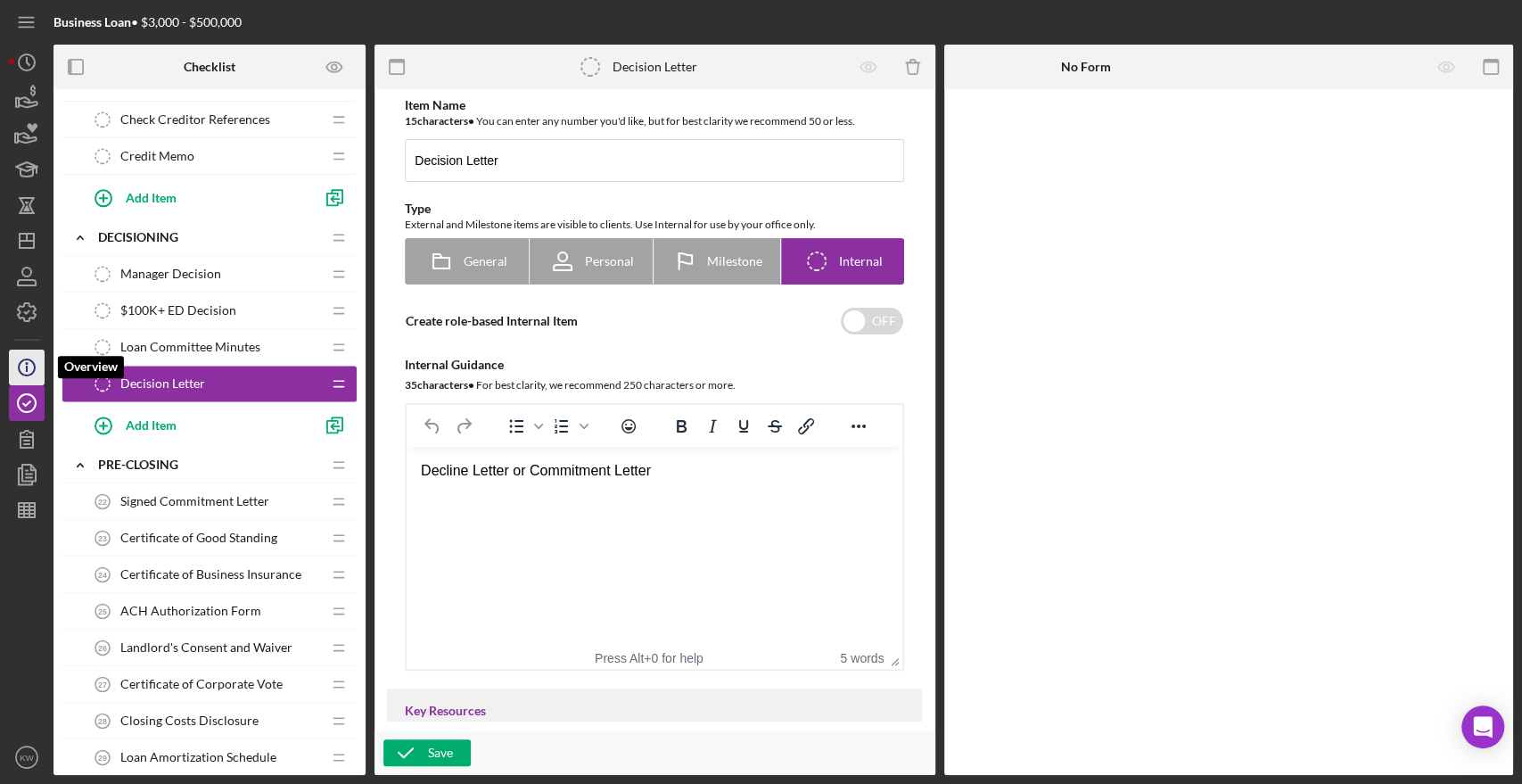
click at [21, 370] on icon "Icon/Info" at bounding box center [27, 367] width 44 height 44
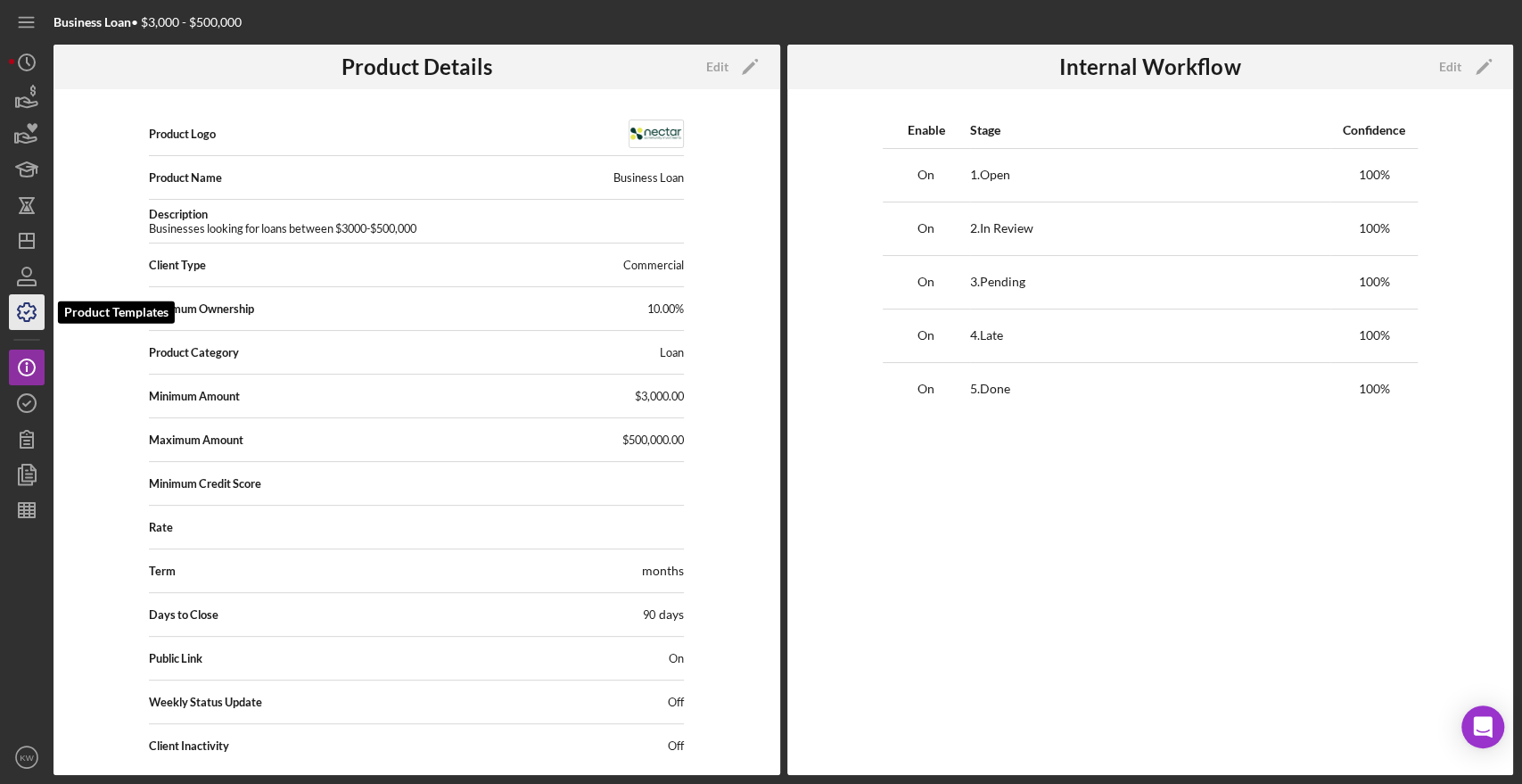
click at [33, 306] on icon "button" at bounding box center [27, 312] width 44 height 44
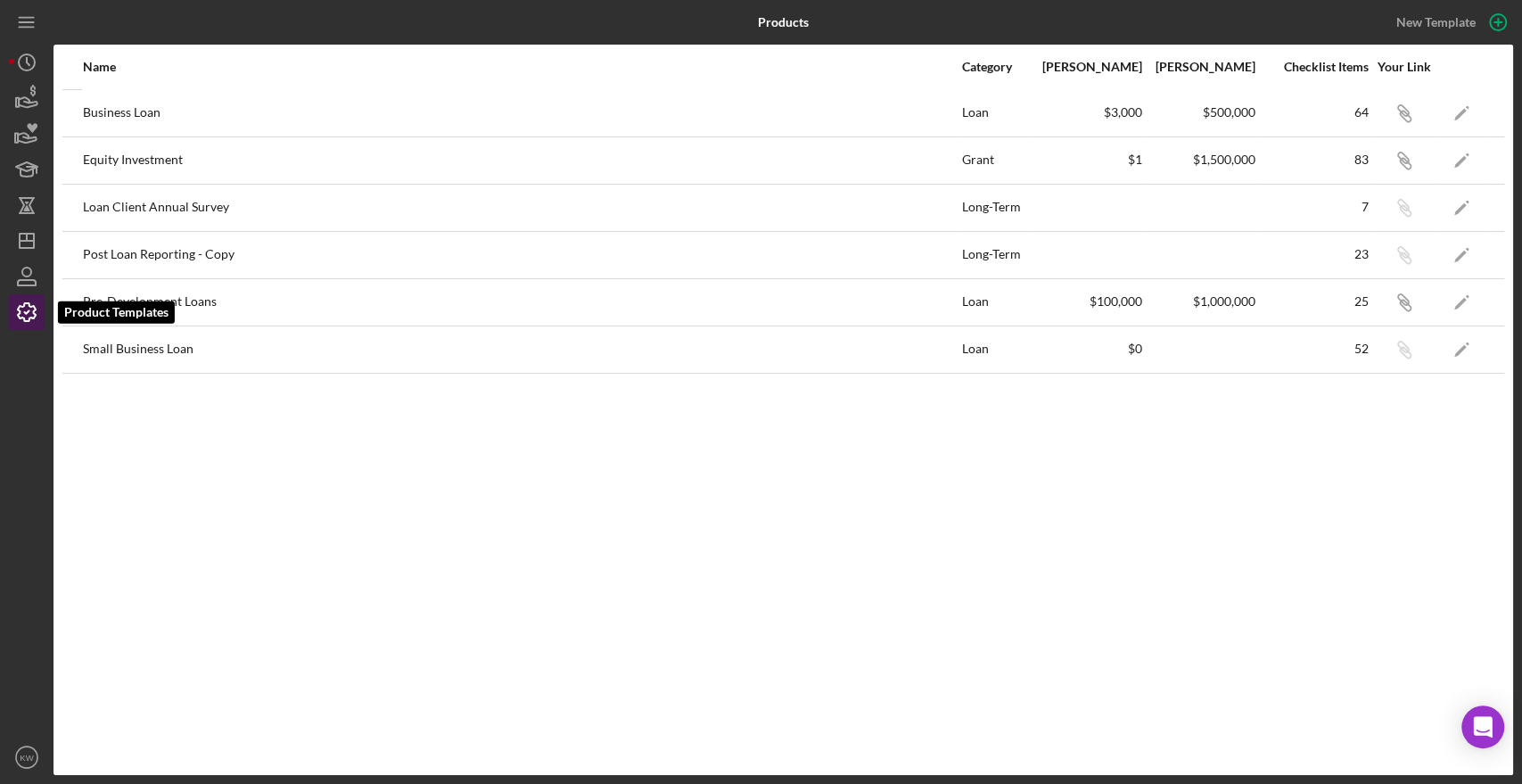
click at [21, 317] on icon "button" at bounding box center [26, 311] width 17 height 17
click at [29, 70] on circle "button" at bounding box center [26, 62] width 16 height 16
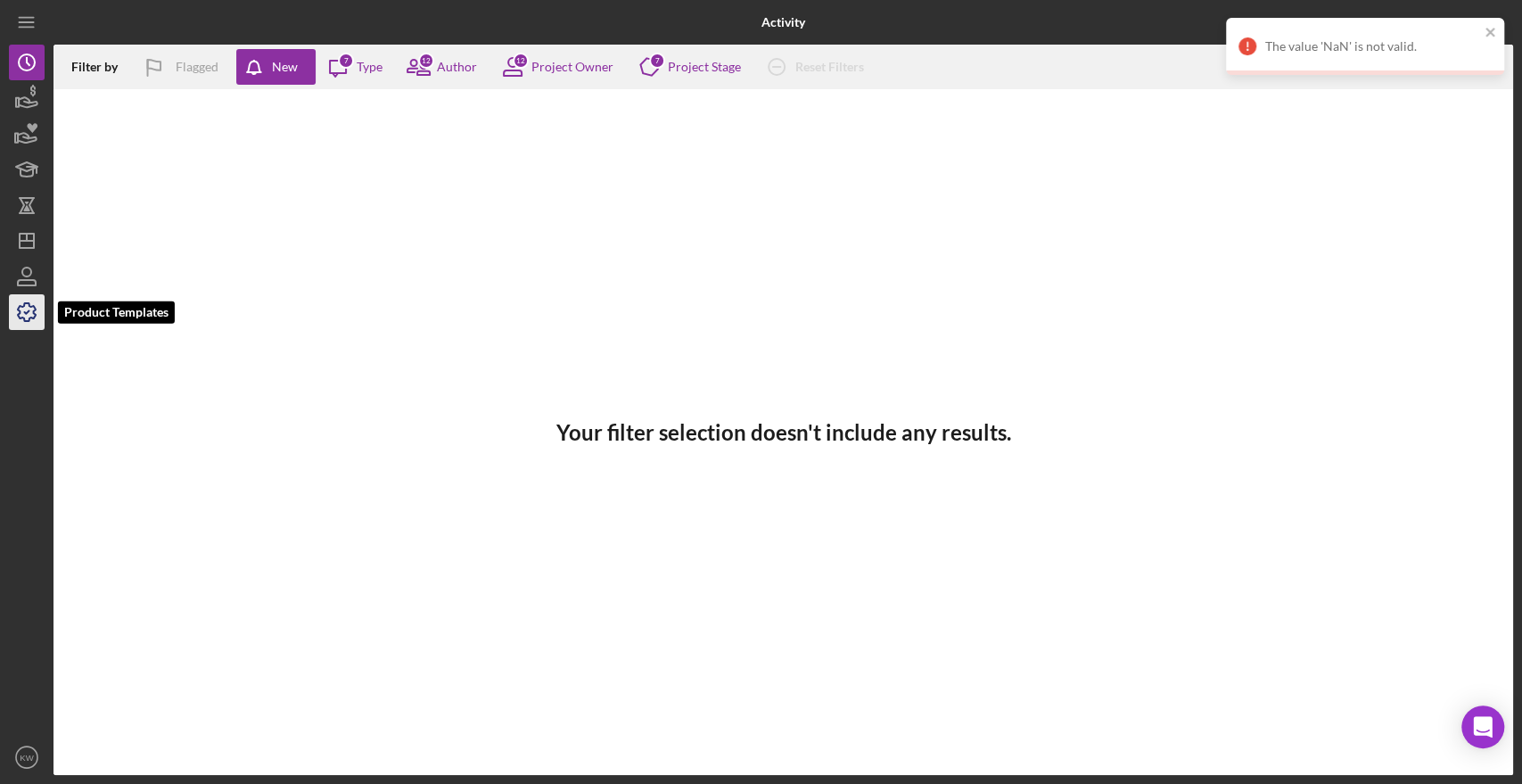
click at [27, 318] on icon "button" at bounding box center [27, 312] width 44 height 44
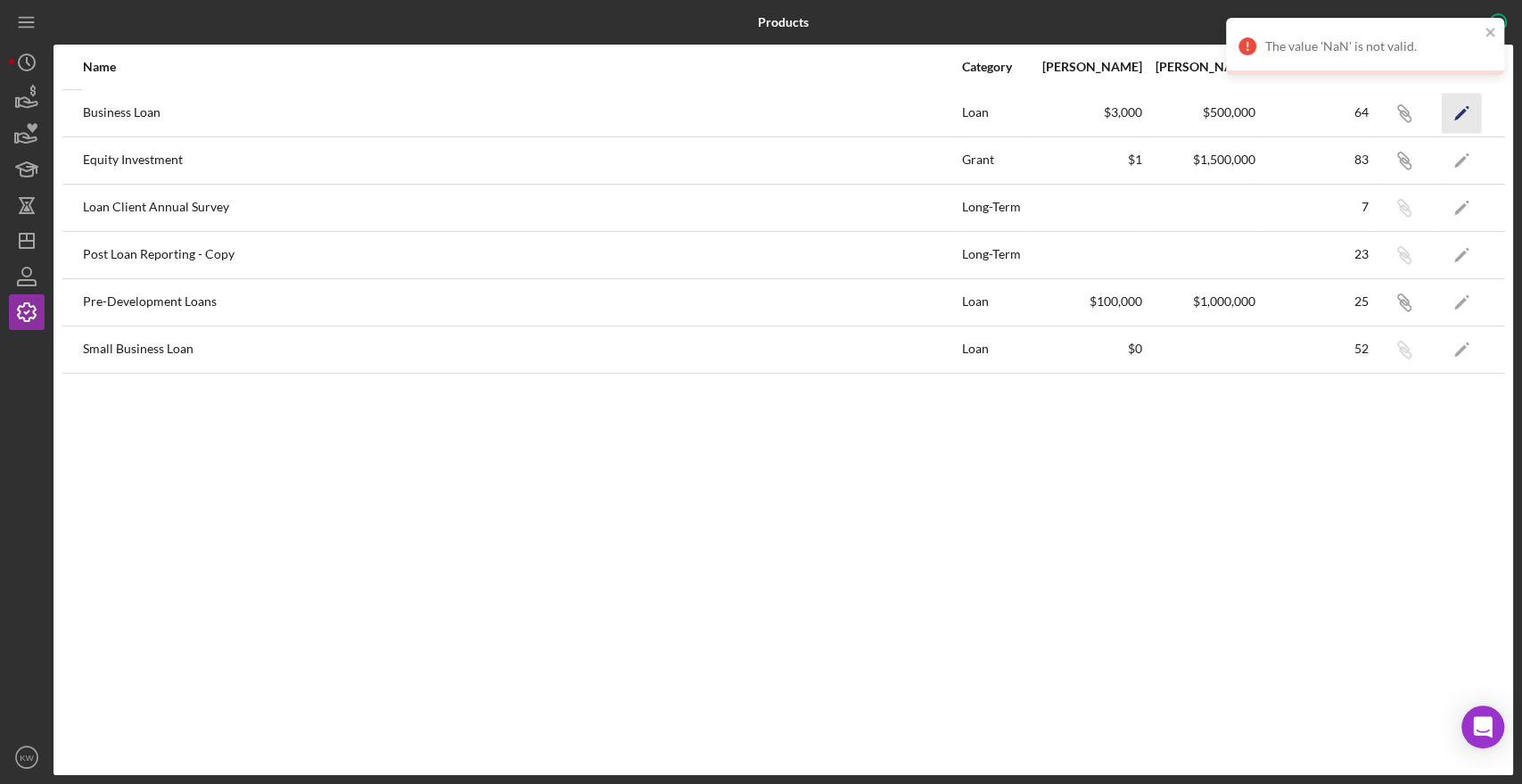
click at [1455, 114] on icon "Icon/Edit" at bounding box center [1462, 113] width 40 height 40
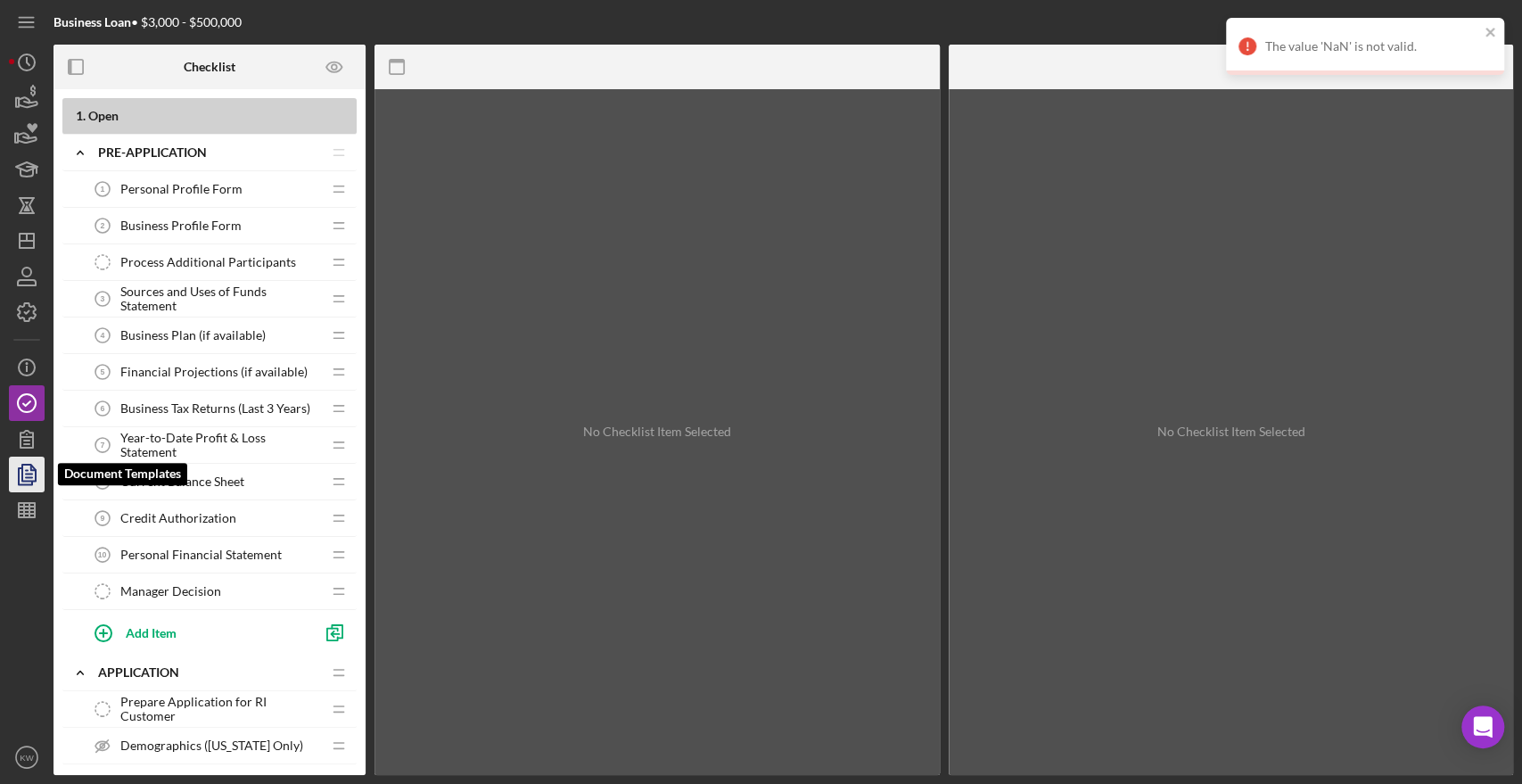
click at [30, 487] on icon "button" at bounding box center [27, 474] width 44 height 44
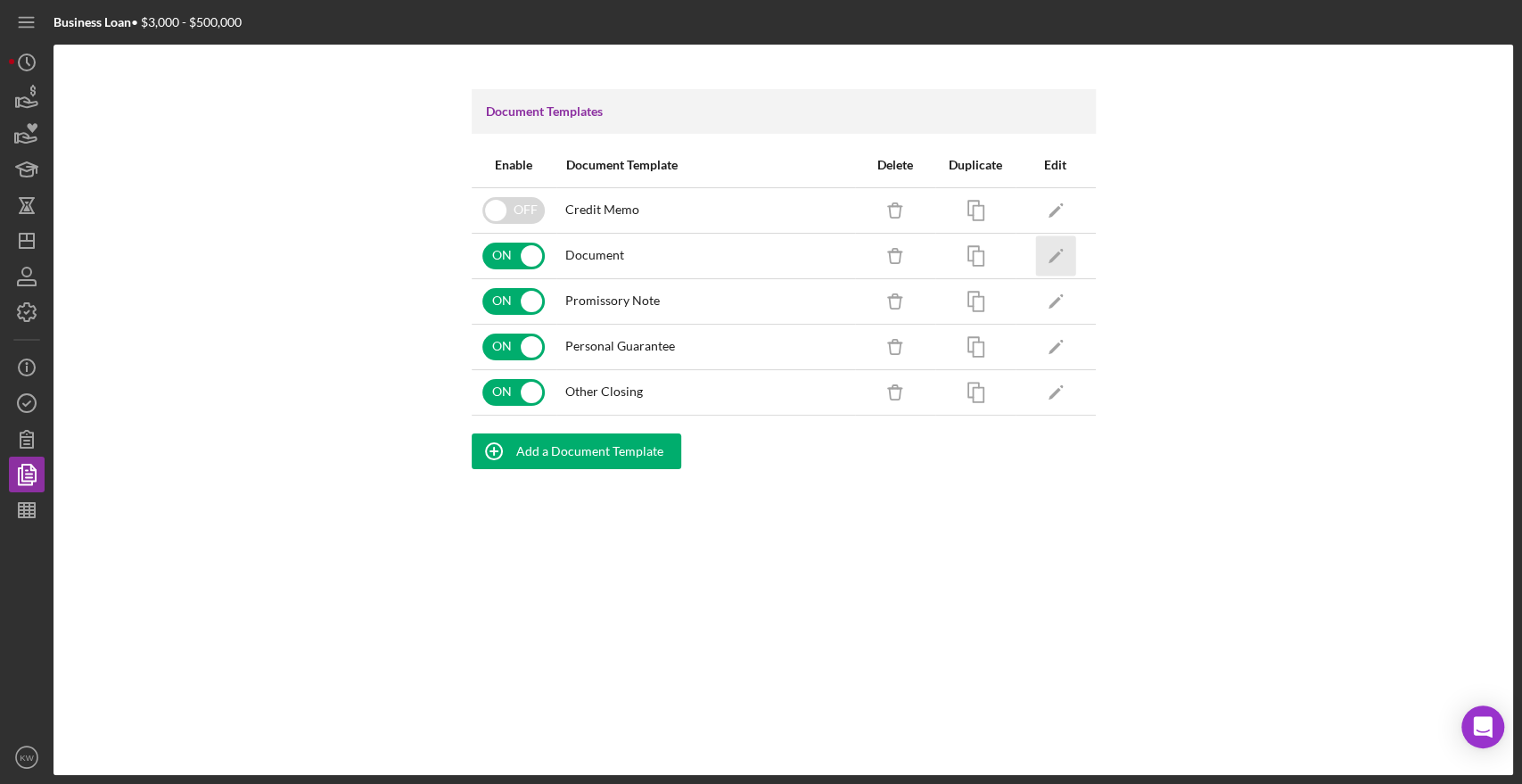
click at [1052, 256] on polygon "button" at bounding box center [1055, 257] width 13 height 13
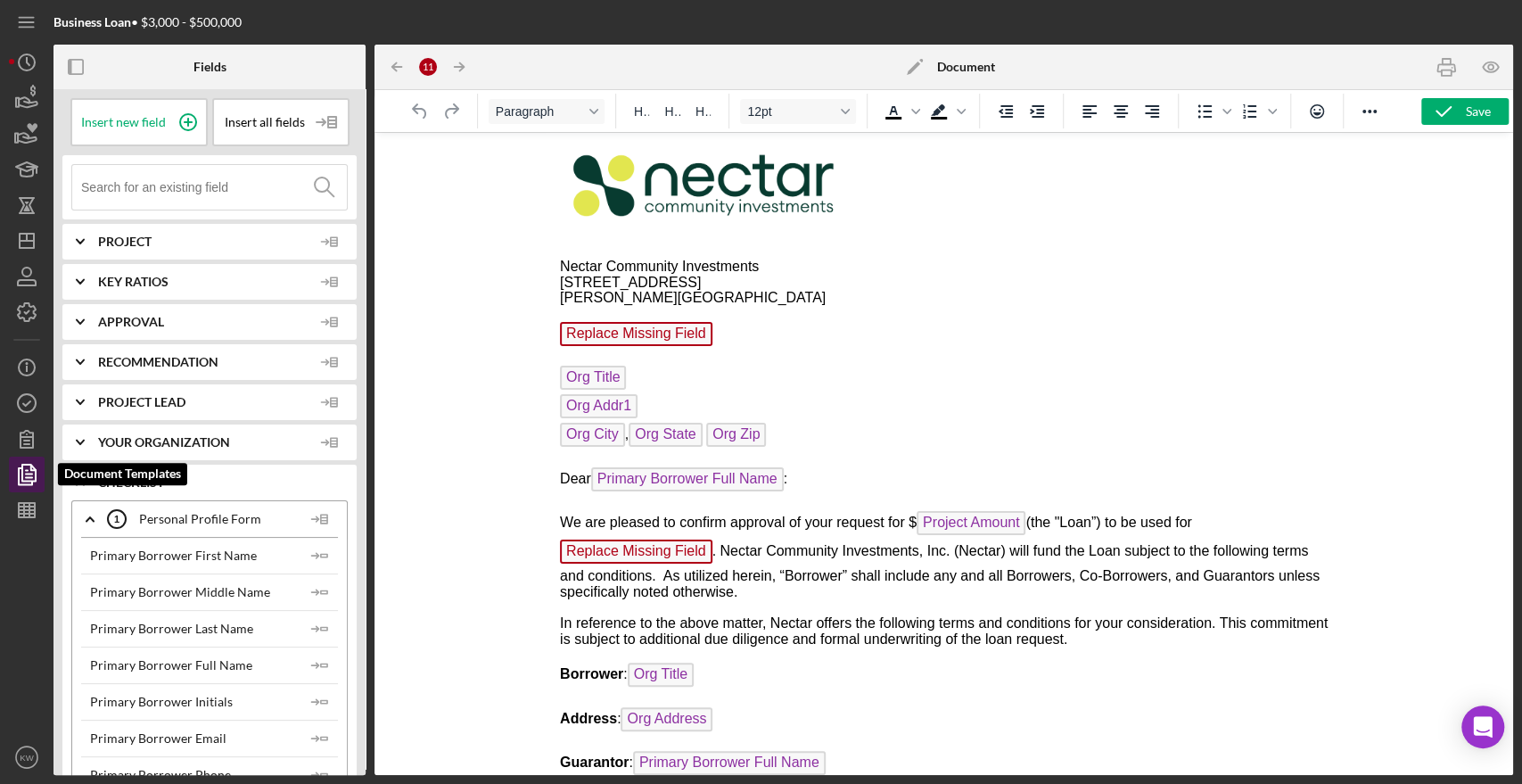
click at [35, 478] on polygon "button" at bounding box center [29, 472] width 14 height 16
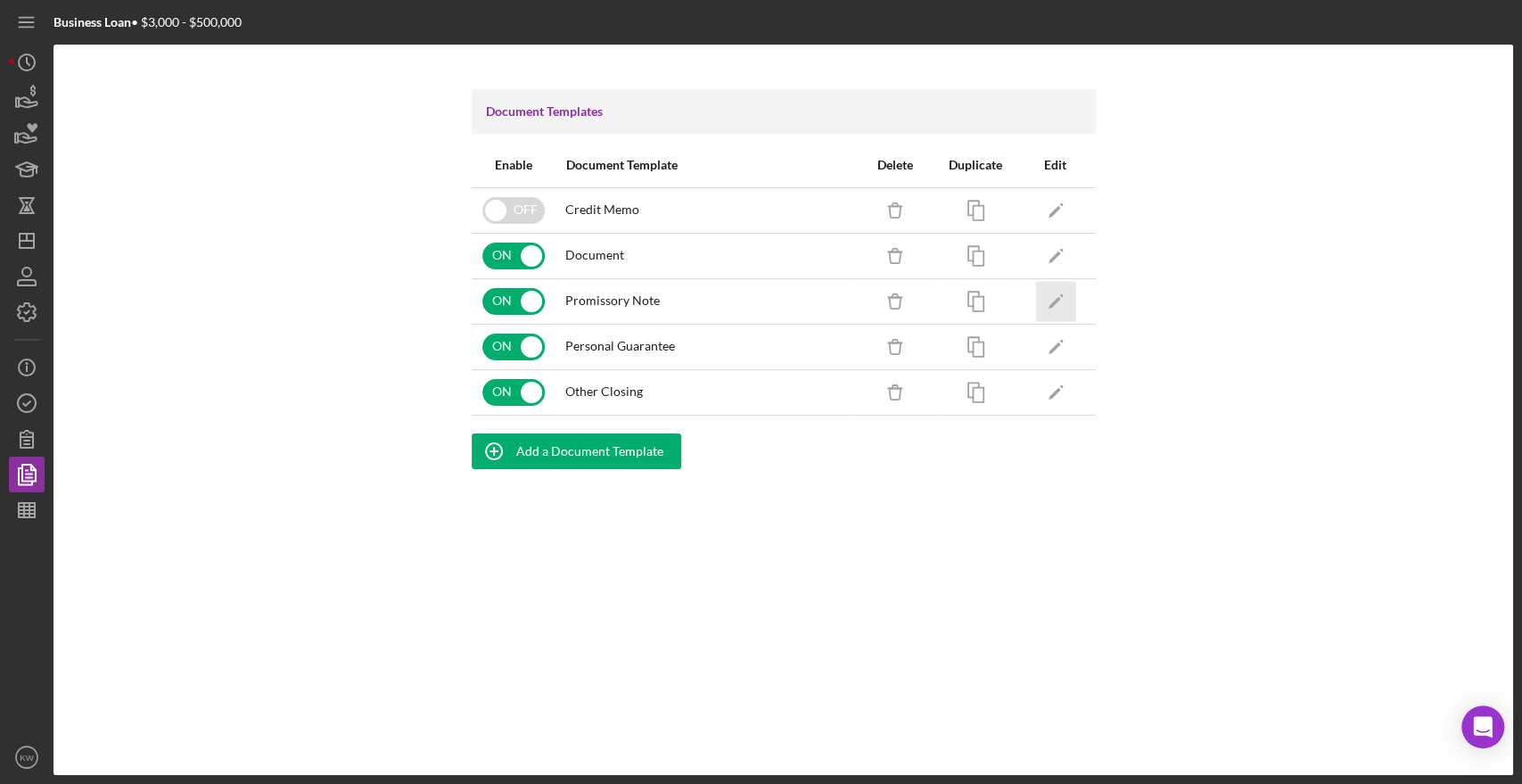
click at [1063, 297] on icon "Icon/Edit" at bounding box center [1055, 301] width 40 height 40
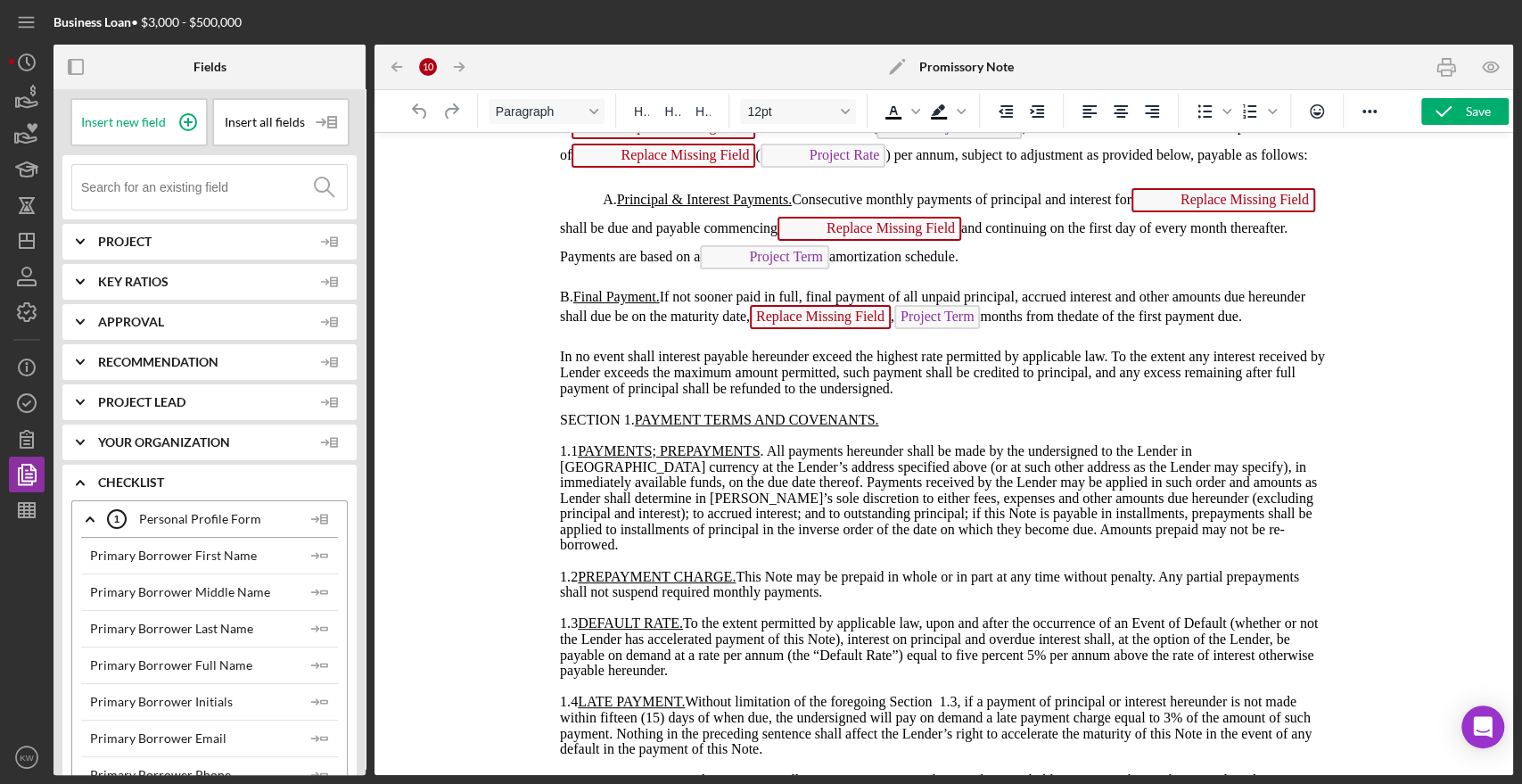
scroll to position [297, 0]
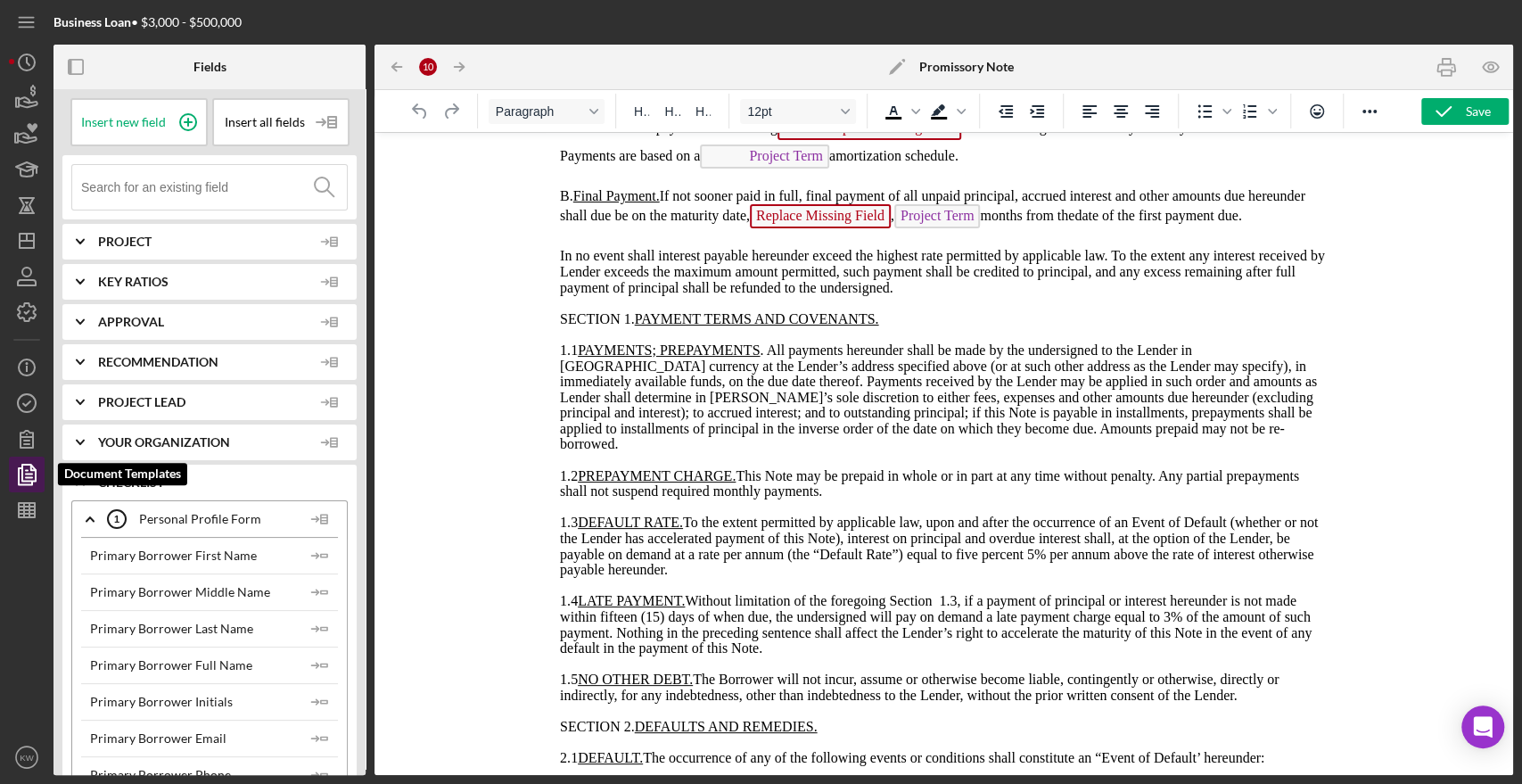
click at [29, 476] on icon "button" at bounding box center [29, 475] width 6 height 7
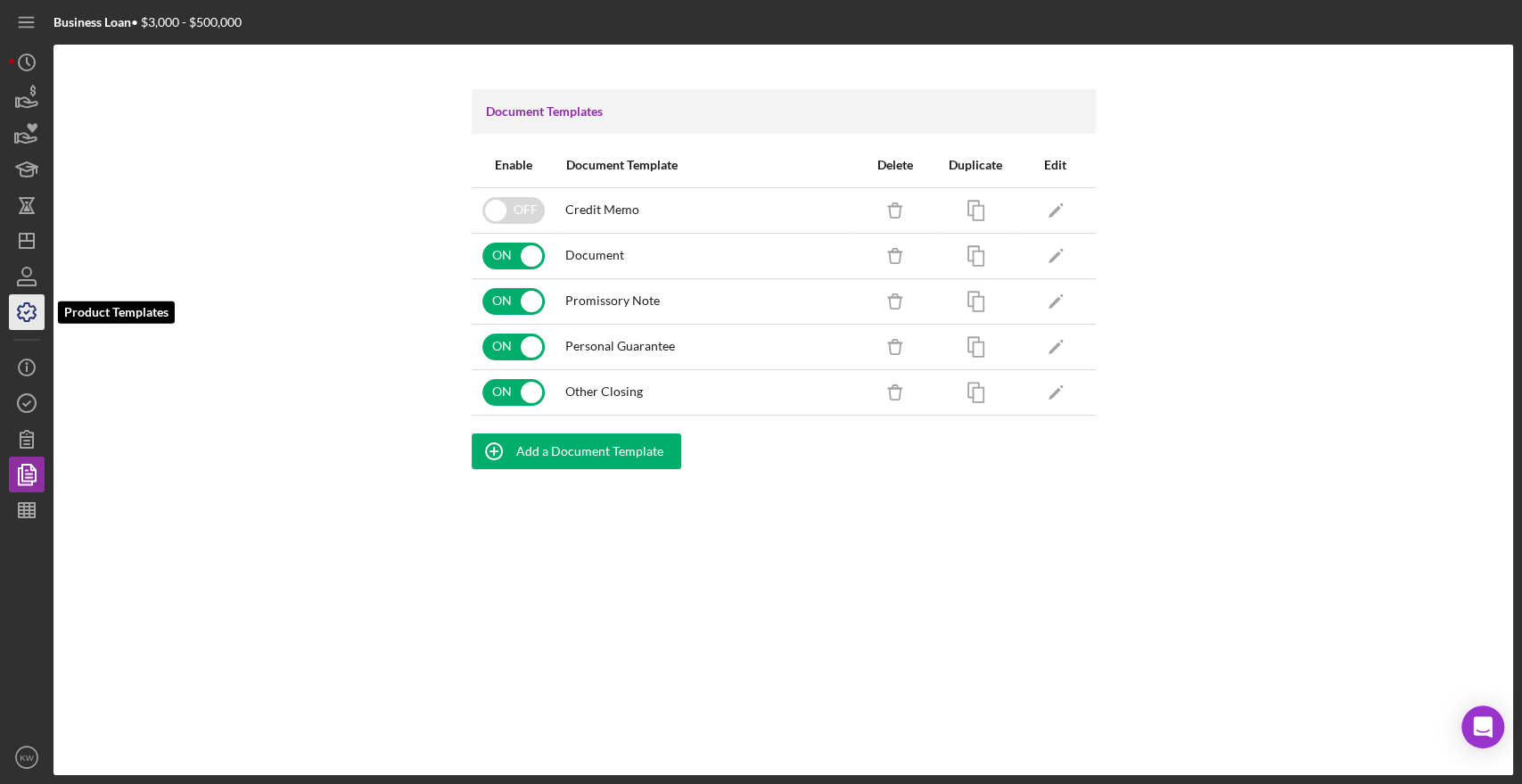
click at [19, 323] on icon "button" at bounding box center [27, 312] width 44 height 44
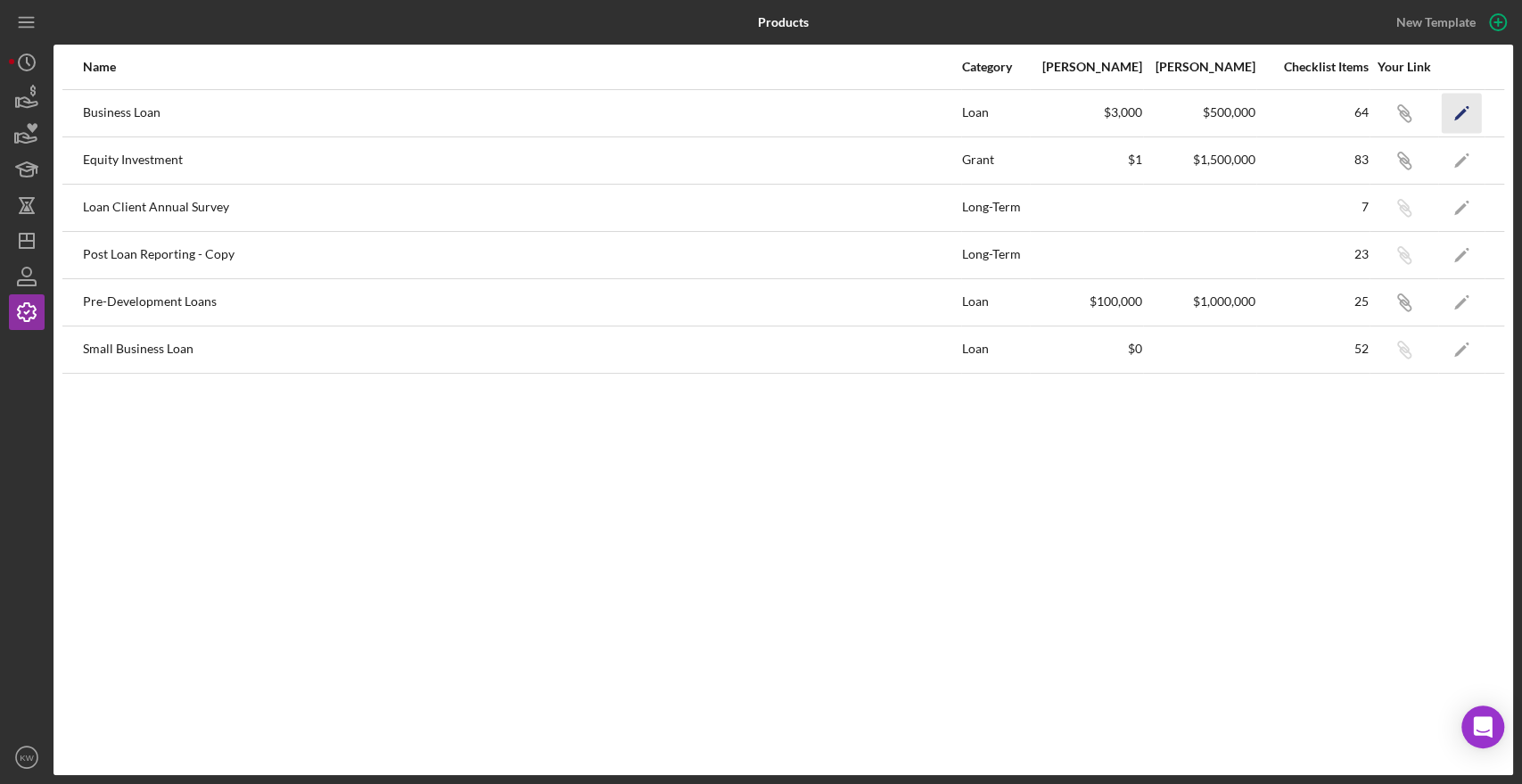
click at [1461, 115] on icon "Icon/Edit" at bounding box center [1462, 113] width 40 height 40
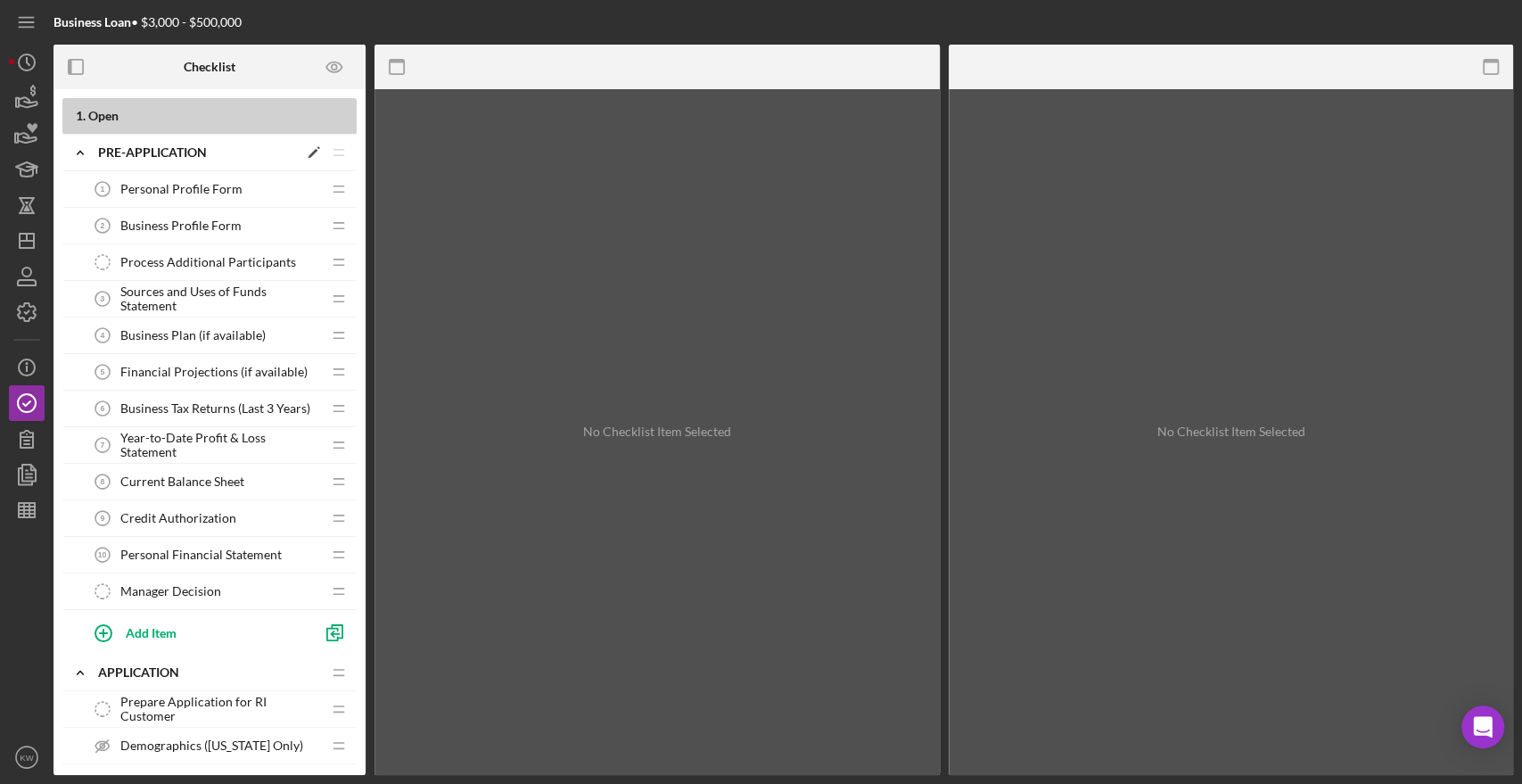
click at [81, 148] on icon "Icon/Expander" at bounding box center [80, 152] width 36 height 36
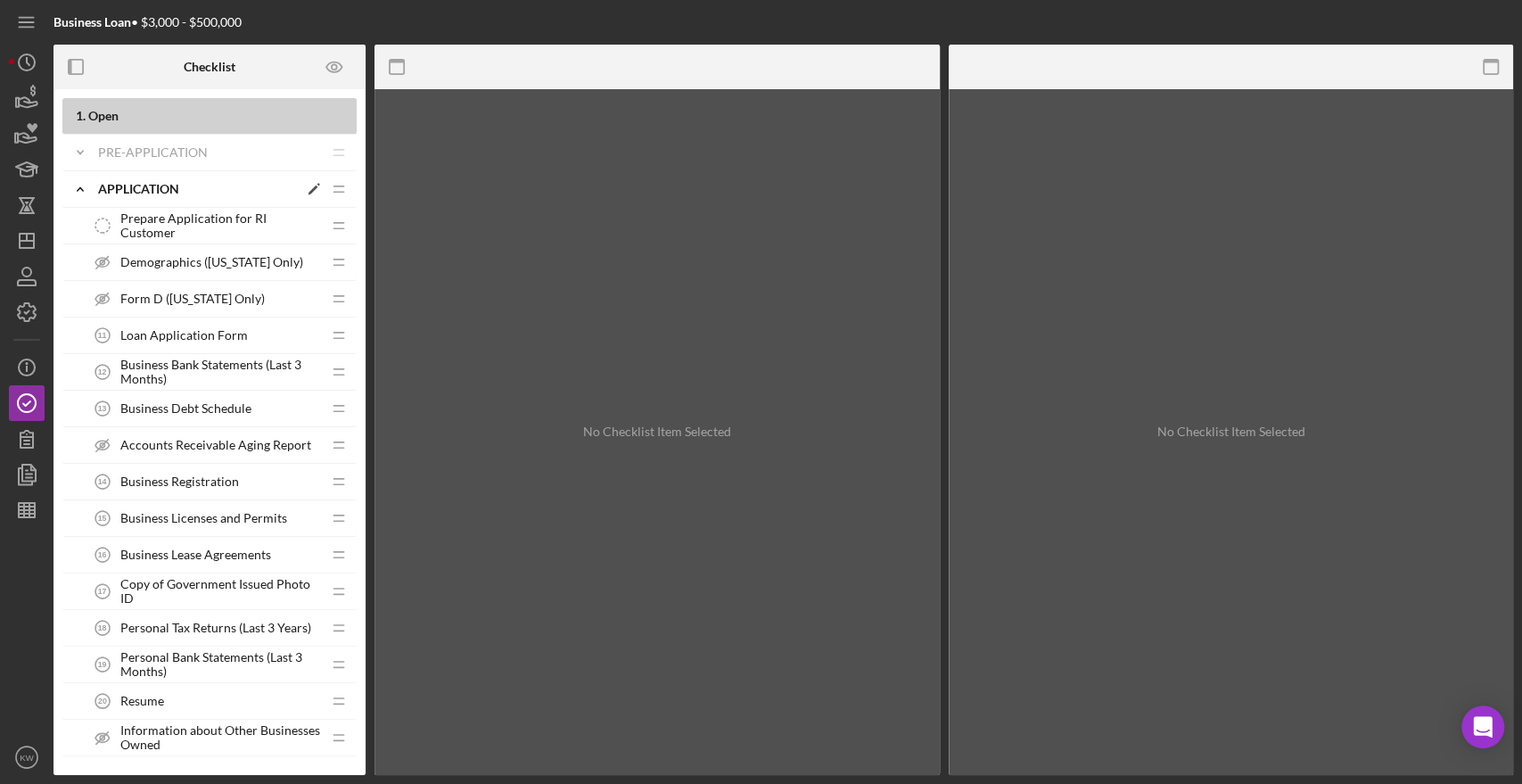
click at [77, 187] on icon "Icon/Expander" at bounding box center [80, 189] width 36 height 36
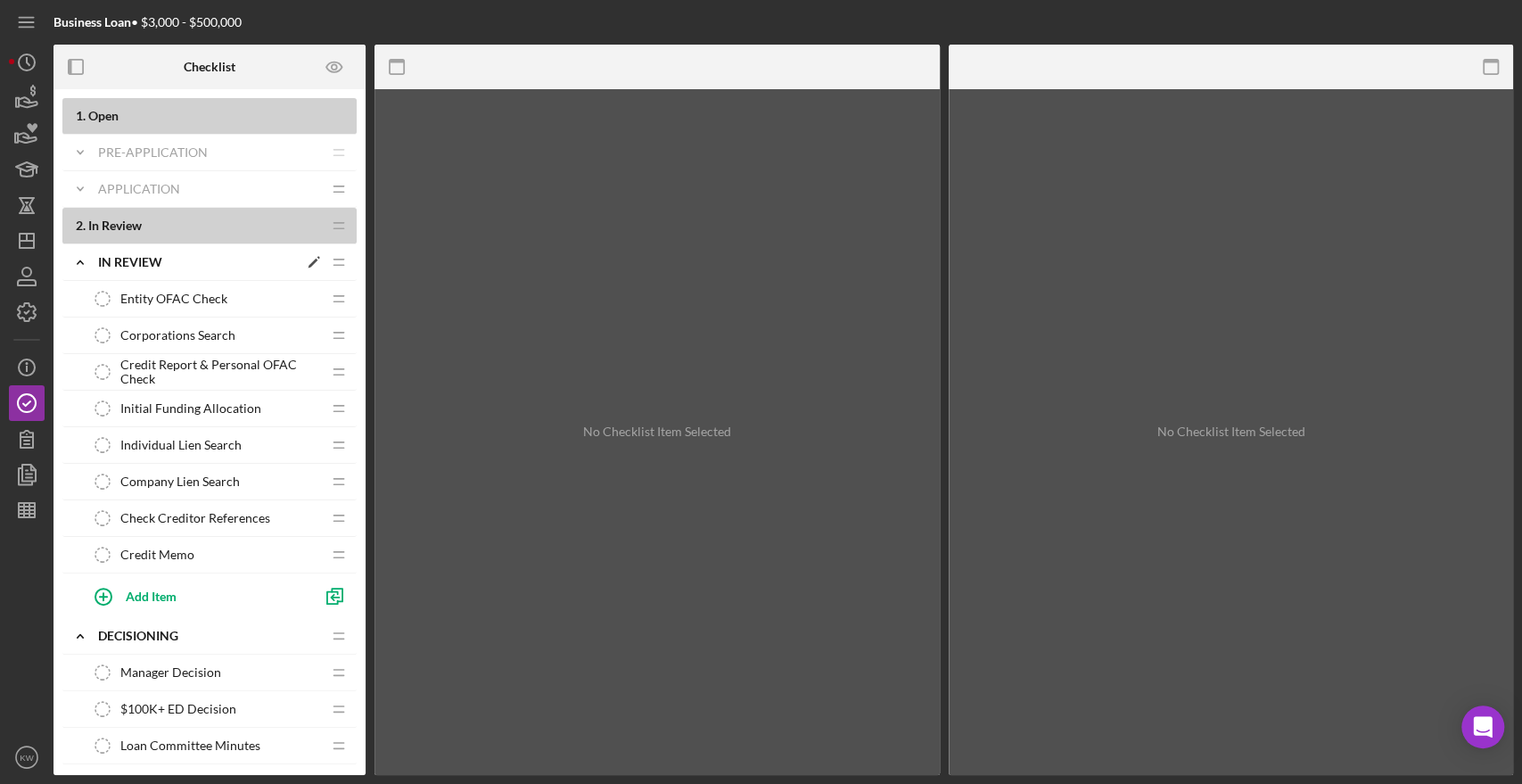
click at [75, 262] on icon "Icon/Expander" at bounding box center [80, 262] width 36 height 36
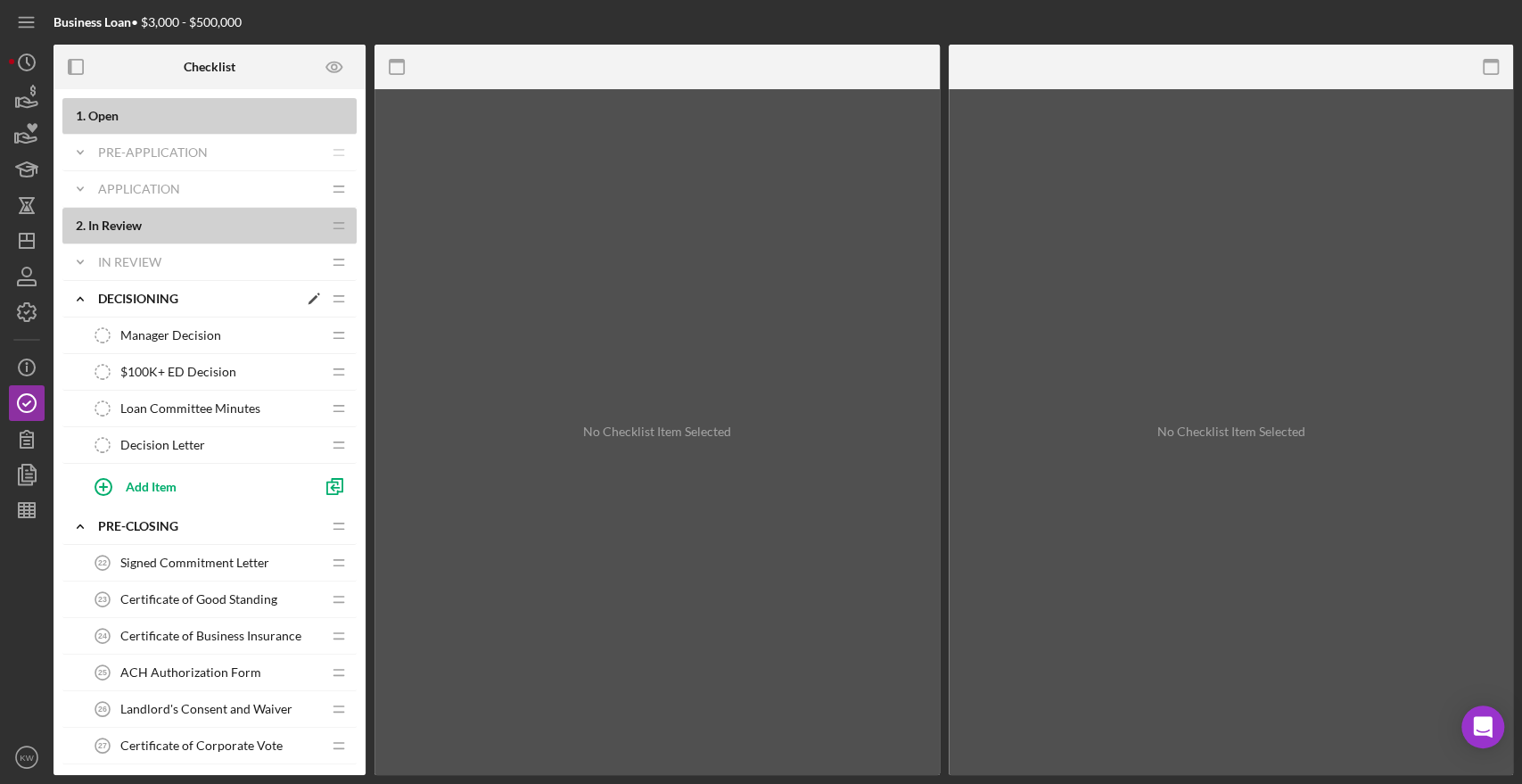
click at [77, 302] on icon "Icon/Expander" at bounding box center [80, 298] width 36 height 36
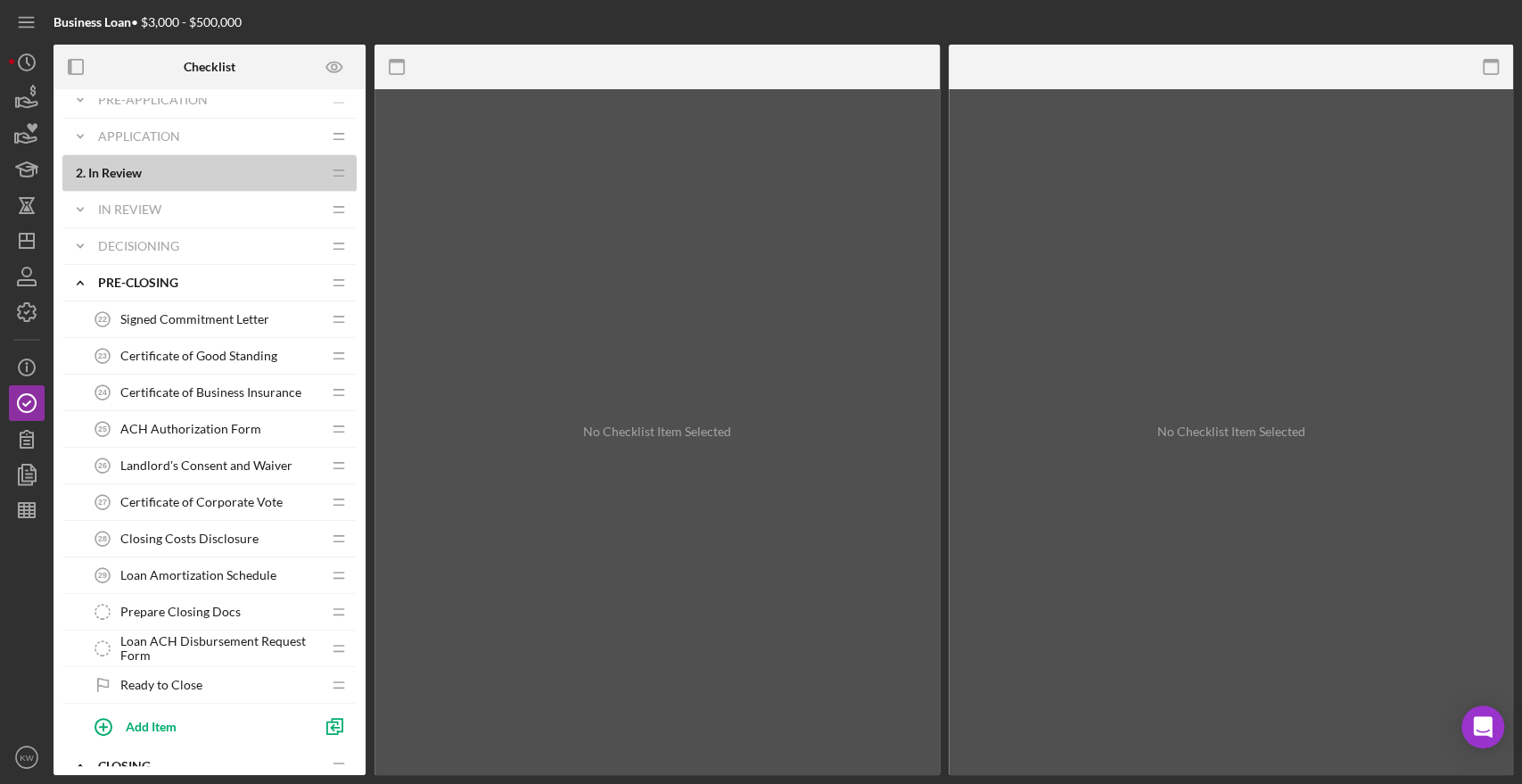
scroll to position [99, 0]
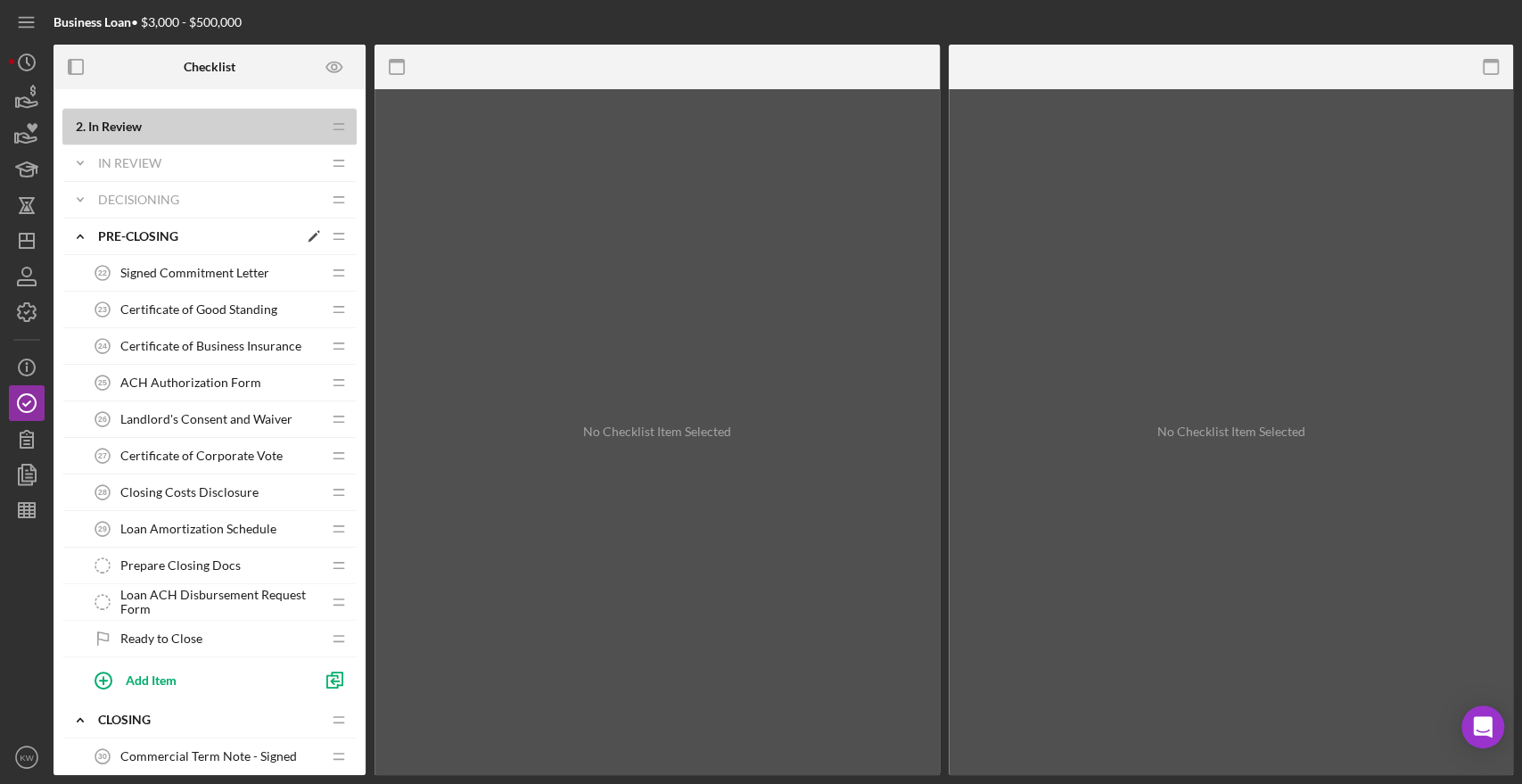
click at [81, 241] on icon "Icon/Expander" at bounding box center [80, 236] width 36 height 36
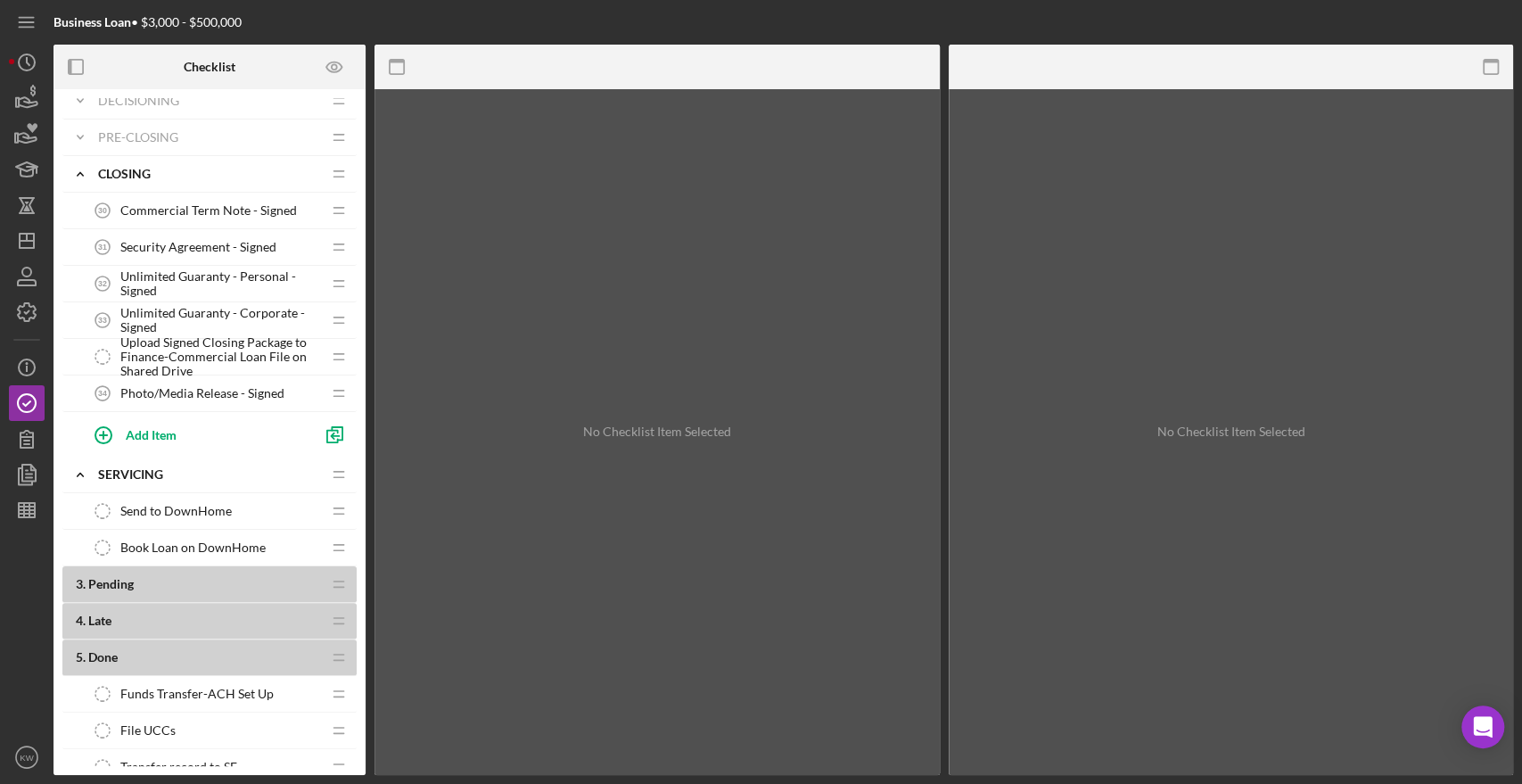
scroll to position [0, 0]
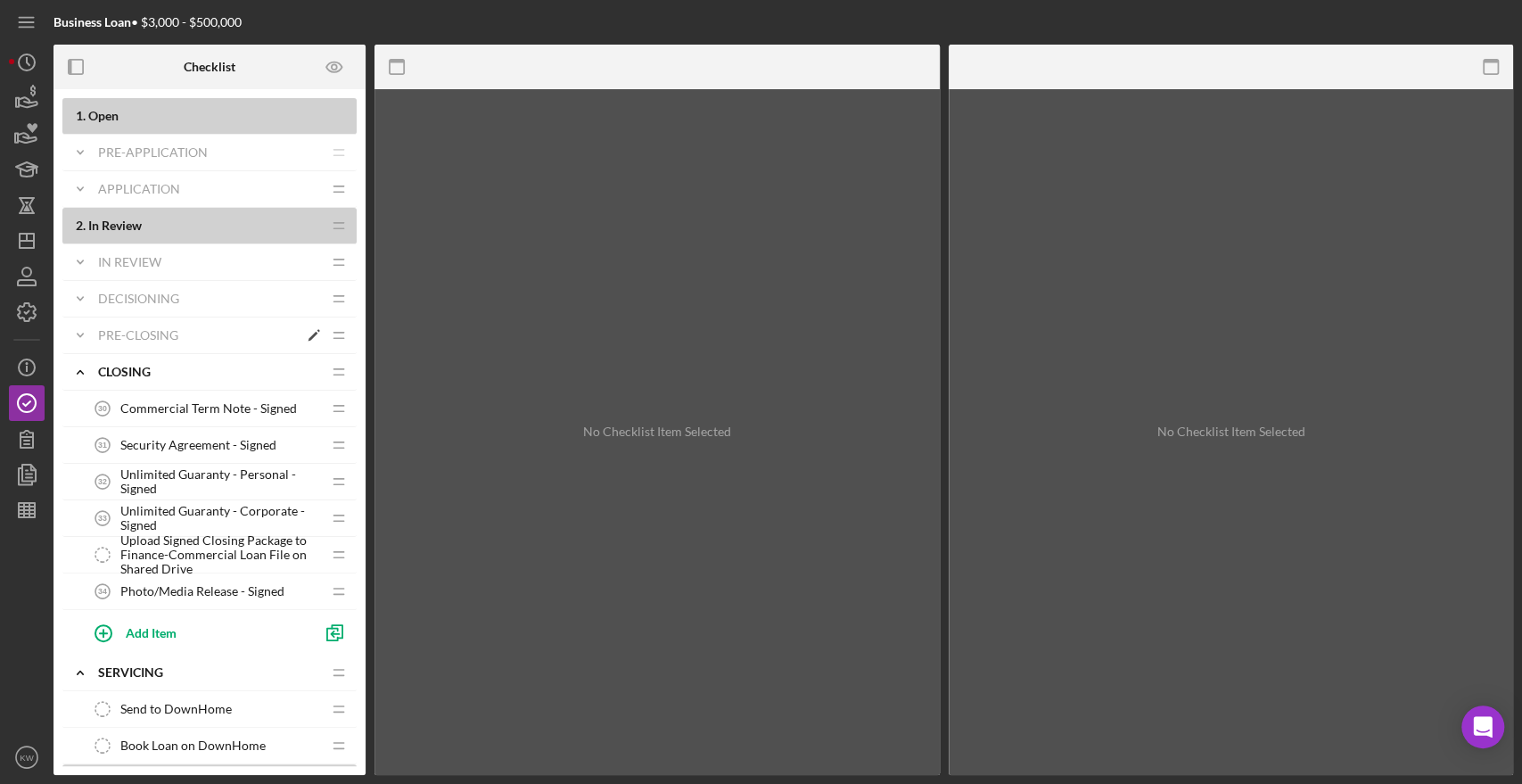
click at [86, 335] on icon "Icon/Expander" at bounding box center [80, 335] width 36 height 36
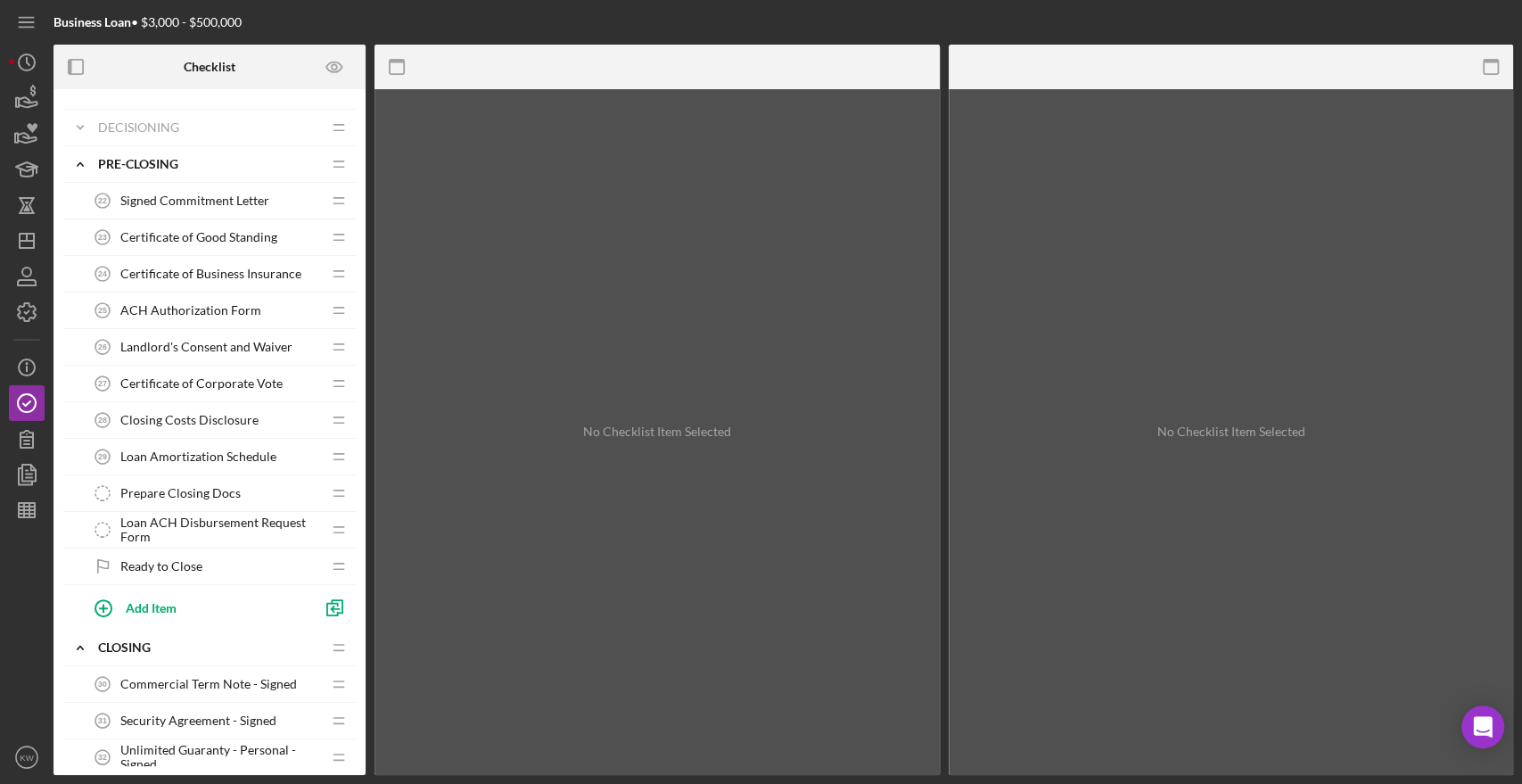
scroll to position [198, 0]
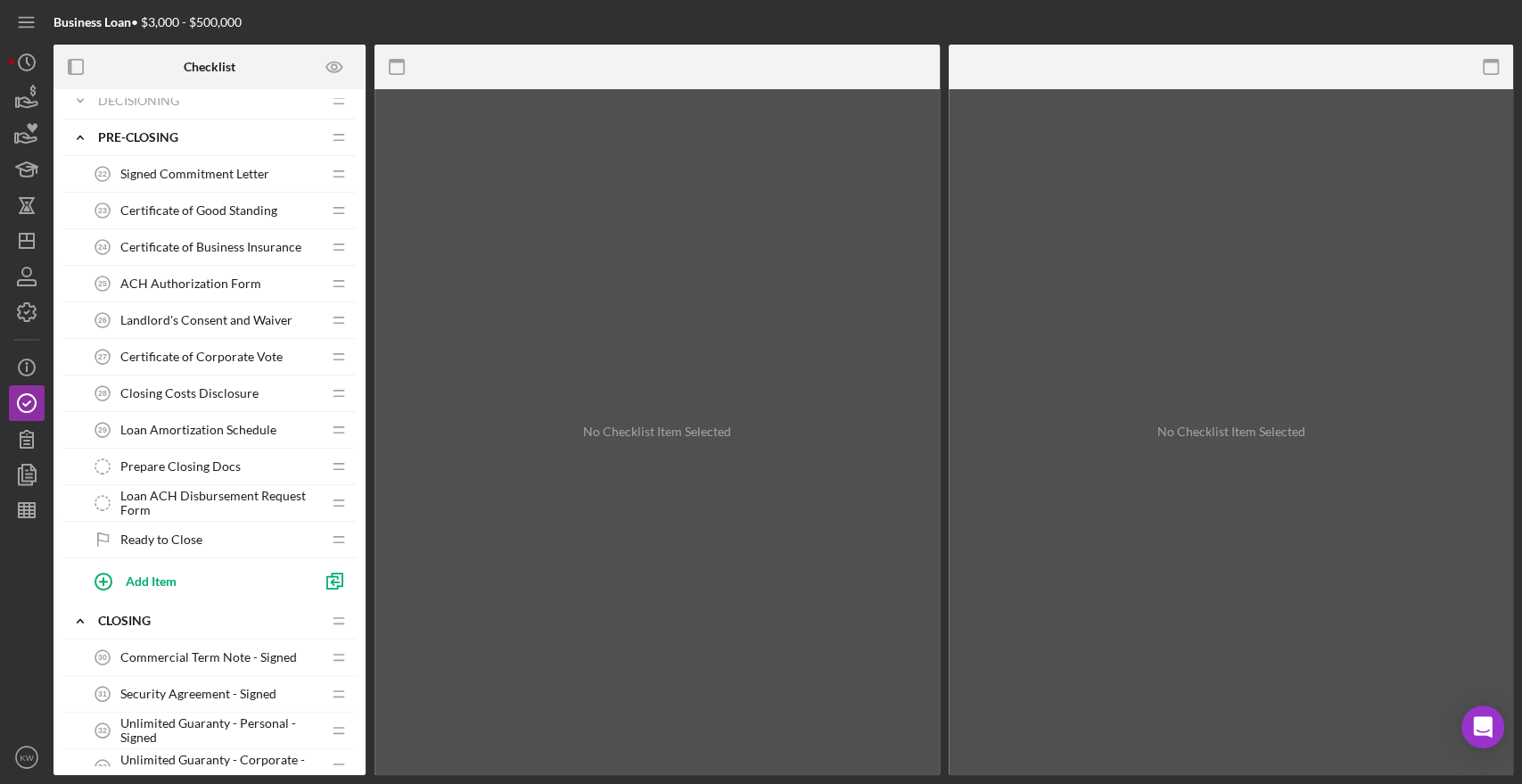
click at [164, 459] on span "Prepare Closing Docs" at bounding box center [180, 467] width 121 height 15
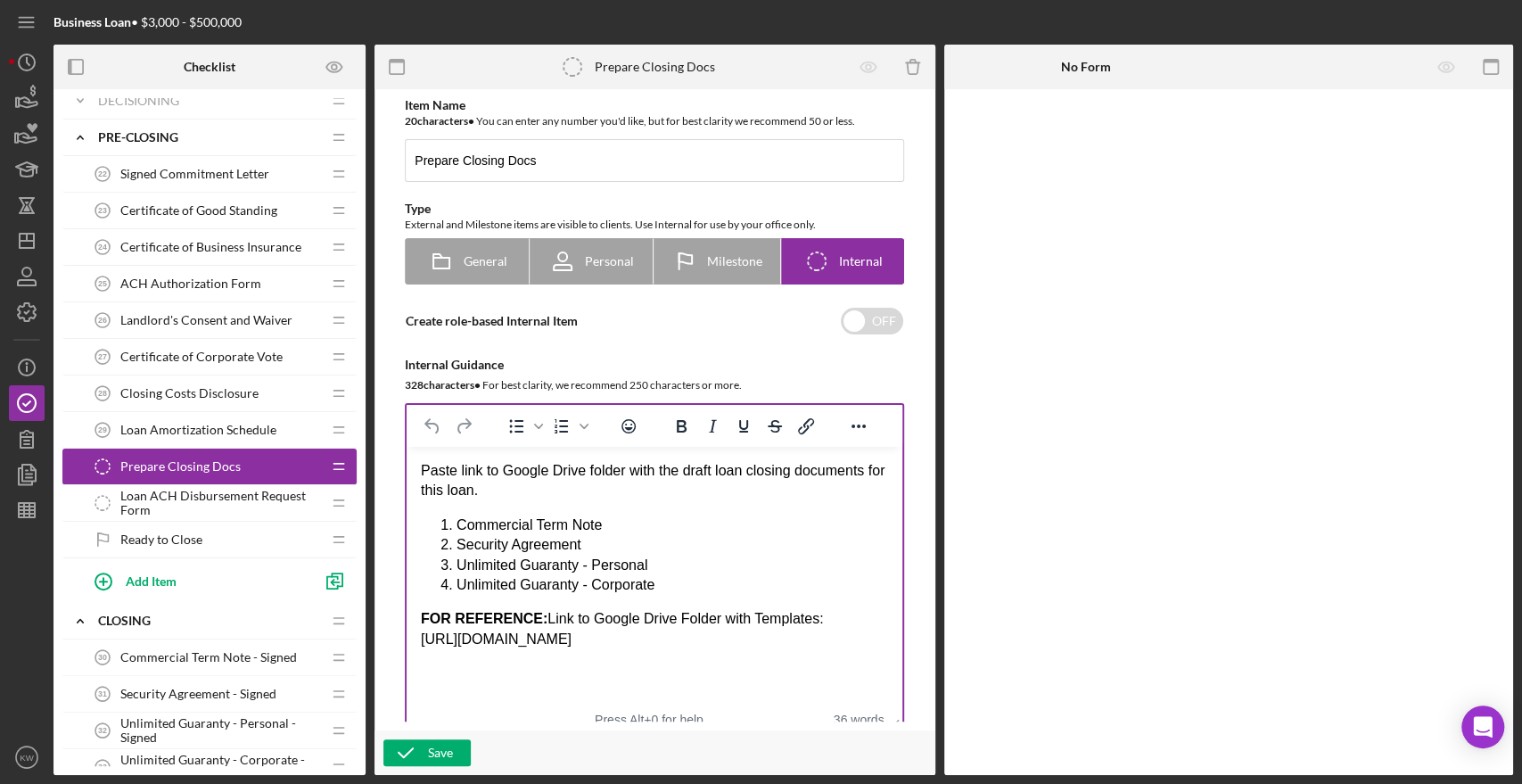
drag, startPoint x: 889, startPoint y: 663, endPoint x: 905, endPoint y: 744, distance: 82.6
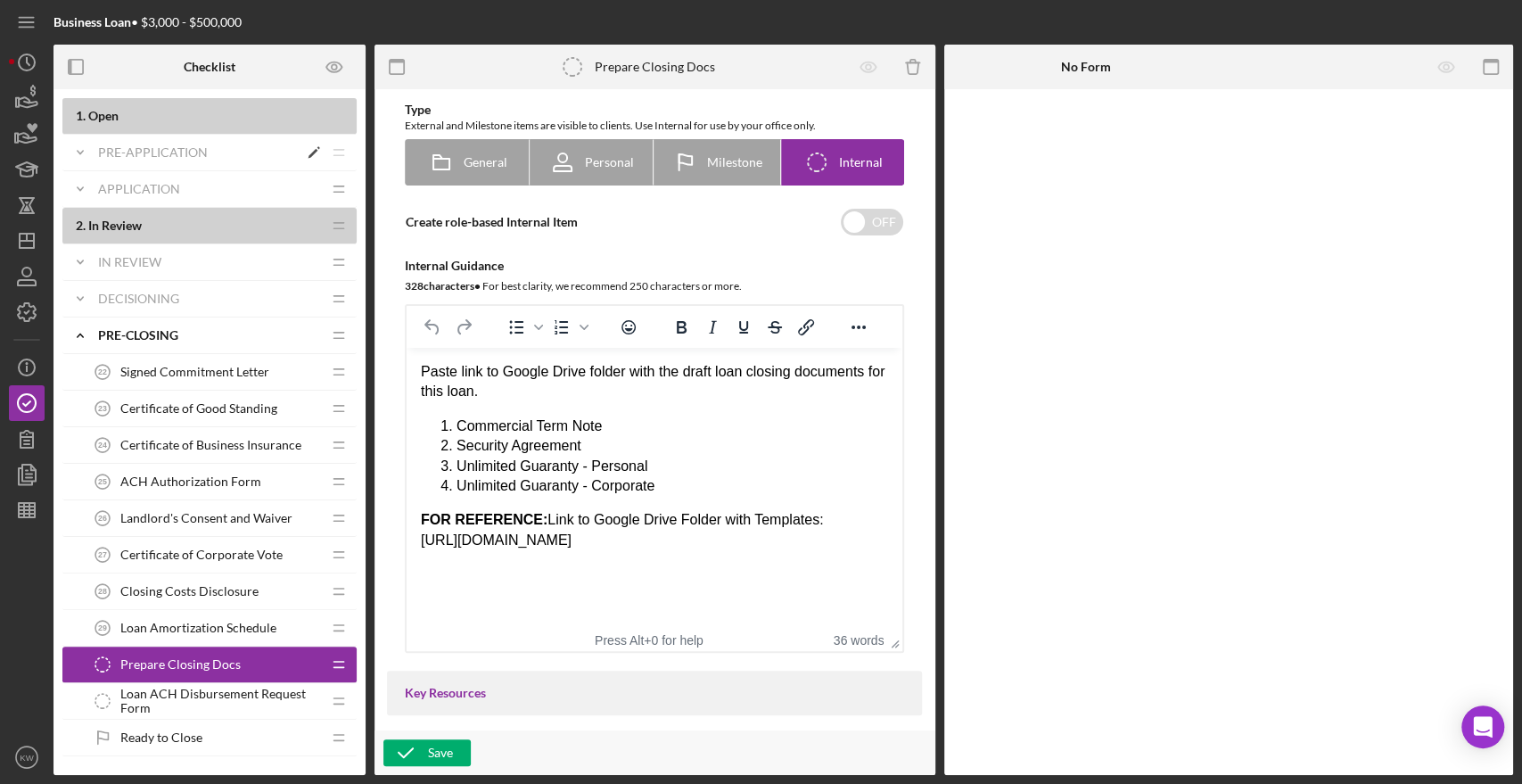
click at [187, 136] on div "Icon/Expander Pre-Application Icon/Edit Icon/Drag" at bounding box center [210, 153] width 294 height 37
